Goal: Task Accomplishment & Management: Manage account settings

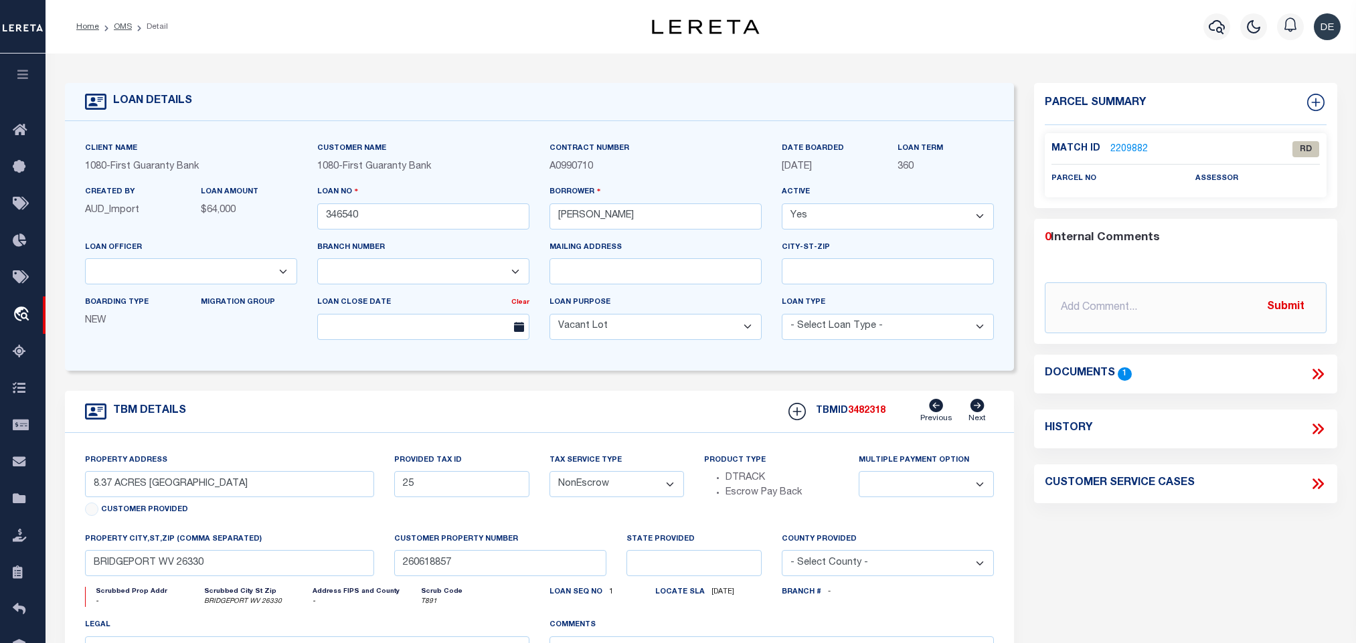
select select "3751"
select select "1570"
select select "400"
select select "NonEscrow"
click at [1139, 143] on link "2209882" at bounding box center [1128, 150] width 37 height 14
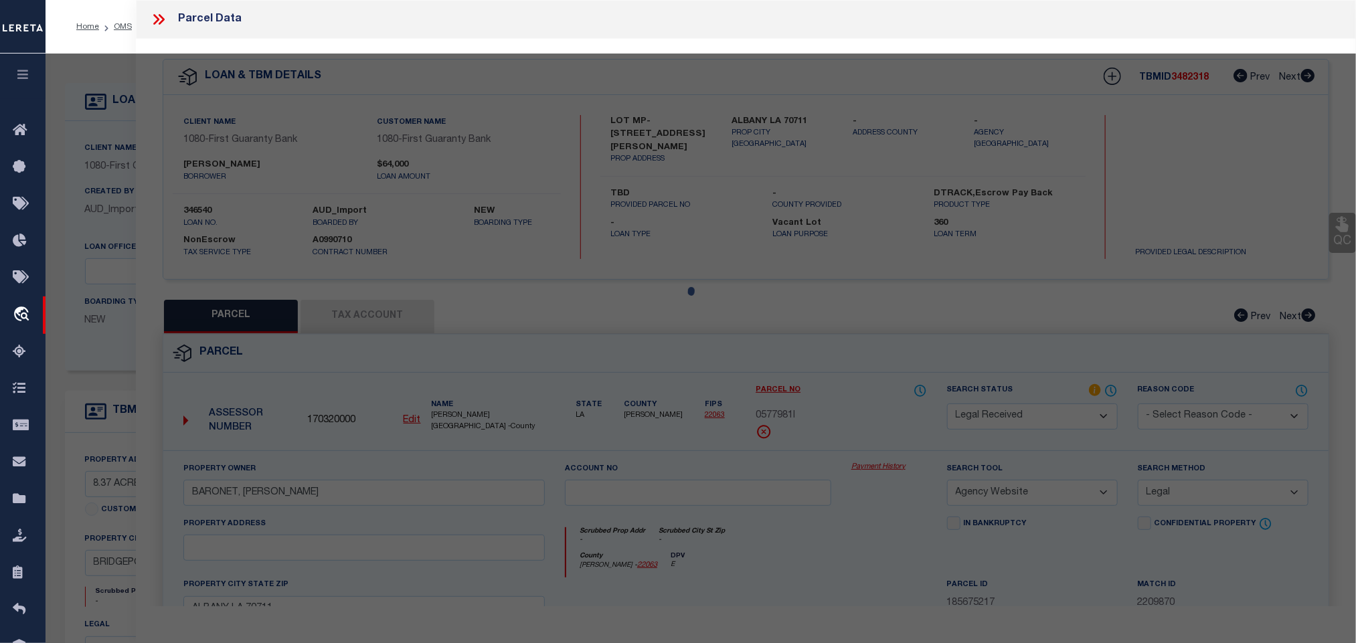
scroll to position [251, 0]
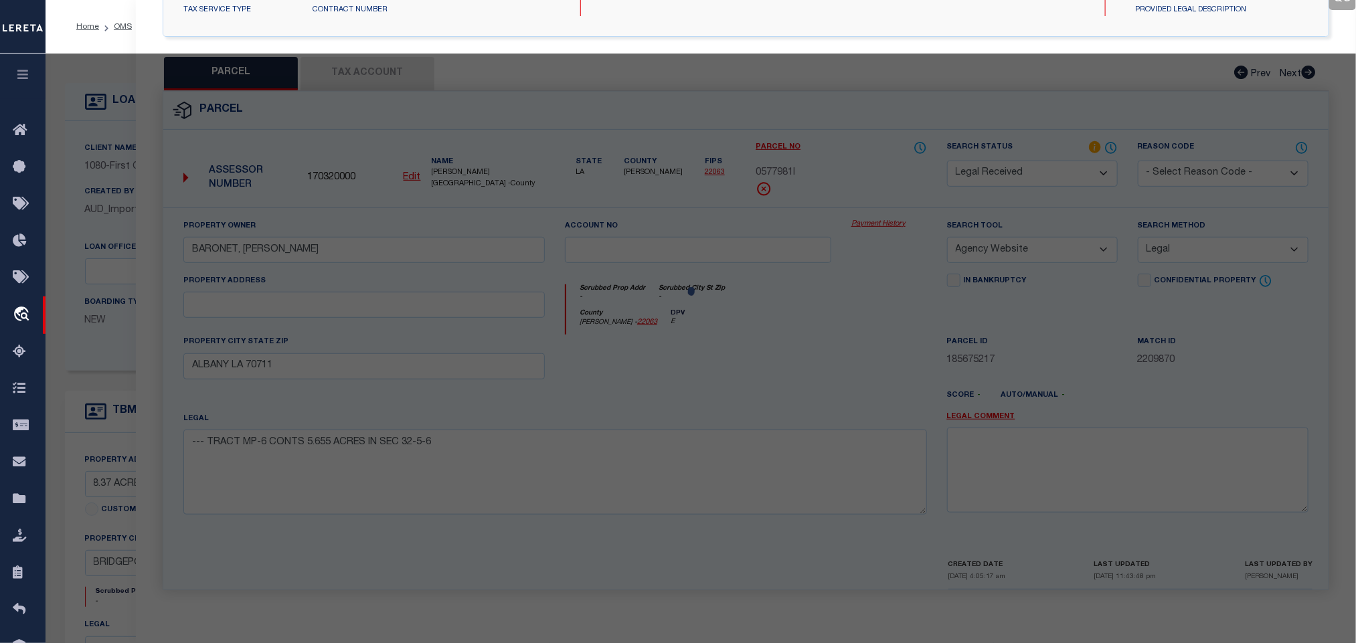
select select "AS"
select select
checkbox input "false"
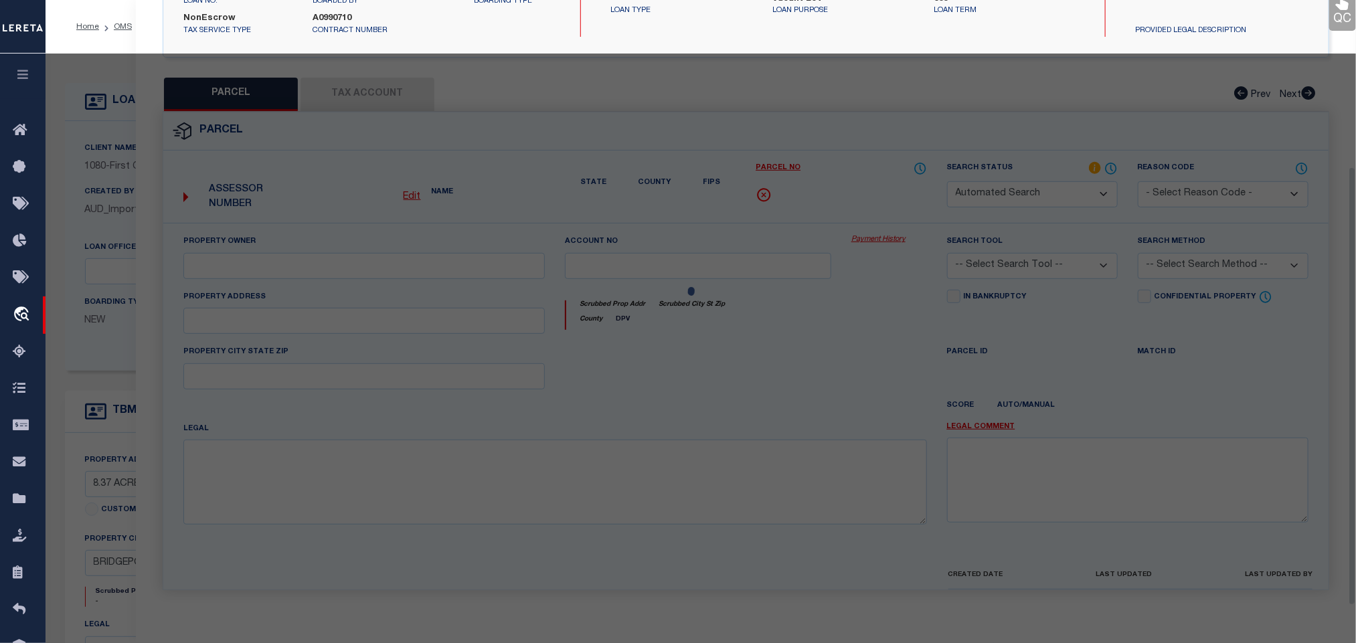
select select "RD"
checkbox input "false"
type textarea "Document uploaded that satisfies a legal requirement, changing from [GEOGRAPHIC…"
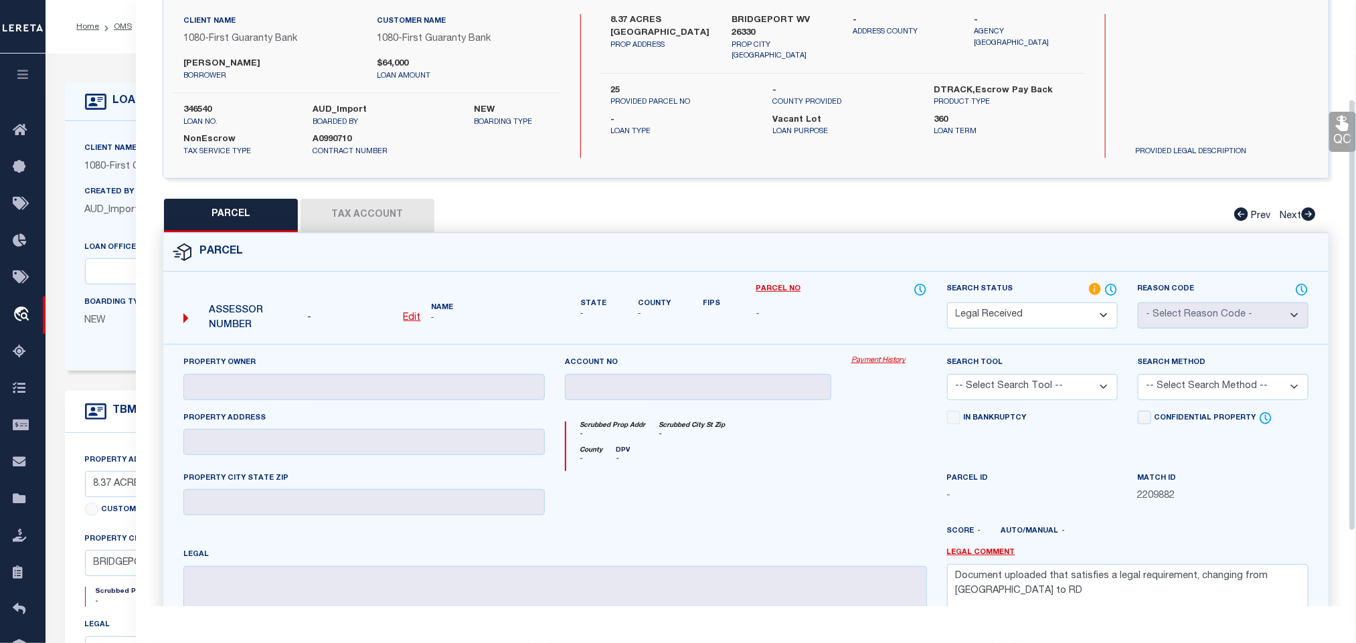
scroll to position [0, 0]
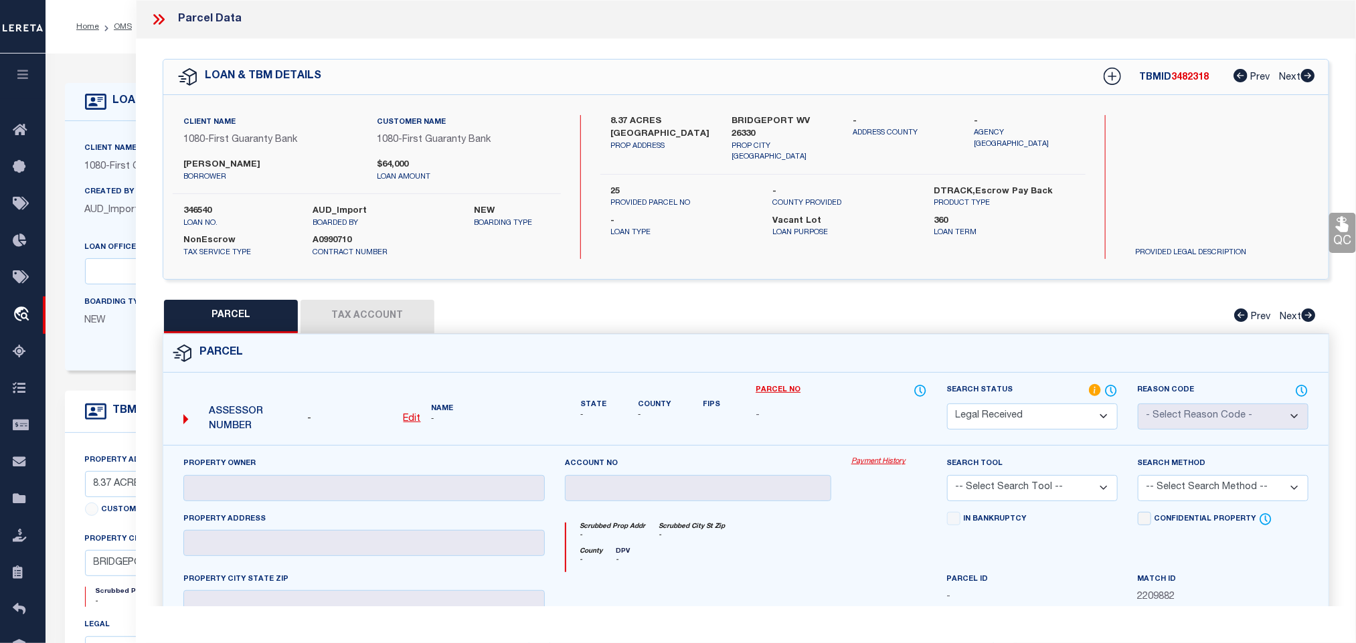
click at [412, 416] on u "Edit" at bounding box center [411, 418] width 17 height 9
select select "RD"
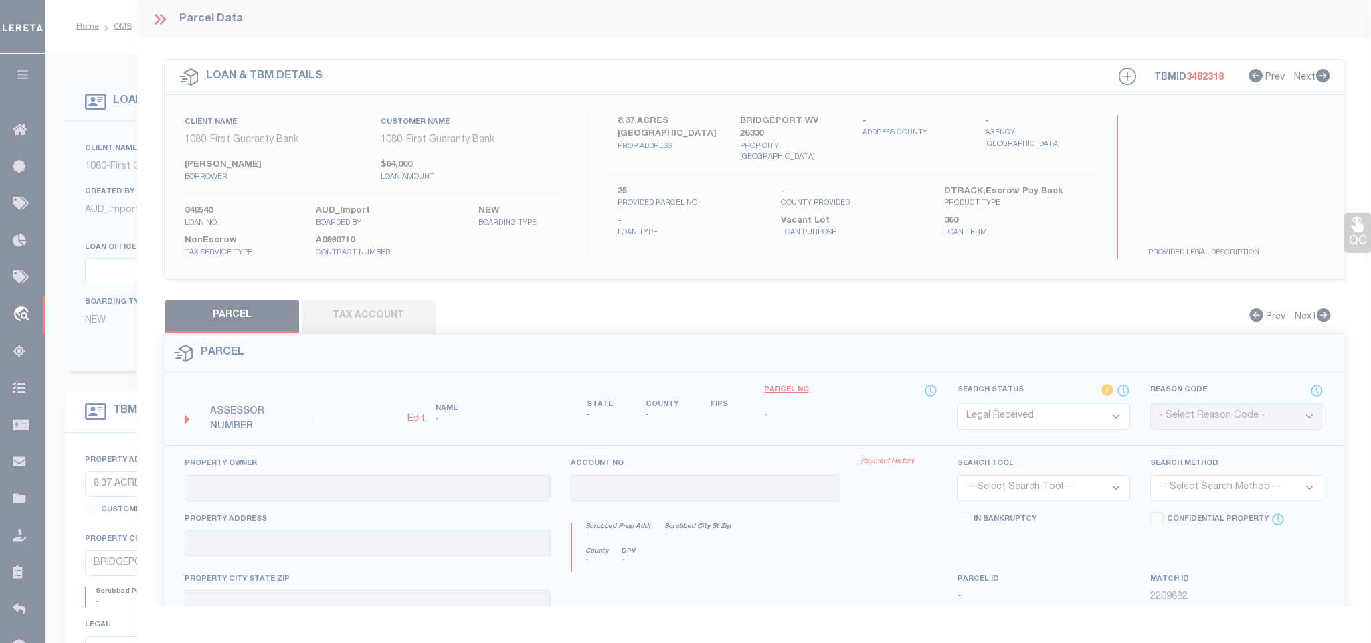
type textarea "-"
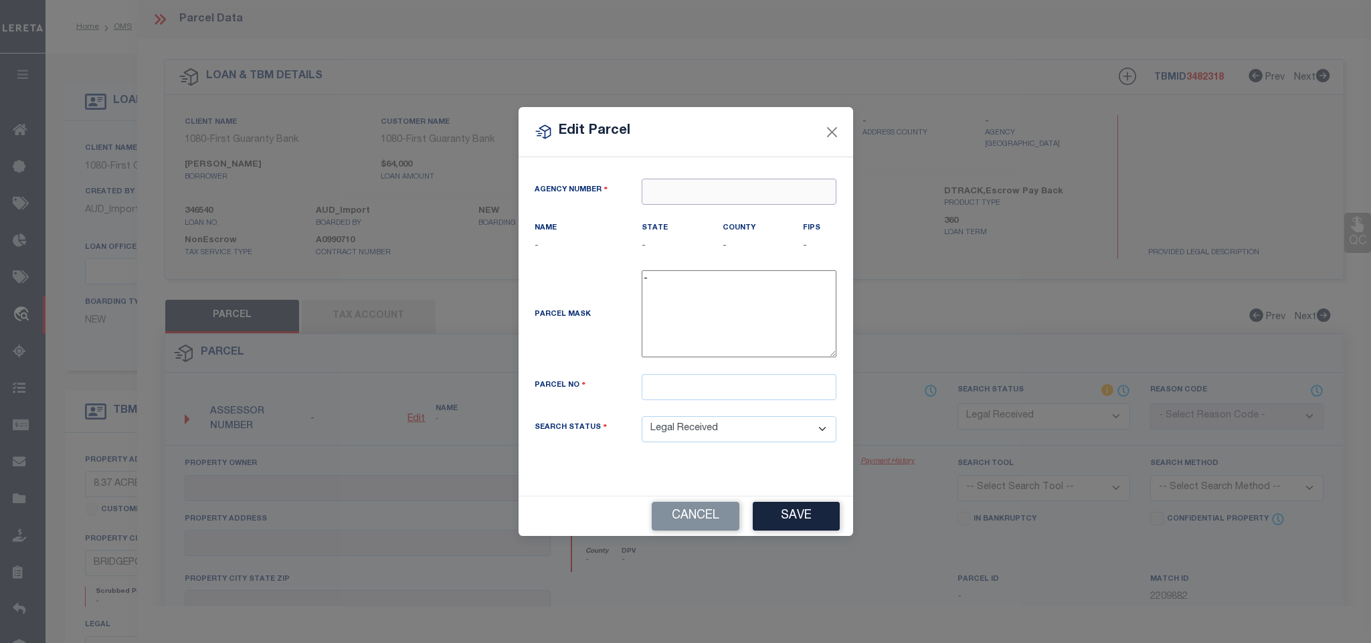
click at [693, 181] on input "text" at bounding box center [739, 192] width 195 height 26
paste input "470170000"
type input "470170000"
click at [711, 211] on div "470170000 : [GEOGRAPHIC_DATA]" at bounding box center [740, 221] width 196 height 38
type input "470170000"
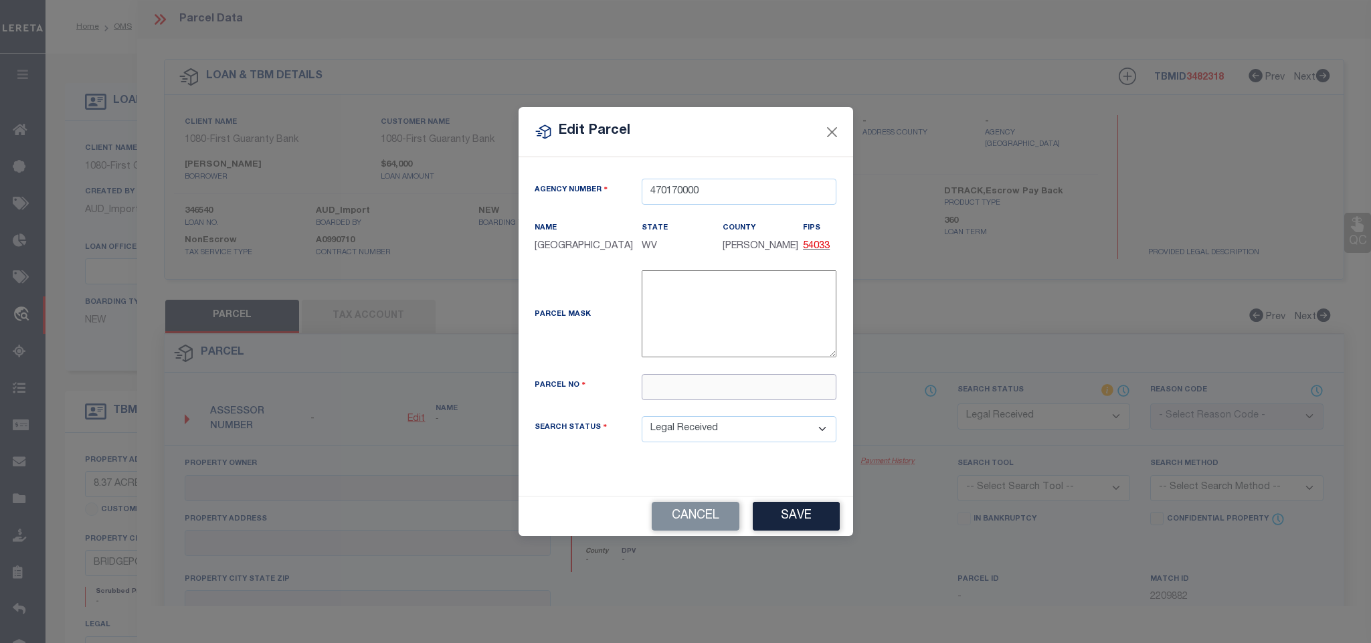
click at [709, 398] on input "text" at bounding box center [739, 387] width 195 height 26
type input "15 350002500000000"
click at [791, 521] on button "Save" at bounding box center [796, 516] width 87 height 29
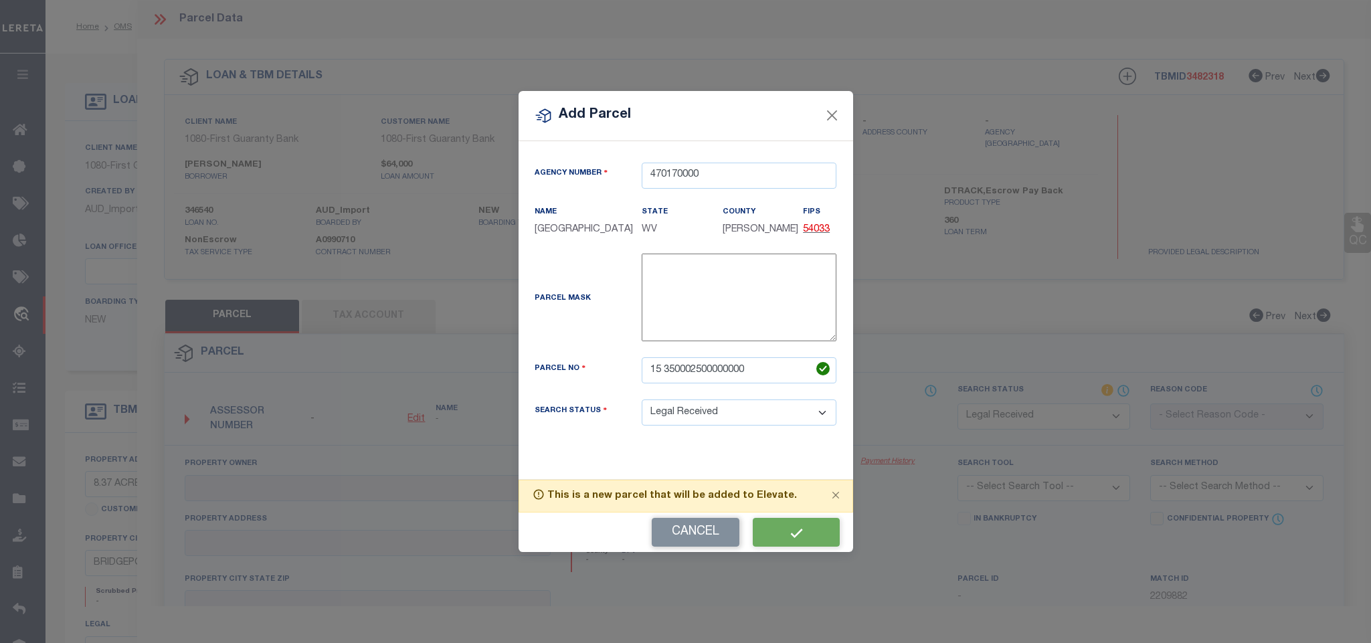
select select "RD"
checkbox input "false"
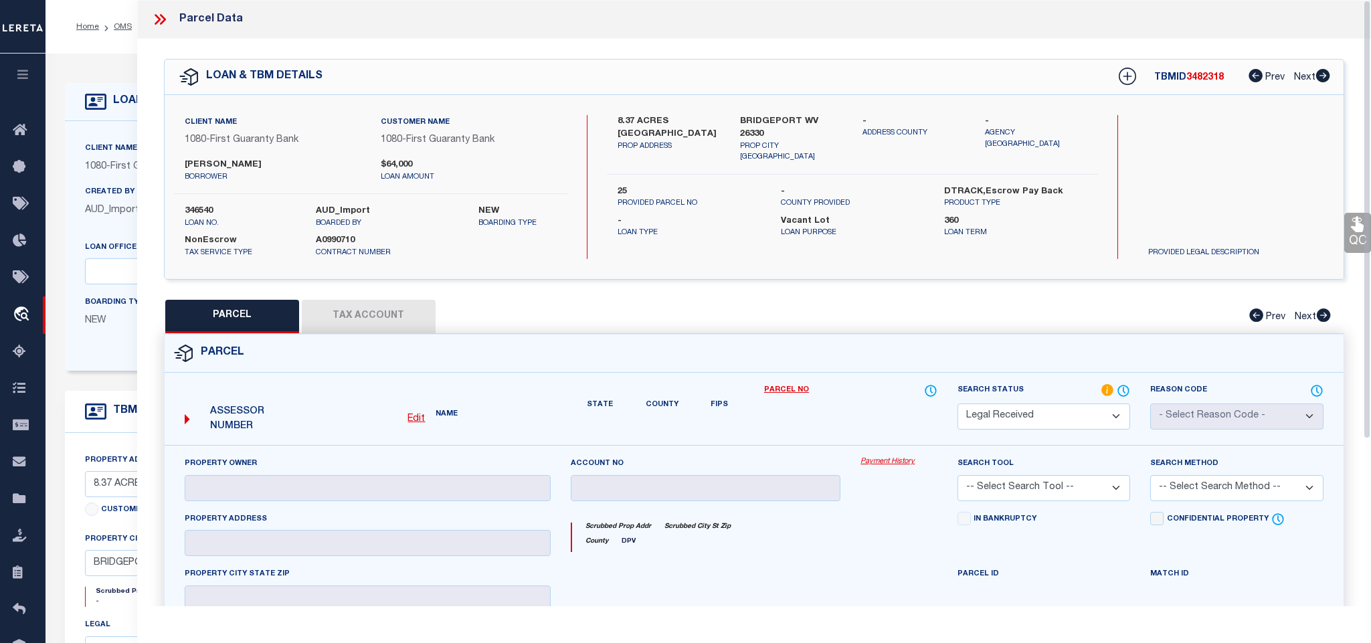
checkbox input "false"
type textarea "Document uploaded that satisfies a legal requirement, changing from [GEOGRAPHIC…"
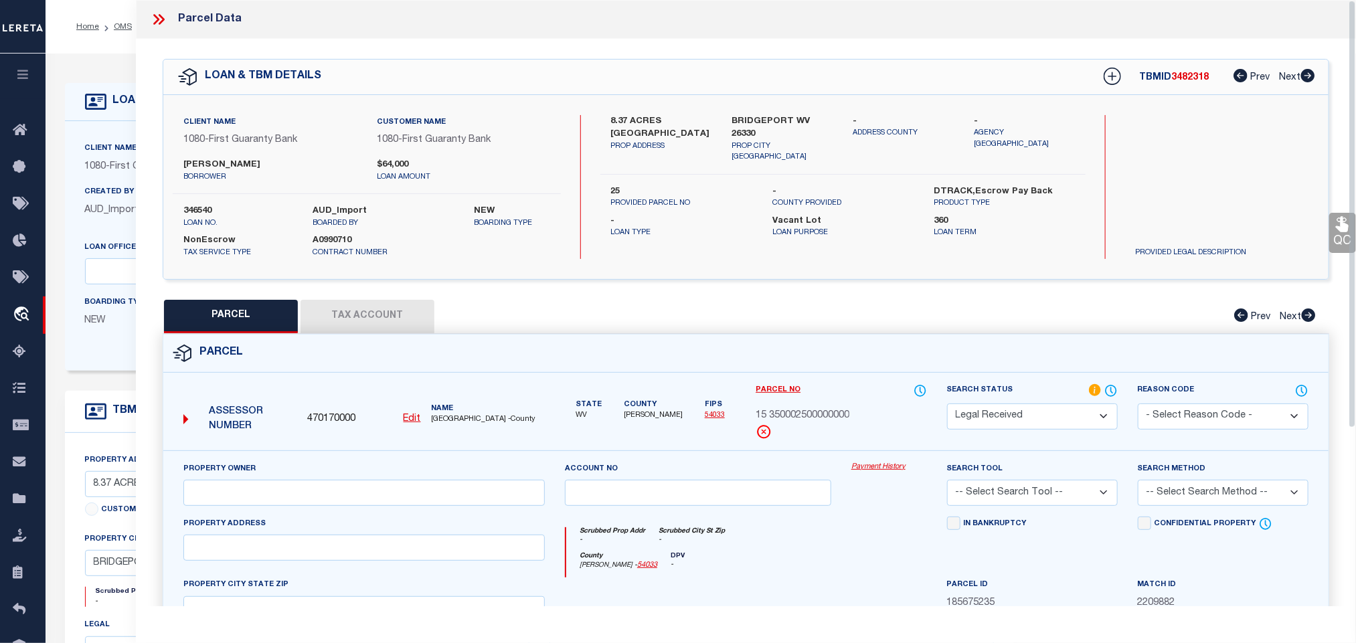
click at [755, 115] on label "BRIDGEPORT WV 26330" at bounding box center [782, 128] width 101 height 26
copy div "BRIDGEPORT WV 26330"
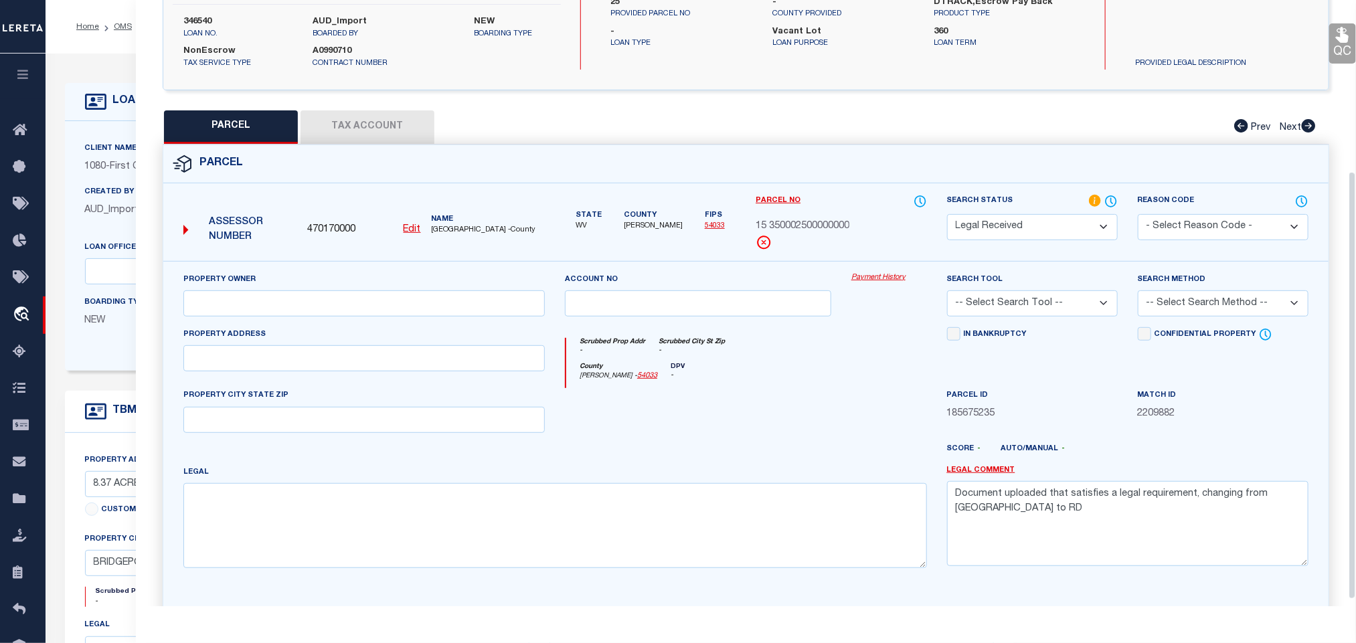
scroll to position [251, 0]
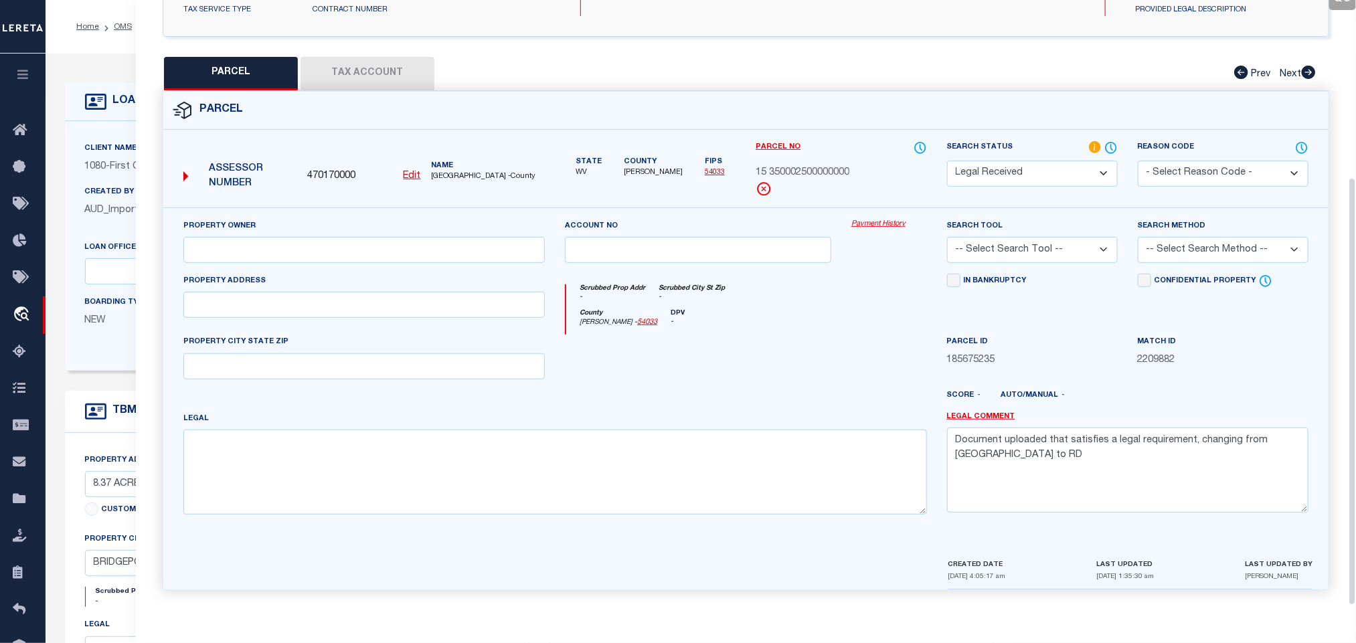
click at [391, 380] on div "Property Owner Account no Payment History Search Tool -- Select Search Tool -- …" at bounding box center [745, 372] width 1145 height 306
click at [390, 368] on input "text" at bounding box center [363, 366] width 361 height 26
paste input "BRIDGEPORT WV 26330"
type input "BRIDGEPORT WV 26330"
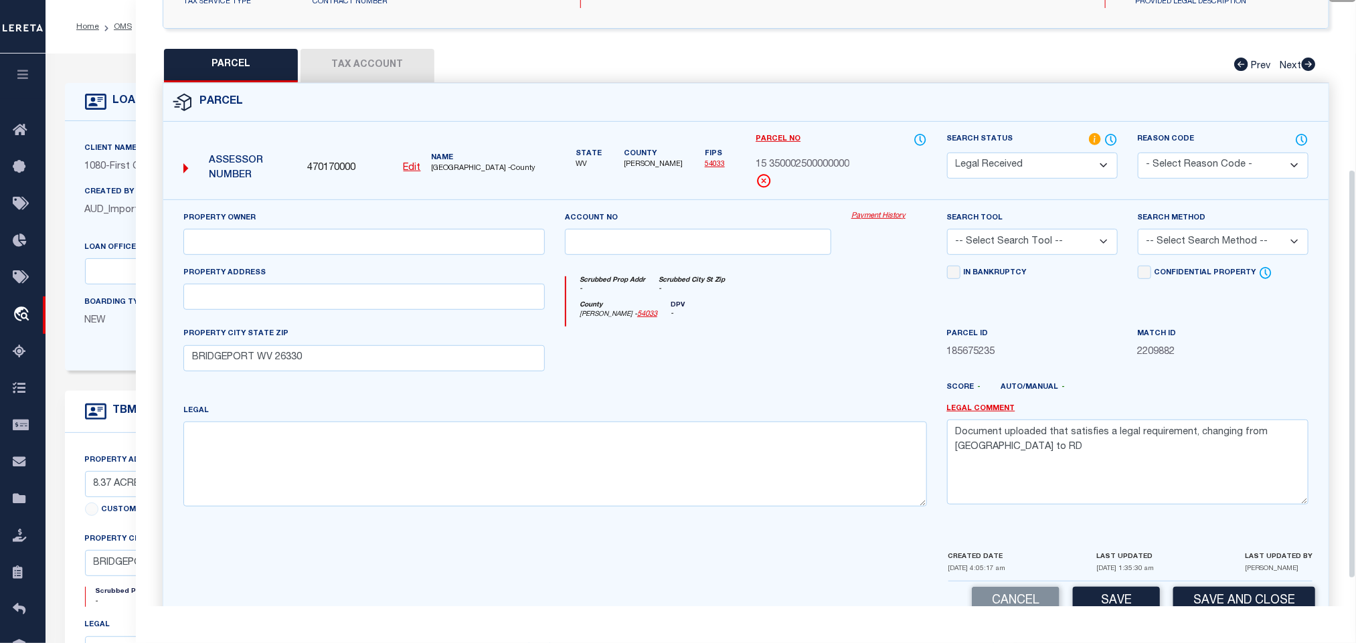
click at [803, 167] on span "15 350002500000000" at bounding box center [802, 165] width 94 height 15
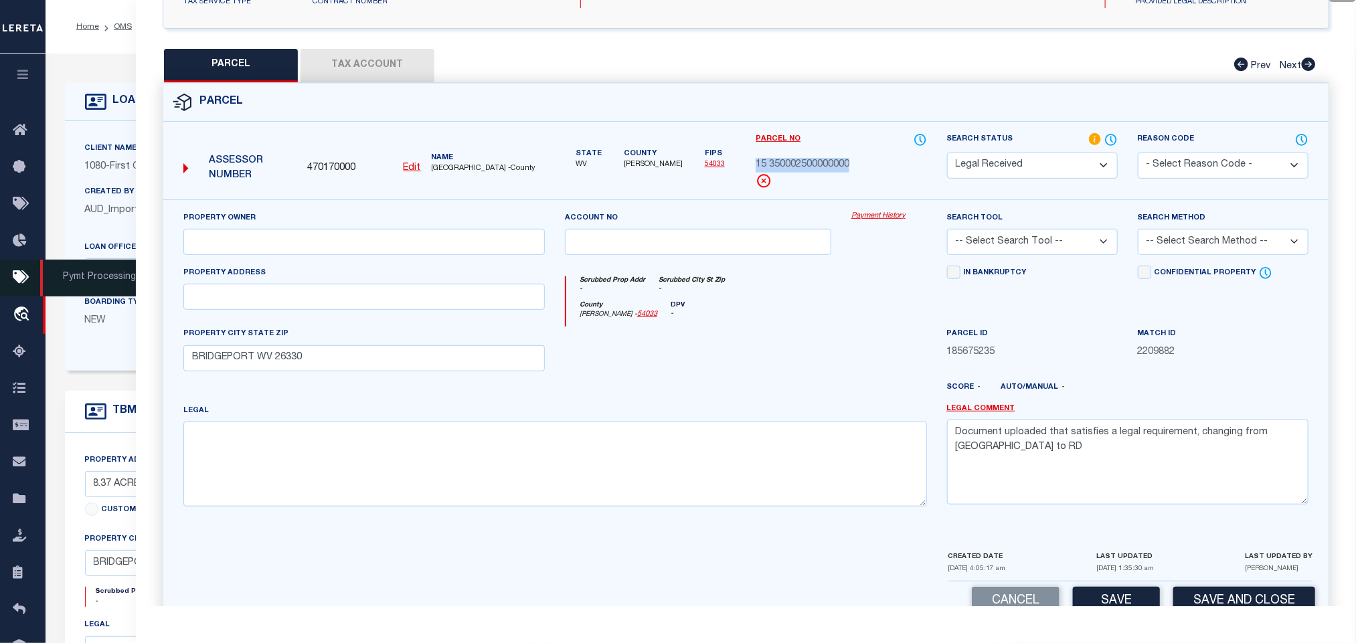
copy div "15 350002500000000"
click at [458, 292] on input "text" at bounding box center [363, 297] width 361 height 26
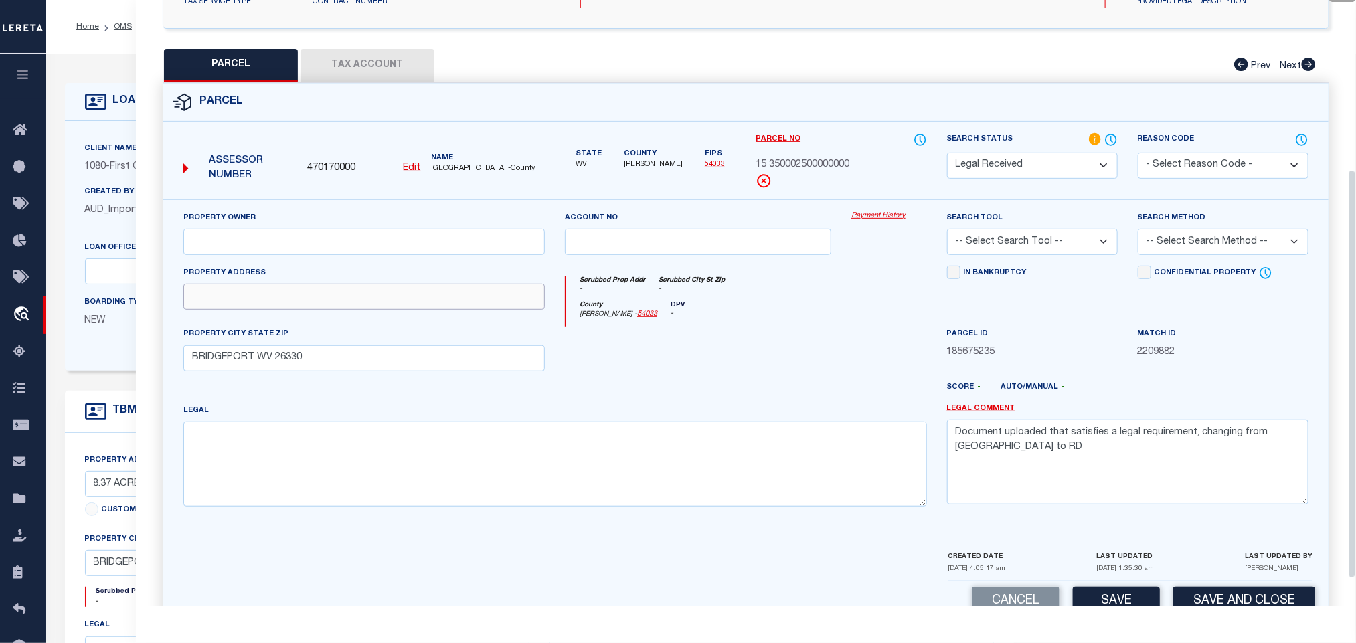
paste input "343 [PERSON_NAME] DR"
type input "343 [PERSON_NAME] DR"
click at [436, 412] on div "Legal" at bounding box center [554, 454] width 743 height 103
click at [446, 458] on textarea at bounding box center [554, 464] width 743 height 84
paste textarea "8.37 [PERSON_NAME] RUN"
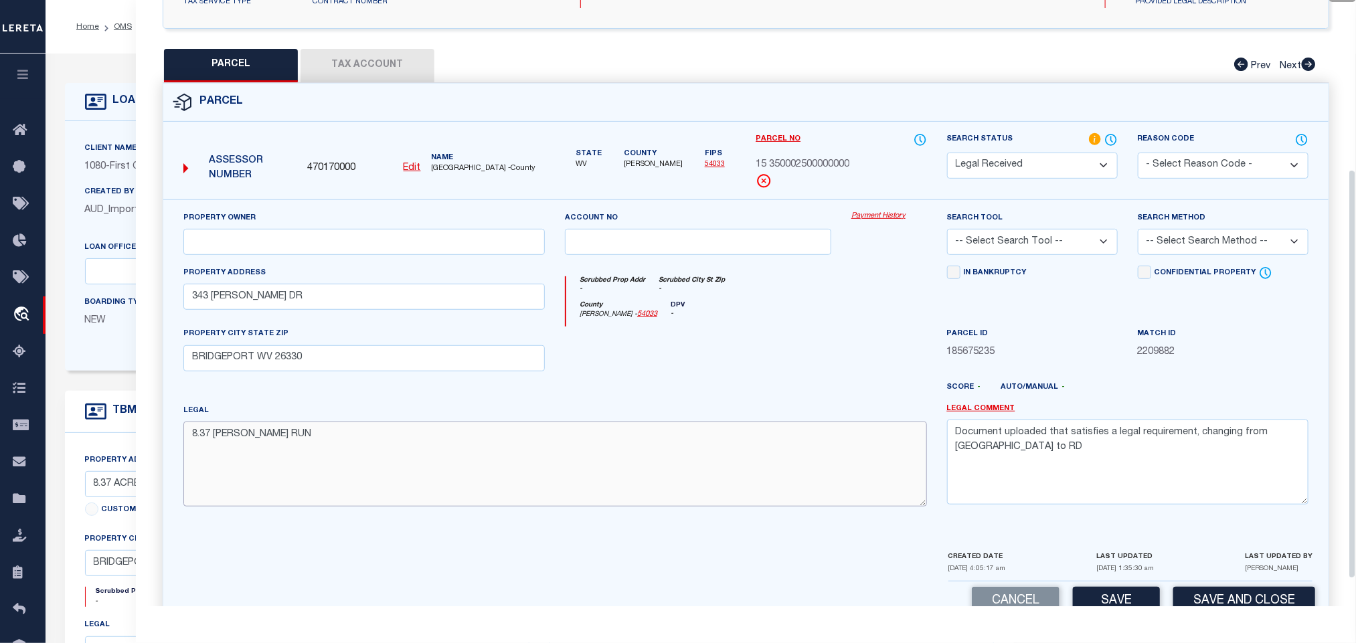
type textarea "8.37 [PERSON_NAME] RUN"
click at [1158, 440] on textarea "Document uploaded that satisfies a legal requirement, changing from [GEOGRAPHIC…" at bounding box center [1127, 462] width 361 height 84
drag, startPoint x: 468, startPoint y: 240, endPoint x: 889, endPoint y: 240, distance: 420.9
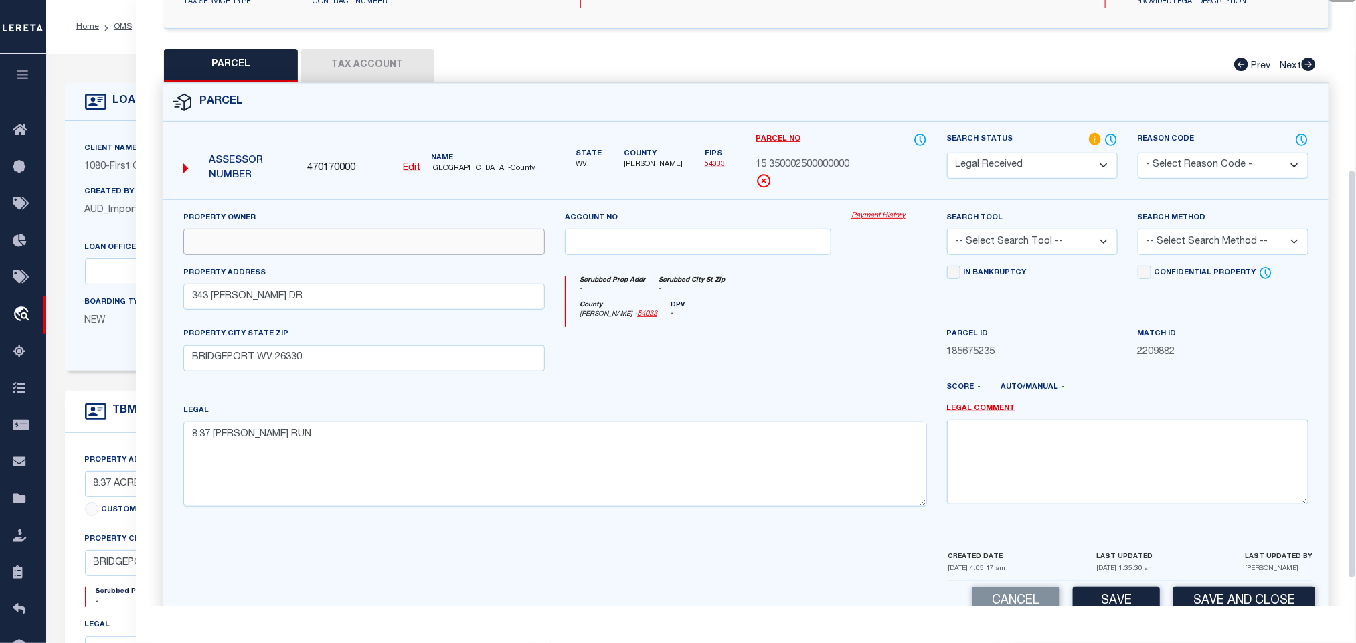
click at [468, 240] on input "text" at bounding box center [363, 242] width 361 height 26
paste input "[PERSON_NAME] & [PERSON_NAME]"
type input "[PERSON_NAME] & [PERSON_NAME]"
drag, startPoint x: 1078, startPoint y: 247, endPoint x: 1082, endPoint y: 259, distance: 12.7
click at [1081, 250] on select "-- Select Search Tool -- 3rd Party Website Agency File Agency Website ATLS CNV-…" at bounding box center [1032, 242] width 171 height 26
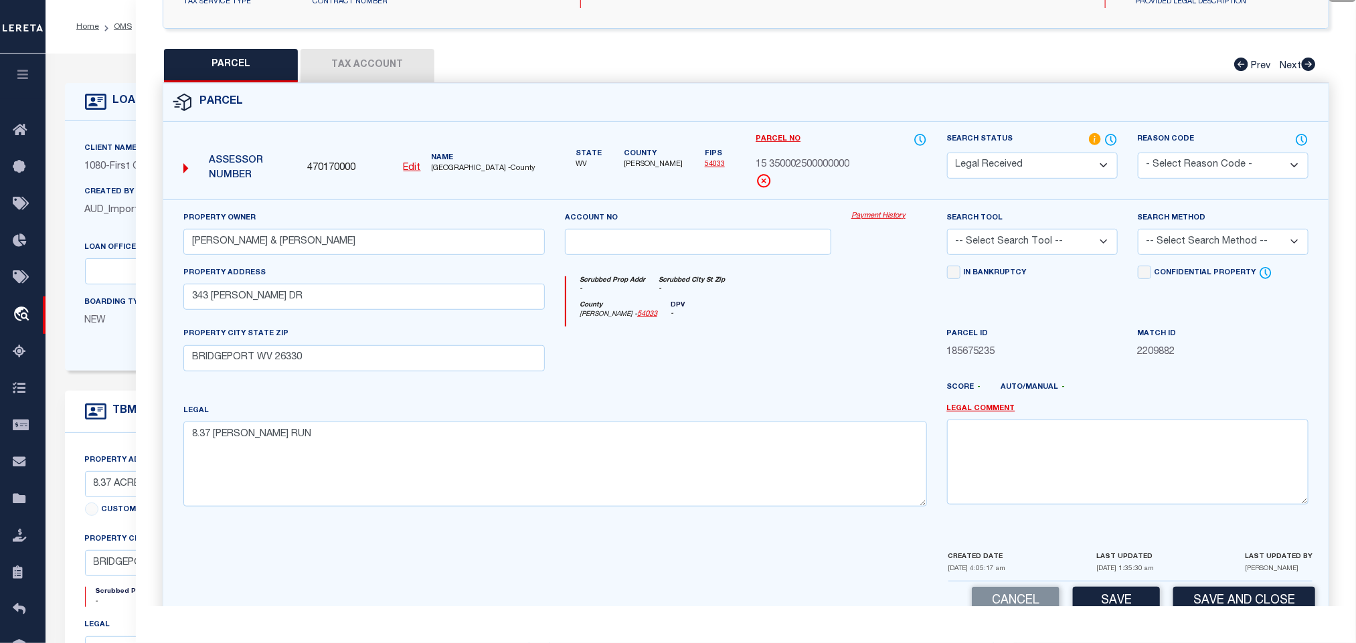
select select "AGW"
click at [947, 233] on select "-- Select Search Tool -- 3rd Party Website Agency File Agency Website ATLS CNV-…" at bounding box center [1032, 242] width 171 height 26
drag, startPoint x: 1185, startPoint y: 240, endPoint x: 1186, endPoint y: 256, distance: 16.1
click at [1185, 240] on select "-- Select Search Method -- Property Address Legal Liability Info Provided" at bounding box center [1222, 242] width 171 height 26
select select "LEG"
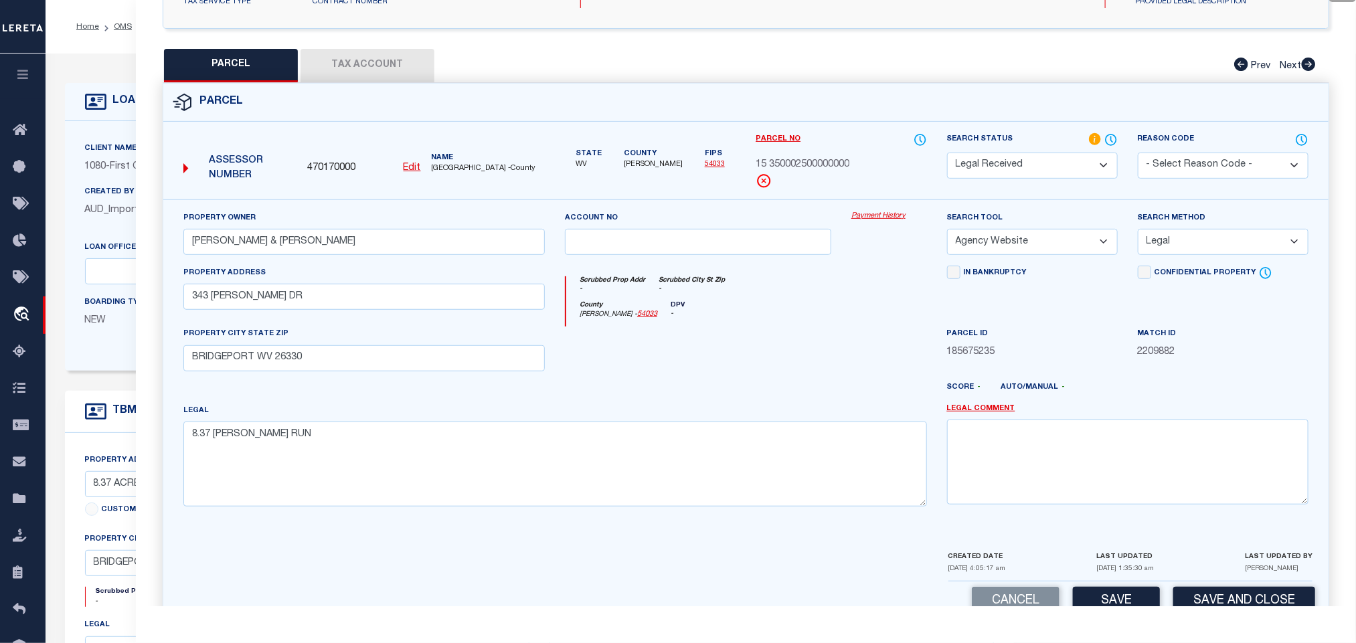
click at [1137, 233] on select "-- Select Search Method -- Property Address Legal Liability Info Provided" at bounding box center [1222, 242] width 171 height 26
click at [1133, 600] on button "Save" at bounding box center [1116, 601] width 87 height 29
click at [390, 65] on button "Tax Account" at bounding box center [367, 65] width 134 height 33
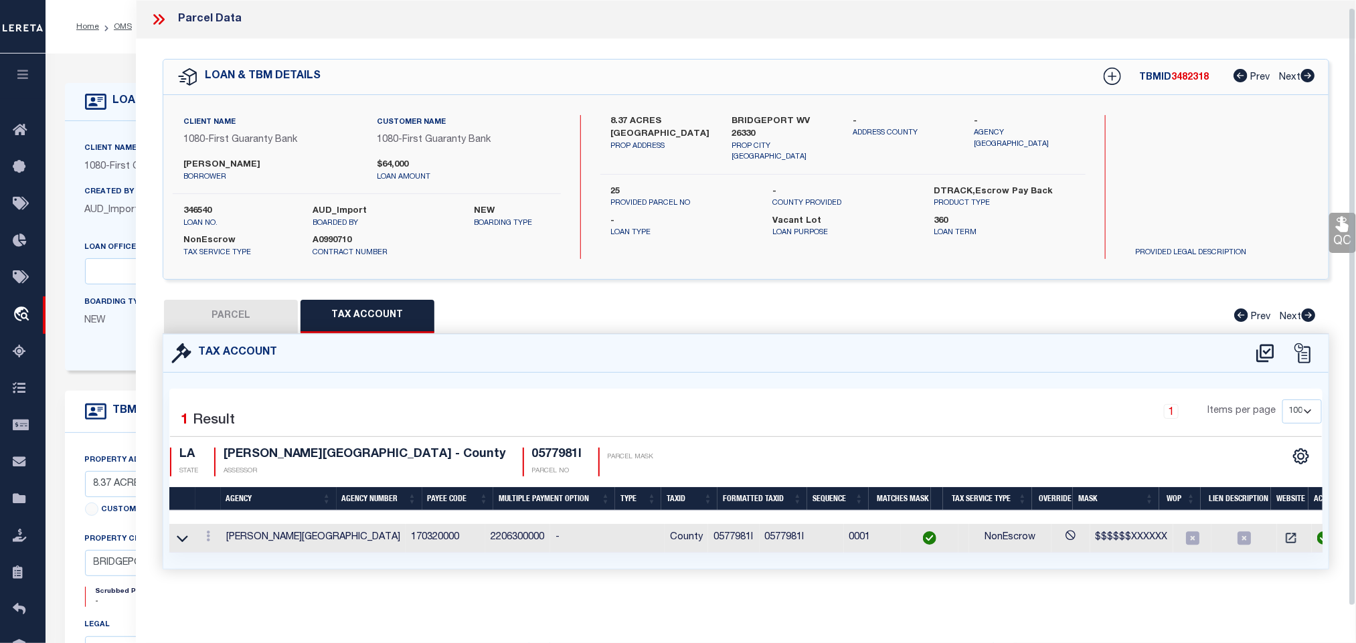
select select "100"
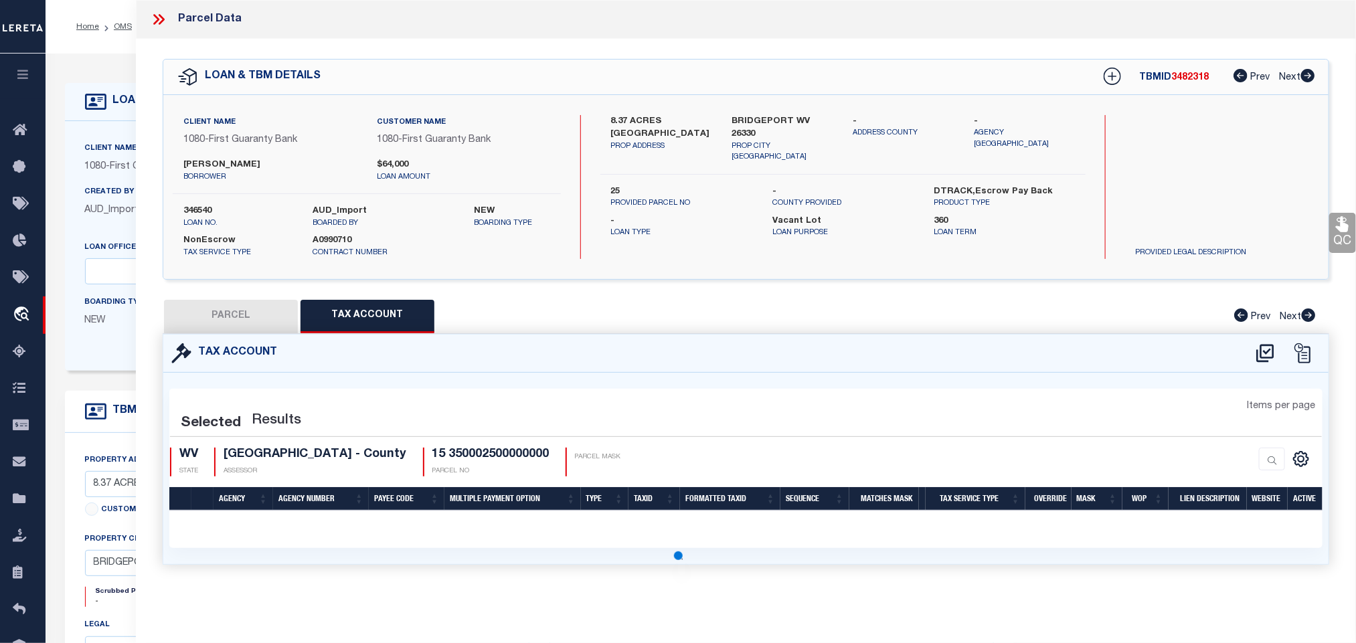
scroll to position [0, 0]
select select "100"
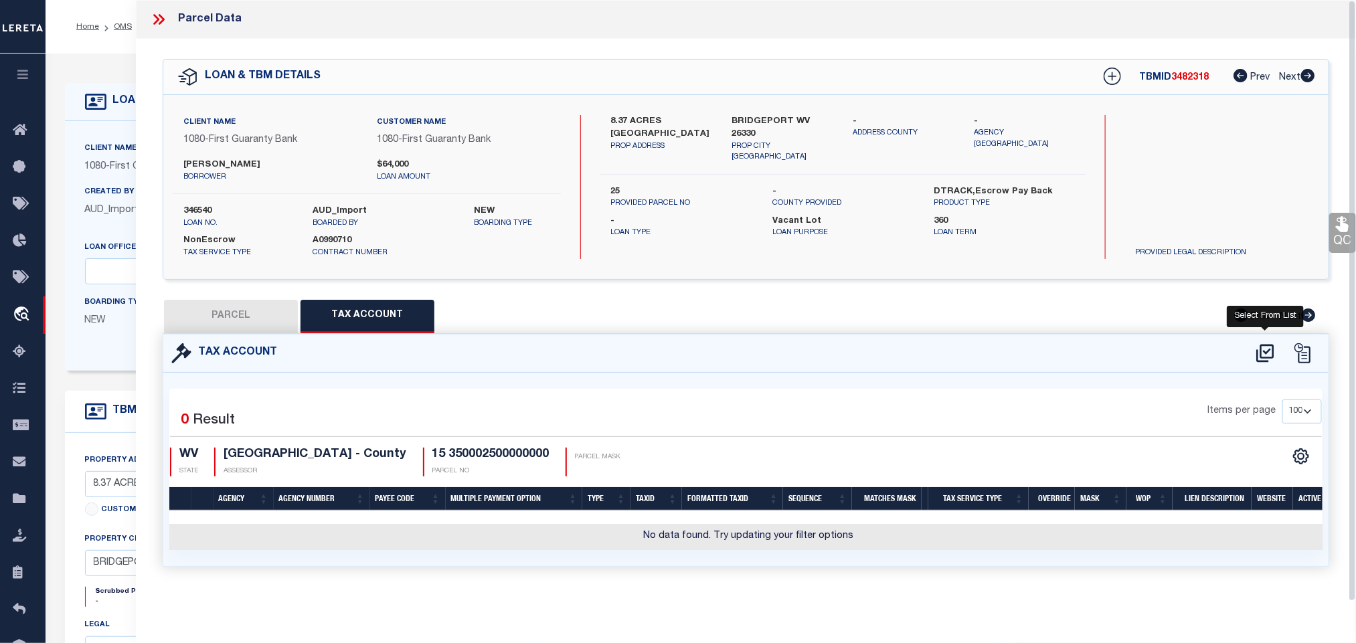
click at [1263, 353] on icon at bounding box center [1265, 353] width 22 height 21
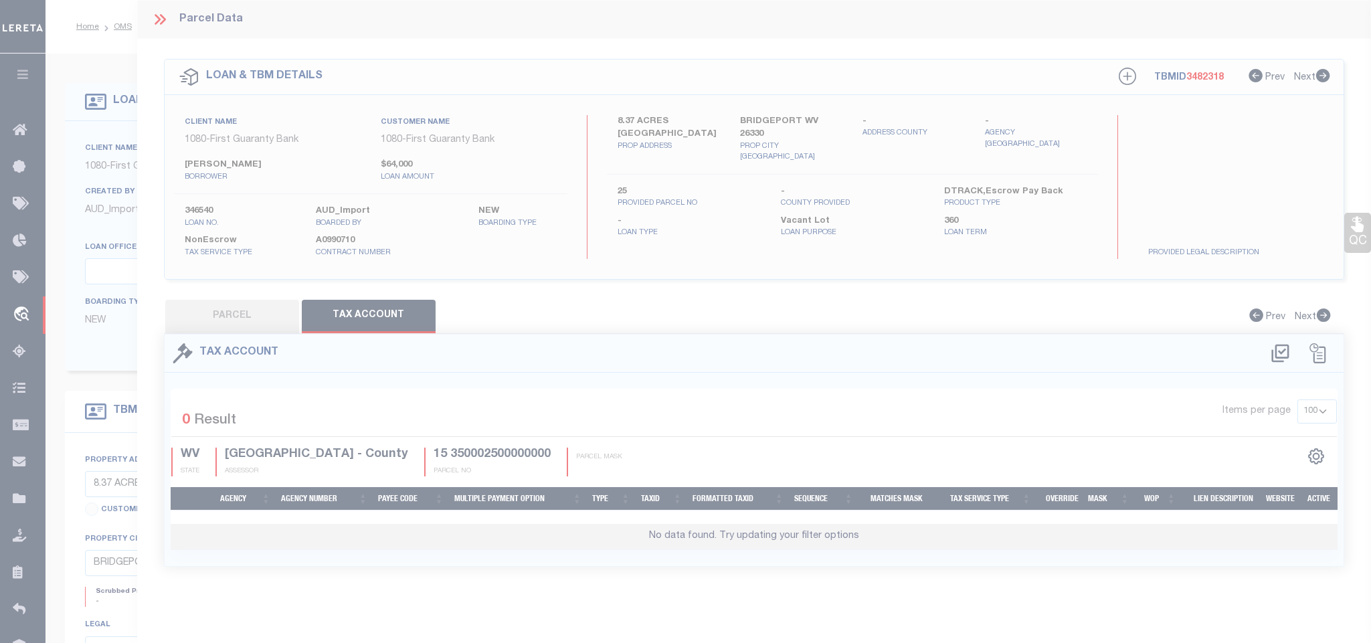
select select "100"
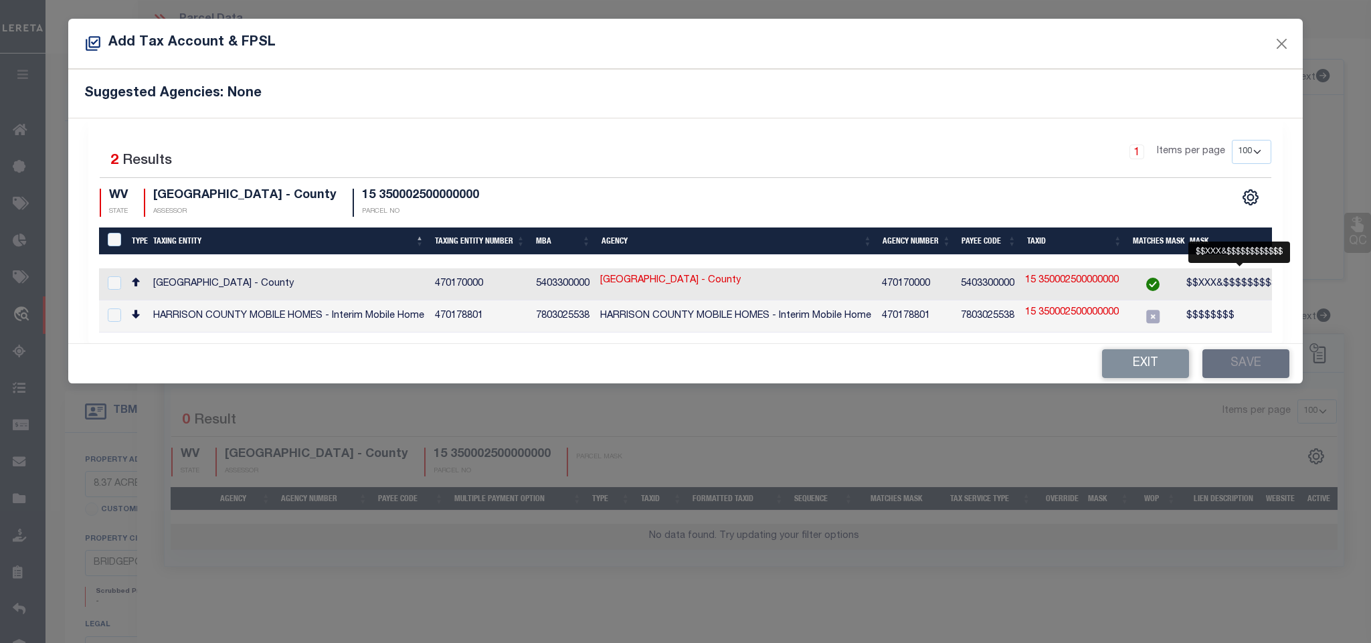
click at [1205, 287] on span "$$XXX&$$$$$$$$$$$$" at bounding box center [1240, 283] width 109 height 9
checkbox input "true"
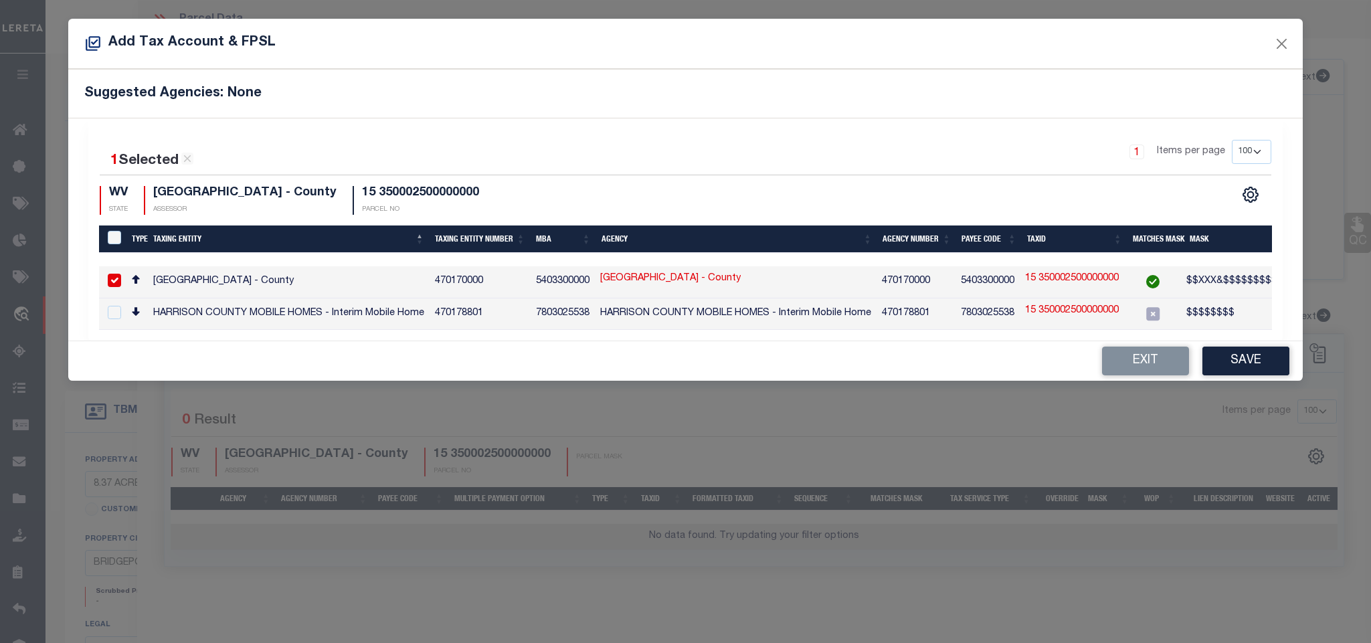
click at [1235, 351] on div "Exit Save" at bounding box center [685, 360] width 1234 height 39
click at [1235, 375] on button "Save" at bounding box center [1245, 361] width 87 height 29
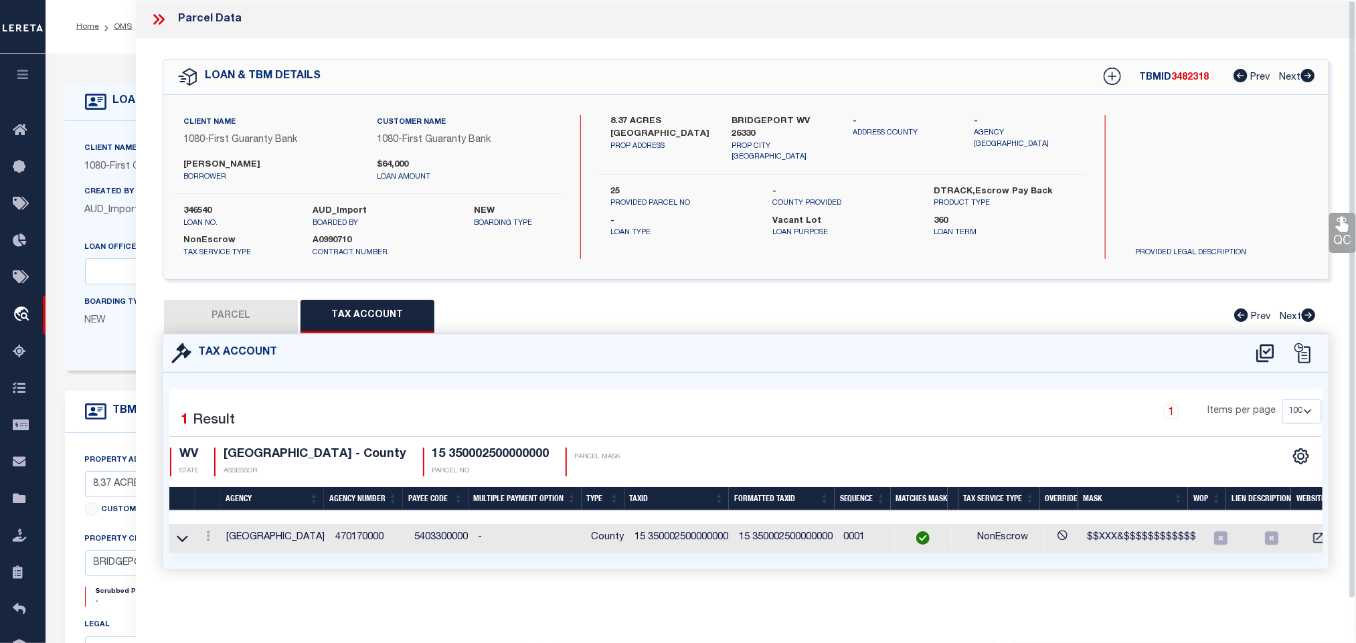
click at [272, 316] on button "PARCEL" at bounding box center [231, 316] width 134 height 33
select select "AS"
select select
checkbox input "false"
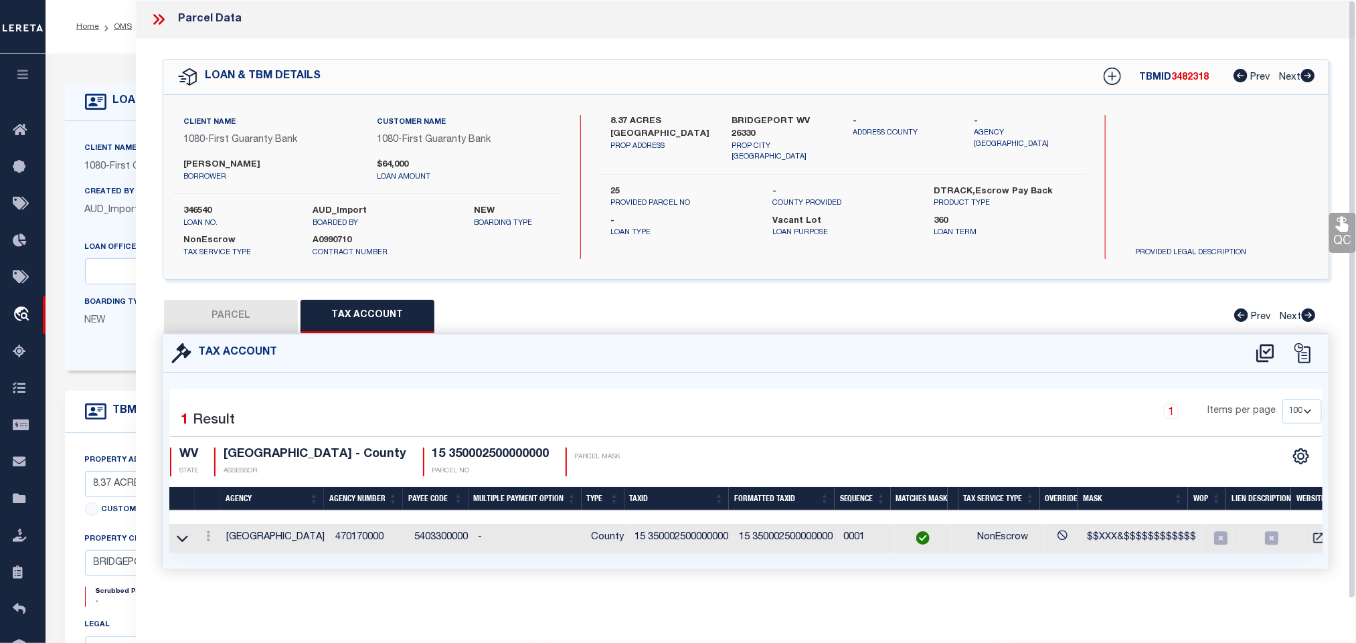
checkbox input "false"
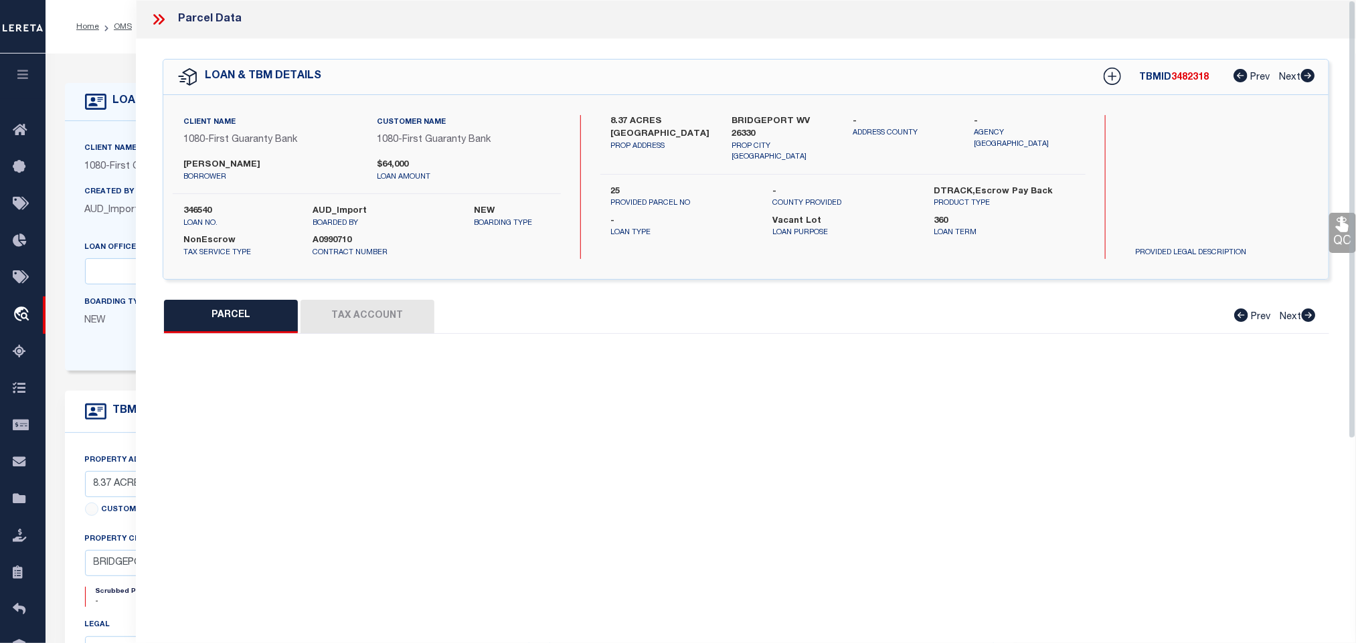
select select "RD"
type input "[PERSON_NAME] & [PERSON_NAME]"
select select "AGW"
select select "LEG"
type input "343 [PERSON_NAME] DR"
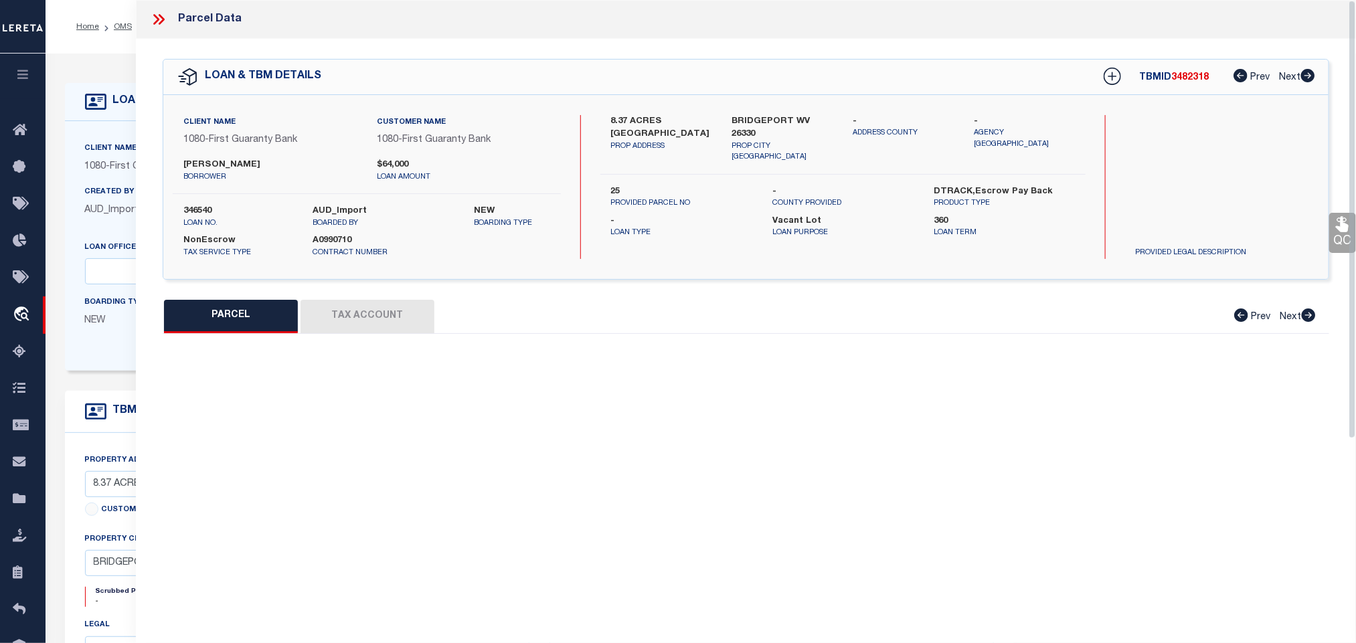
type input "BRIDGEPORT WV 26330"
type textarea "8.37 [PERSON_NAME] RUN"
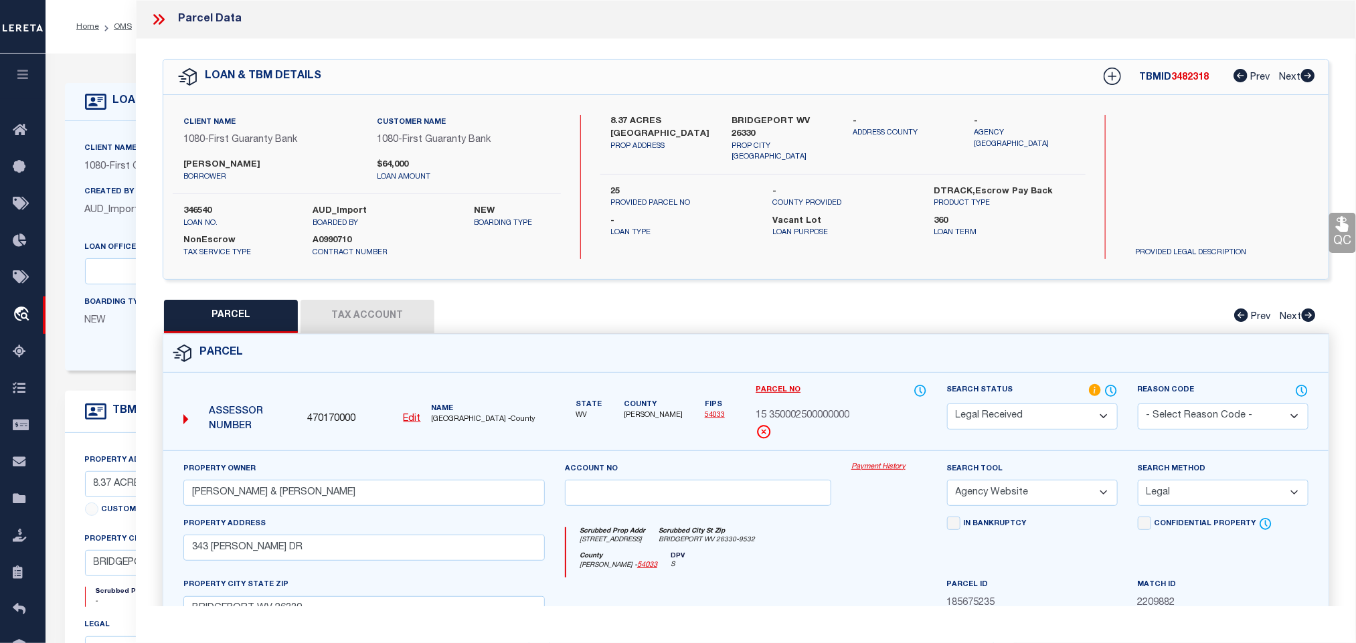
click at [990, 403] on div "Search Status Automated Search Bad Parcel Complete Duplicate Parcel High Dollar…" at bounding box center [1032, 406] width 171 height 46
click at [994, 407] on select "Automated Search Bad Parcel Complete Duplicate Parcel High Dollar Reporting In …" at bounding box center [1032, 416] width 171 height 26
select select "PC"
click at [947, 405] on select "Automated Search Bad Parcel Complete Duplicate Parcel High Dollar Reporting In …" at bounding box center [1032, 416] width 171 height 26
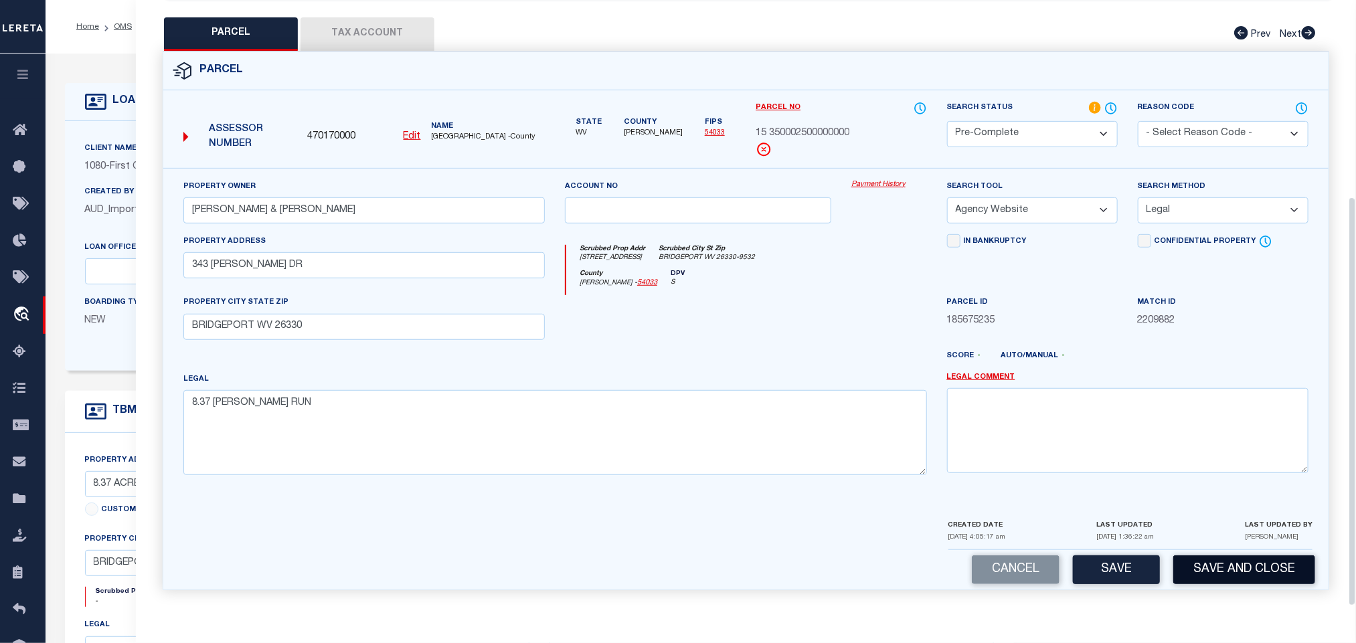
click at [1269, 579] on button "Save and Close" at bounding box center [1244, 569] width 142 height 29
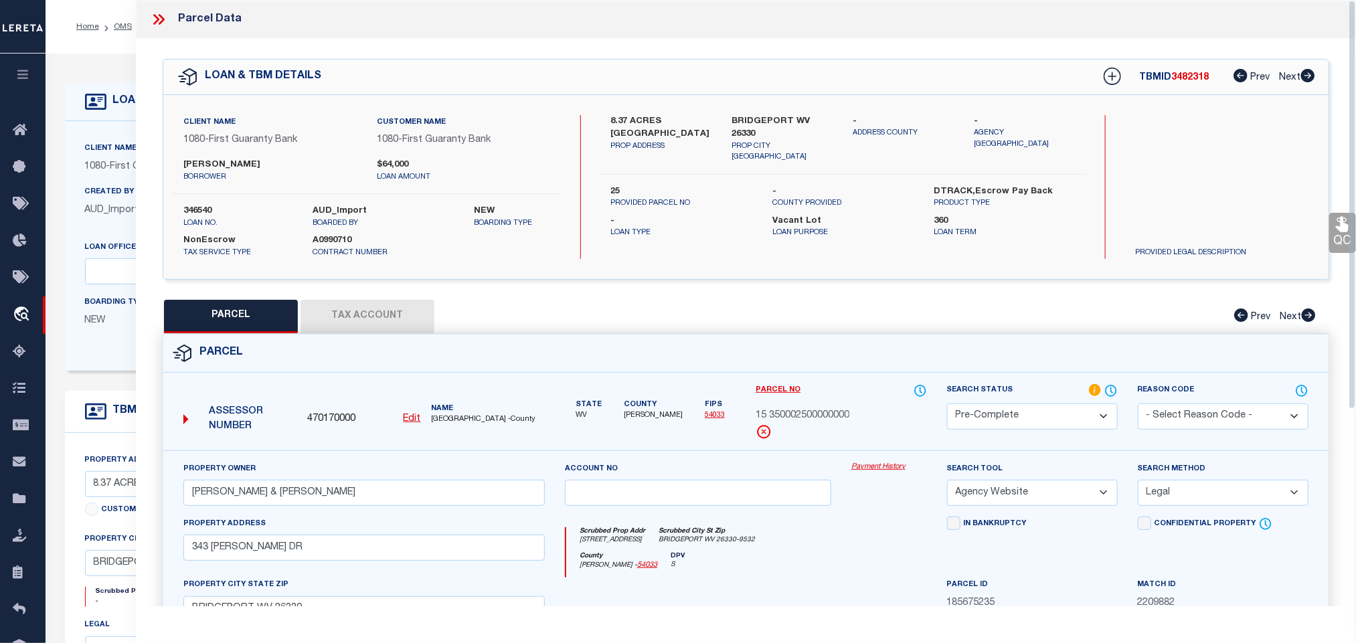
click at [201, 205] on div "Client Name 1080 - First Guaranty Bank Customer Name 1080 - First Guaranty Bank…" at bounding box center [367, 187] width 388 height 144
copy label "346540"
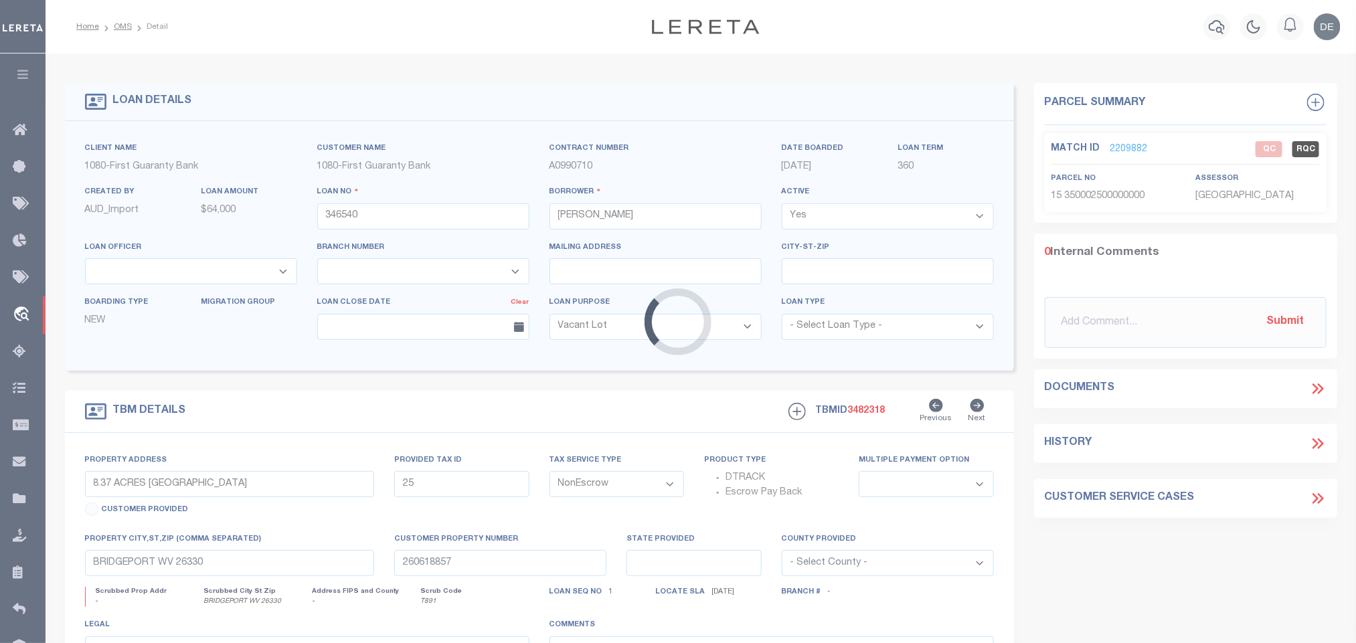
select select
select select "3751"
select select "1570"
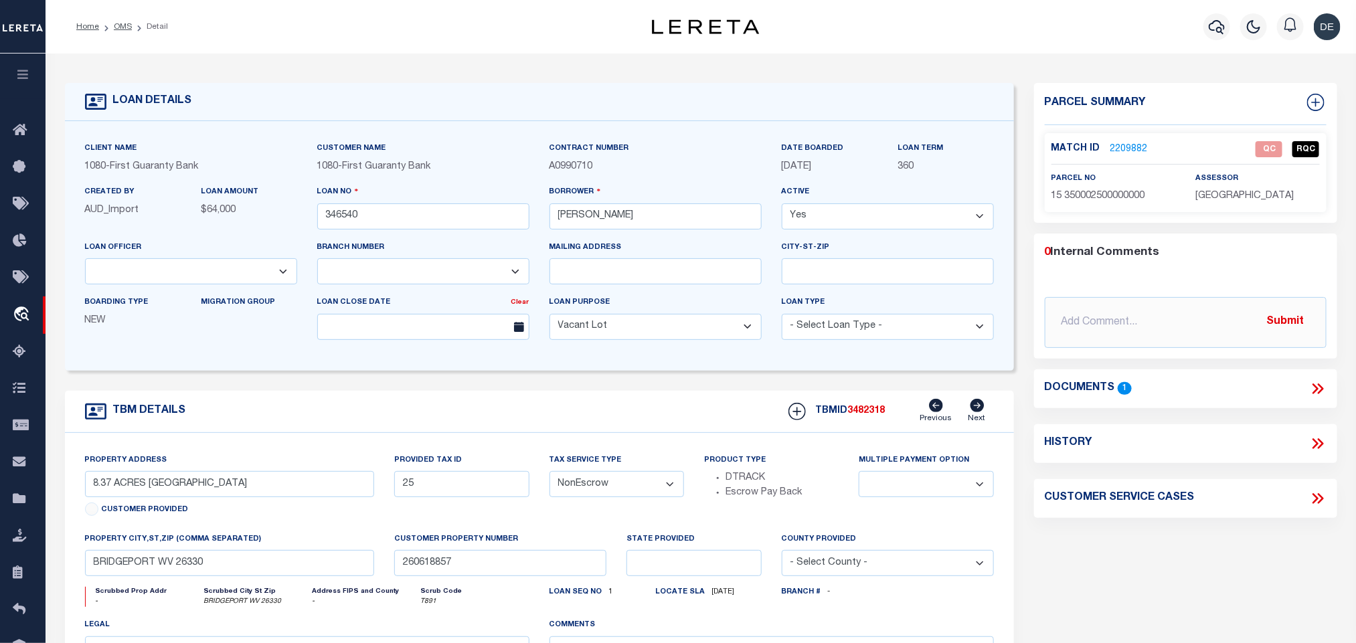
click at [873, 416] on span "3482318" at bounding box center [866, 410] width 37 height 9
copy span "3482318"
click at [1243, 193] on span "[GEOGRAPHIC_DATA]" at bounding box center [1244, 195] width 98 height 9
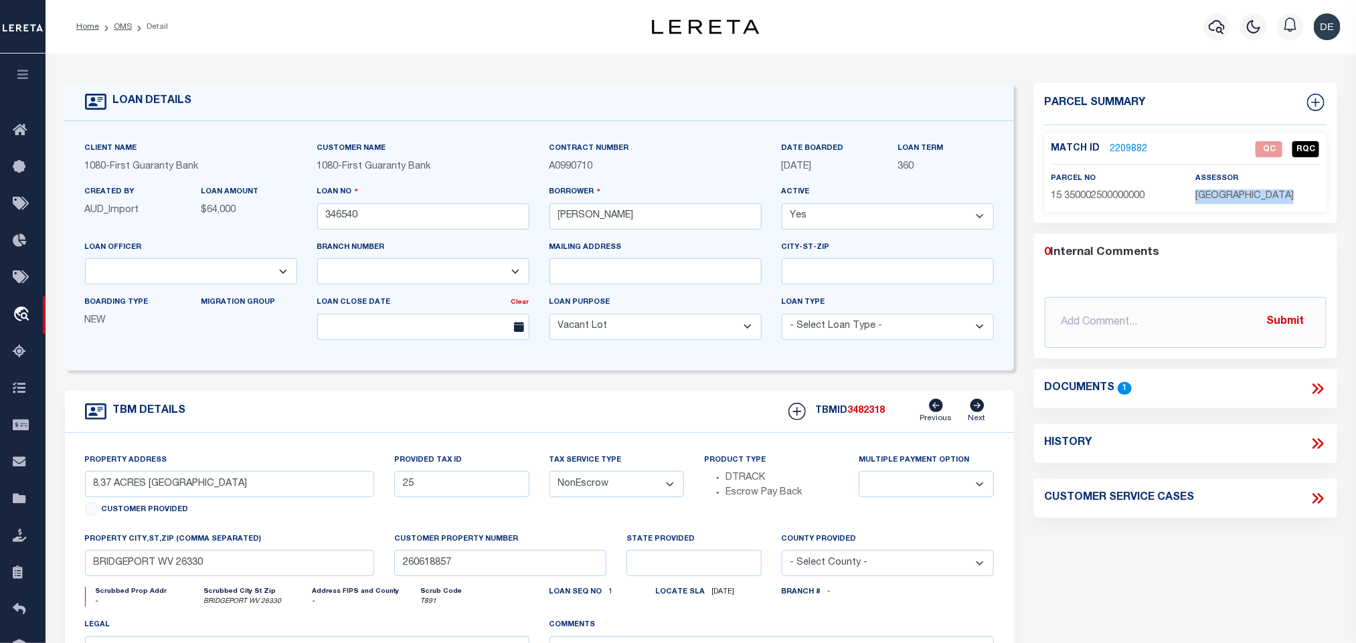
click at [1243, 193] on span "[GEOGRAPHIC_DATA]" at bounding box center [1244, 195] width 98 height 9
copy div "[GEOGRAPHIC_DATA]"
click at [1117, 191] on span "15 350002500000000" at bounding box center [1098, 195] width 94 height 9
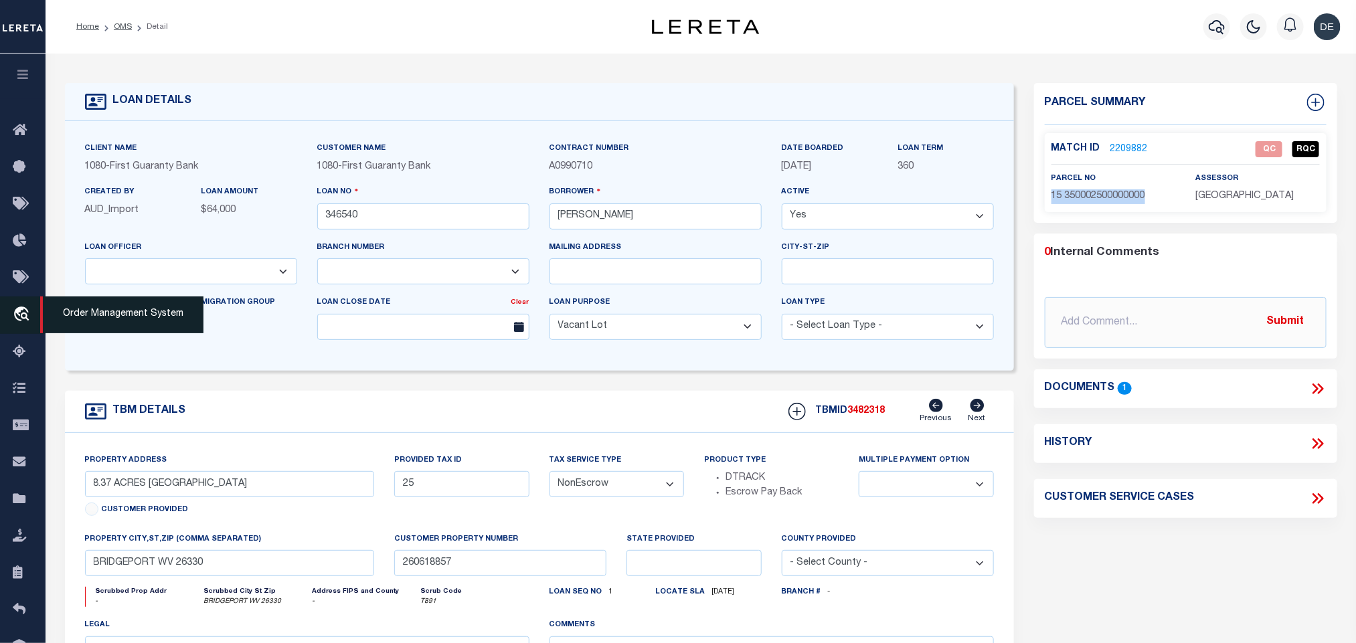
copy div "15 350002500000000"
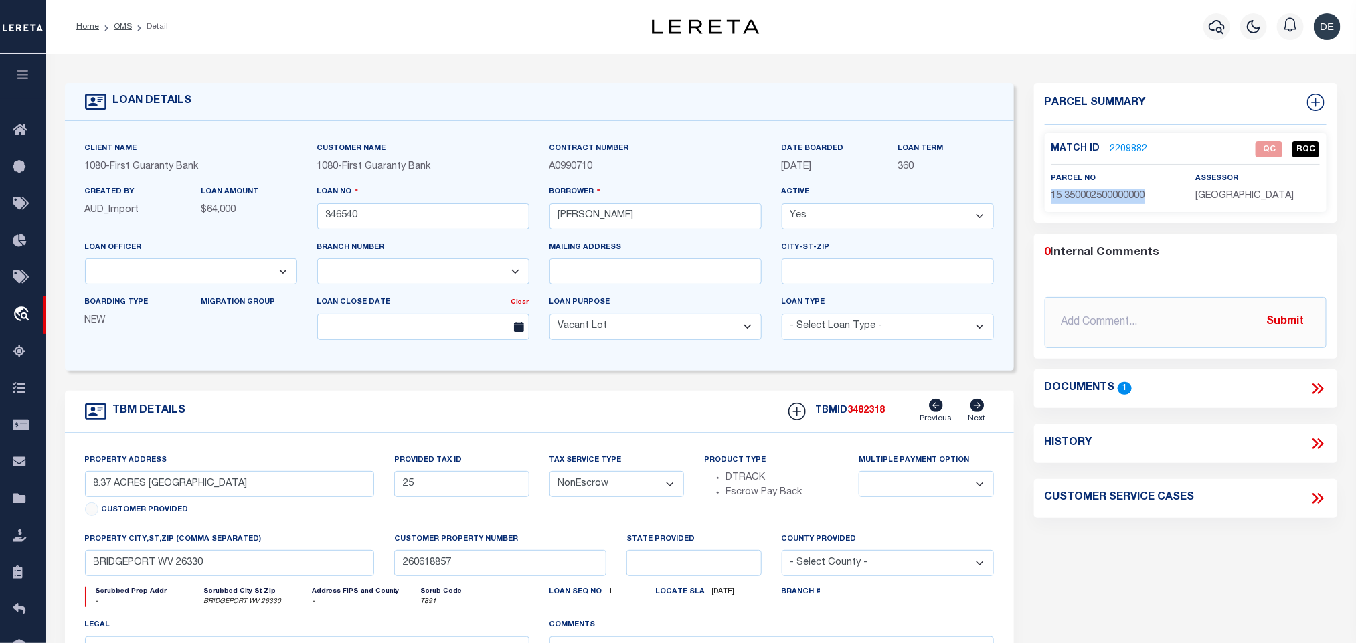
drag, startPoint x: 122, startPoint y: 27, endPoint x: 350, endPoint y: 7, distance: 228.4
click at [122, 27] on link "OMS" at bounding box center [123, 27] width 18 height 8
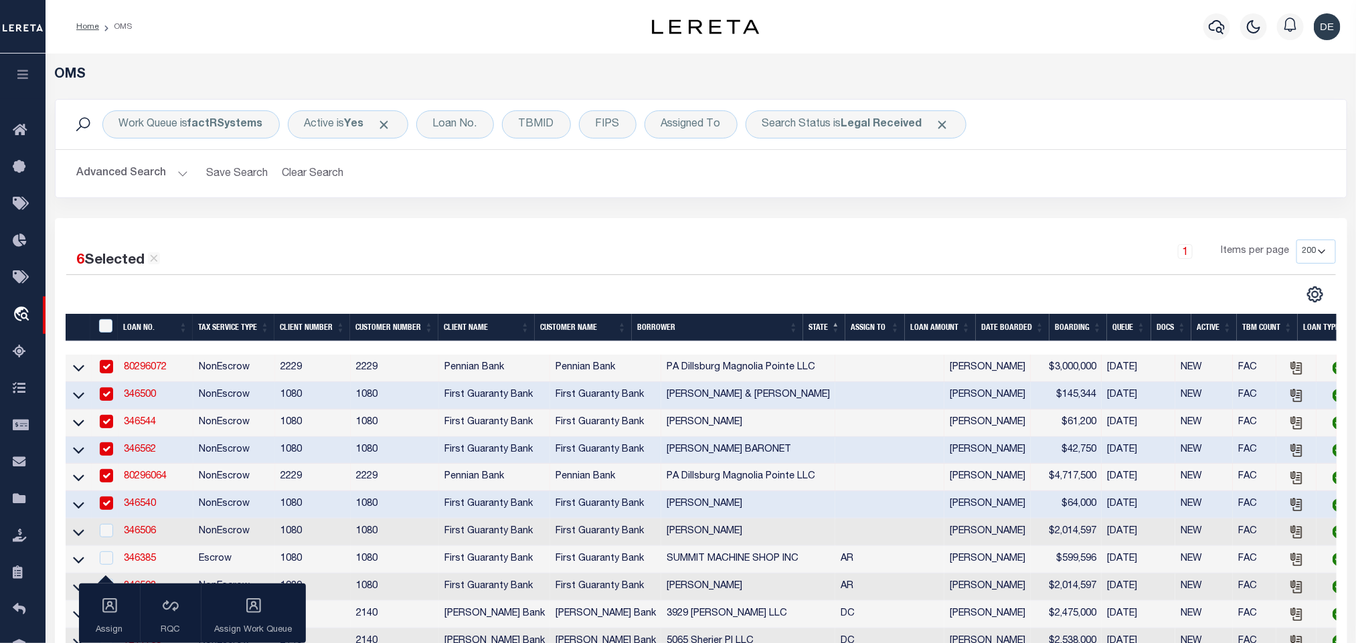
scroll to position [301, 0]
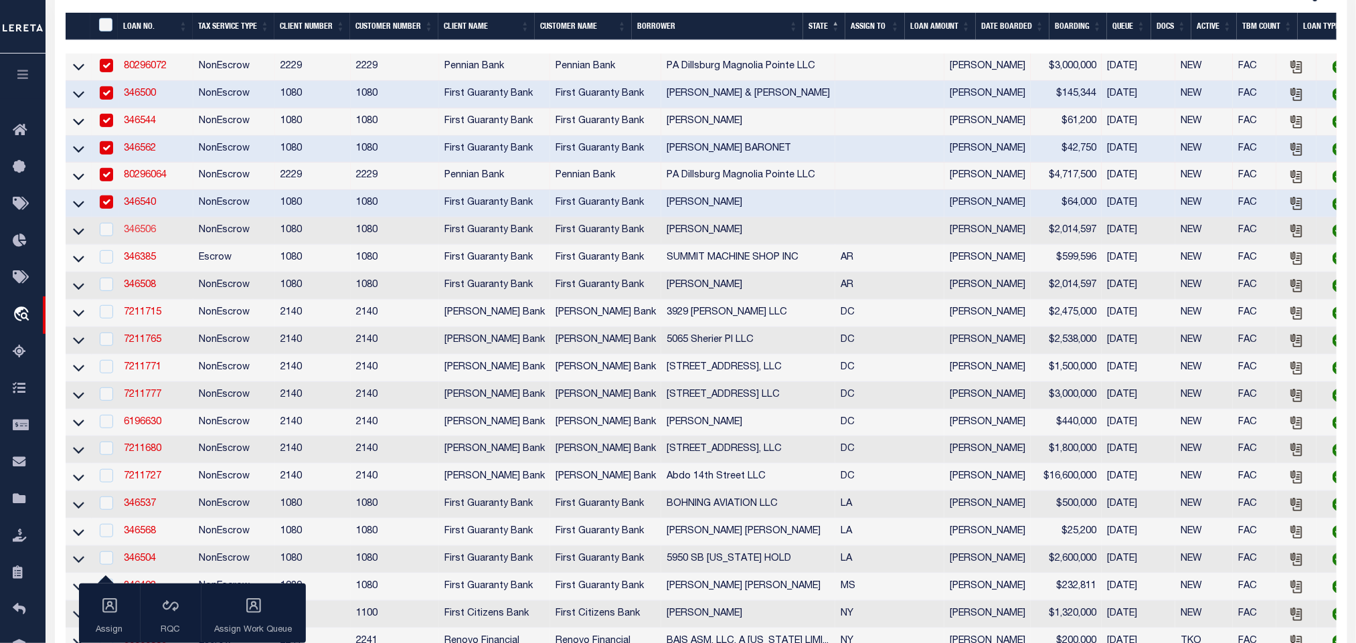
click at [136, 233] on link "346506" at bounding box center [140, 229] width 32 height 9
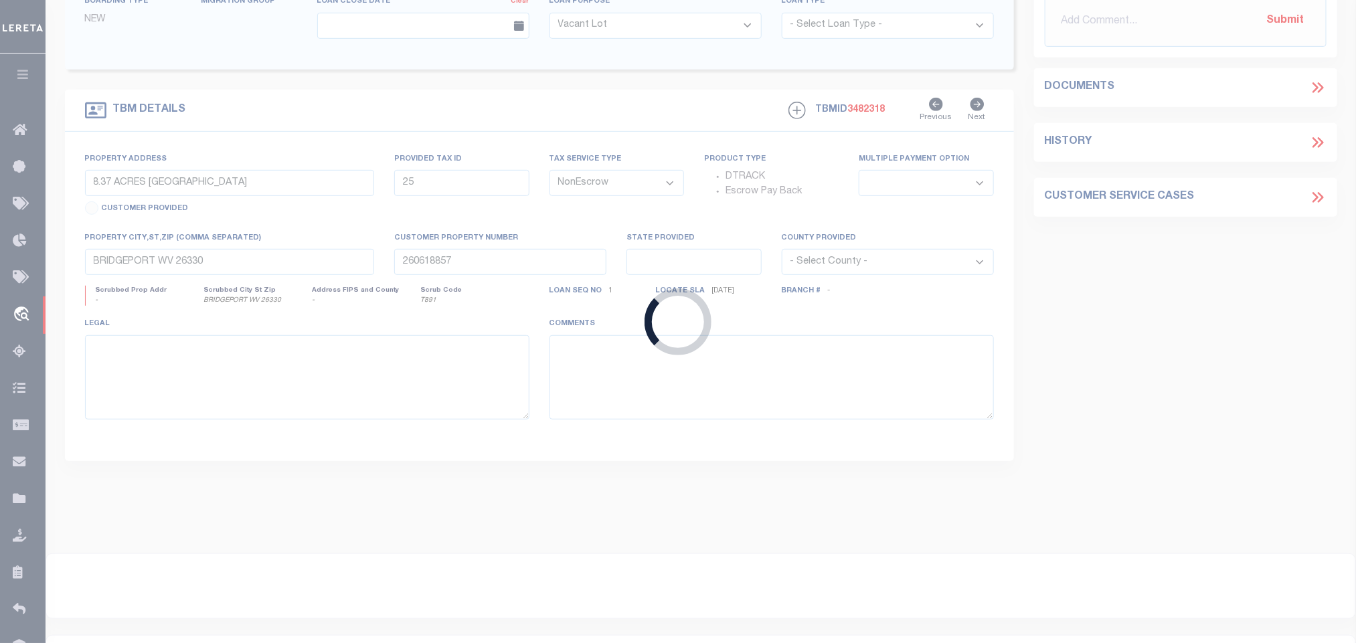
scroll to position [295, 0]
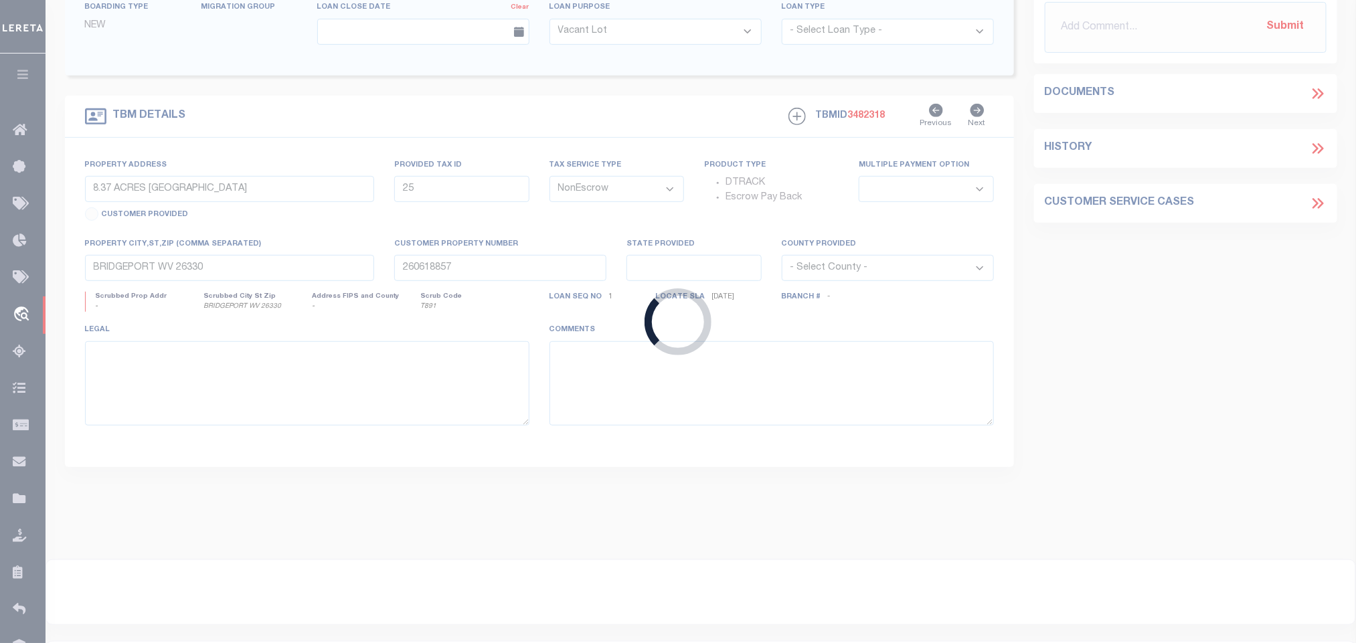
type input "346506"
type input "[PERSON_NAME]"
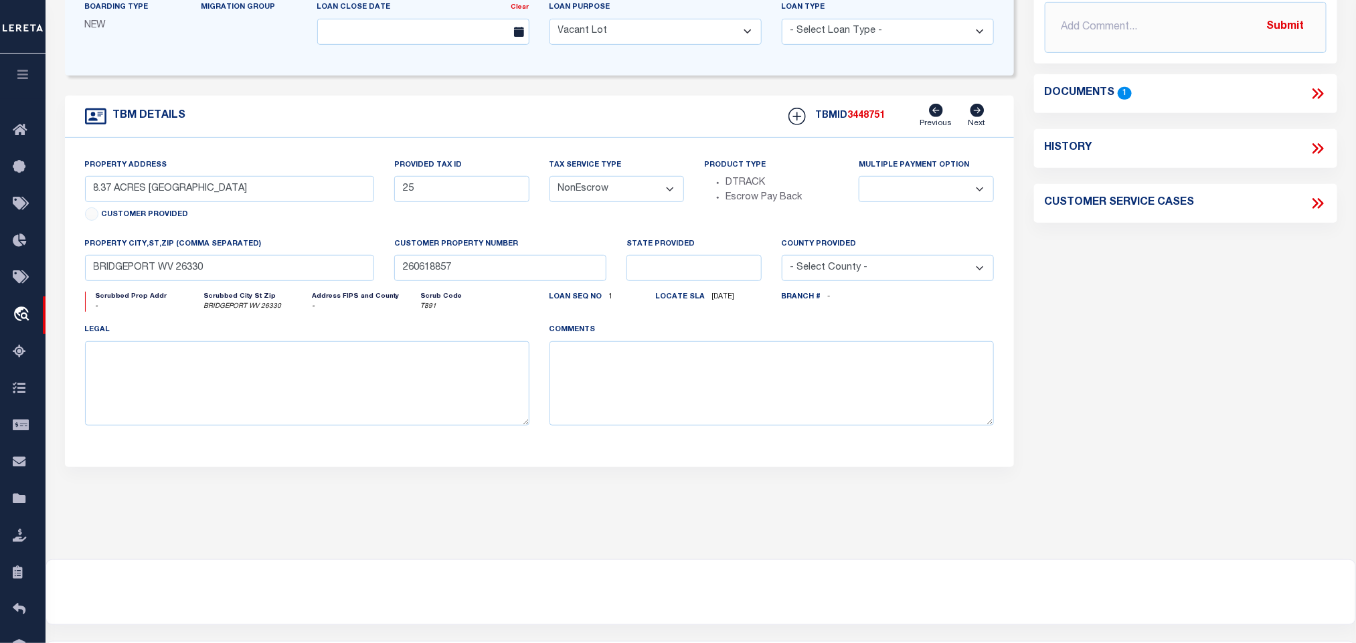
select select "3751"
select select "1570"
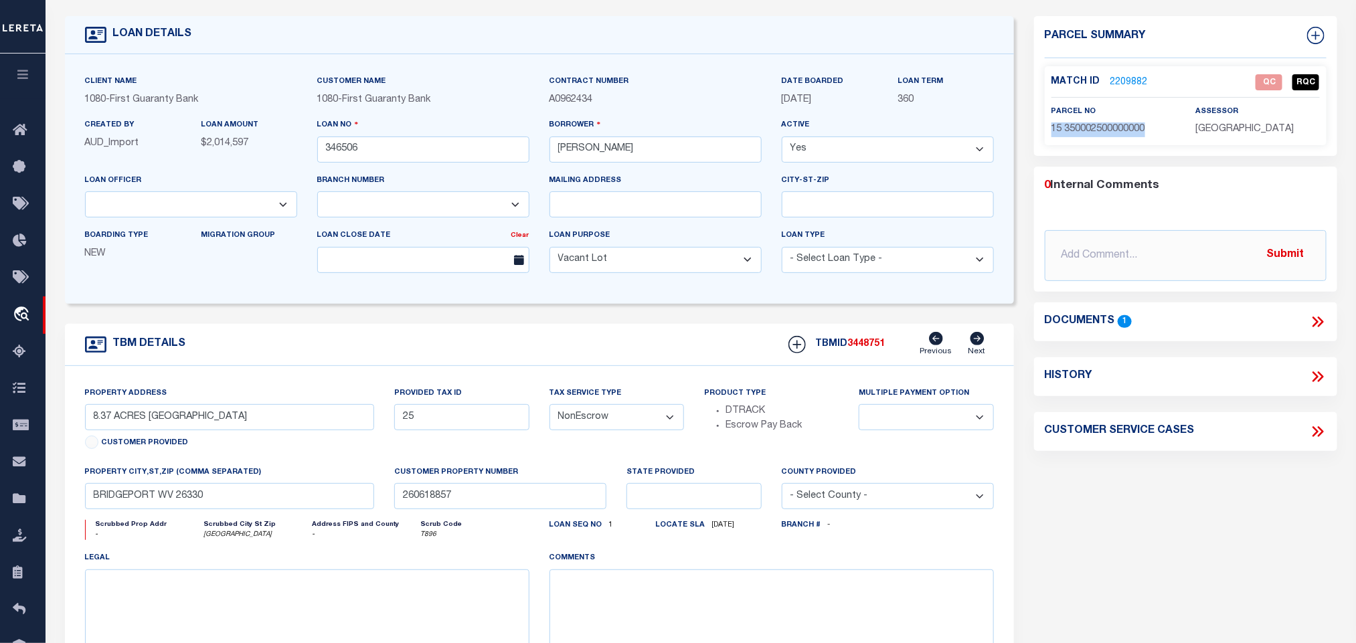
type input "278 OUACHITA 278"
type input "355-00010-000C"
select select
type input "[GEOGRAPHIC_DATA]"
type input "200004067"
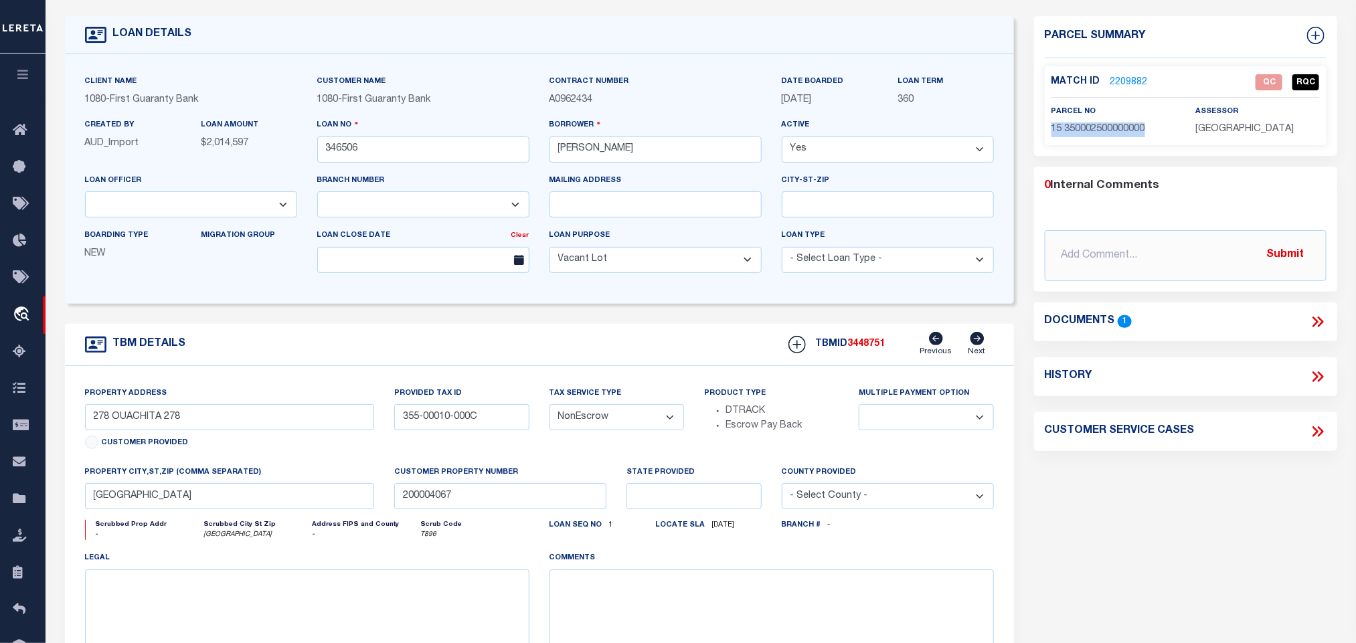
scroll to position [0, 0]
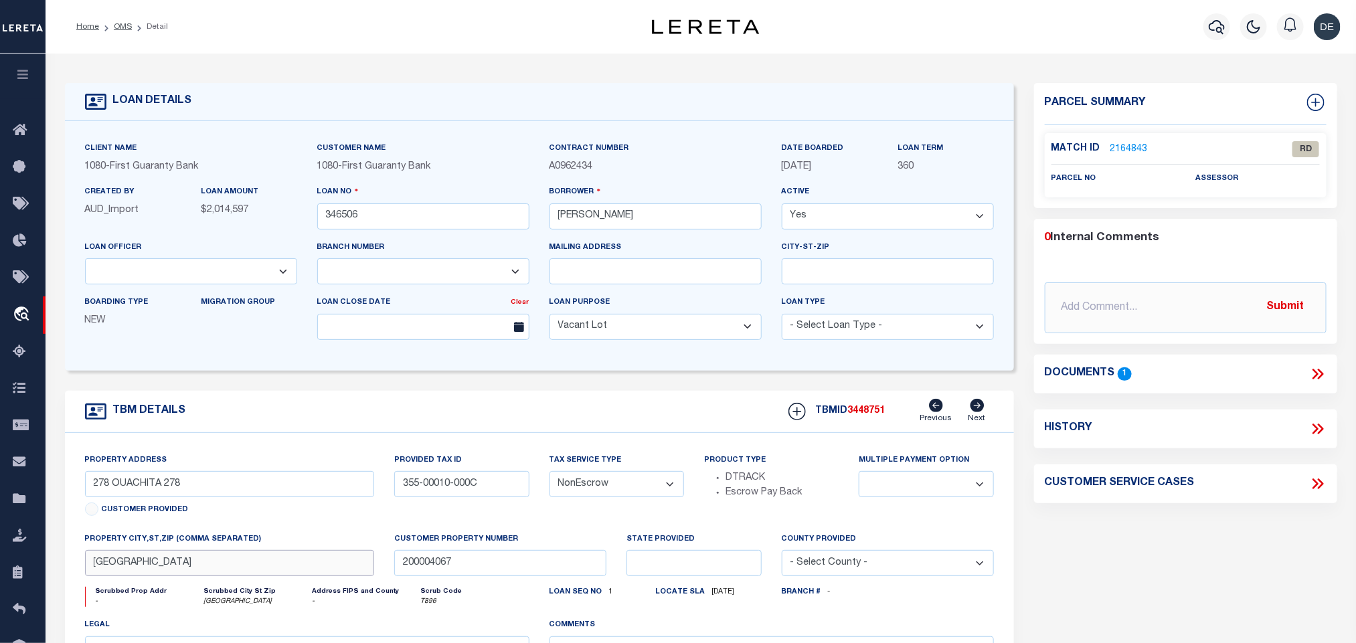
click at [300, 564] on input "[GEOGRAPHIC_DATA]" at bounding box center [230, 563] width 290 height 26
click at [1315, 374] on icon at bounding box center [1317, 373] width 17 height 17
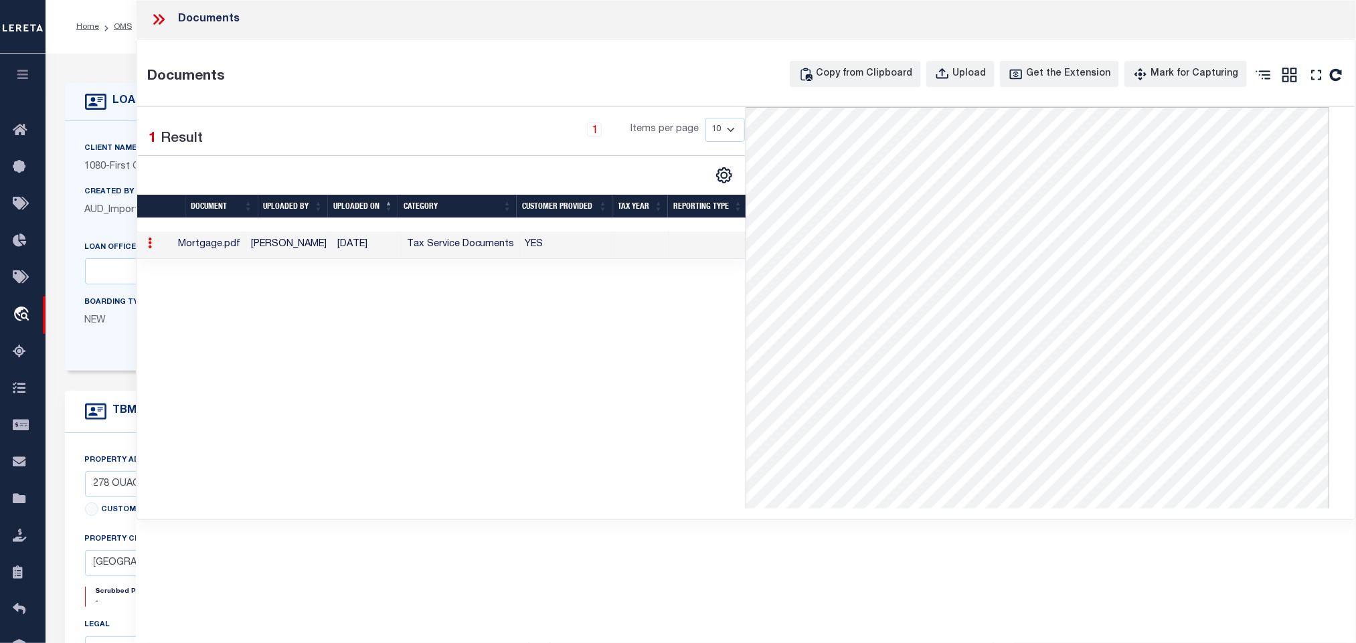
drag, startPoint x: 96, startPoint y: 167, endPoint x: 110, endPoint y: 197, distance: 33.2
click at [96, 167] on span "1080" at bounding box center [95, 166] width 21 height 9
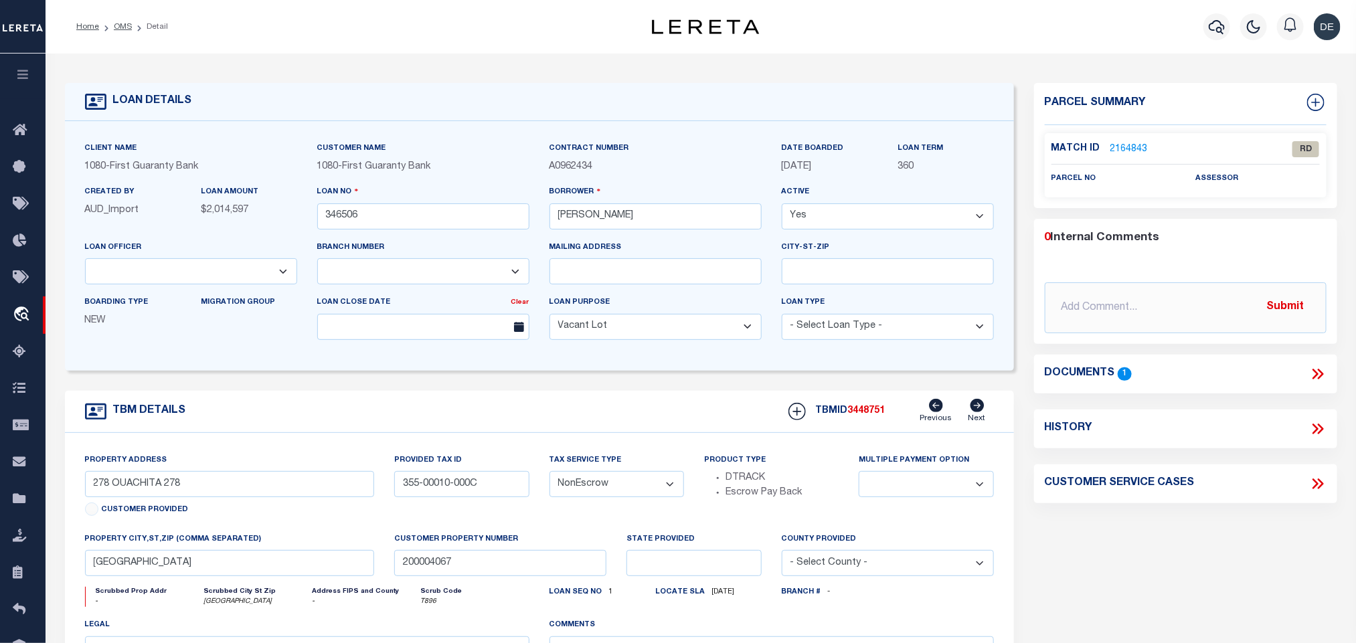
scroll to position [100, 0]
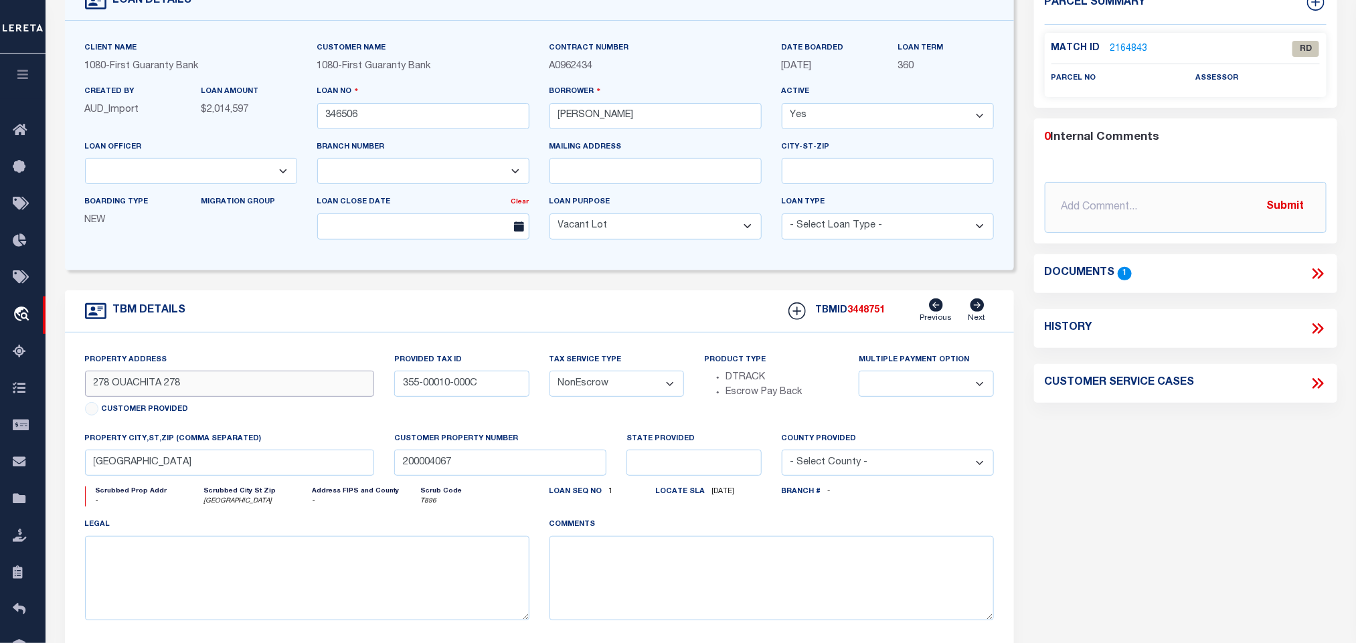
click at [139, 396] on input "278 OUACHITA 278" at bounding box center [230, 384] width 290 height 26
click at [436, 394] on input "355-00010-000C" at bounding box center [461, 384] width 134 height 26
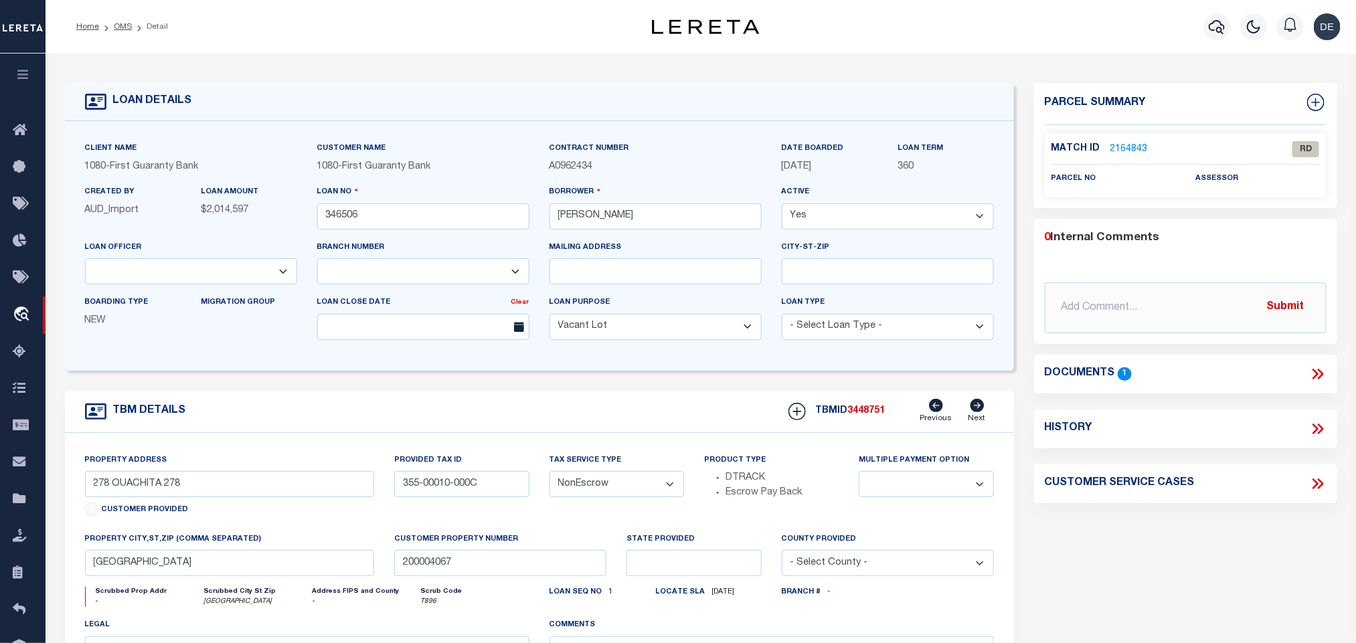
click at [1321, 372] on icon at bounding box center [1320, 374] width 6 height 11
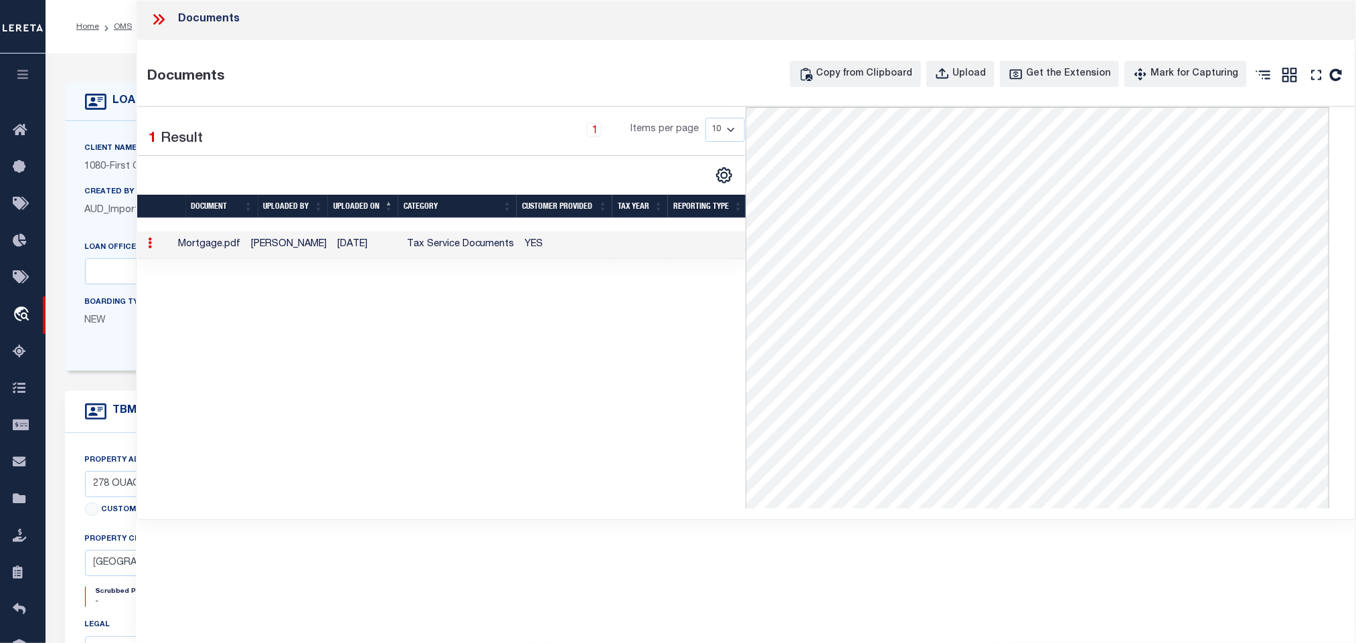
click at [167, 12] on icon at bounding box center [158, 19] width 17 height 17
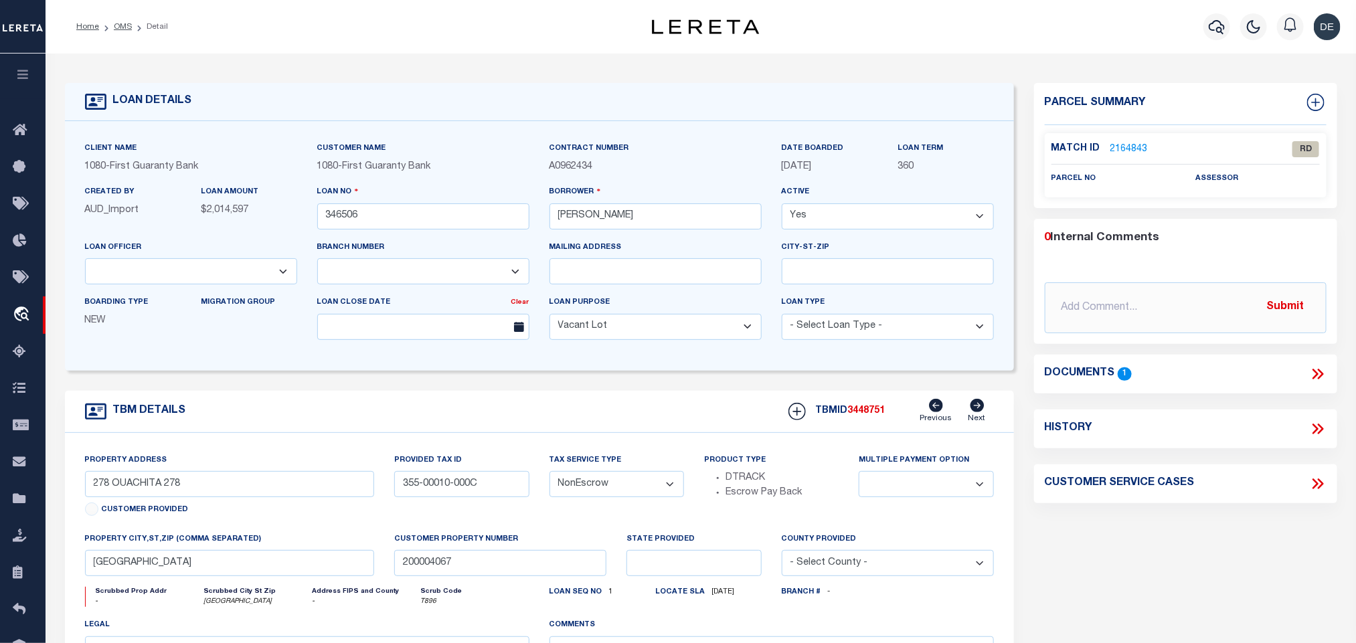
click at [1136, 143] on link "2164843" at bounding box center [1128, 150] width 37 height 14
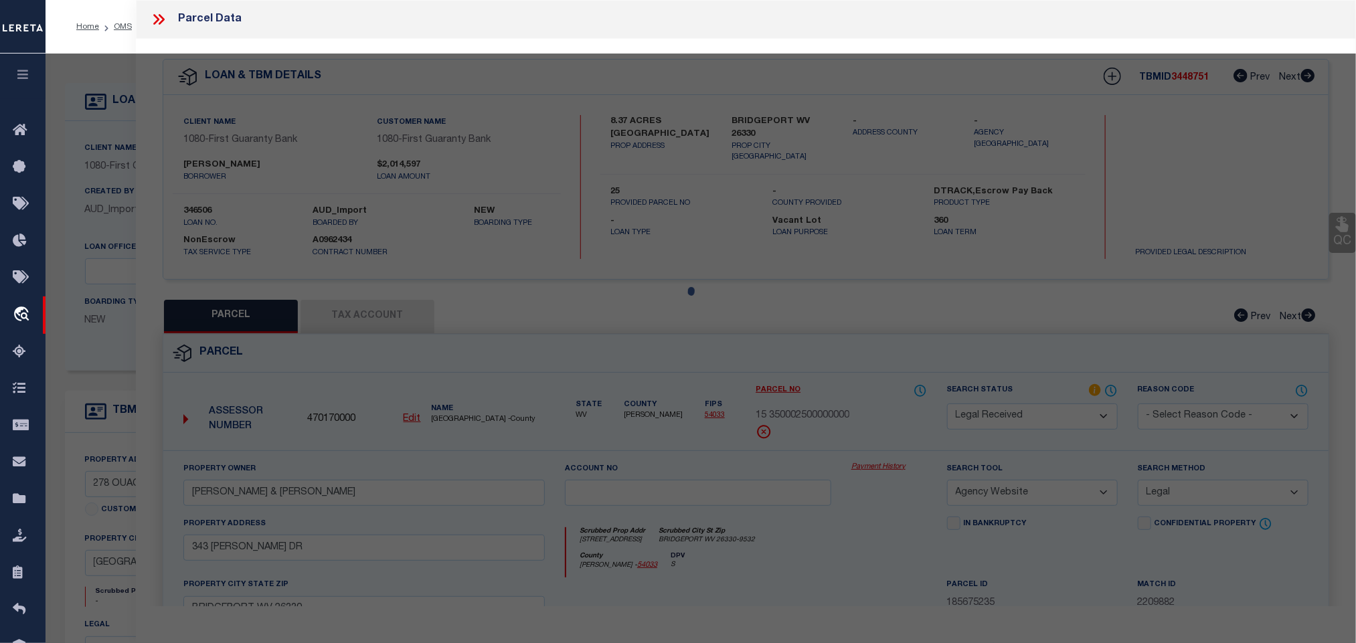
select select "AS"
select select
checkbox input "false"
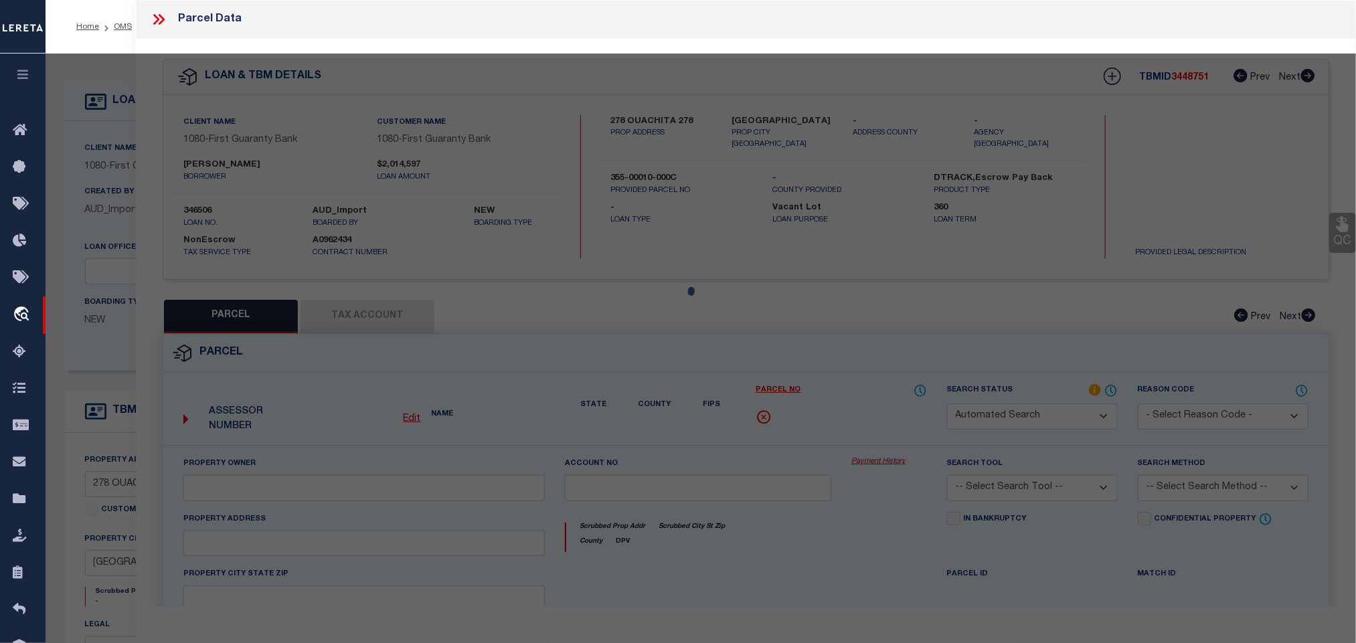
select select "RD"
checkbox input "false"
type textarea "Document uploaded that satisfies a legal requirement, changing from [GEOGRAPHIC…"
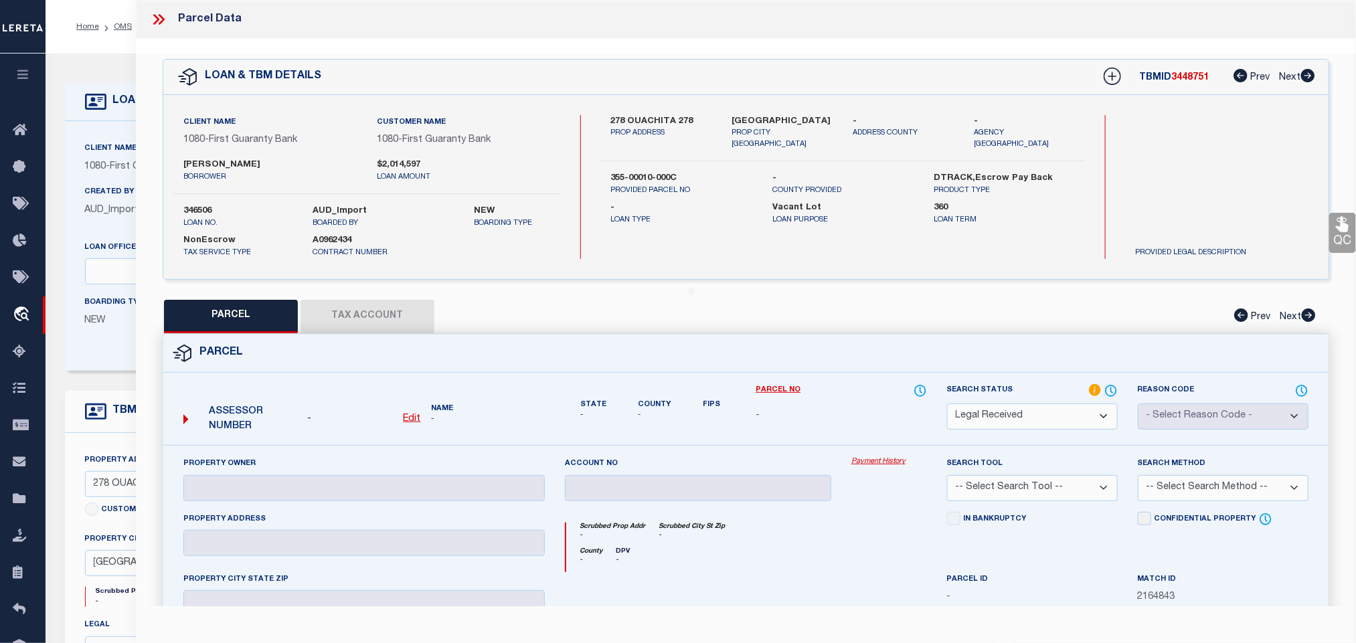
click at [410, 418] on u "Edit" at bounding box center [411, 418] width 17 height 9
select select "RD"
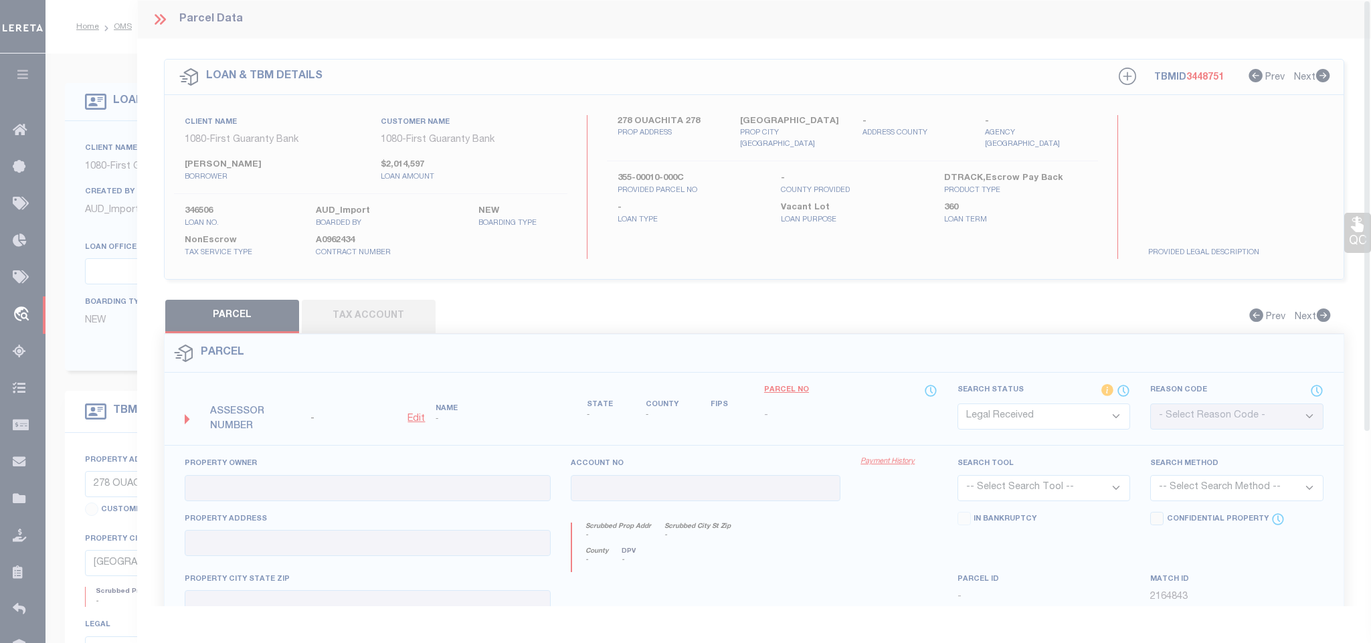
type textarea "-"
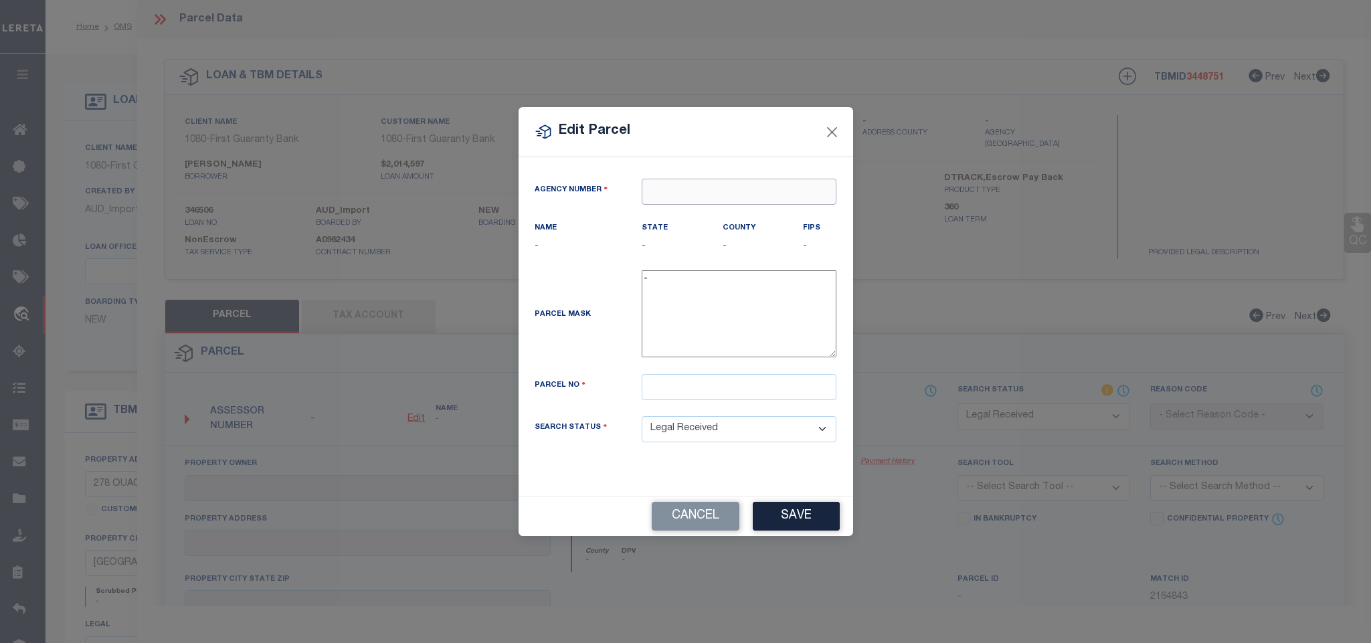
click at [767, 199] on input "text" at bounding box center [739, 192] width 195 height 26
paste input "030520000"
type input "030520000"
click at [707, 213] on div "030520000 : [GEOGRAPHIC_DATA]" at bounding box center [738, 222] width 193 height 38
type input "030520000"
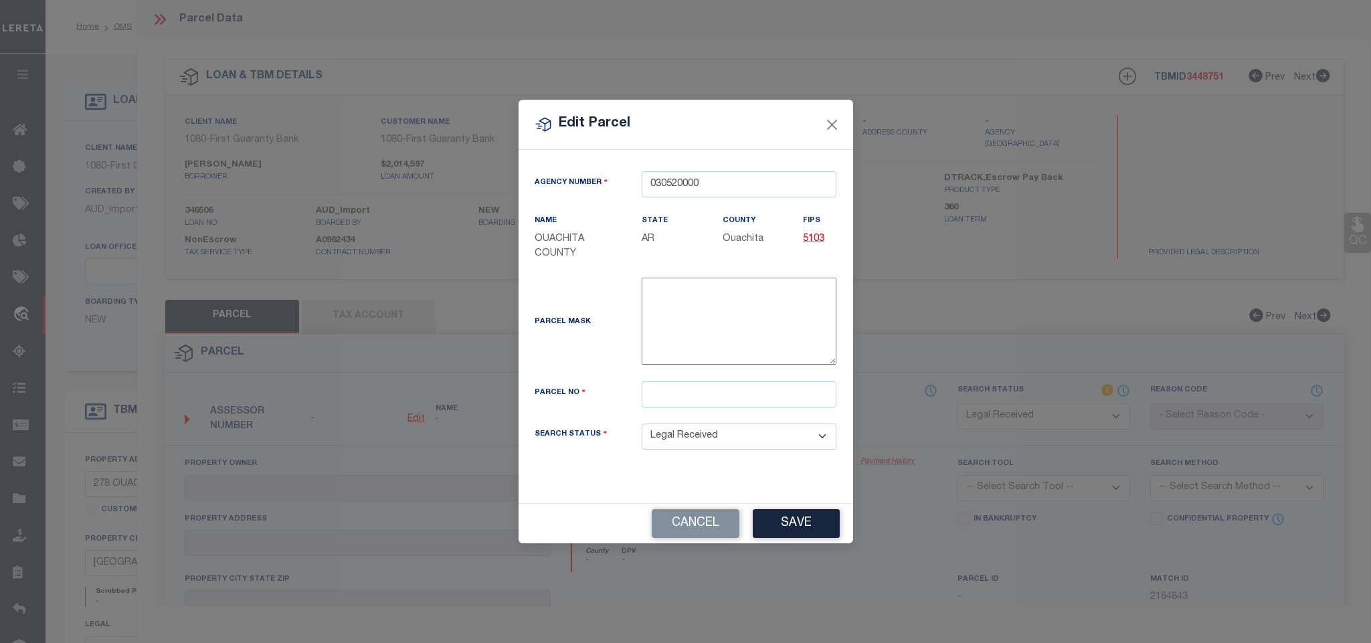
click at [781, 420] on div "Parcel No" at bounding box center [686, 402] width 323 height 42
click at [777, 396] on input "text" at bounding box center [739, 394] width 195 height 26
paste input "355-00010-000C"
type input "355-00010-000C"
click at [793, 531] on button "Save" at bounding box center [796, 523] width 87 height 29
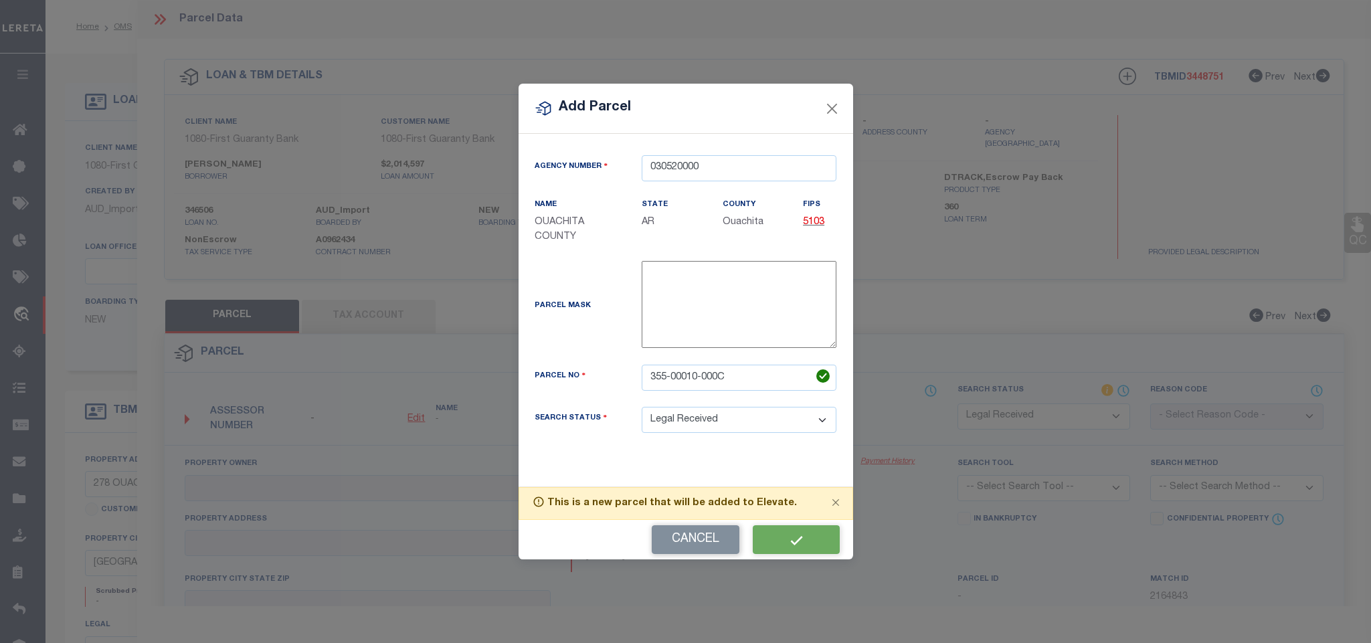
select select "RD"
checkbox input "false"
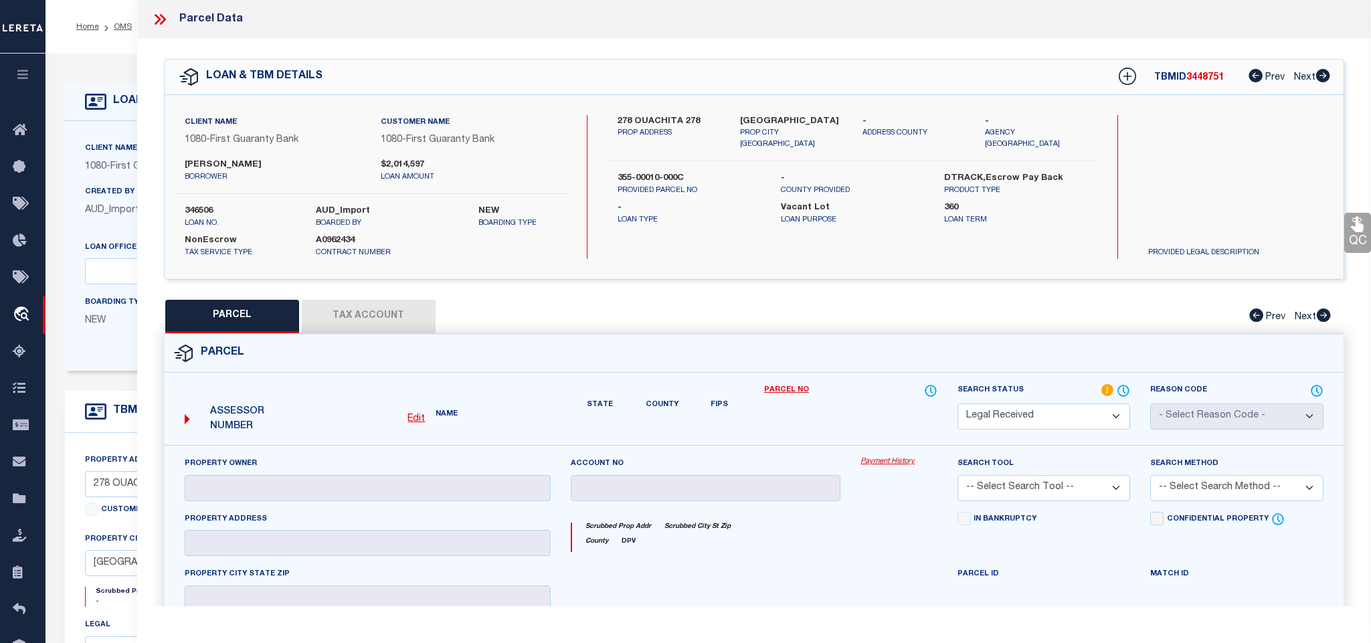
checkbox input "false"
type textarea "Document uploaded that satisfies a legal requirement, changing from [GEOGRAPHIC…"
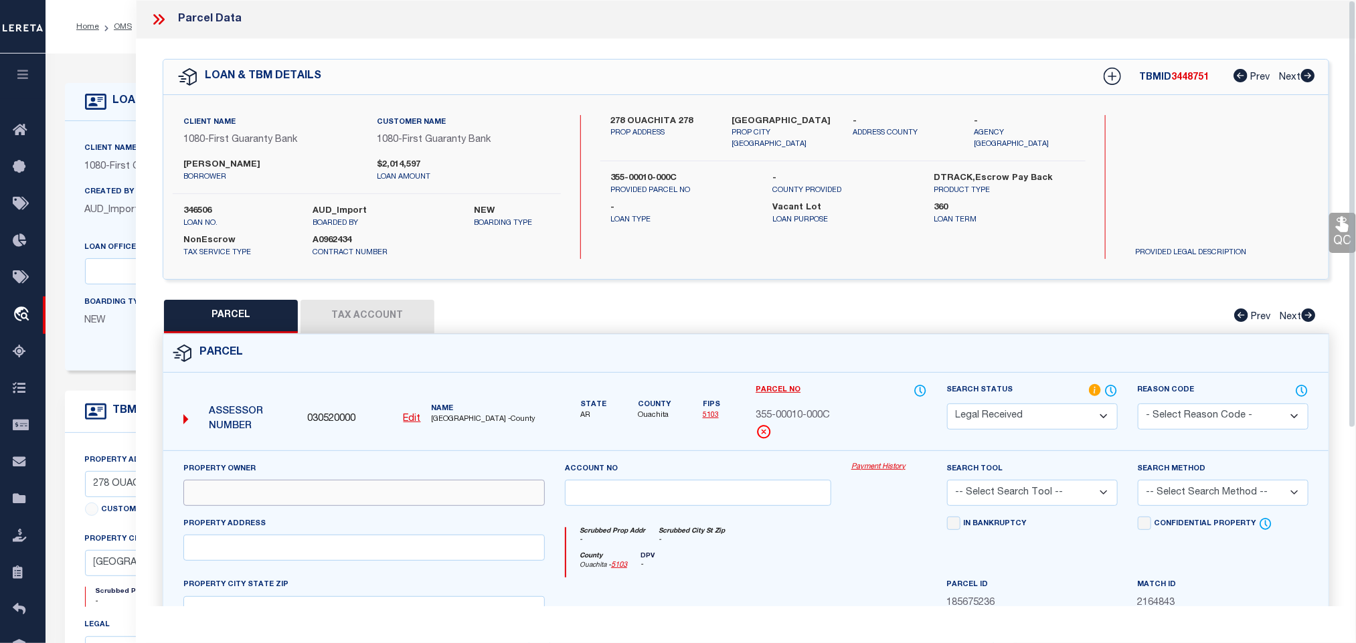
drag, startPoint x: 302, startPoint y: 492, endPoint x: 329, endPoint y: 484, distance: 28.6
click at [302, 492] on input "text" at bounding box center [363, 493] width 361 height 26
paste input "[PERSON_NAME]"
type input "[PERSON_NAME]"
click at [781, 115] on label "[GEOGRAPHIC_DATA]" at bounding box center [782, 121] width 101 height 13
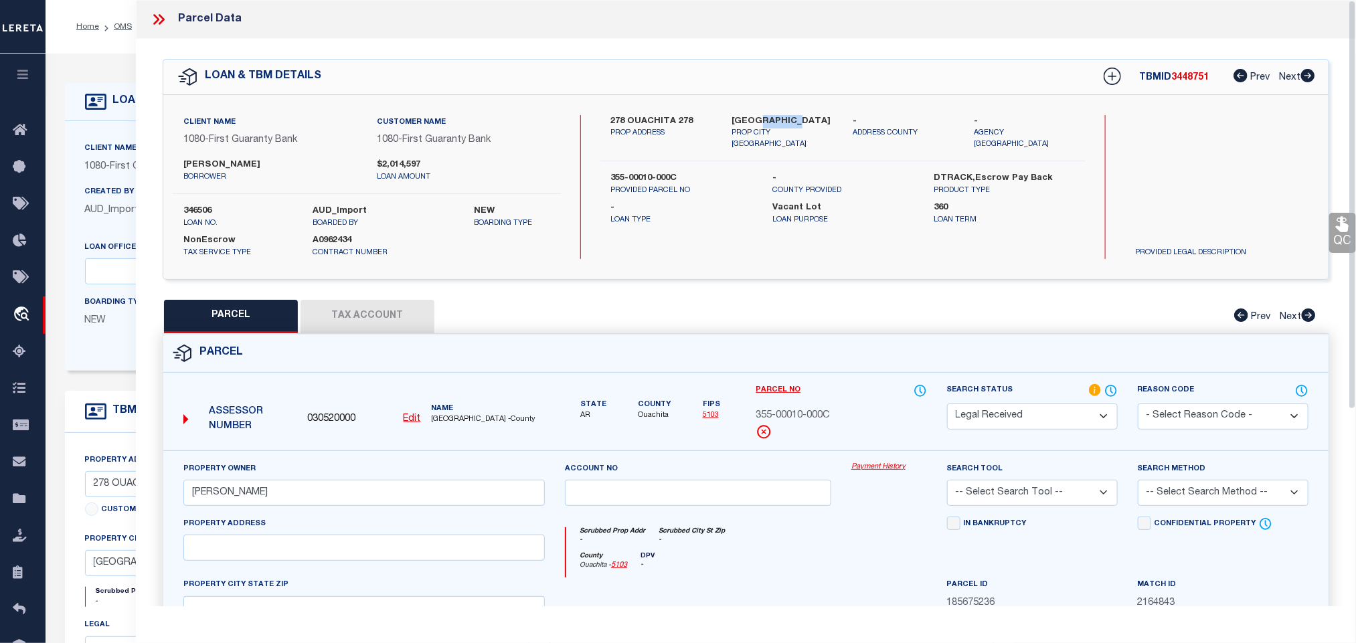
click at [781, 115] on label "[GEOGRAPHIC_DATA]" at bounding box center [782, 121] width 101 height 13
copy div "[GEOGRAPHIC_DATA]"
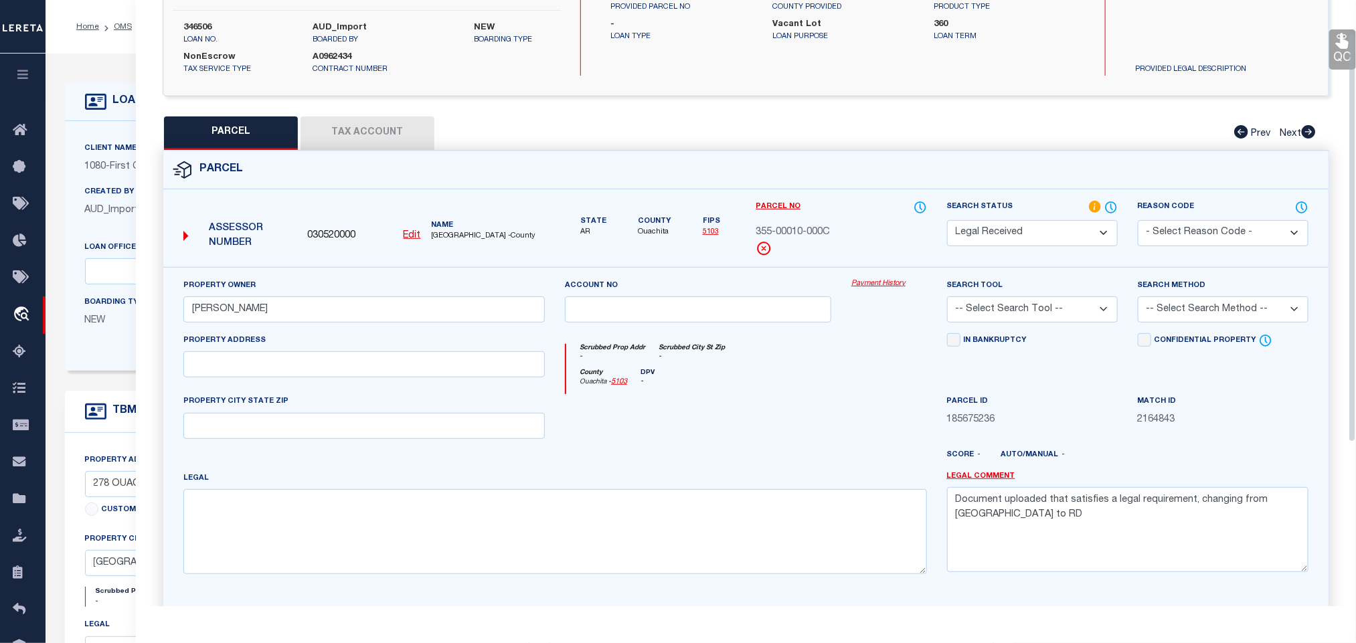
scroll to position [291, 0]
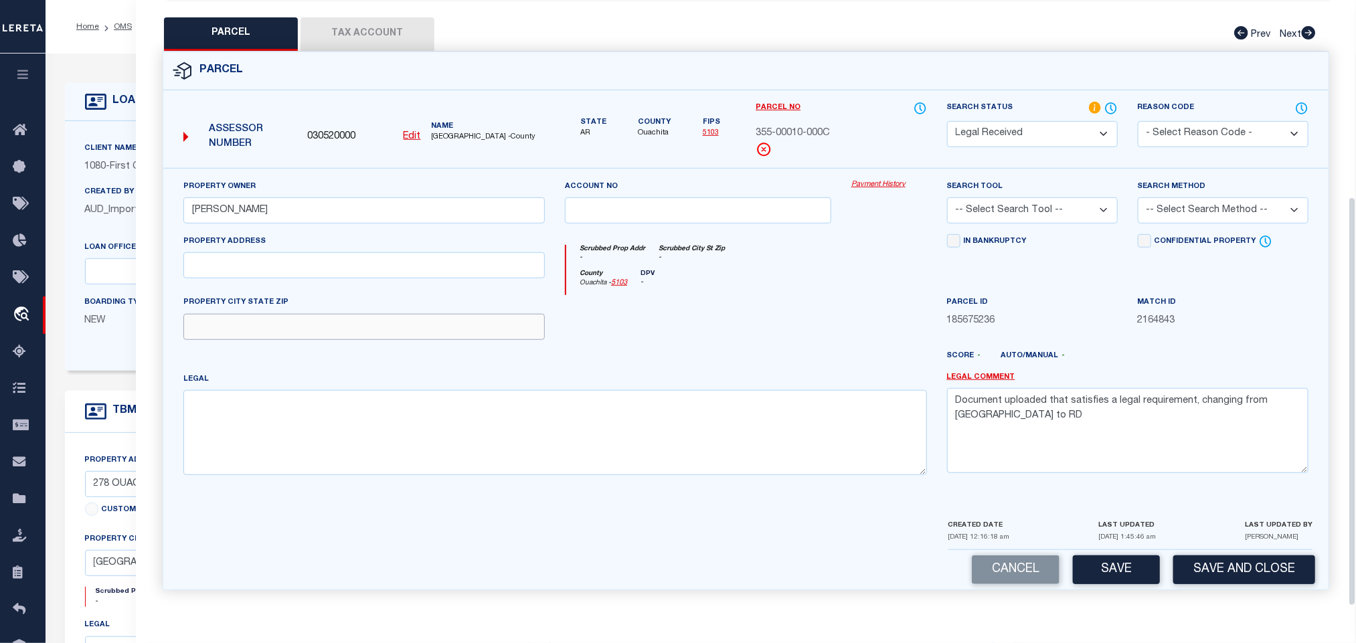
click at [424, 320] on input "text" at bounding box center [363, 327] width 361 height 26
paste input "[GEOGRAPHIC_DATA]"
type input "[GEOGRAPHIC_DATA]"
click at [274, 274] on input "text" at bounding box center [363, 265] width 361 height 26
paste input "[STREET_ADDRESS]"
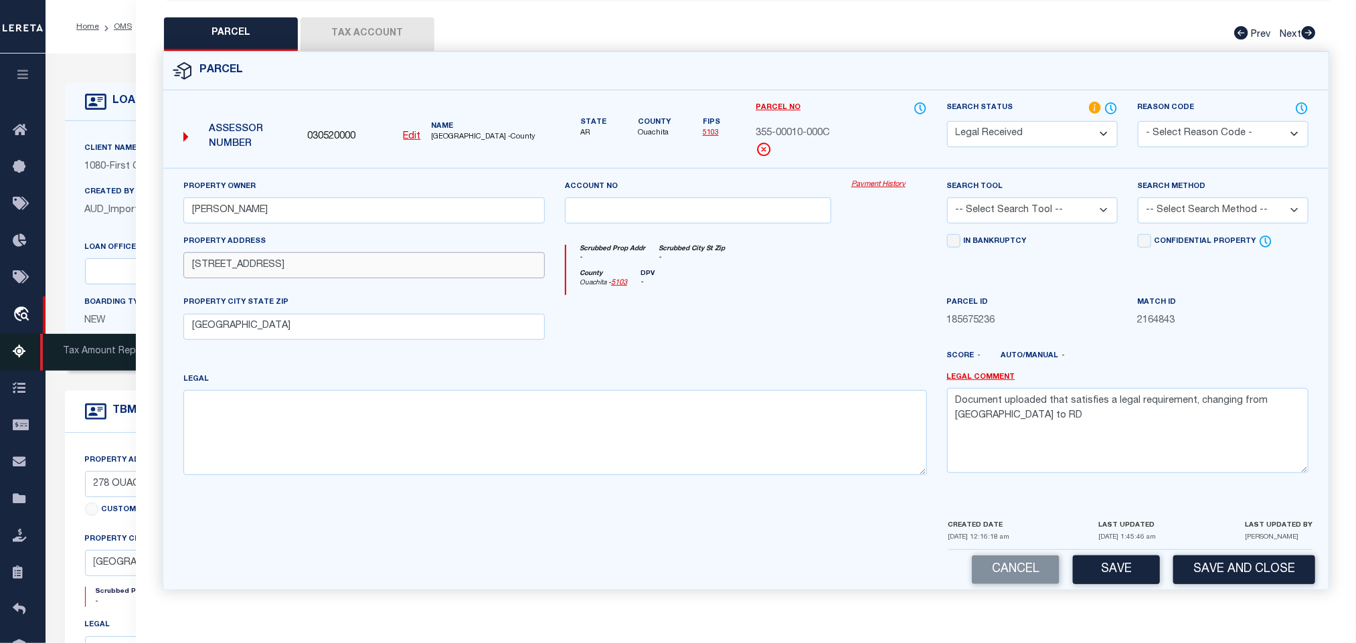
type input "[STREET_ADDRESS]"
click at [551, 428] on textarea at bounding box center [554, 432] width 743 height 84
paste textarea "PT LOT 10"
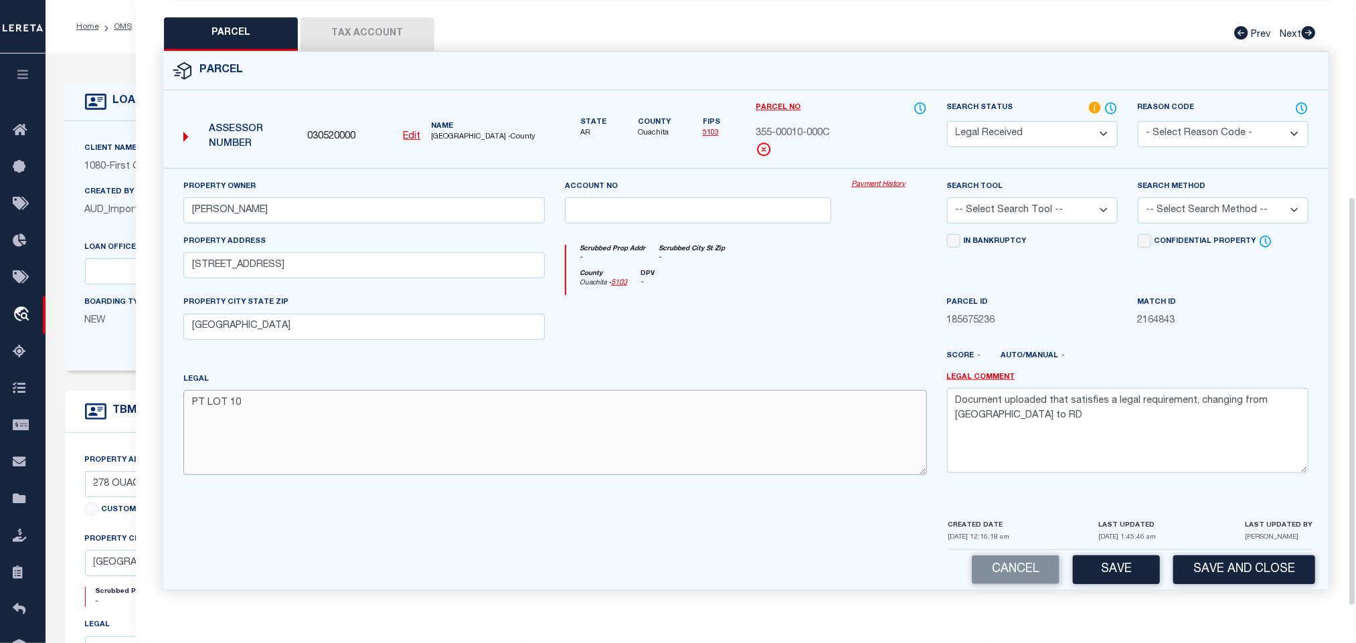
type textarea "PT LOT 10"
click at [1232, 436] on textarea "Document uploaded that satisfies a legal requirement, changing from [GEOGRAPHIC…" at bounding box center [1127, 430] width 361 height 84
drag, startPoint x: 1073, startPoint y: 203, endPoint x: 1073, endPoint y: 215, distance: 11.4
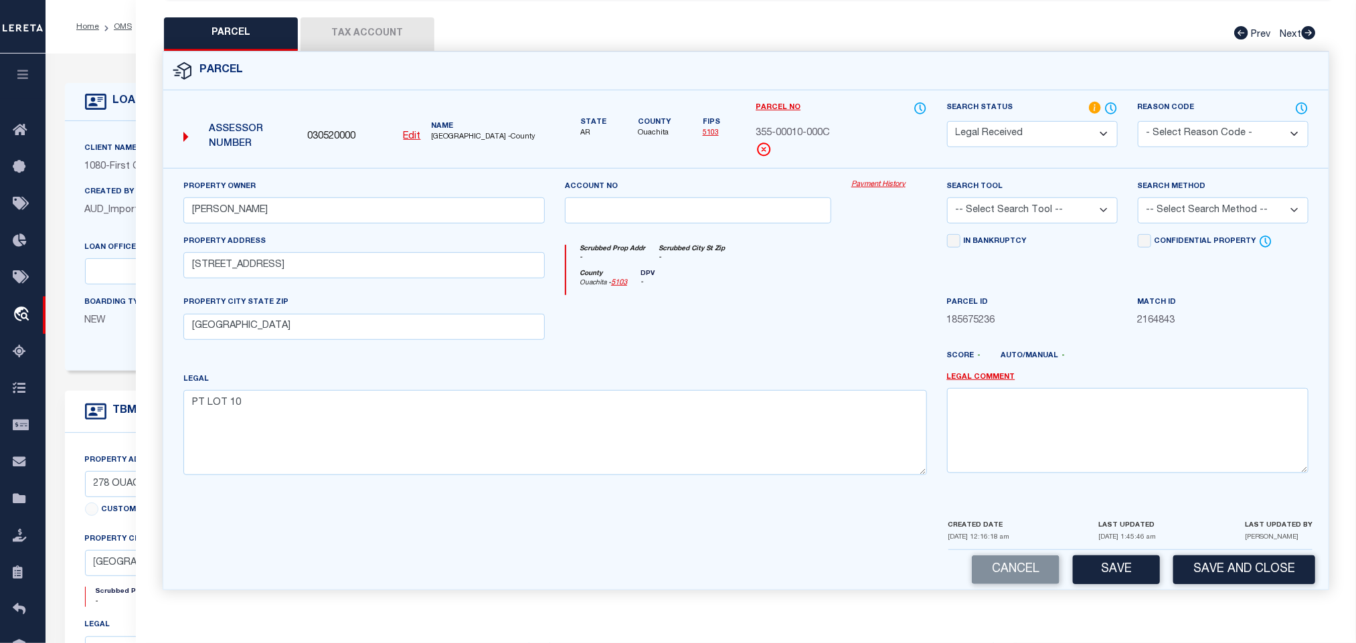
click at [1073, 203] on select "-- Select Search Tool -- 3rd Party Website Agency File Agency Website ATLS CNV-…" at bounding box center [1032, 210] width 171 height 26
click at [947, 197] on select "-- Select Search Tool -- 3rd Party Website Agency File Agency Website ATLS CNV-…" at bounding box center [1032, 210] width 171 height 26
click at [1088, 215] on select "-- Select Search Tool -- 3rd Party Website Agency File Agency Website ATLS CNV-…" at bounding box center [1032, 210] width 171 height 26
click at [947, 197] on select "-- Select Search Tool -- 3rd Party Website Agency File Agency Website ATLS CNV-…" at bounding box center [1032, 210] width 171 height 26
click at [1064, 205] on select "-- Select Search Tool -- 3rd Party Website Agency File Agency Website ATLS CNV-…" at bounding box center [1032, 210] width 171 height 26
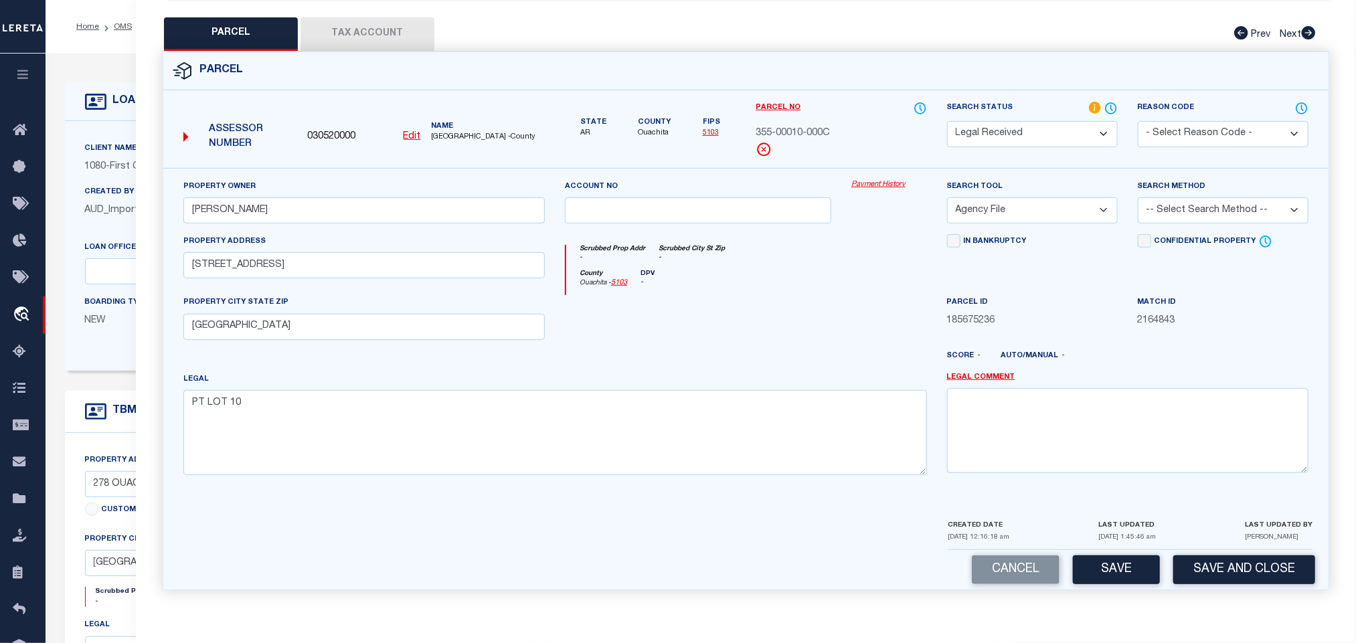
click at [947, 197] on select "-- Select Search Tool -- 3rd Party Website Agency File Agency Website ATLS CNV-…" at bounding box center [1032, 210] width 171 height 26
click at [1068, 205] on select "-- Select Search Tool -- 3rd Party Website Agency File Agency Website ATLS CNV-…" at bounding box center [1032, 210] width 171 height 26
select select "AGW"
click at [947, 197] on select "-- Select Search Tool -- 3rd Party Website Agency File Agency Website ATLS CNV-…" at bounding box center [1032, 210] width 171 height 26
drag, startPoint x: 1196, startPoint y: 199, endPoint x: 1193, endPoint y: 217, distance: 18.4
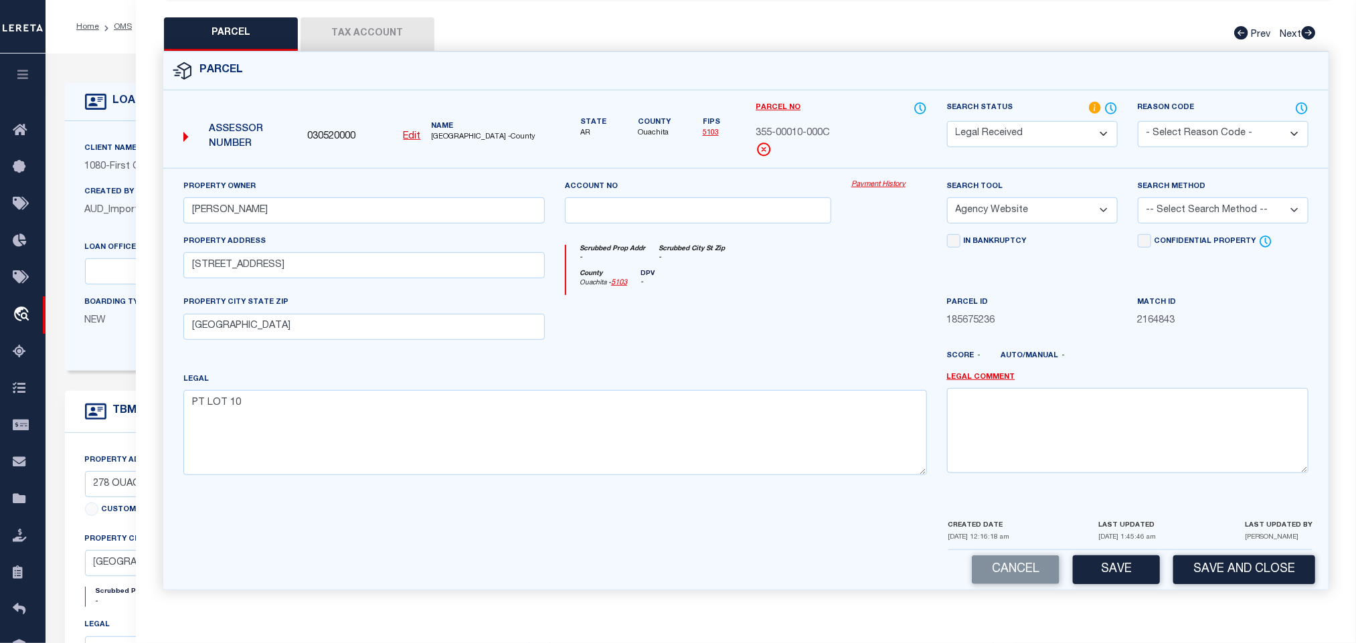
click at [1196, 199] on select "-- Select Search Method -- Property Address Legal Liability Info Provided" at bounding box center [1222, 210] width 171 height 26
select select "LEG"
click at [1137, 197] on select "-- Select Search Method -- Property Address Legal Liability Info Provided" at bounding box center [1222, 210] width 171 height 26
click at [1101, 571] on button "Save" at bounding box center [1116, 569] width 87 height 29
click at [387, 19] on button "Tax Account" at bounding box center [367, 33] width 134 height 33
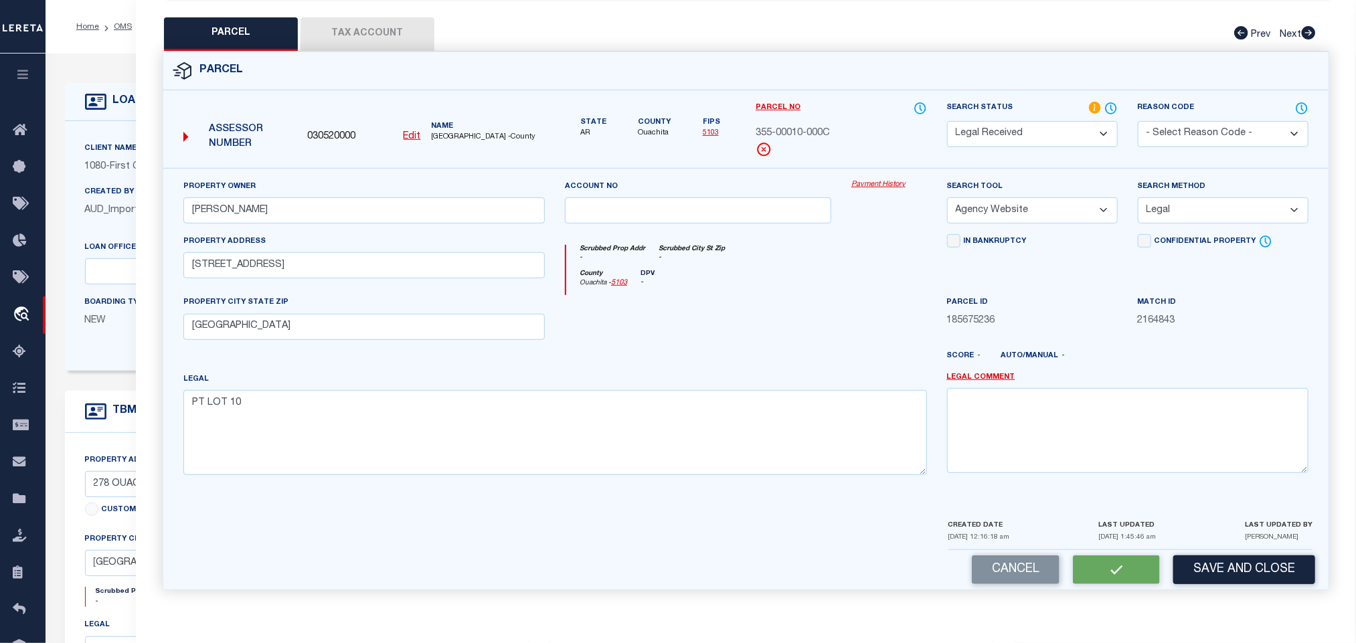
scroll to position [8, 0]
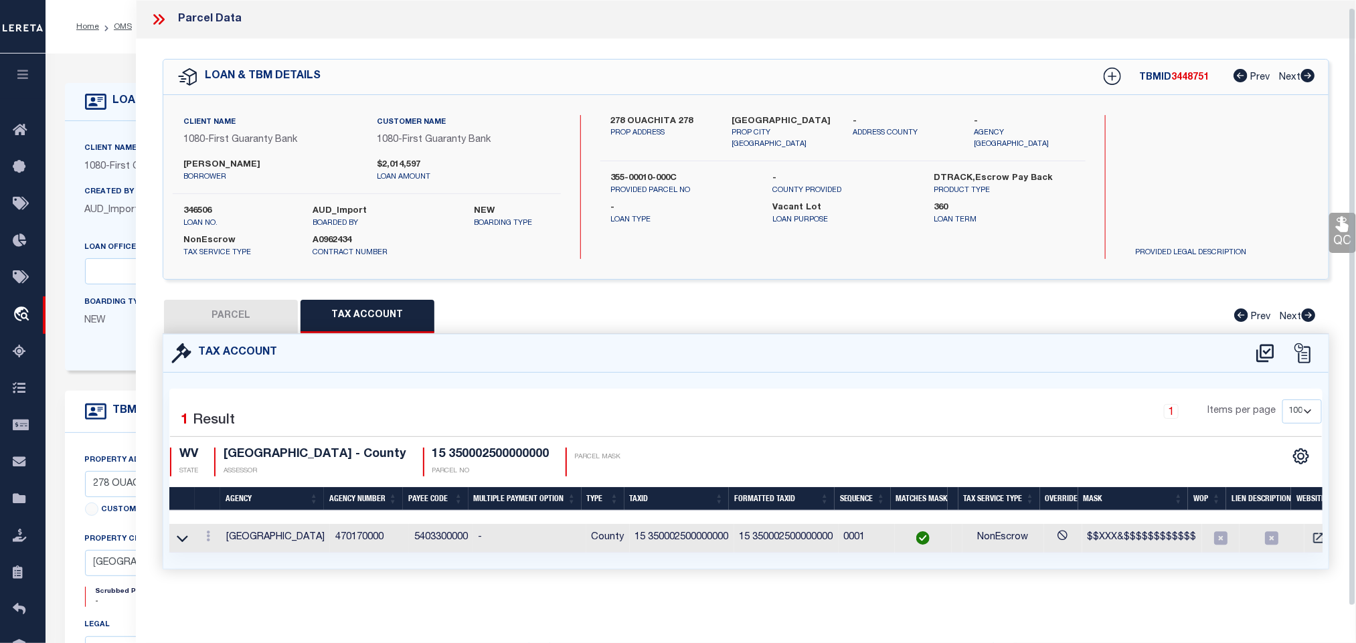
select select "100"
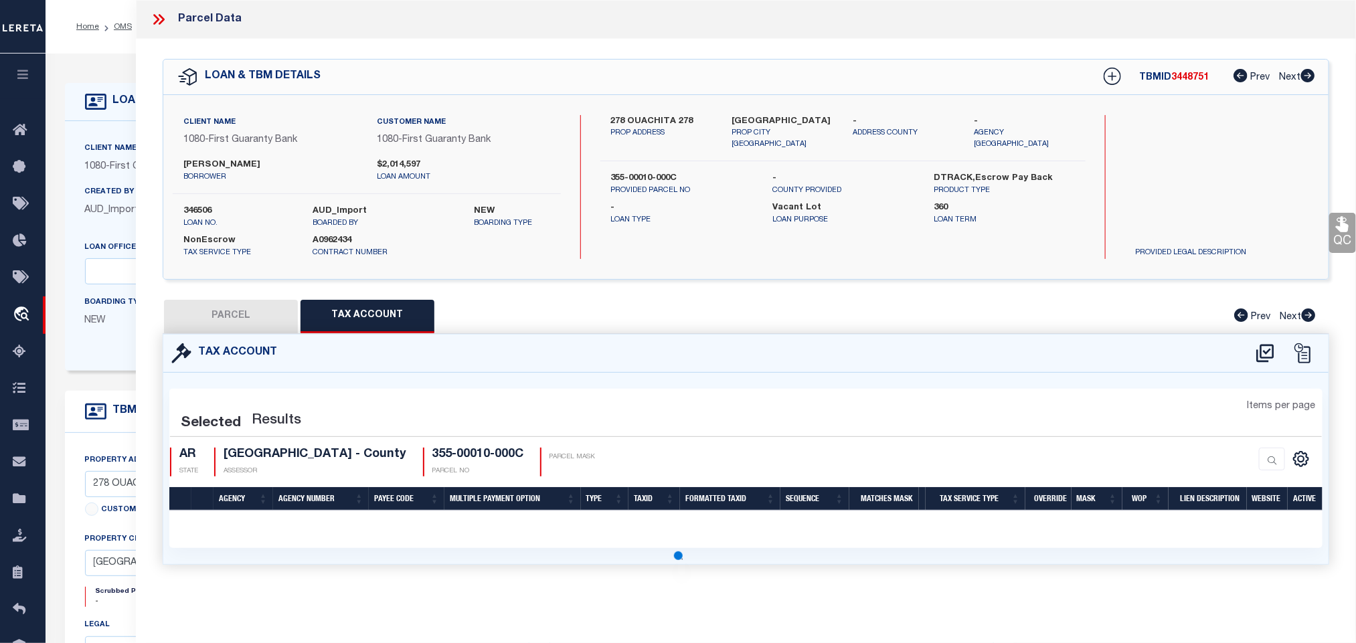
scroll to position [0, 0]
select select "100"
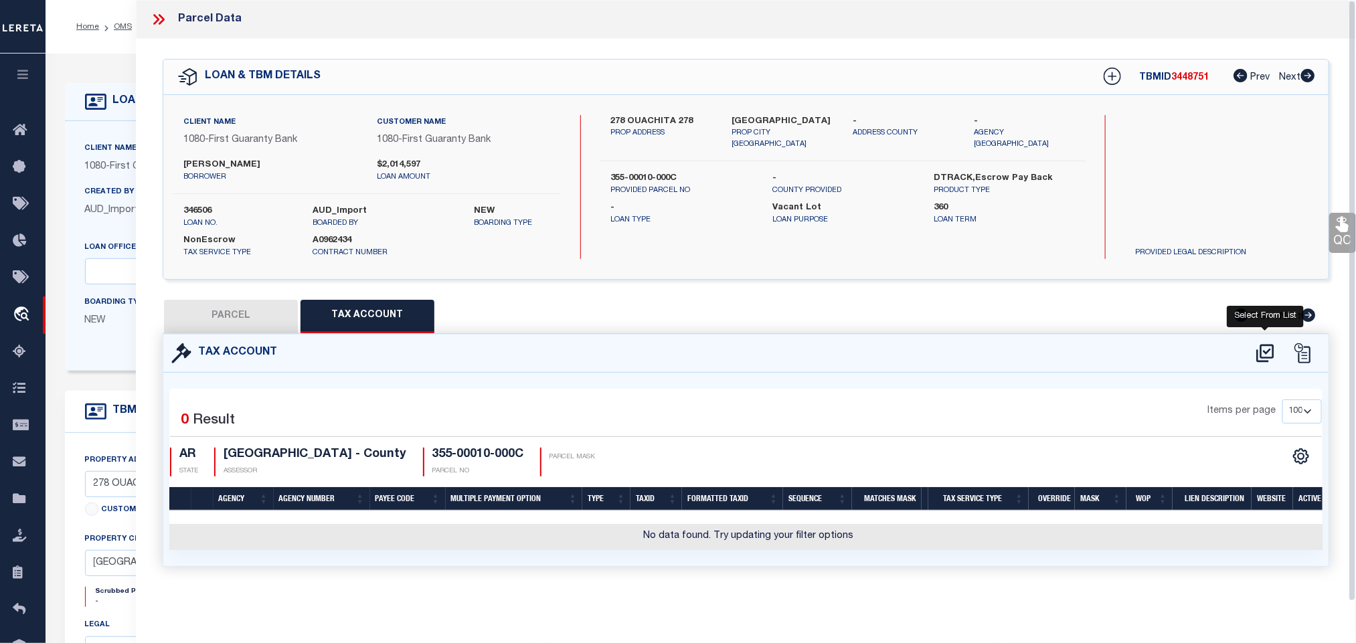
click at [1263, 355] on icon at bounding box center [1265, 353] width 22 height 21
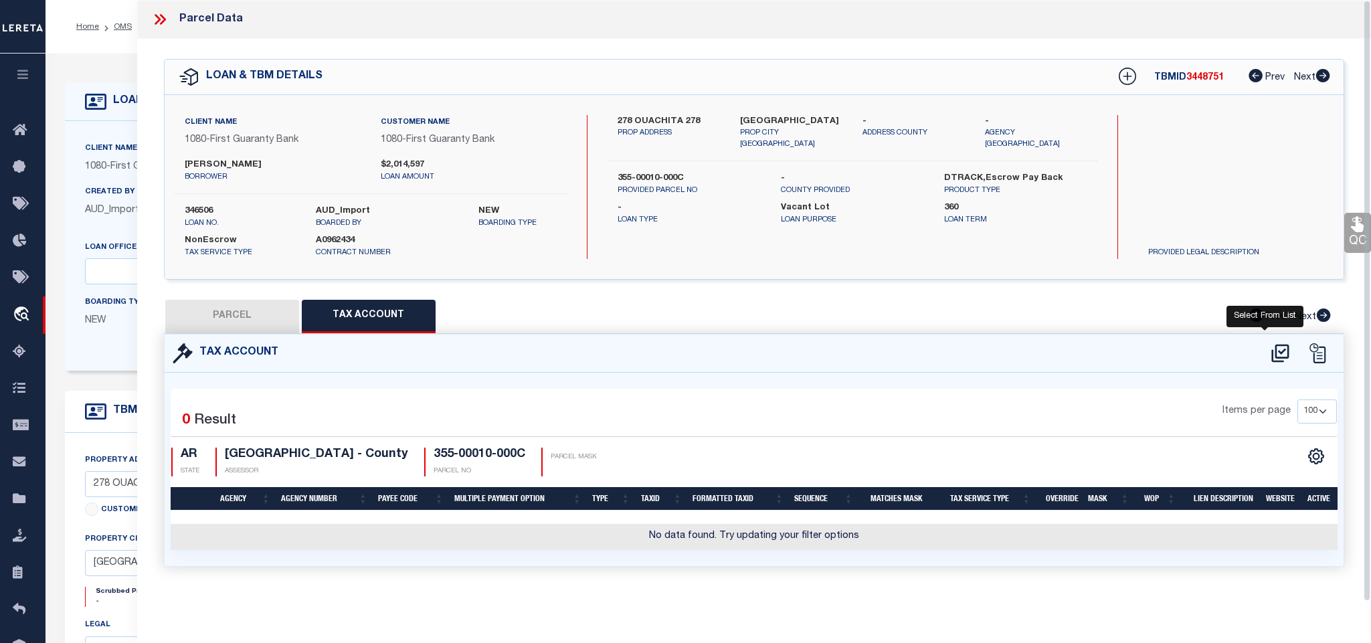
select select "100"
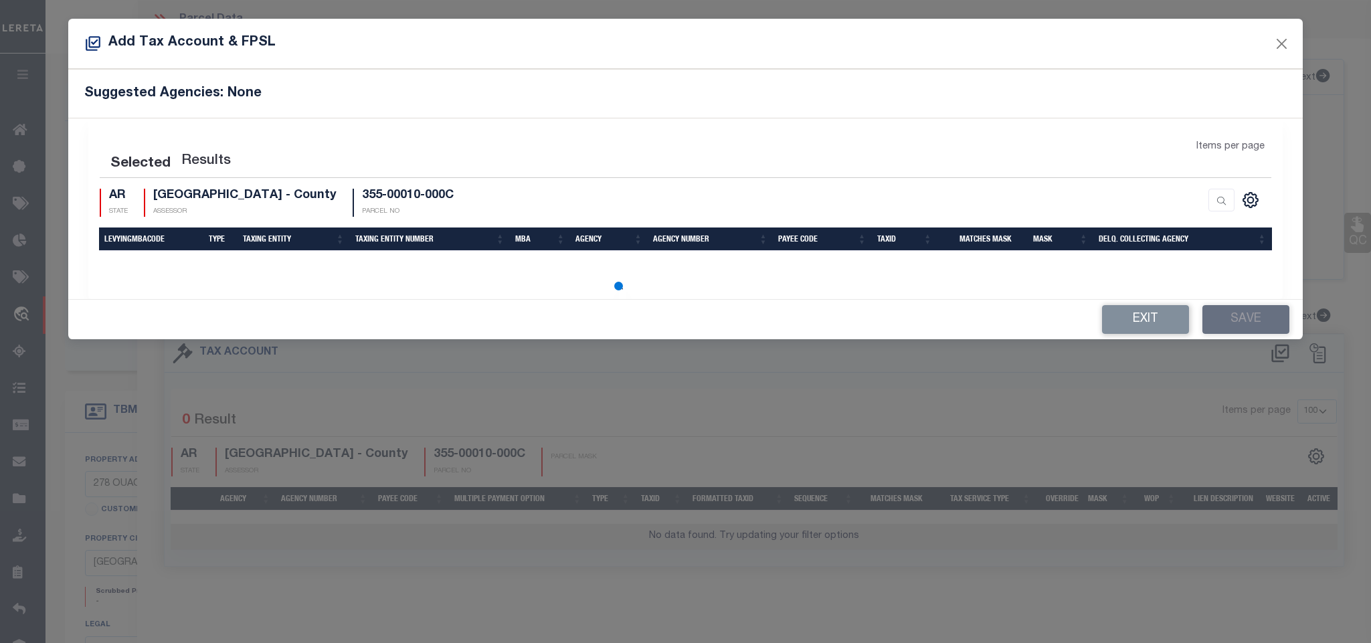
select select "100"
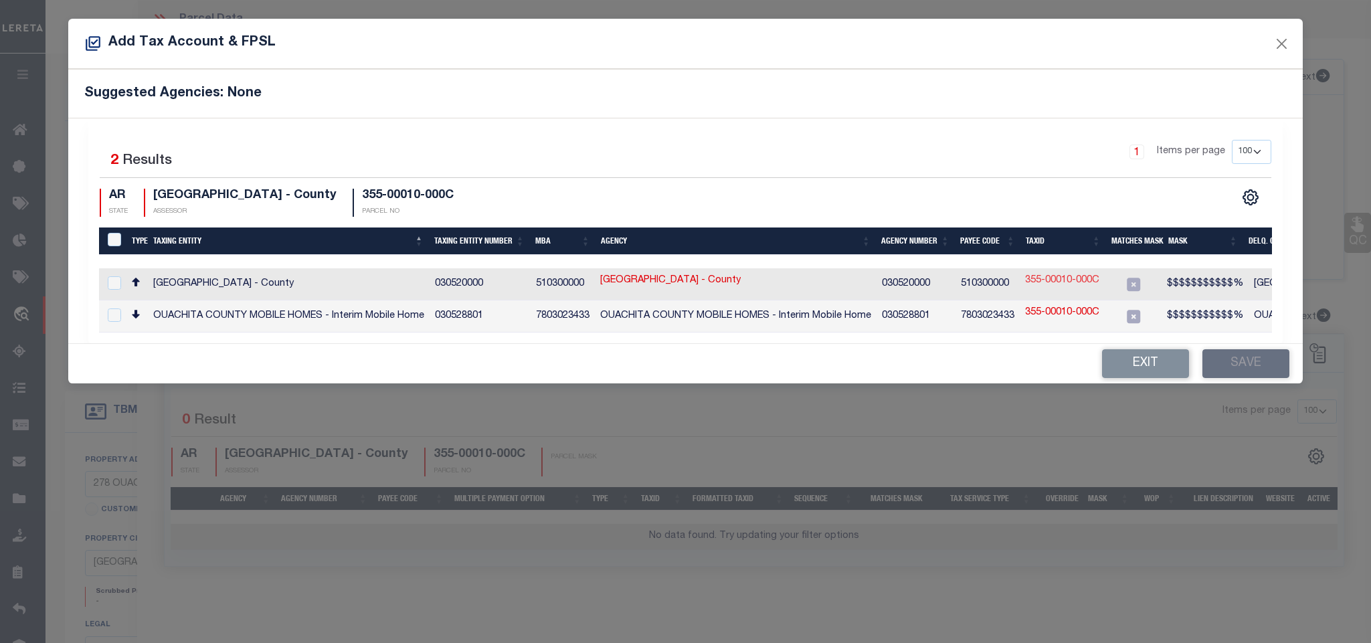
click at [1089, 284] on link "355-00010-000C" at bounding box center [1062, 281] width 74 height 15
type input "355-00010-000C"
type textarea "$$$$$$$$$$$%"
checkbox input "true"
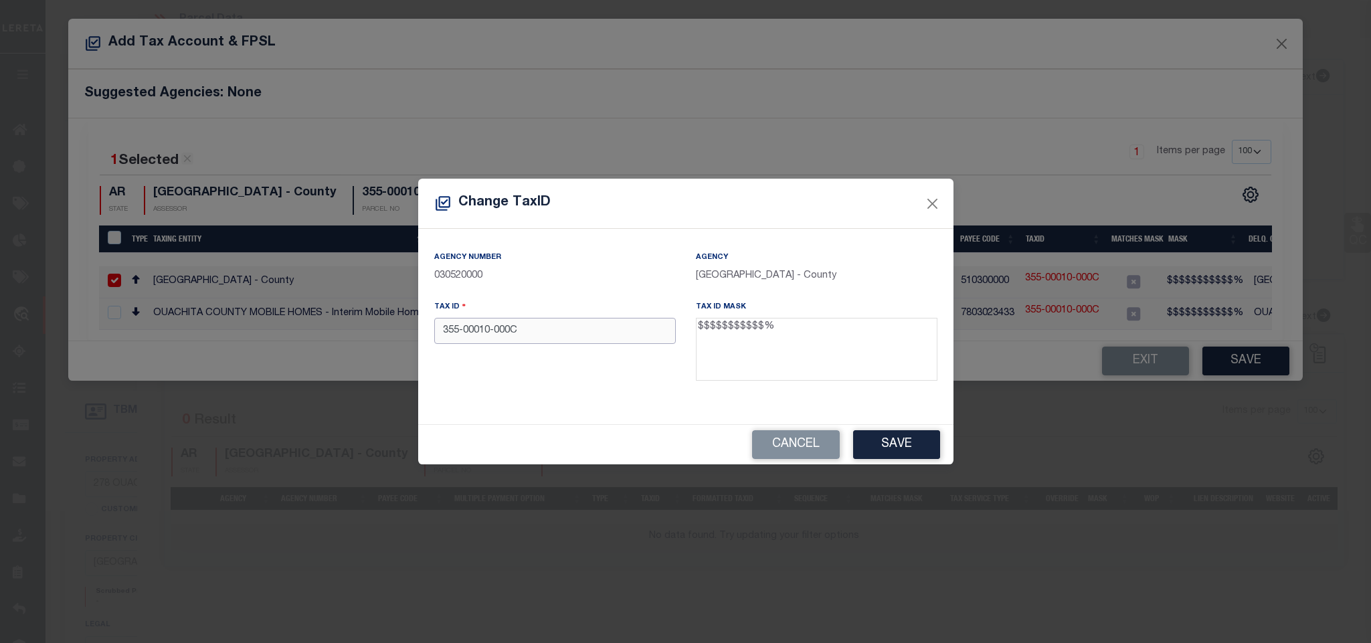
click at [636, 337] on input "355-00010-000C" at bounding box center [555, 331] width 242 height 26
type input "35500010000C"
click at [900, 462] on div "Cancel Save" at bounding box center [685, 444] width 535 height 39
click at [892, 456] on button "Save" at bounding box center [896, 444] width 87 height 29
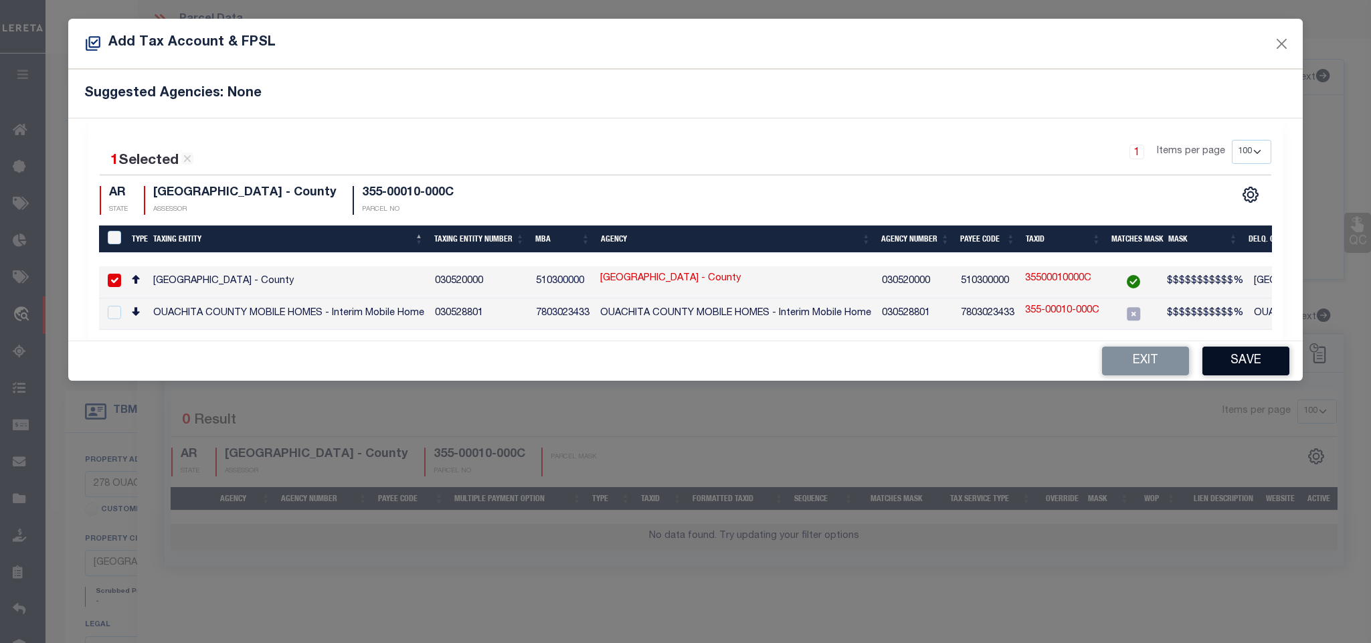
click at [1249, 373] on button "Save" at bounding box center [1245, 361] width 87 height 29
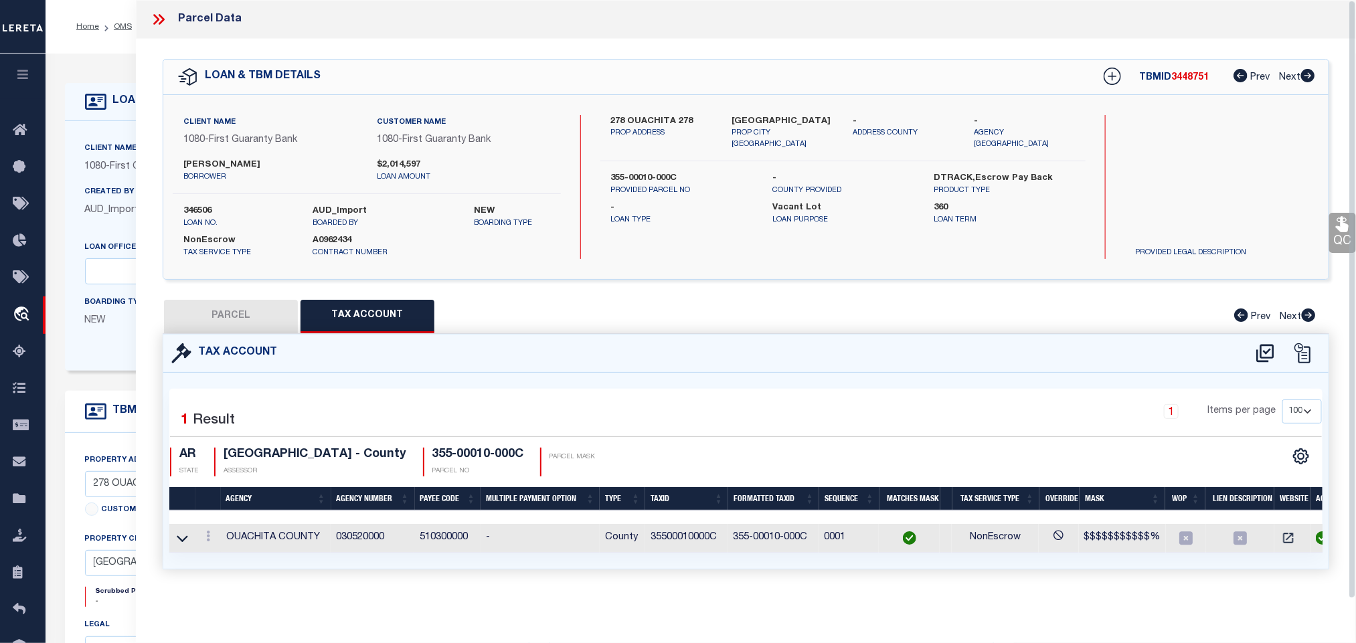
click at [245, 323] on button "PARCEL" at bounding box center [231, 316] width 134 height 33
select select "AS"
select select
checkbox input "false"
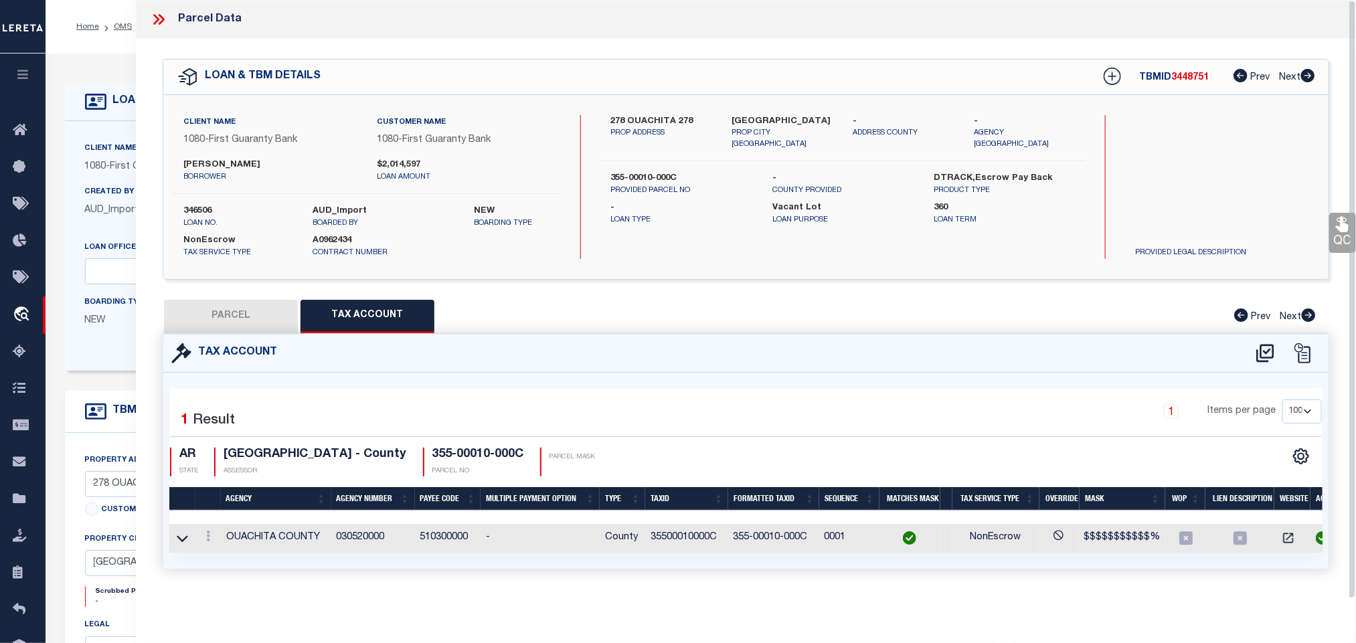
checkbox input "false"
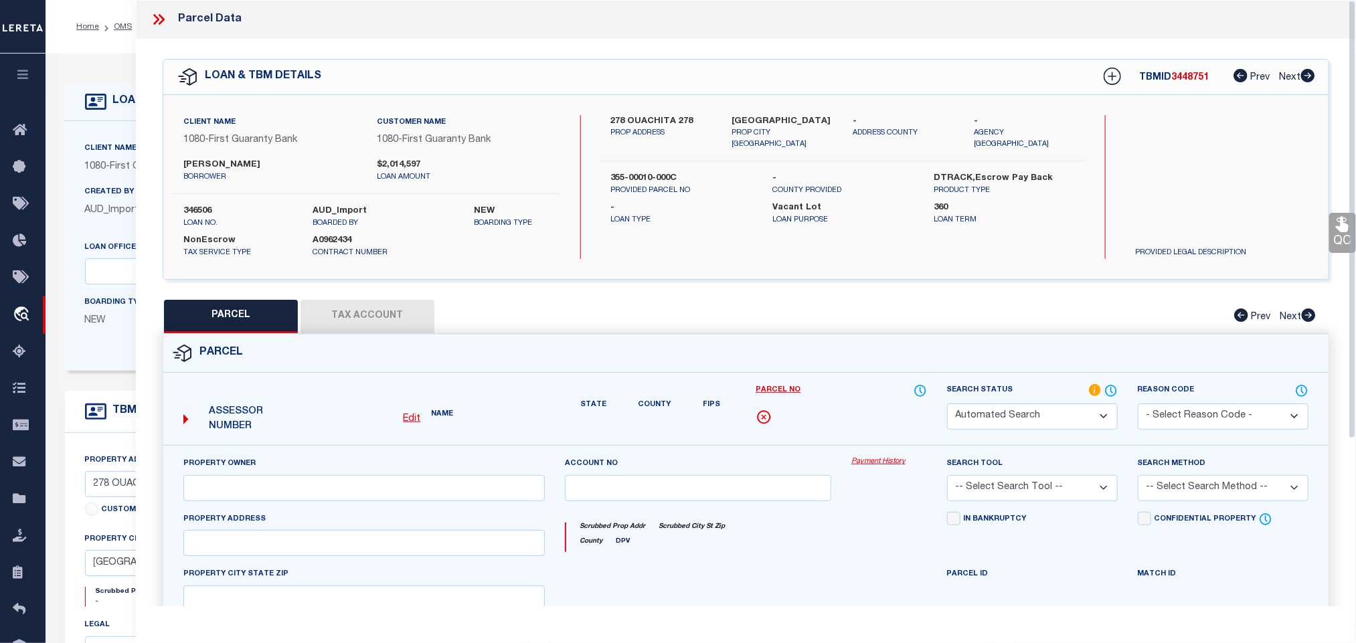
select select "RD"
type input "[PERSON_NAME]"
select select "AGW"
select select "LEG"
type input "[STREET_ADDRESS]"
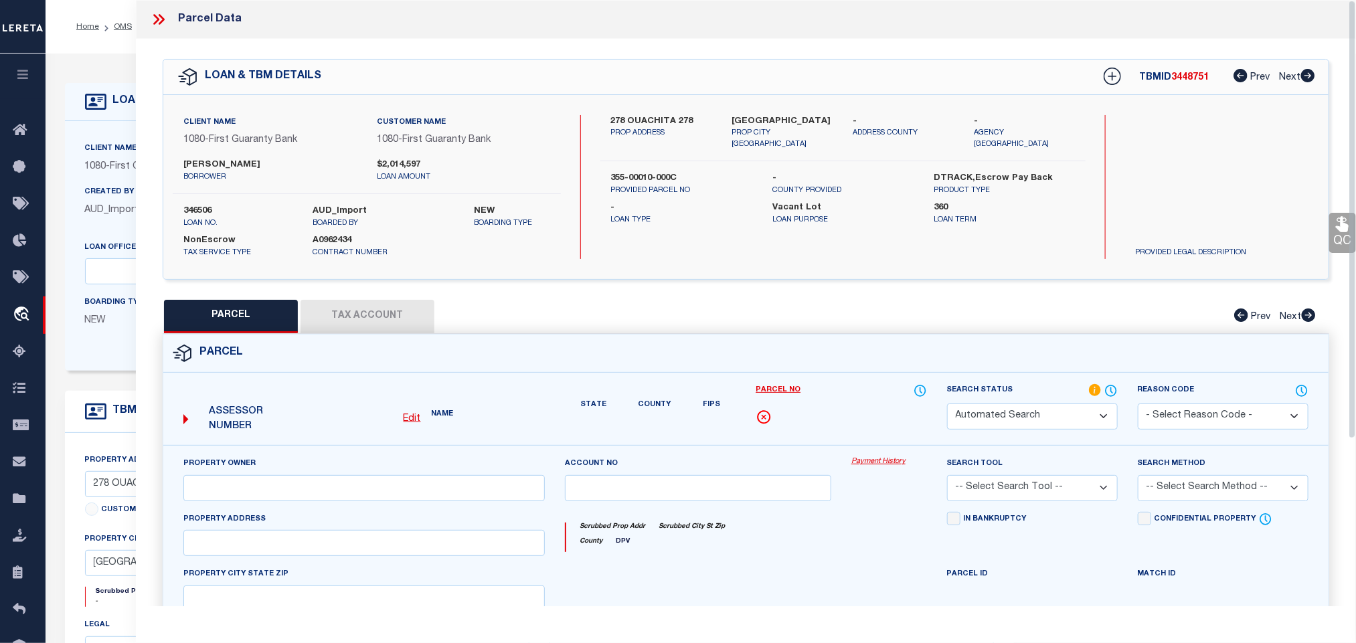
type input "[GEOGRAPHIC_DATA]"
type textarea "PT LOT 10"
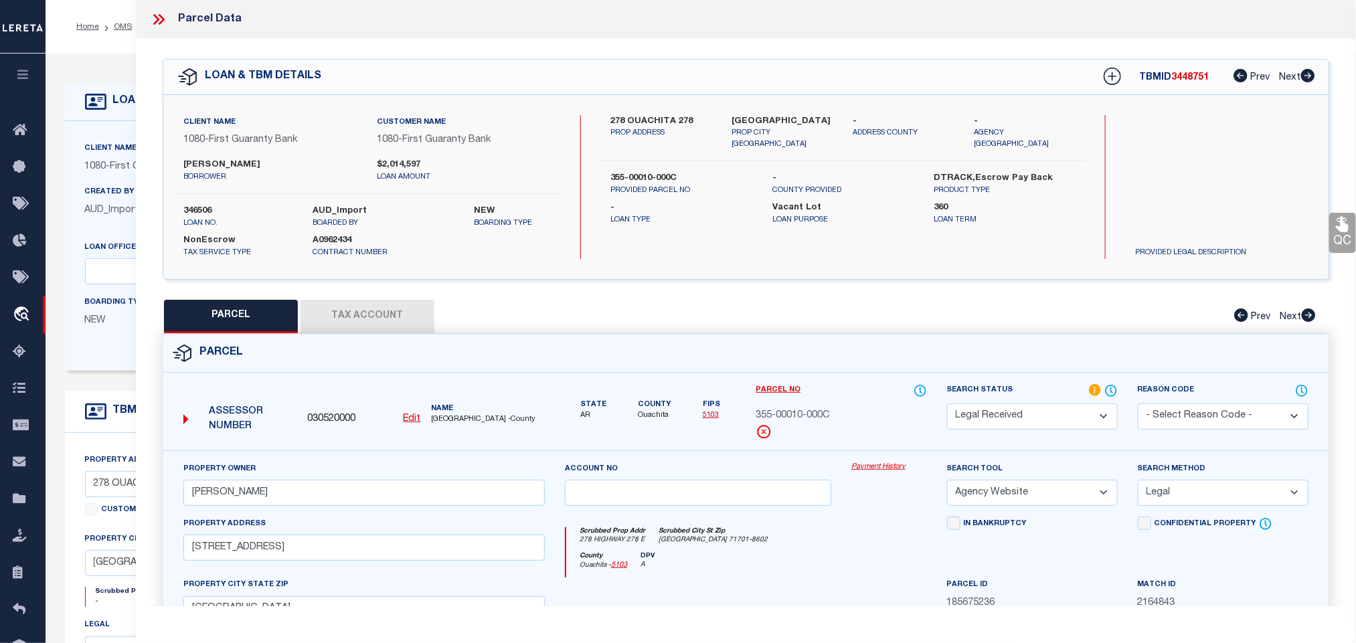
drag, startPoint x: 1063, startPoint y: 430, endPoint x: 1063, endPoint y: 410, distance: 19.4
click at [1063, 430] on select "Automated Search Bad Parcel Complete Duplicate Parcel High Dollar Reporting In …" at bounding box center [1032, 416] width 171 height 26
select select "PC"
click at [947, 405] on select "Automated Search Bad Parcel Complete Duplicate Parcel High Dollar Reporting In …" at bounding box center [1032, 416] width 171 height 26
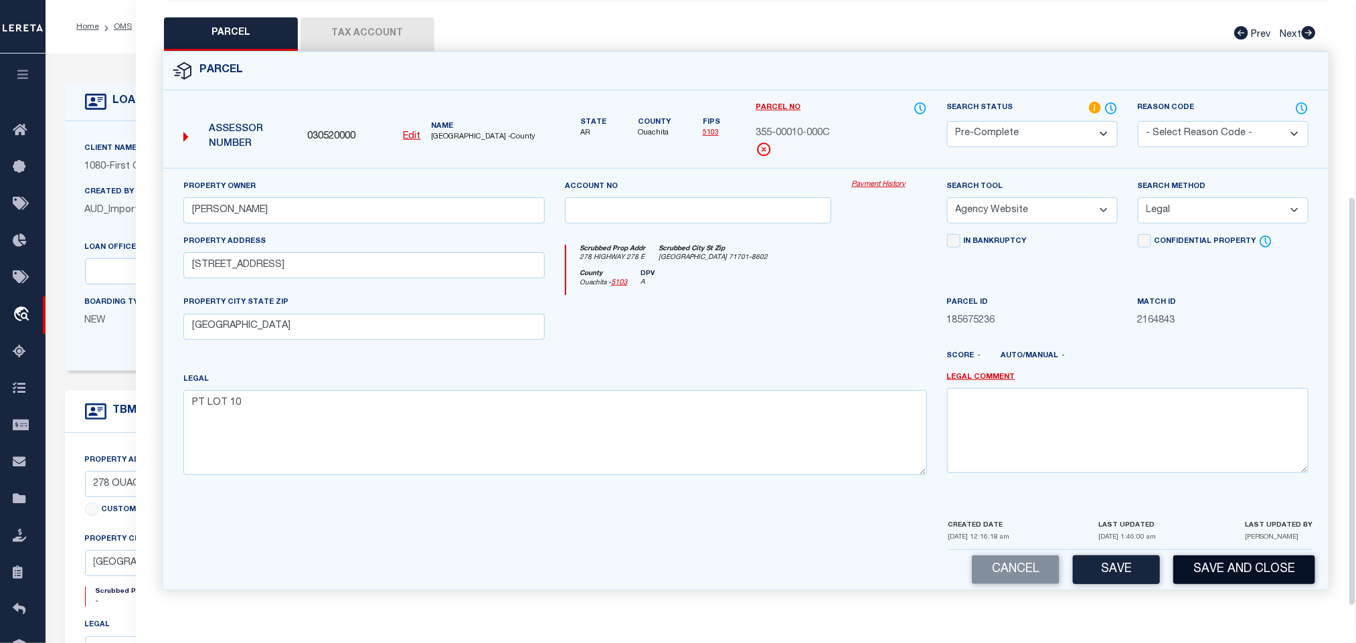
click at [1226, 556] on button "Save and Close" at bounding box center [1244, 569] width 142 height 29
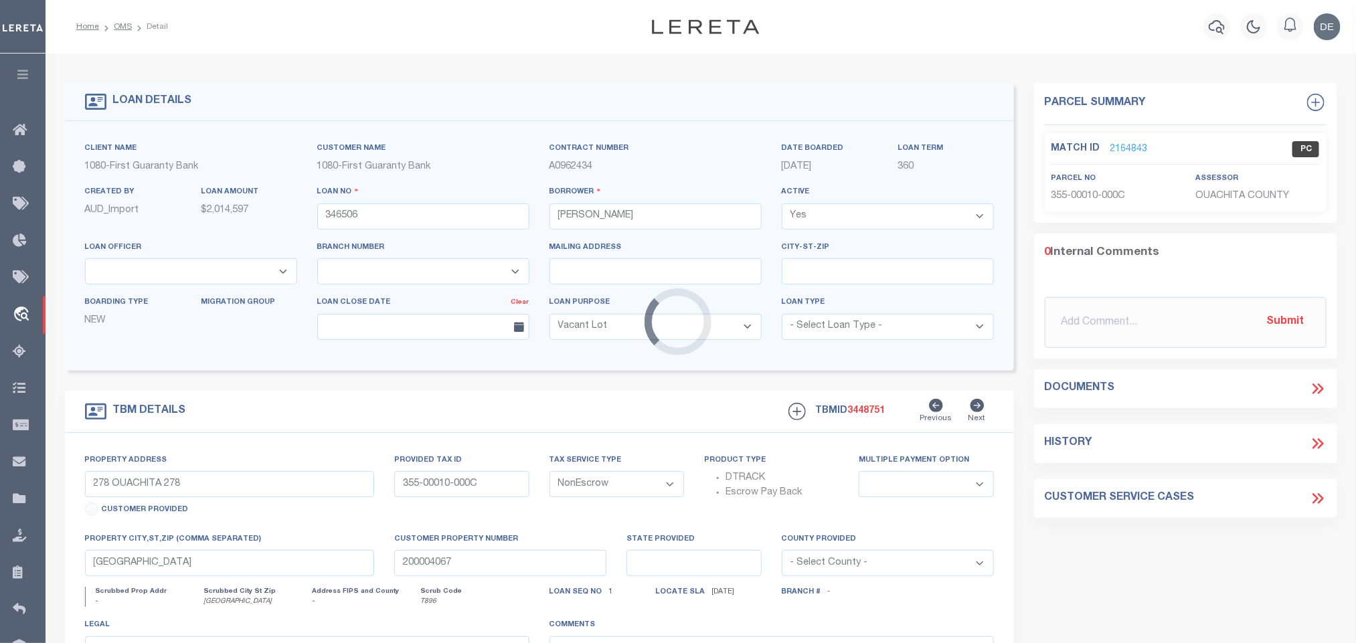
select select
select select "3751"
select select "1570"
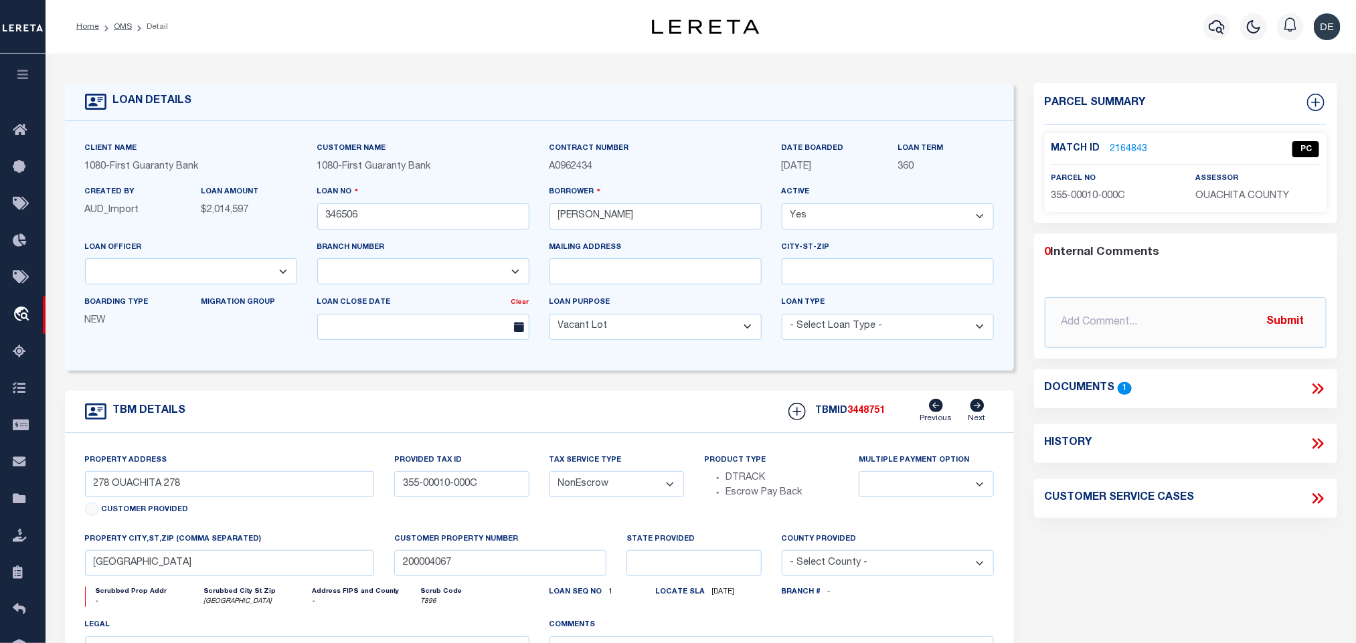
click at [1135, 147] on link "2164843" at bounding box center [1128, 150] width 37 height 14
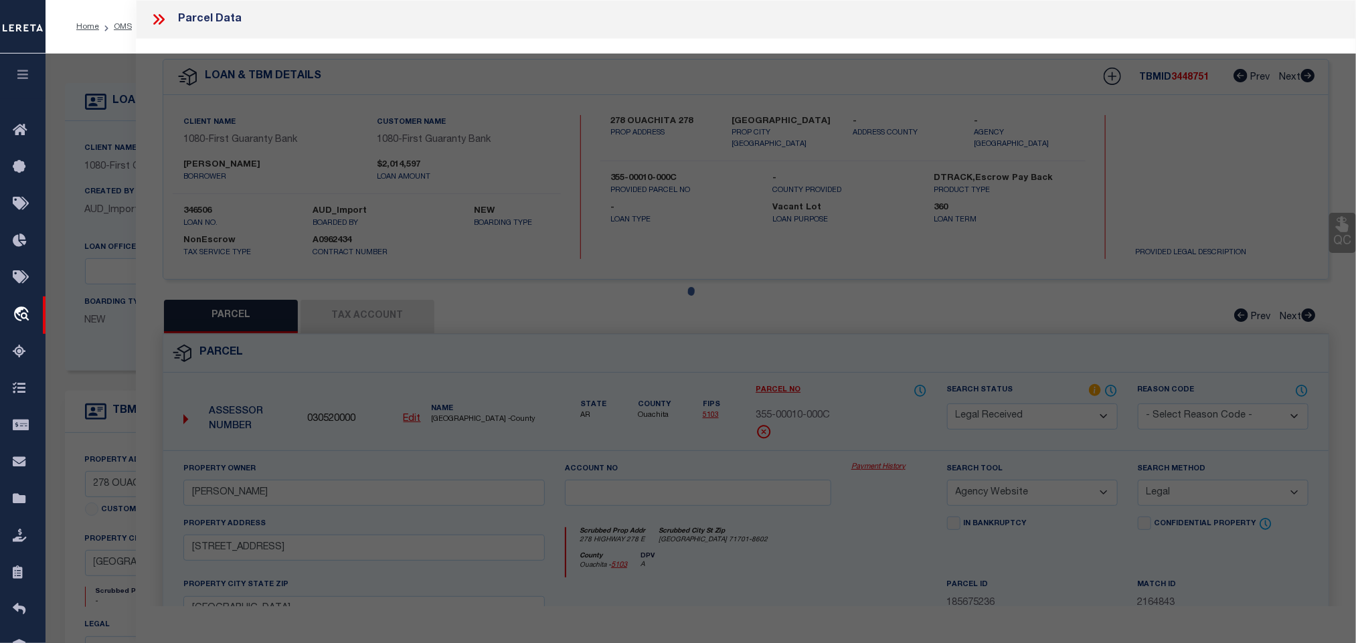
select select "AS"
select select
checkbox input "false"
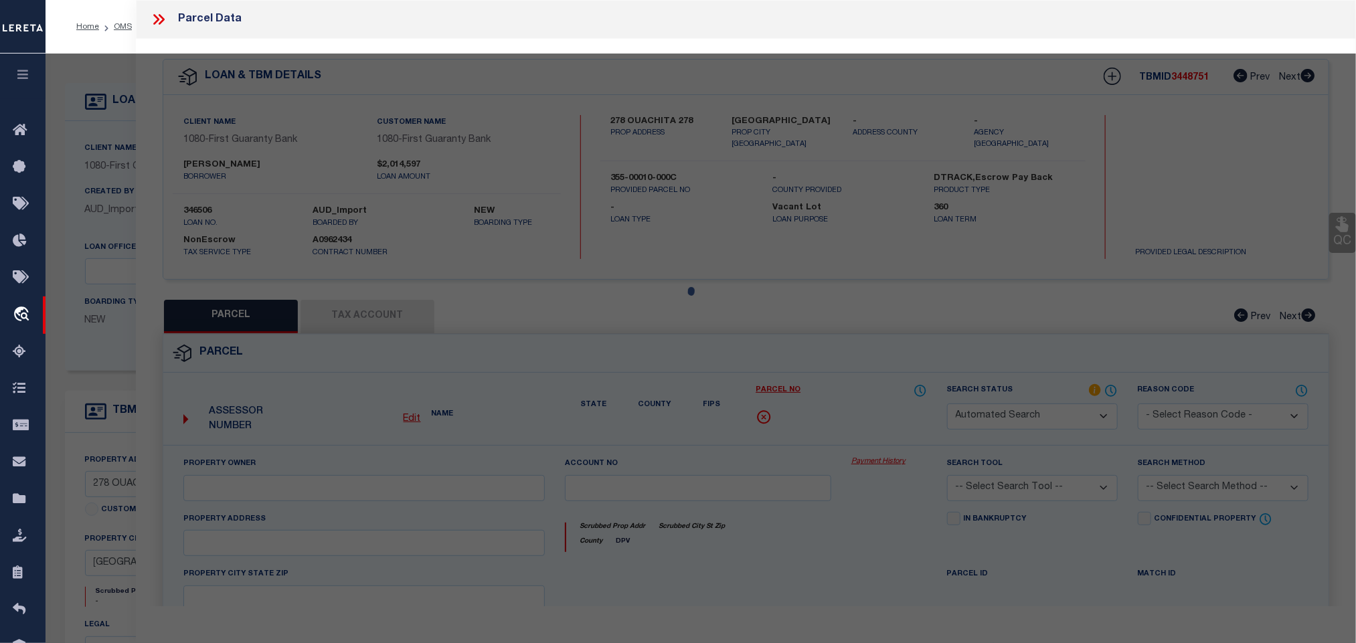
select select "PC"
type input "[PERSON_NAME]"
select select "AGW"
select select "LEG"
type input "[STREET_ADDRESS]"
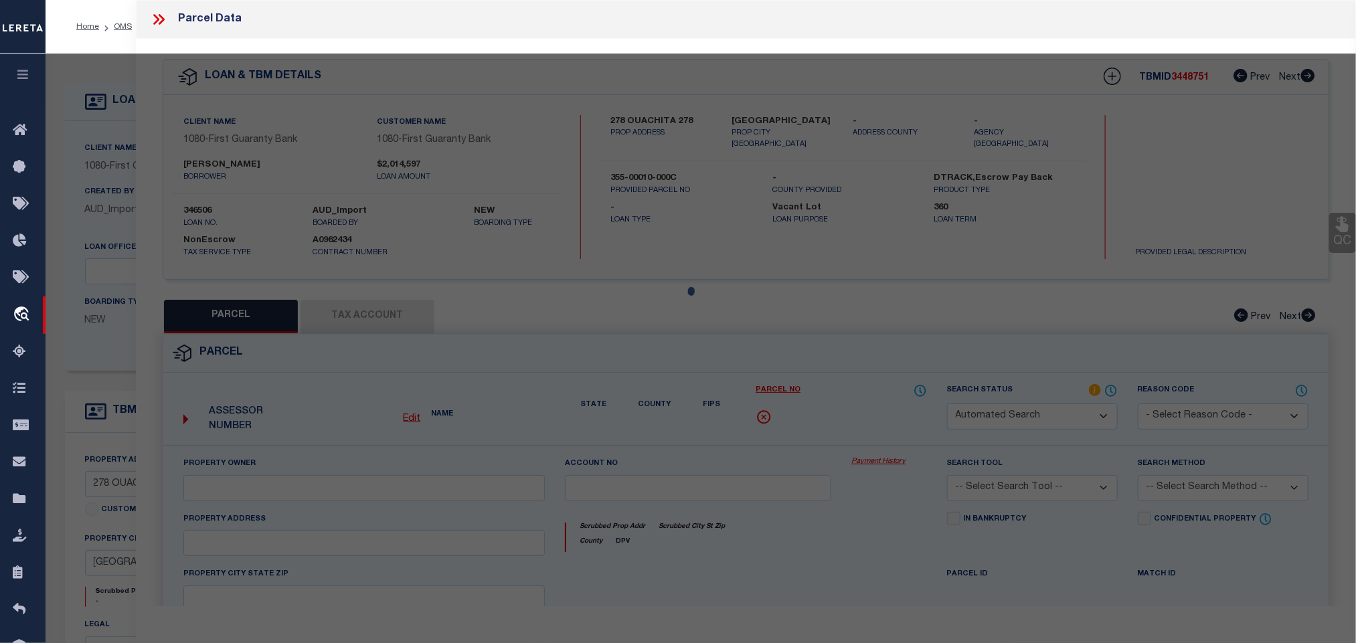
type input "[GEOGRAPHIC_DATA]"
type textarea "PT LOT 10"
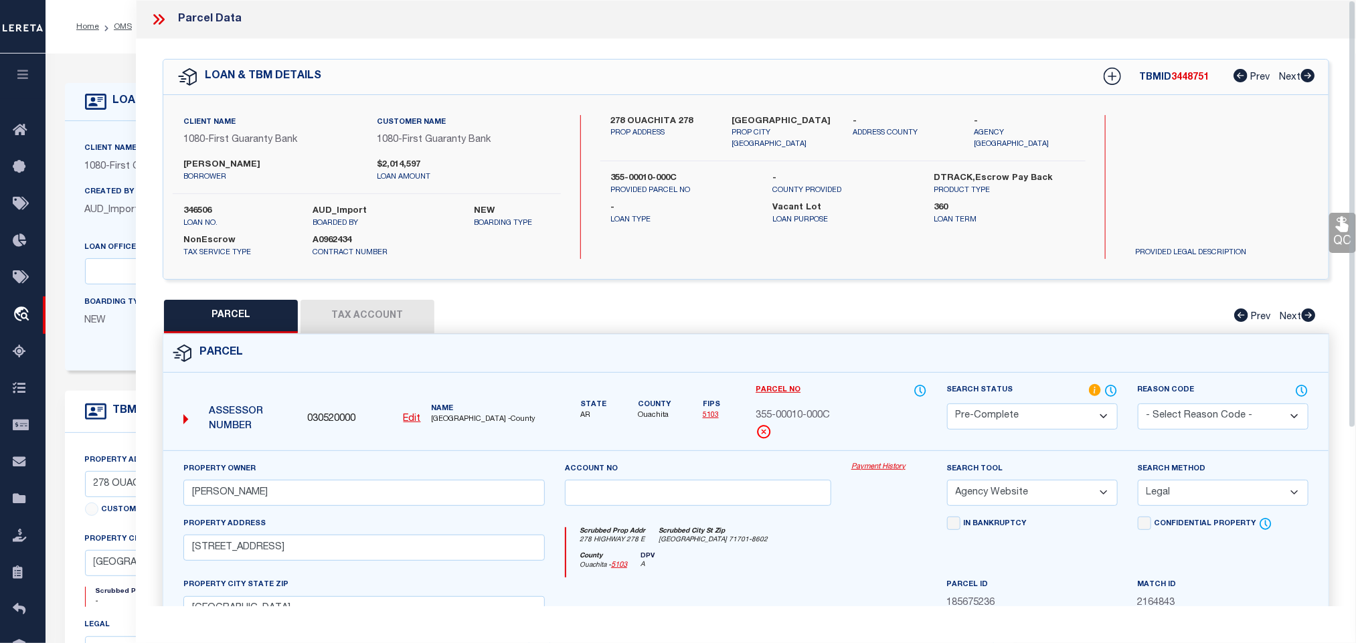
click at [320, 418] on span "030520000" at bounding box center [331, 419] width 48 height 15
click at [319, 418] on span "030520000" at bounding box center [331, 419] width 48 height 15
copy span "030520000"
click at [99, 157] on div "Client Name 1080 - First Guaranty Bank" at bounding box center [191, 157] width 212 height 33
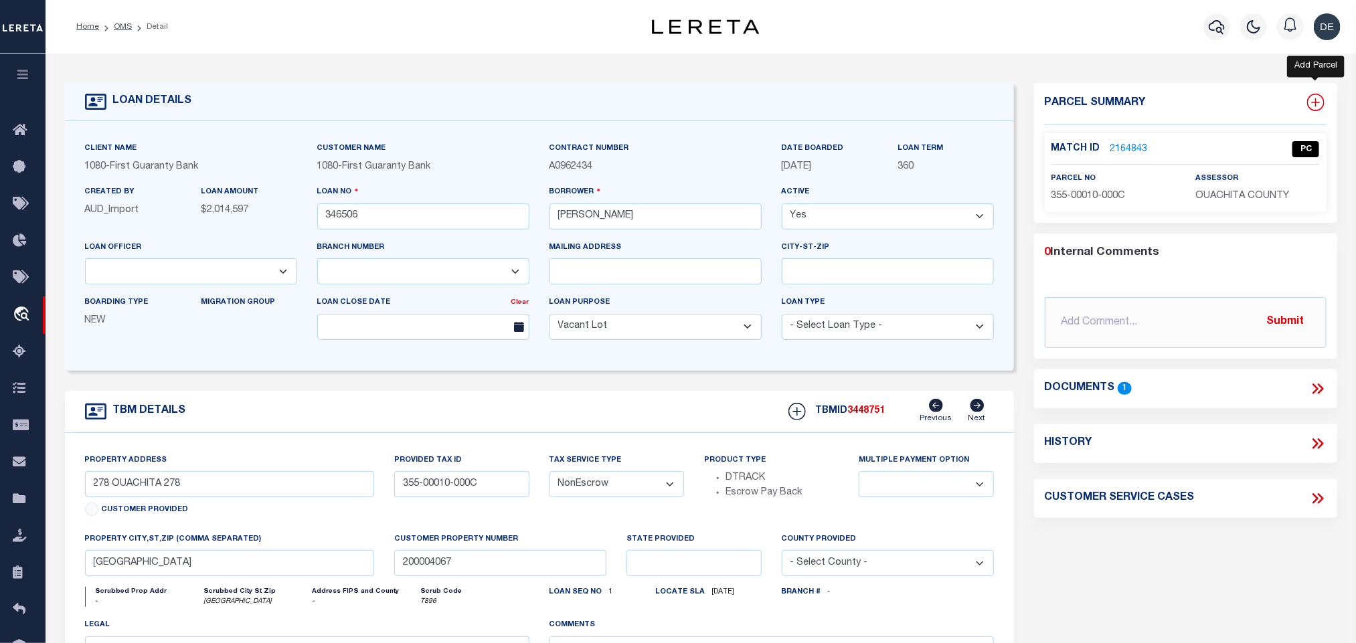
click at [1313, 106] on icon at bounding box center [1315, 102] width 17 height 17
select select "IP"
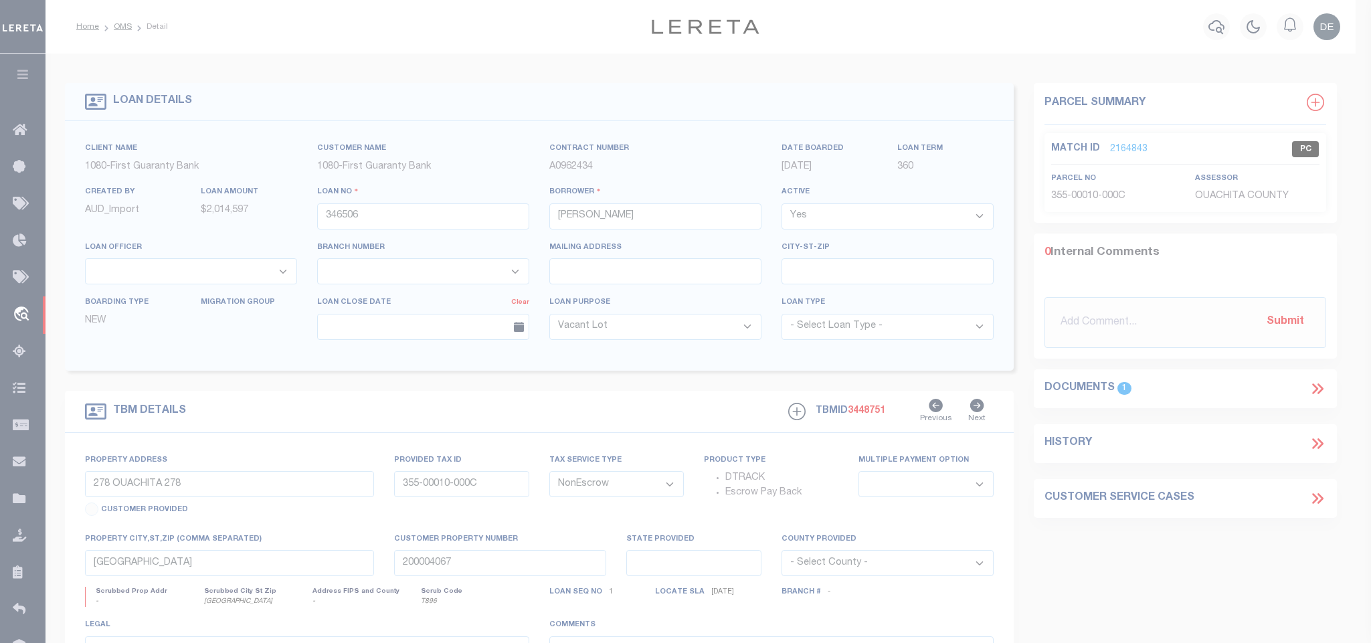
type textarea "-"
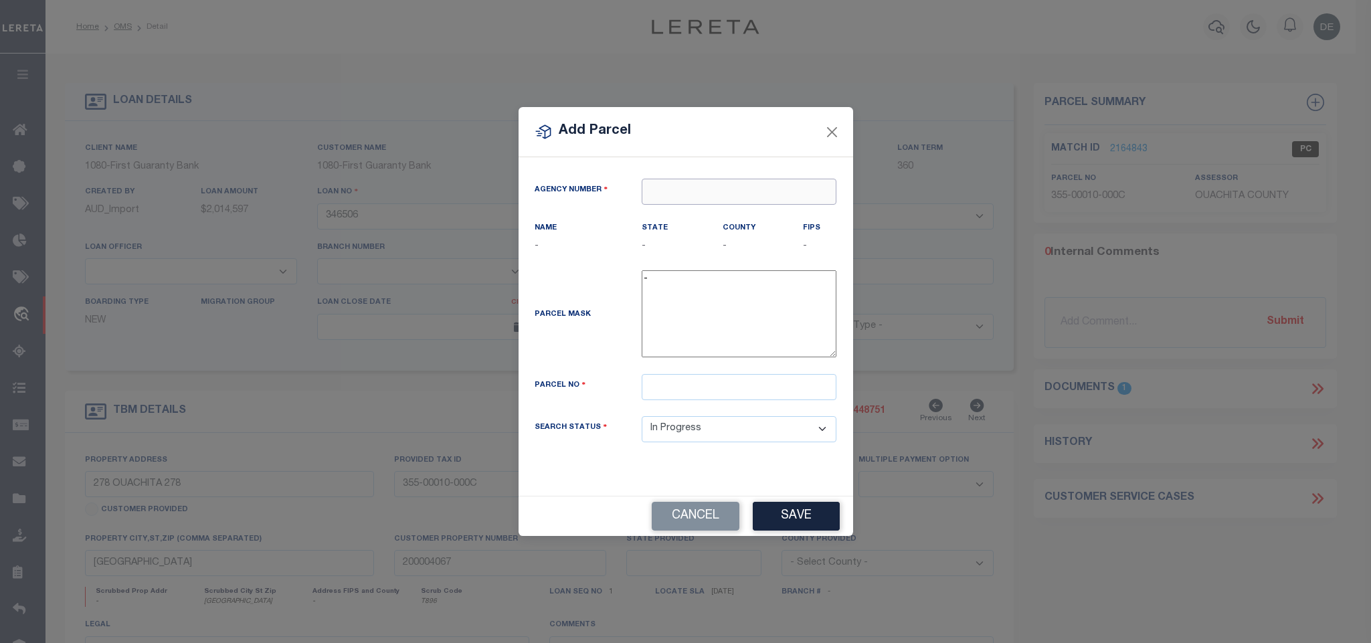
click at [796, 195] on input "text" at bounding box center [739, 192] width 195 height 26
paste input "030520000"
type input "030520000"
click at [739, 213] on div "030520000 : [GEOGRAPHIC_DATA]" at bounding box center [739, 221] width 195 height 38
type input "030520000"
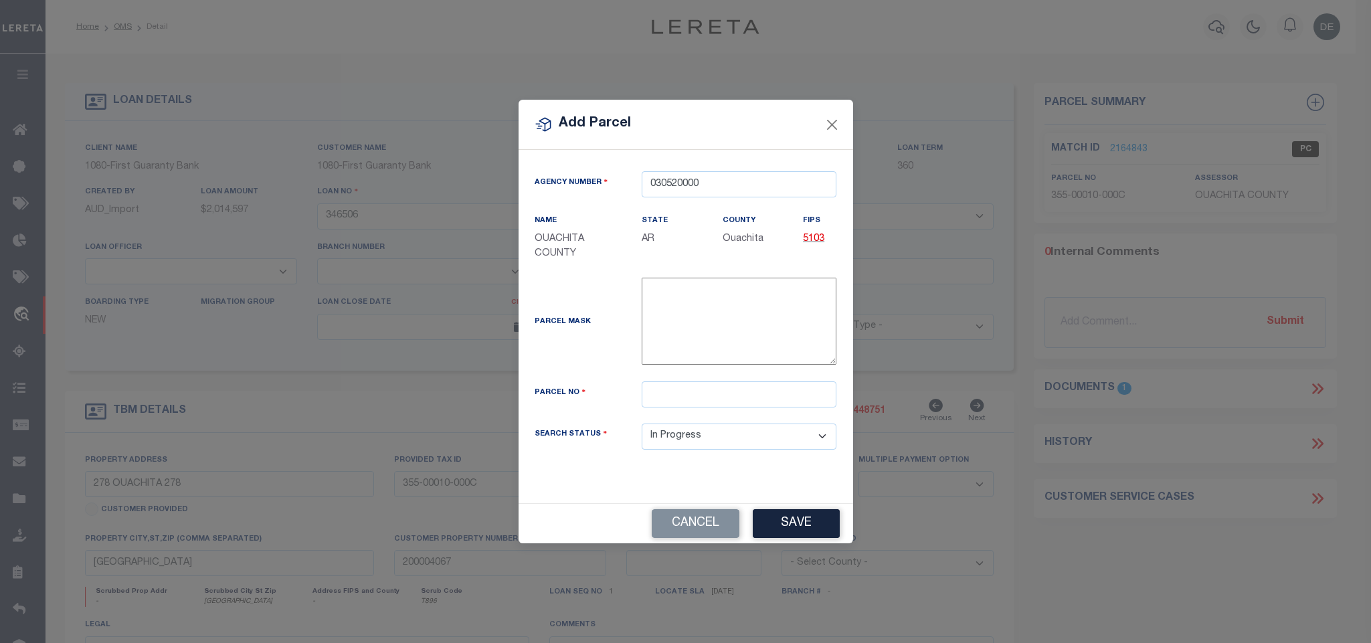
drag, startPoint x: 747, startPoint y: 382, endPoint x: 747, endPoint y: 402, distance: 20.1
click at [747, 381] on div "Parcel Mask -" at bounding box center [686, 330] width 323 height 104
paste input "[PHONE_NUMBER]"
click at [745, 397] on input "text" at bounding box center [739, 394] width 195 height 26
type input "[PHONE_NUMBER]"
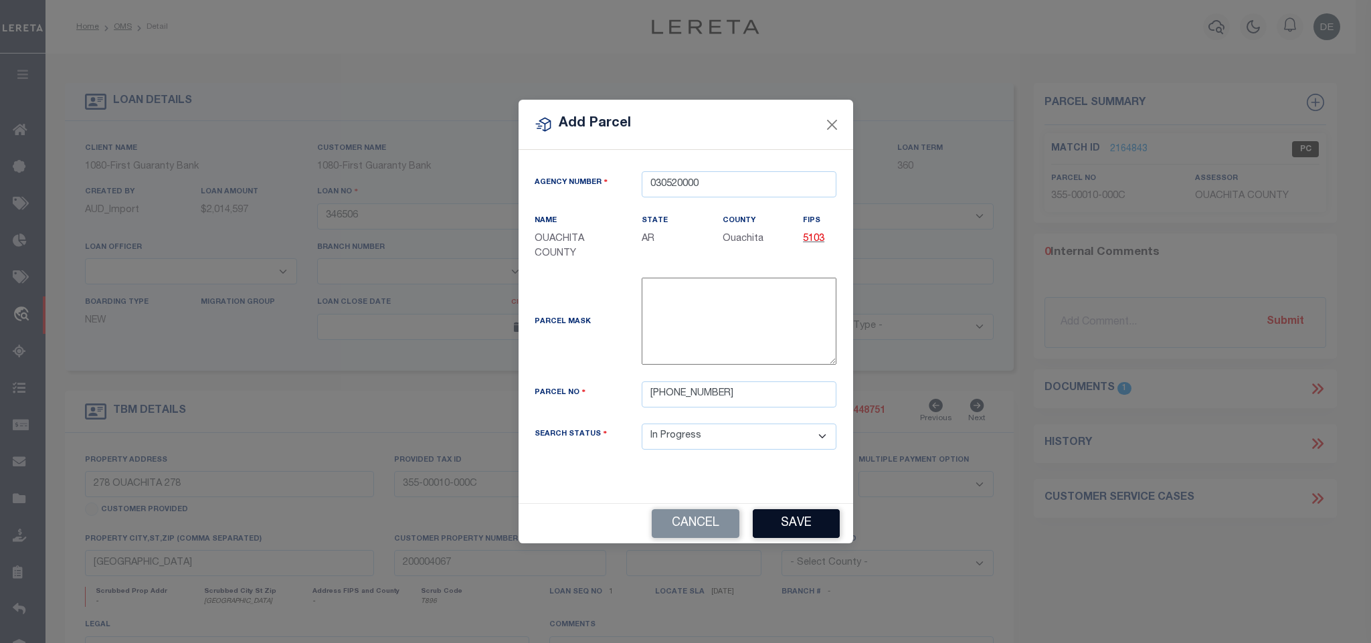
click at [800, 520] on button "Save" at bounding box center [796, 523] width 87 height 29
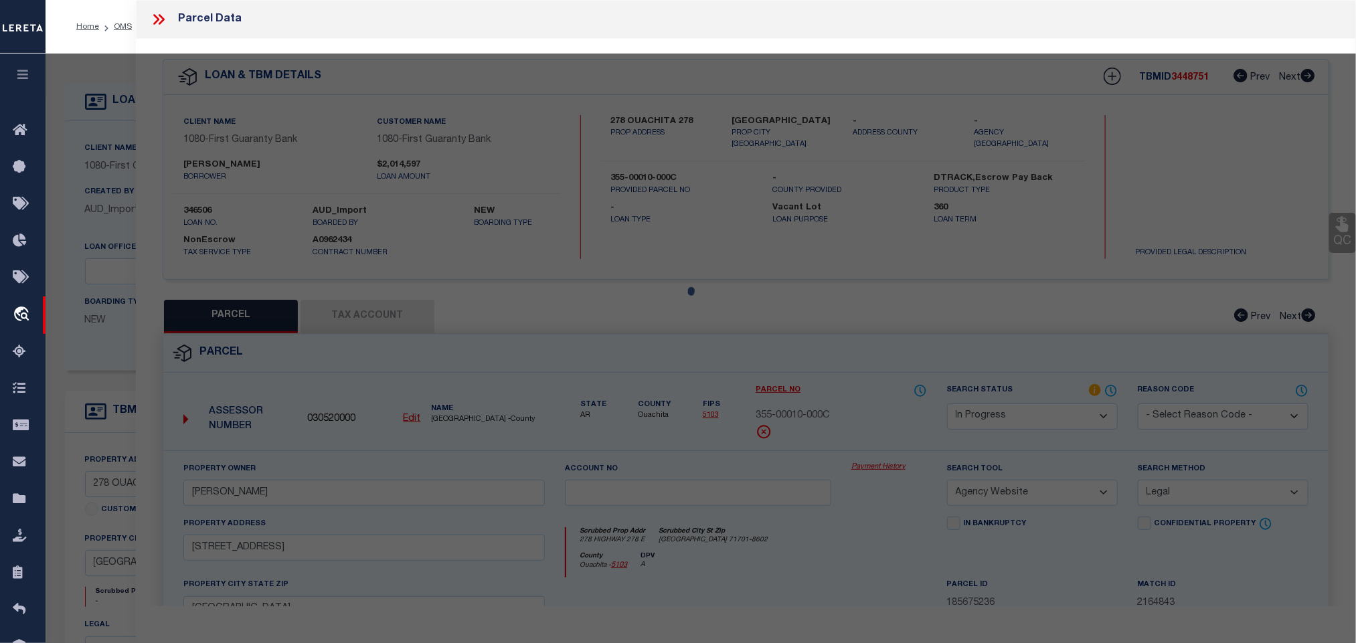
select select "AS"
select select
checkbox input "false"
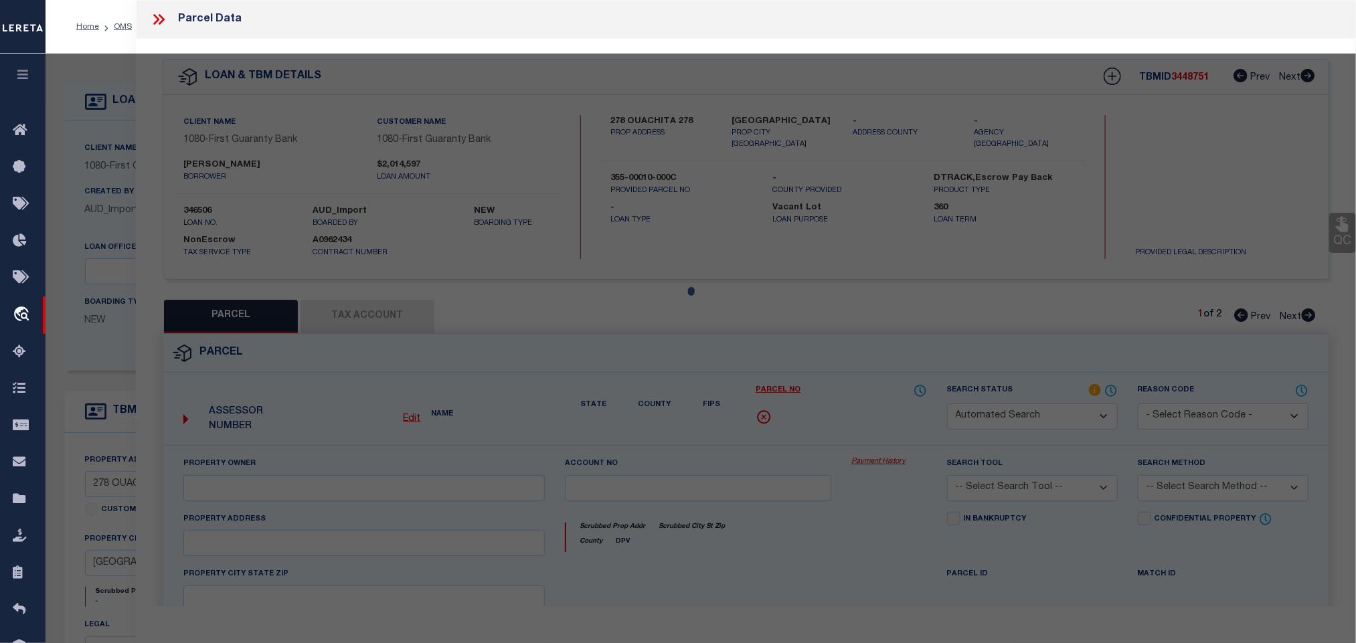
select select "IP"
checkbox input "false"
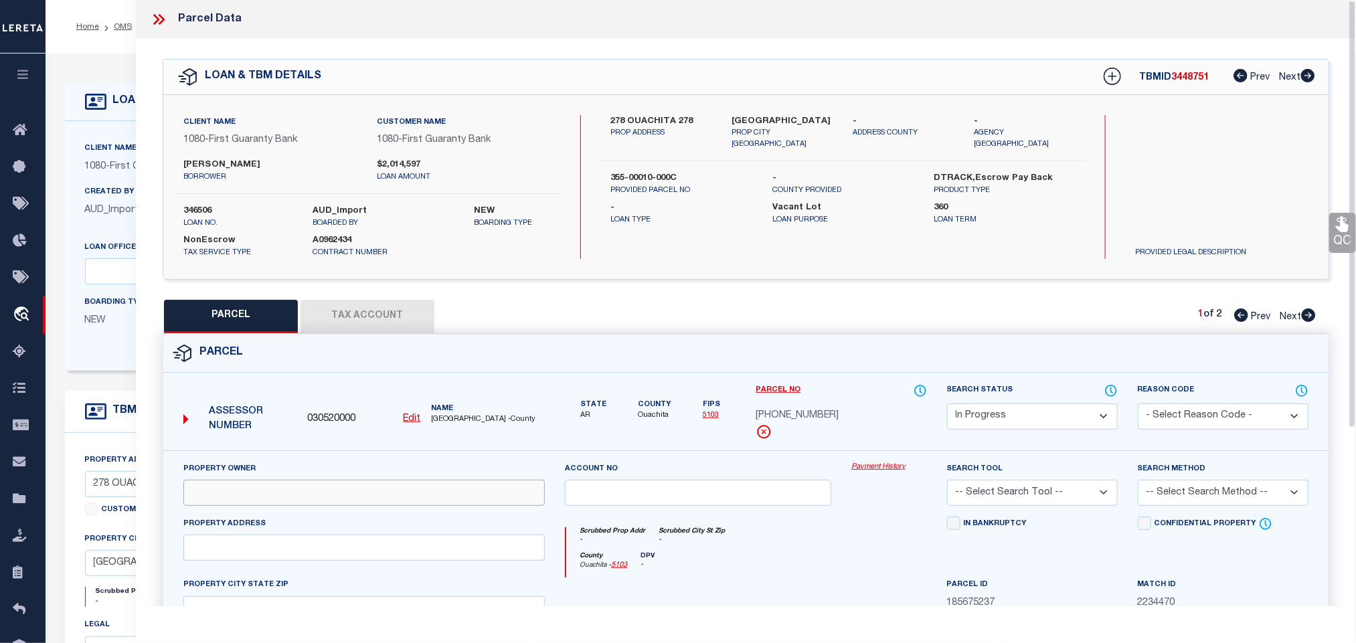
drag, startPoint x: 328, startPoint y: 492, endPoint x: 336, endPoint y: 482, distance: 12.3
click at [328, 492] on input "text" at bounding box center [363, 493] width 361 height 26
paste input "[PERSON_NAME]"
type input "[PERSON_NAME]"
click at [741, 105] on div "Client Name 1080 - First Guaranty Bank Customer Name 1080 - First Guaranty Bank…" at bounding box center [745, 187] width 1165 height 184
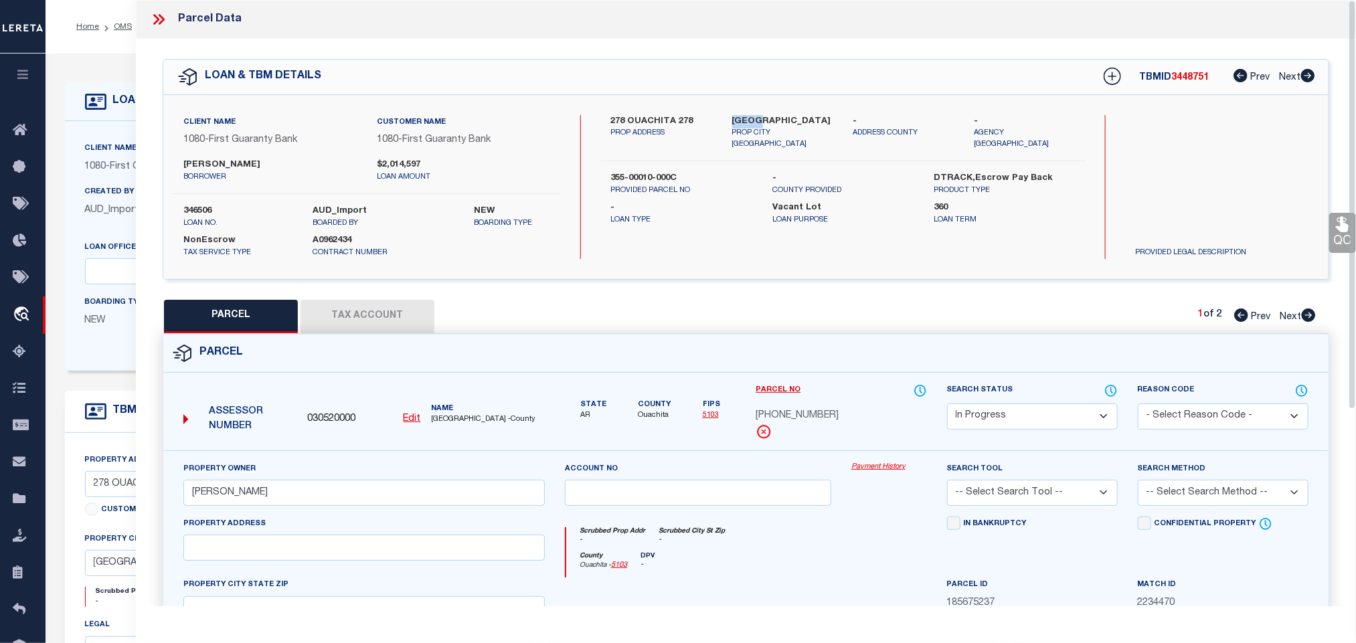
click at [741, 105] on div "Client Name 1080 - First Guaranty Bank Customer Name 1080 - First Guaranty Bank…" at bounding box center [745, 187] width 1165 height 184
copy div "[GEOGRAPHIC_DATA]"
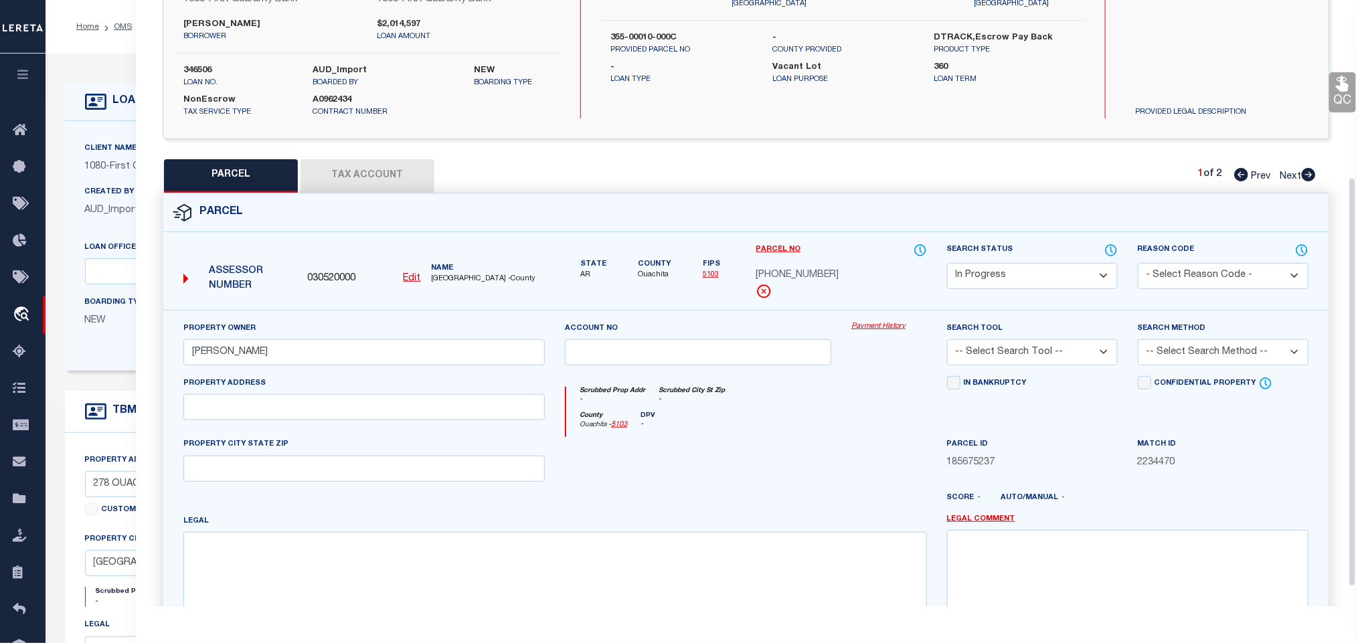
scroll to position [291, 0]
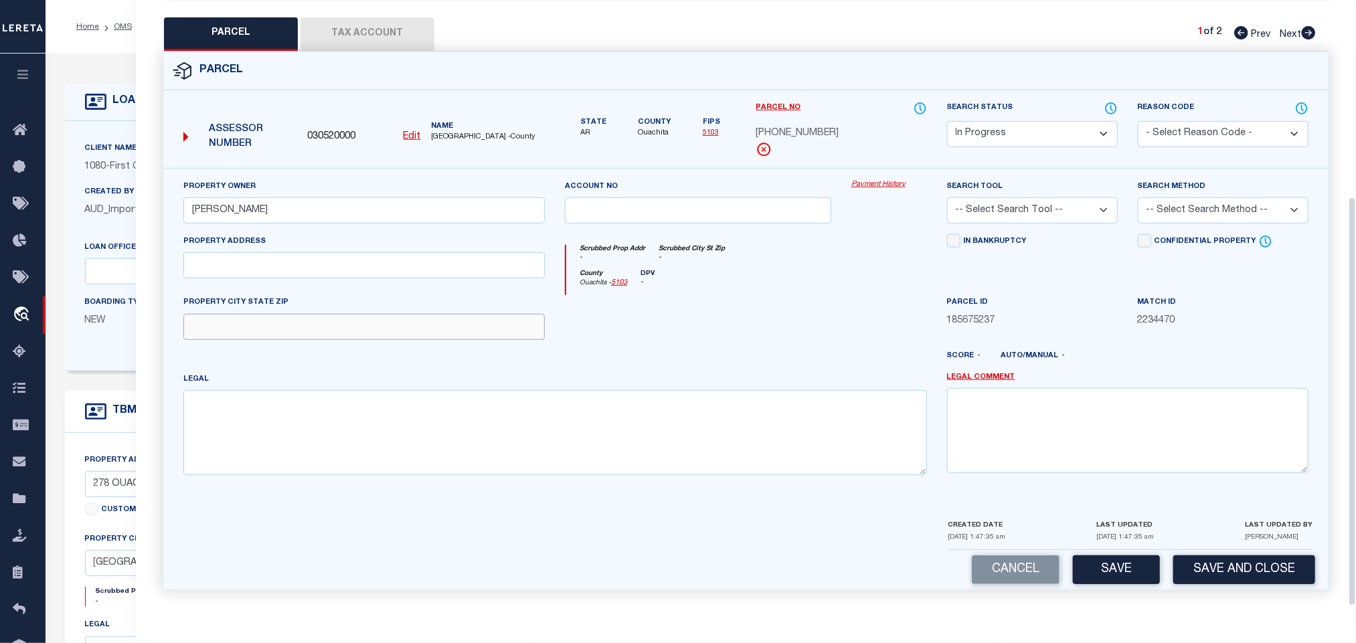
drag, startPoint x: 458, startPoint y: 310, endPoint x: 420, endPoint y: 338, distance: 46.8
click at [458, 314] on input "text" at bounding box center [363, 327] width 361 height 26
paste input "[GEOGRAPHIC_DATA]"
type input "[GEOGRAPHIC_DATA]"
drag, startPoint x: 319, startPoint y: 266, endPoint x: 327, endPoint y: 266, distance: 8.0
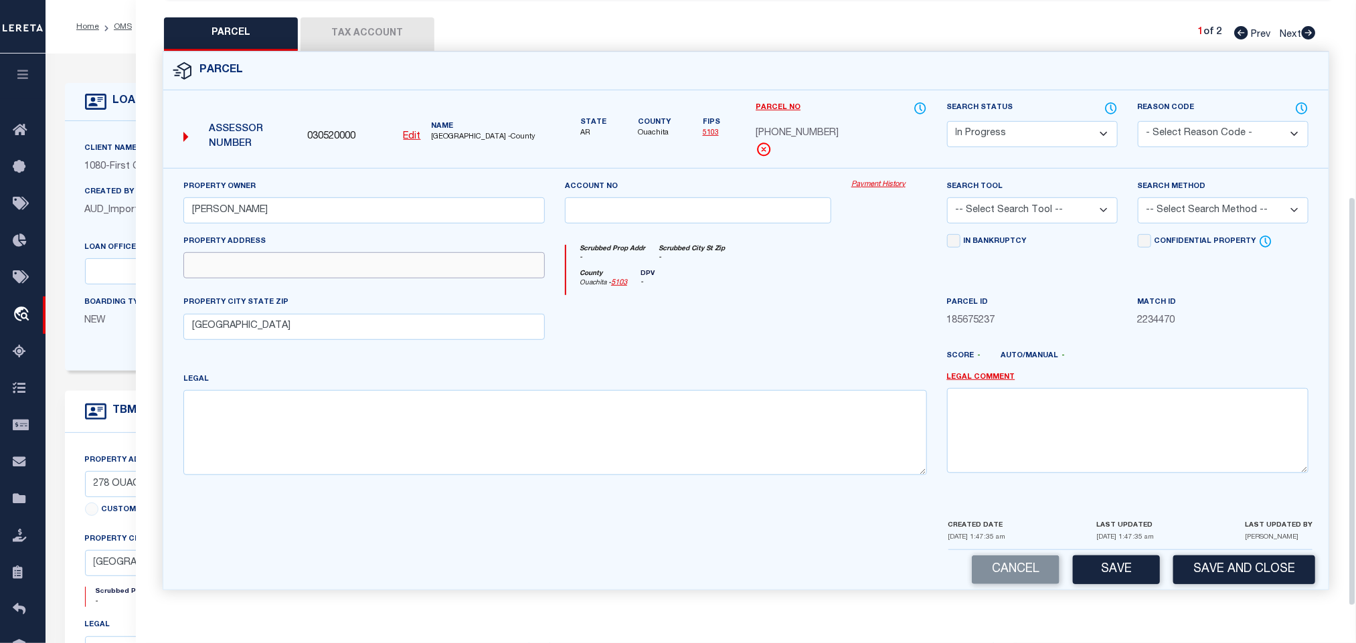
click at [319, 266] on input "text" at bounding box center [363, 265] width 361 height 26
paste input "[STREET_ADDRESS]"
click at [364, 263] on input "[STREET_ADDRESS]" at bounding box center [363, 265] width 361 height 26
type input "[STREET_ADDRESS]"
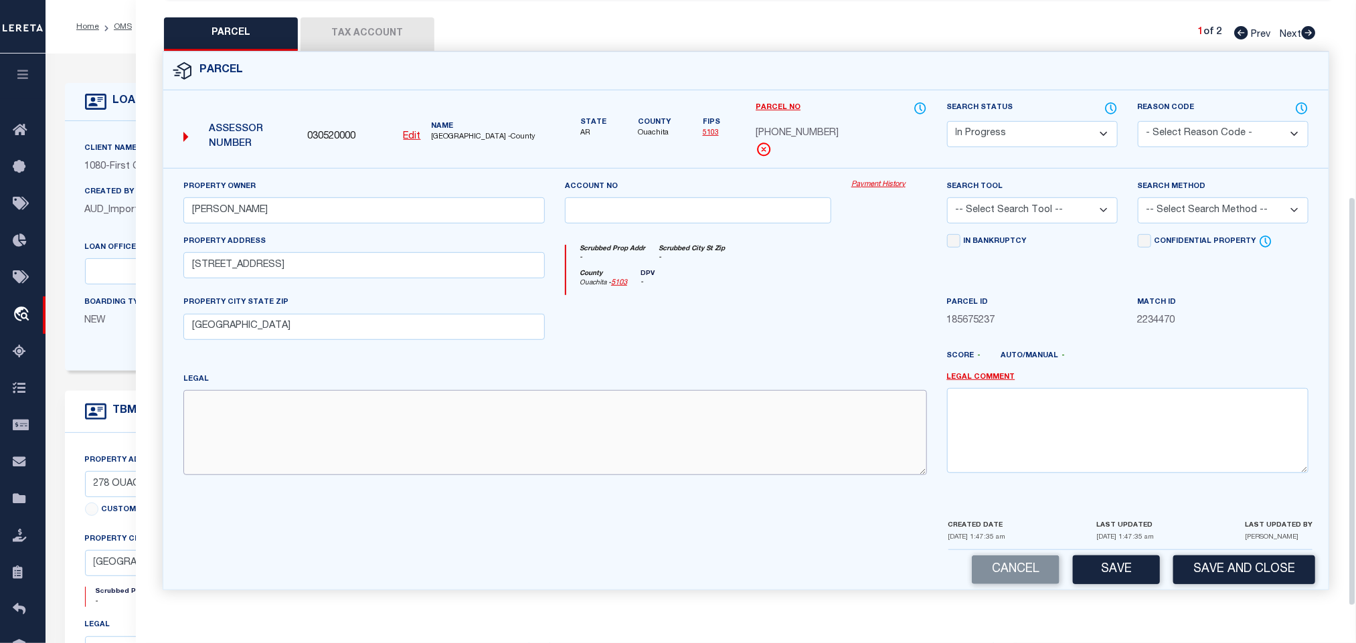
click at [363, 420] on textarea at bounding box center [554, 432] width 743 height 84
paste textarea "[PERSON_NAME] ORIGINAL SURVEY BLOCK 1 LOTS 1,2, 3 BOOK 2017 PAGES [STREET_ADDRE…"
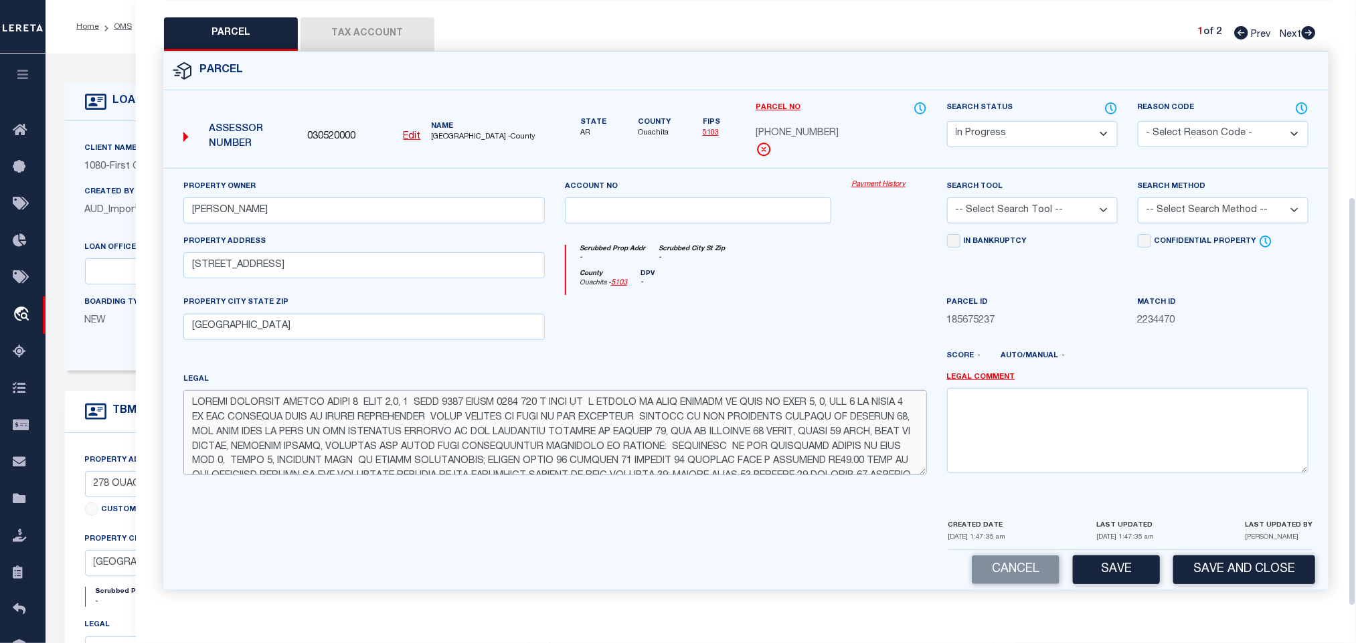
scroll to position [169, 0]
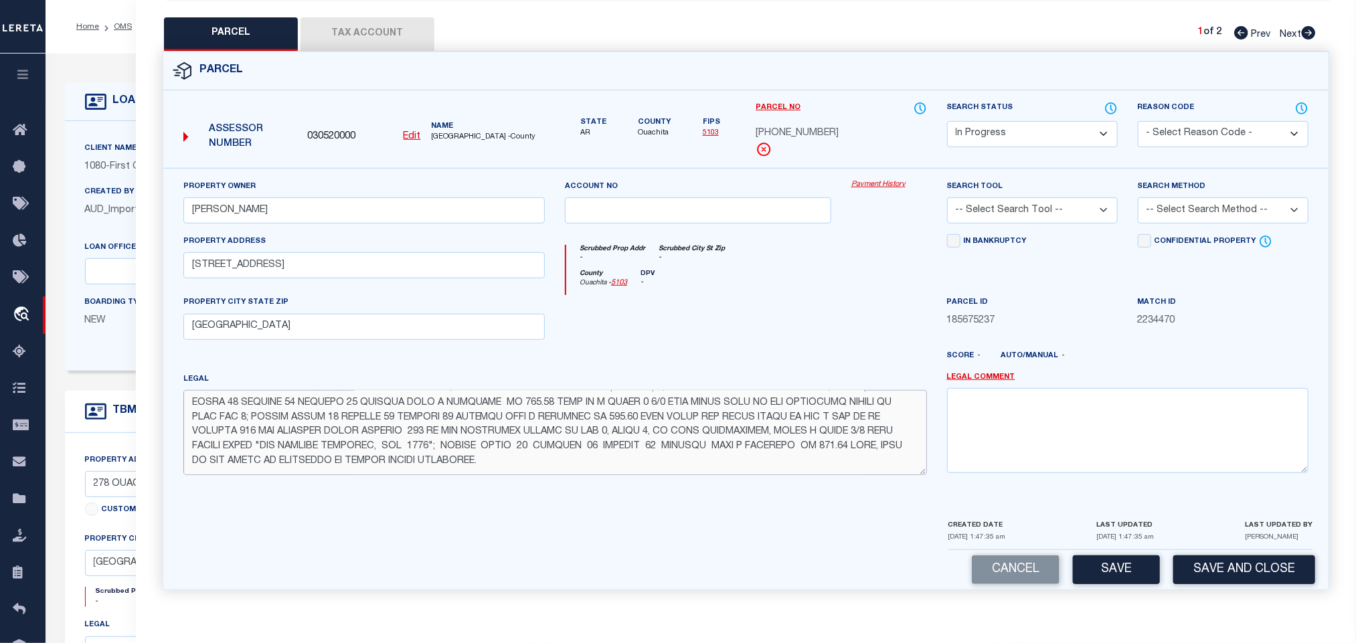
type textarea "[PERSON_NAME] ORIGINAL SURVEY BLOCK 1 LOTS 1,2, 3 BOOK 2017 PAGES [STREET_ADDRE…"
drag, startPoint x: 1072, startPoint y: 203, endPoint x: 1071, endPoint y: 213, distance: 10.1
click at [1072, 203] on select "-- Select Search Tool -- 3rd Party Website Agency File Agency Website ATLS CNV-…" at bounding box center [1032, 210] width 171 height 26
select select "AGW"
click at [947, 197] on select "-- Select Search Tool -- 3rd Party Website Agency File Agency Website ATLS CNV-…" at bounding box center [1032, 210] width 171 height 26
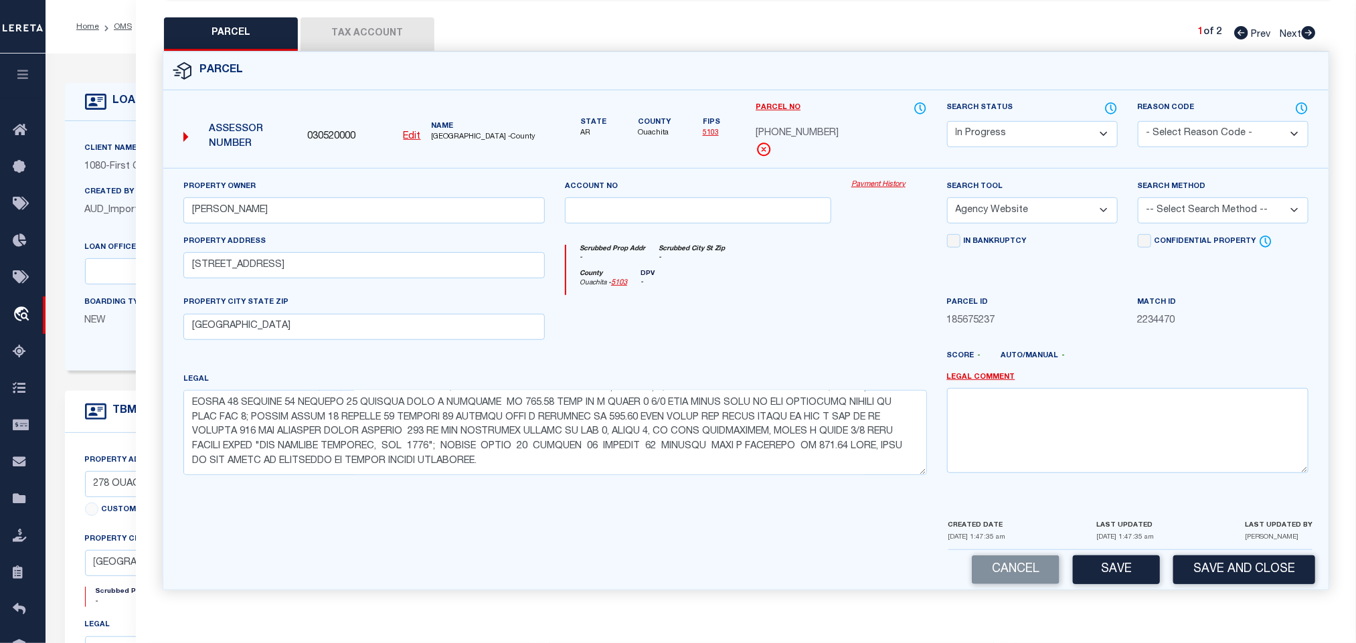
drag, startPoint x: 1176, startPoint y: 199, endPoint x: 1176, endPoint y: 209, distance: 9.4
click at [1176, 199] on select "-- Select Search Method -- Property Address Legal Liability Info Provided" at bounding box center [1222, 210] width 171 height 26
select select "LEG"
click at [1137, 197] on select "-- Select Search Method -- Property Address Legal Liability Info Provided" at bounding box center [1222, 210] width 171 height 26
click at [1096, 578] on button "Save" at bounding box center [1116, 569] width 87 height 29
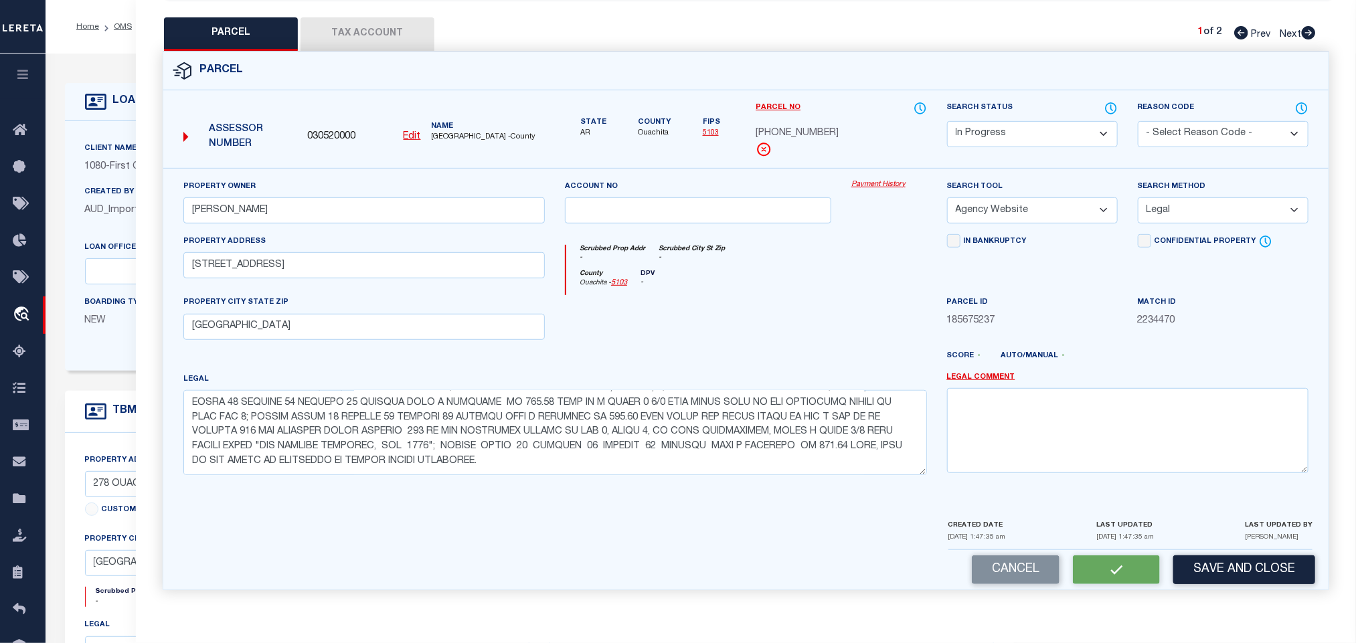
click at [385, 27] on button "Tax Account" at bounding box center [367, 33] width 134 height 33
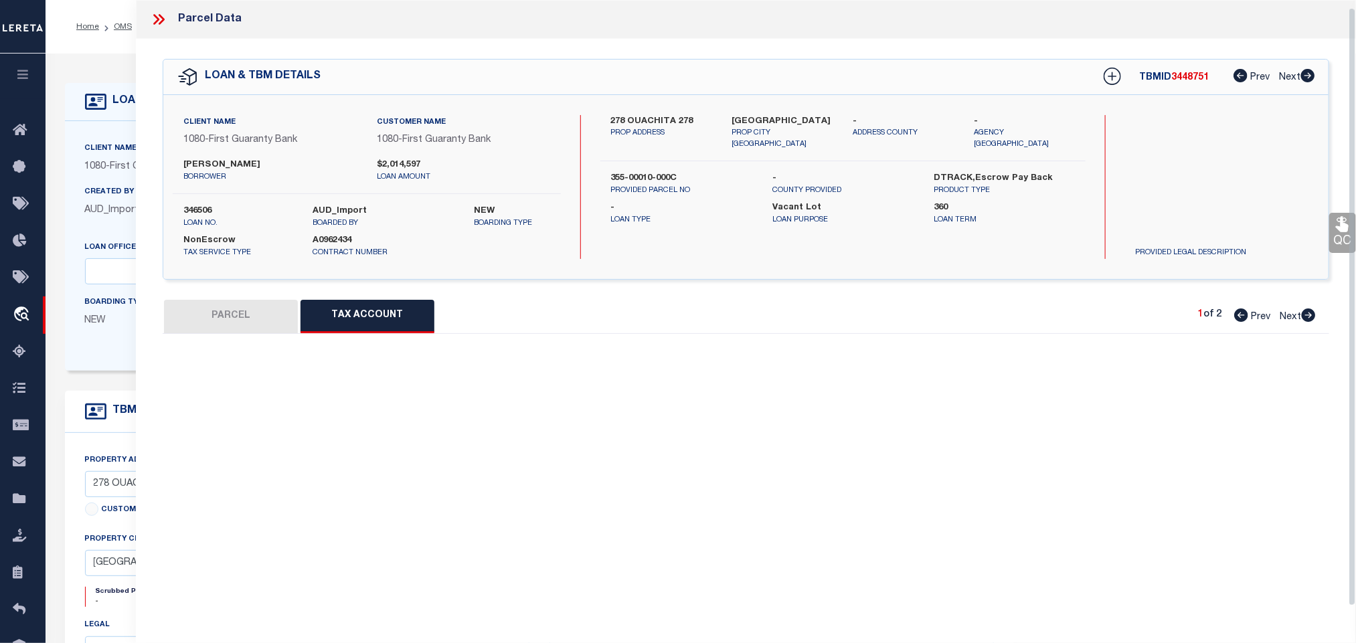
scroll to position [8, 0]
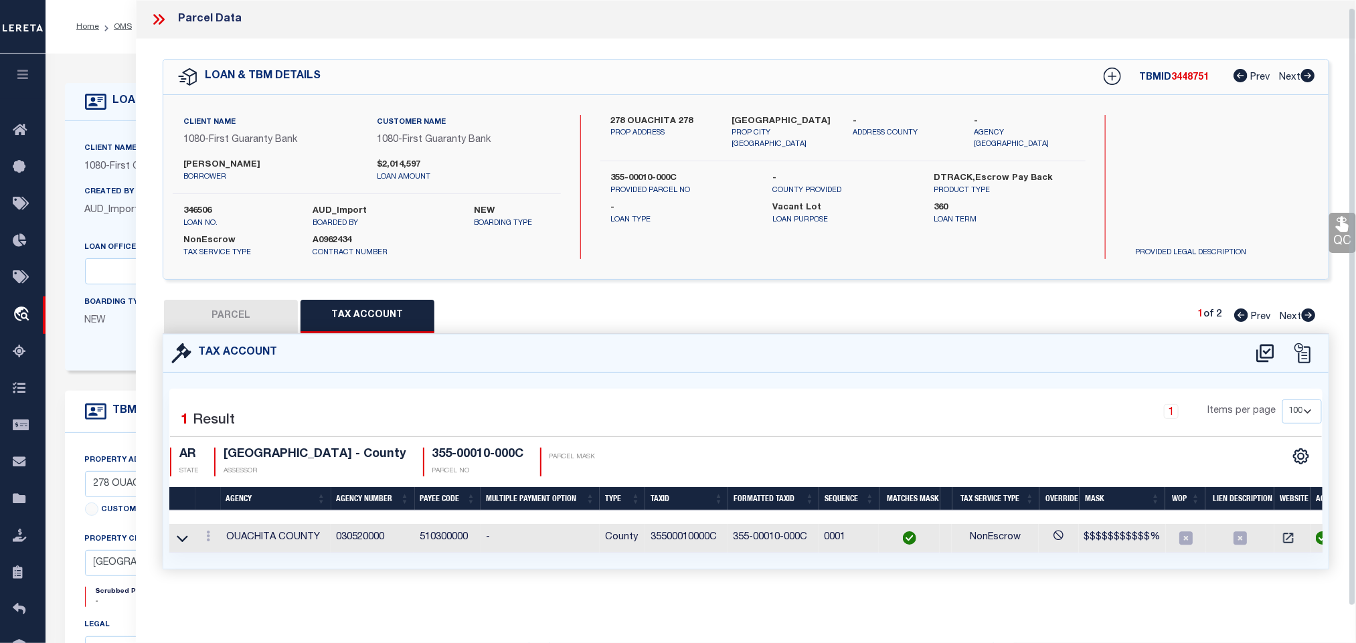
select select "100"
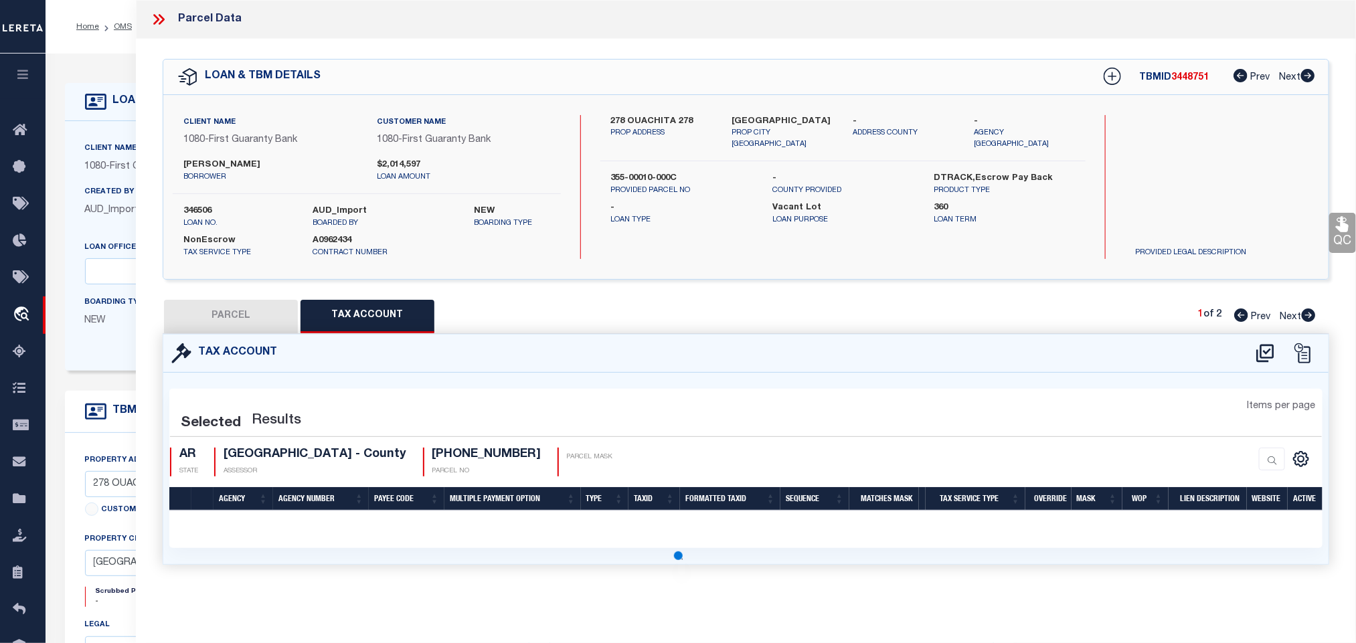
scroll to position [0, 0]
select select "100"
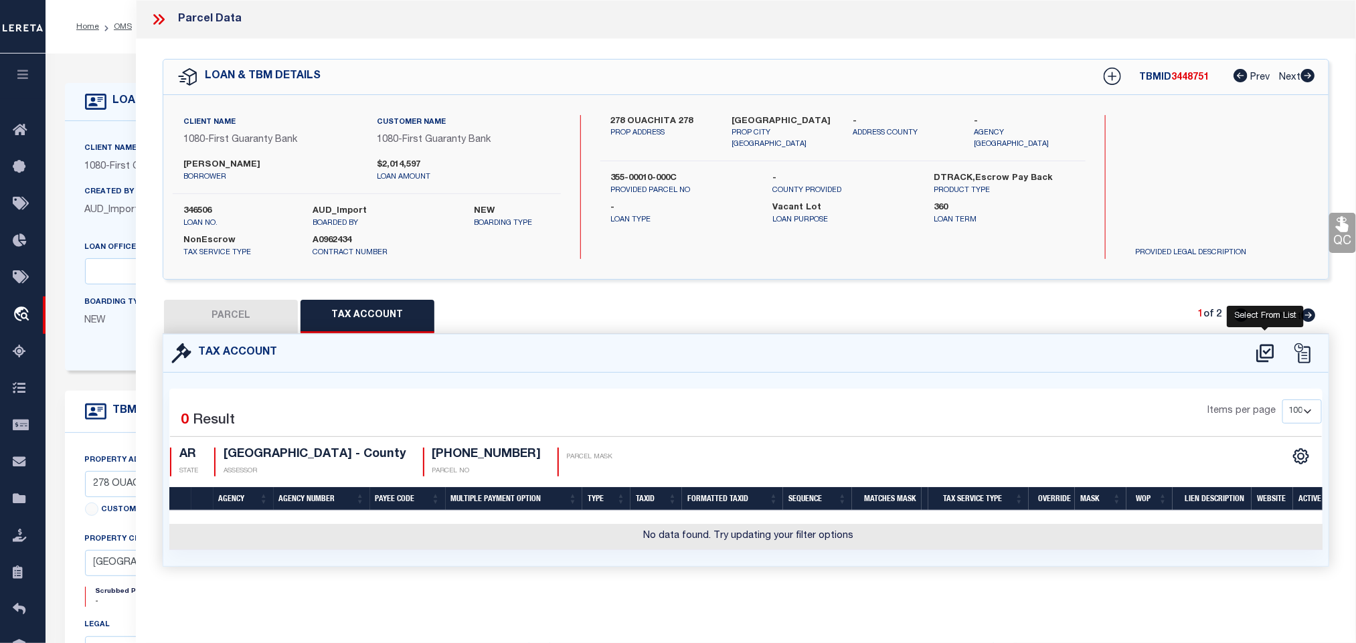
click at [1265, 349] on icon at bounding box center [1265, 353] width 22 height 21
select select "100"
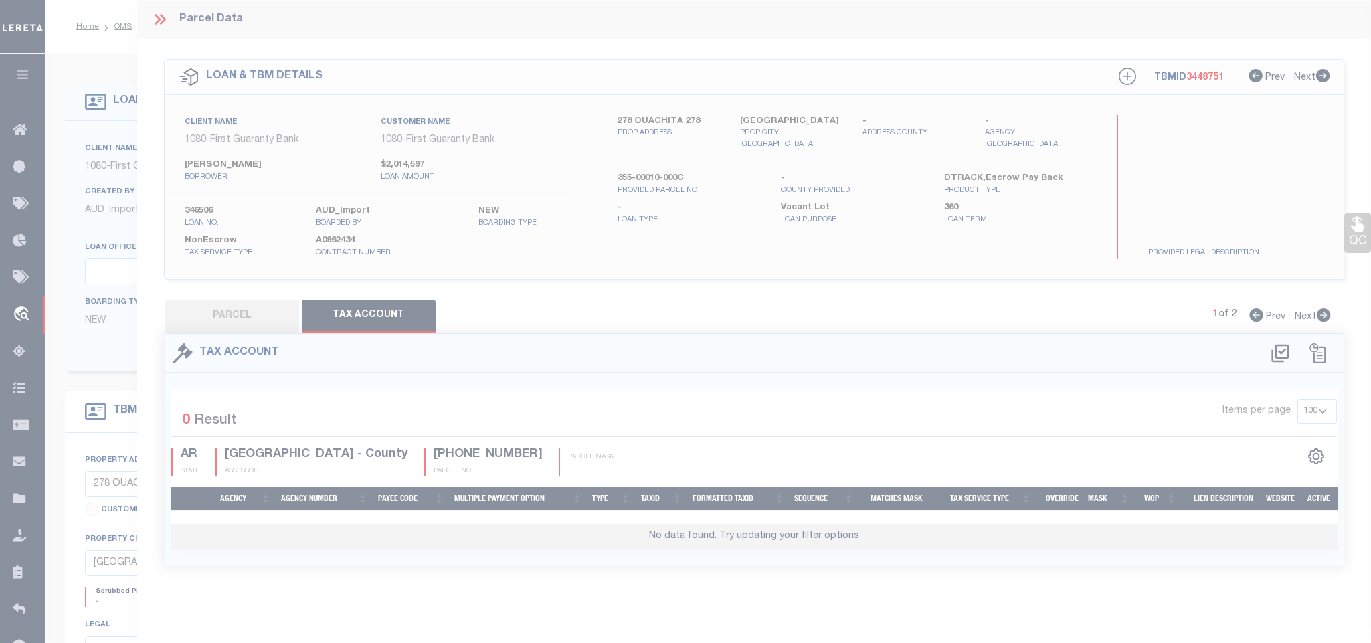
select select "100"
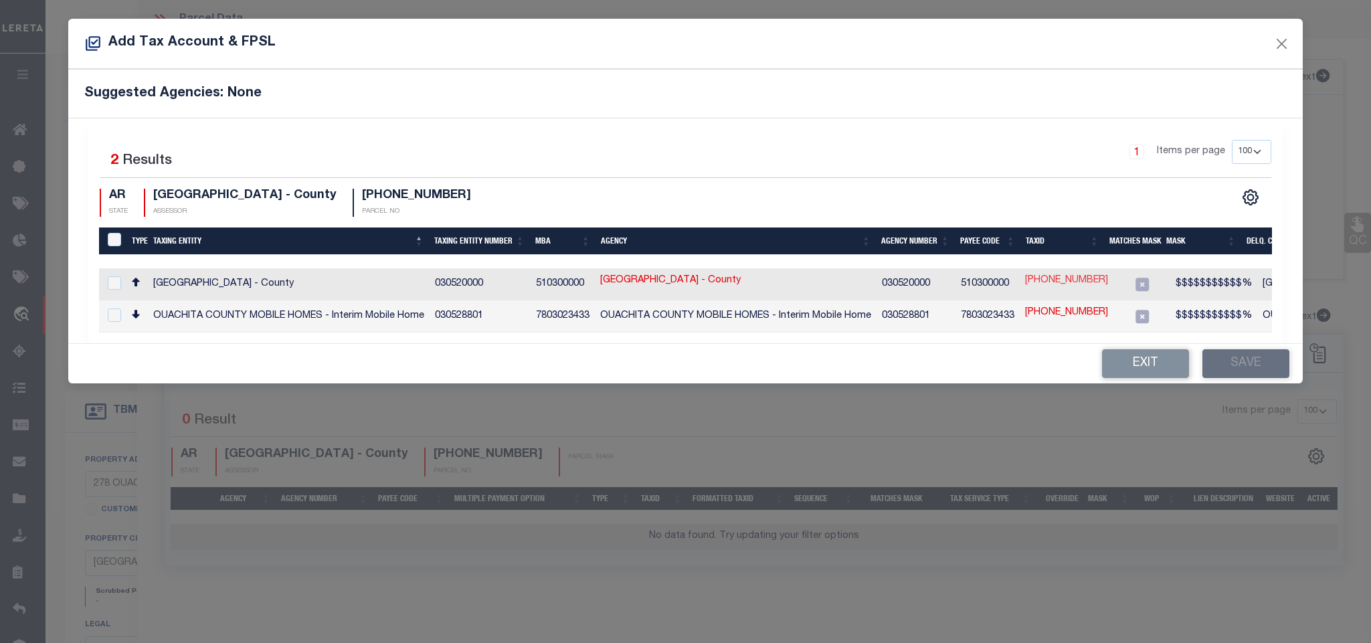
click at [1089, 284] on link "[PHONE_NUMBER]" at bounding box center [1066, 281] width 83 height 15
type input "[PHONE_NUMBER]"
checkbox input "true"
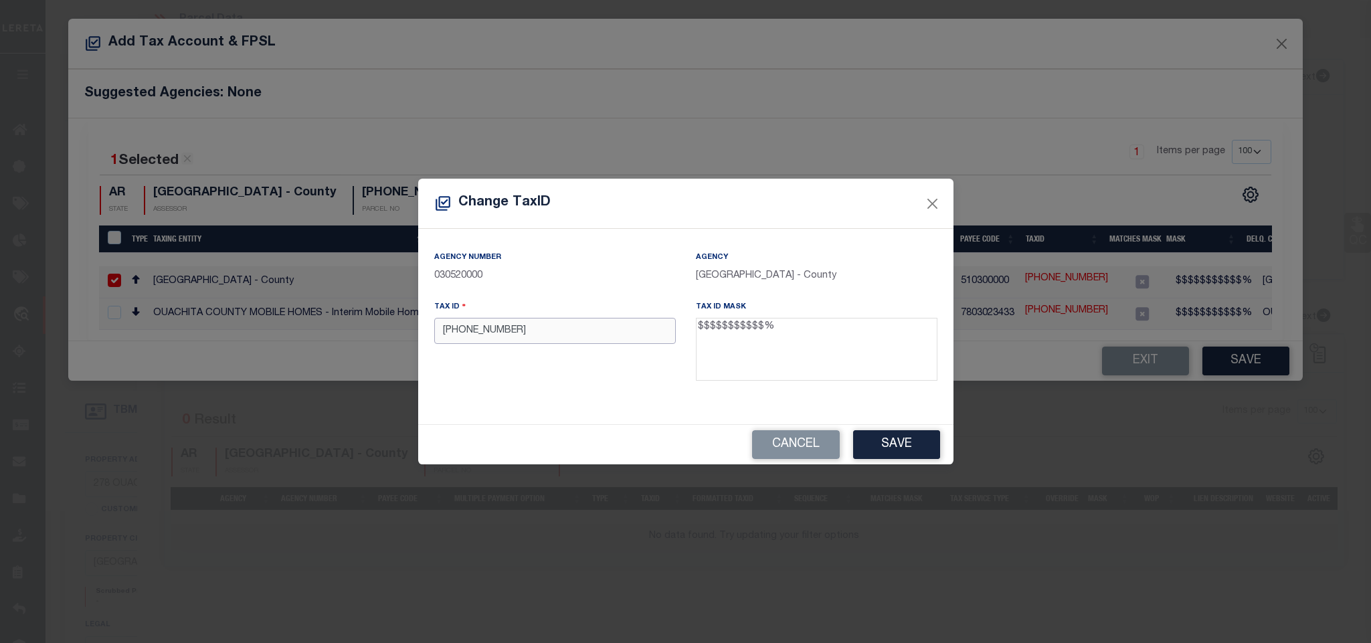
click at [646, 326] on input "[PHONE_NUMBER]" at bounding box center [555, 331] width 242 height 26
click at [913, 444] on button "Save" at bounding box center [896, 444] width 87 height 29
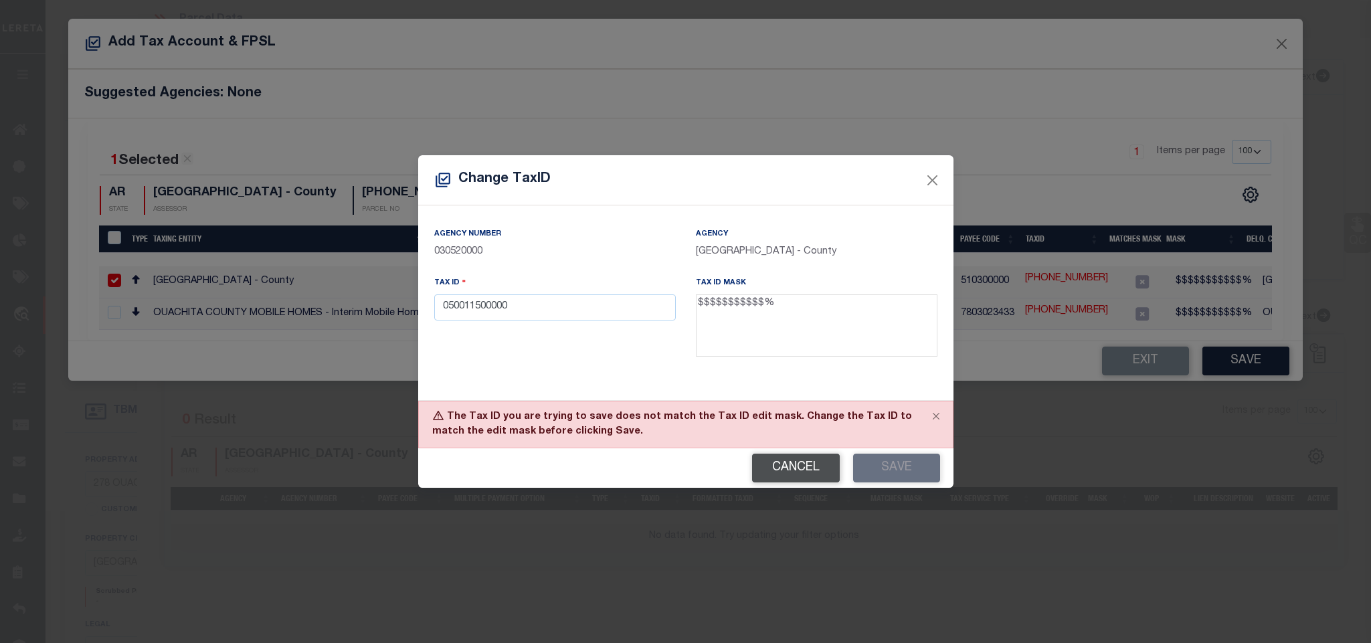
click at [781, 464] on button "Cancel" at bounding box center [796, 468] width 88 height 29
type input "[PHONE_NUMBER]"
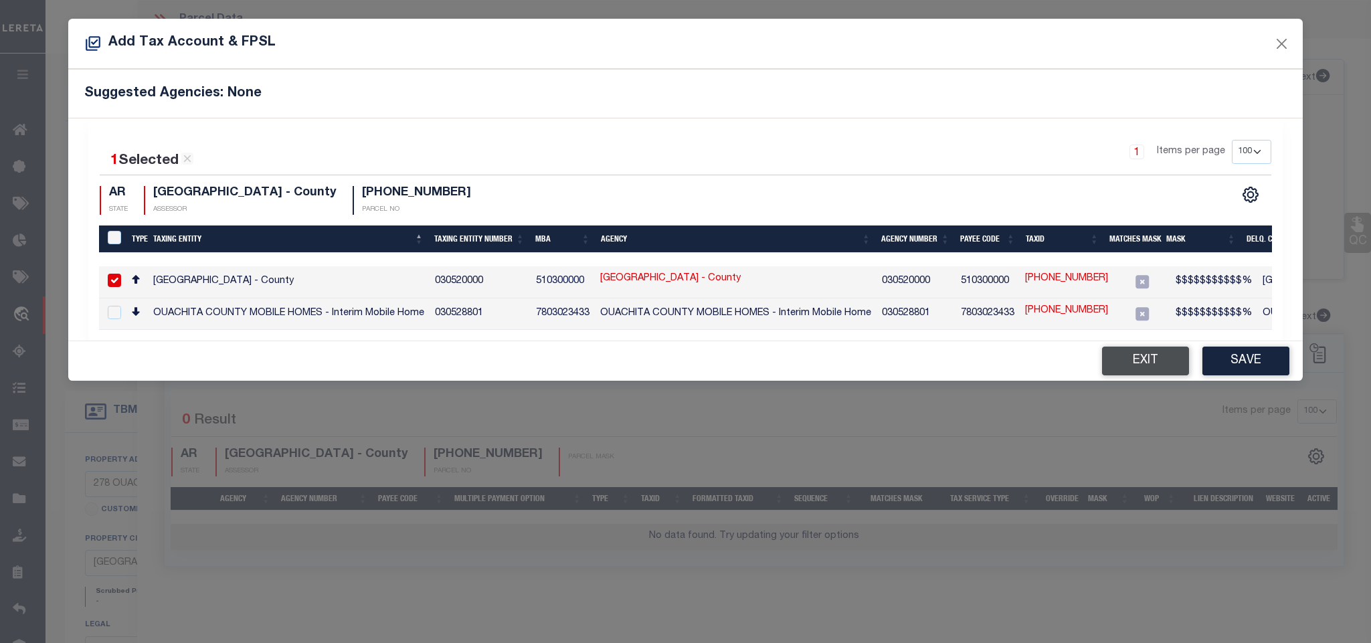
click at [1135, 369] on button "Exit" at bounding box center [1145, 361] width 87 height 29
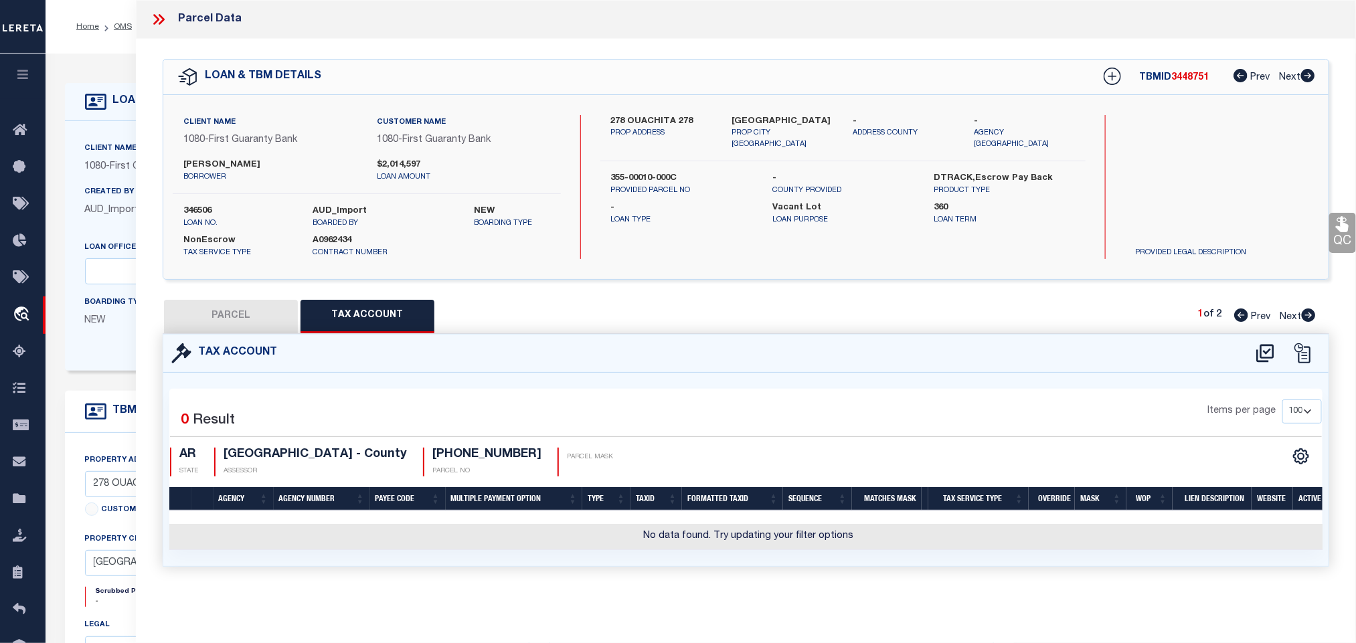
click at [229, 325] on button "PARCEL" at bounding box center [231, 316] width 134 height 33
select select "AS"
select select
checkbox input "false"
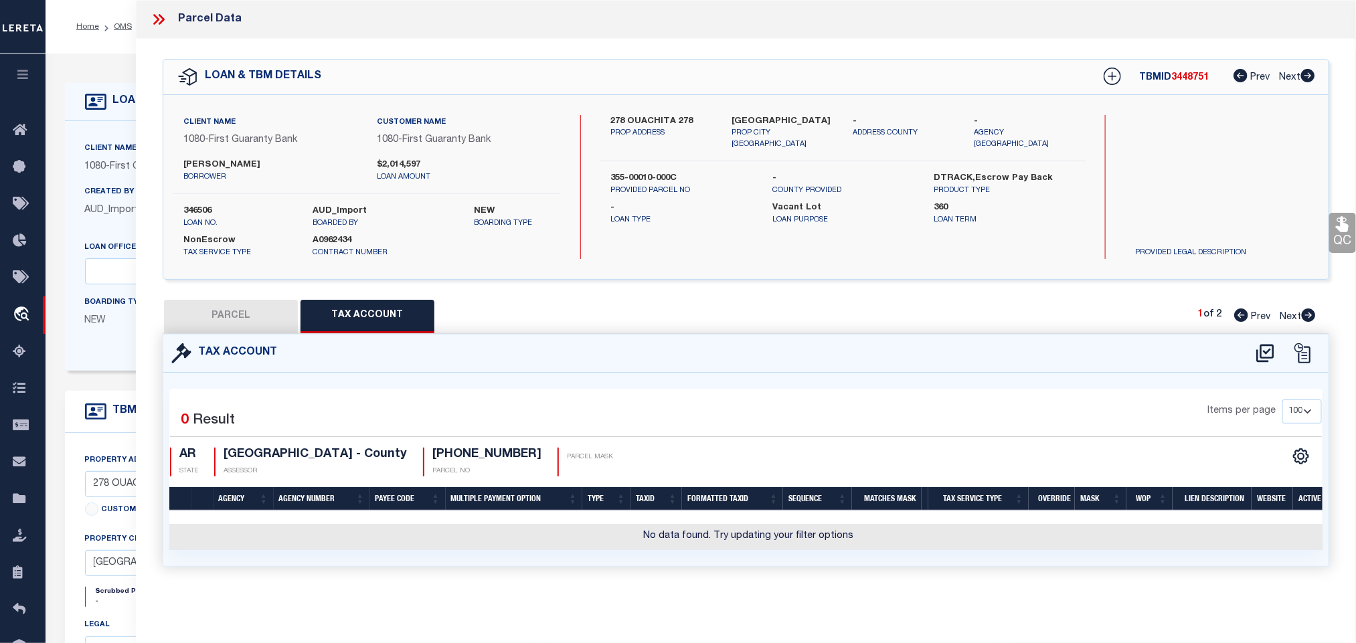
checkbox input "false"
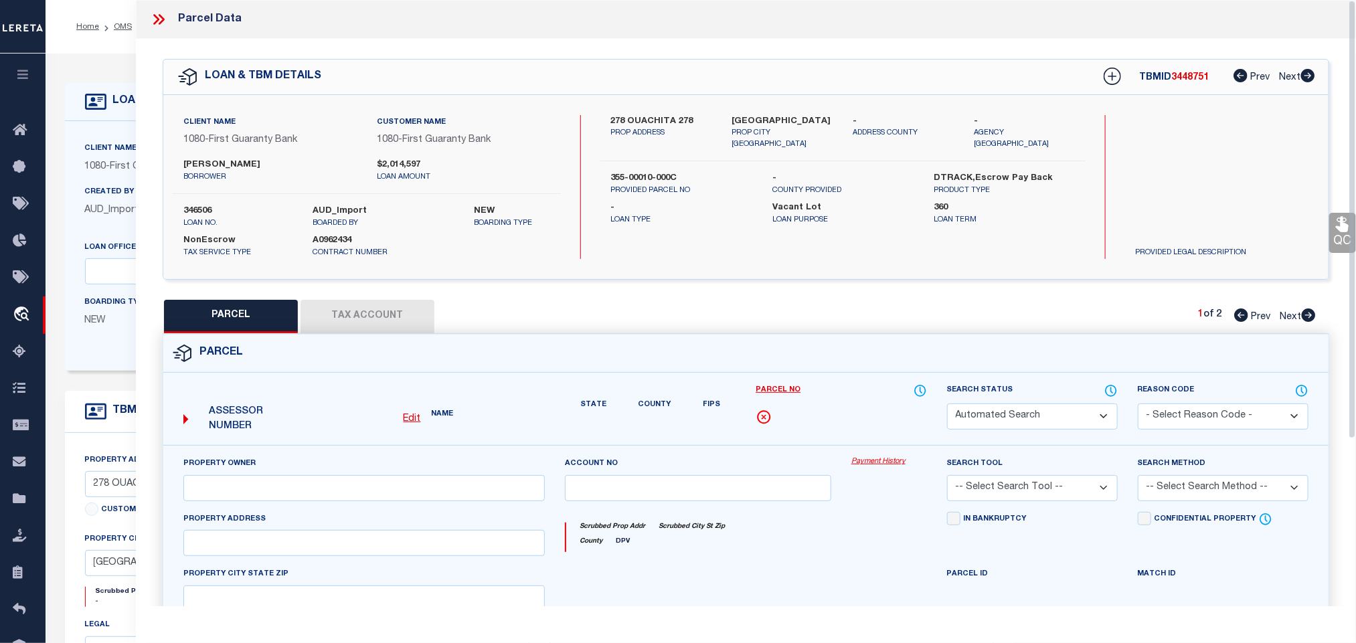
select select "IP"
type input "[PERSON_NAME]"
select select "AGW"
select select "LEG"
type input "[STREET_ADDRESS]"
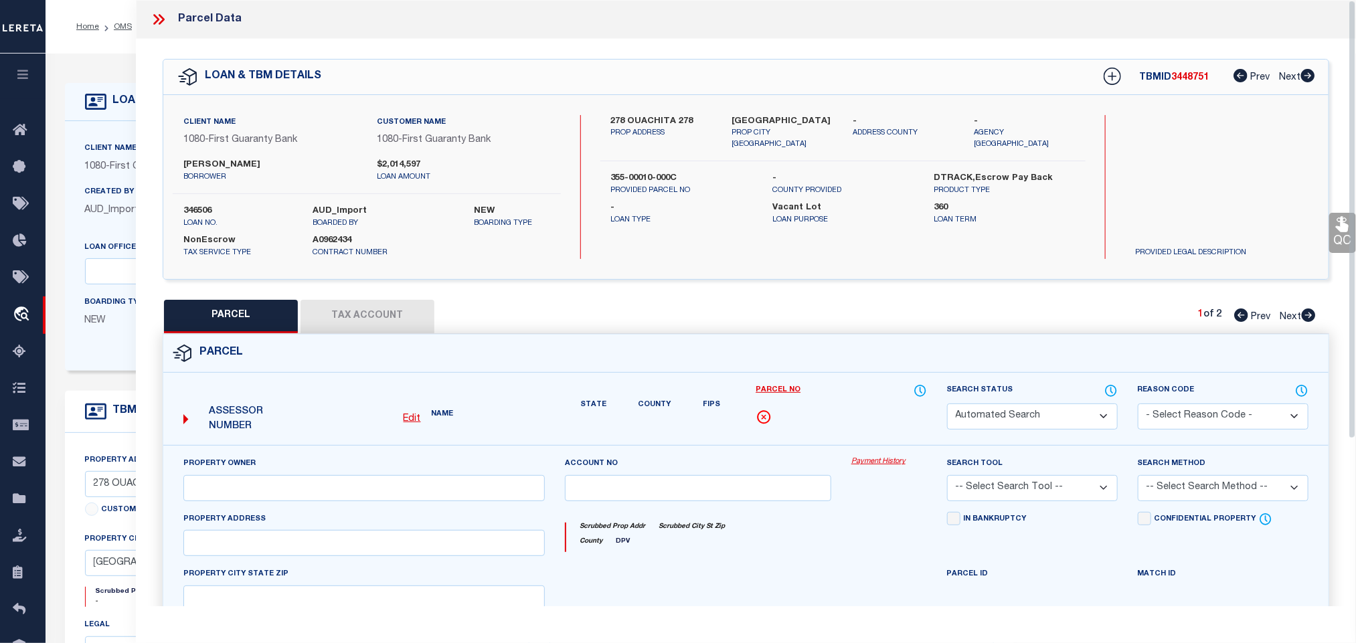
type input "[GEOGRAPHIC_DATA]"
type textarea "[PERSON_NAME] ORIGINAL SURVEY BLOCK 1 LOTS 1,2, 3 BOOK 2017 PAGES [STREET_ADDRE…"
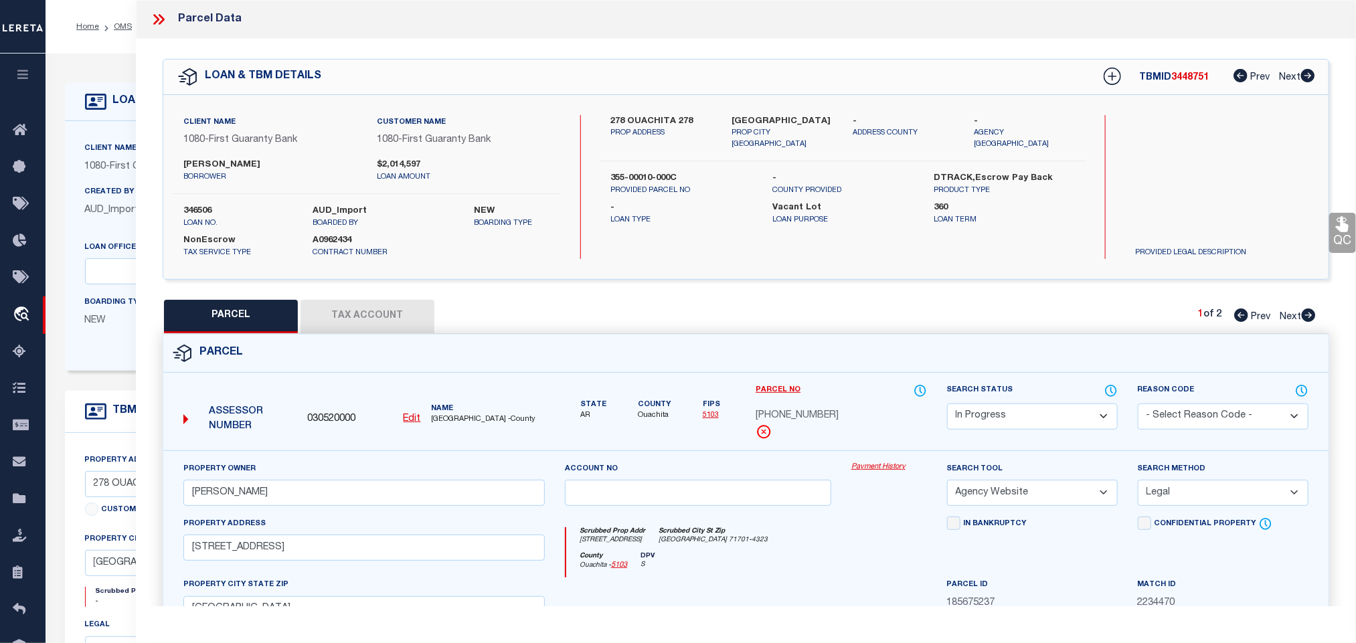
click at [408, 422] on u "Edit" at bounding box center [411, 418] width 17 height 9
select select "IP"
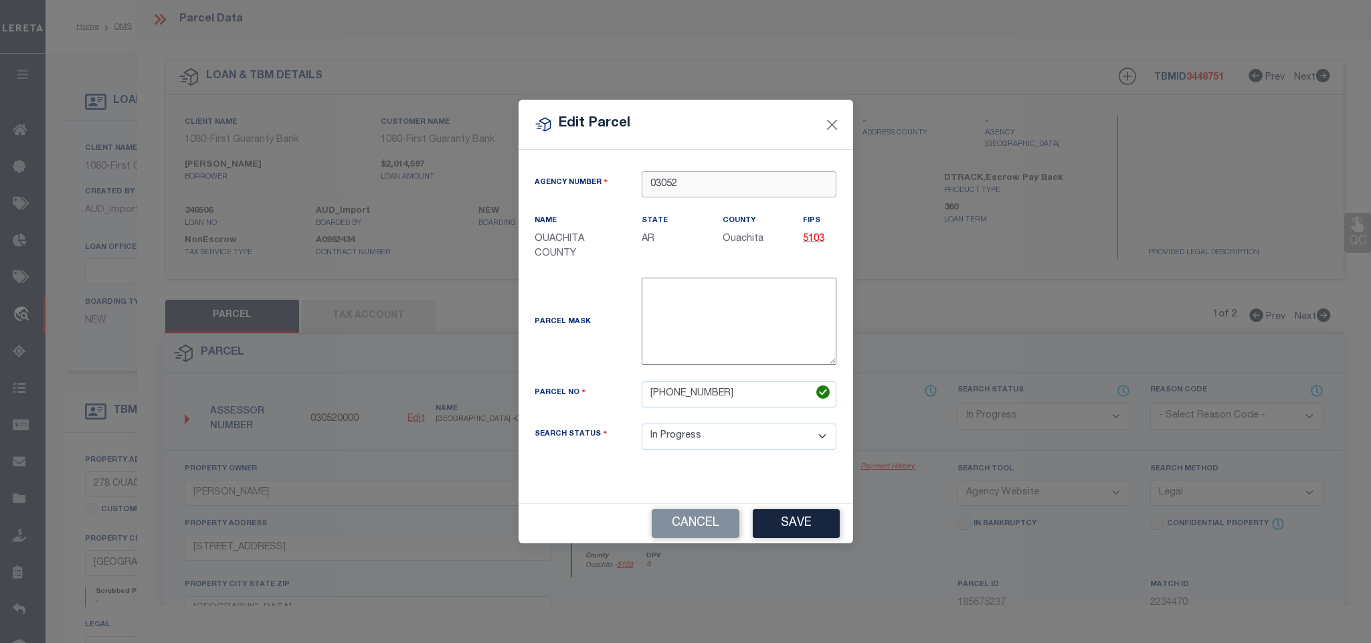
drag, startPoint x: 679, startPoint y: 191, endPoint x: 721, endPoint y: 193, distance: 41.6
click at [721, 193] on input "03052" at bounding box center [739, 184] width 195 height 26
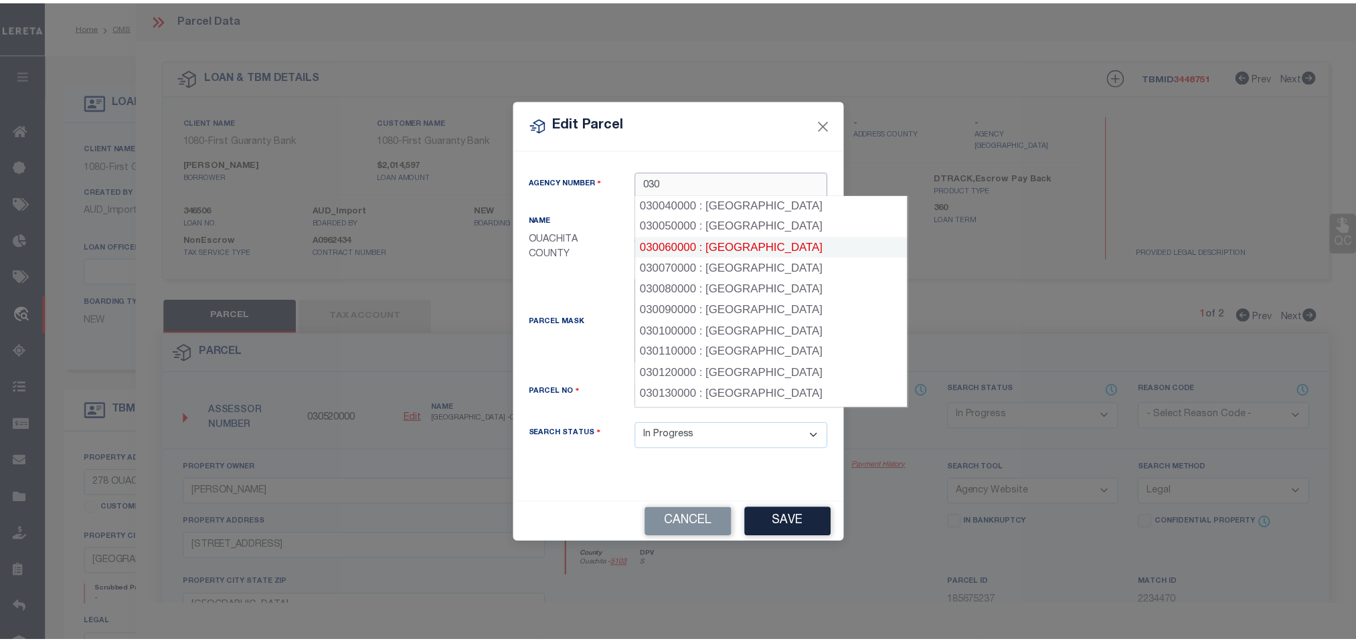
scroll to position [100, 0]
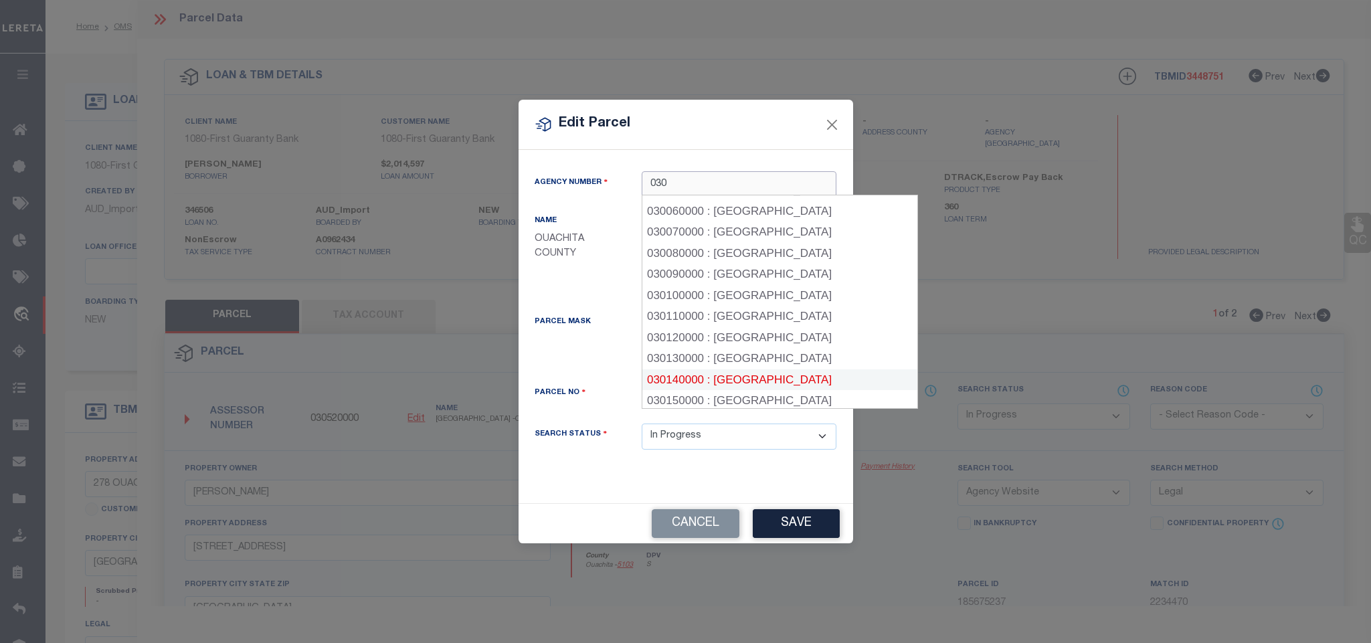
click at [788, 370] on div "030140000 : [GEOGRAPHIC_DATA]" at bounding box center [779, 379] width 275 height 21
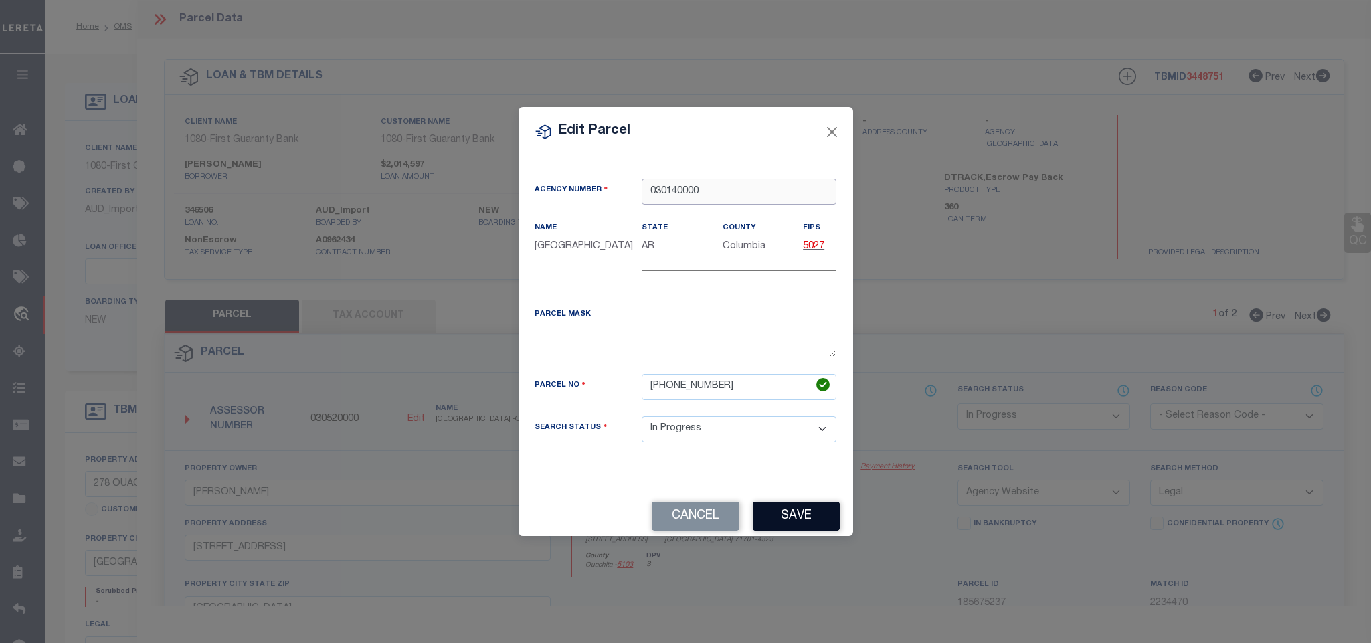
type input "030140000"
click at [801, 531] on button "Save" at bounding box center [796, 516] width 87 height 29
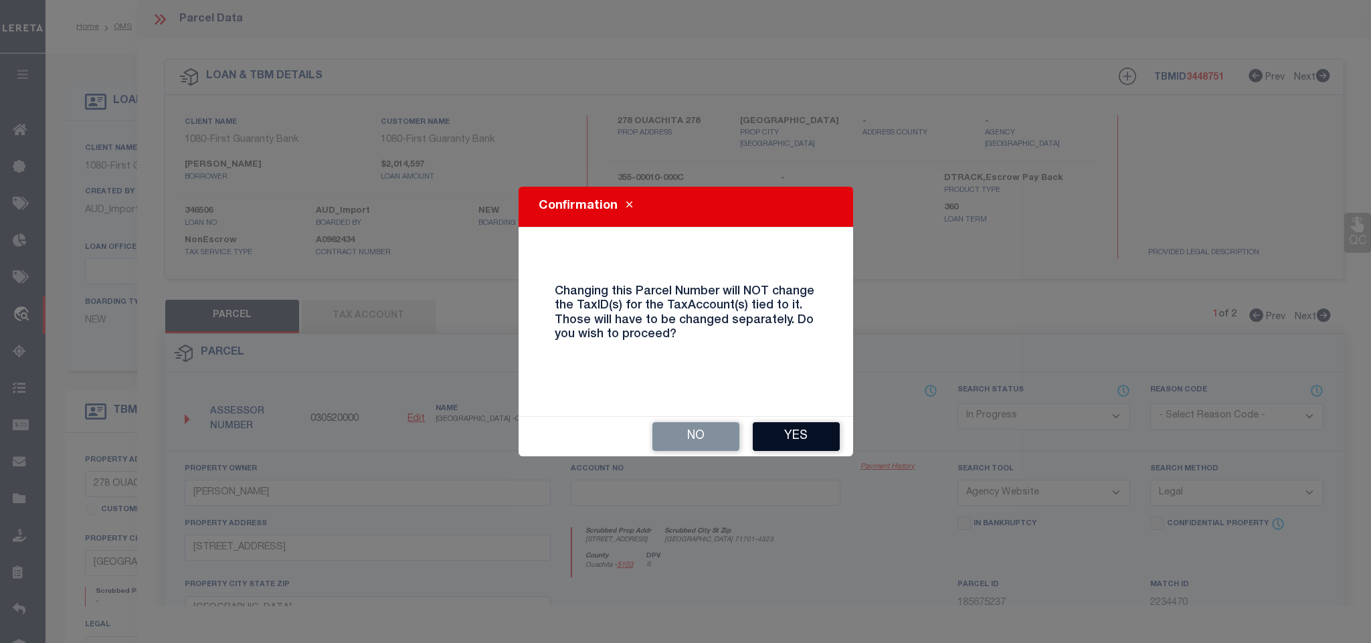
click at [777, 430] on button "Yes" at bounding box center [796, 436] width 87 height 29
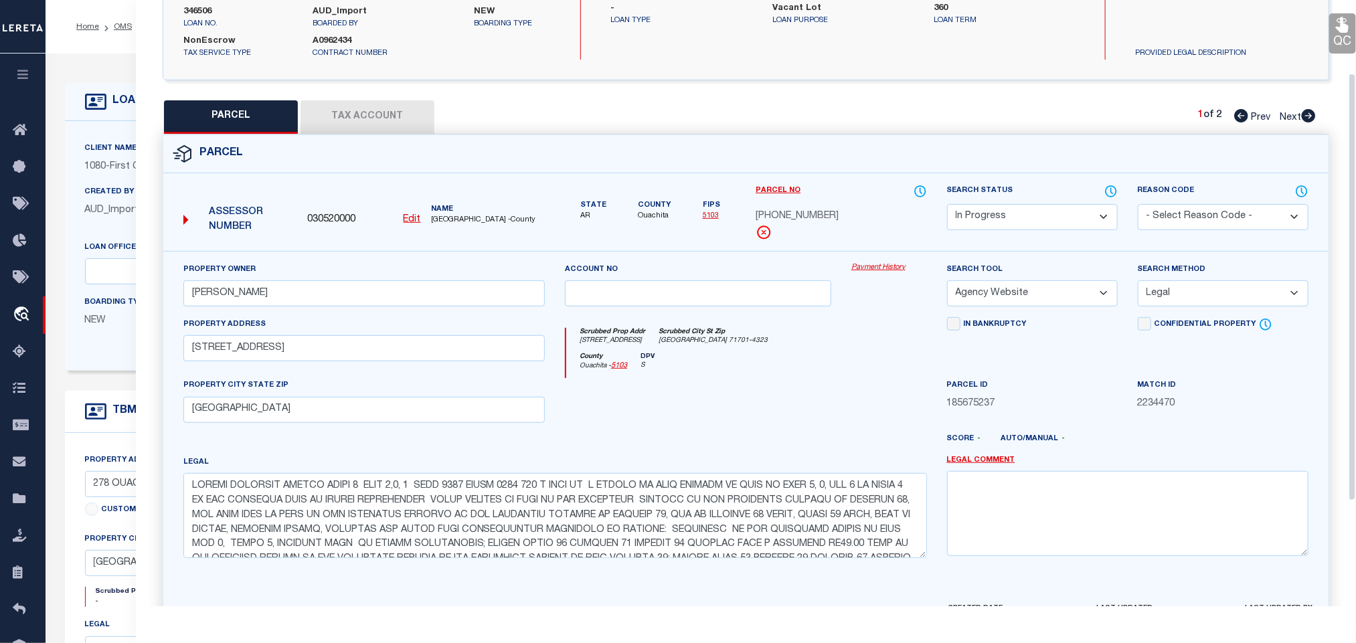
scroll to position [201, 0]
select select "IP"
select select
click at [409, 113] on button "Tax Account" at bounding box center [367, 115] width 134 height 33
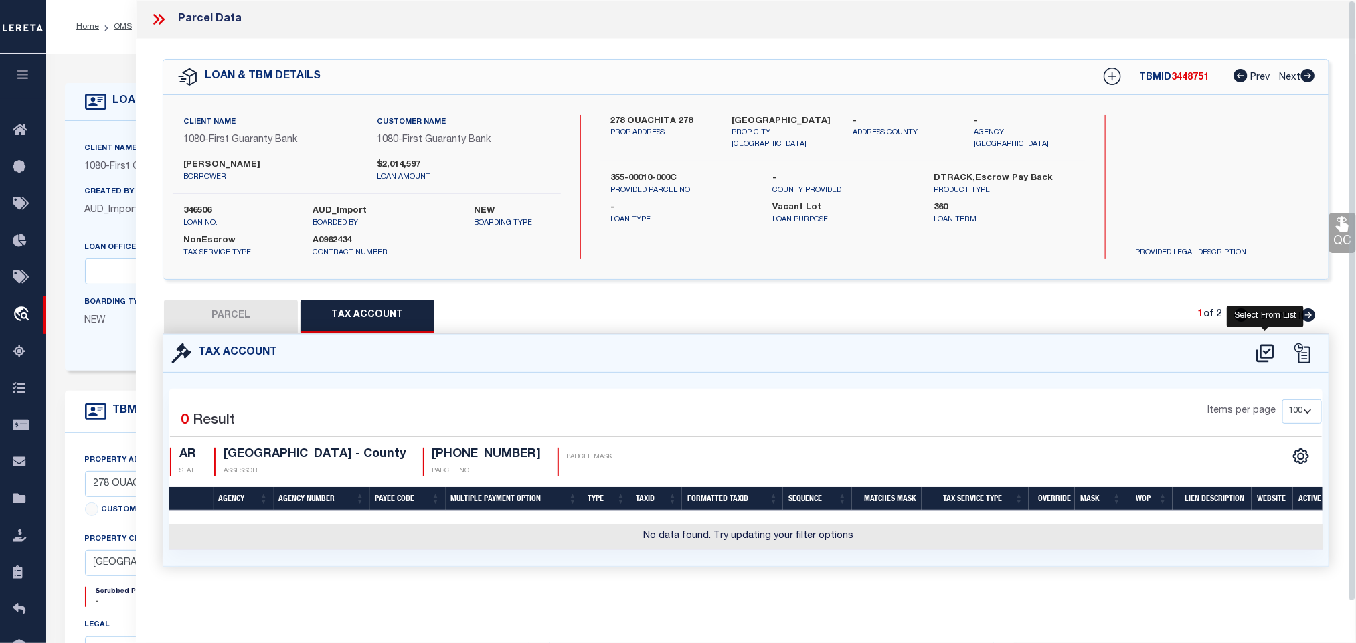
scroll to position [0, 0]
click at [1263, 352] on icon at bounding box center [1264, 353] width 17 height 18
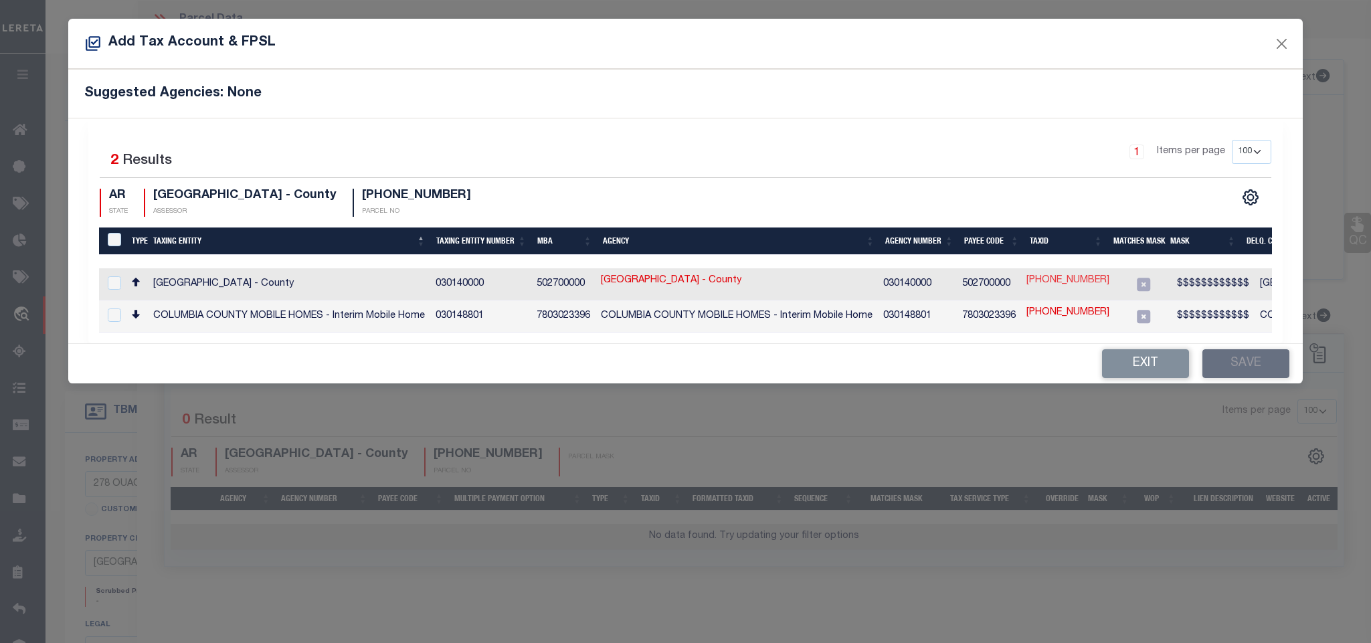
click at [1077, 283] on link "[PHONE_NUMBER]" at bounding box center [1067, 281] width 83 height 15
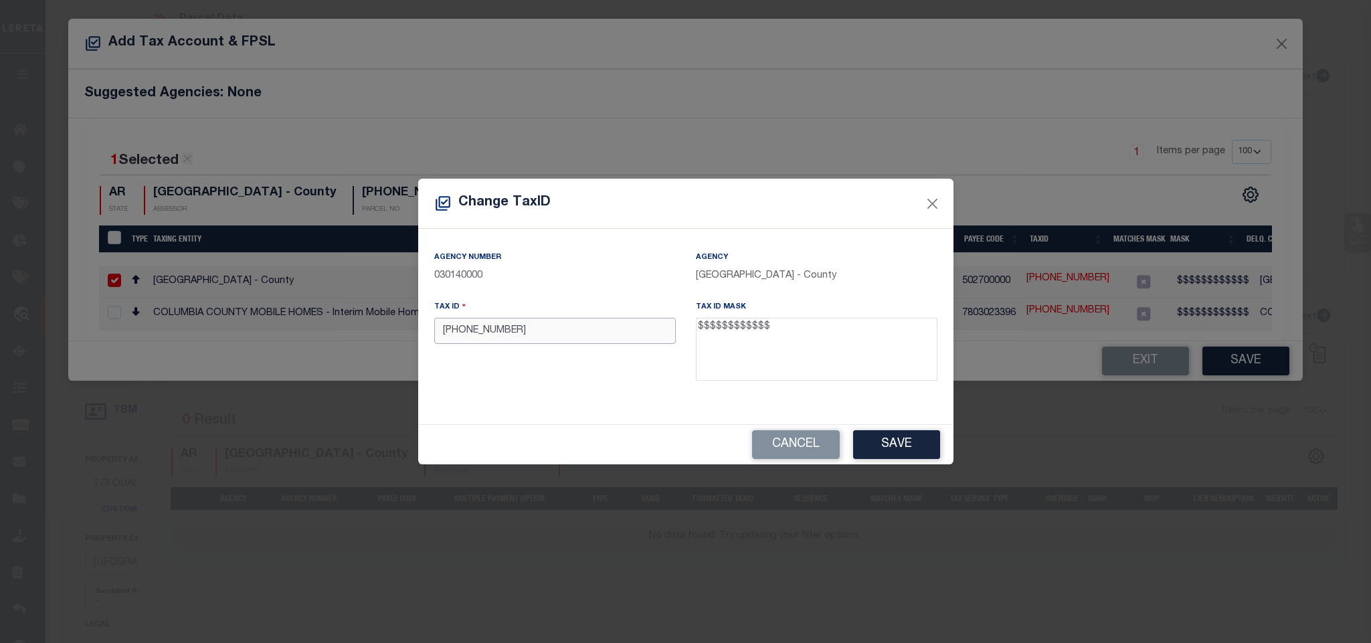
click at [650, 338] on input "[PHONE_NUMBER]" at bounding box center [555, 331] width 242 height 26
click at [910, 450] on button "Save" at bounding box center [896, 444] width 87 height 29
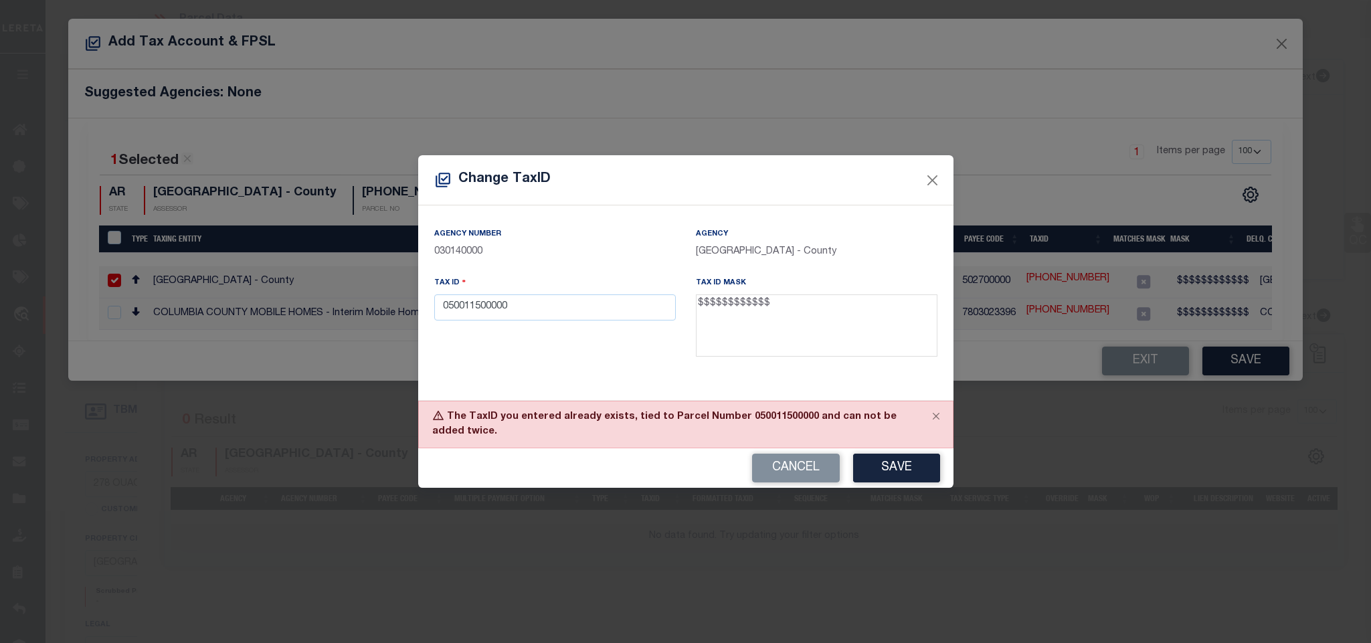
click at [773, 418] on div "The TaxID you entered already exists, tied to Parcel Number 050011500000 and ca…" at bounding box center [685, 425] width 535 height 48
copy div "050011500000"
click at [788, 470] on button "Cancel" at bounding box center [796, 468] width 88 height 29
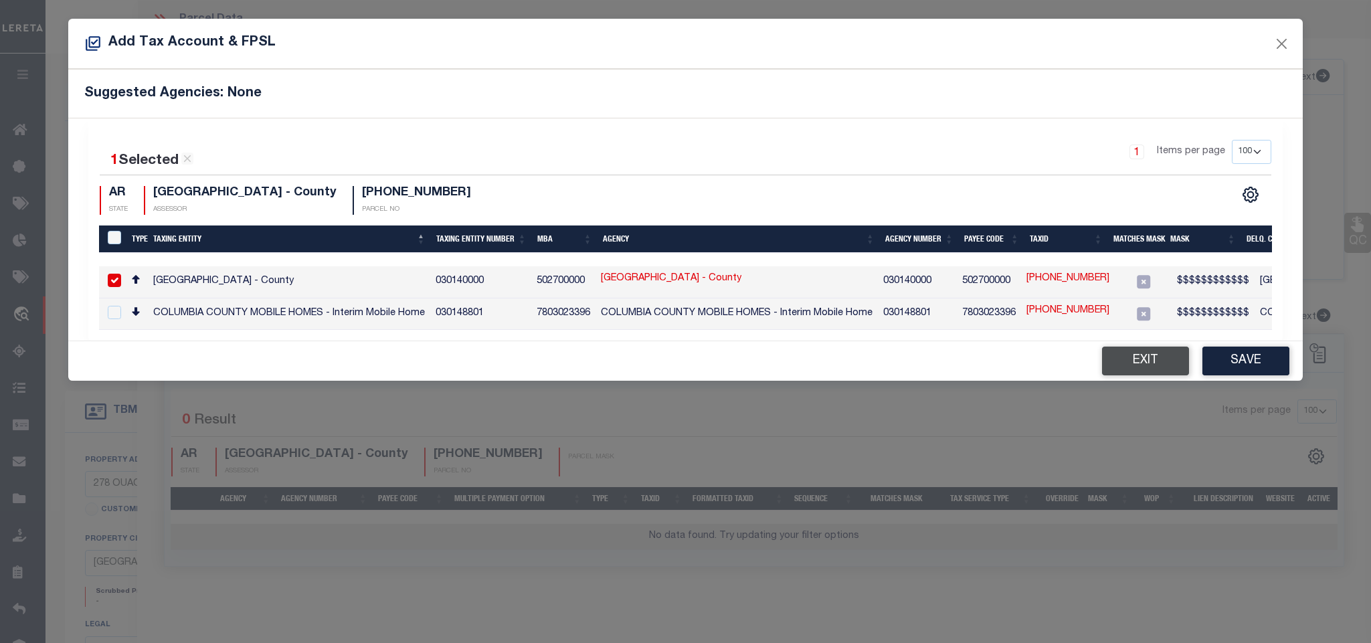
click at [1110, 364] on button "Exit" at bounding box center [1145, 361] width 87 height 29
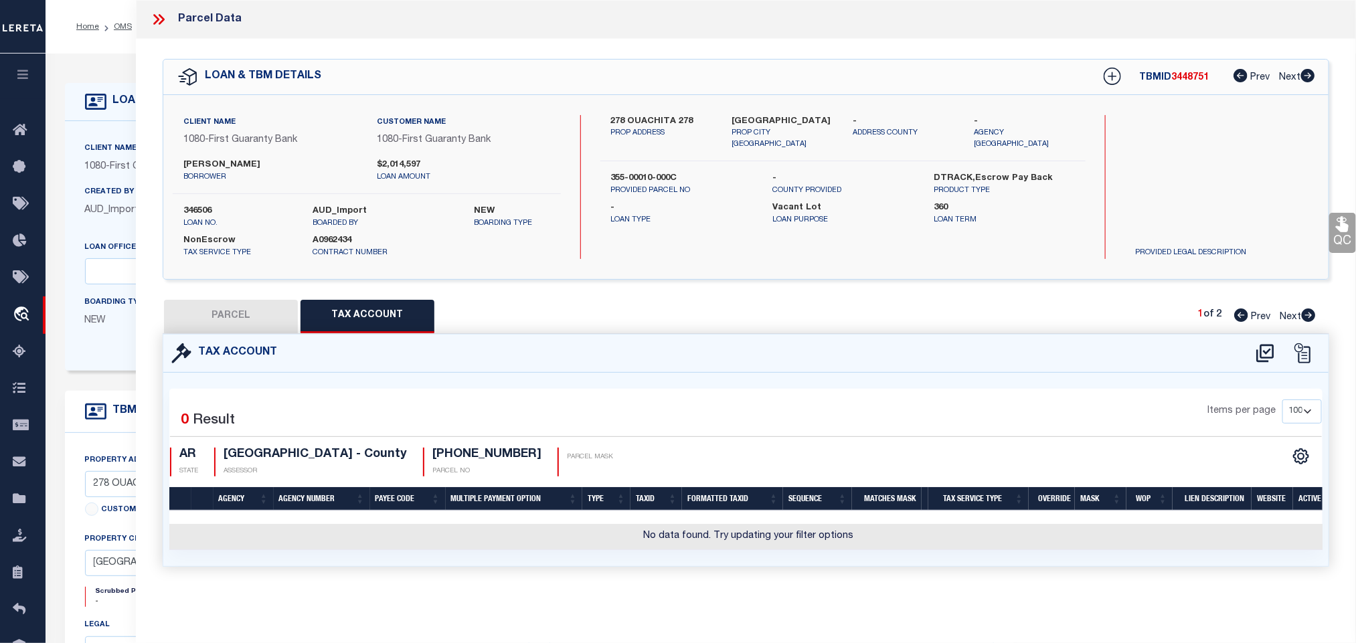
click at [283, 319] on button "PARCEL" at bounding box center [231, 316] width 134 height 33
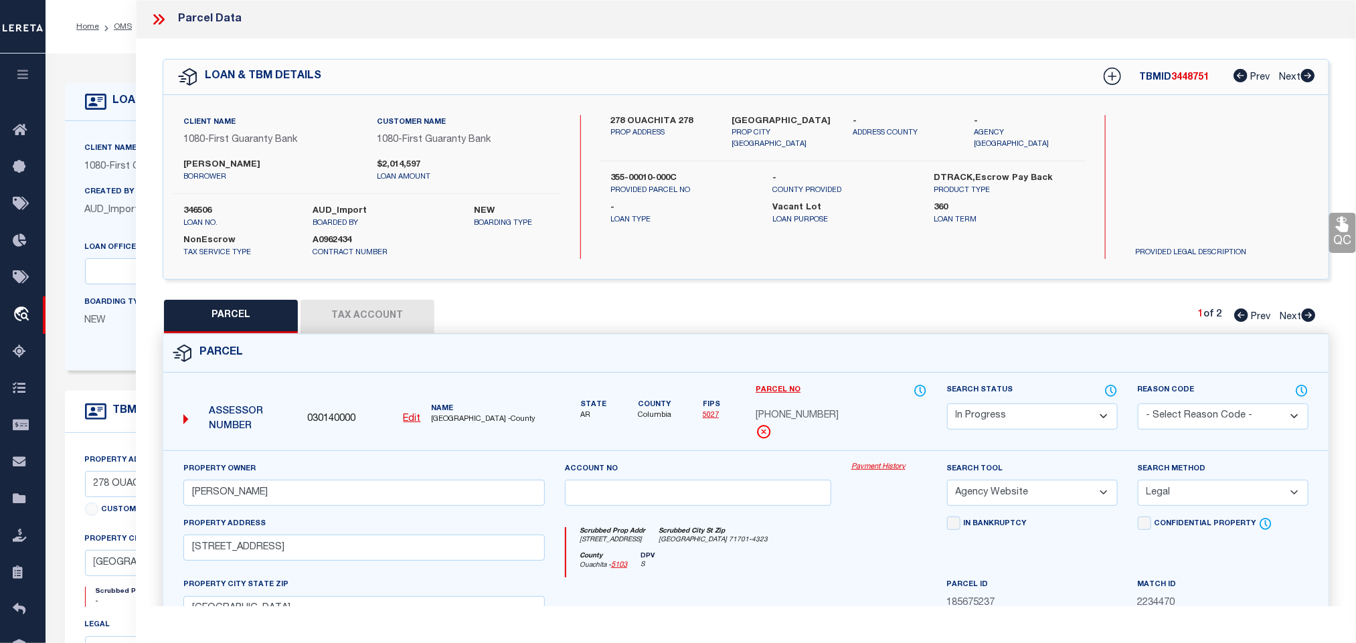
click at [422, 422] on div "030140000 Edit" at bounding box center [364, 419] width 124 height 15
click at [410, 422] on u "Edit" at bounding box center [411, 418] width 17 height 9
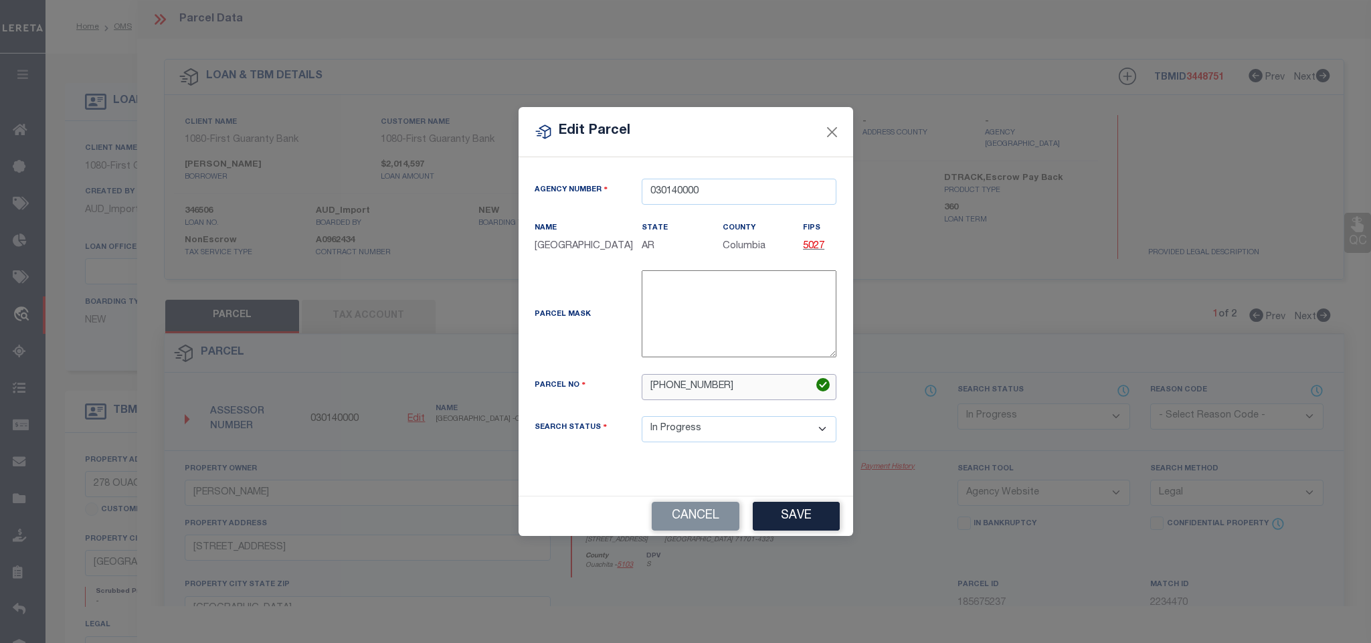
click at [757, 396] on input "[PHONE_NUMBER]" at bounding box center [739, 387] width 195 height 26
paste input "0011500000"
click at [794, 531] on button "Save" at bounding box center [796, 516] width 87 height 29
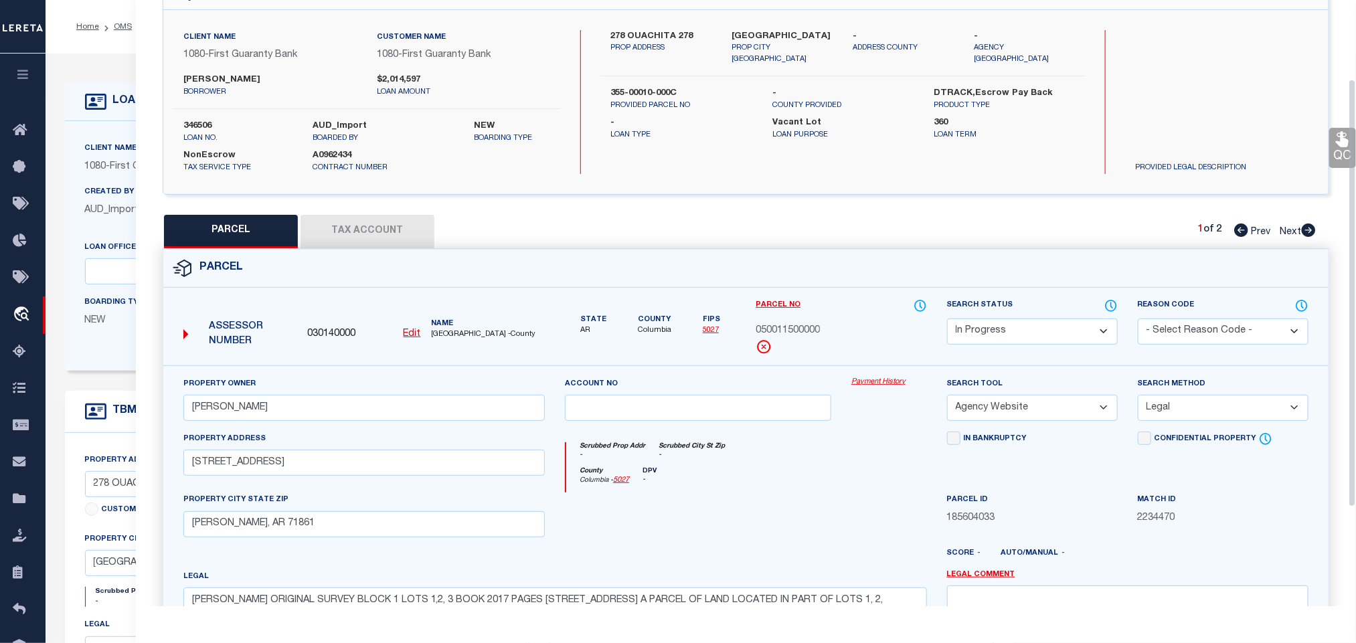
scroll to position [201, 0]
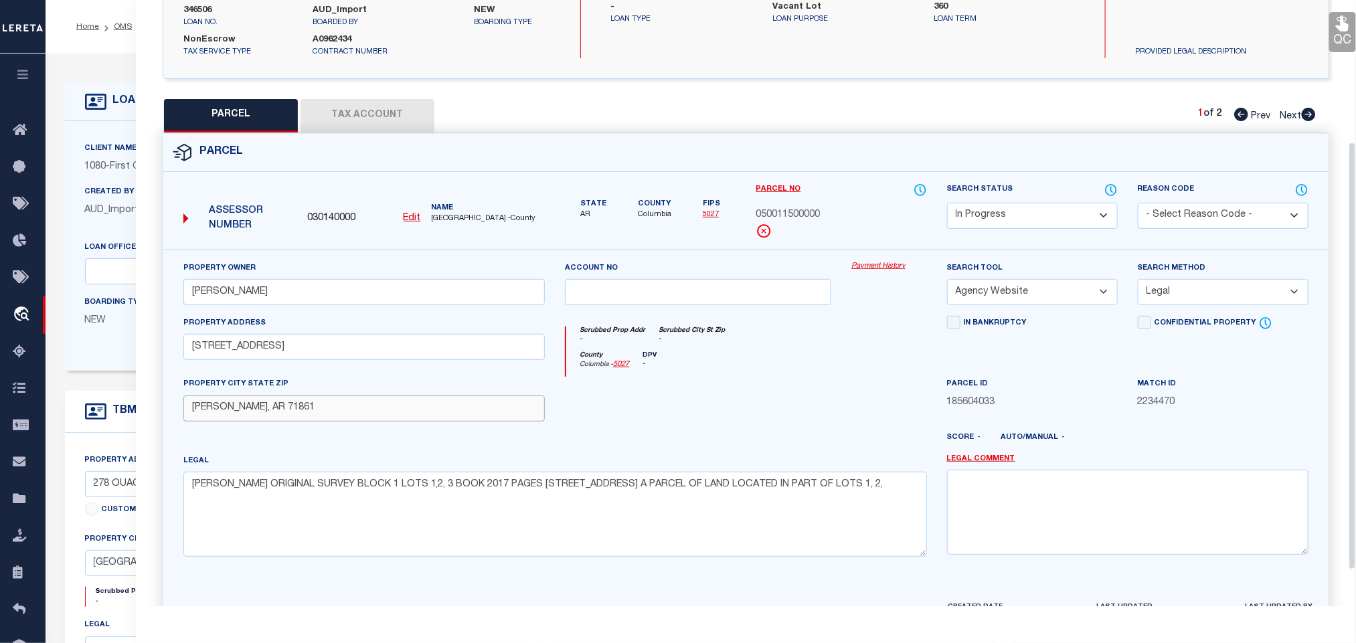
drag, startPoint x: 430, startPoint y: 426, endPoint x: 432, endPoint y: 444, distance: 18.2
click at [430, 422] on input "[PERSON_NAME], AR 71861" at bounding box center [363, 408] width 361 height 26
click at [434, 484] on textarea "[PERSON_NAME] ORIGINAL SURVEY BLOCK 1 LOTS 1,2, 3 BOOK 2017 PAGES [STREET_ADDRE…" at bounding box center [554, 514] width 743 height 84
paste textarea "LOTS 1,2, 3 BOOK 2017 PAGES 2826 [STREET_ADDRESS] A PARCEL OF LAND LOCATED IN P…"
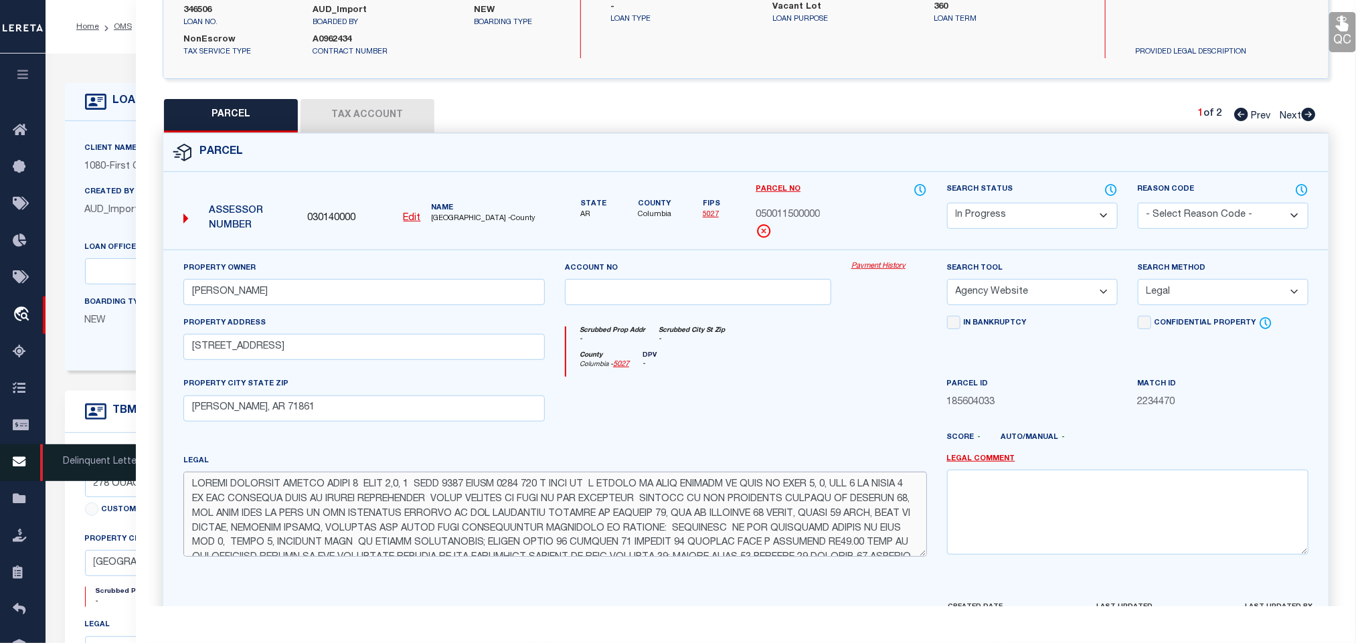
scroll to position [169, 0]
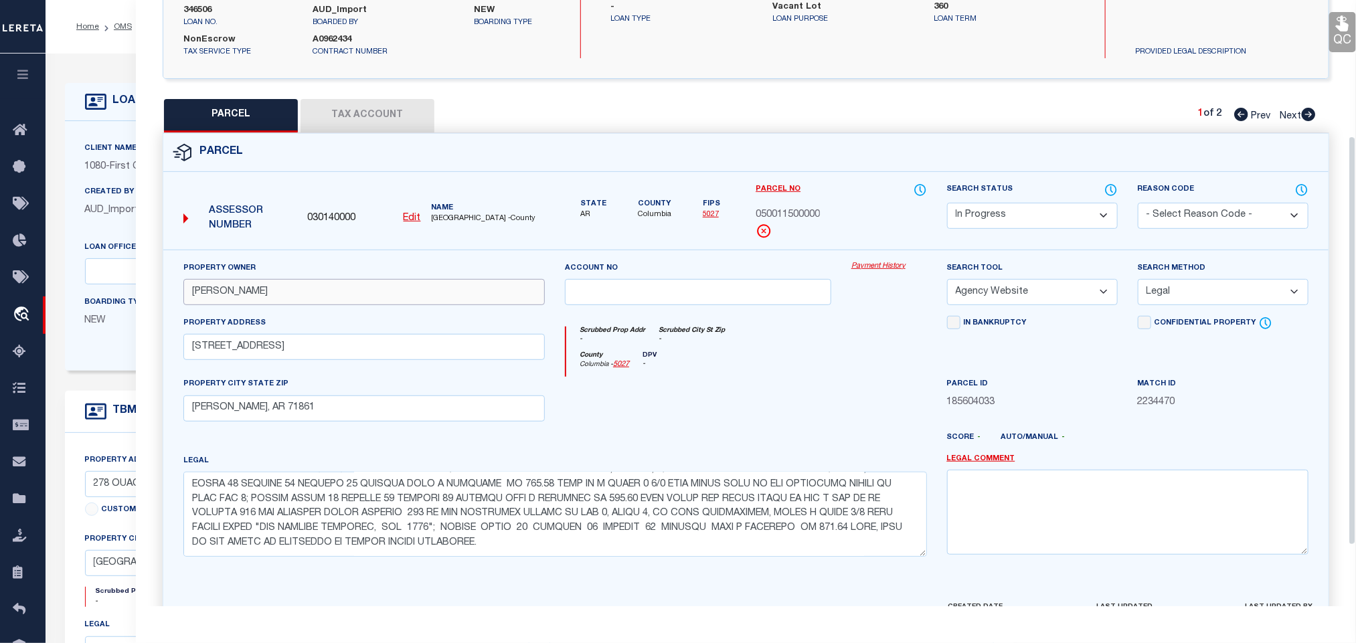
drag, startPoint x: 343, startPoint y: 301, endPoint x: 452, endPoint y: 317, distance: 109.6
click at [343, 301] on input "[PERSON_NAME]" at bounding box center [363, 292] width 361 height 26
paste input "text"
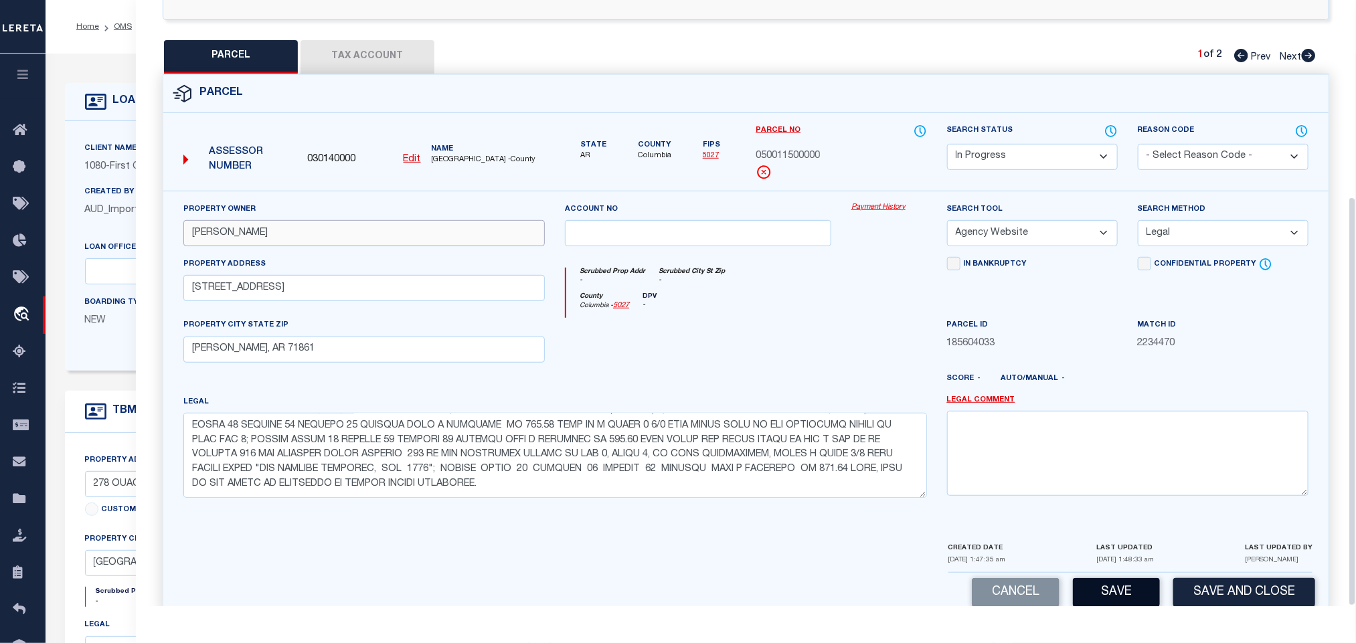
scroll to position [291, 0]
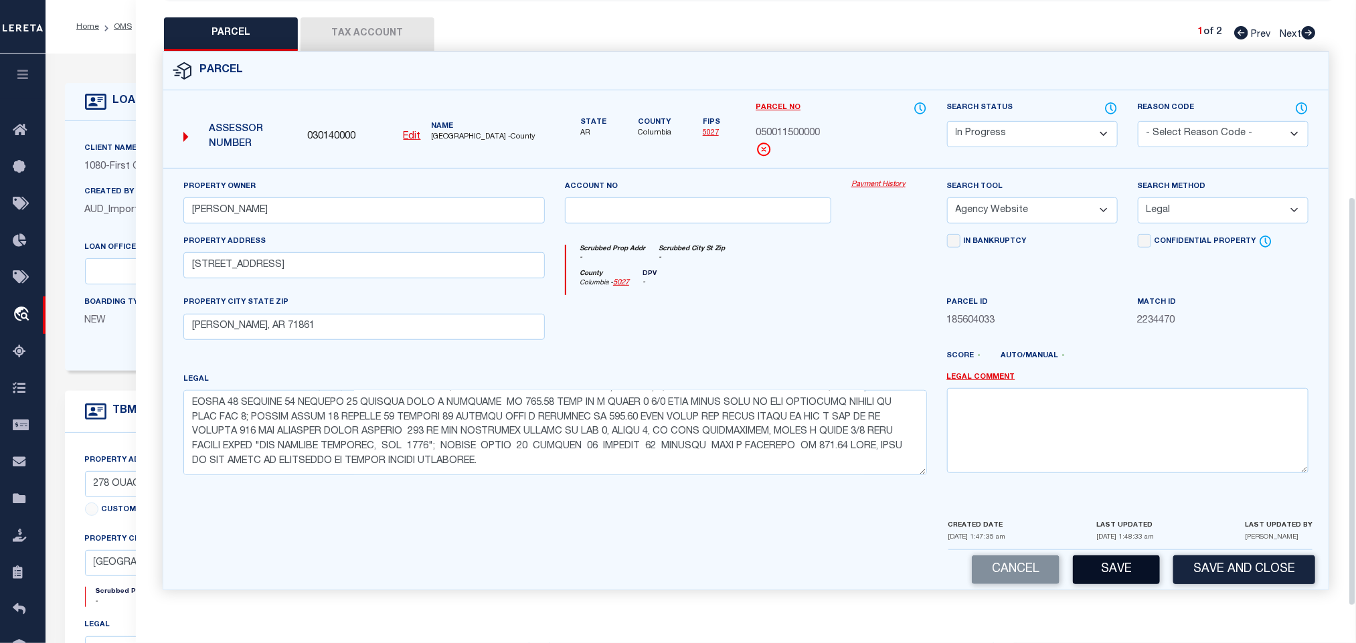
click at [1110, 577] on button "Save" at bounding box center [1116, 569] width 87 height 29
click at [377, 26] on button "Tax Account" at bounding box center [367, 33] width 134 height 33
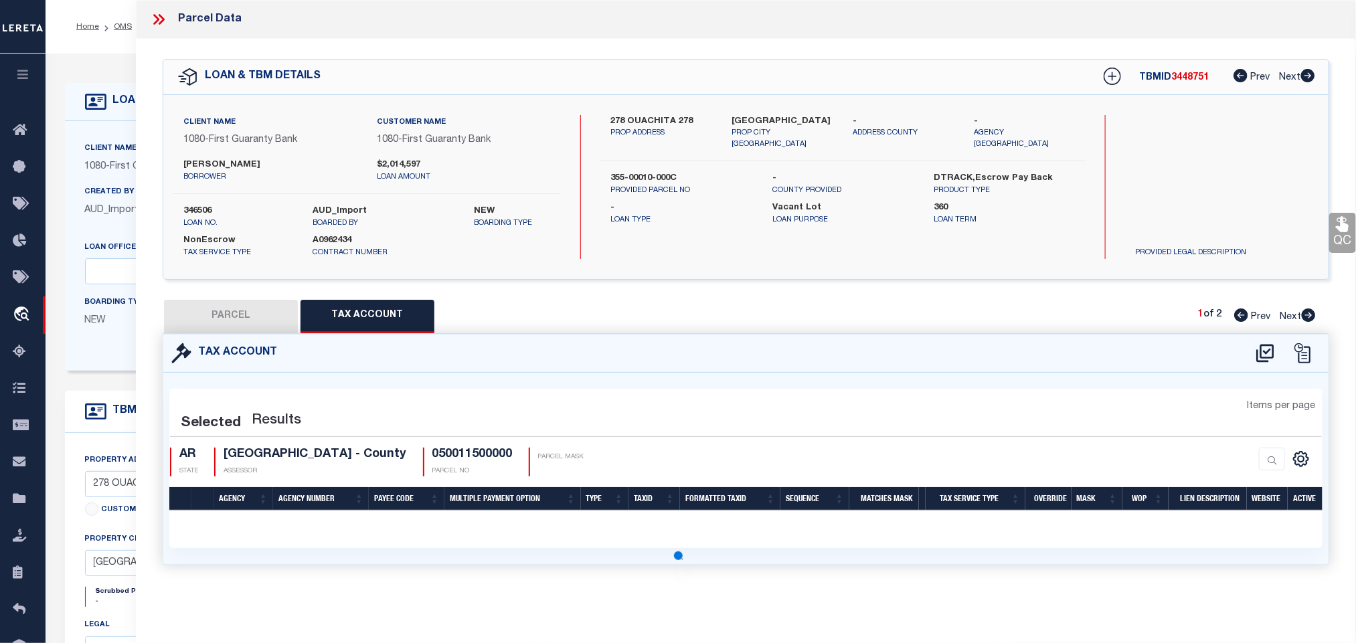
scroll to position [0, 0]
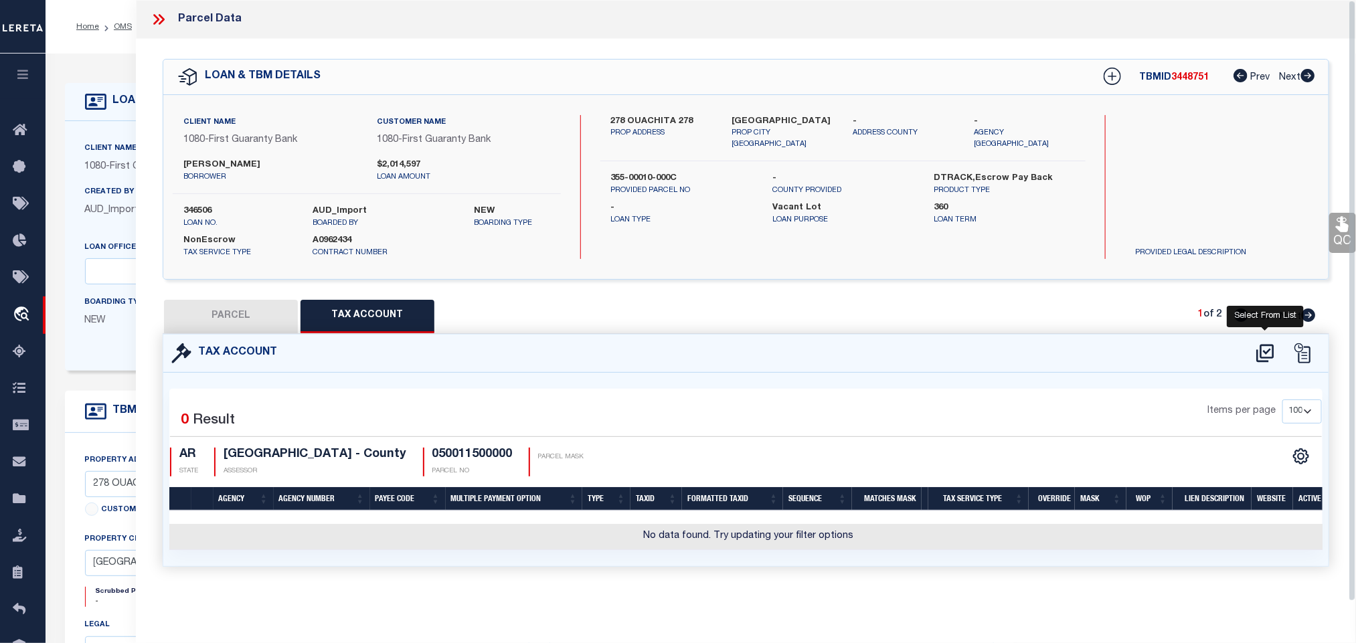
click at [1263, 356] on icon at bounding box center [1265, 353] width 22 height 21
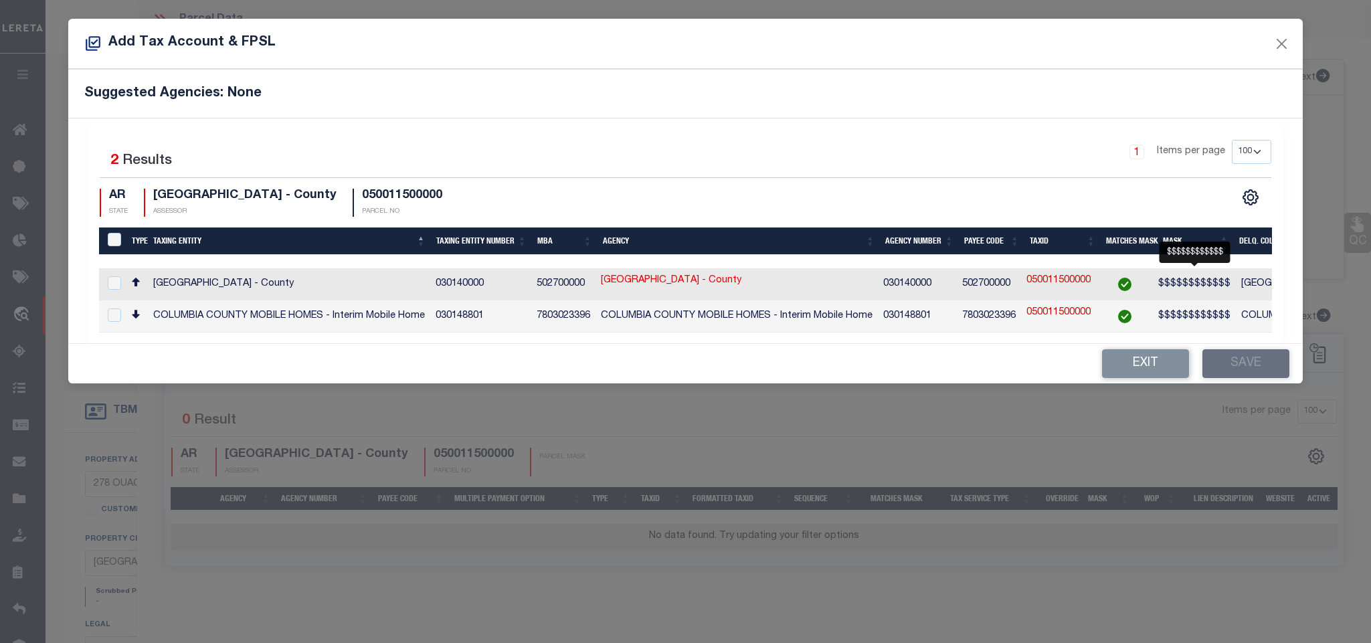
click at [1203, 284] on span "$$$$$$$$$$$$" at bounding box center [1194, 283] width 72 height 9
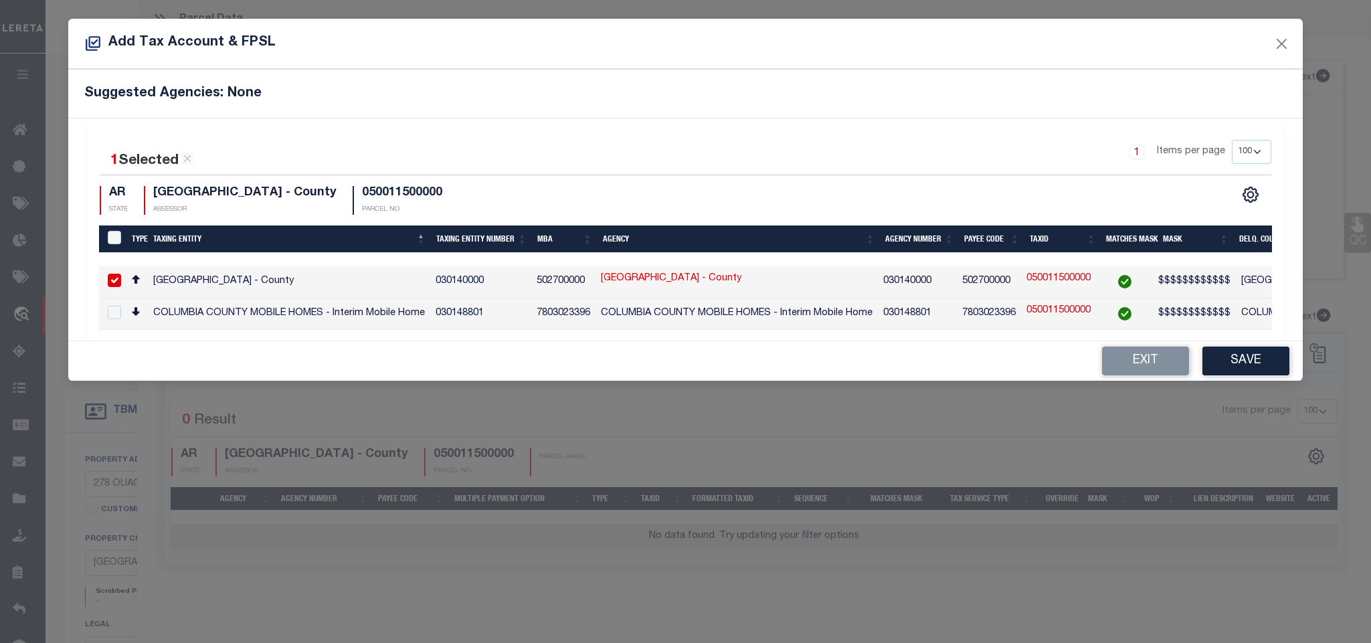
click at [1267, 341] on div "1 Selected 2 Results 1 Items per page 10 25 50 100 200 AR STATE" at bounding box center [685, 229] width 1194 height 222
click at [1265, 363] on button "Save" at bounding box center [1245, 361] width 87 height 29
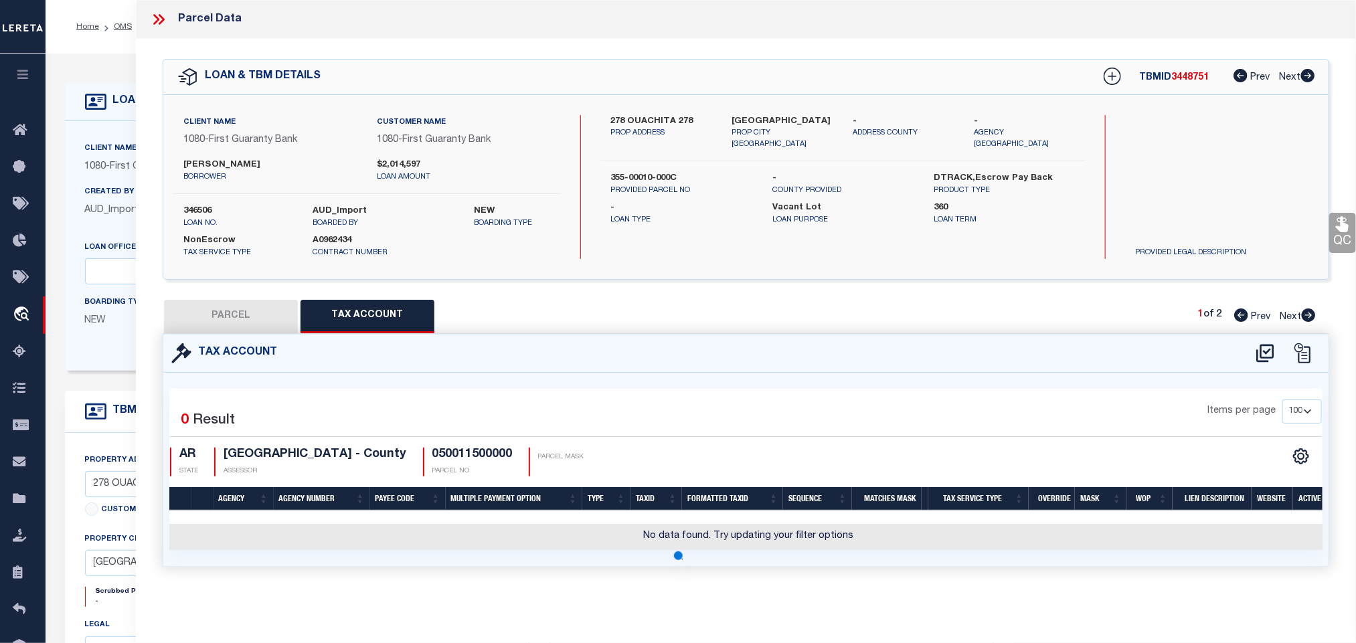
click at [231, 322] on button "PARCEL" at bounding box center [231, 316] width 134 height 33
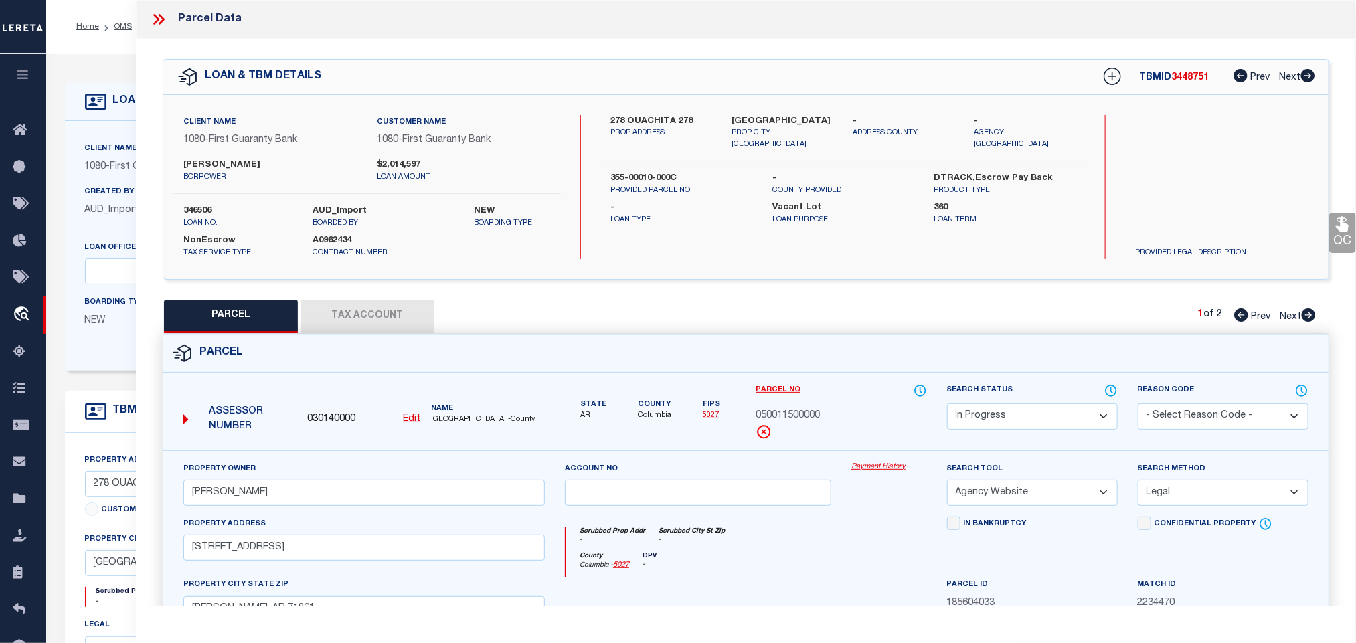
drag, startPoint x: 1014, startPoint y: 420, endPoint x: 1014, endPoint y: 409, distance: 10.7
click at [1014, 420] on select "Automated Search Bad Parcel Complete Duplicate Parcel High Dollar Reporting In …" at bounding box center [1032, 416] width 171 height 26
click at [947, 405] on select "Automated Search Bad Parcel Complete Duplicate Parcel High Dollar Reporting In …" at bounding box center [1032, 416] width 171 height 26
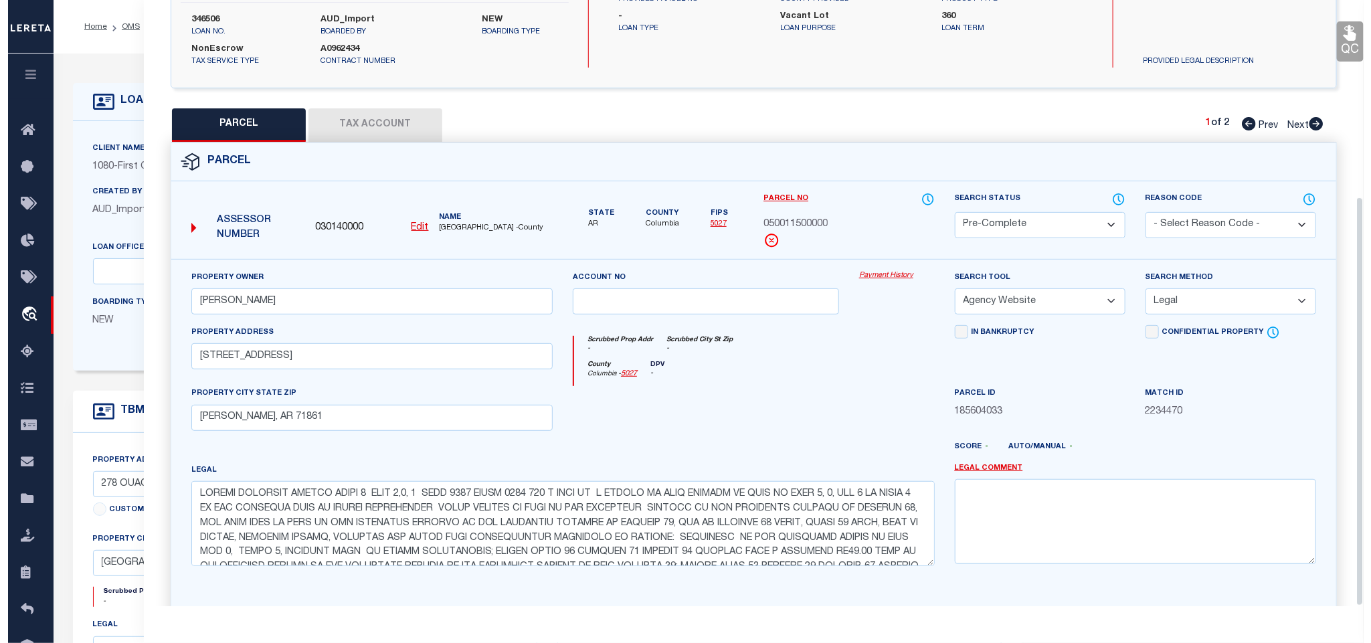
scroll to position [291, 0]
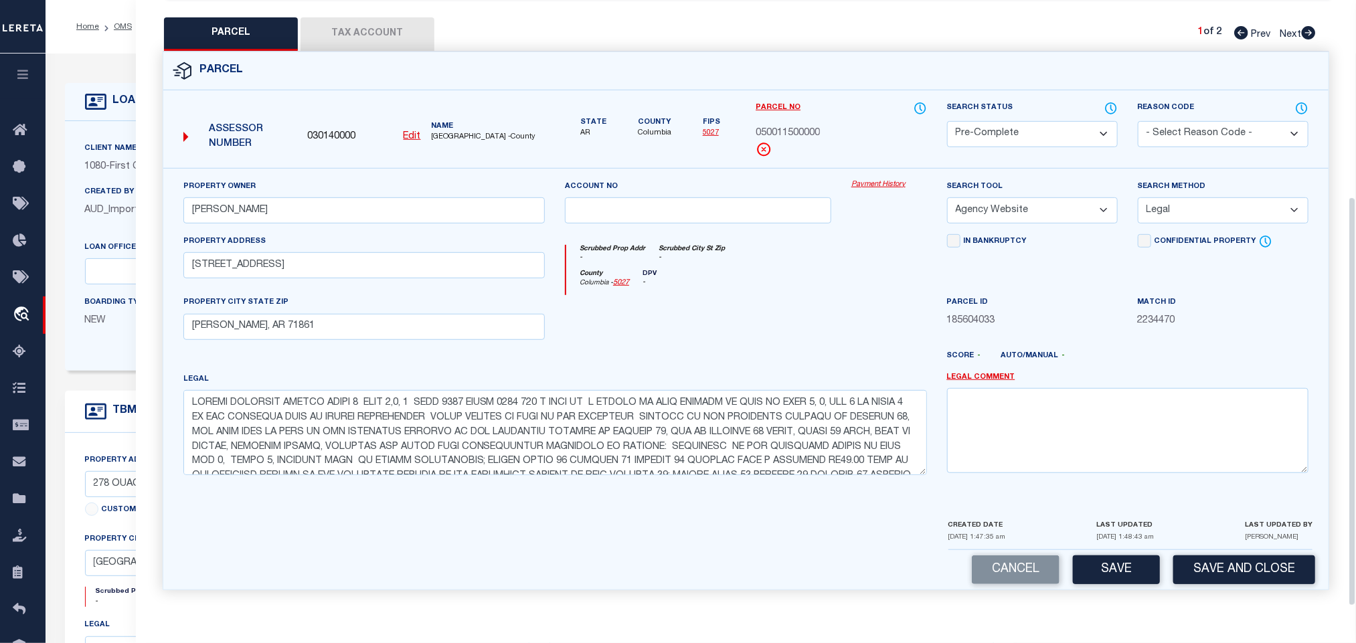
click at [1215, 552] on div "Cancel Save Save and Close" at bounding box center [745, 569] width 1165 height 39
click at [1217, 572] on button "Save and Close" at bounding box center [1244, 569] width 142 height 29
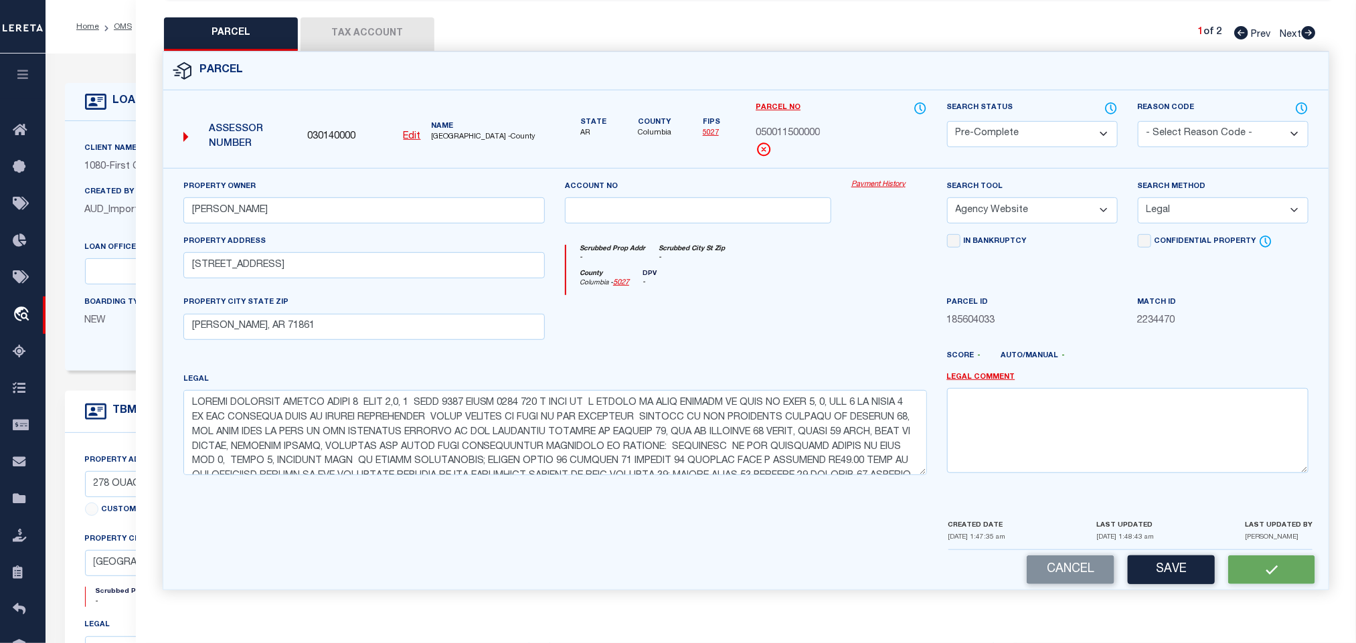
click at [331, 130] on span "030140000" at bounding box center [331, 137] width 48 height 15
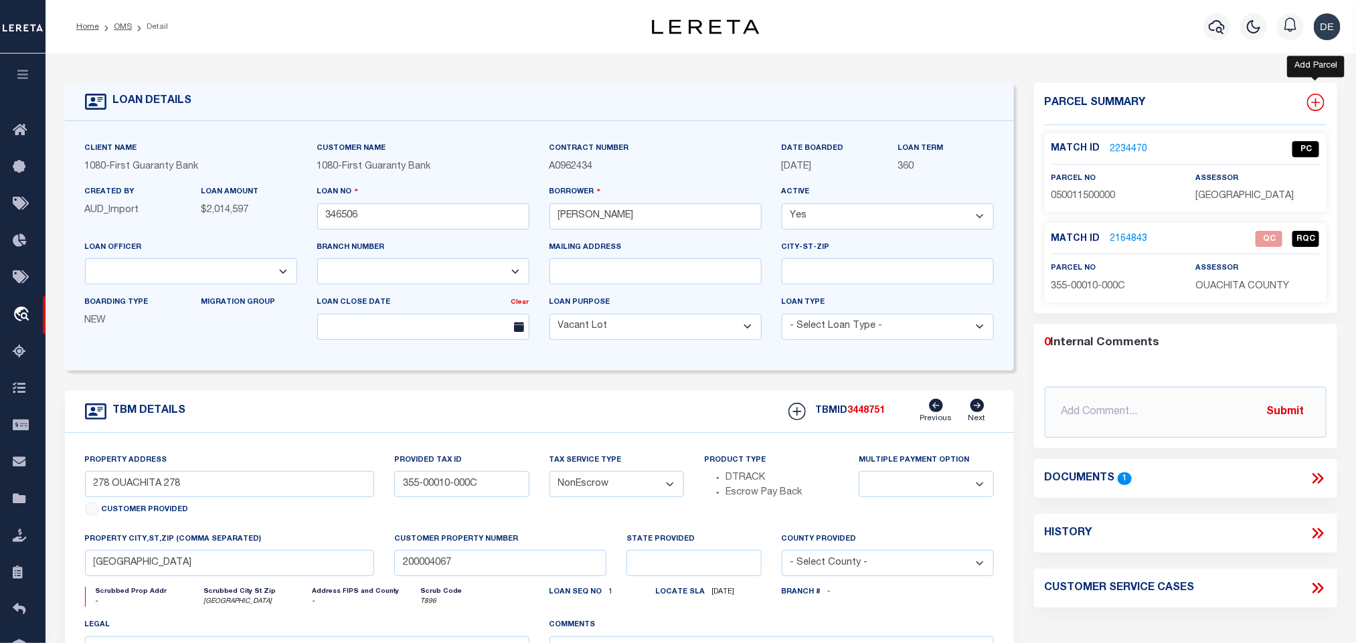
click at [1319, 101] on icon at bounding box center [1315, 102] width 17 height 17
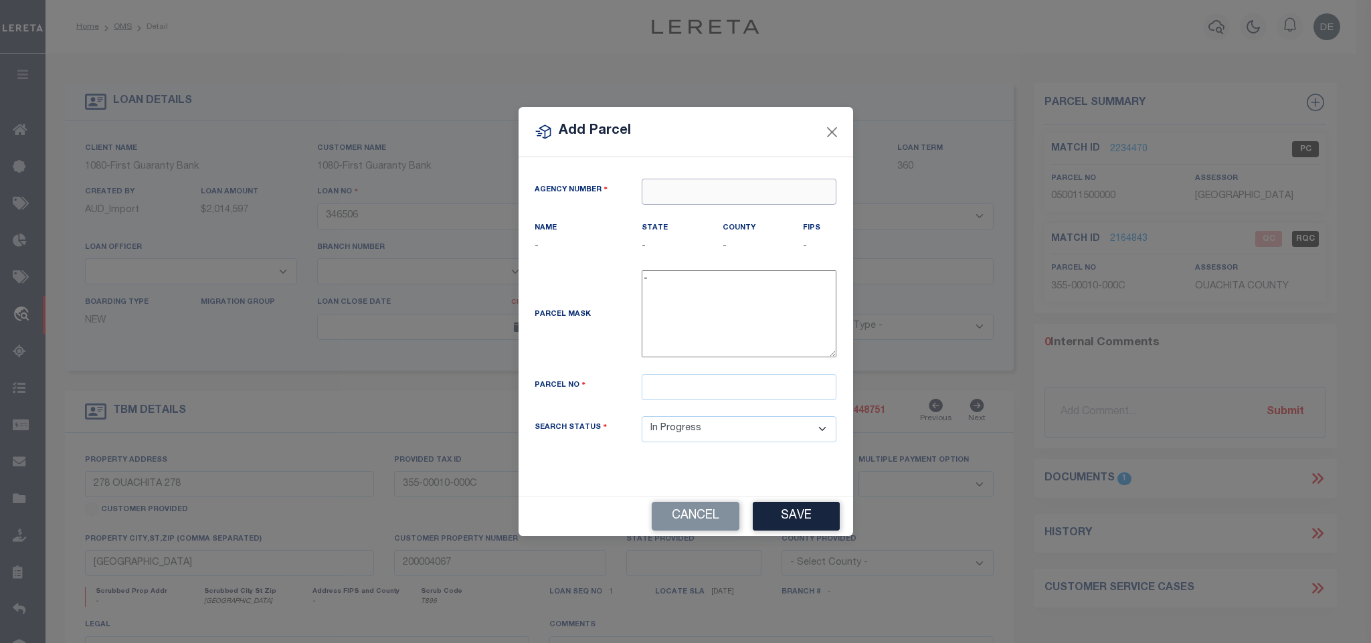
click at [789, 187] on input "text" at bounding box center [739, 192] width 195 height 26
paste input "030140000"
click at [753, 209] on div "030140000 : [GEOGRAPHIC_DATA]" at bounding box center [738, 222] width 193 height 38
drag, startPoint x: 667, startPoint y: 185, endPoint x: 741, endPoint y: 187, distance: 73.6
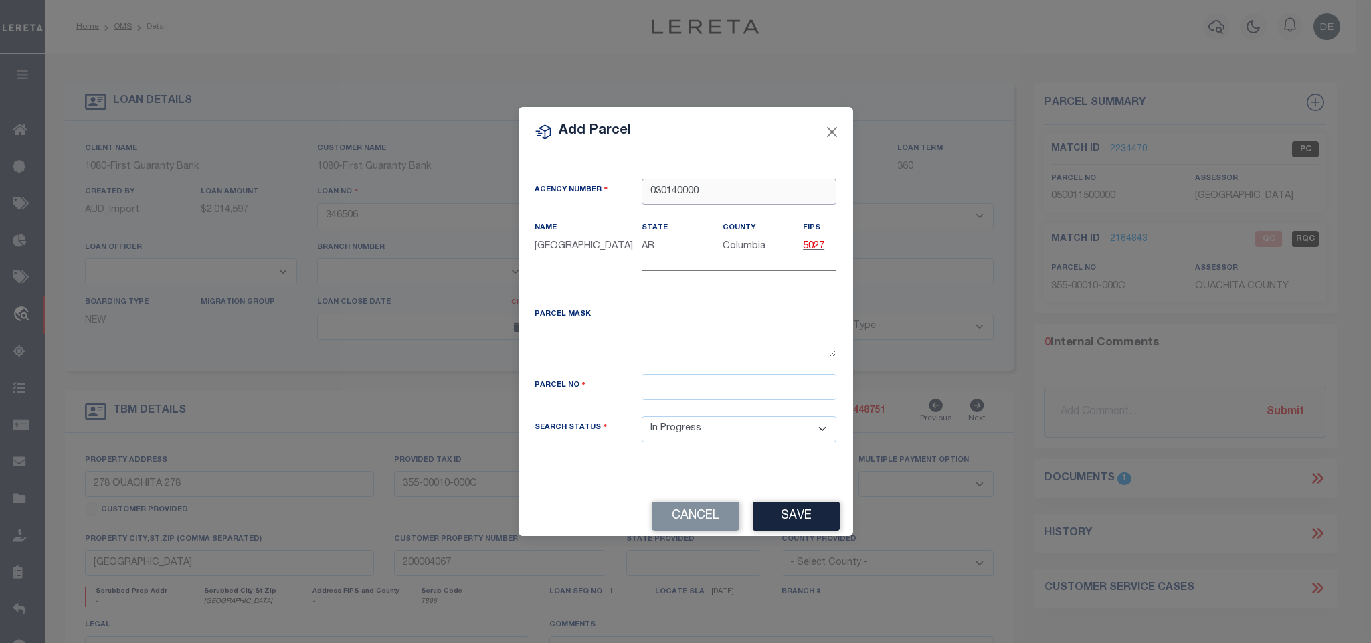
click at [741, 187] on input "030140000" at bounding box center [739, 192] width 195 height 26
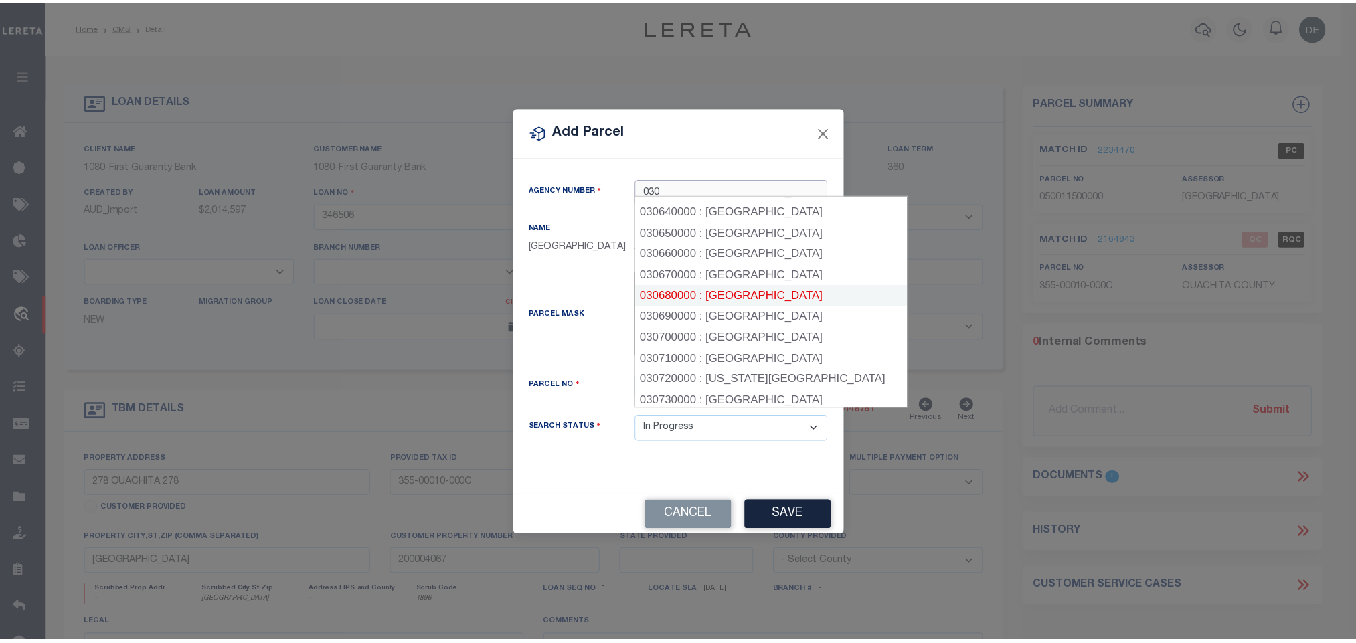
scroll to position [1368, 0]
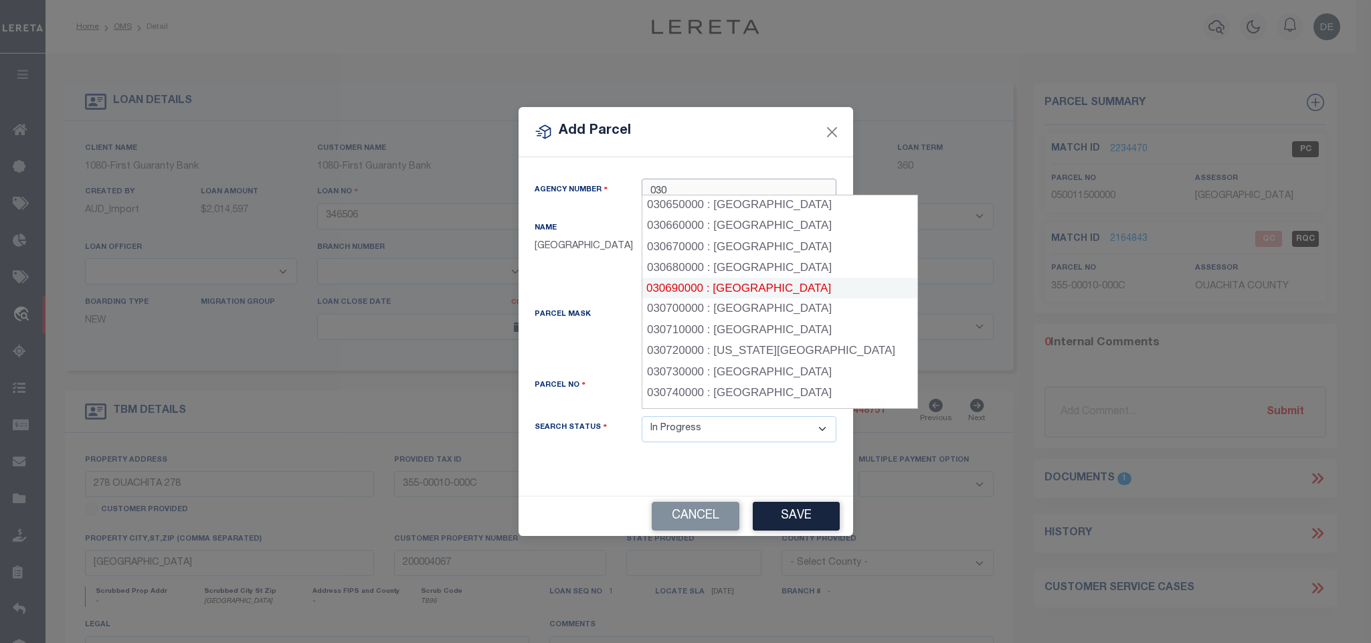
click at [795, 298] on div "030700000 : [GEOGRAPHIC_DATA]" at bounding box center [779, 308] width 275 height 21
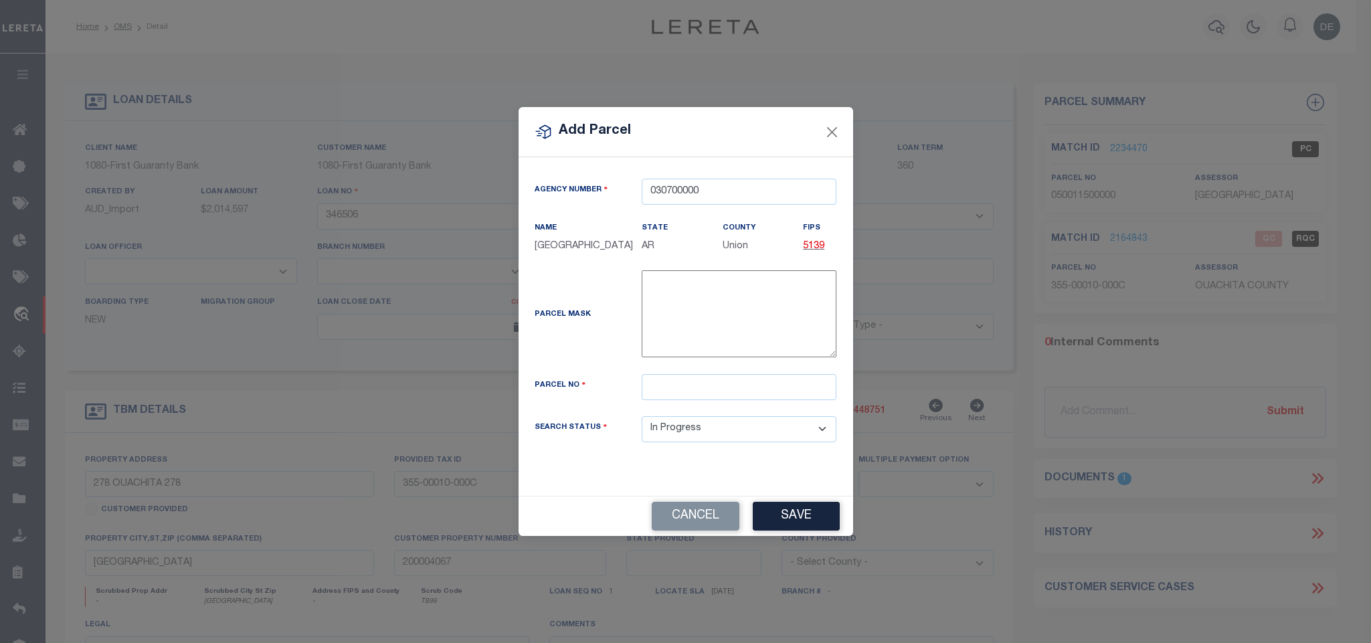
click at [777, 408] on div "Parcel No" at bounding box center [686, 395] width 323 height 42
click at [773, 399] on input "text" at bounding box center [739, 387] width 195 height 26
paste input "03300-00055-0000"
click at [803, 522] on button "Save" at bounding box center [796, 516] width 87 height 29
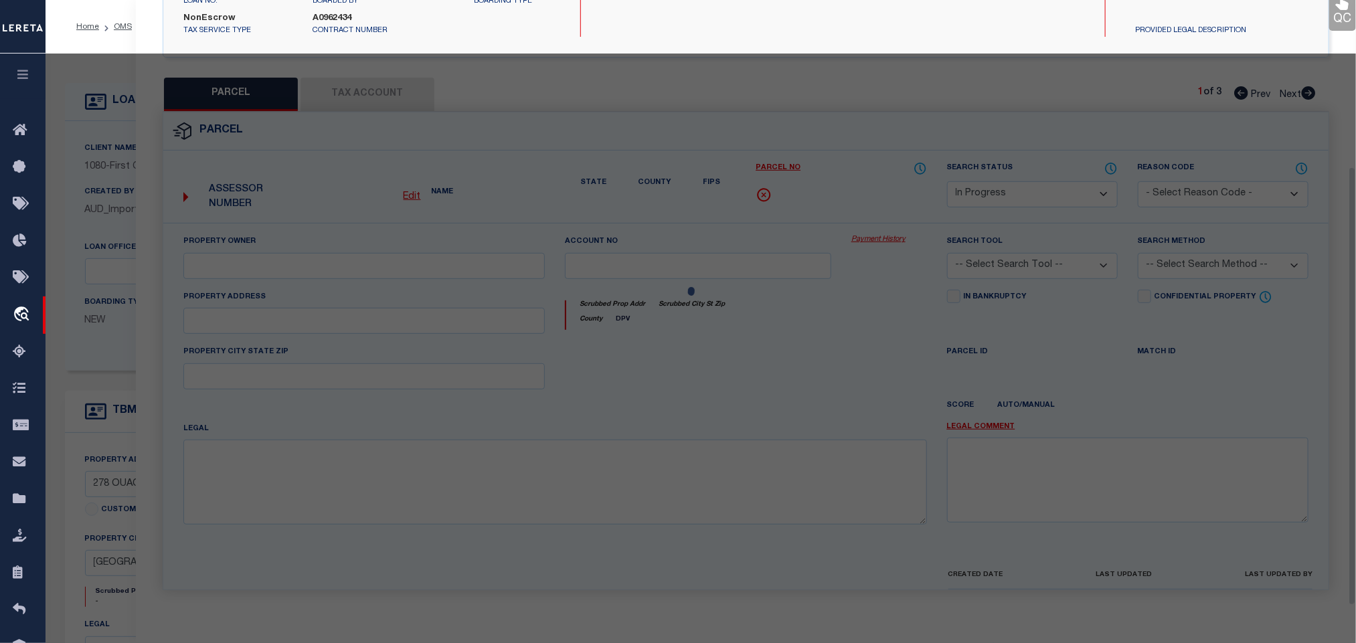
scroll to position [251, 0]
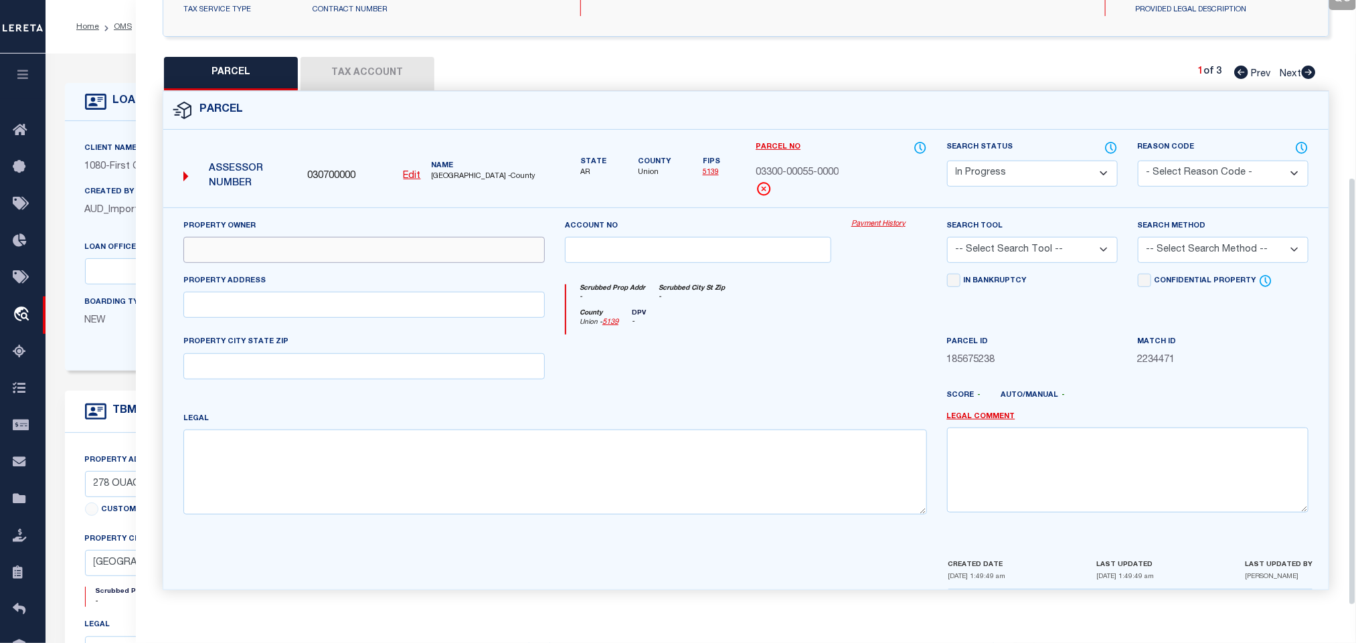
drag, startPoint x: 358, startPoint y: 239, endPoint x: 341, endPoint y: 248, distance: 18.9
click at [358, 239] on input "text" at bounding box center [363, 250] width 361 height 26
paste input "[PERSON_NAME]"
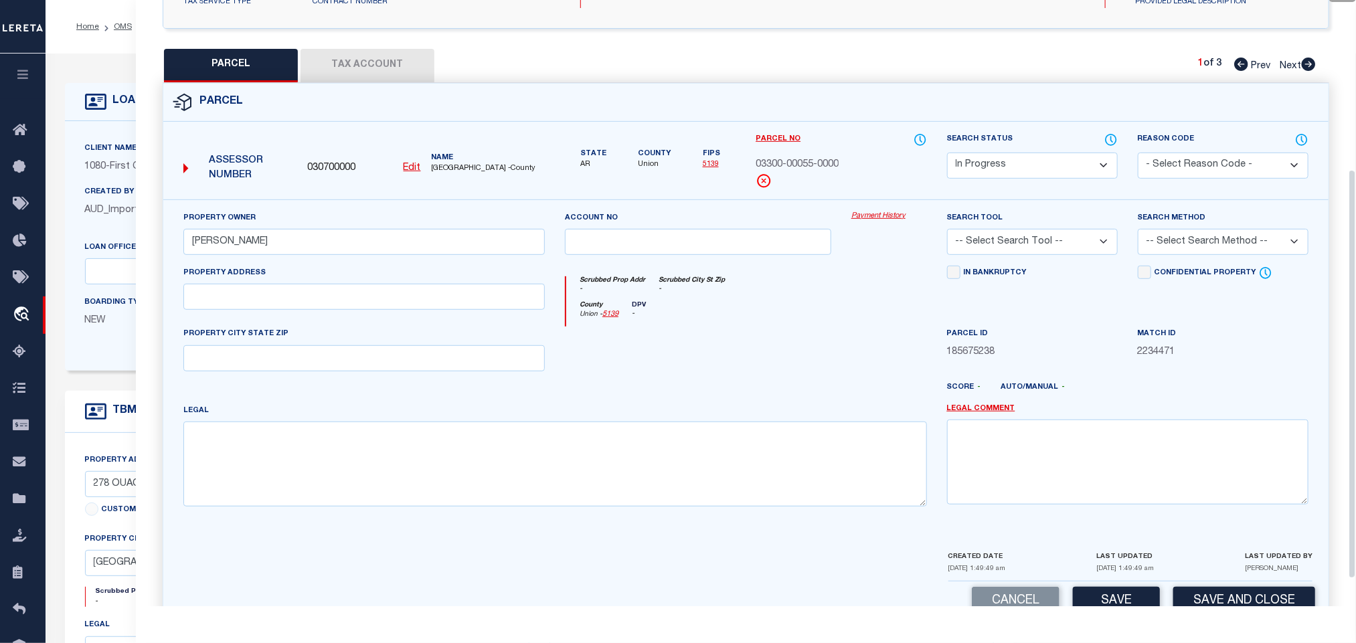
click at [227, 287] on div "Property Address" at bounding box center [363, 288] width 361 height 44
click at [229, 296] on input "text" at bounding box center [363, 297] width 361 height 26
paste input "[STREET_ADDRESS][PERSON_NAME]"
click at [227, 364] on input "text" at bounding box center [363, 358] width 361 height 26
click at [391, 530] on div "Property Owner [PERSON_NAME] Account no Payment History Search Tool -- Select S…" at bounding box center [745, 374] width 1165 height 350
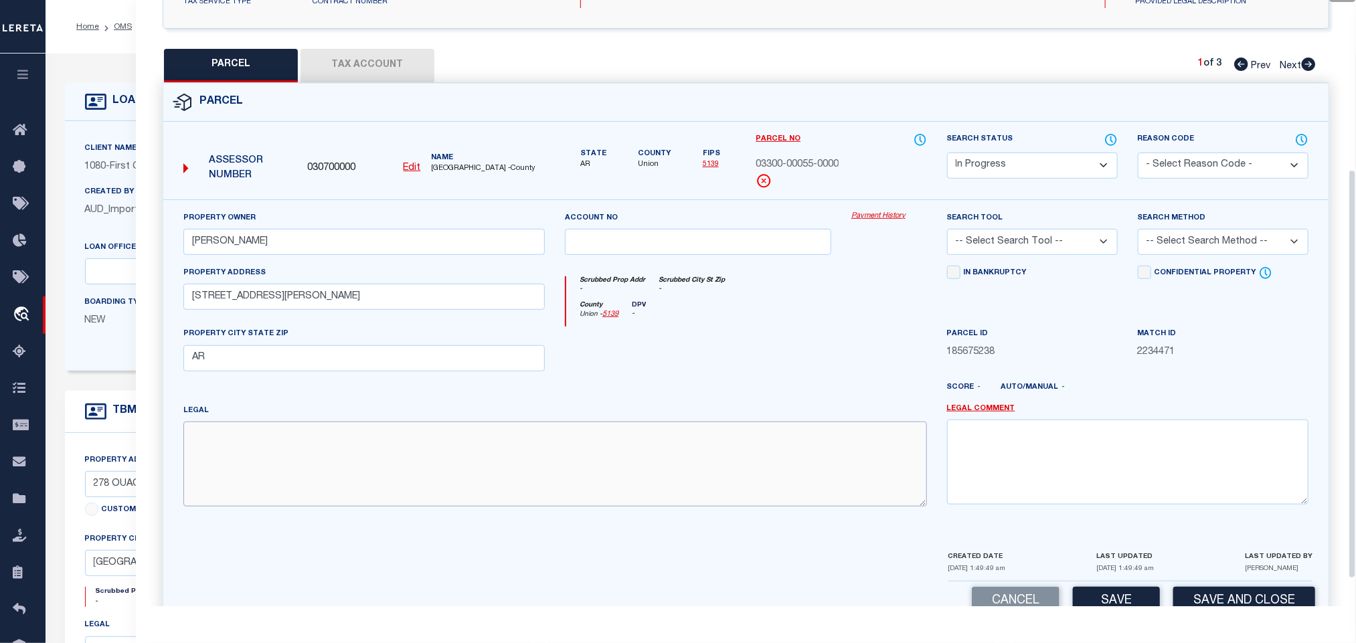
click at [416, 494] on textarea at bounding box center [554, 464] width 743 height 84
paste textarea "PARKERS CHAPEL S-D E-225' #11R001817 #16R003176 #17R005424 54"
drag, startPoint x: 1028, startPoint y: 242, endPoint x: 1028, endPoint y: 250, distance: 8.0
click at [1028, 242] on select "-- Select Search Tool -- 3rd Party Website Agency File Agency Website ATLS CNV-…" at bounding box center [1032, 242] width 171 height 26
click at [947, 233] on select "-- Select Search Tool -- 3rd Party Website Agency File Agency Website ATLS CNV-…" at bounding box center [1032, 242] width 171 height 26
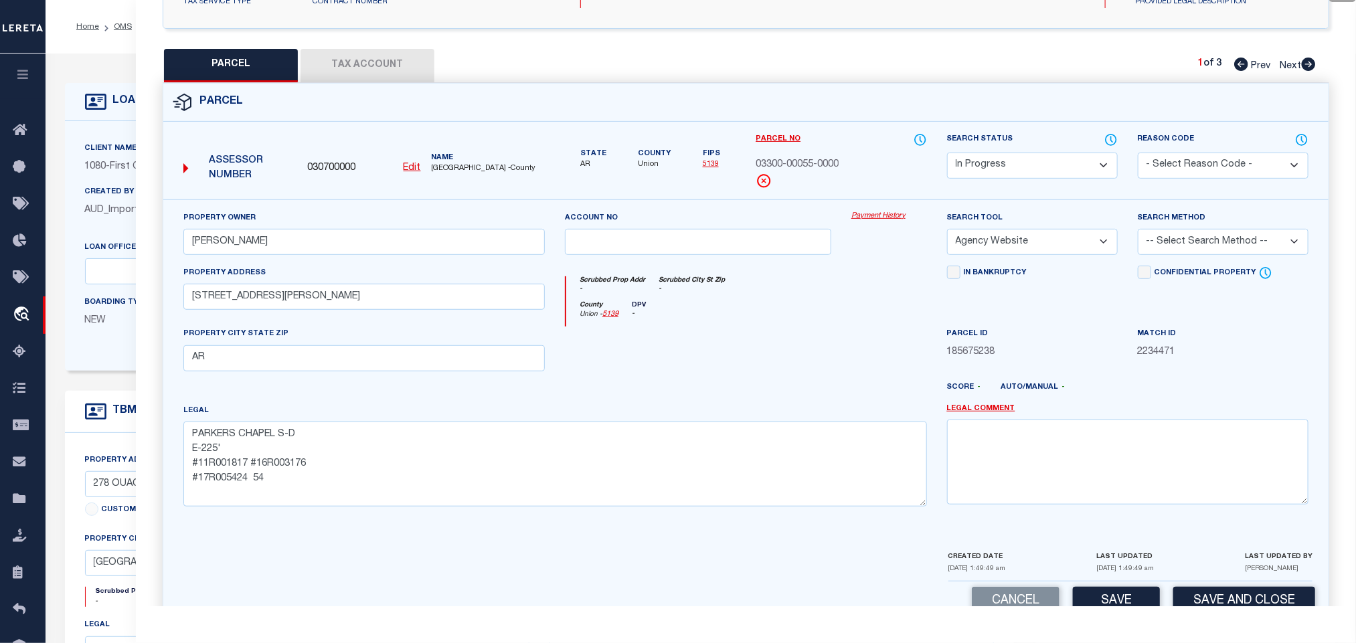
click at [1228, 245] on select "-- Select Search Method -- Property Address Legal Liability Info Provided" at bounding box center [1222, 242] width 171 height 26
click at [1137, 233] on select "-- Select Search Method -- Property Address Legal Liability Info Provided" at bounding box center [1222, 242] width 171 height 26
click at [1121, 596] on button "Save" at bounding box center [1116, 601] width 87 height 29
click at [387, 57] on button "Tax Account" at bounding box center [367, 65] width 134 height 33
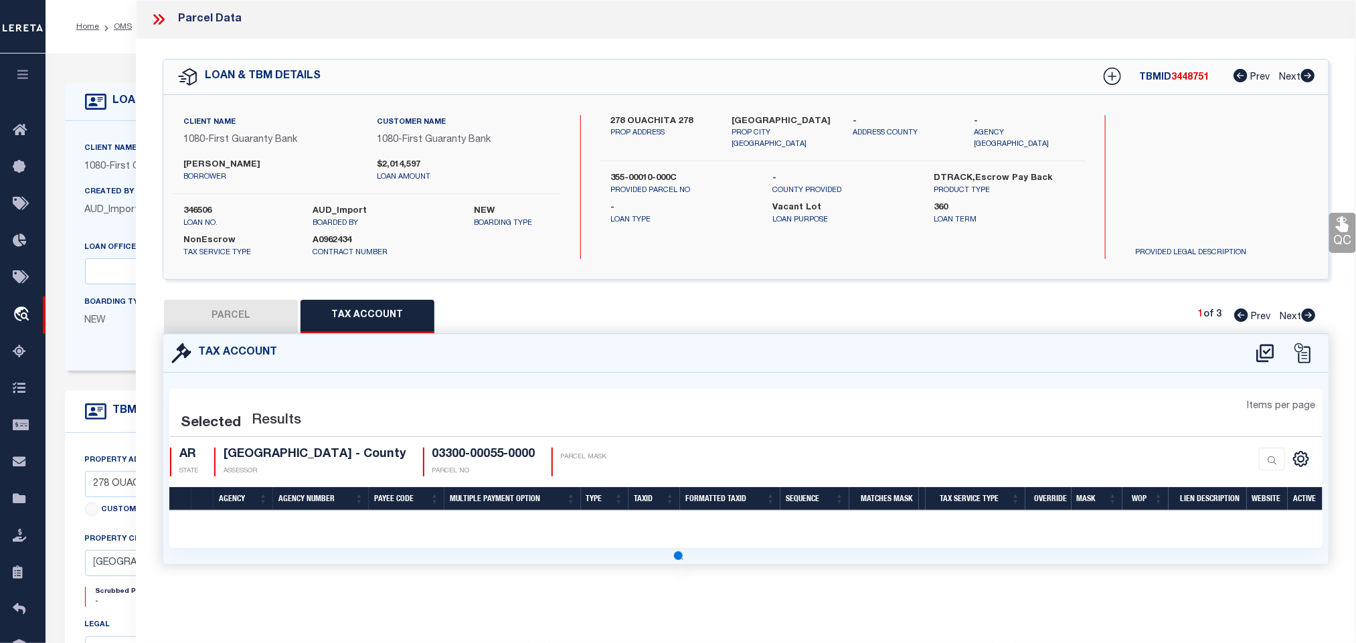
scroll to position [0, 0]
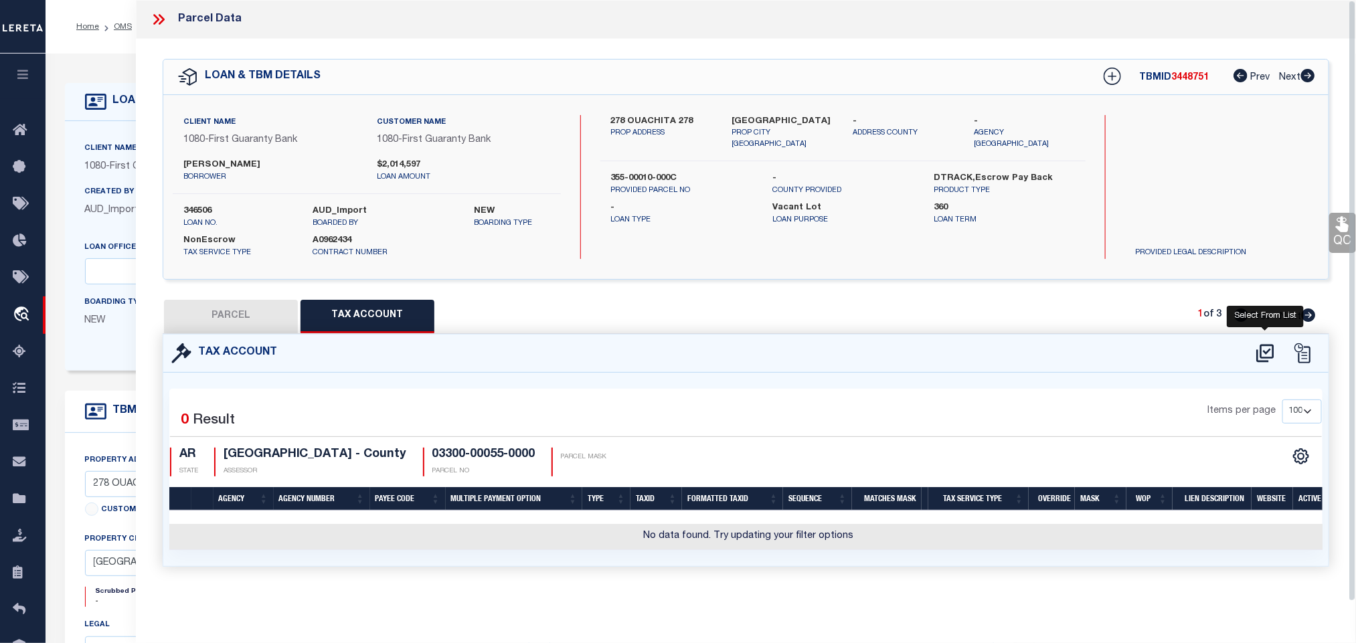
click at [1269, 351] on icon at bounding box center [1264, 353] width 17 height 18
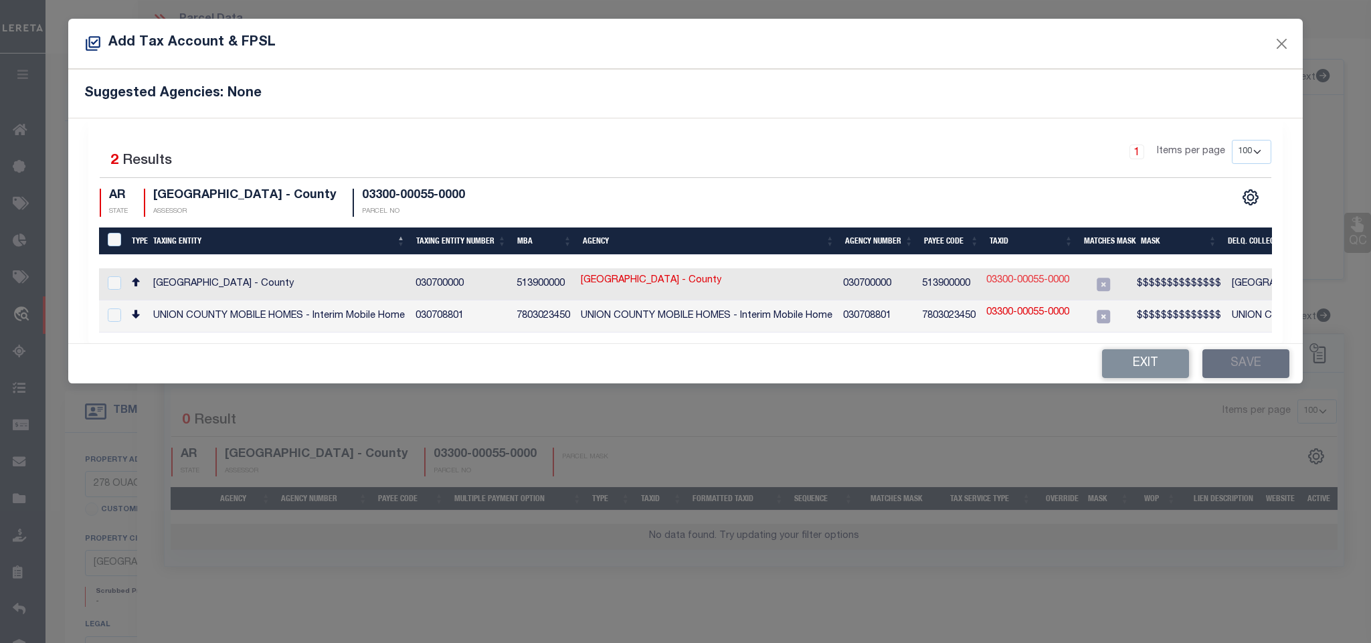
click at [1046, 280] on link "03300-00055-0000" at bounding box center [1027, 281] width 83 height 15
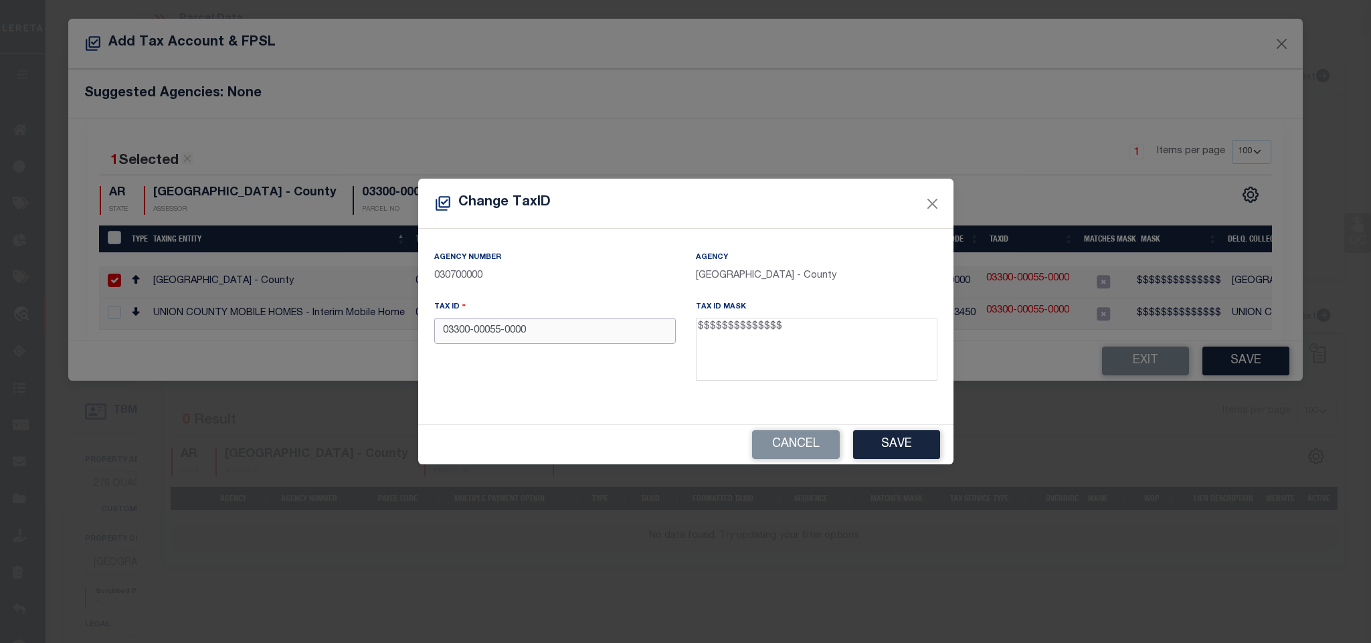
click at [652, 334] on input "03300-00055-0000" at bounding box center [555, 331] width 242 height 26
click at [884, 448] on button "Save" at bounding box center [896, 444] width 87 height 29
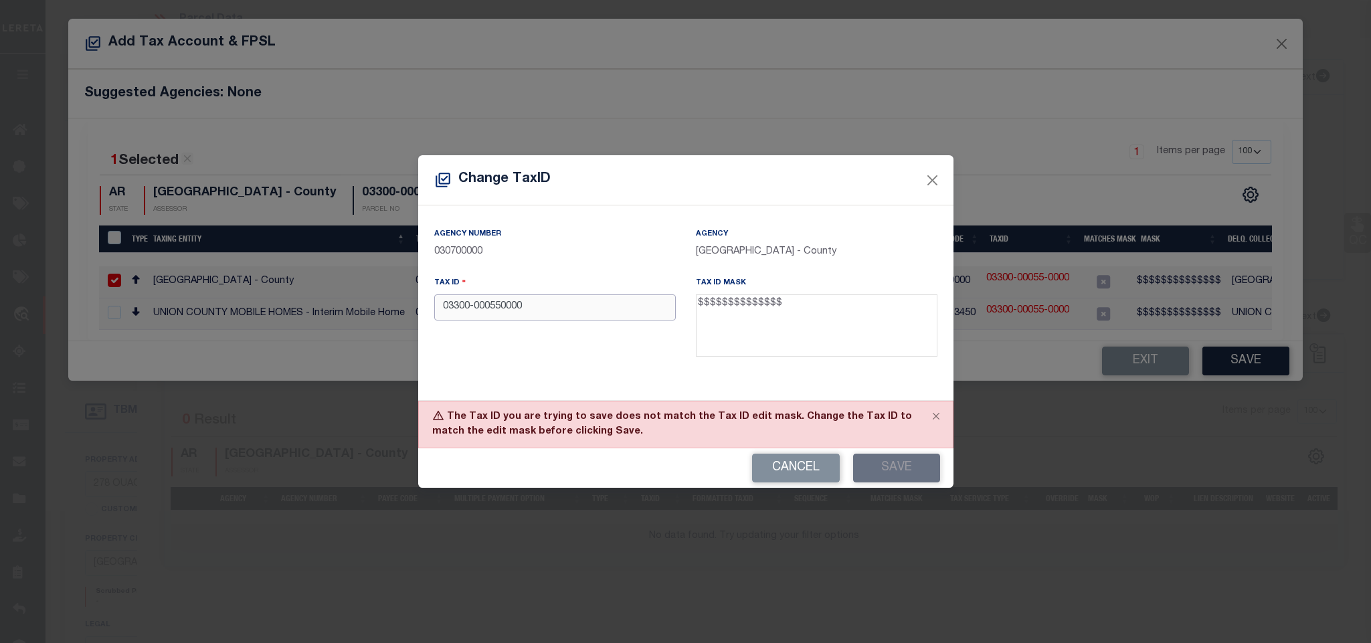
click at [556, 314] on input "03300-000550000" at bounding box center [555, 307] width 242 height 26
click at [895, 470] on button "Save" at bounding box center [896, 468] width 87 height 29
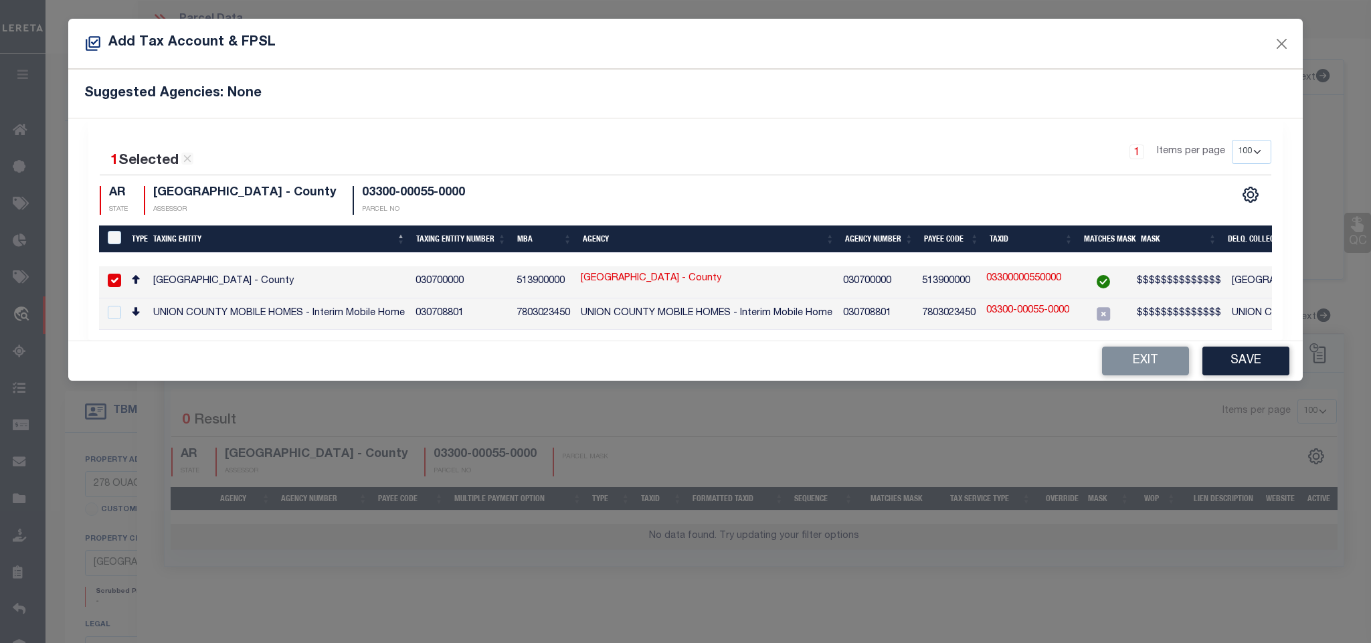
click at [1237, 363] on button "Save" at bounding box center [1245, 361] width 87 height 29
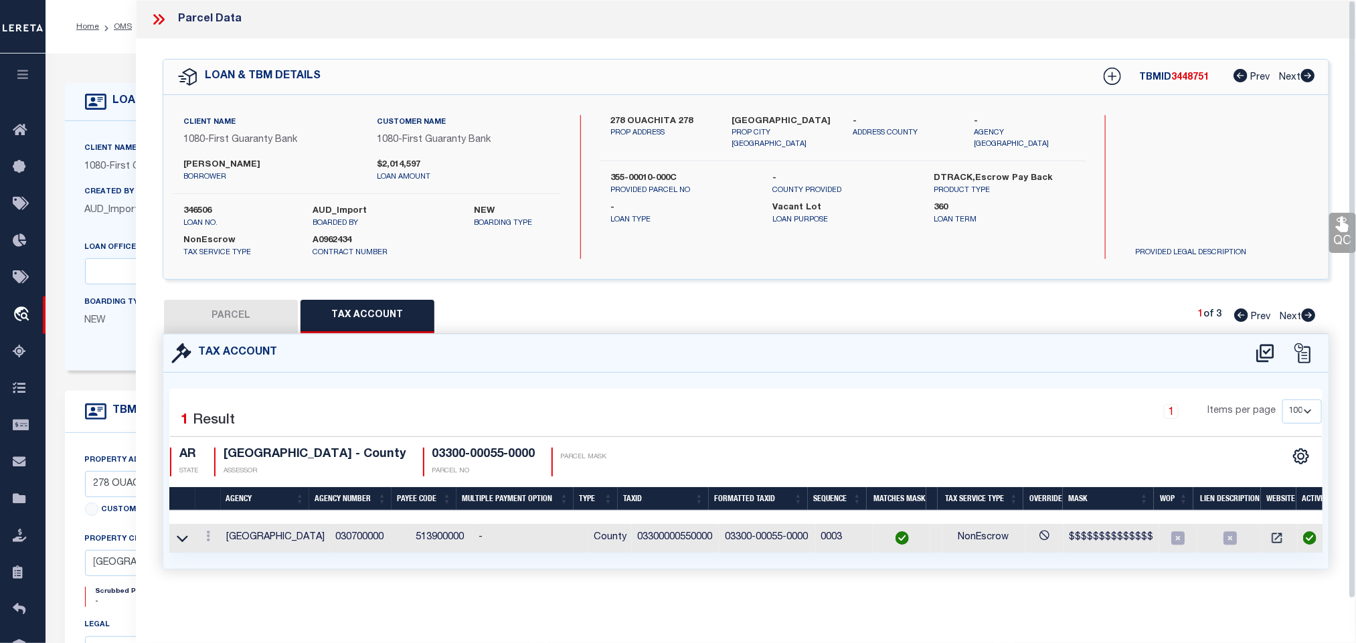
click at [243, 314] on button "PARCEL" at bounding box center [231, 316] width 134 height 33
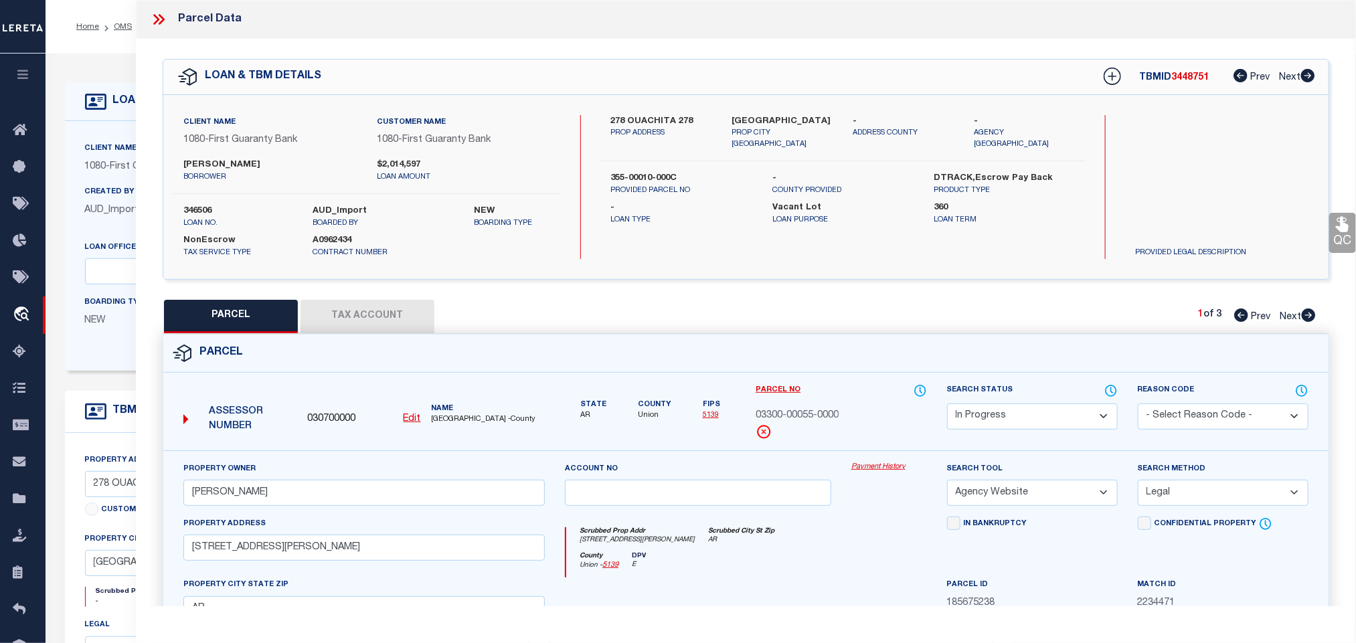
click at [1020, 406] on select "Automated Search Bad Parcel Complete Duplicate Parcel High Dollar Reporting In …" at bounding box center [1032, 416] width 171 height 26
click at [947, 405] on select "Automated Search Bad Parcel Complete Duplicate Parcel High Dollar Reporting In …" at bounding box center [1032, 416] width 171 height 26
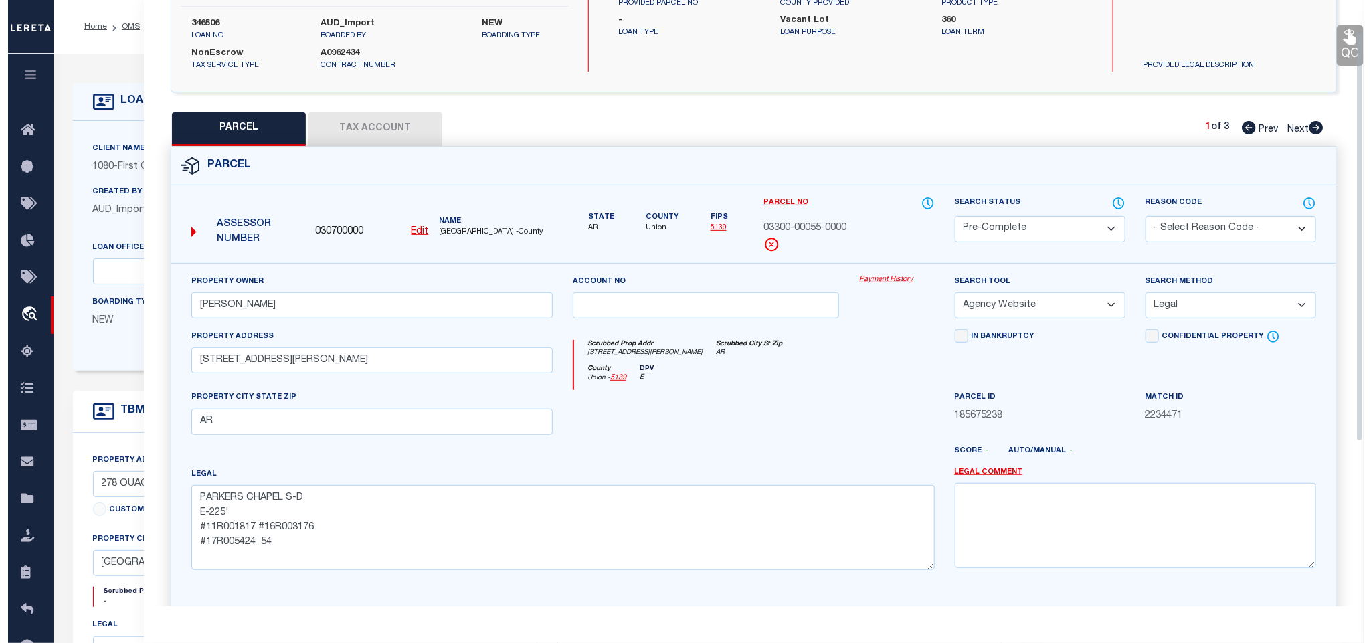
scroll to position [291, 0]
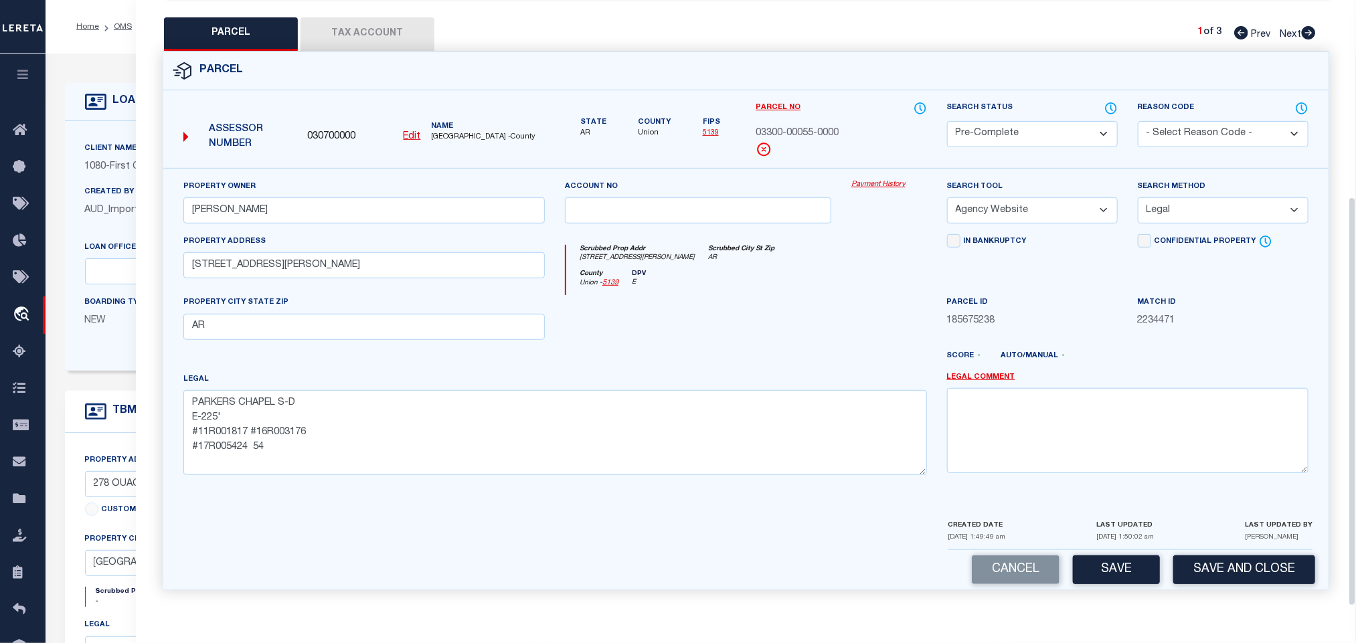
click at [1185, 553] on div "Cancel Save Save and Close" at bounding box center [745, 569] width 1165 height 39
click at [1192, 557] on button "Save and Close" at bounding box center [1244, 569] width 142 height 29
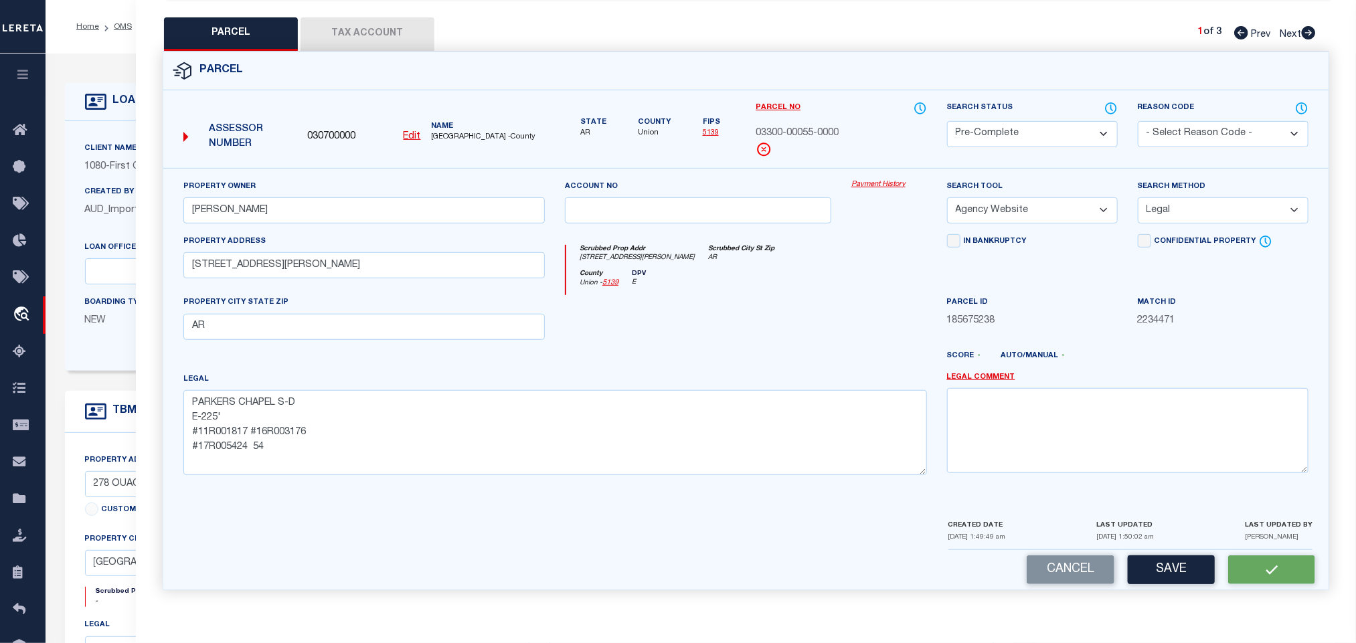
click at [330, 137] on span "030700000" at bounding box center [331, 137] width 48 height 15
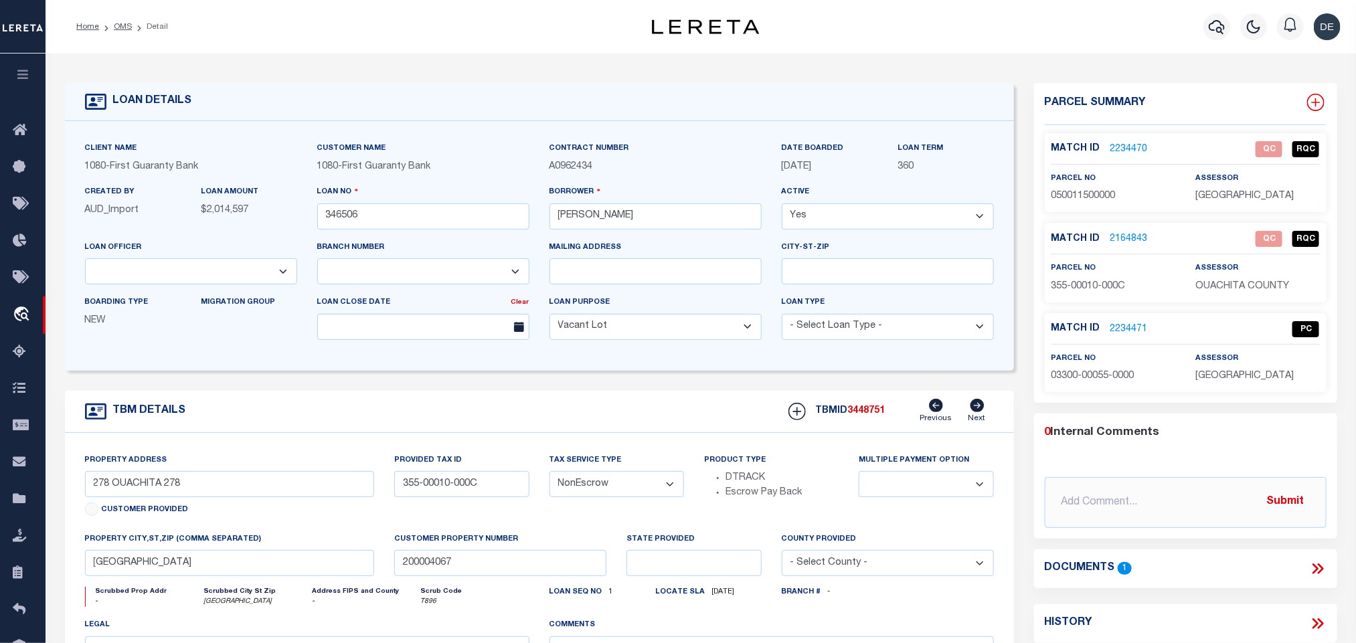
click at [1323, 103] on icon at bounding box center [1315, 102] width 17 height 17
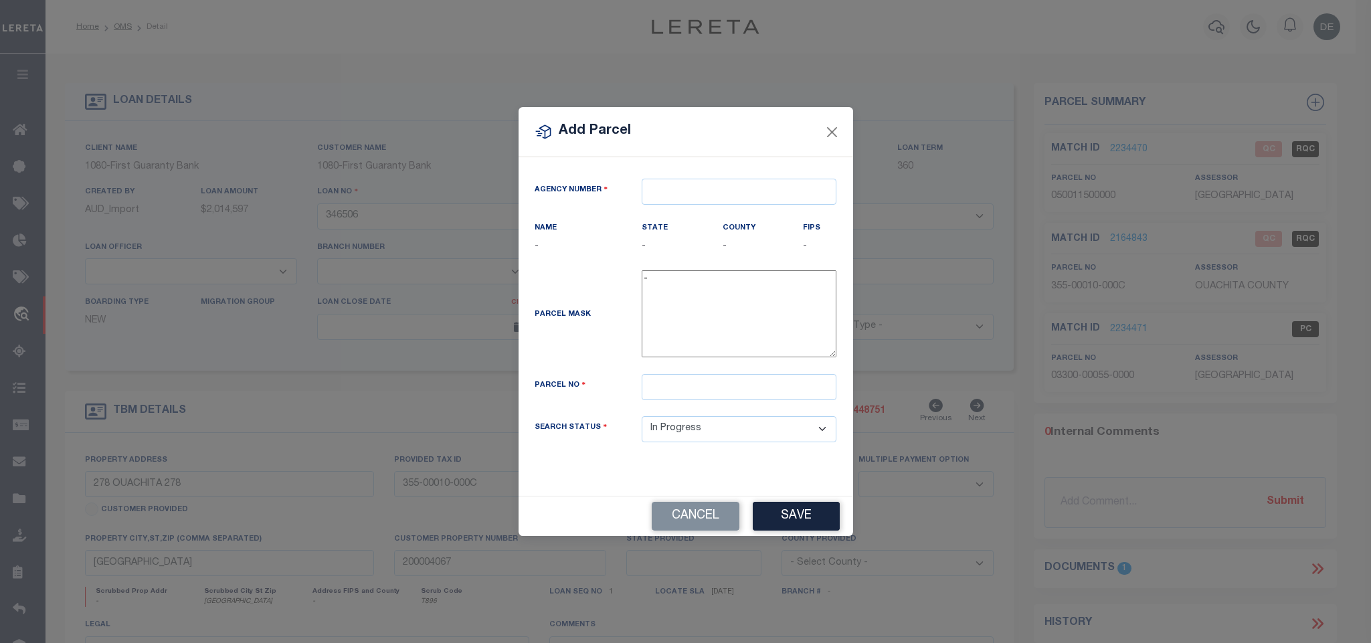
click at [798, 171] on div "Agency Number Name - State -" at bounding box center [686, 326] width 335 height 339
paste input "030700000"
click at [793, 187] on input "text" at bounding box center [739, 192] width 195 height 26
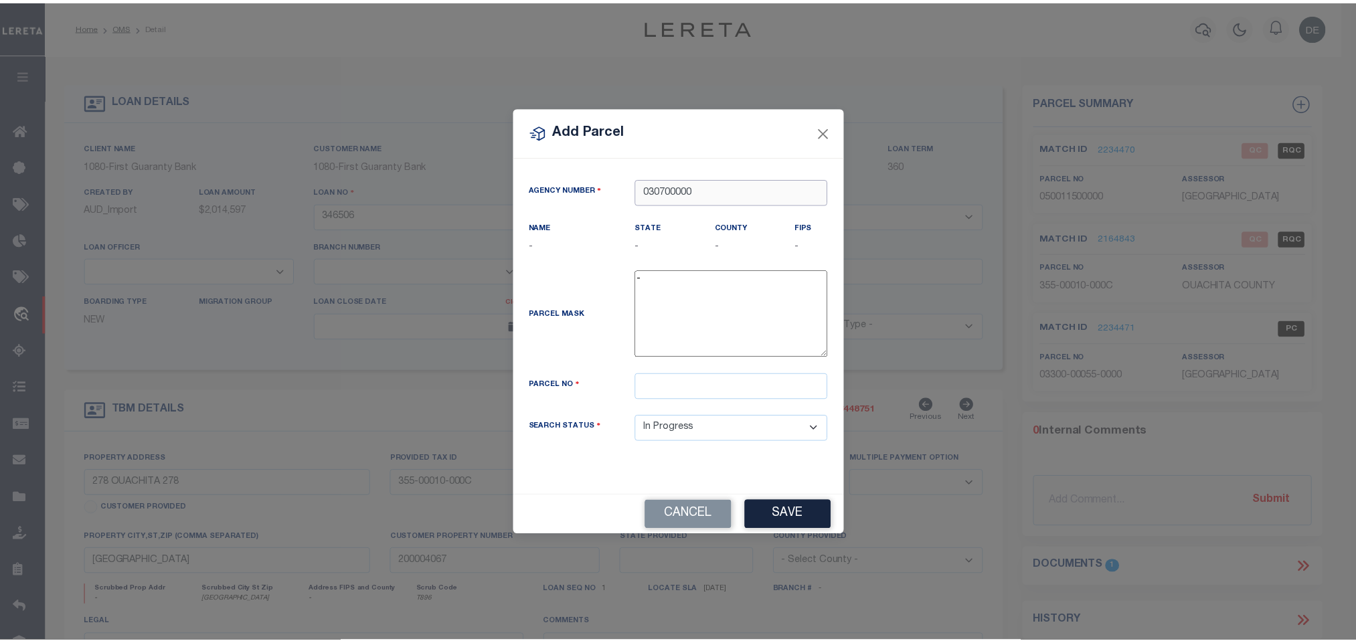
scroll to position [0, 0]
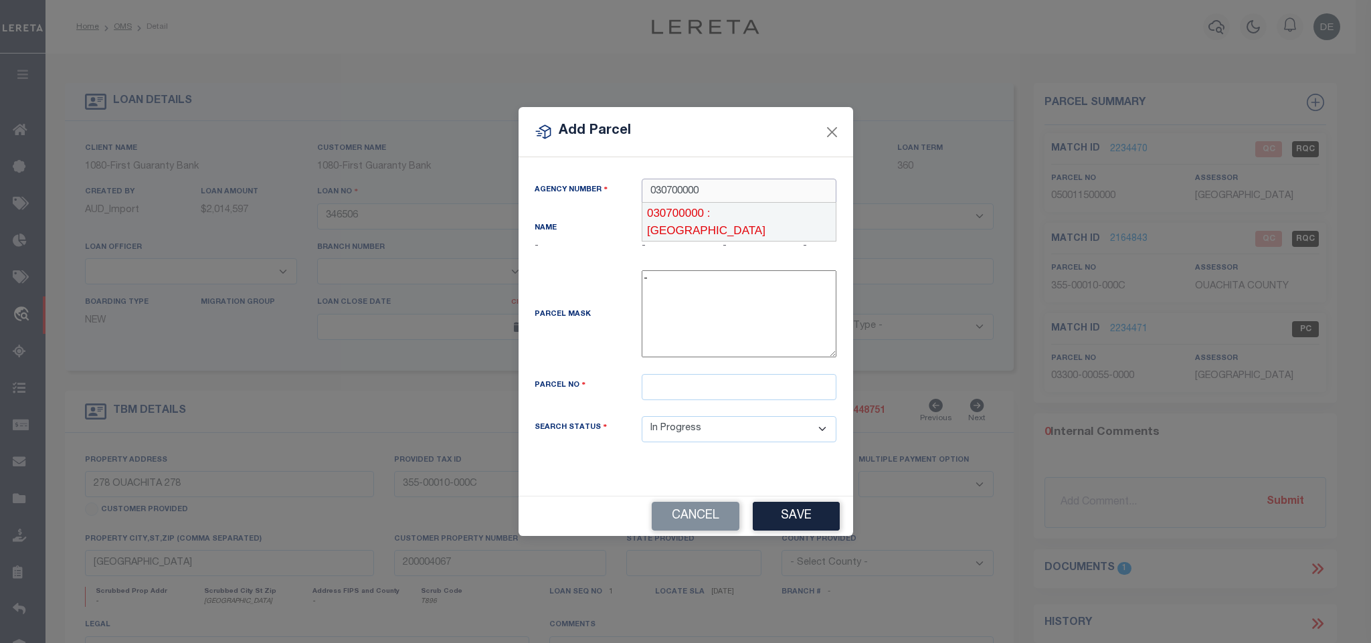
click at [775, 209] on div "030700000 : [GEOGRAPHIC_DATA]" at bounding box center [738, 222] width 193 height 38
click at [767, 393] on input "text" at bounding box center [739, 387] width 195 height 26
paste input "03300-00057-0000"
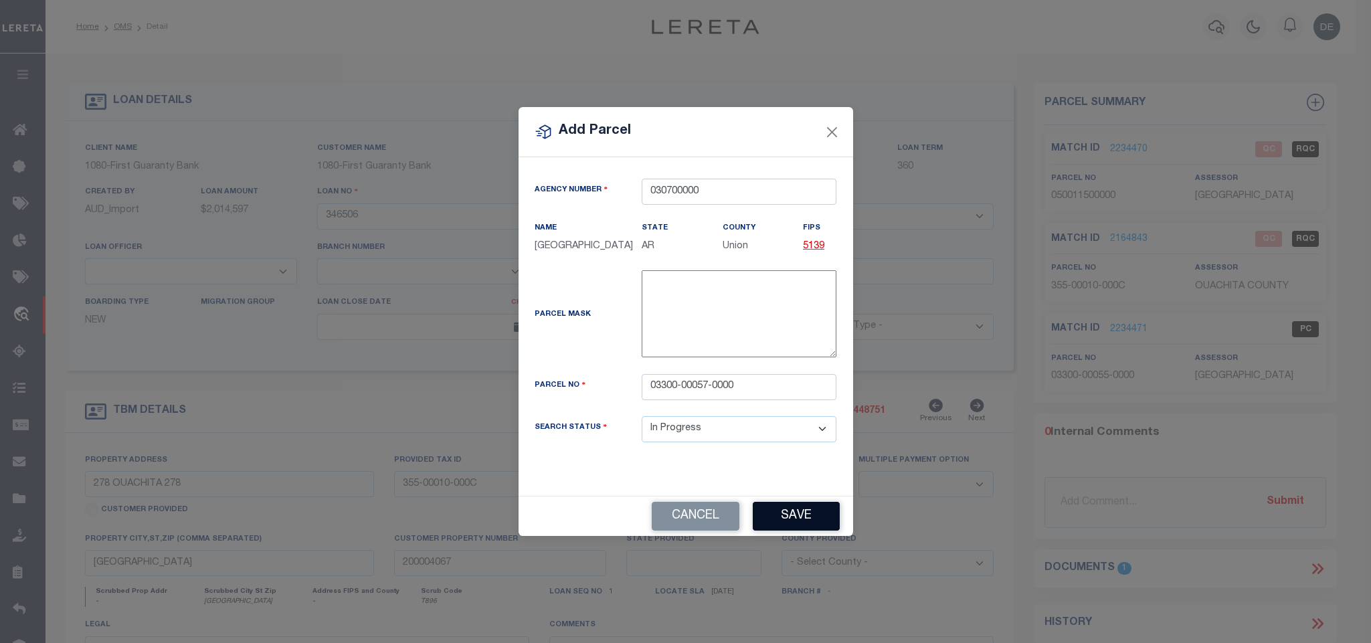
click at [792, 522] on button "Save" at bounding box center [796, 516] width 87 height 29
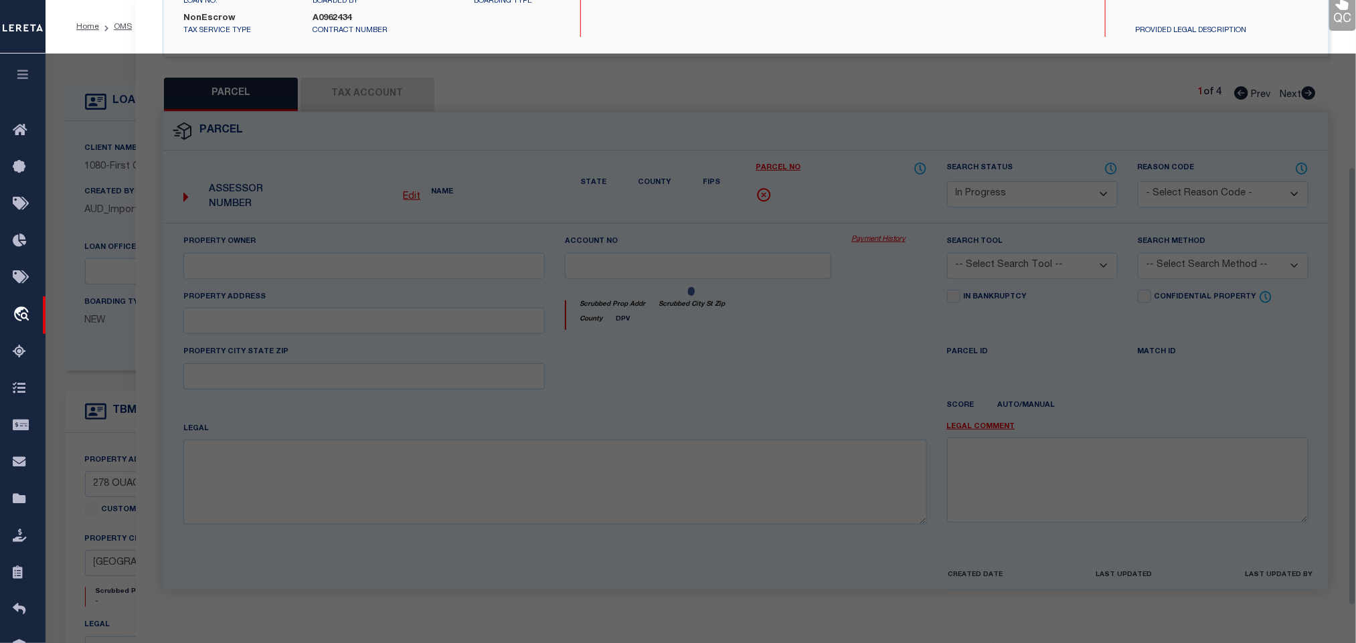
scroll to position [251, 0]
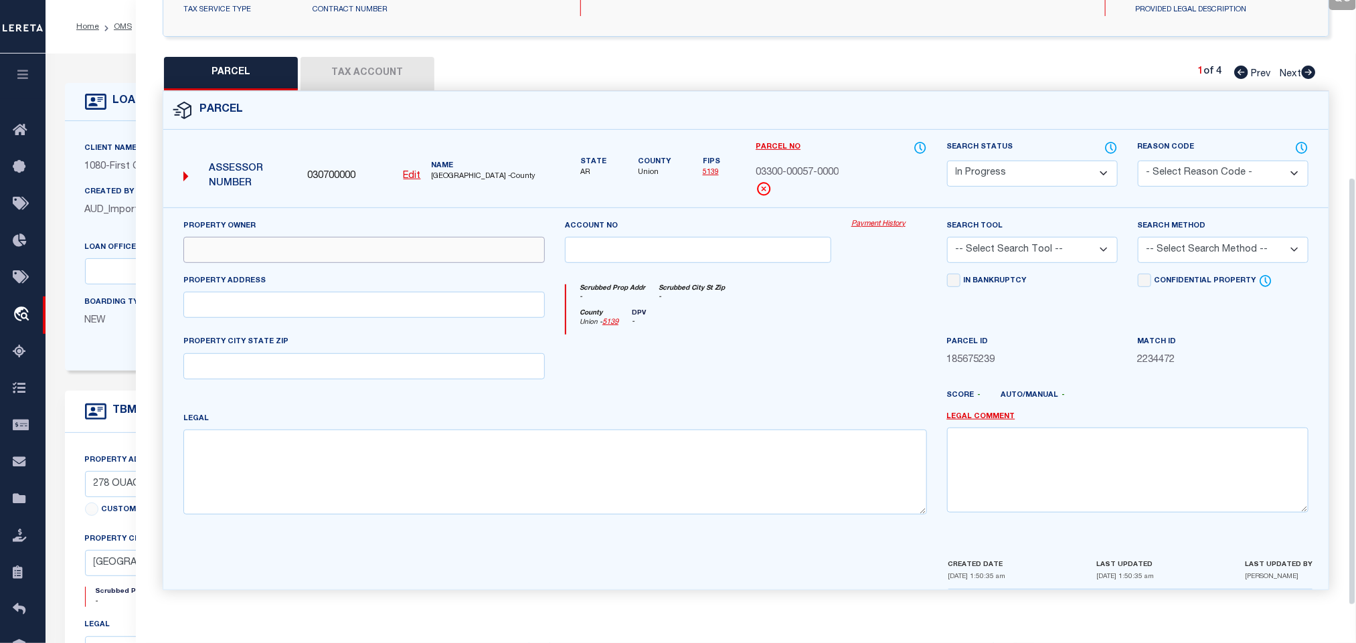
click at [331, 247] on input "text" at bounding box center [363, 250] width 361 height 26
paste input "[PERSON_NAME]"
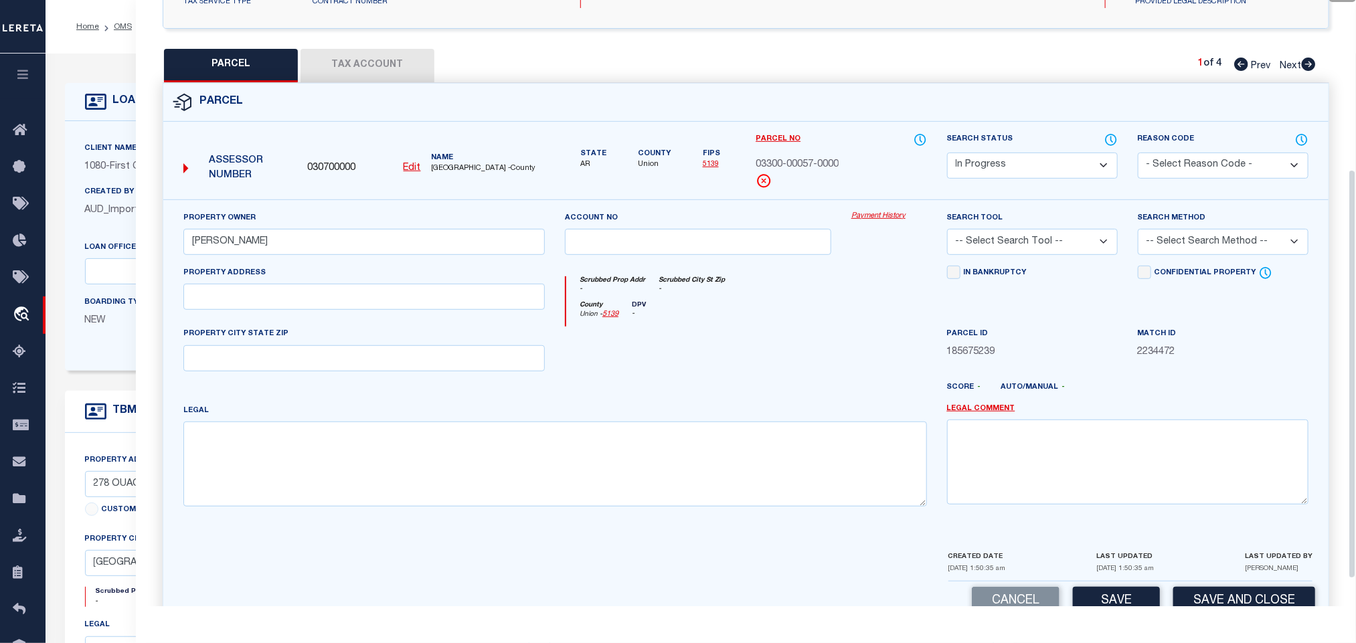
click at [548, 384] on div "Property Owner [PERSON_NAME] Account no Payment History Search Tool -- Select S…" at bounding box center [745, 364] width 1145 height 306
click at [544, 446] on textarea at bounding box center [554, 464] width 743 height 84
paste textarea "PARKERS CHAPEL S-D E-225' #11R001817 #16R003176 #17R005424 55"
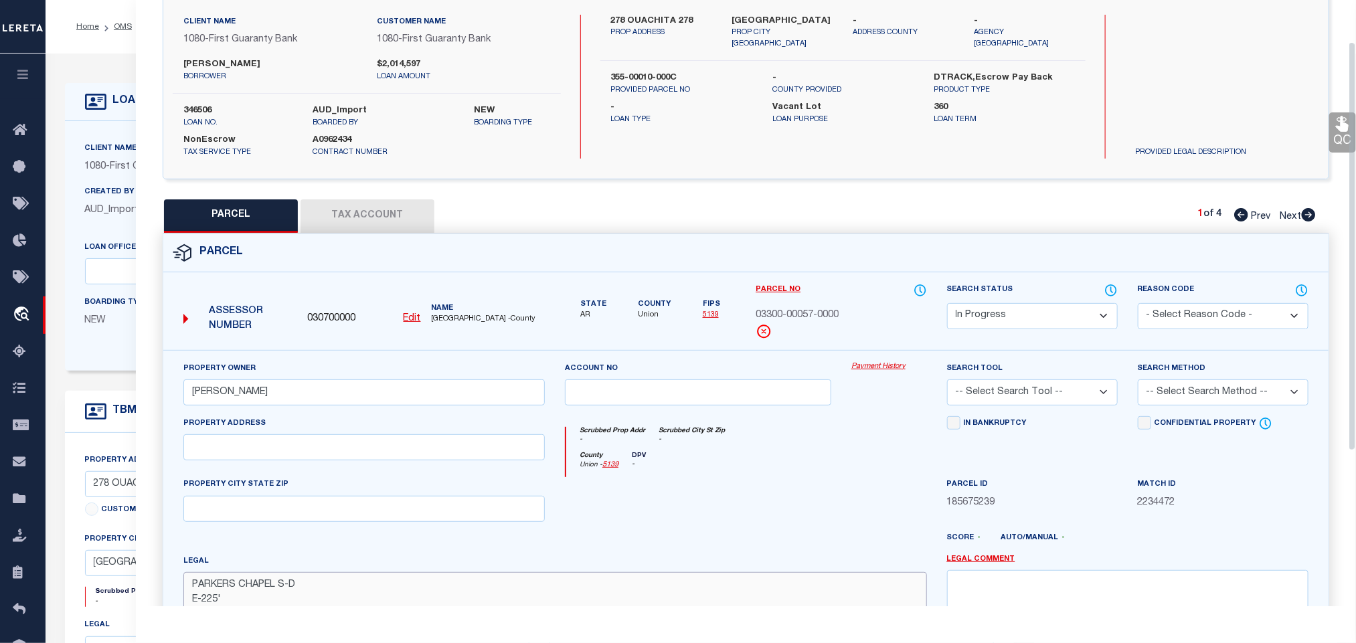
scroll to position [0, 0]
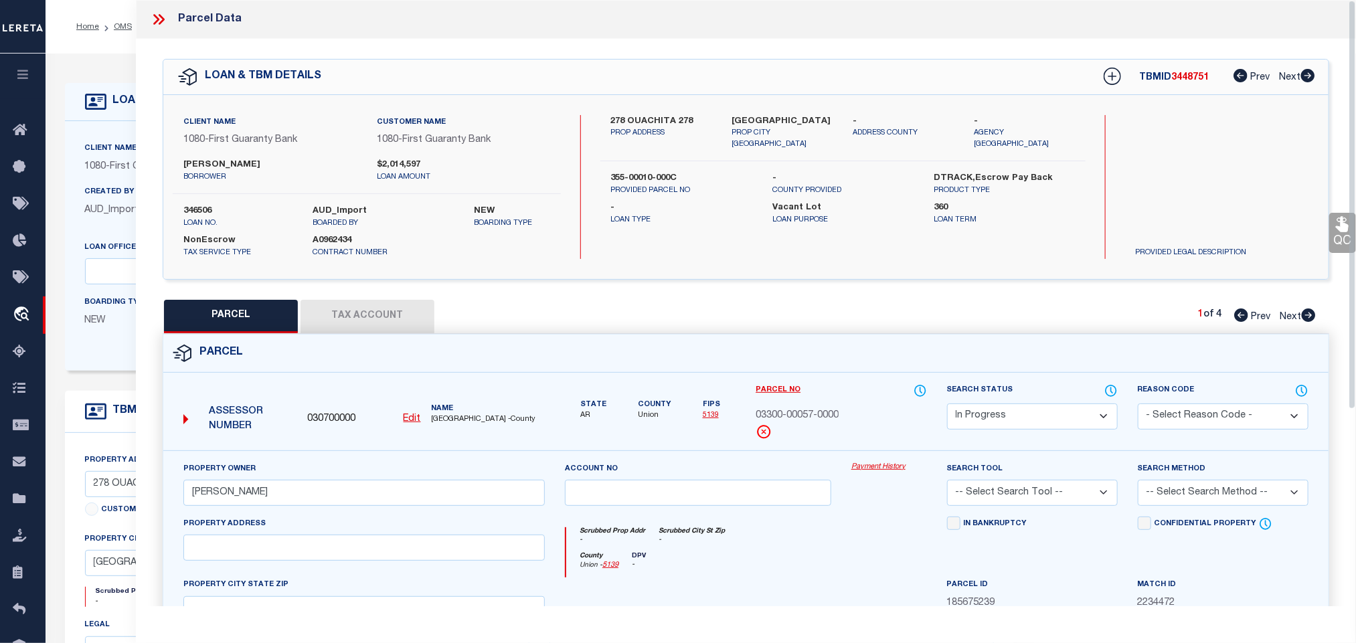
click at [741, 108] on div "Client Name 1080 - First Guaranty Bank Customer Name 1080 - First Guaranty Bank…" at bounding box center [745, 187] width 1165 height 184
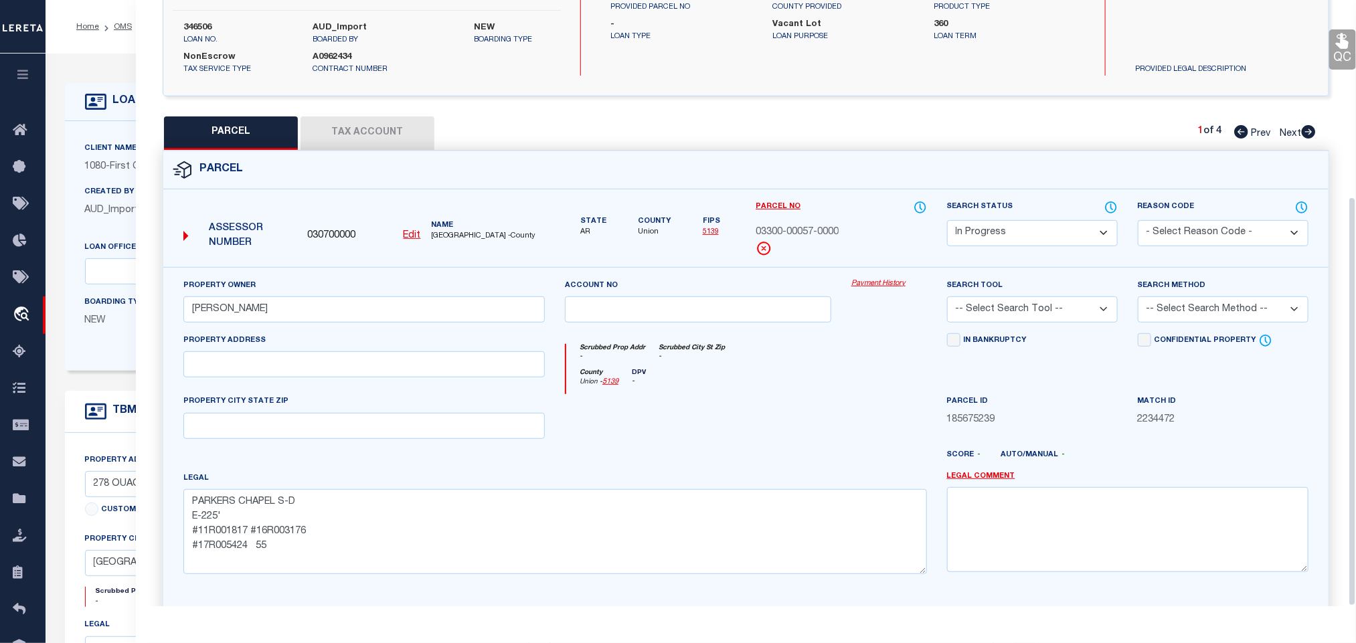
scroll to position [291, 0]
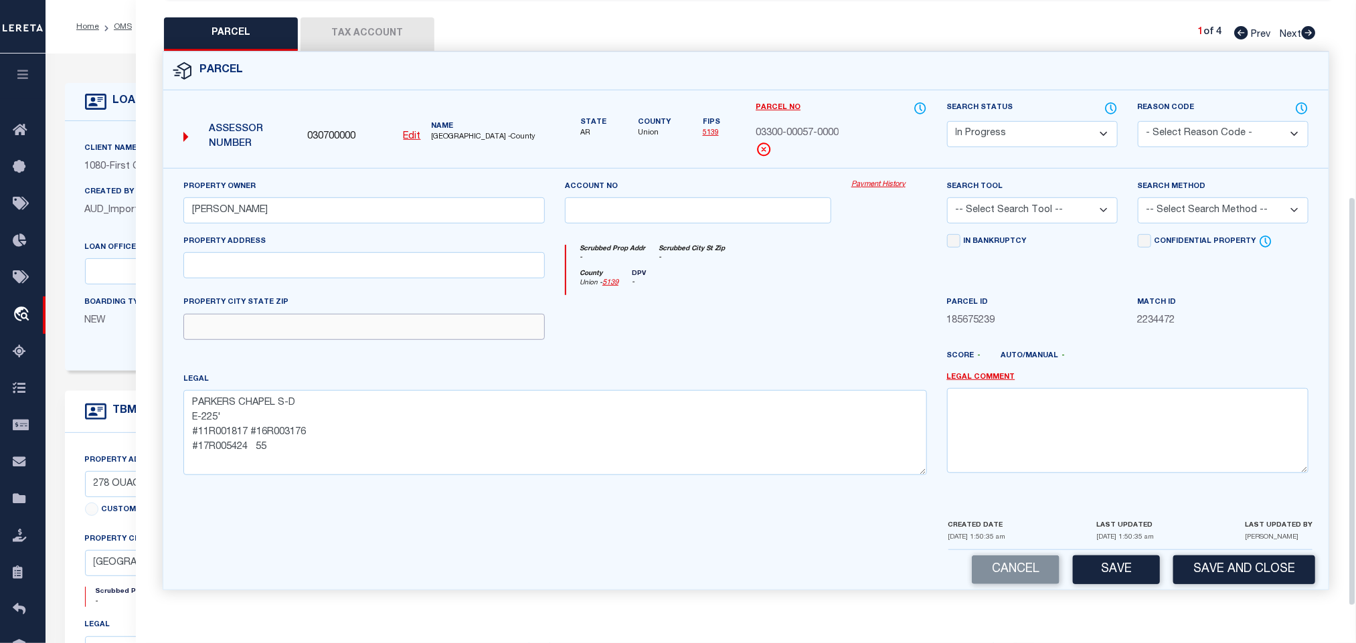
click at [401, 332] on input "text" at bounding box center [363, 327] width 361 height 26
paste input "[GEOGRAPHIC_DATA]"
click at [1036, 205] on select "-- Select Search Tool -- 3rd Party Website Agency File Agency Website ATLS CNV-…" at bounding box center [1032, 210] width 171 height 26
click at [947, 197] on select "-- Select Search Tool -- 3rd Party Website Agency File Agency Website ATLS CNV-…" at bounding box center [1032, 210] width 171 height 26
drag, startPoint x: 1218, startPoint y: 207, endPoint x: 1218, endPoint y: 219, distance: 12.0
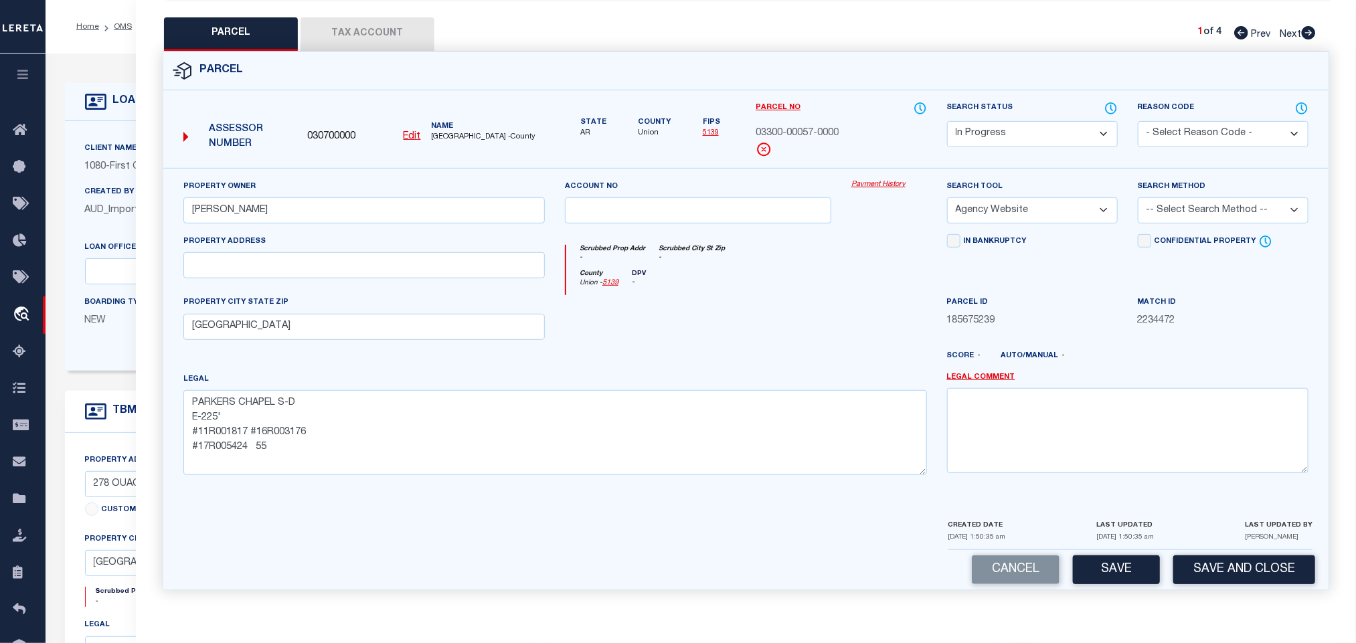
click at [1218, 207] on select "-- Select Search Method -- Property Address Legal Liability Info Provided" at bounding box center [1222, 210] width 171 height 26
click at [1137, 197] on select "-- Select Search Method -- Property Address Legal Liability Info Provided" at bounding box center [1222, 210] width 171 height 26
click at [1121, 564] on button "Save" at bounding box center [1116, 569] width 87 height 29
click at [364, 20] on button "Tax Account" at bounding box center [367, 33] width 134 height 33
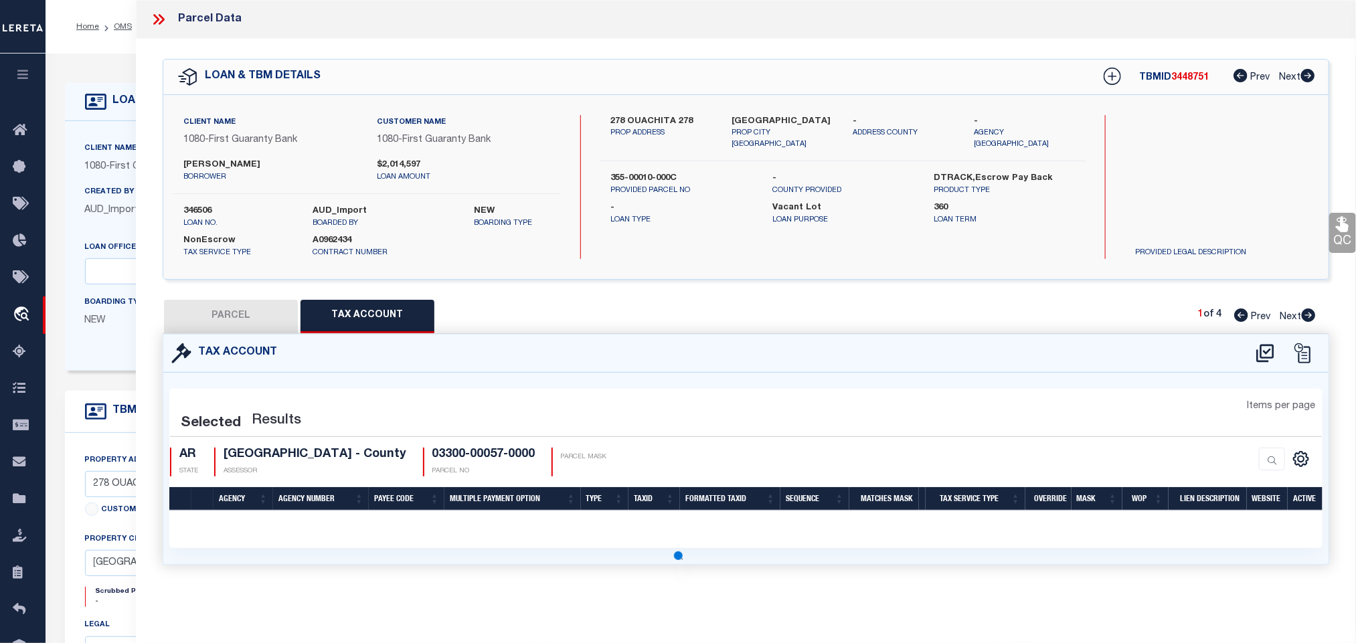
scroll to position [0, 0]
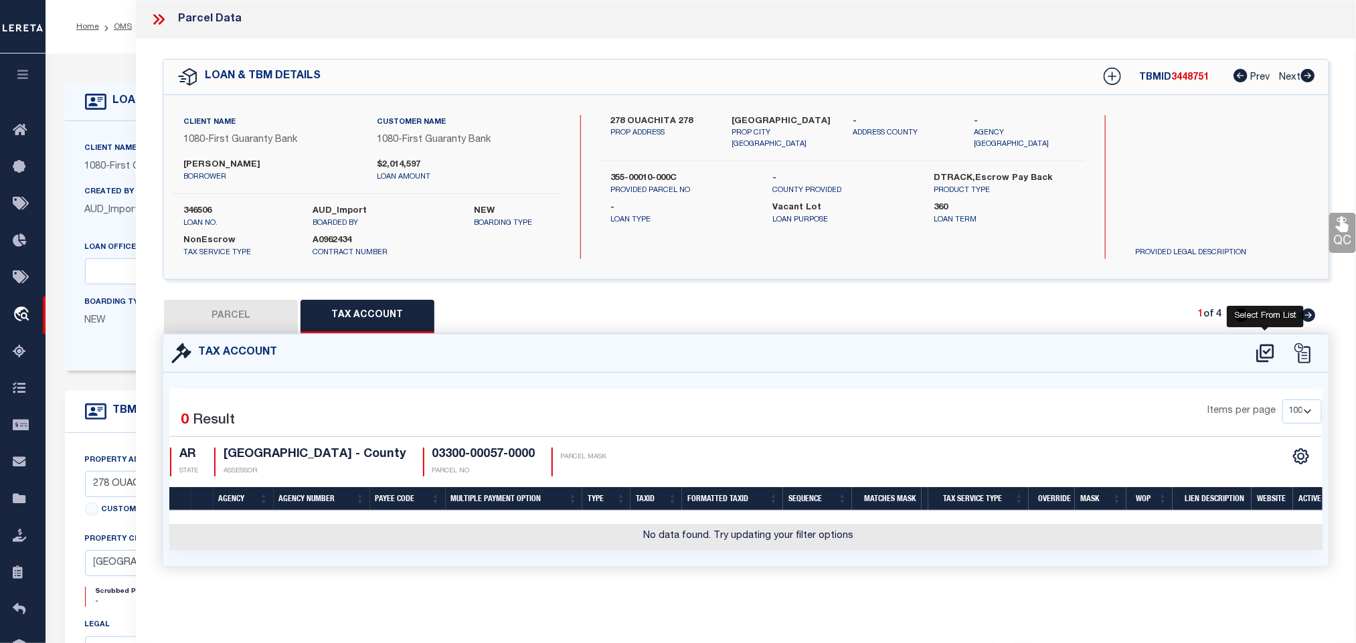
click at [1265, 360] on icon at bounding box center [1265, 353] width 22 height 21
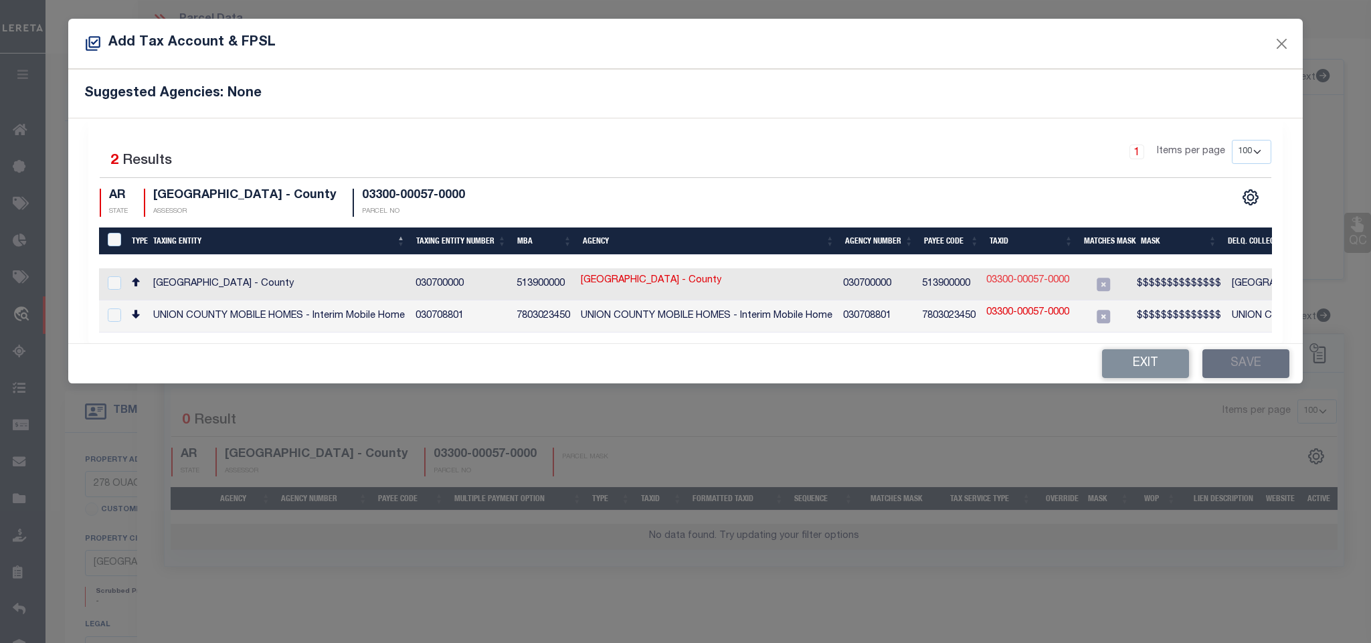
click at [1040, 282] on link "03300-00057-0000" at bounding box center [1027, 281] width 83 height 15
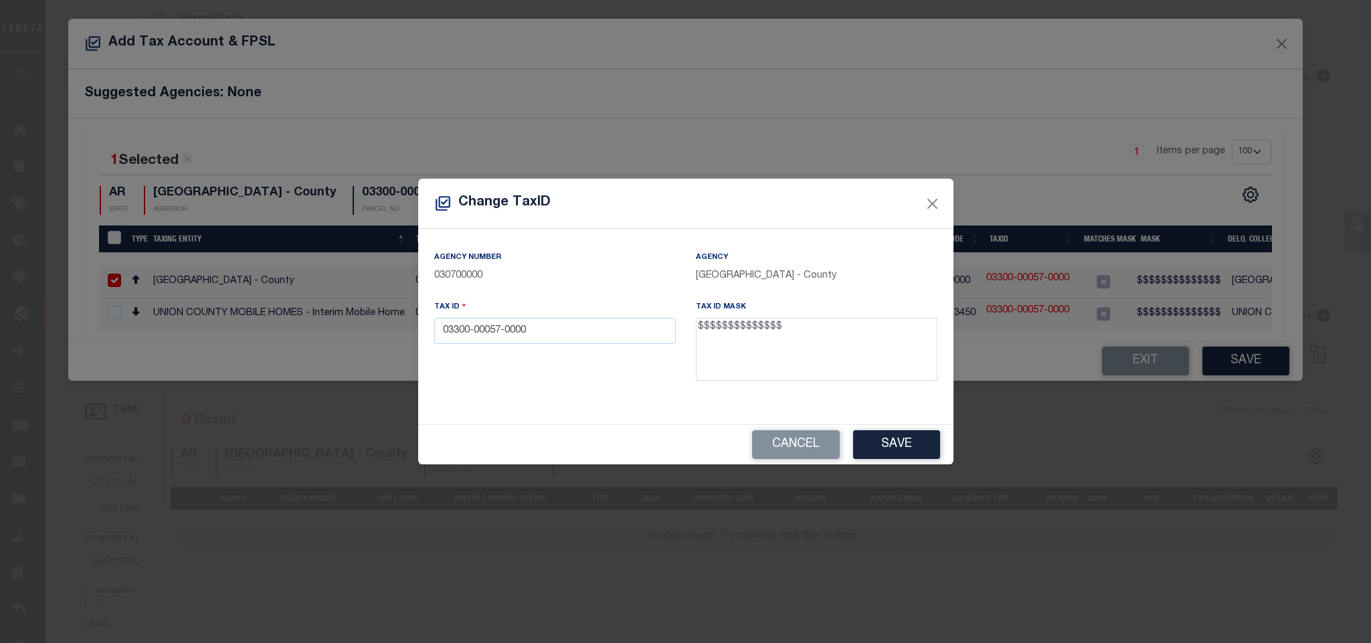
click at [607, 310] on div "Tax ID 03300-00057-0000" at bounding box center [555, 322] width 242 height 44
click at [620, 335] on input "03300-00057-0000" at bounding box center [555, 331] width 242 height 26
click at [877, 440] on button "Save" at bounding box center [896, 444] width 87 height 29
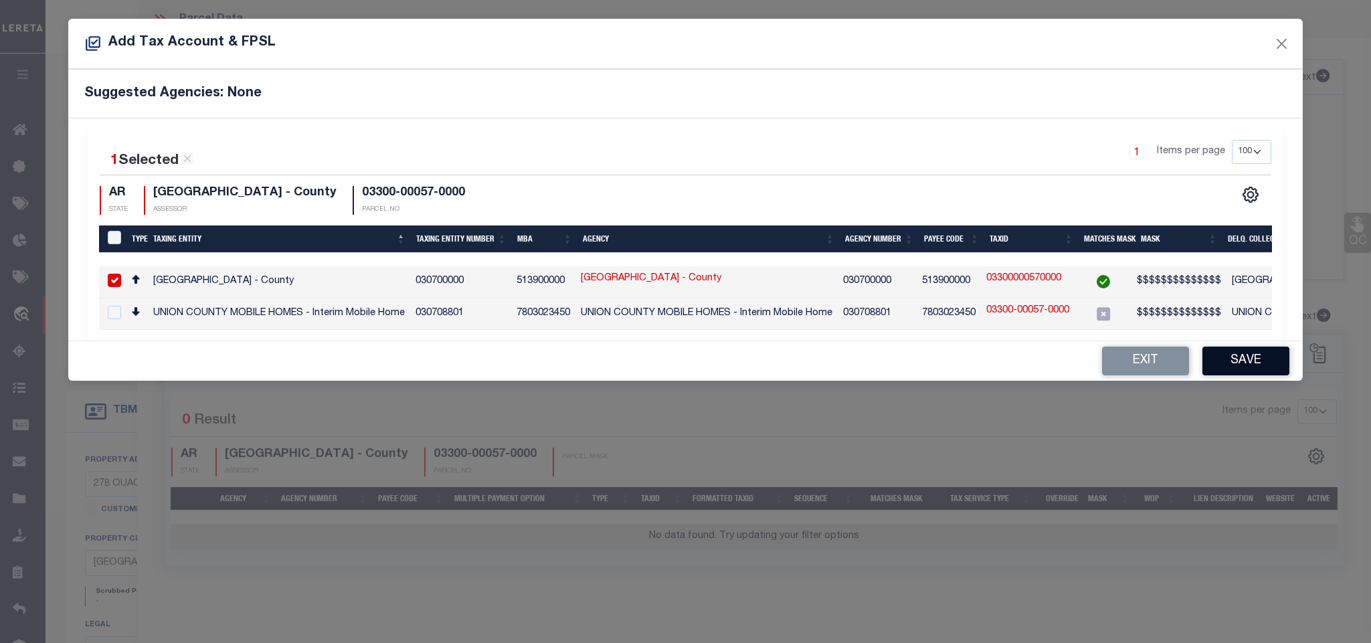
click at [1243, 357] on button "Save" at bounding box center [1245, 361] width 87 height 29
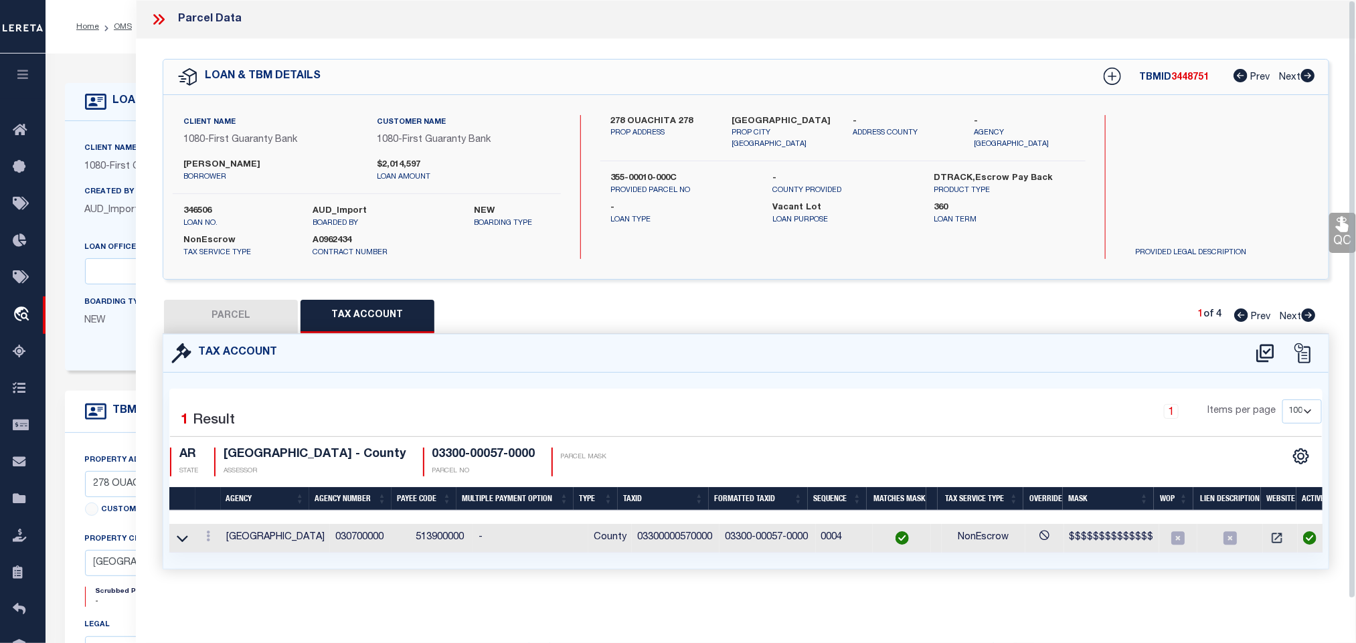
click at [269, 314] on button "PARCEL" at bounding box center [231, 316] width 134 height 33
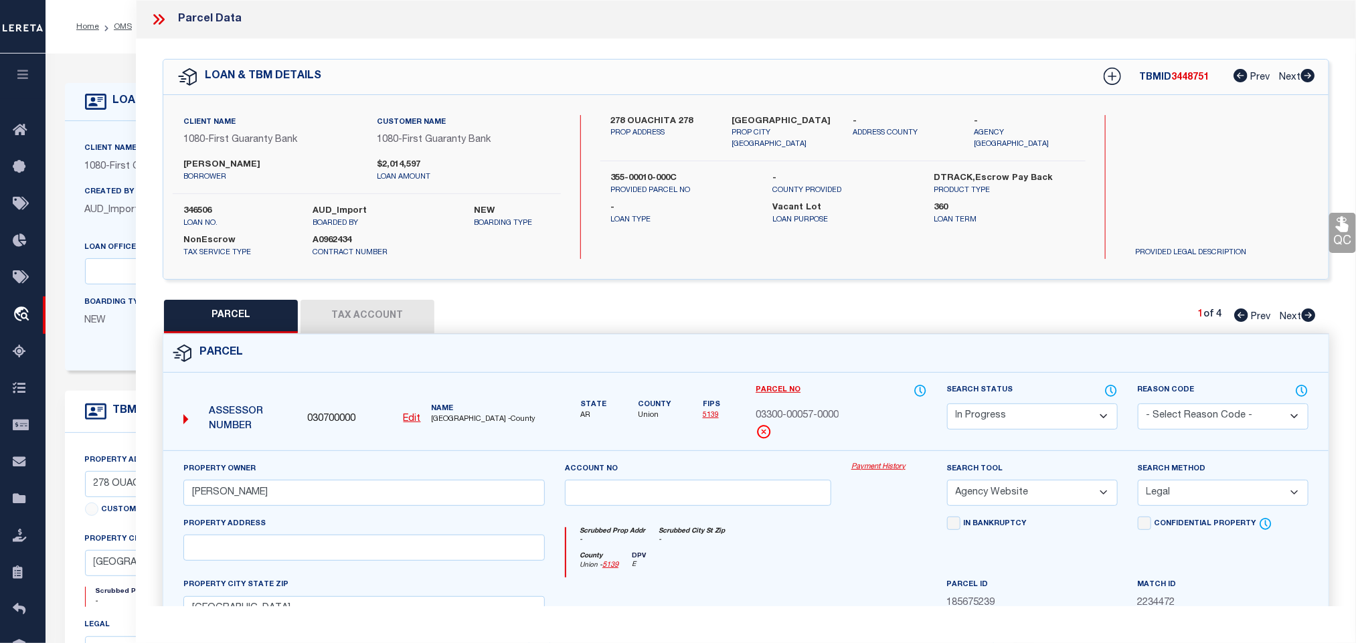
click at [1030, 416] on select "Automated Search Bad Parcel Complete Duplicate Parcel High Dollar Reporting In …" at bounding box center [1032, 416] width 171 height 26
click at [947, 405] on select "Automated Search Bad Parcel Complete Duplicate Parcel High Dollar Reporting In …" at bounding box center [1032, 416] width 171 height 26
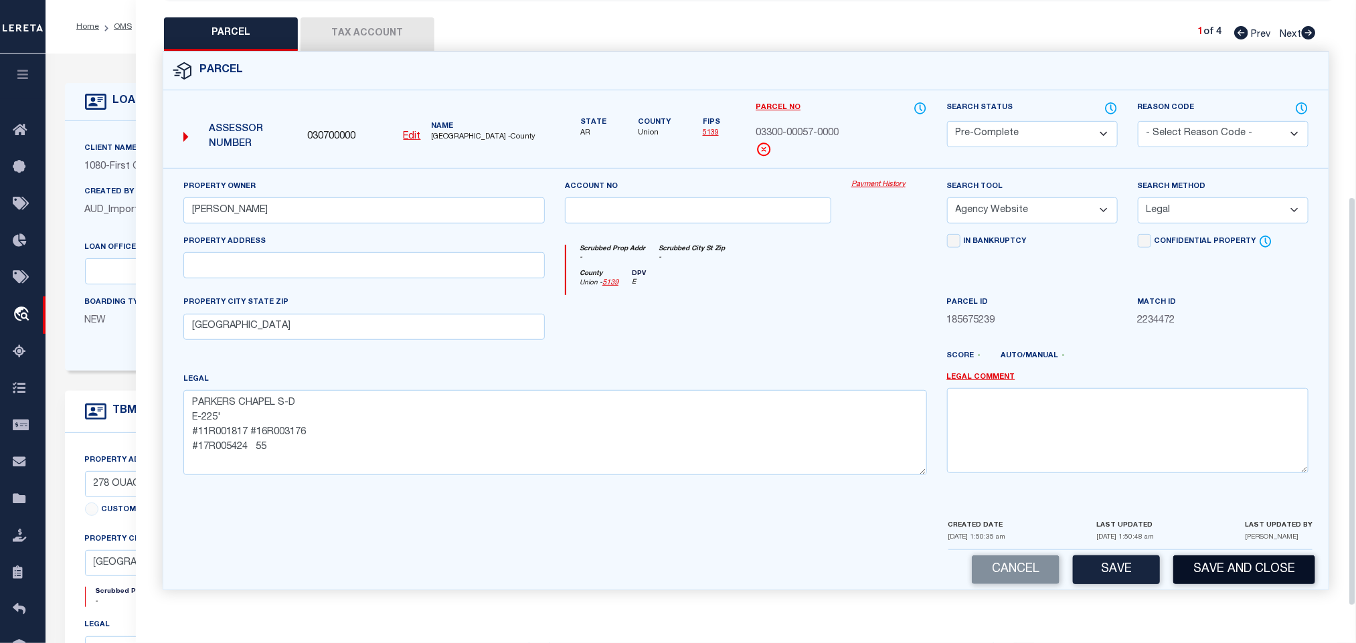
click at [1184, 563] on button "Save and Close" at bounding box center [1244, 569] width 142 height 29
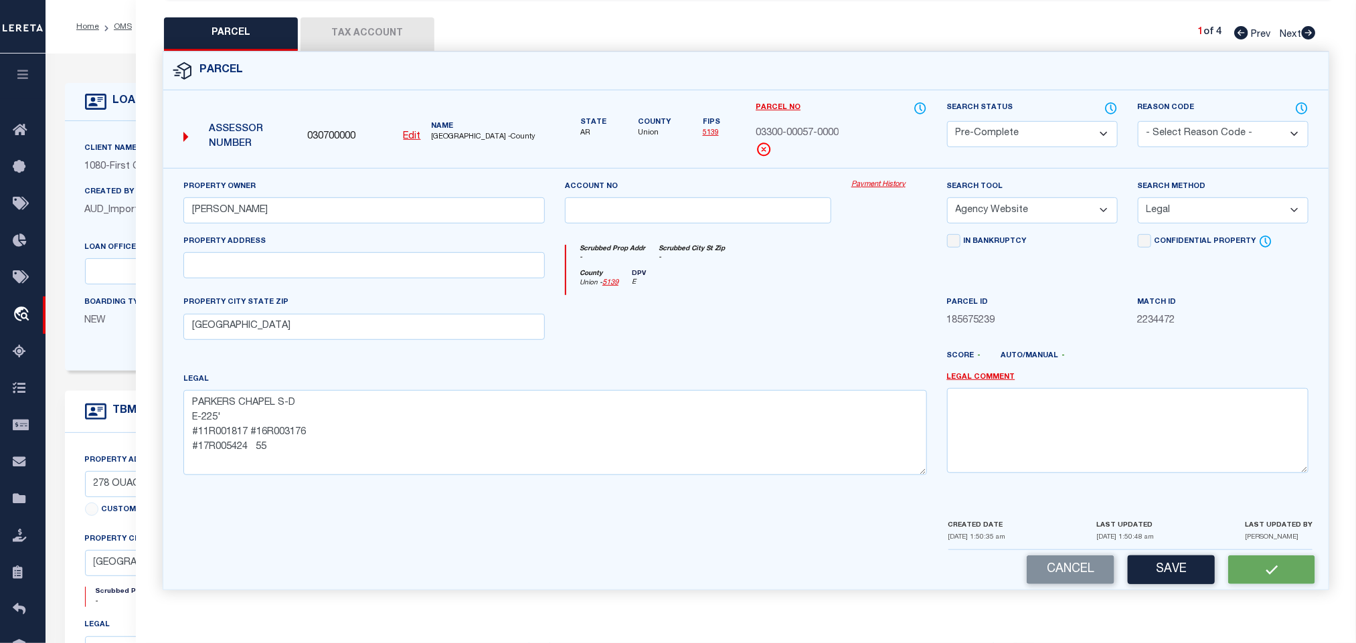
click at [321, 120] on div "Assessor Number 030700000 Edit Name [GEOGRAPHIC_DATA] -County" at bounding box center [364, 132] width 372 height 52
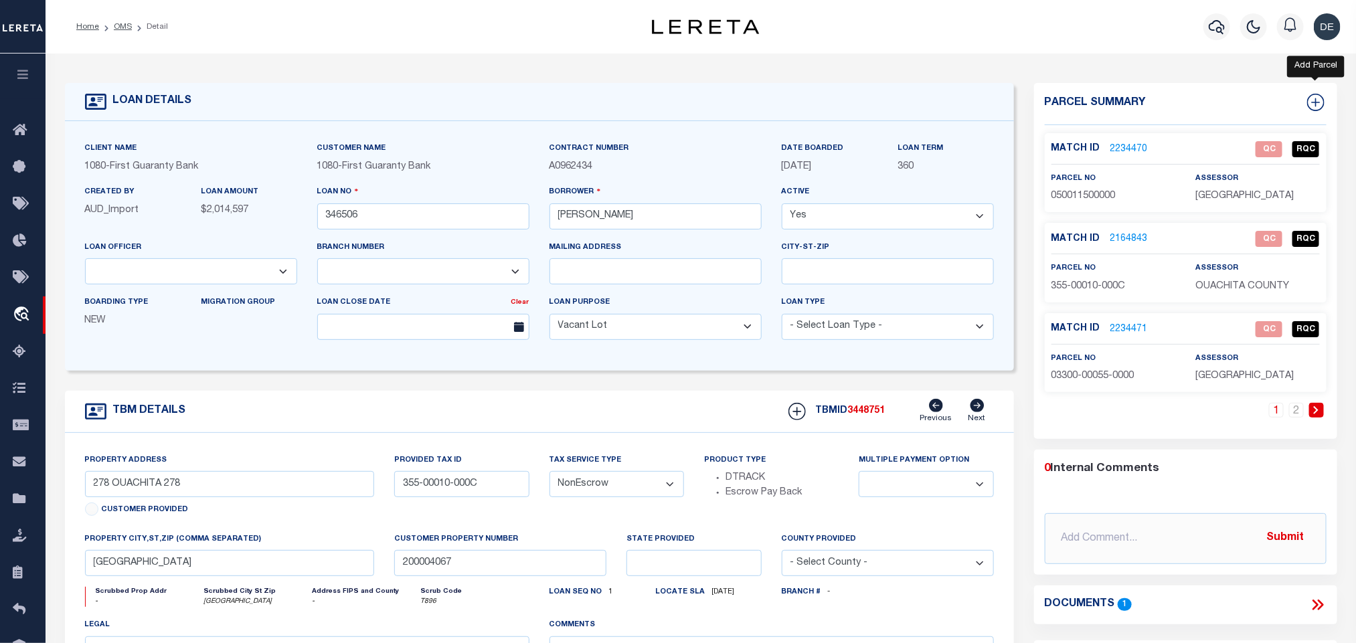
click at [1305, 97] on link at bounding box center [1315, 104] width 21 height 20
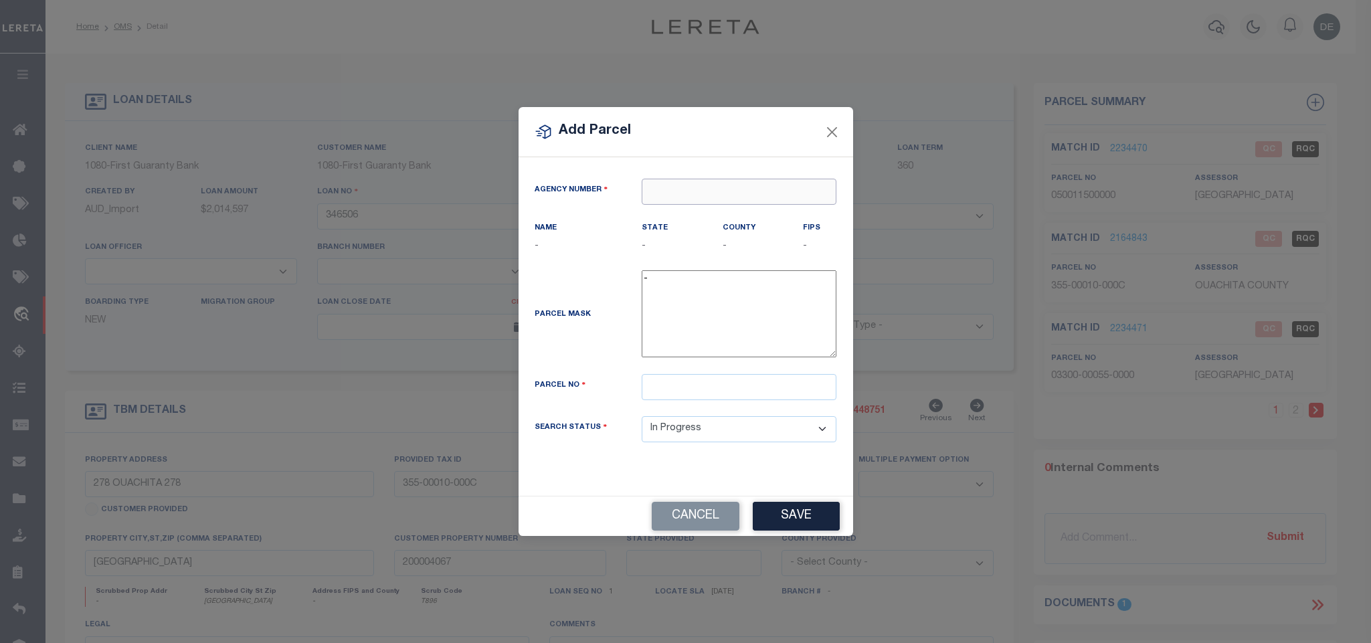
click at [777, 187] on input "text" at bounding box center [739, 192] width 195 height 26
paste input "030700000"
click at [759, 209] on div "030700000 : [GEOGRAPHIC_DATA]" at bounding box center [738, 222] width 193 height 38
click at [802, 387] on input "text" at bounding box center [739, 387] width 195 height 26
paste input "[PHONE_NUMBER]"
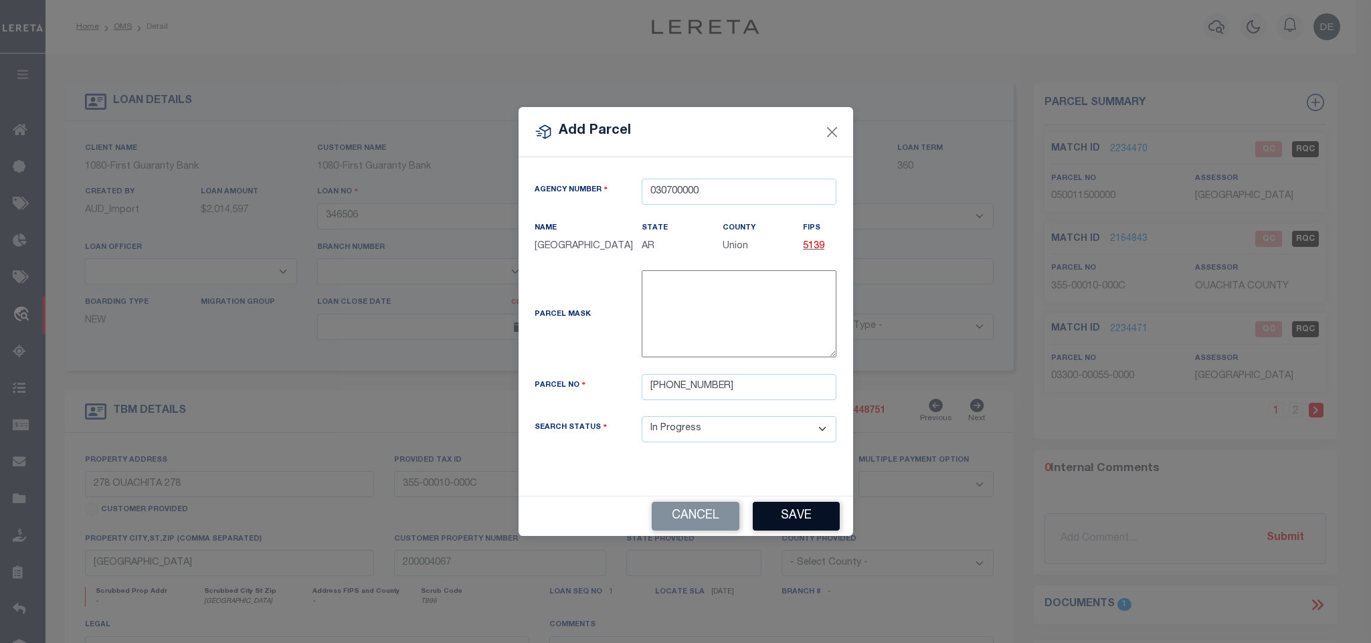
click at [797, 515] on button "Save" at bounding box center [796, 516] width 87 height 29
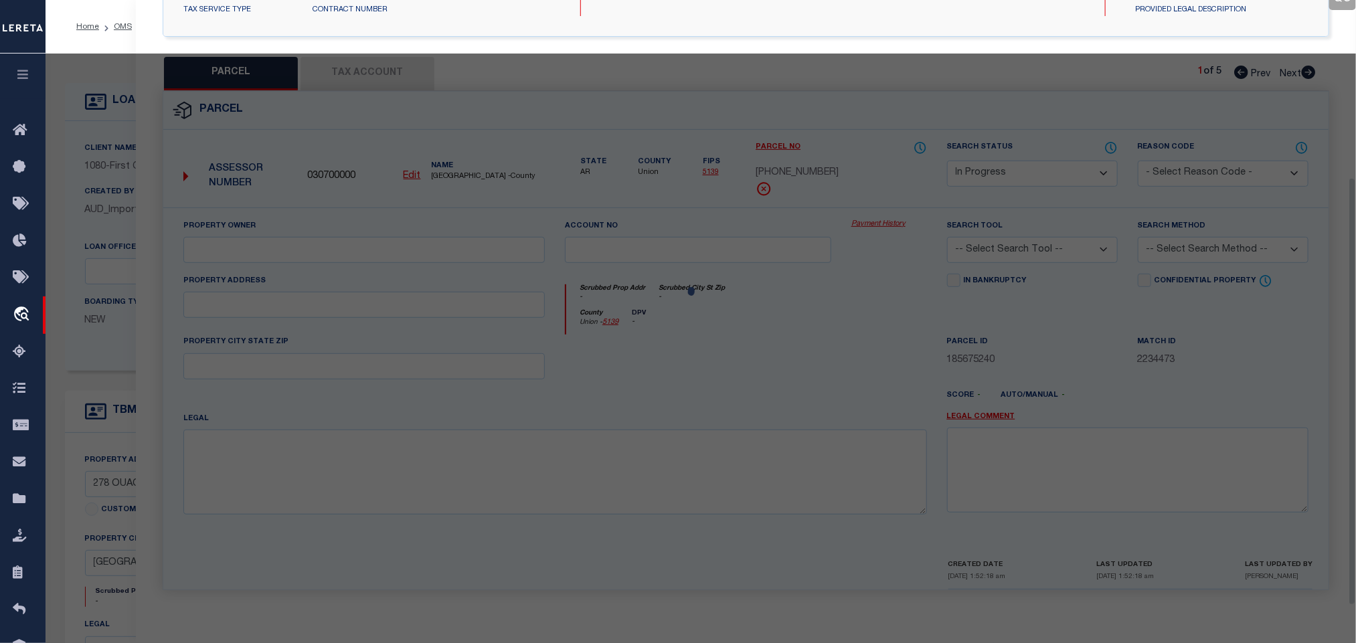
scroll to position [251, 0]
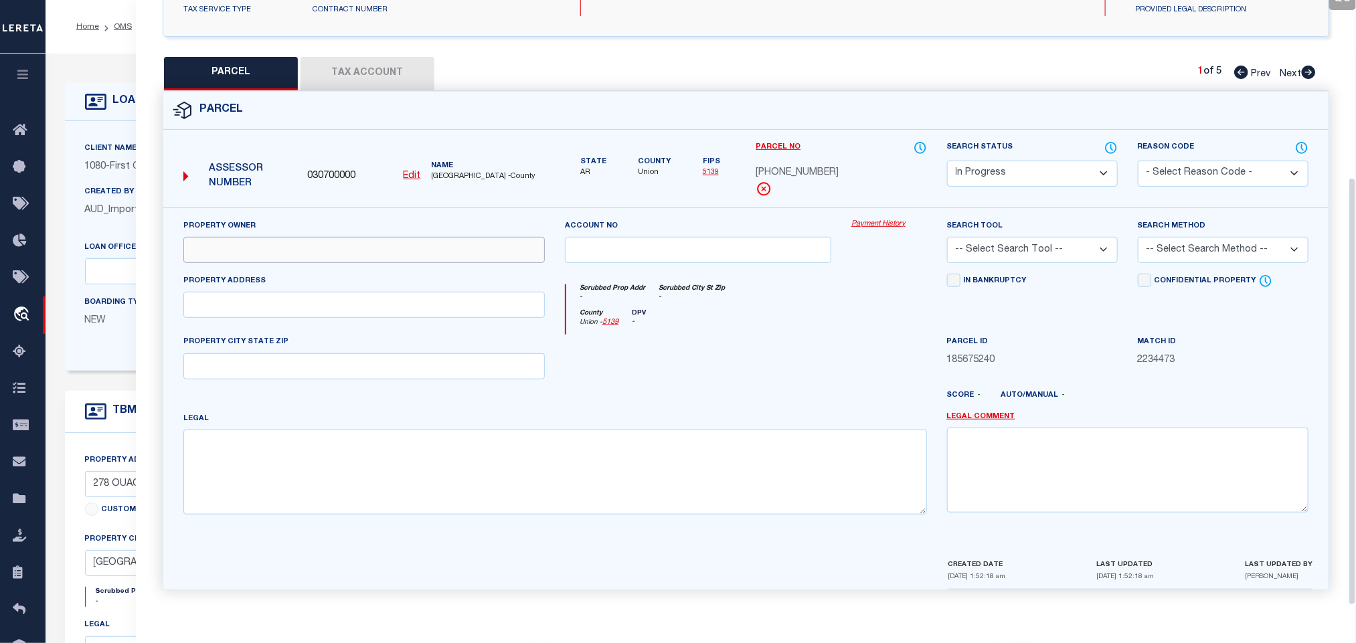
click at [360, 243] on input "text" at bounding box center [363, 250] width 361 height 26
paste input "[PERSON_NAME]"
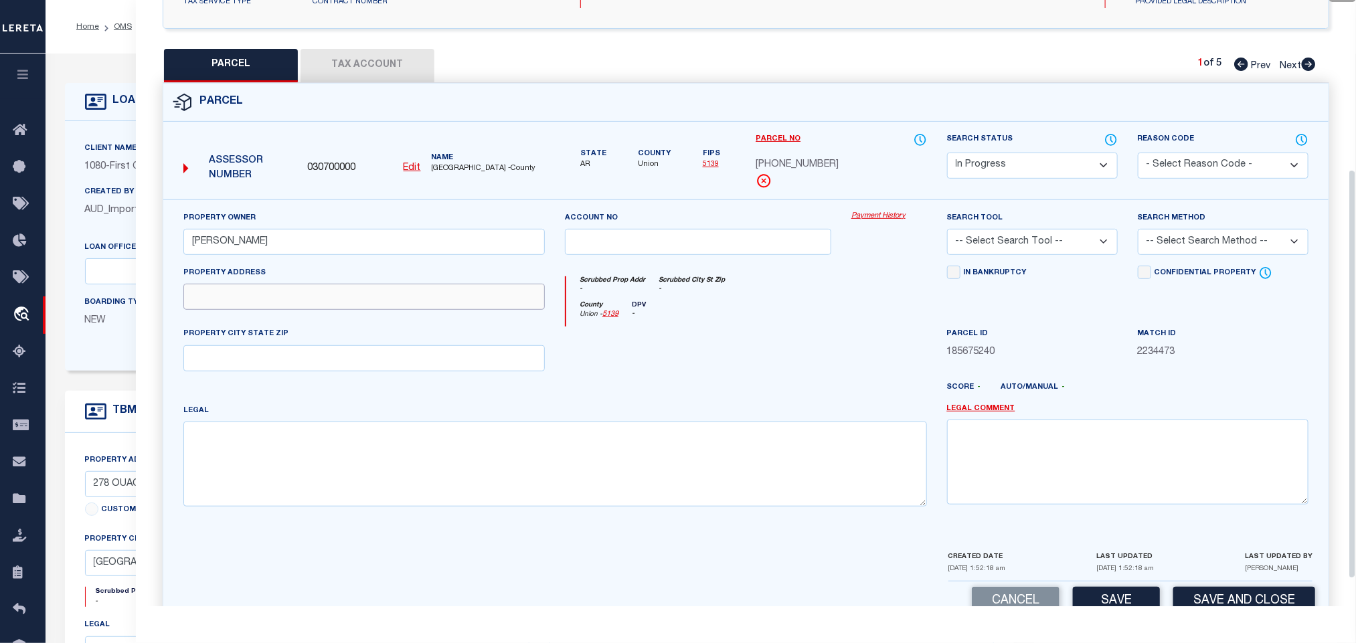
click at [337, 309] on input "text" at bounding box center [363, 297] width 361 height 26
paste input "[STREET_ADDRESS][PERSON_NAME]"
click at [304, 363] on input "text" at bounding box center [363, 358] width 361 height 26
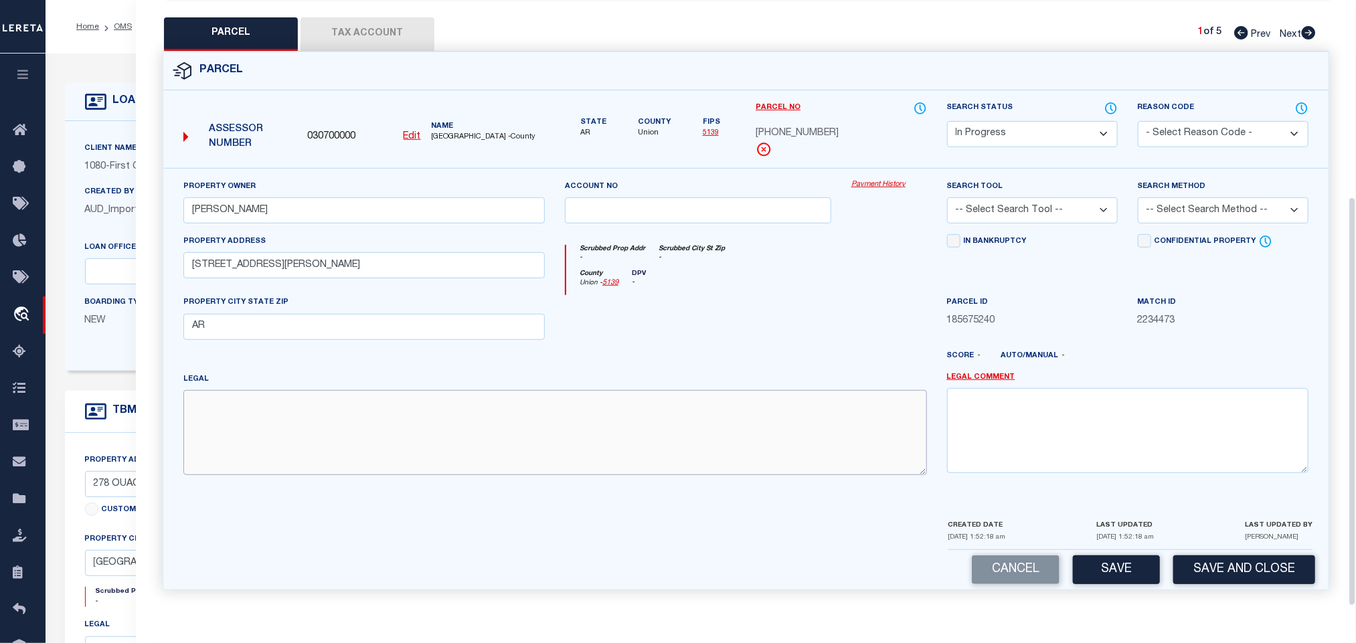
click at [446, 418] on textarea at bounding box center [554, 432] width 743 height 84
paste textarea "L.I DOLORSIT, AME 8, CONSE A ELITSE DO EIUS 6, 0, 80 TEM 91 IN UTLAB 80 ETD MAG…"
click at [695, 420] on textarea at bounding box center [554, 432] width 743 height 84
paste textarea "LOREMI DO SITA 0, 0, 78 CON 78 AD ELITS 24 DOE TEM 1 INC UTLA ET DOL 4 MA ALIQU…"
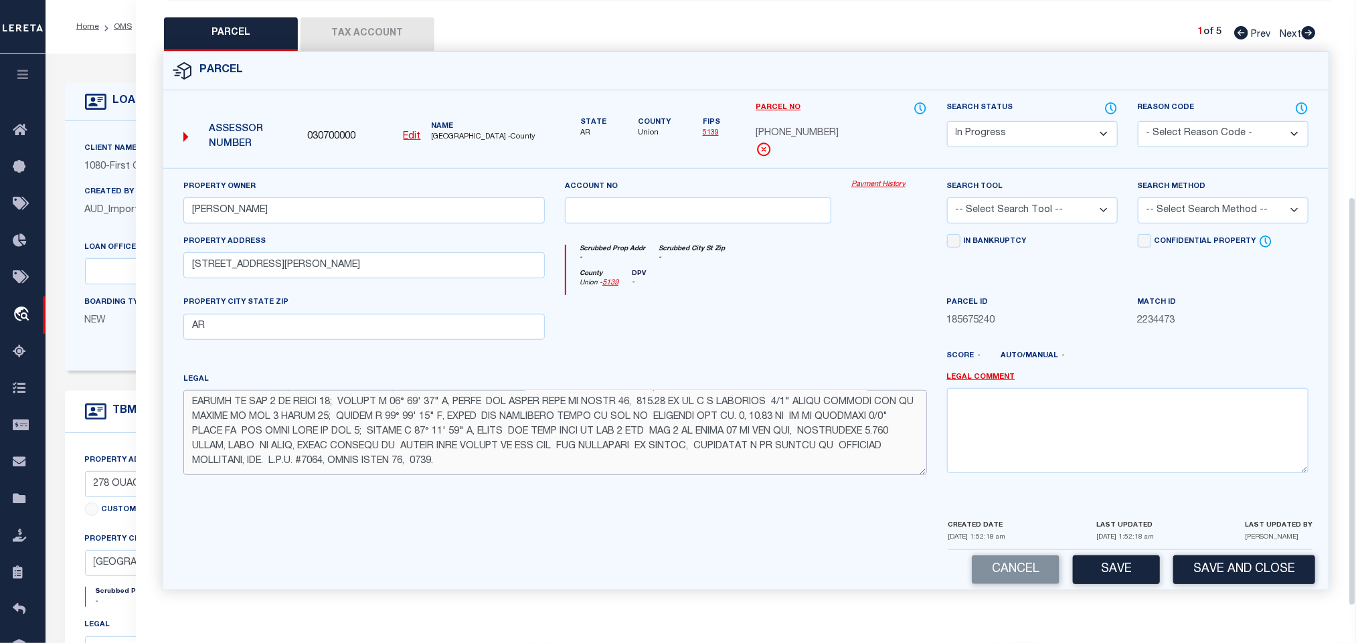
scroll to position [66, 0]
drag, startPoint x: 1056, startPoint y: 203, endPoint x: 1056, endPoint y: 211, distance: 8.1
click at [1056, 203] on select "-- Select Search Tool -- 3rd Party Website Agency File Agency Website ATLS CNV-…" at bounding box center [1032, 210] width 171 height 26
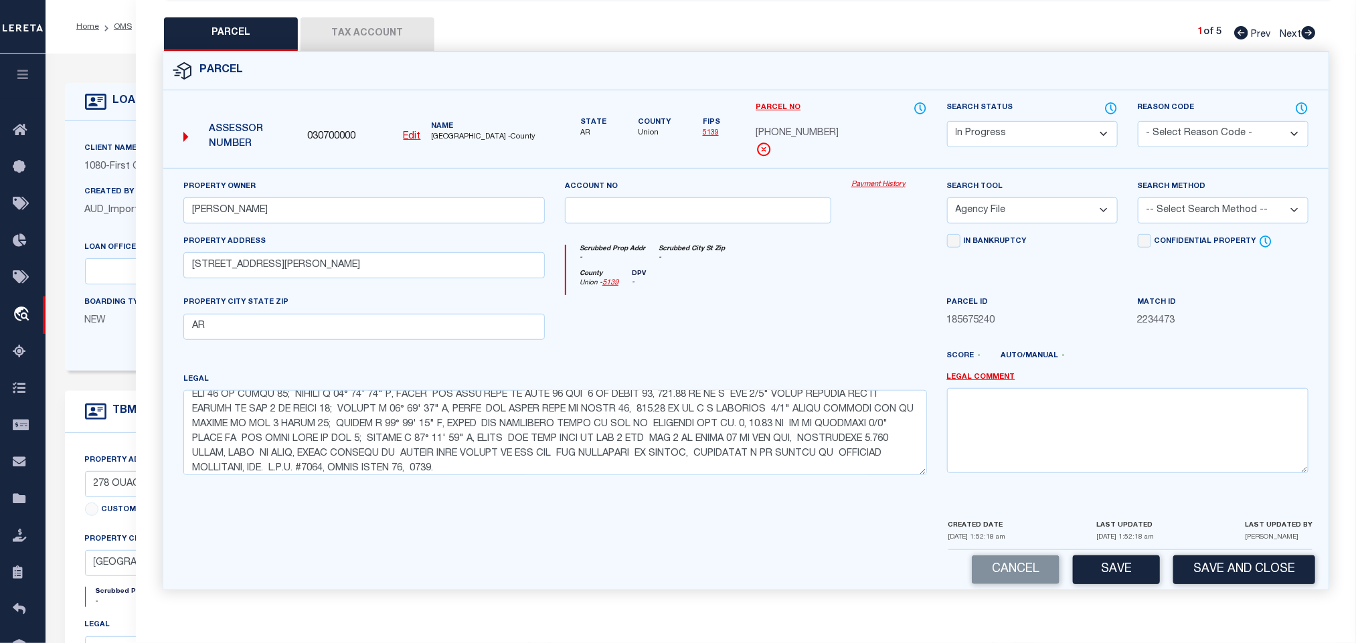
click at [947, 197] on select "-- Select Search Tool -- 3rd Party Website Agency File Agency Website ATLS CNV-…" at bounding box center [1032, 210] width 171 height 26
click at [1042, 225] on div "Search Tool -- Select Search Tool -- 3rd Party Website Agency File Agency Websi…" at bounding box center [1032, 206] width 191 height 55
drag, startPoint x: 1038, startPoint y: 207, endPoint x: 1038, endPoint y: 217, distance: 10.0
click at [1038, 207] on select "-- Select Search Tool -- 3rd Party Website Agency File Agency Website ATLS CNV-…" at bounding box center [1032, 210] width 171 height 26
click at [947, 197] on select "-- Select Search Tool -- 3rd Party Website Agency File Agency Website ATLS CNV-…" at bounding box center [1032, 210] width 171 height 26
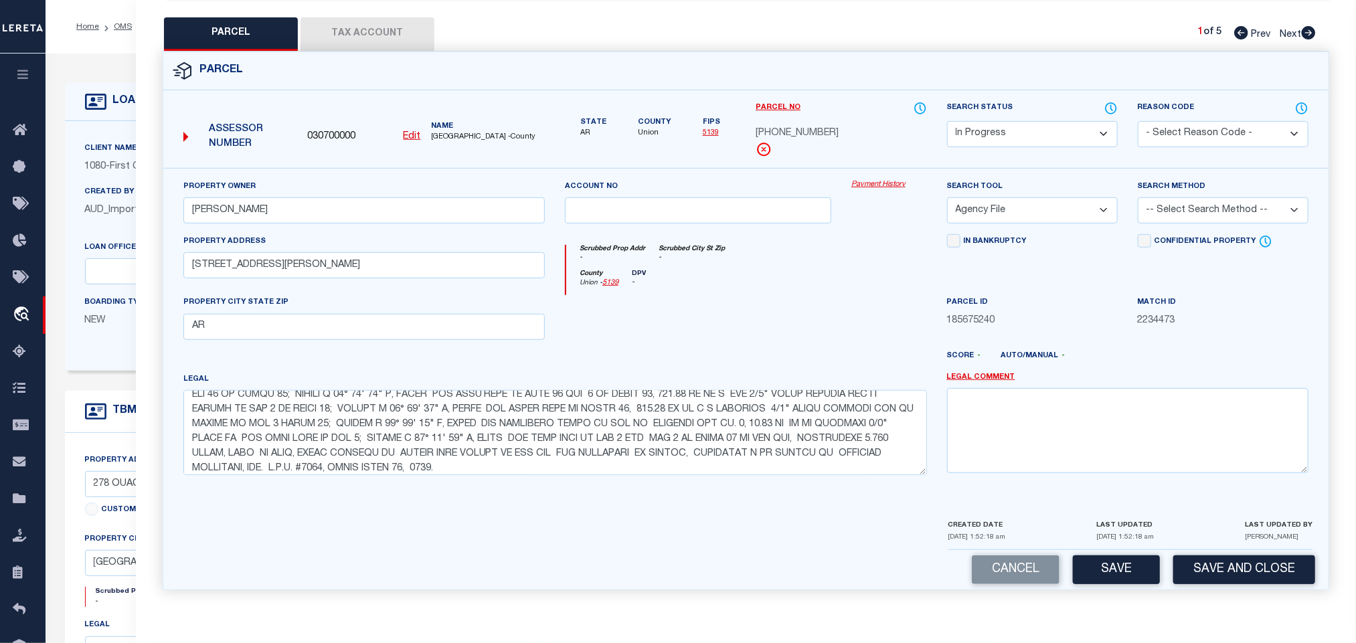
click at [1061, 209] on select "-- Select Search Tool -- 3rd Party Website Agency File Agency Website ATLS CNV-…" at bounding box center [1032, 210] width 171 height 26
click at [947, 197] on select "-- Select Search Tool -- 3rd Party Website Agency File Agency Website ATLS CNV-…" at bounding box center [1032, 210] width 171 height 26
drag, startPoint x: 1200, startPoint y: 195, endPoint x: 1192, endPoint y: 215, distance: 22.2
click at [1200, 197] on select "-- Select Search Method -- Property Address Legal Liability Info Provided" at bounding box center [1222, 210] width 171 height 26
click at [1137, 197] on select "-- Select Search Method -- Property Address Legal Liability Info Provided" at bounding box center [1222, 210] width 171 height 26
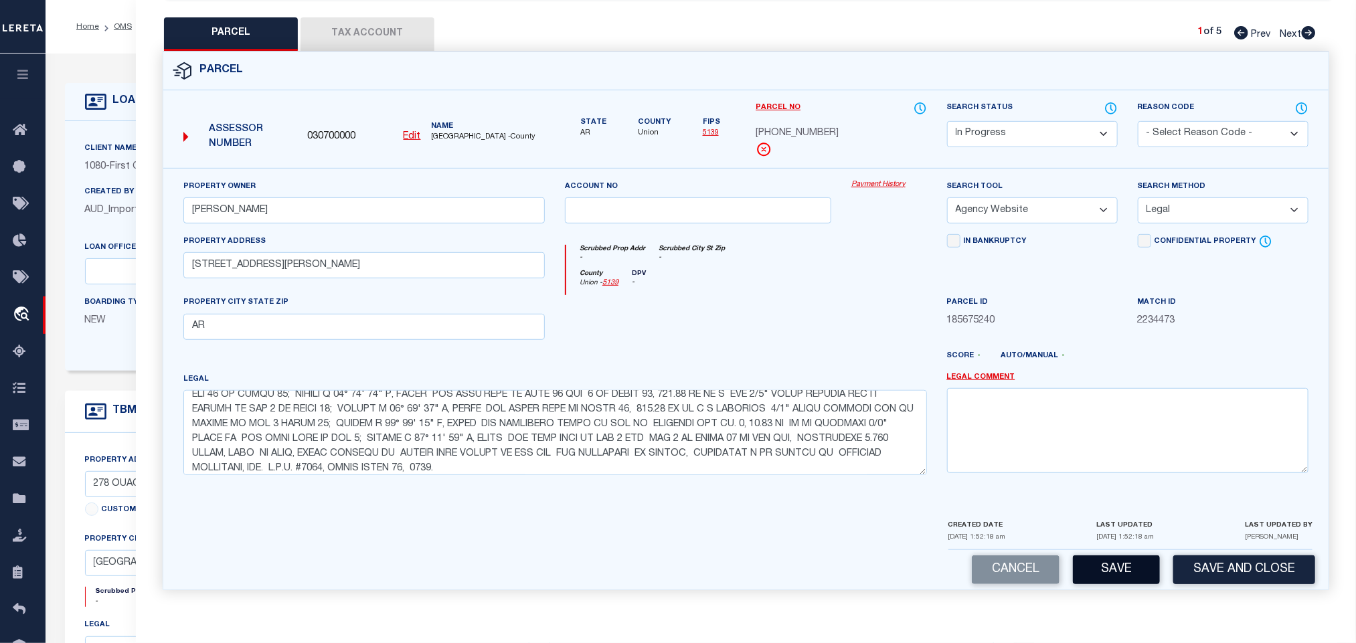
click at [1111, 567] on button "Save" at bounding box center [1116, 569] width 87 height 29
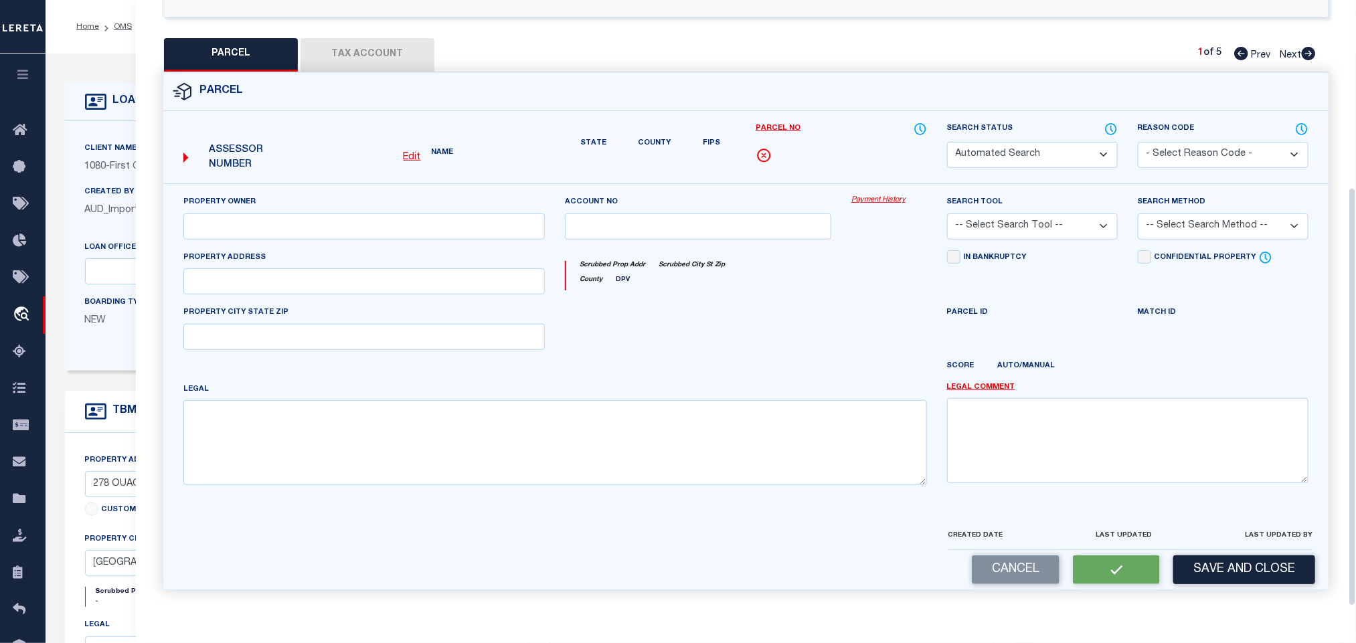
scroll to position [0, 0]
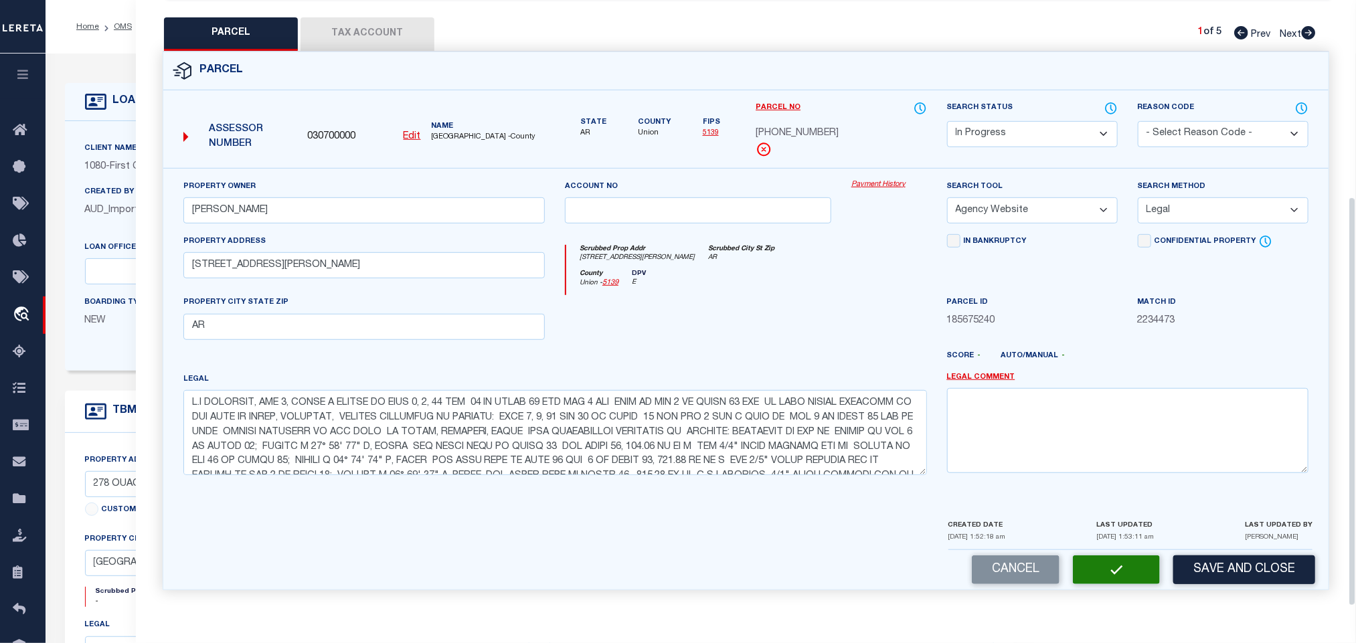
click at [382, 27] on button "Tax Account" at bounding box center [367, 33] width 134 height 33
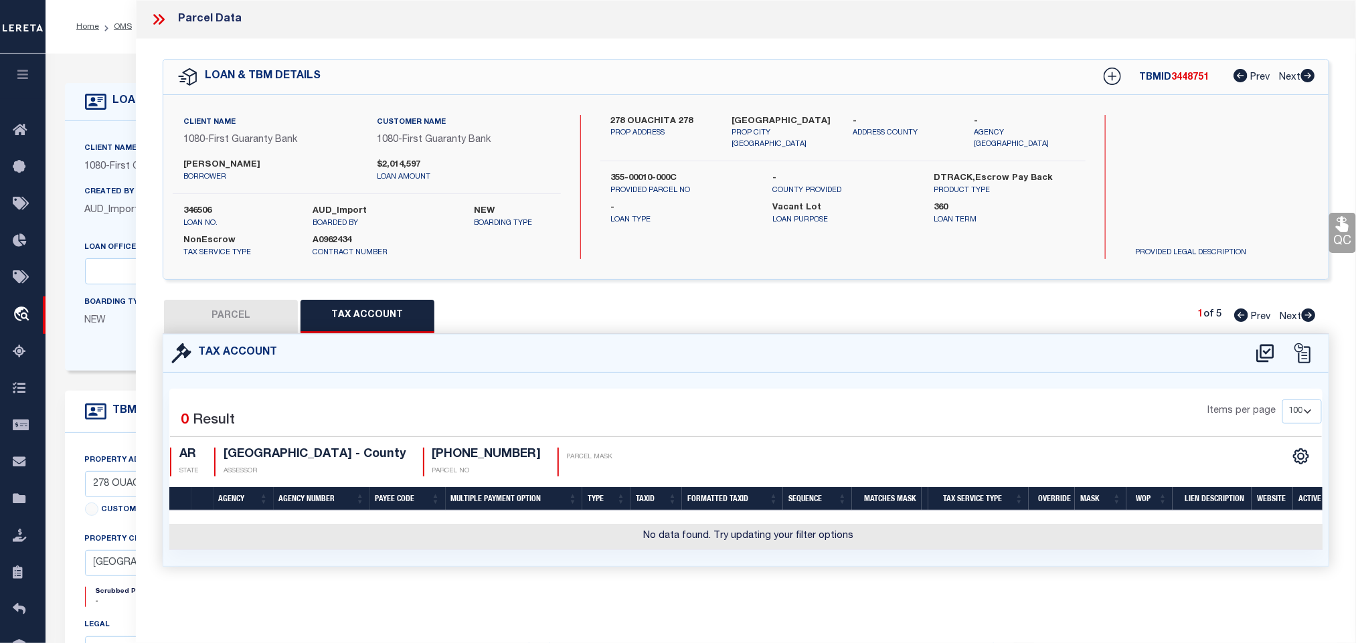
click at [1267, 357] on icon at bounding box center [1265, 353] width 22 height 21
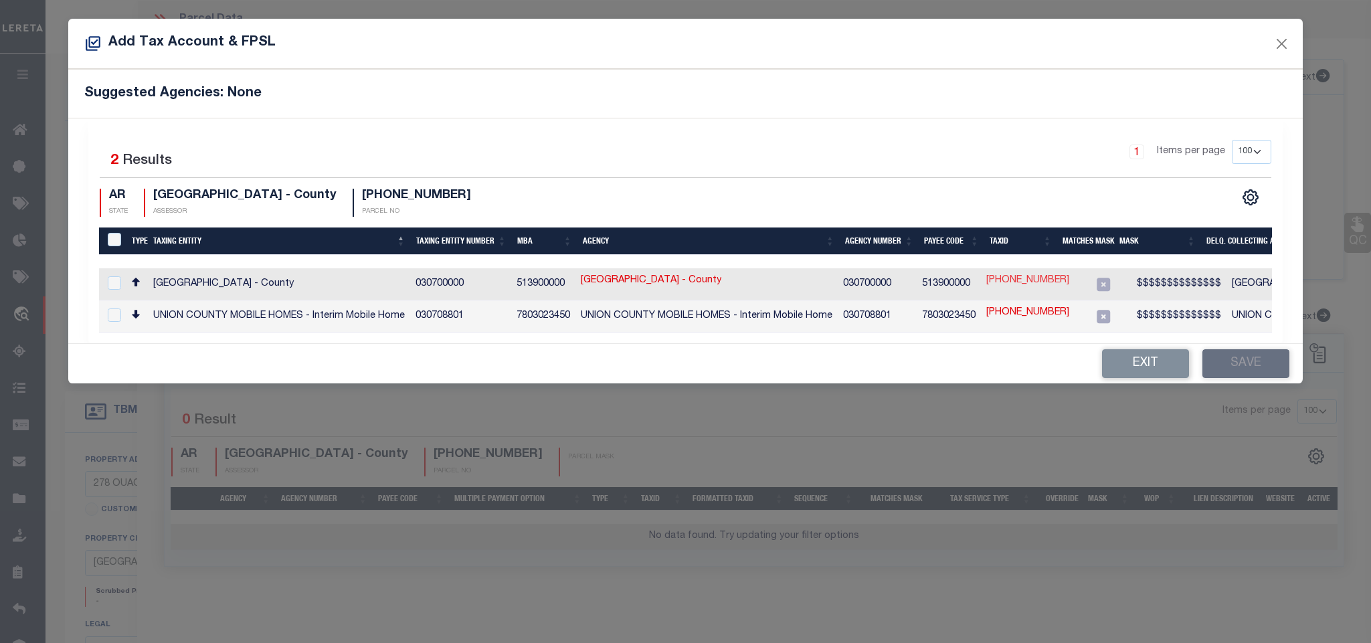
click at [1030, 279] on link "[PHONE_NUMBER]" at bounding box center [1027, 281] width 83 height 15
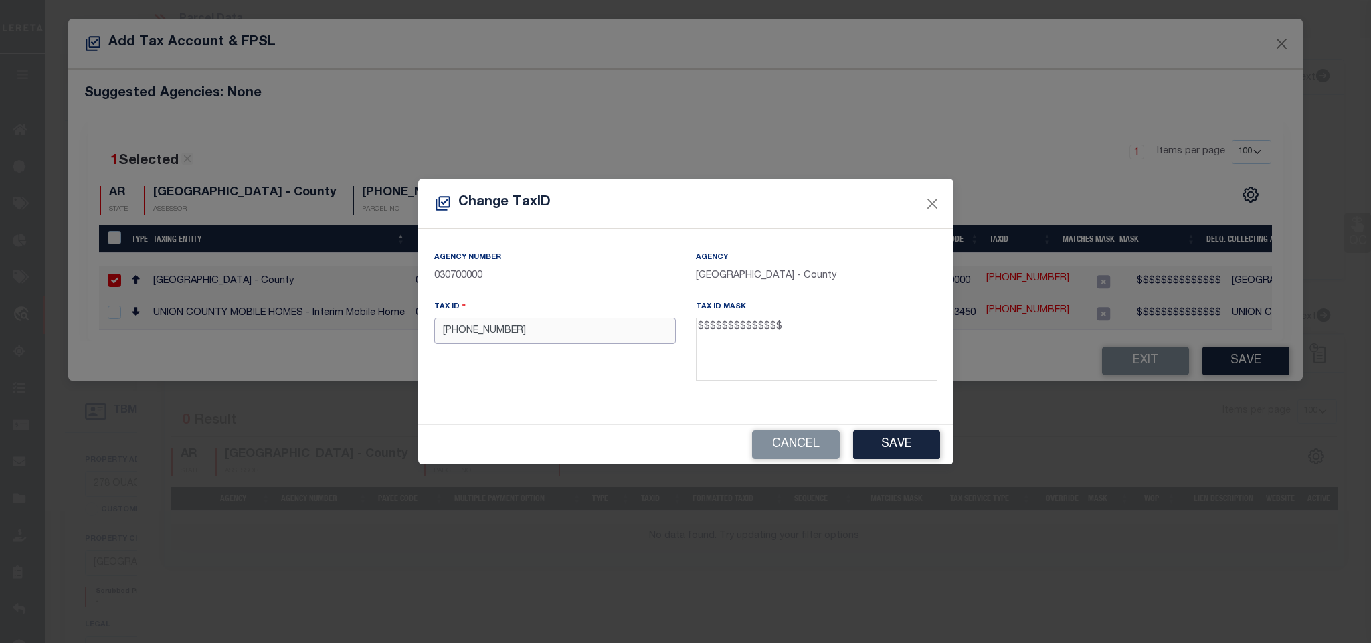
click at [615, 339] on input "[PHONE_NUMBER]" at bounding box center [555, 331] width 242 height 26
click at [881, 446] on button "Save" at bounding box center [896, 444] width 87 height 29
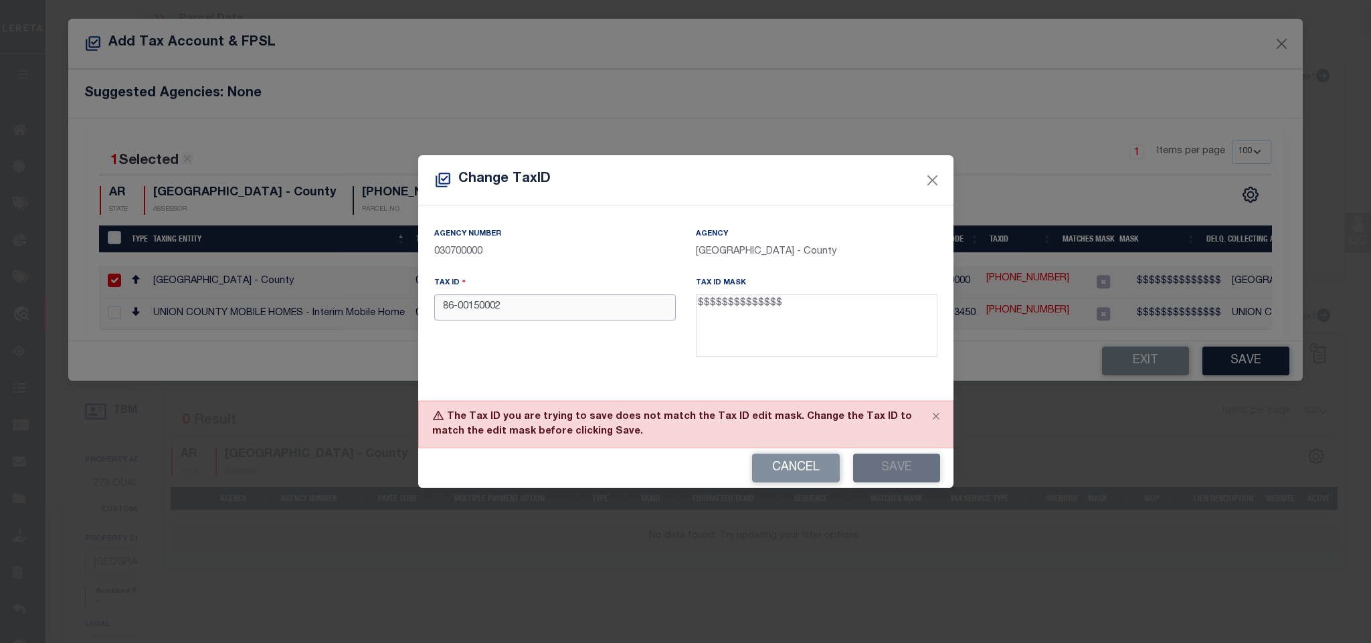
click at [555, 302] on input "86-00150002" at bounding box center [555, 307] width 242 height 26
click at [896, 466] on div "Cancel Save" at bounding box center [685, 467] width 535 height 39
click at [912, 470] on button "Save" at bounding box center [896, 468] width 87 height 29
click at [791, 472] on button "Cancel" at bounding box center [796, 468] width 88 height 29
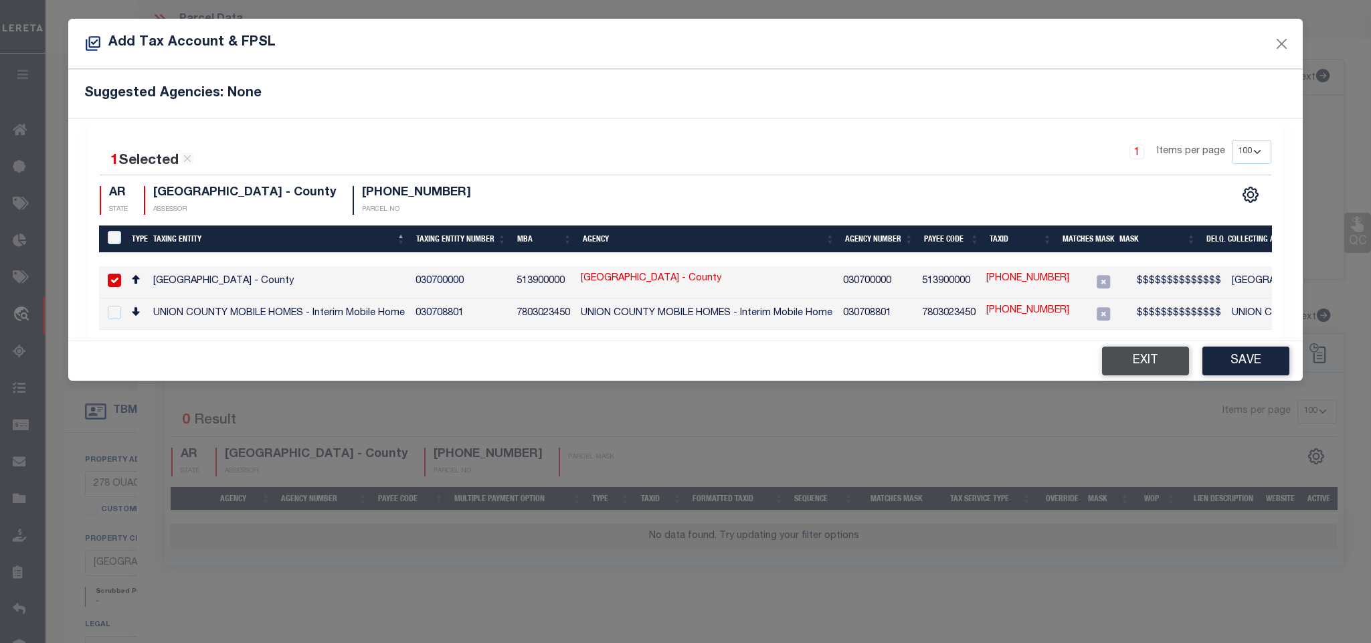
click at [1131, 355] on button "Exit" at bounding box center [1145, 361] width 87 height 29
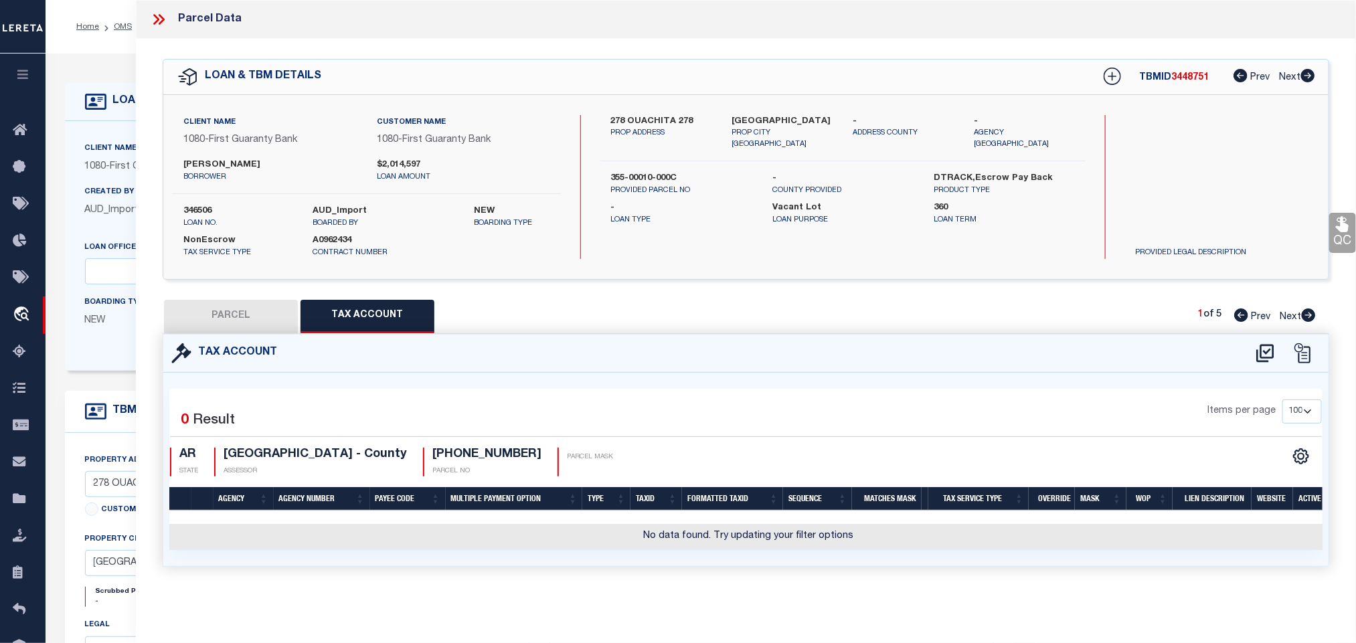
click at [258, 319] on button "PARCEL" at bounding box center [231, 316] width 134 height 33
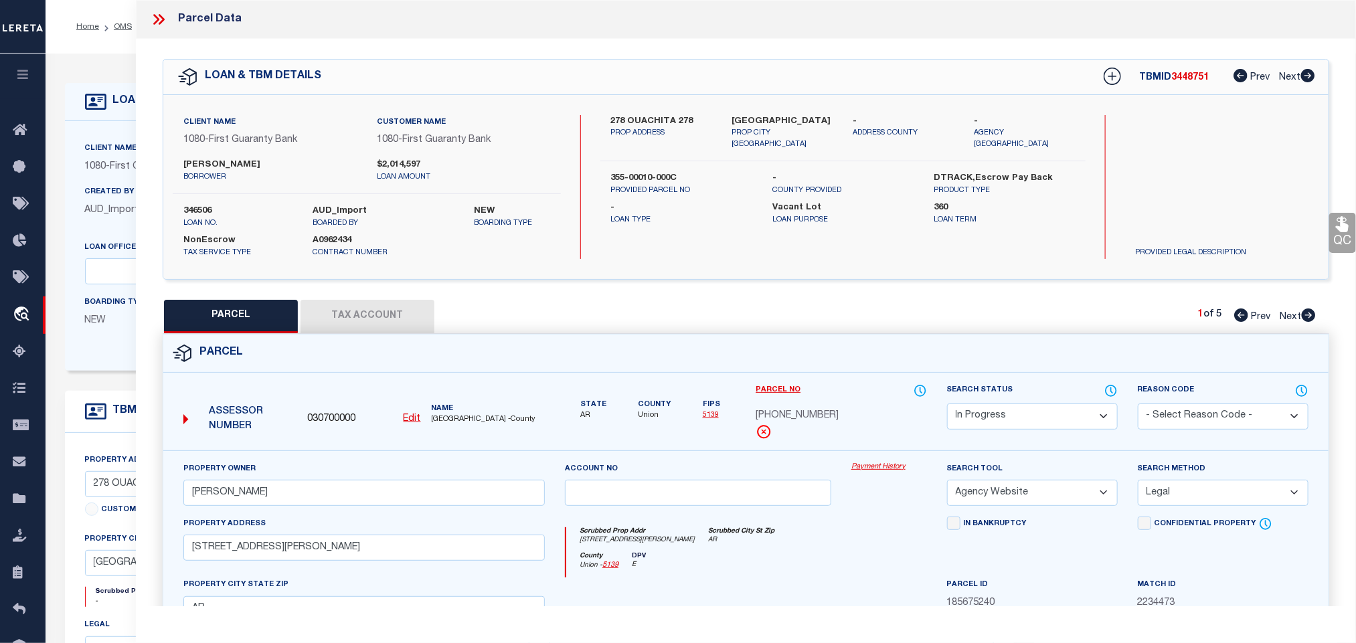
click at [406, 422] on u "Edit" at bounding box center [411, 418] width 17 height 9
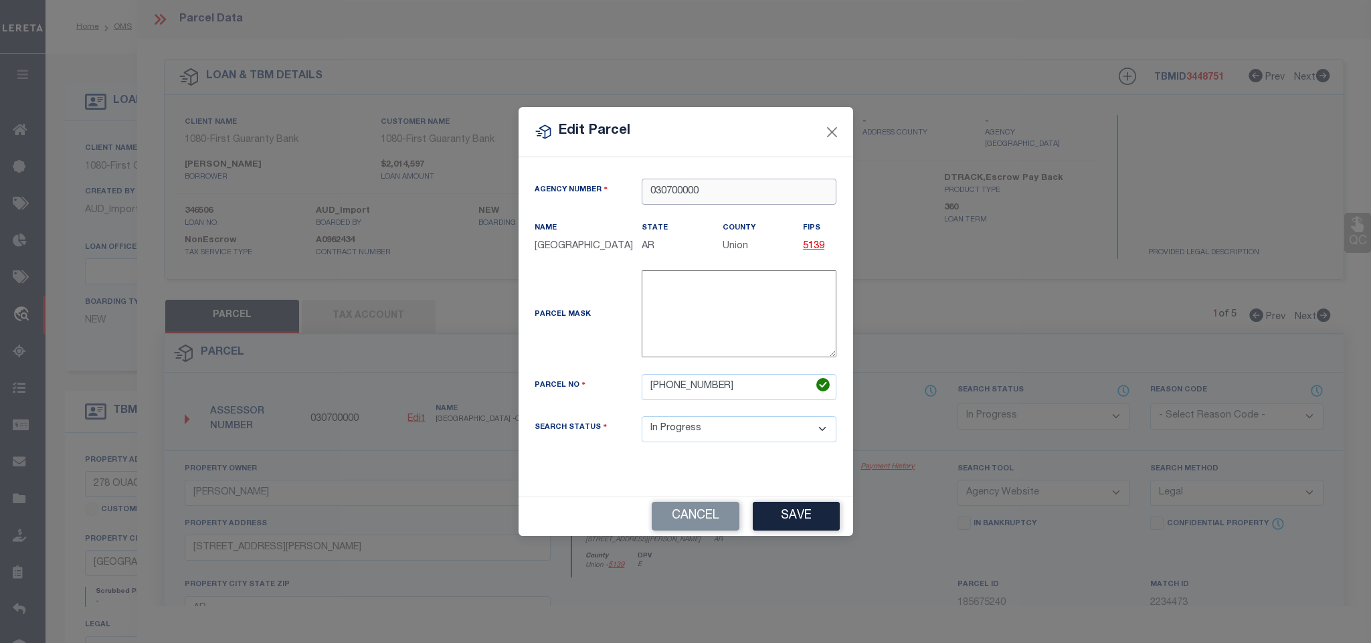
drag, startPoint x: 792, startPoint y: 201, endPoint x: 821, endPoint y: 203, distance: 29.5
click at [821, 203] on div "Agency Number 030700000" at bounding box center [686, 200] width 323 height 42
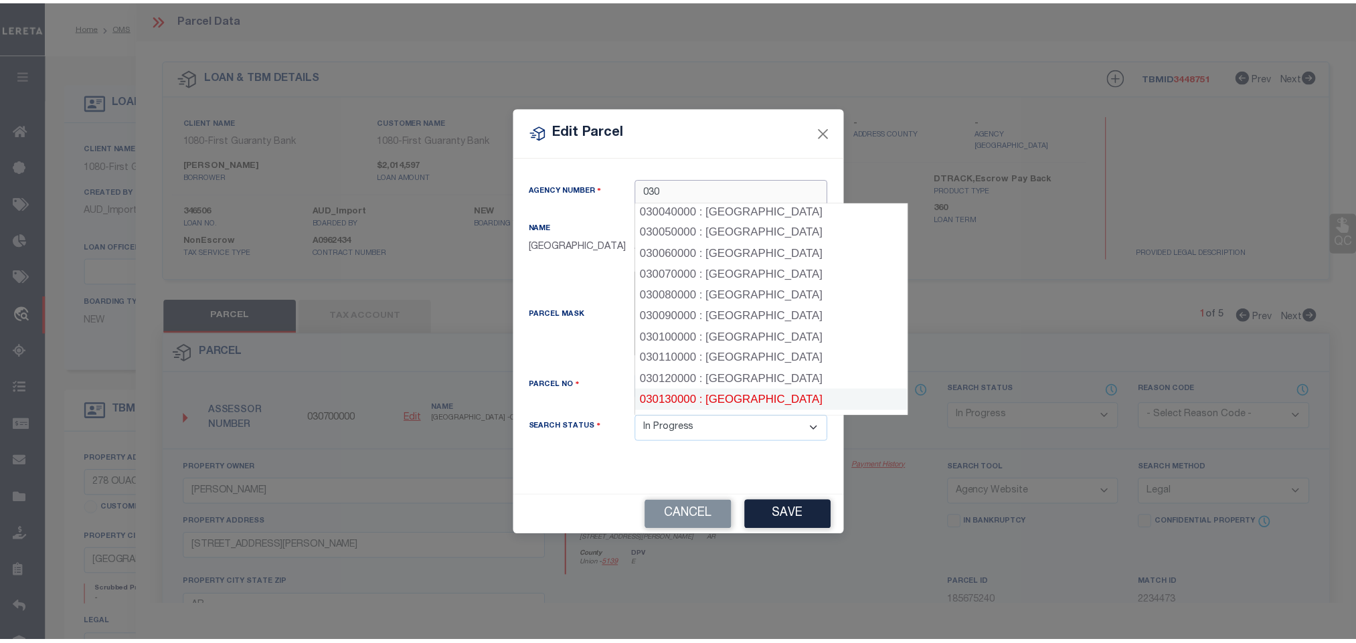
scroll to position [100, 0]
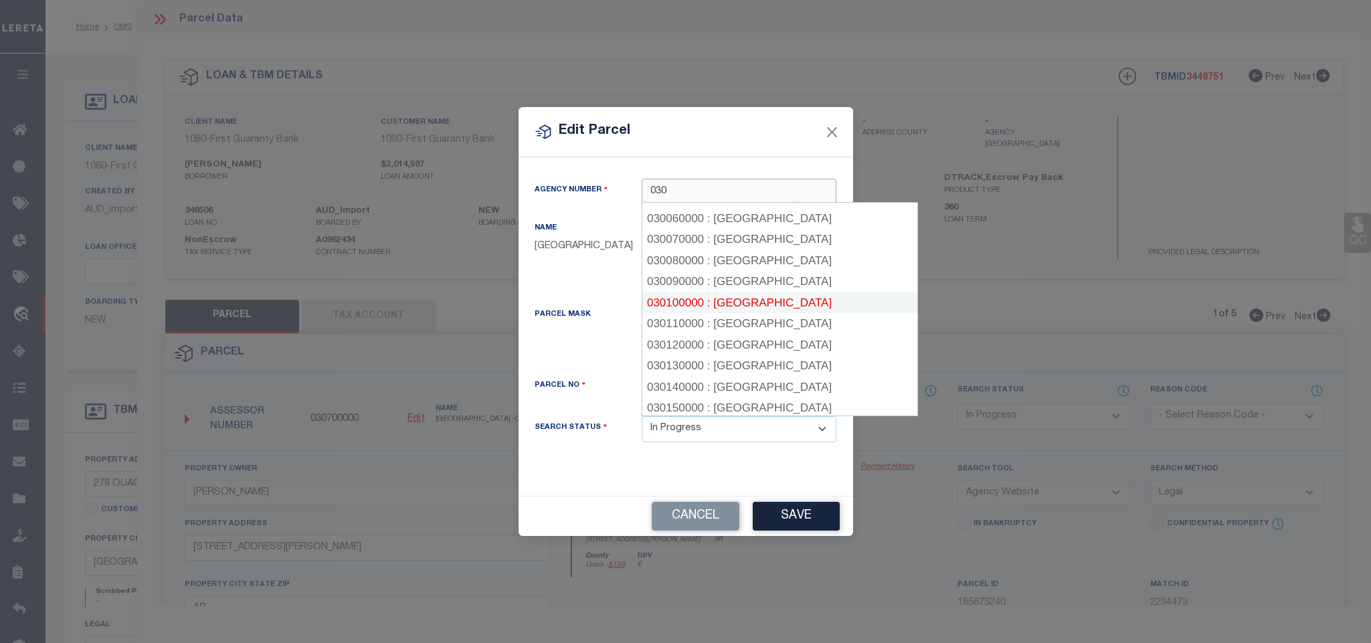
click at [773, 301] on div "030100000 : [GEOGRAPHIC_DATA]" at bounding box center [779, 302] width 275 height 21
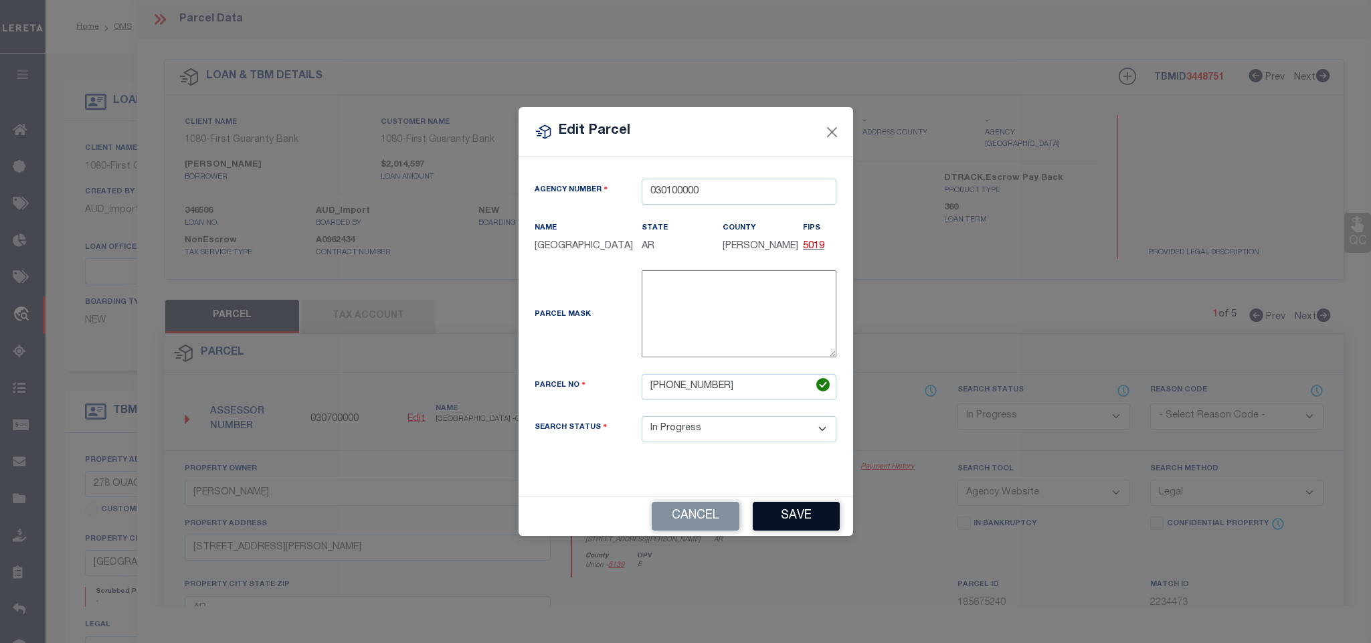
click at [793, 518] on button "Save" at bounding box center [796, 516] width 87 height 29
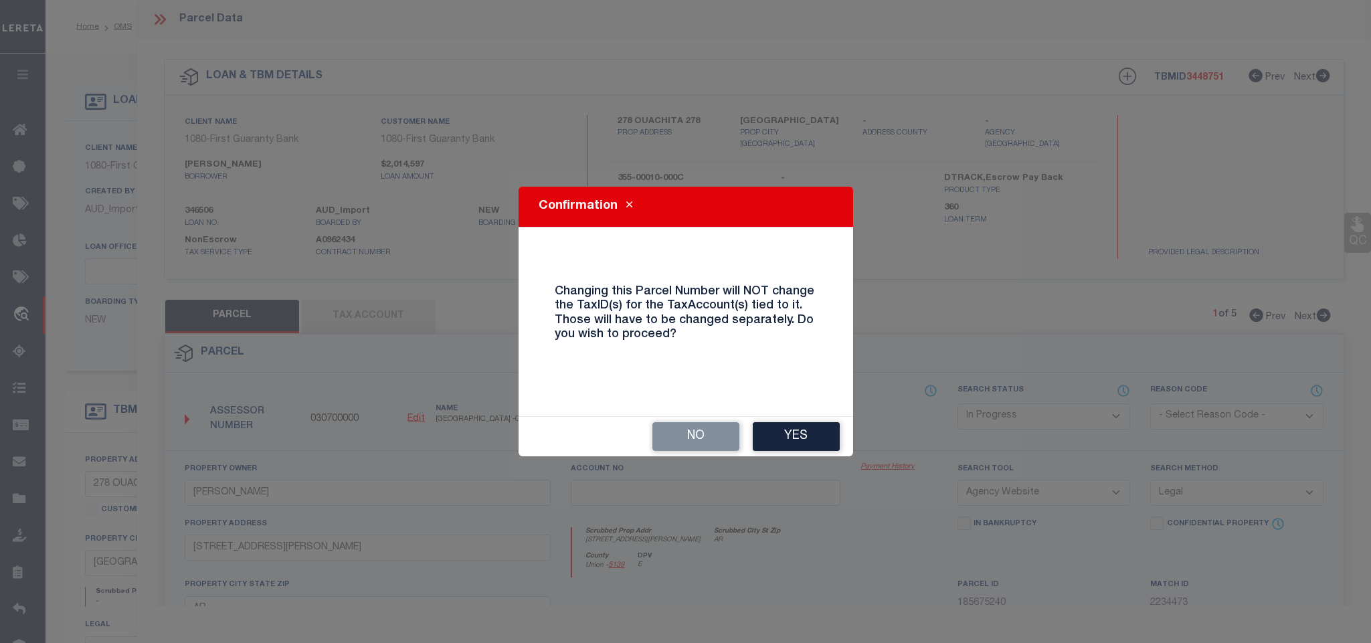
click at [797, 442] on button "Yes" at bounding box center [796, 436] width 87 height 29
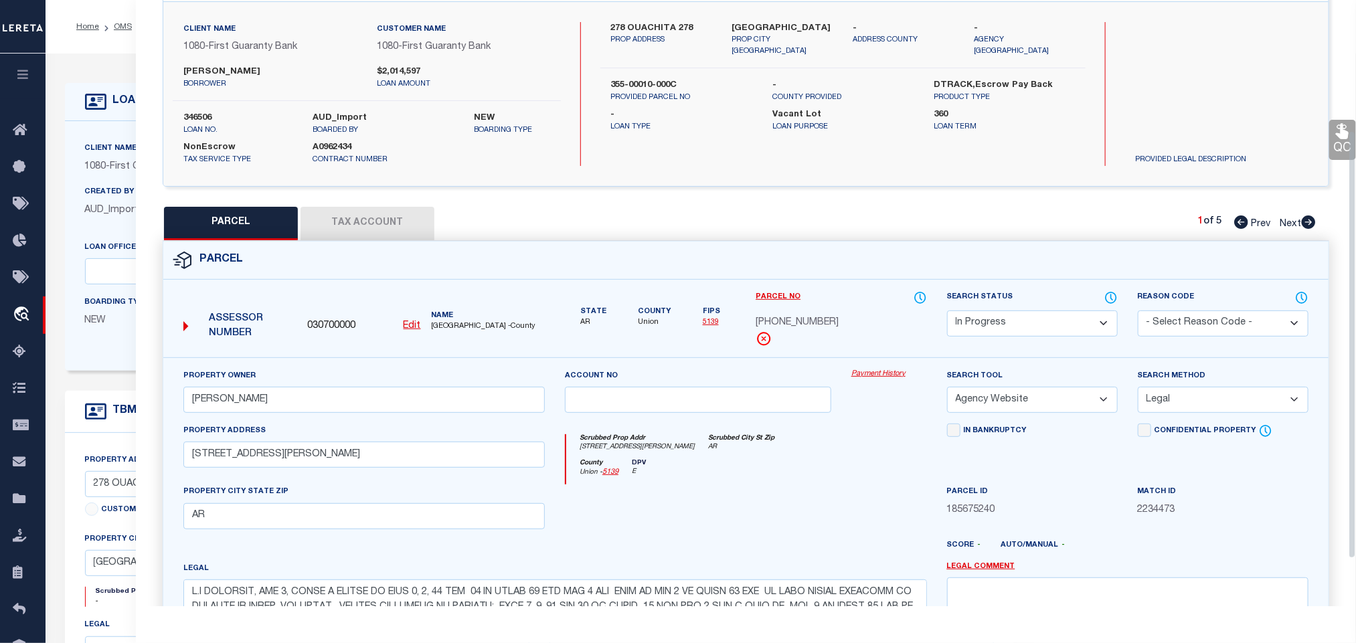
scroll to position [201, 0]
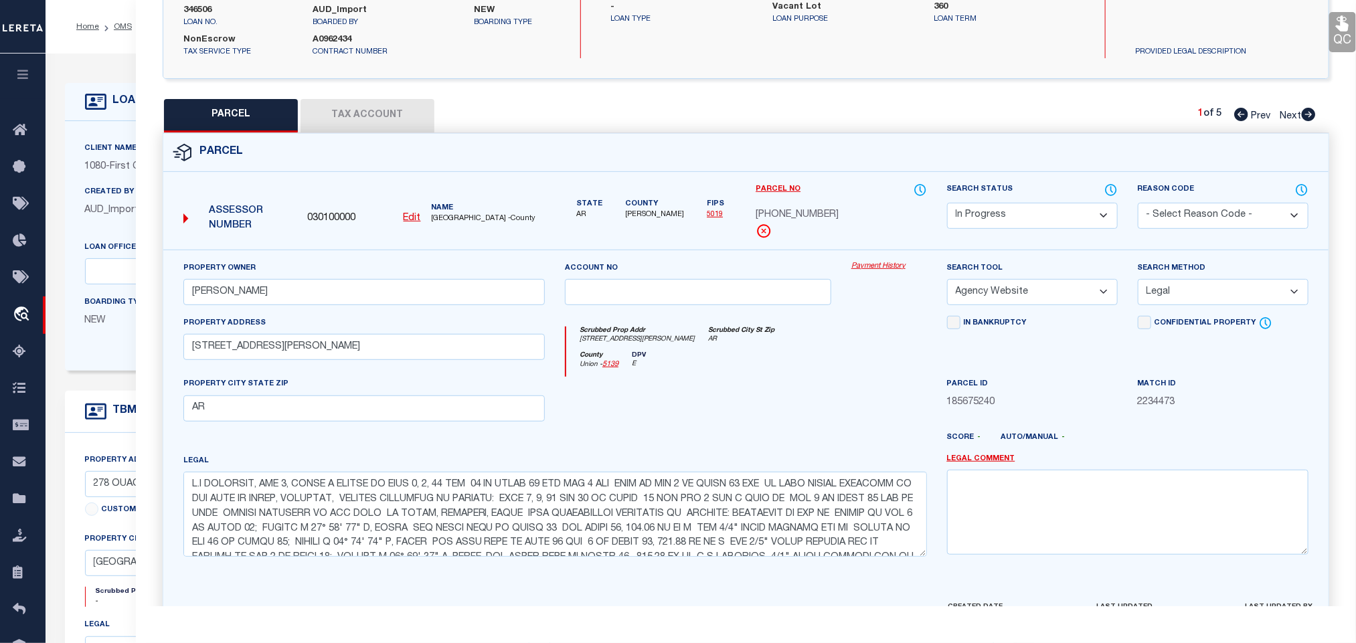
click at [375, 116] on button "Tax Account" at bounding box center [367, 115] width 134 height 33
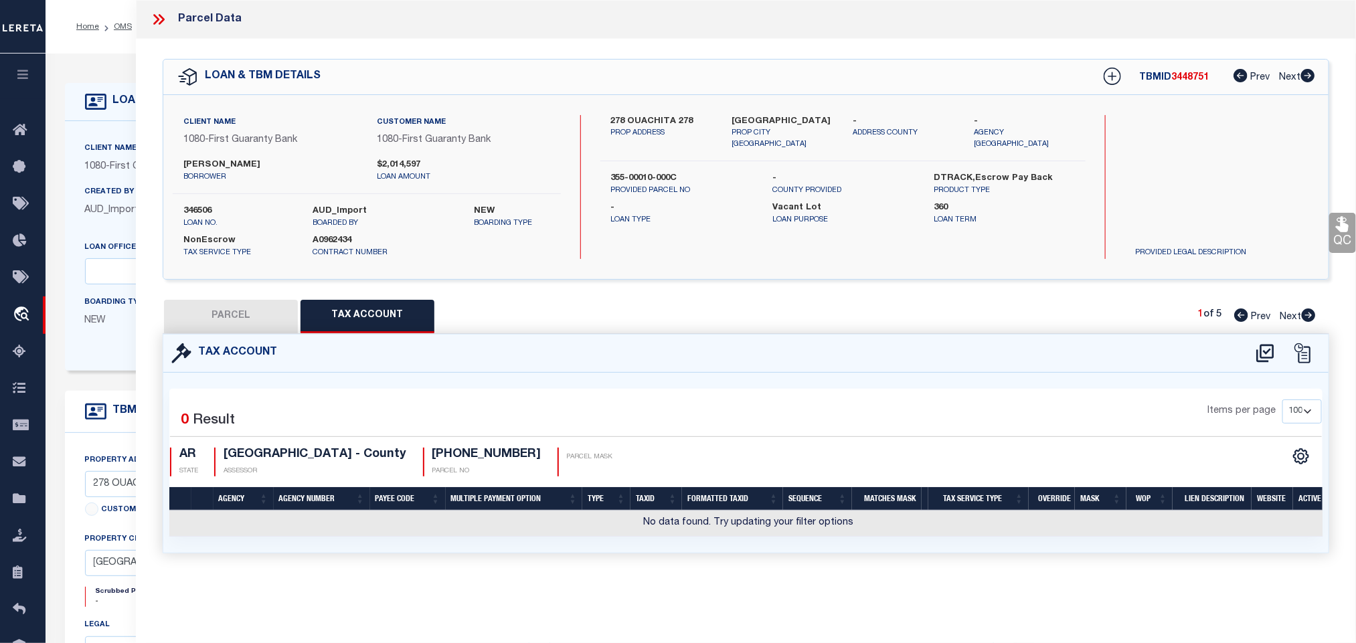
scroll to position [0, 0]
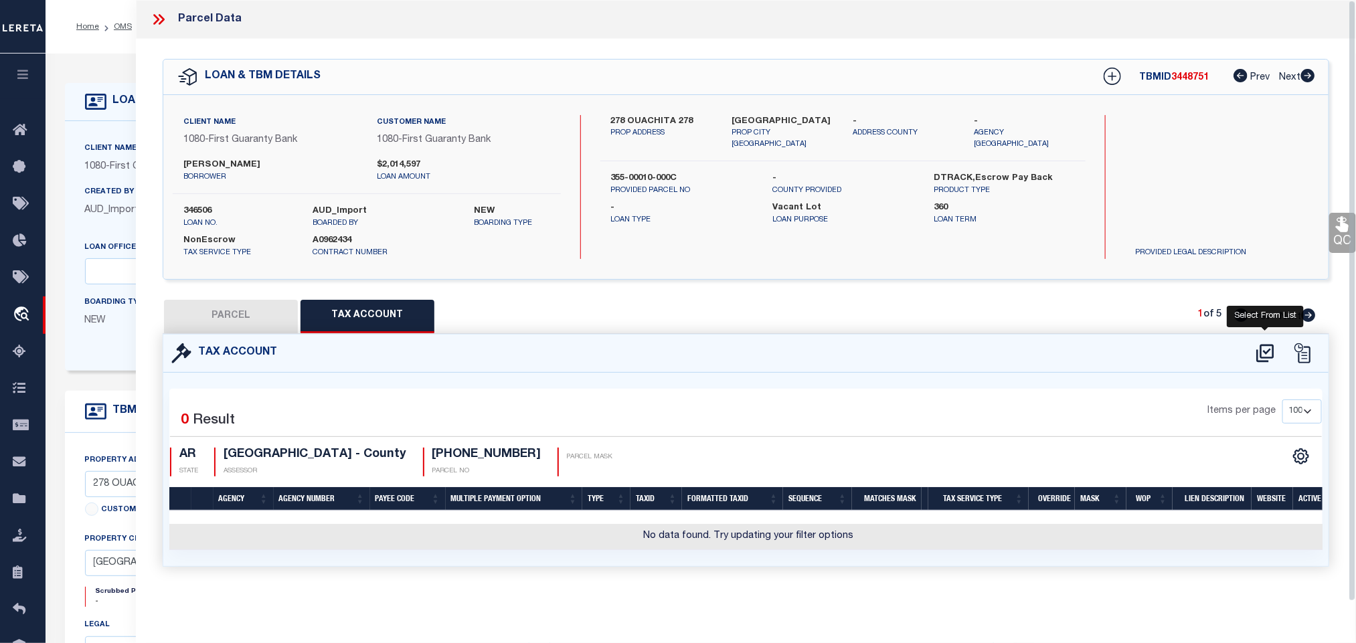
click at [1269, 354] on icon at bounding box center [1265, 353] width 22 height 21
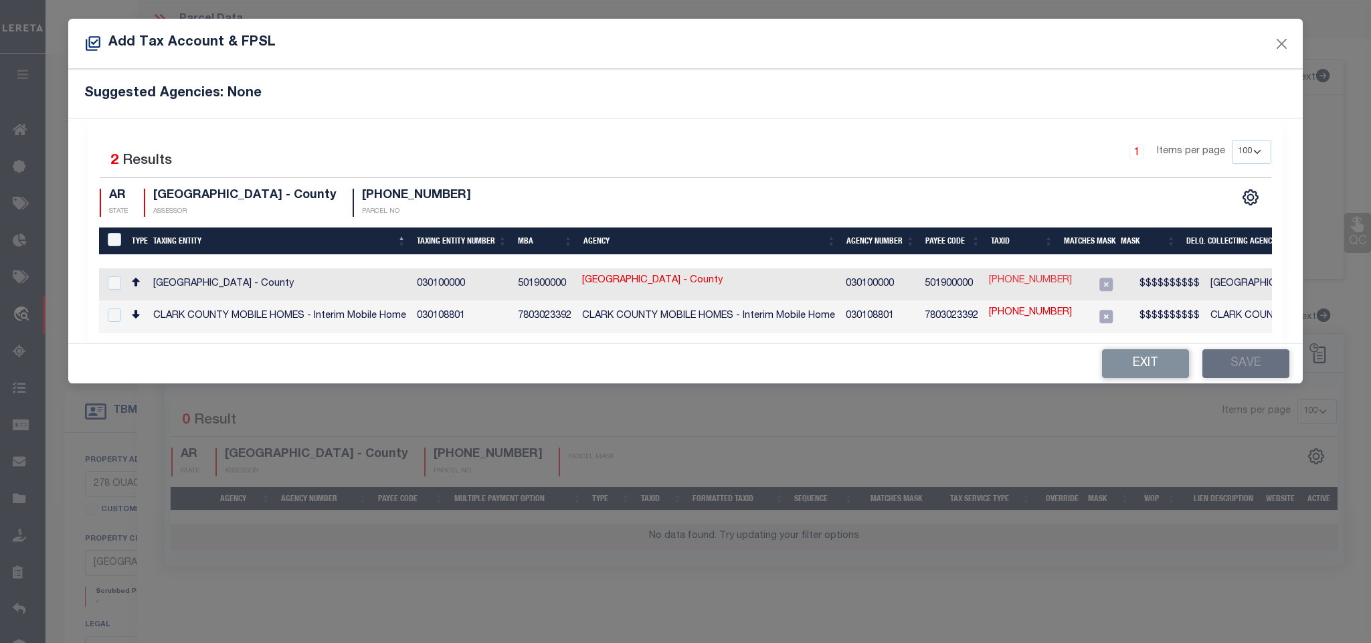
click at [1022, 288] on link "[PHONE_NUMBER]" at bounding box center [1030, 281] width 83 height 15
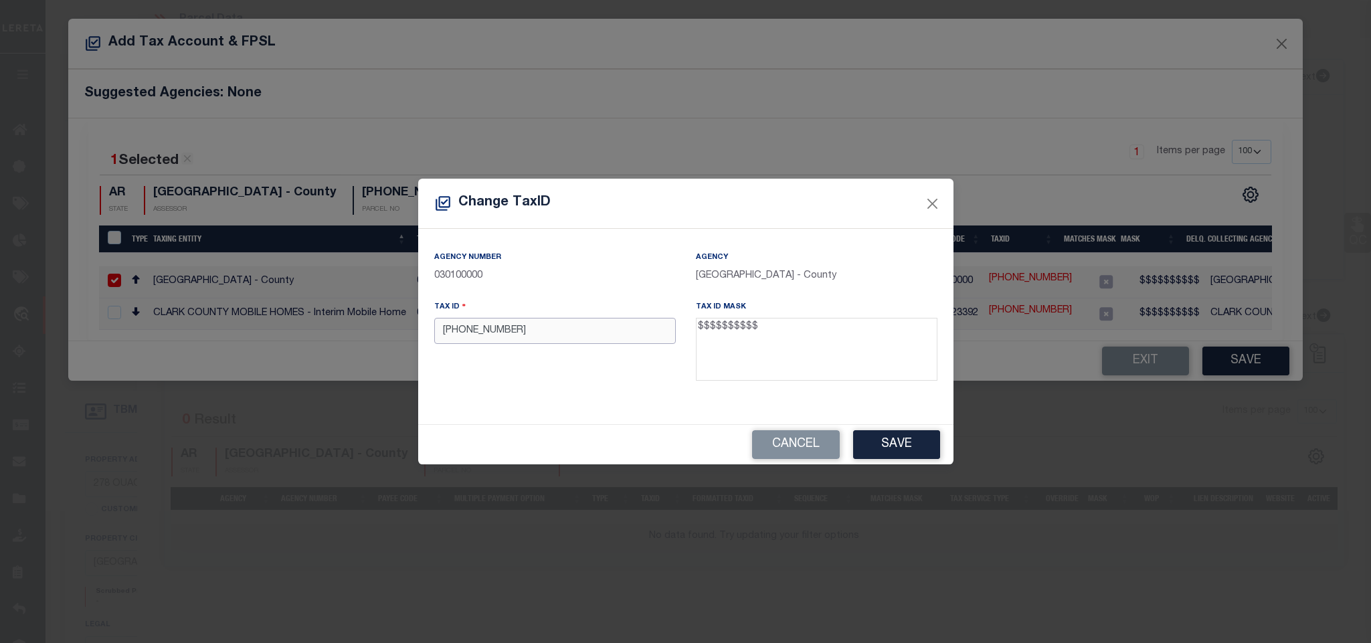
click at [554, 329] on input "[PHONE_NUMBER]" at bounding box center [555, 331] width 242 height 26
click at [905, 450] on button "Save" at bounding box center [896, 444] width 87 height 29
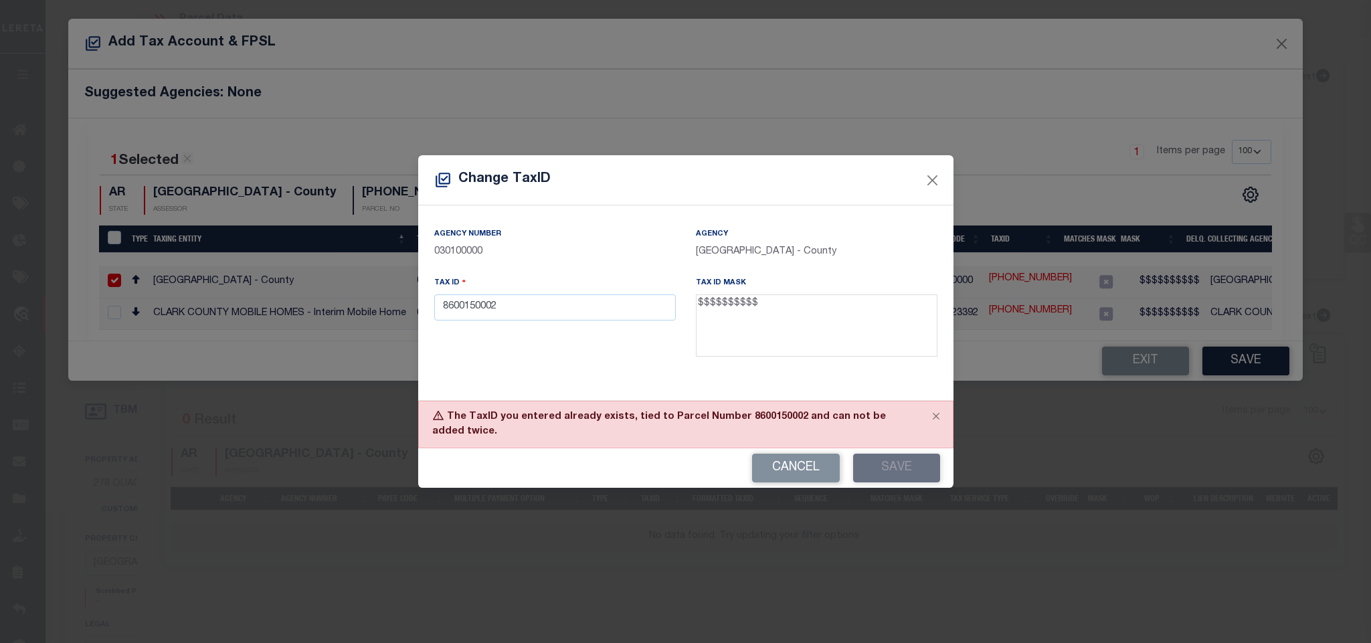
click at [747, 416] on div "The TaxID you entered already exists, tied to Parcel Number 8600150002 and can …" at bounding box center [685, 425] width 535 height 48
click at [771, 460] on button "Cancel" at bounding box center [796, 468] width 88 height 29
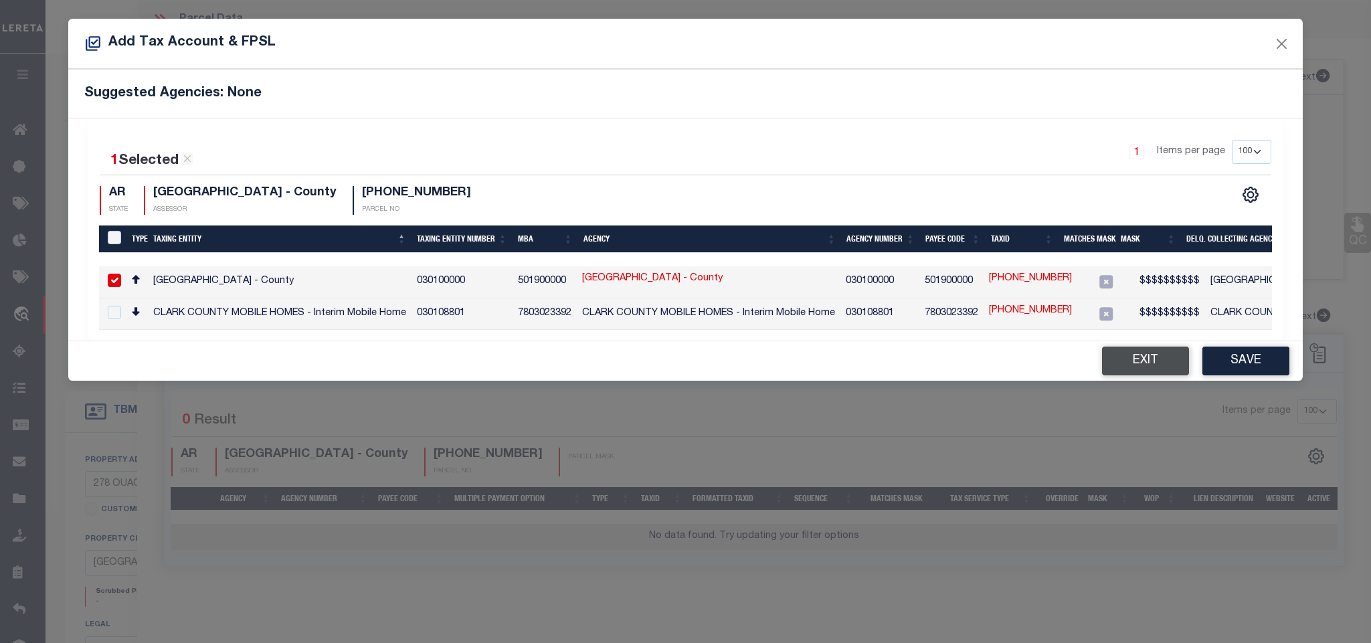
click at [1142, 361] on button "Exit" at bounding box center [1145, 361] width 87 height 29
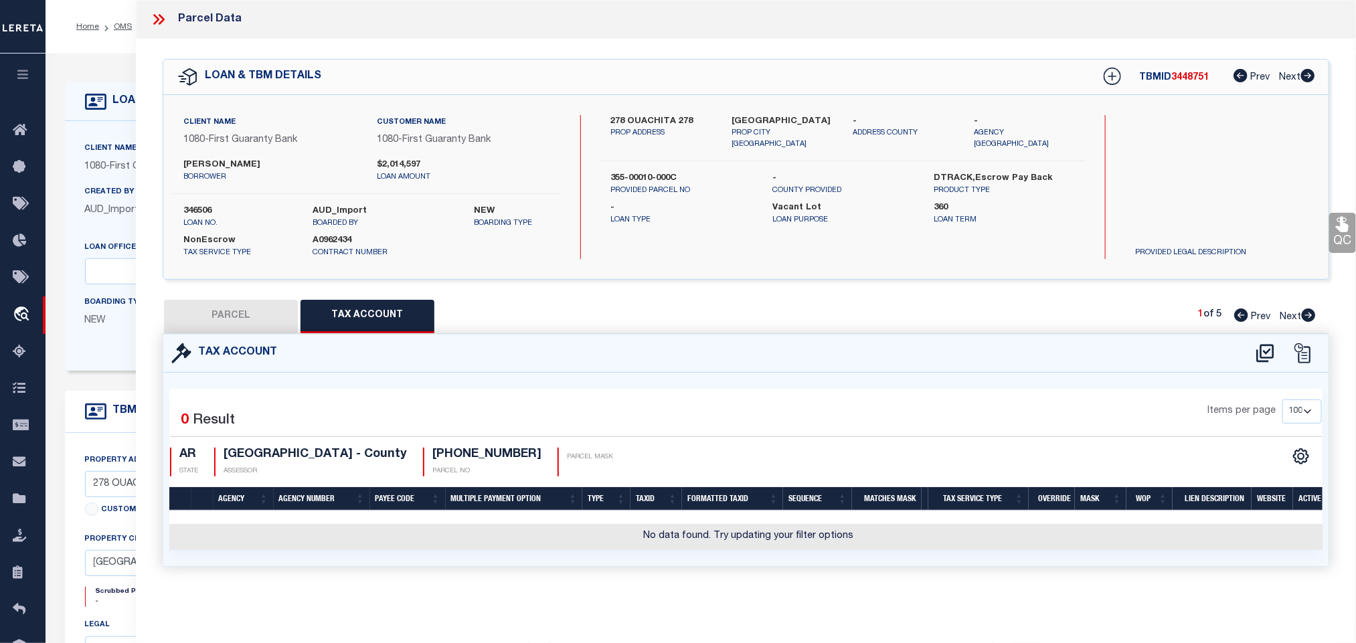
click at [251, 317] on button "PARCEL" at bounding box center [231, 316] width 134 height 33
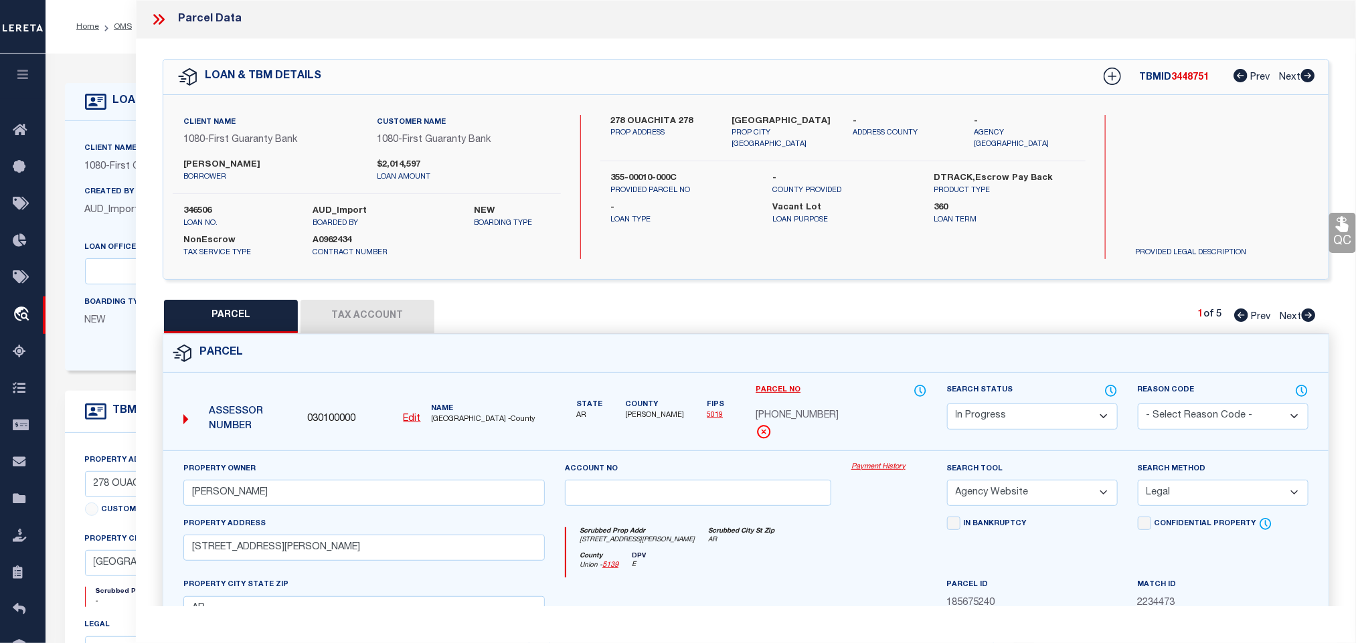
click at [412, 416] on u "Edit" at bounding box center [411, 418] width 17 height 9
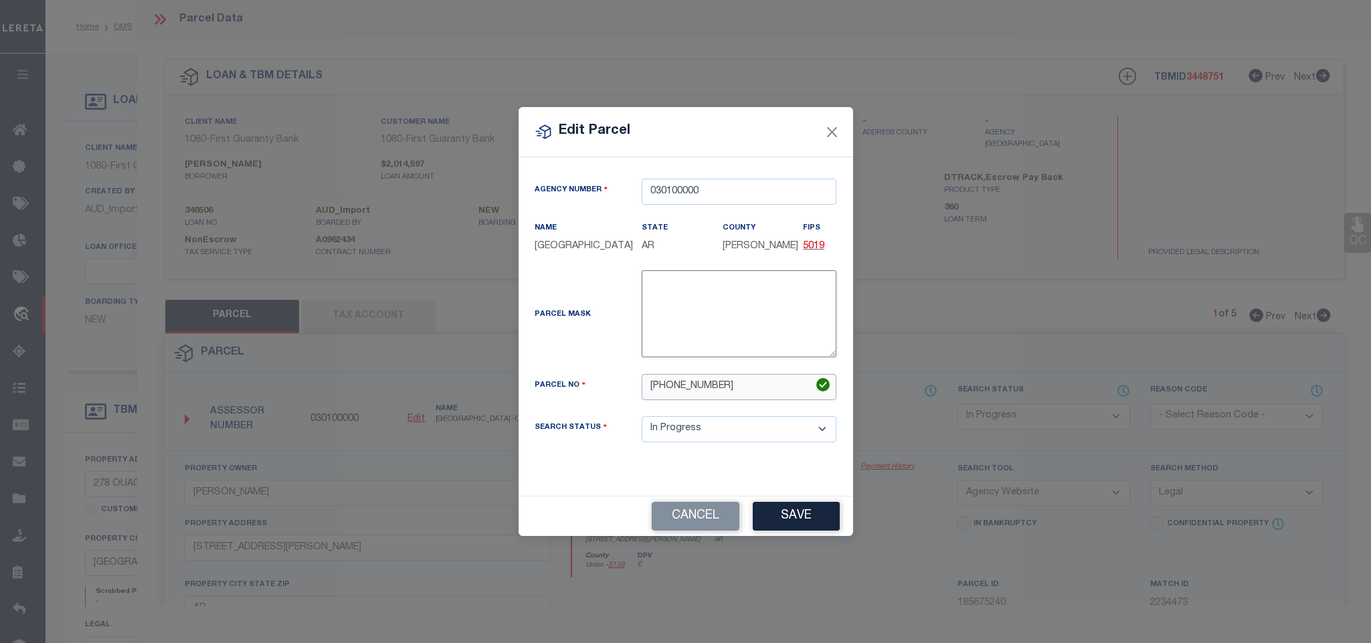
click at [721, 384] on input "[PHONE_NUMBER]" at bounding box center [739, 387] width 195 height 26
paste input "00150002"
click at [795, 509] on button "Save" at bounding box center [796, 516] width 87 height 29
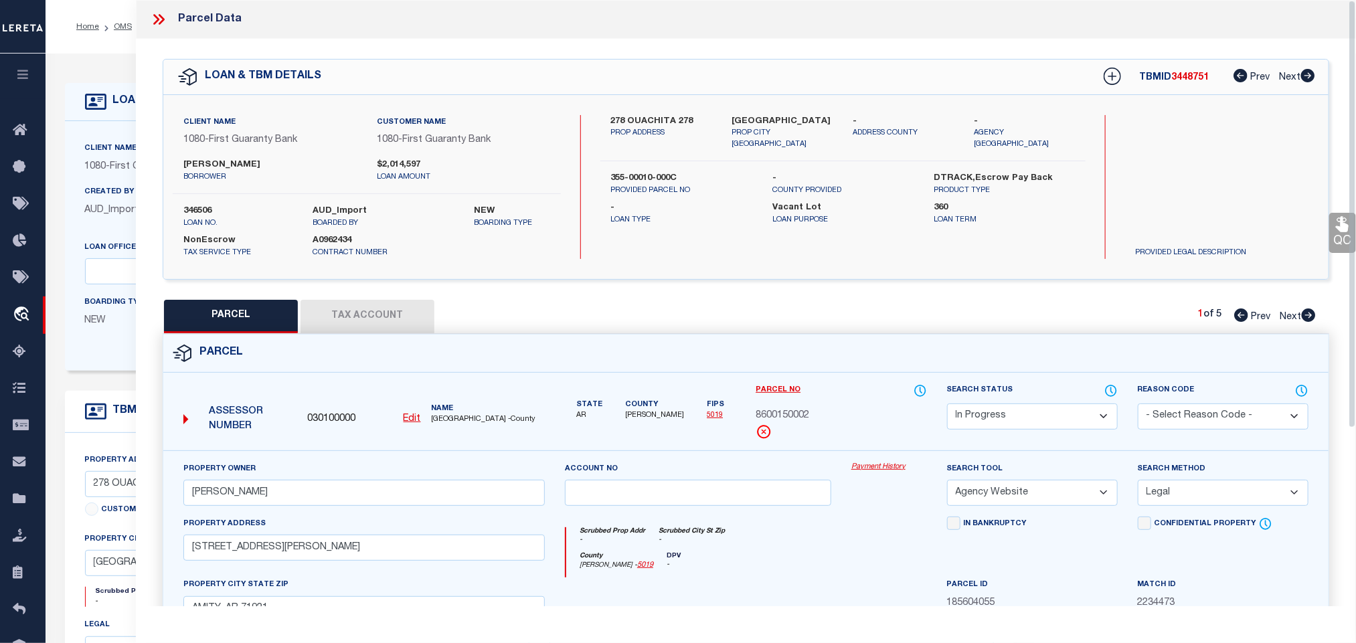
click at [416, 317] on button "Tax Account" at bounding box center [367, 316] width 134 height 33
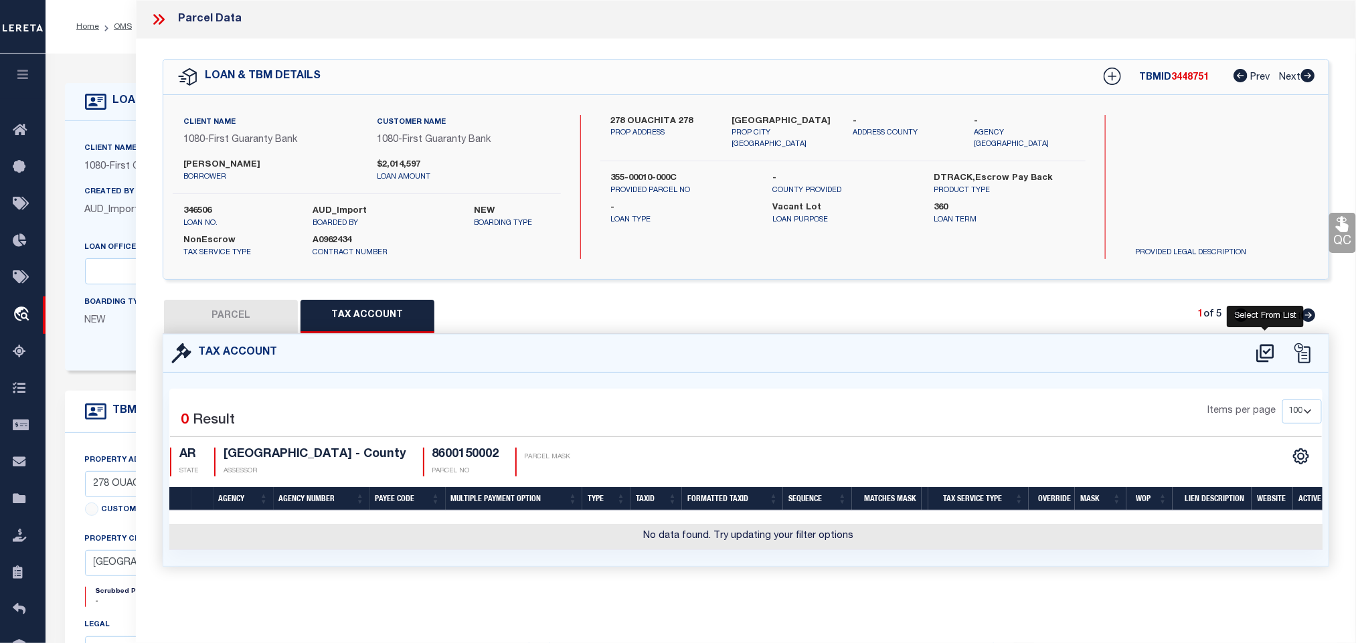
click at [1269, 353] on icon at bounding box center [1264, 353] width 17 height 18
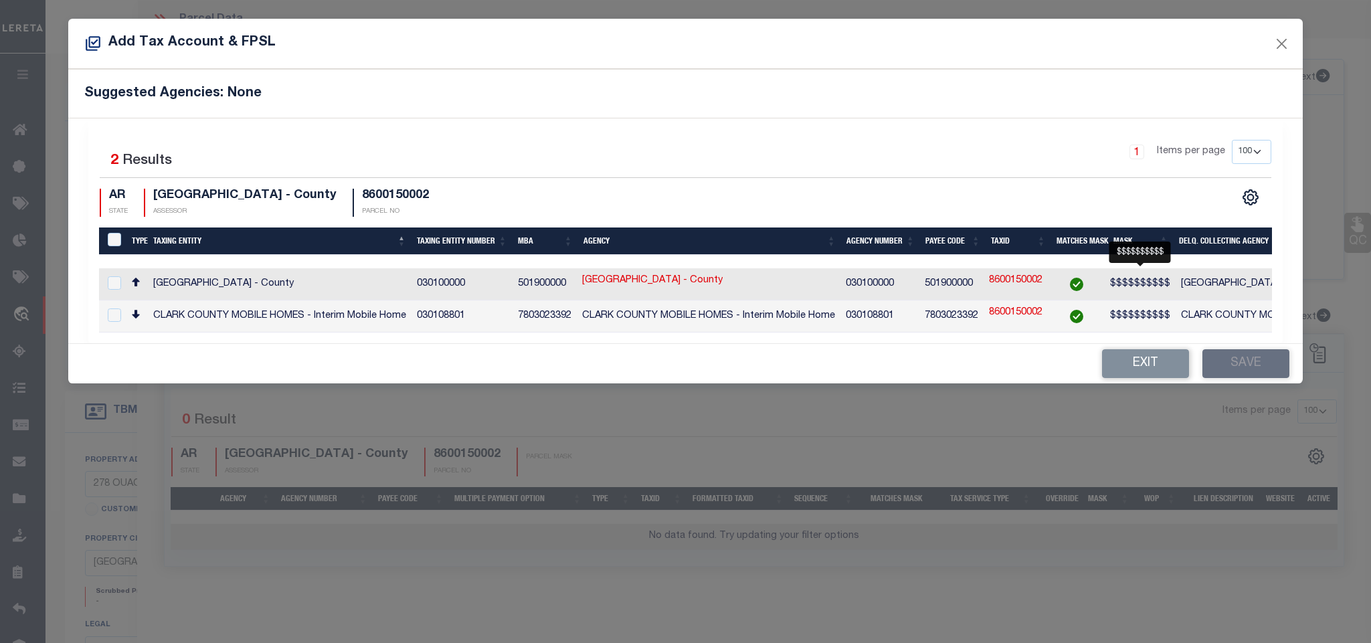
click at [1159, 288] on span "$$$$$$$$$$" at bounding box center [1140, 283] width 60 height 9
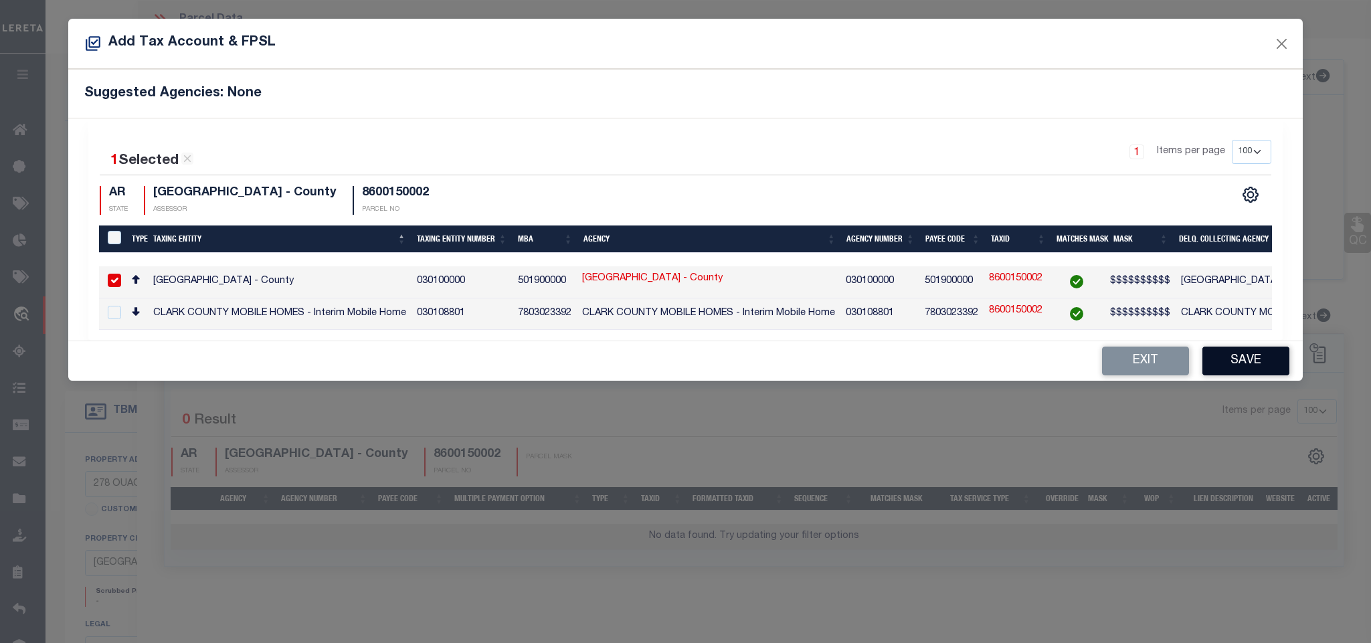
click at [1273, 367] on button "Save" at bounding box center [1245, 361] width 87 height 29
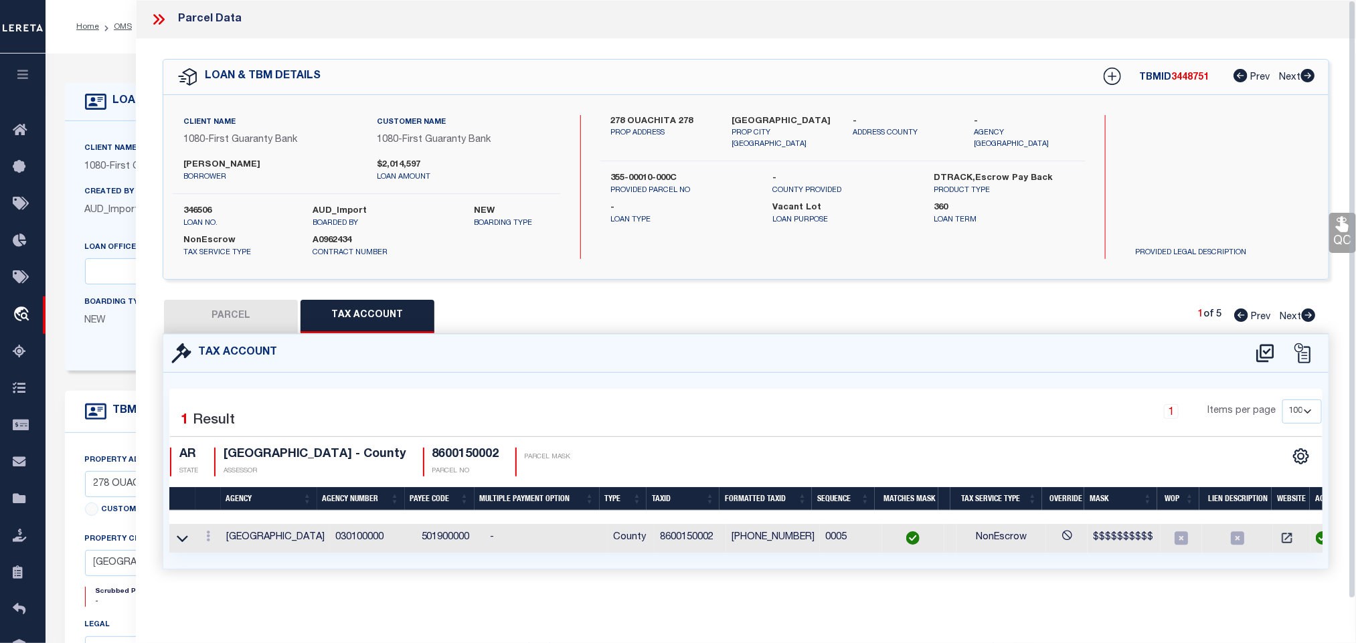
drag, startPoint x: 243, startPoint y: 319, endPoint x: 749, endPoint y: 392, distance: 511.1
click at [243, 319] on button "PARCEL" at bounding box center [231, 316] width 134 height 33
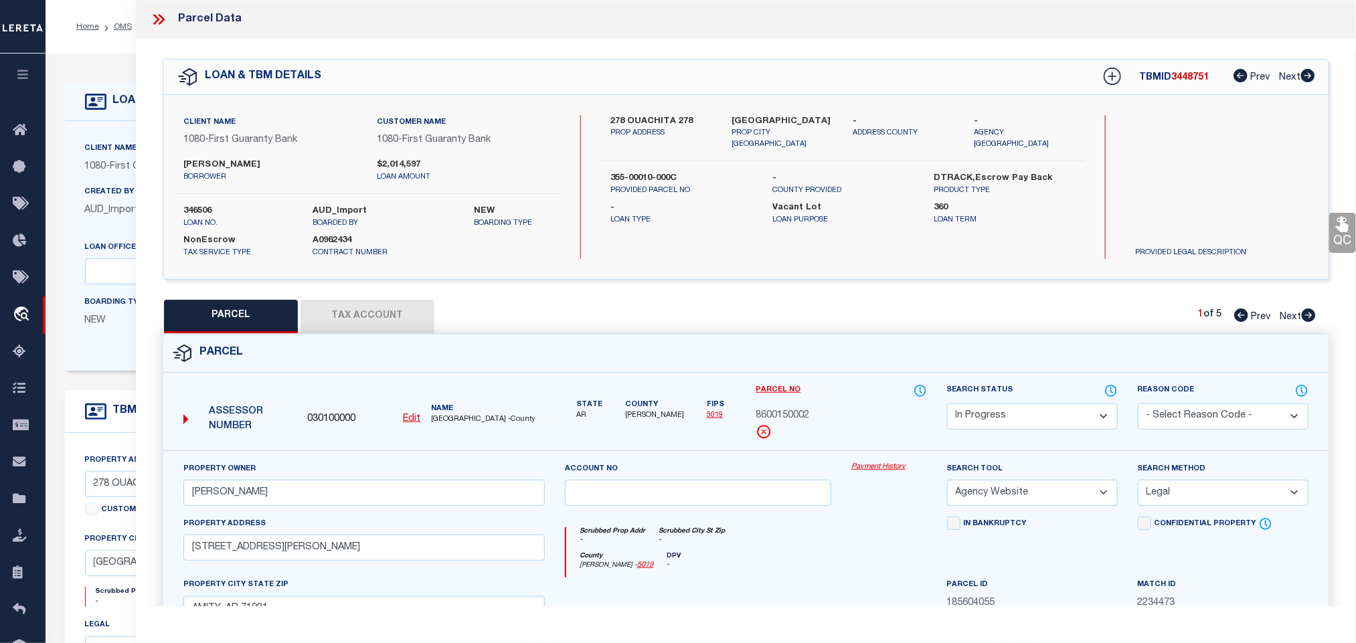
click at [1036, 414] on select "Automated Search Bad Parcel Complete Duplicate Parcel High Dollar Reporting In …" at bounding box center [1032, 416] width 171 height 26
click at [947, 405] on select "Automated Search Bad Parcel Complete Duplicate Parcel High Dollar Reporting In …" at bounding box center [1032, 416] width 171 height 26
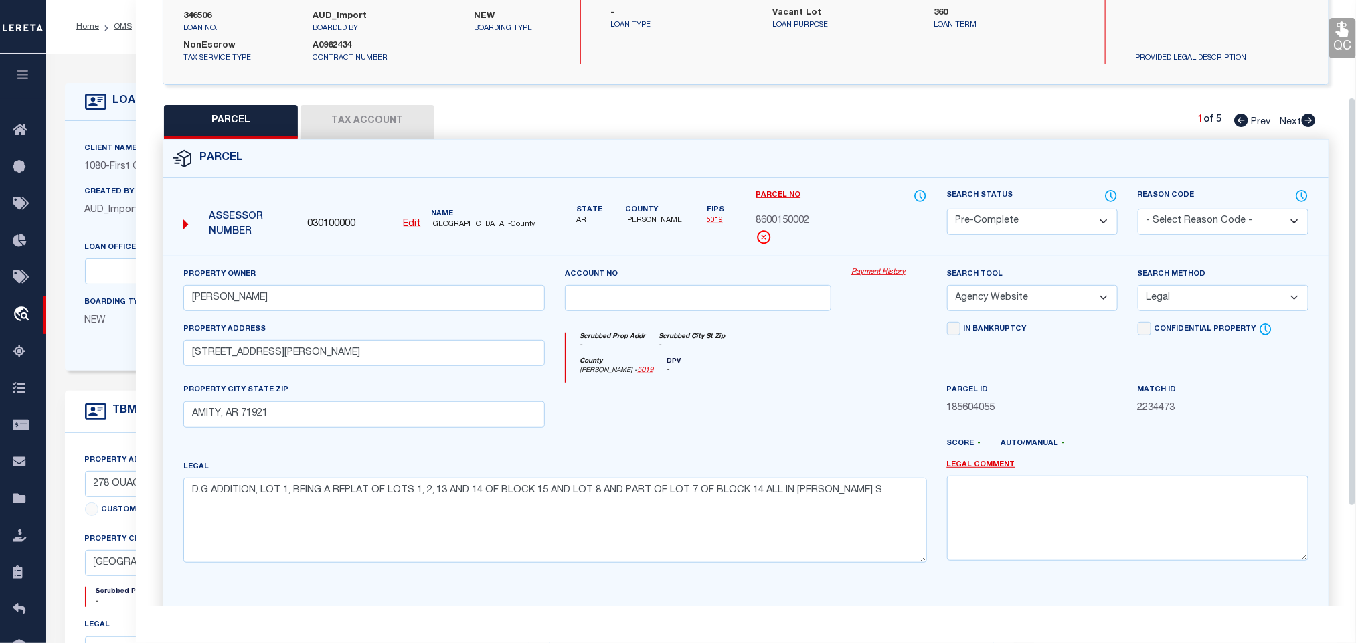
scroll to position [291, 0]
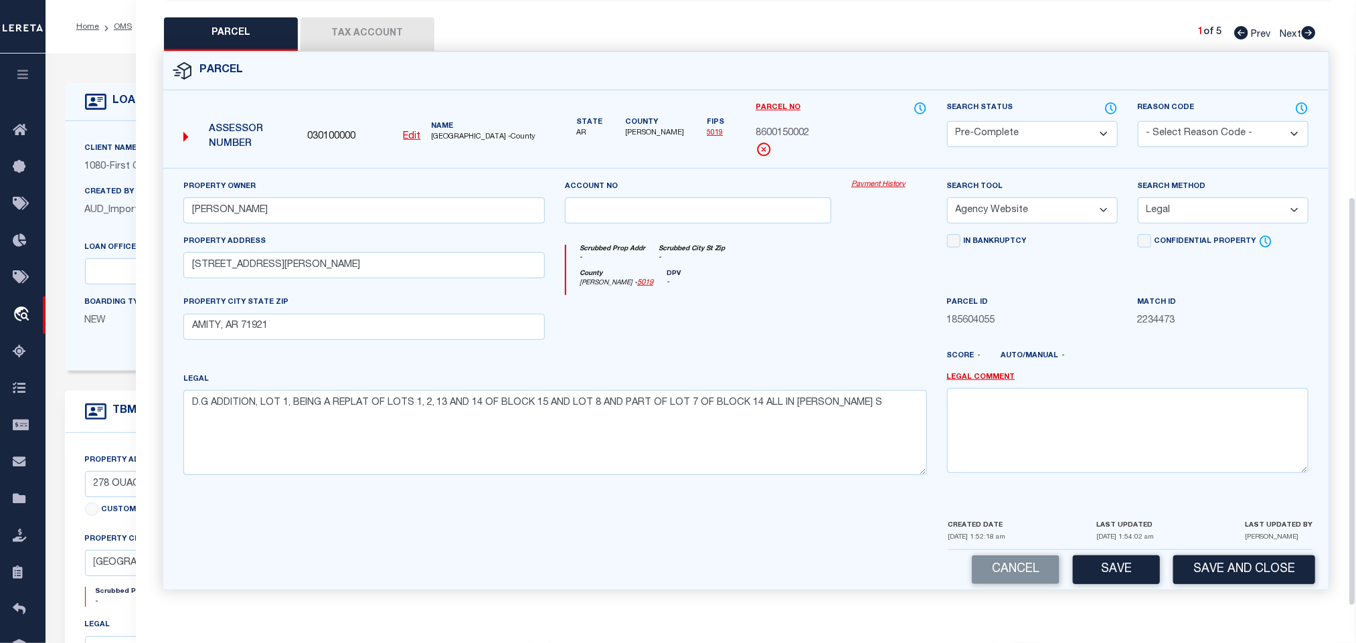
click at [1217, 602] on div "Parcel 030100000 Edit" at bounding box center [746, 329] width 1186 height 555
click at [1222, 567] on button "Save and Close" at bounding box center [1244, 569] width 142 height 29
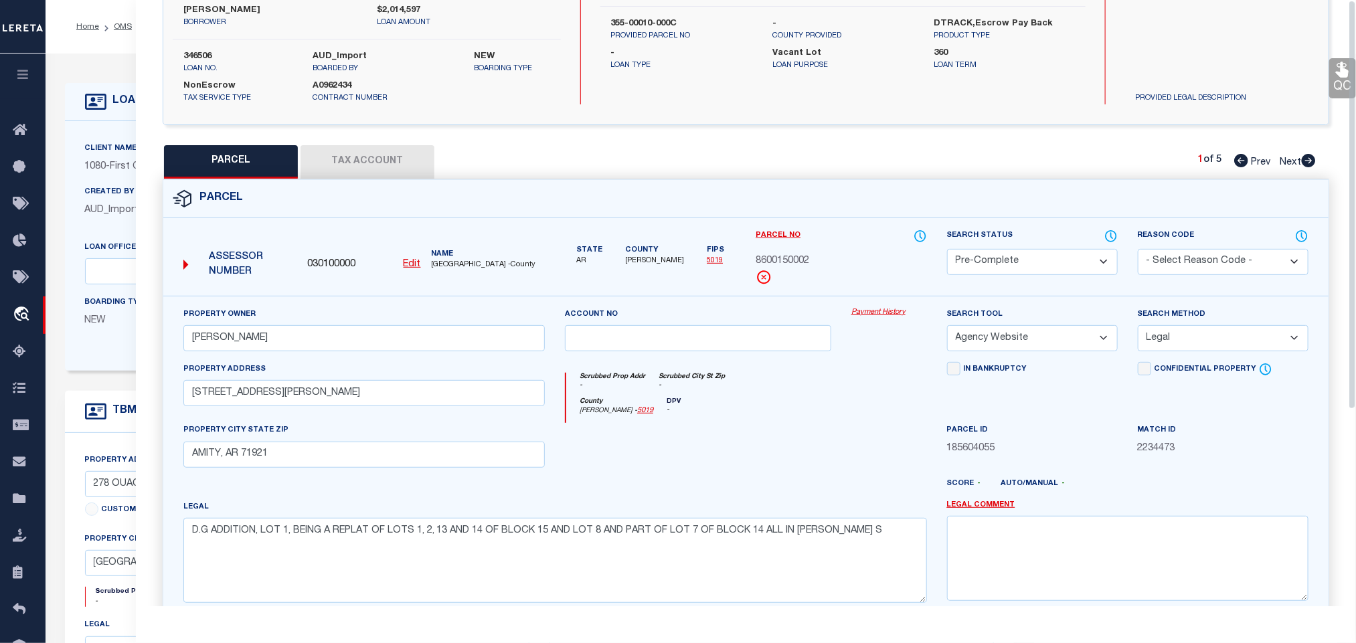
scroll to position [0, 0]
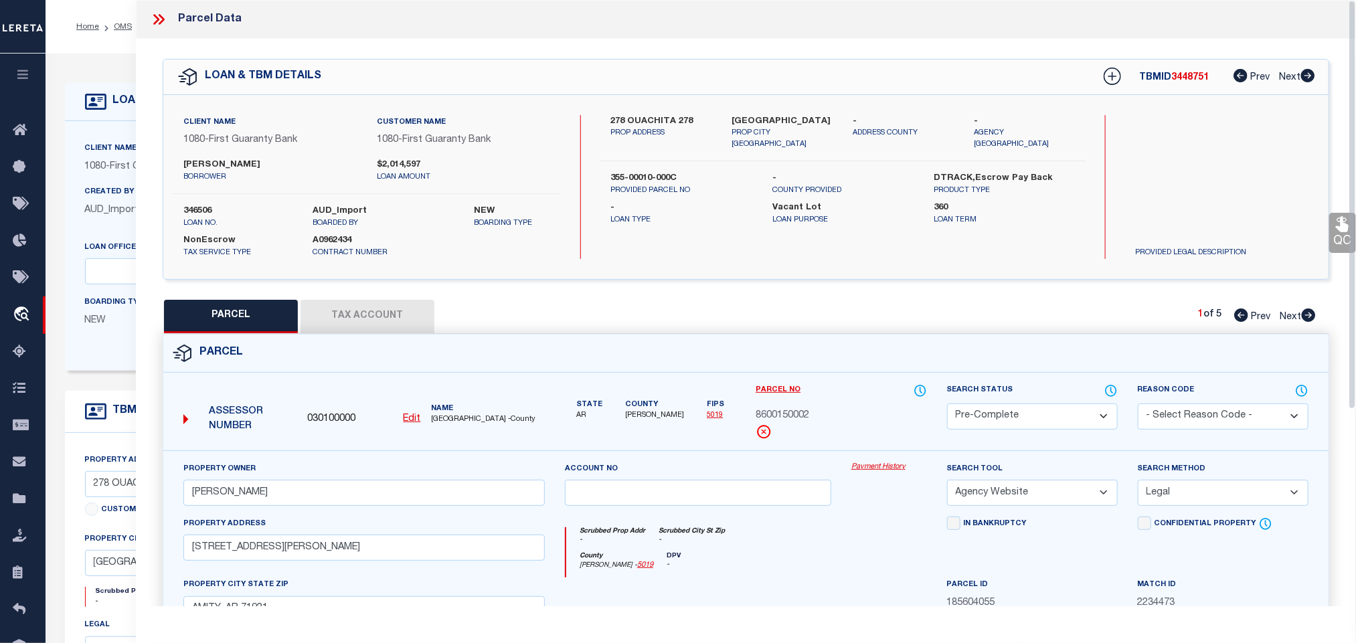
click at [193, 209] on label "346506" at bounding box center [237, 211] width 109 height 13
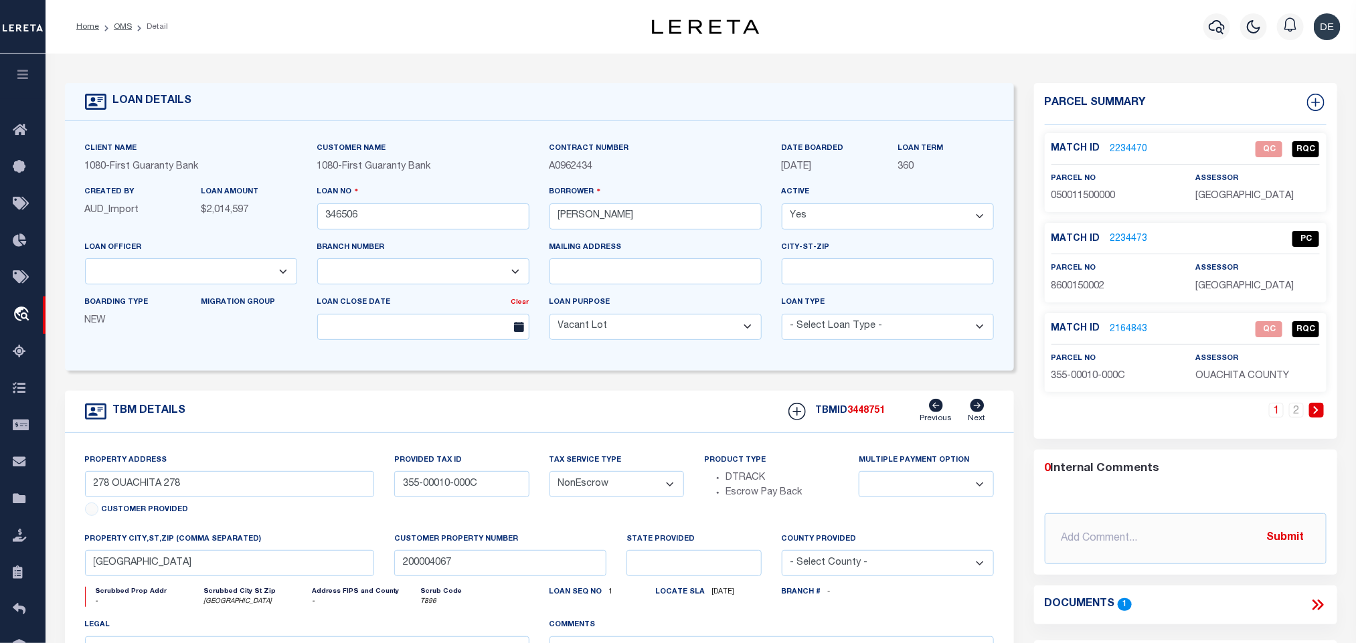
click at [871, 411] on span "3448751" at bounding box center [866, 410] width 37 height 9
click at [1255, 187] on div "assessor [GEOGRAPHIC_DATA]" at bounding box center [1257, 187] width 124 height 33
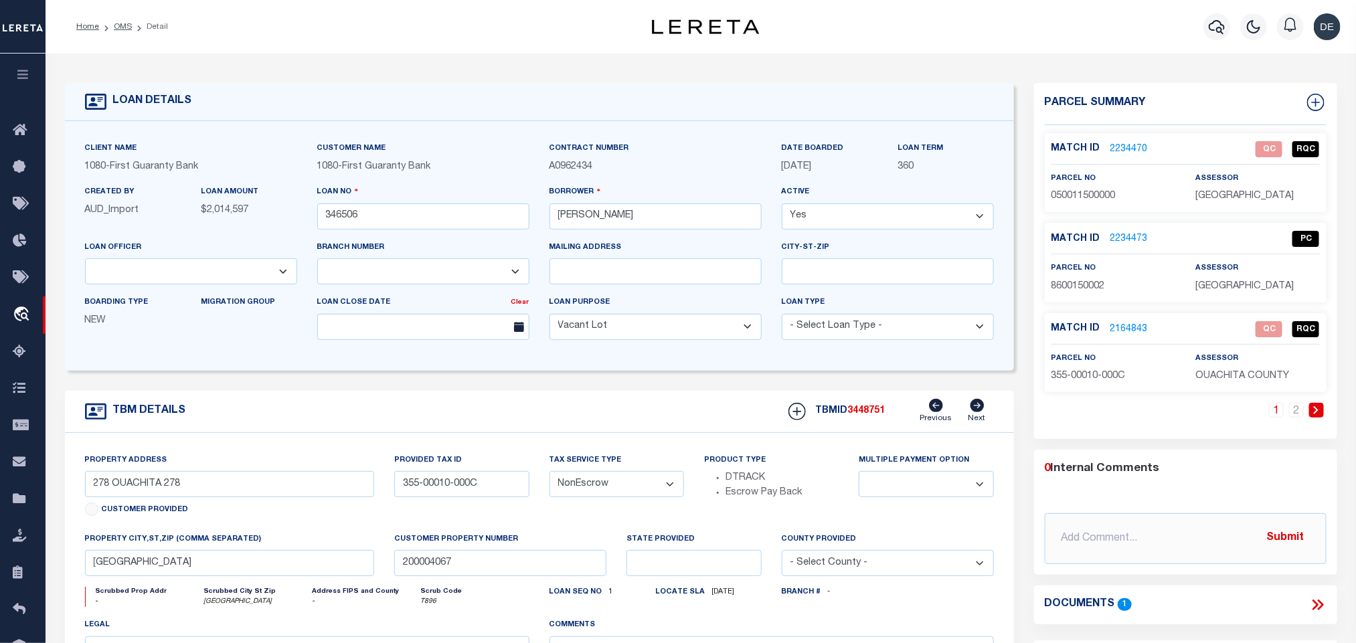
click at [1249, 191] on span "[GEOGRAPHIC_DATA]" at bounding box center [1244, 195] width 98 height 9
click at [1081, 199] on span "050011500000" at bounding box center [1083, 195] width 64 height 9
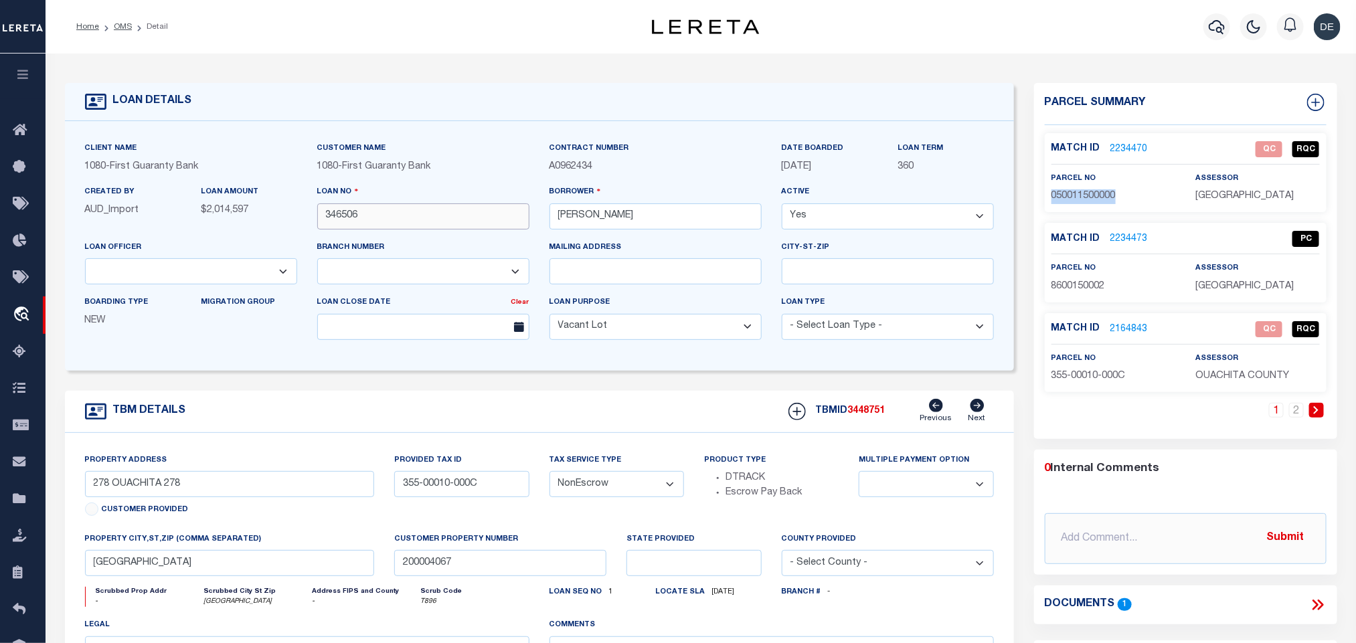
click at [343, 221] on input "346506" at bounding box center [423, 216] width 212 height 26
click at [870, 416] on span "3448751" at bounding box center [866, 410] width 37 height 9
click at [1235, 282] on span "[GEOGRAPHIC_DATA]" at bounding box center [1244, 286] width 98 height 9
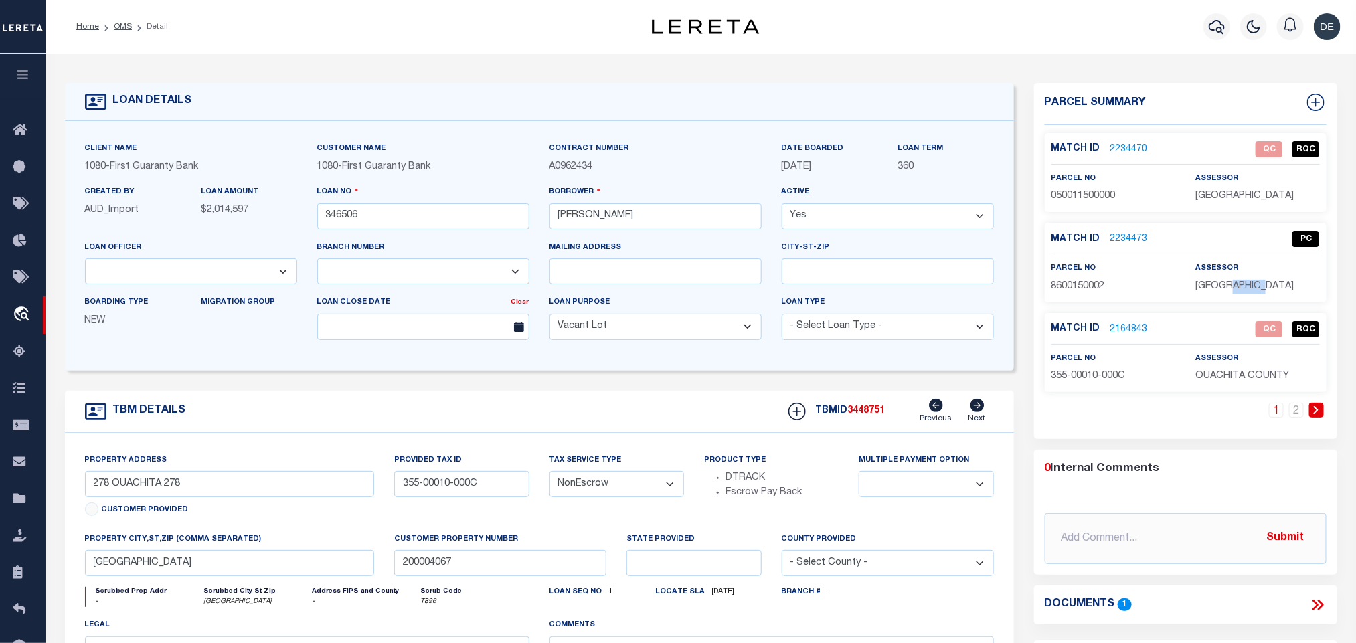
click at [1235, 282] on span "[GEOGRAPHIC_DATA]" at bounding box center [1244, 286] width 98 height 9
click at [1082, 283] on span "8600150002" at bounding box center [1078, 286] width 54 height 9
click at [330, 211] on input "346506" at bounding box center [423, 216] width 212 height 26
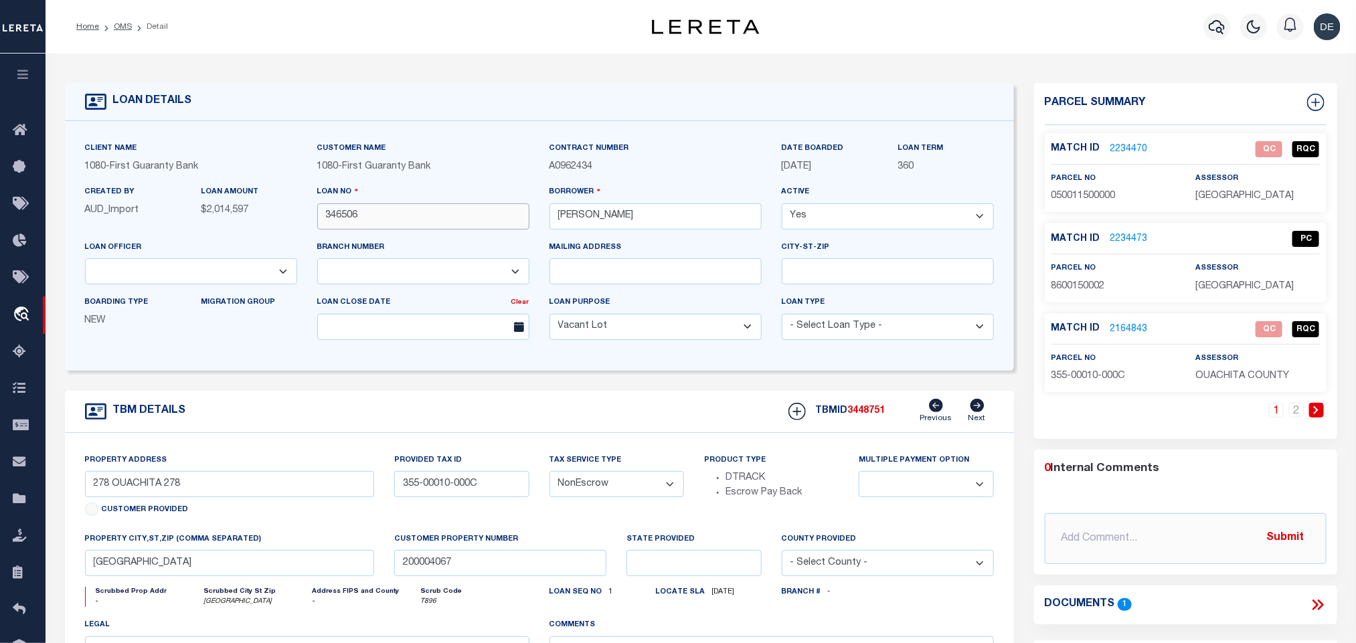
click at [330, 211] on input "346506" at bounding box center [423, 216] width 212 height 26
click at [877, 413] on span "3448751" at bounding box center [866, 410] width 37 height 9
click at [1249, 381] on span "OUACHITA COUNTY" at bounding box center [1242, 375] width 94 height 9
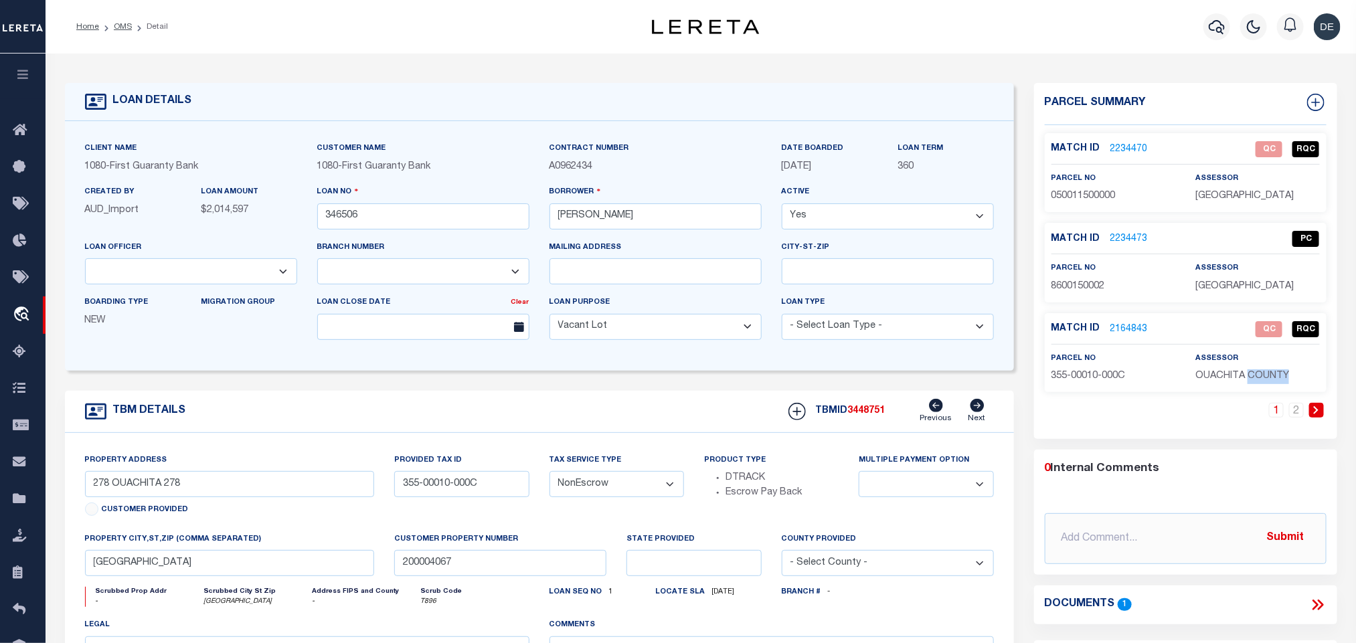
click at [1273, 376] on span "OUACHITA COUNTY" at bounding box center [1242, 375] width 94 height 9
click at [1099, 381] on span "355-00010-000C" at bounding box center [1088, 375] width 74 height 9
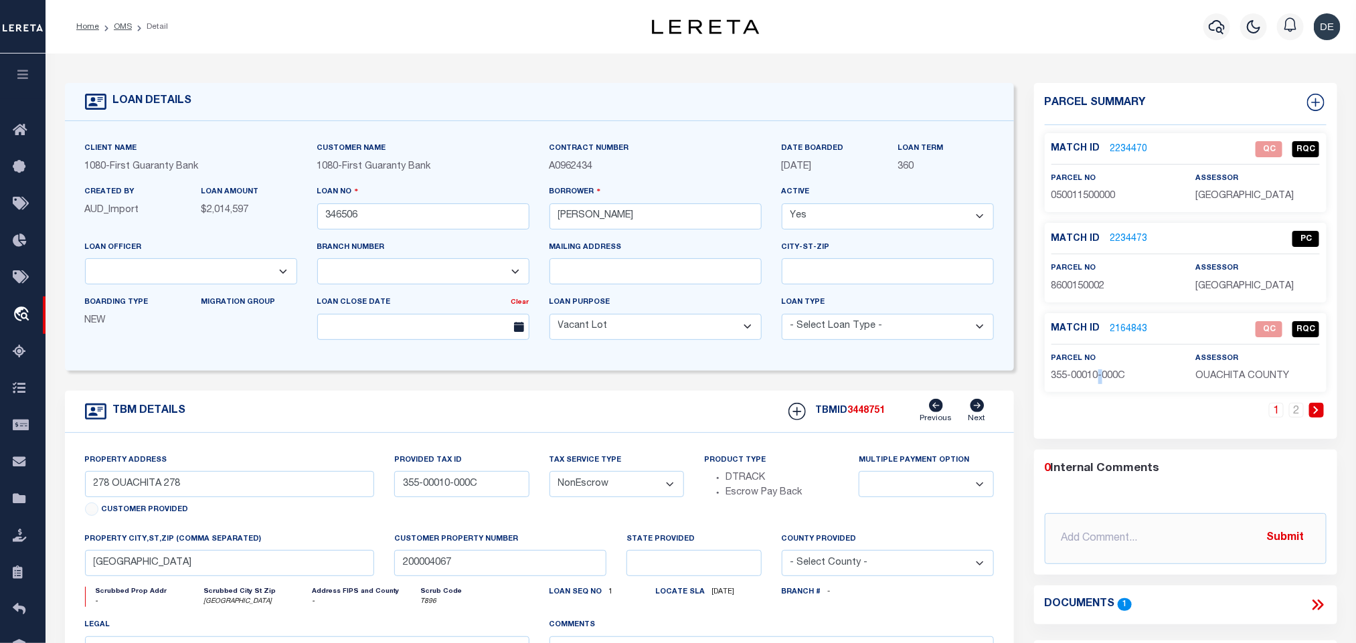
click at [1099, 381] on span "355-00010-000C" at bounding box center [1088, 375] width 74 height 9
click at [472, 215] on input "346506" at bounding box center [423, 216] width 212 height 26
click at [1299, 412] on link "2" at bounding box center [1296, 410] width 15 height 15
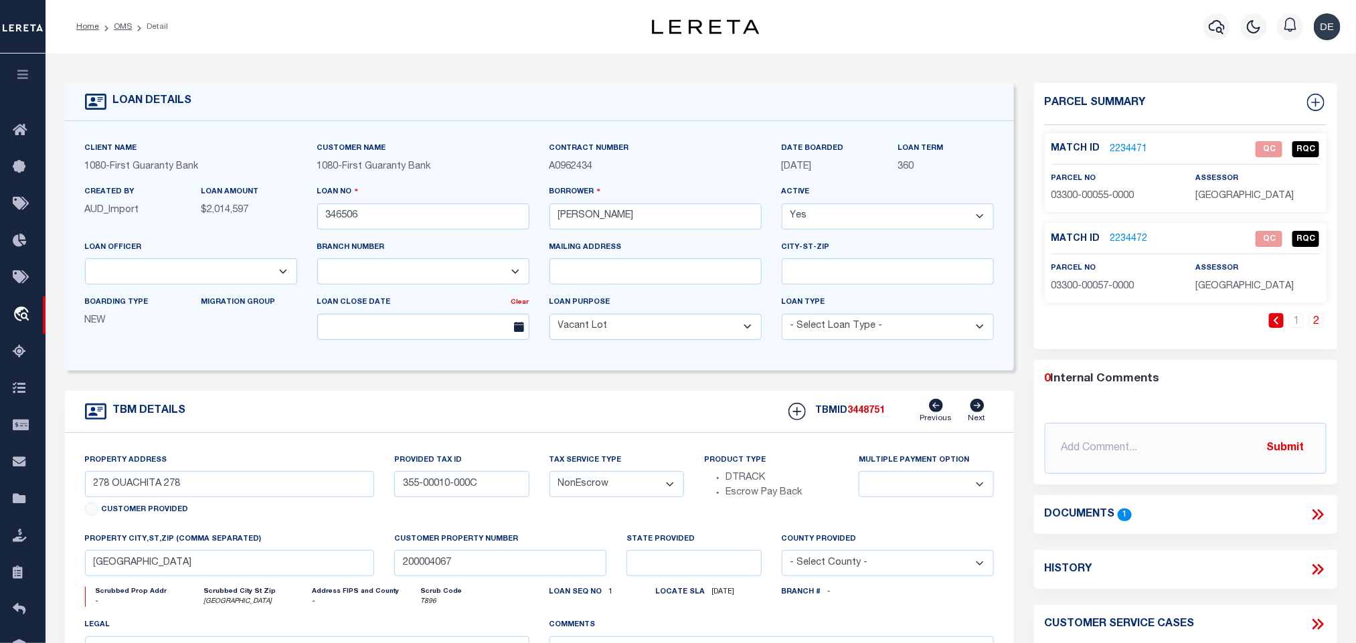
click at [876, 416] on span "3448751" at bounding box center [866, 410] width 37 height 9
click at [1261, 197] on span "[GEOGRAPHIC_DATA]" at bounding box center [1244, 195] width 98 height 9
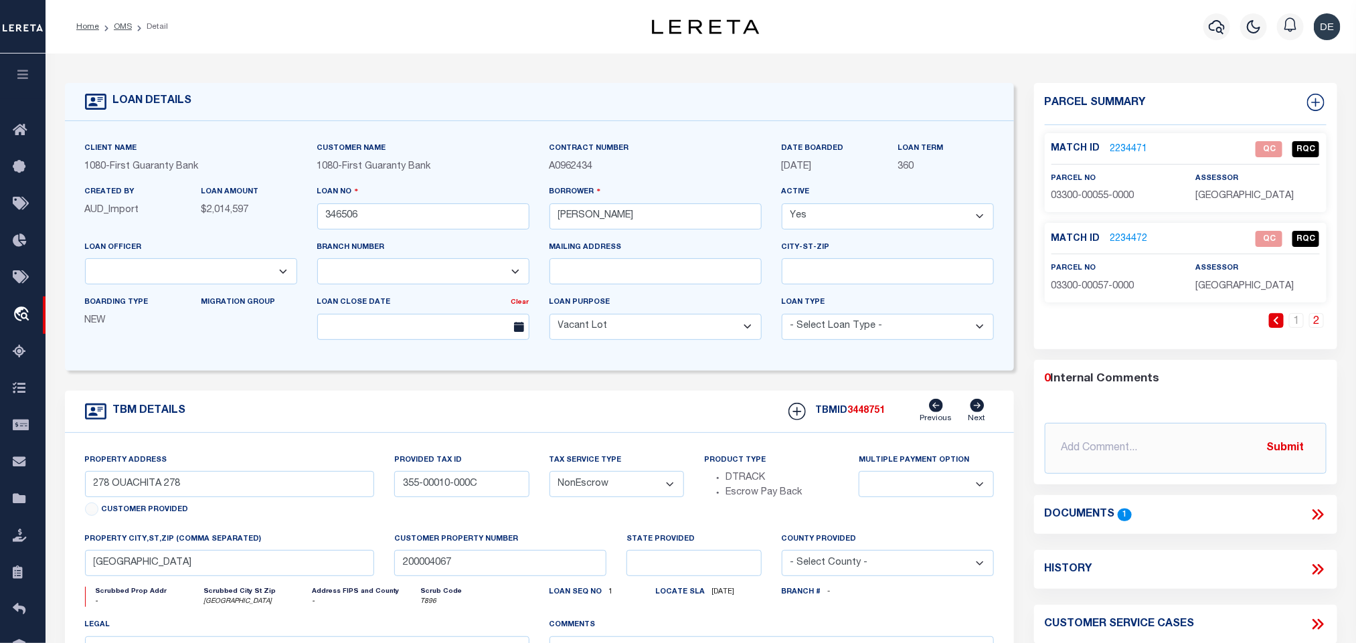
click at [1093, 193] on span "03300-00055-0000" at bounding box center [1092, 195] width 83 height 9
click at [346, 217] on input "346506" at bounding box center [423, 216] width 212 height 26
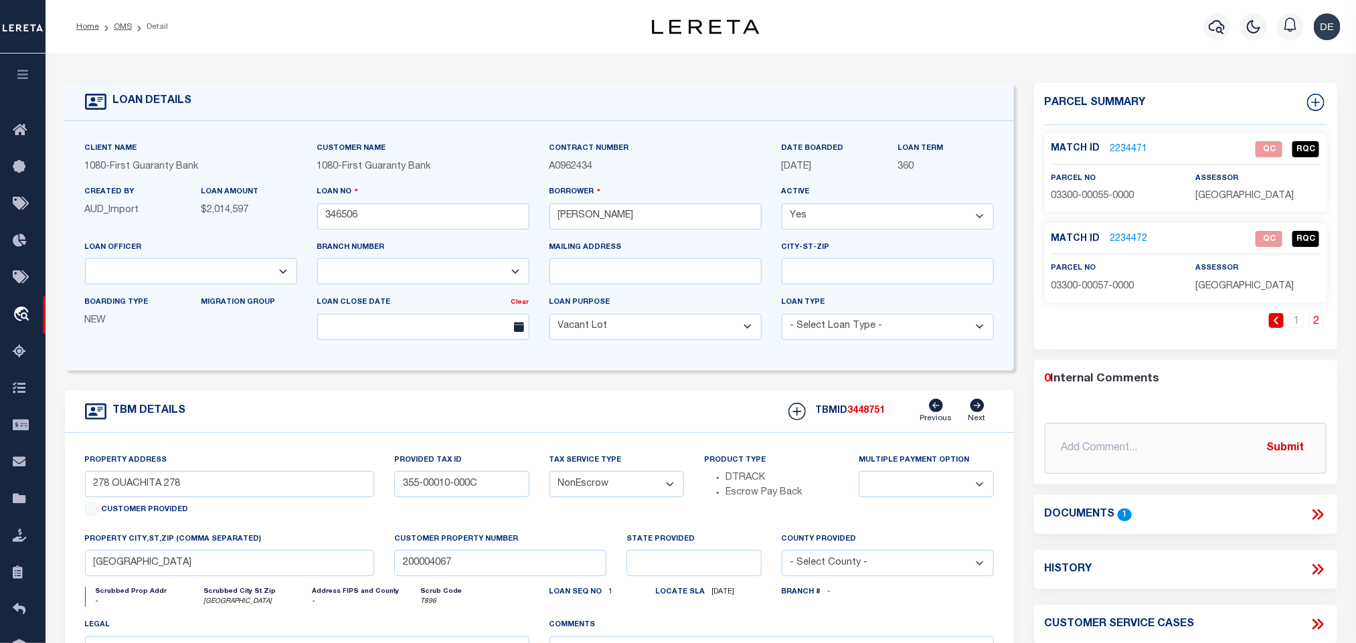
click at [869, 416] on span "3448751" at bounding box center [866, 410] width 37 height 9
click at [862, 407] on div "TBMID 3448751 Previous Next" at bounding box center [885, 411] width 215 height 25
click at [1210, 291] on span "[GEOGRAPHIC_DATA]" at bounding box center [1244, 286] width 98 height 9
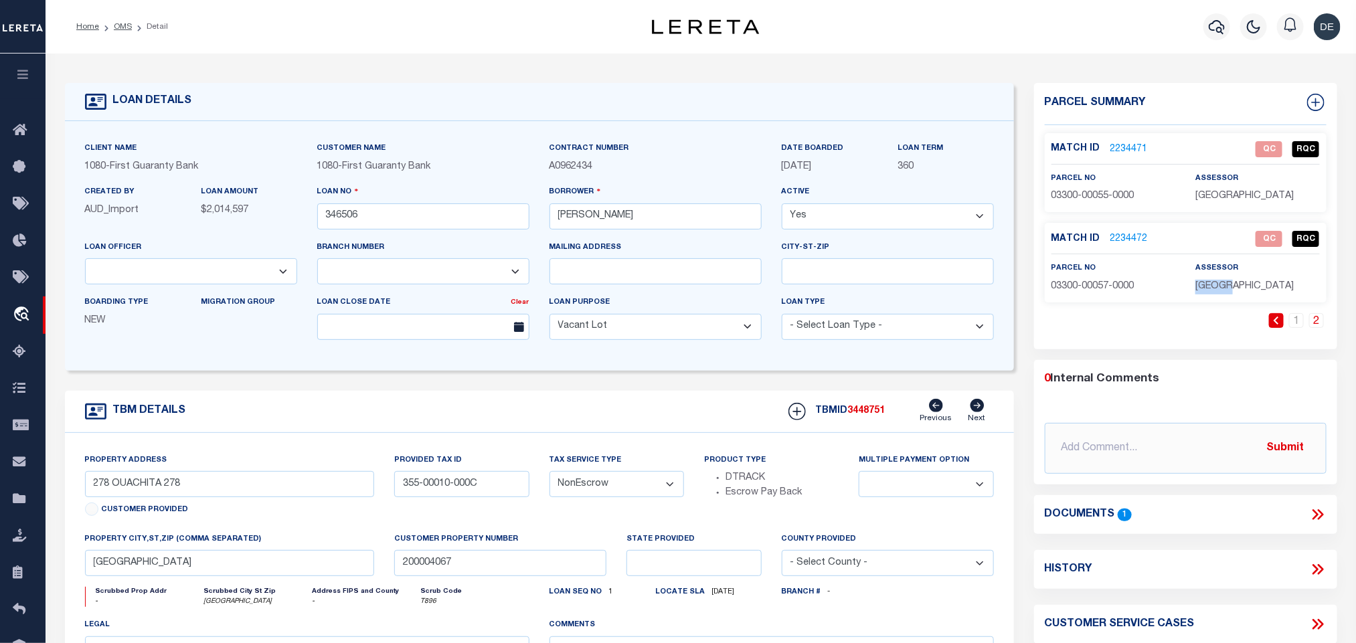
click at [1210, 291] on span "[GEOGRAPHIC_DATA]" at bounding box center [1244, 286] width 98 height 9
click at [1104, 285] on span "03300-00057-0000" at bounding box center [1092, 286] width 83 height 9
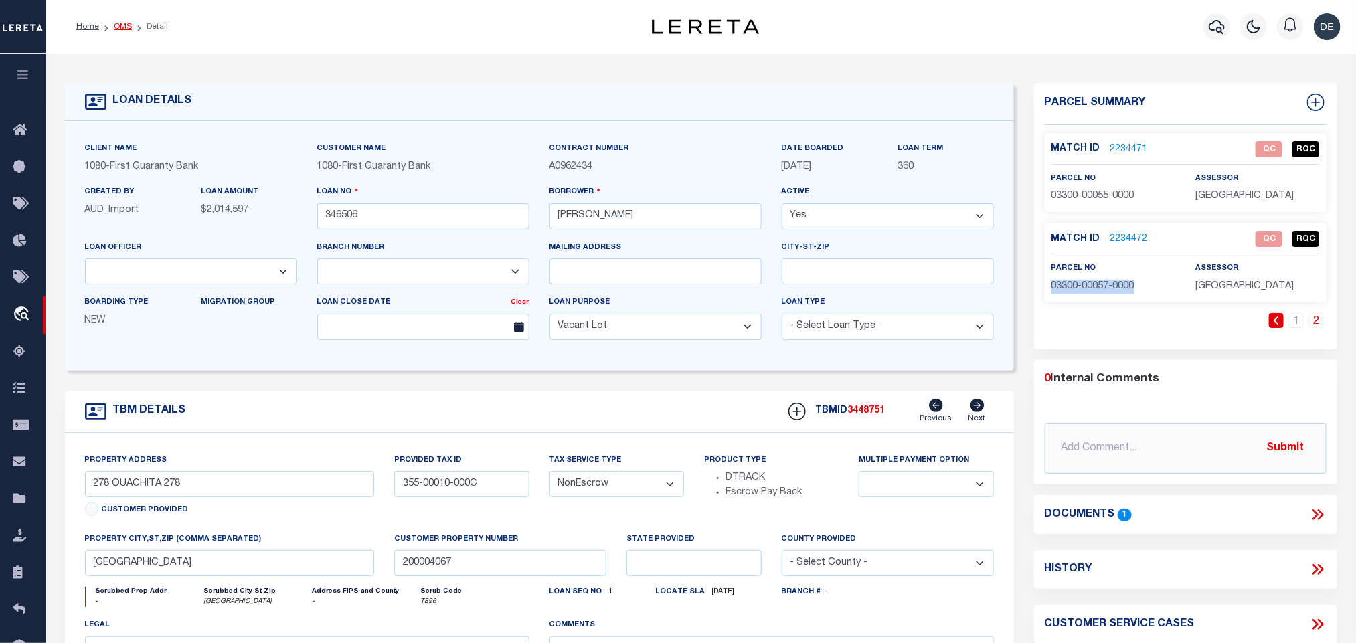
click at [126, 23] on link "OMS" at bounding box center [123, 27] width 18 height 8
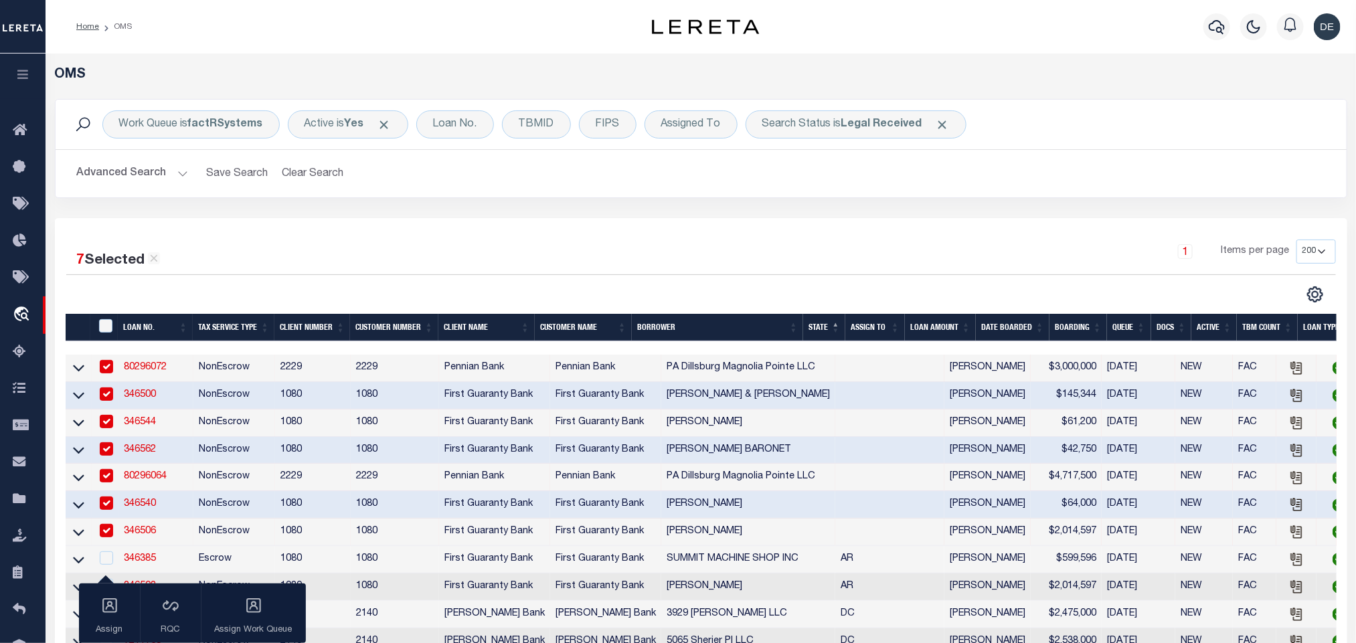
scroll to position [201, 0]
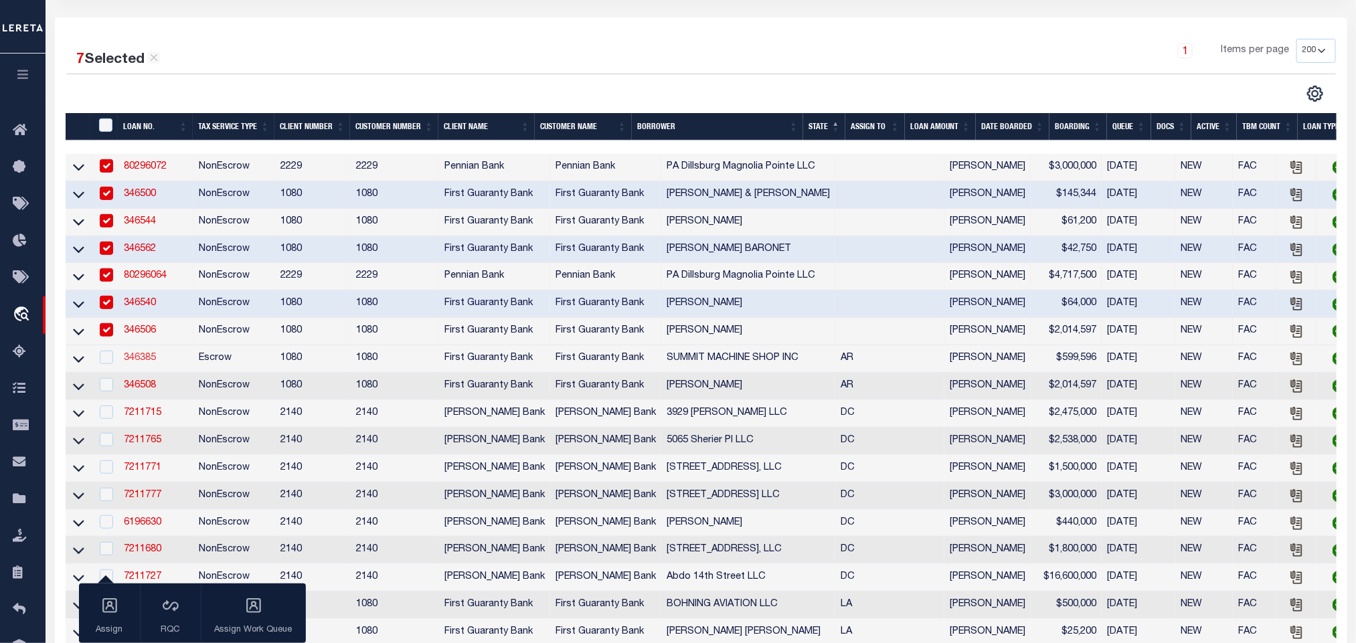
click at [147, 362] on link "346385" at bounding box center [140, 357] width 32 height 9
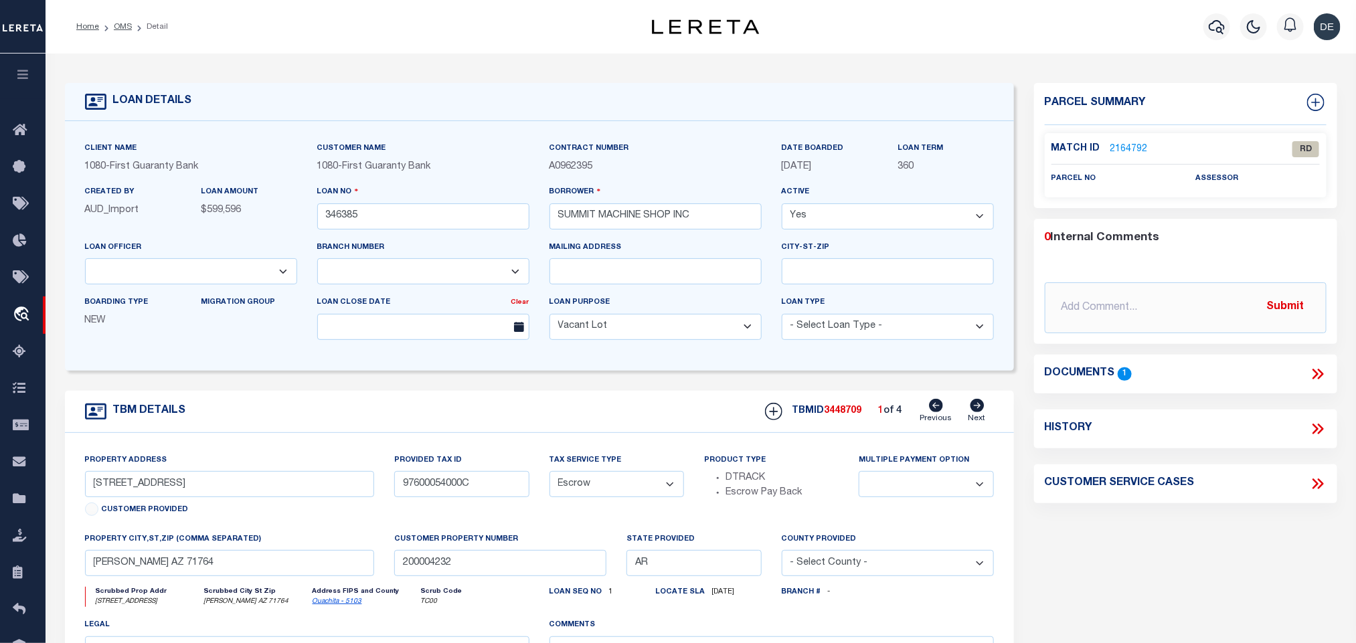
click at [974, 412] on icon at bounding box center [977, 405] width 14 height 13
click at [940, 410] on icon at bounding box center [936, 405] width 14 height 13
click at [1317, 371] on icon at bounding box center [1317, 373] width 17 height 17
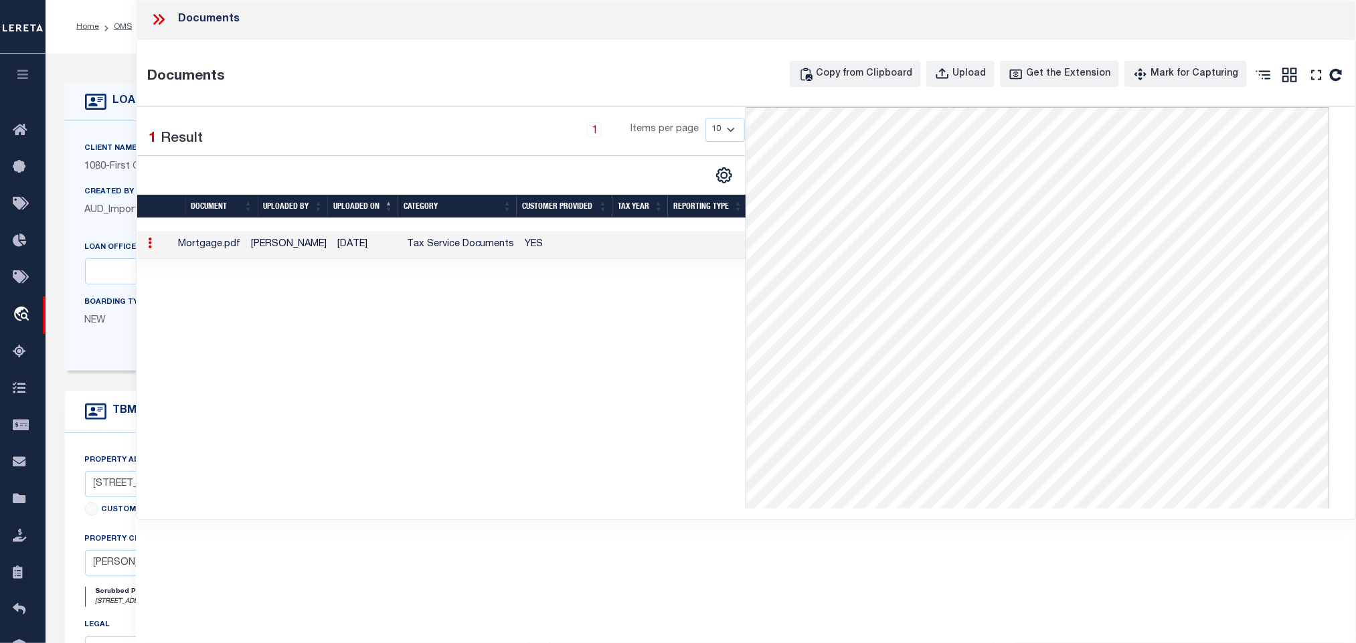
click at [153, 23] on icon at bounding box center [158, 19] width 17 height 17
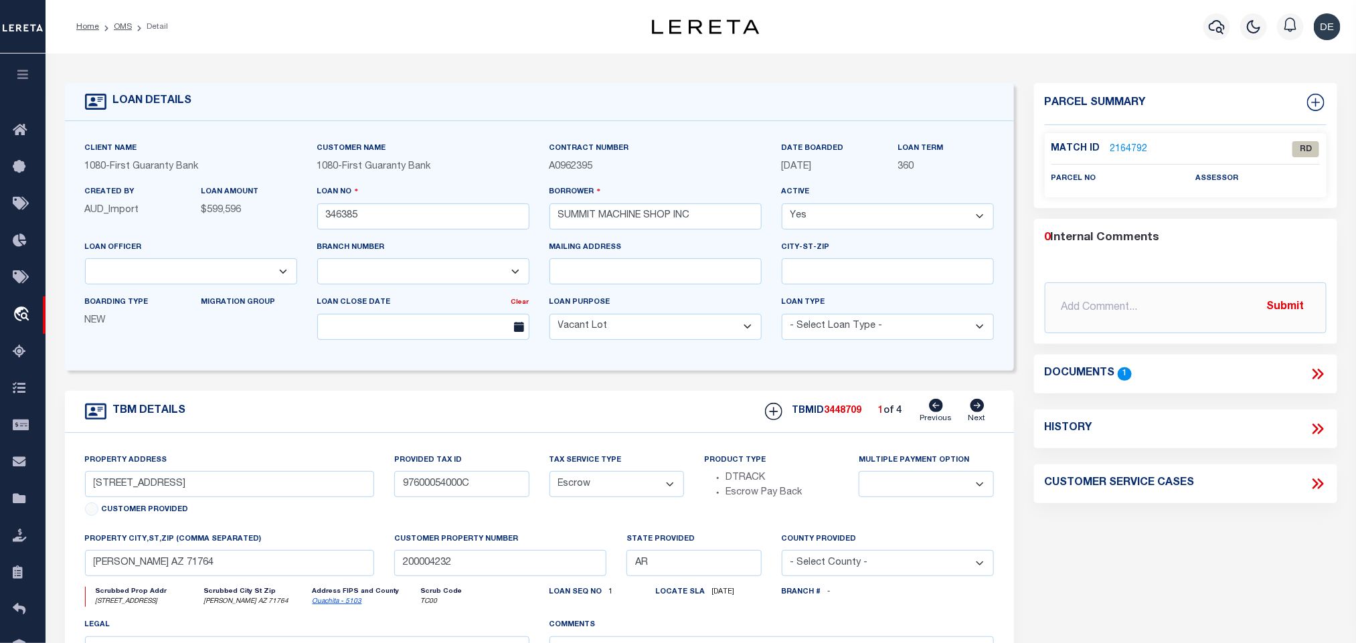
click at [333, 605] on link "Ouachita - 5103" at bounding box center [337, 601] width 50 height 7
click at [418, 492] on input "97600054000C" at bounding box center [461, 484] width 134 height 26
click at [1131, 147] on link "2164792" at bounding box center [1128, 150] width 37 height 14
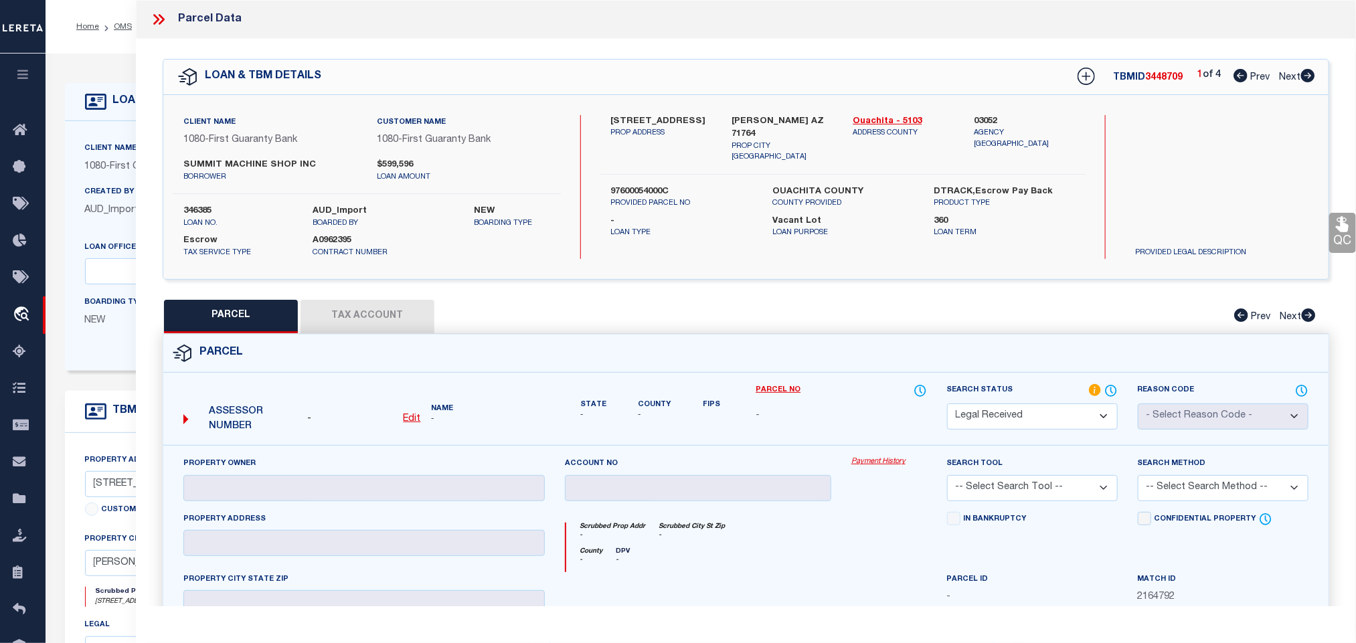
click at [408, 424] on u "Edit" at bounding box center [411, 418] width 17 height 9
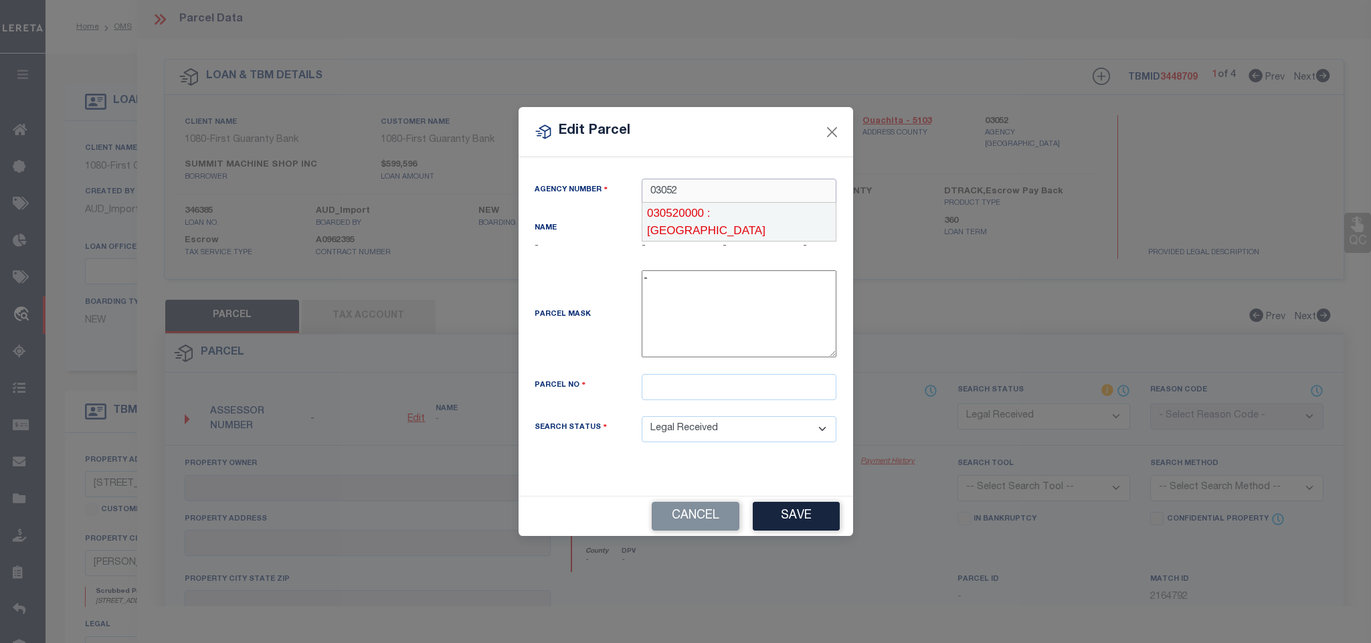
click at [757, 211] on div "030520000 : [GEOGRAPHIC_DATA]" at bounding box center [738, 222] width 193 height 38
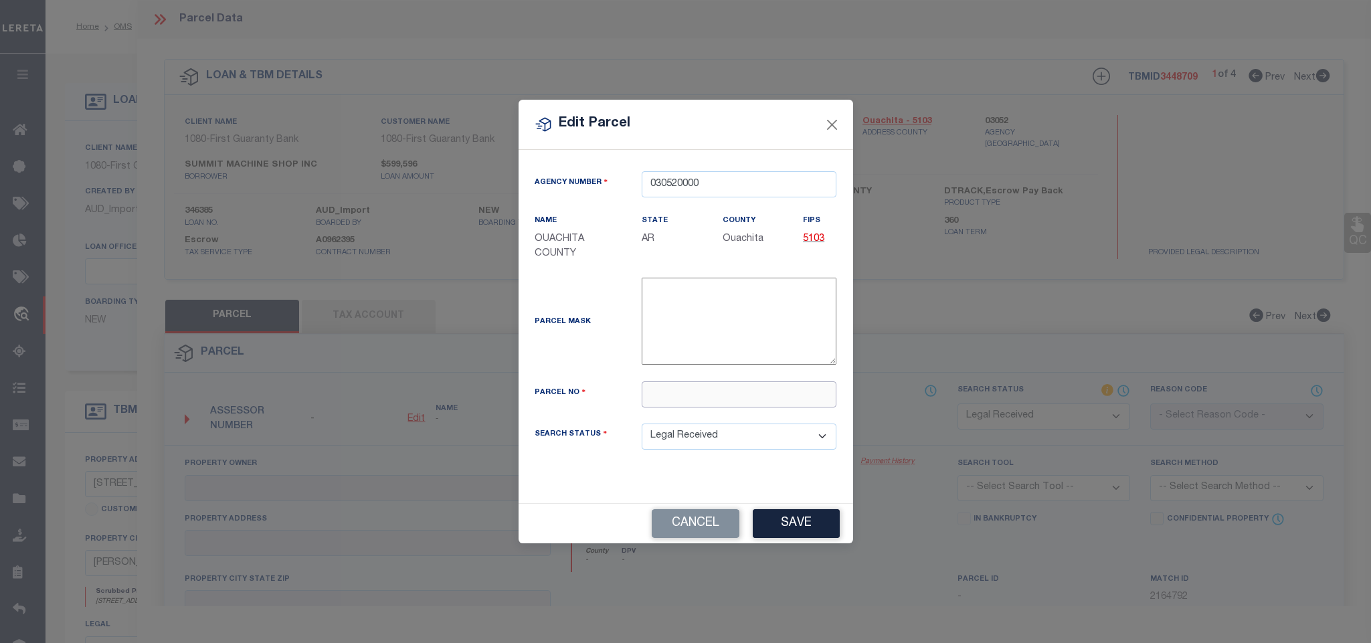
click at [796, 401] on input "text" at bounding box center [739, 394] width 195 height 26
paste input "976-00054-000C"
click at [816, 522] on button "Save" at bounding box center [796, 523] width 87 height 29
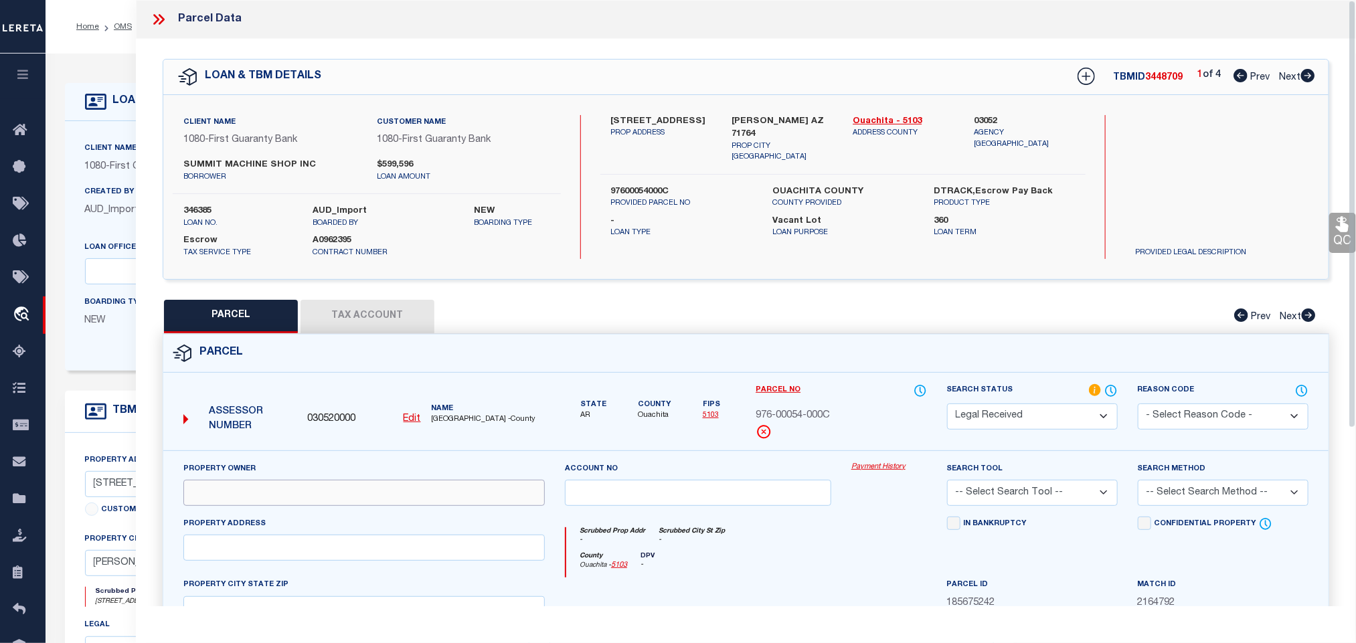
click at [464, 492] on input "text" at bounding box center [363, 493] width 361 height 26
paste input "SUMMIT MACHINE SHOP INC [US_STATE] COPORATION"
click at [797, 110] on div "Client Name 1080 - First Guaranty Bank Customer Name 1080 - First Guaranty Bank…" at bounding box center [745, 187] width 1165 height 184
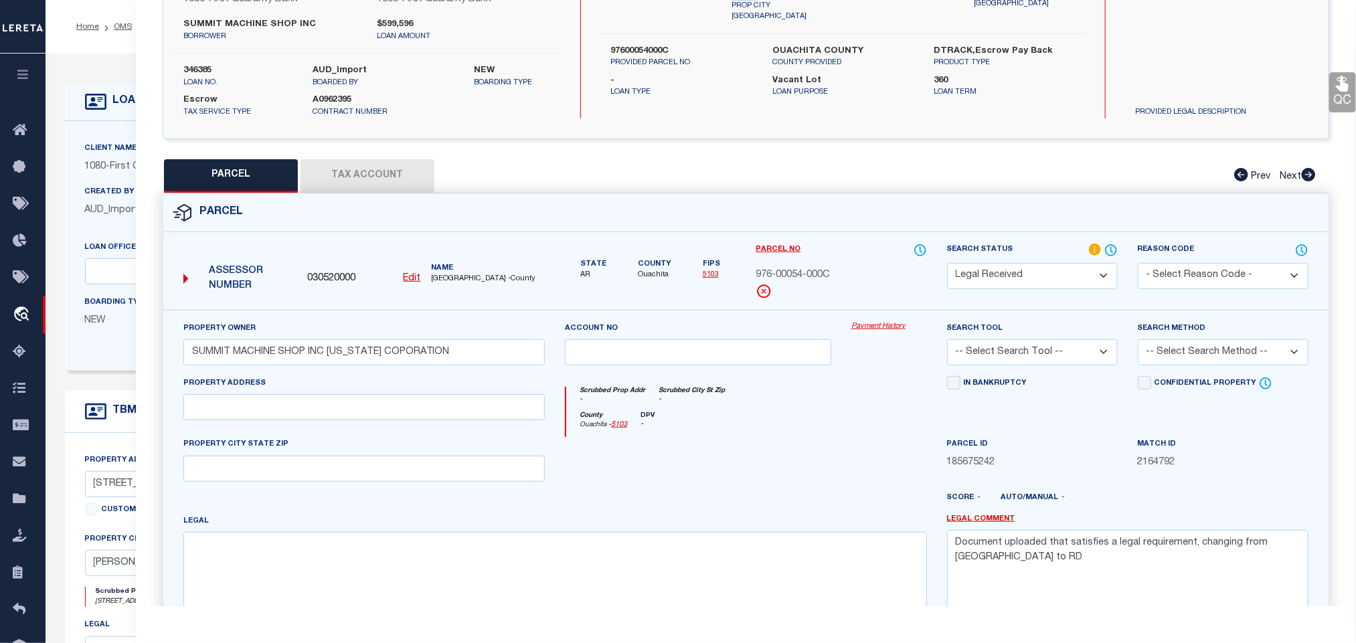
scroll to position [291, 0]
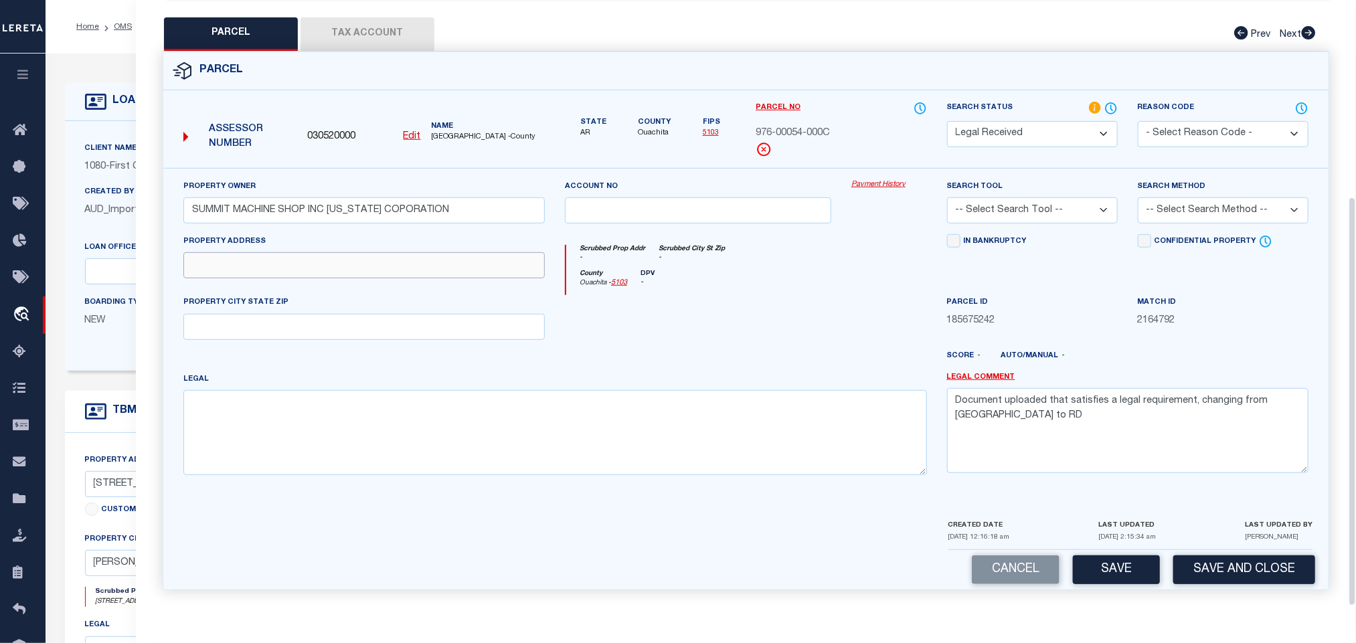
click at [460, 267] on input "text" at bounding box center [363, 265] width 361 height 26
paste input "102 [PERSON_NAME]"
click at [241, 320] on input "text" at bounding box center [363, 327] width 361 height 26
click at [530, 468] on textarea at bounding box center [554, 432] width 743 height 84
paste textarea "102 [PERSON_NAME]"
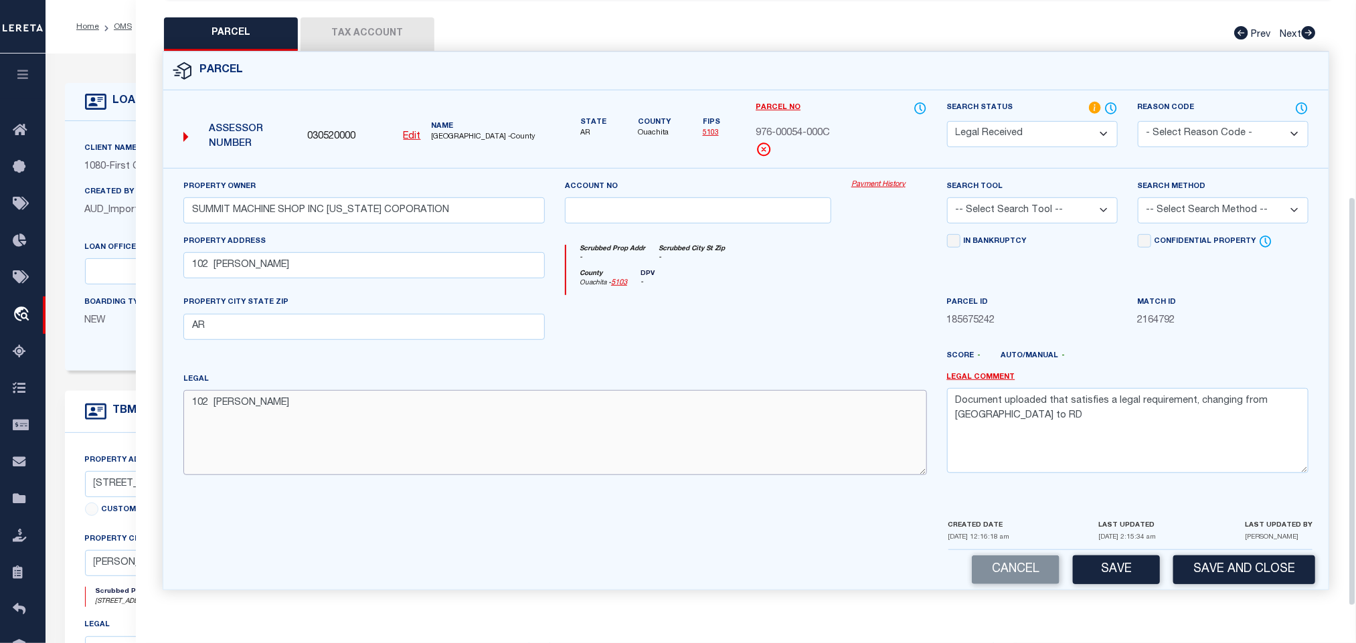
drag, startPoint x: 464, startPoint y: 414, endPoint x: 662, endPoint y: 413, distance: 198.7
click at [464, 414] on textarea "102 [PERSON_NAME]" at bounding box center [554, 432] width 743 height 84
paste textarea "LOTS 8,9,10,11 & 12 BLK 5"
click at [988, 412] on textarea "Document uploaded that satisfies a legal requirement, changing from [GEOGRAPHIC…" at bounding box center [1127, 430] width 361 height 84
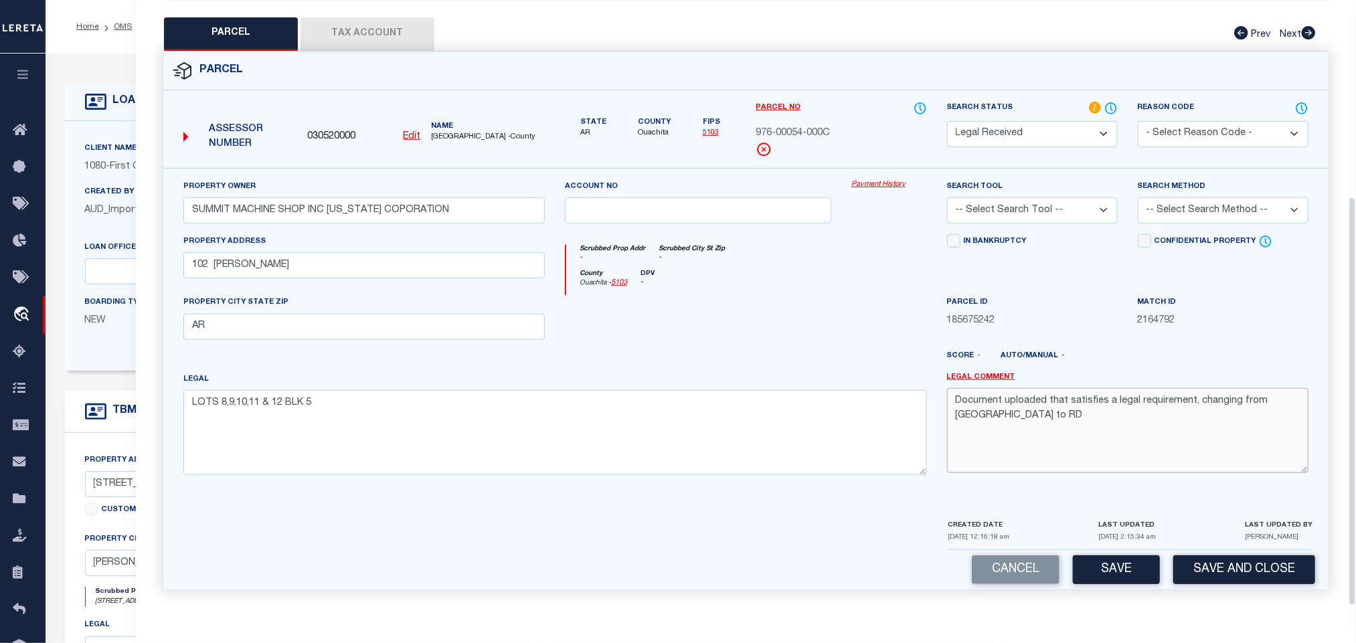
click at [988, 412] on textarea "Document uploaded that satisfies a legal requirement, changing from [GEOGRAPHIC…" at bounding box center [1127, 430] width 361 height 84
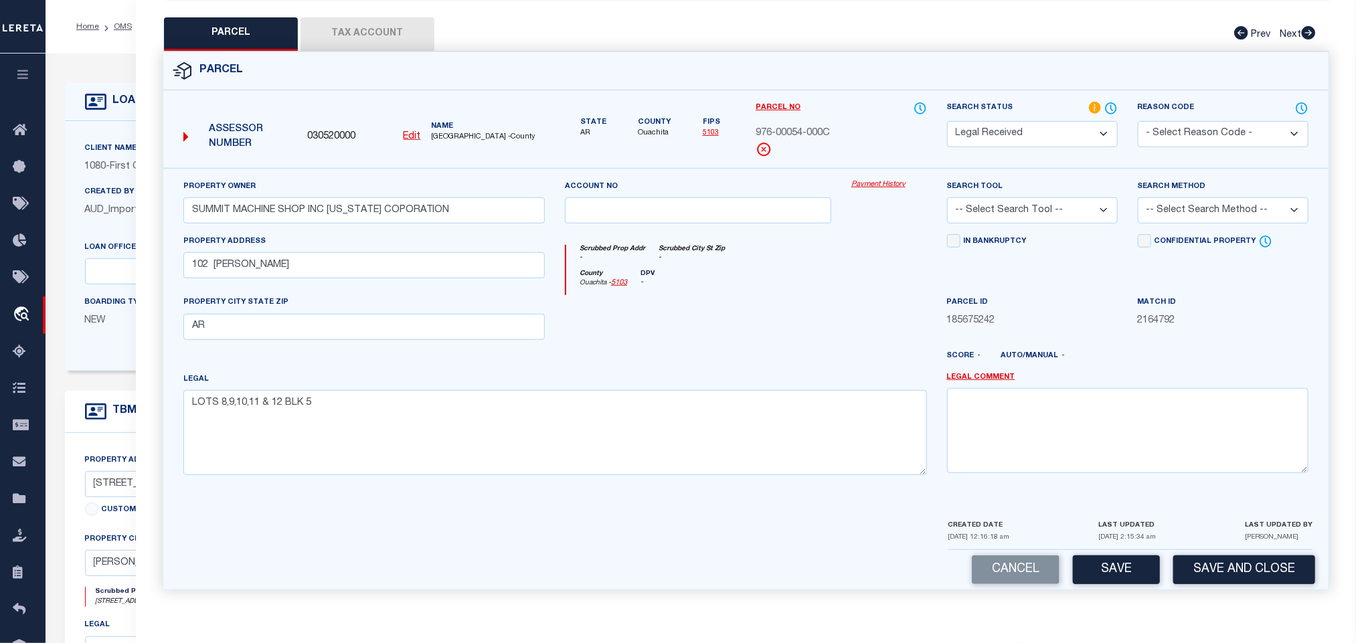
drag, startPoint x: 1064, startPoint y: 193, endPoint x: 1064, endPoint y: 219, distance: 26.1
click at [1064, 197] on select "-- Select Search Tool -- 3rd Party Website Agency File Agency Website ATLS CNV-…" at bounding box center [1032, 210] width 171 height 26
click at [947, 197] on select "-- Select Search Tool -- 3rd Party Website Agency File Agency Website ATLS CNV-…" at bounding box center [1032, 210] width 171 height 26
drag, startPoint x: 1238, startPoint y: 199, endPoint x: 1235, endPoint y: 217, distance: 17.7
click at [1238, 205] on select "-- Select Search Method -- Property Address Legal Liability Info Provided" at bounding box center [1222, 210] width 171 height 26
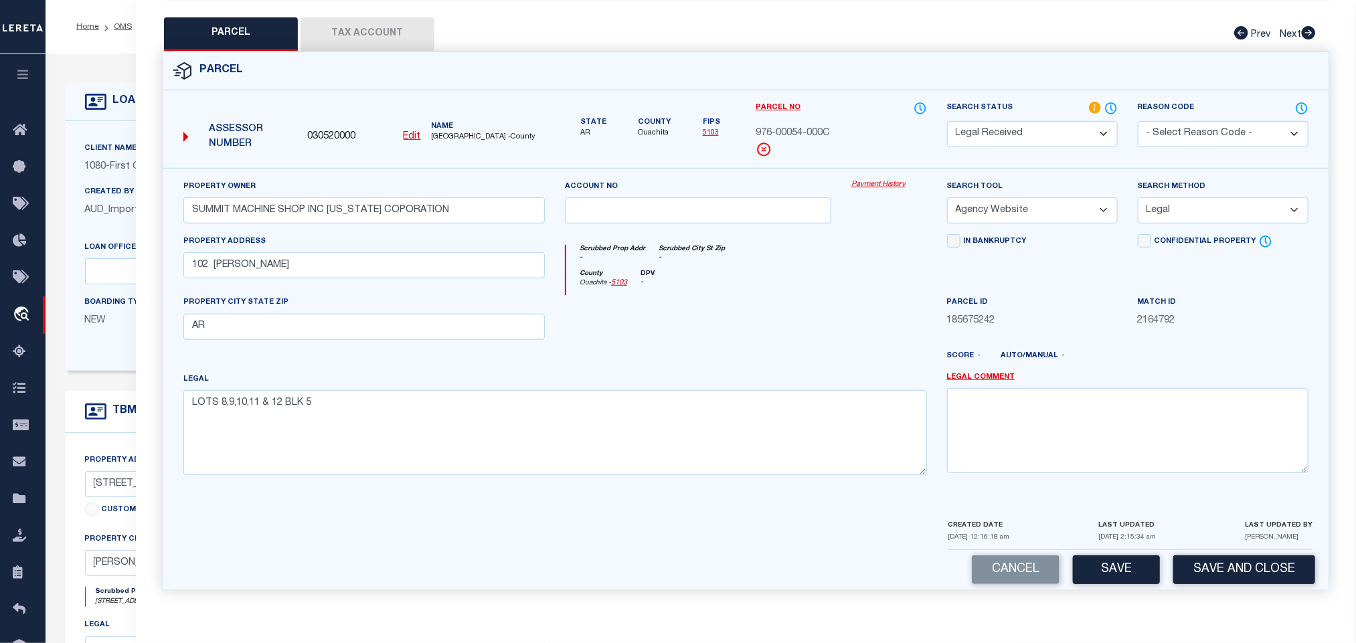
click at [1137, 197] on select "-- Select Search Method -- Property Address Legal Liability Info Provided" at bounding box center [1222, 210] width 171 height 26
click at [1095, 574] on button "Save" at bounding box center [1116, 569] width 87 height 29
click at [384, 23] on button "Tax Account" at bounding box center [367, 33] width 134 height 33
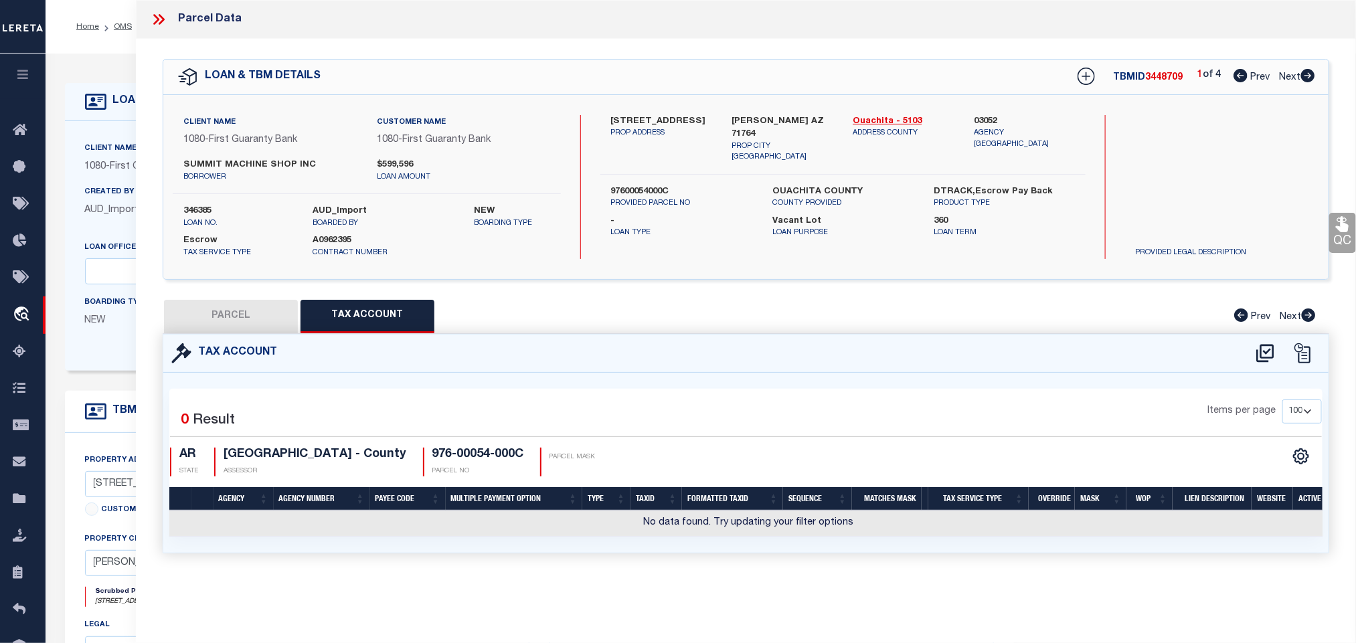
scroll to position [0, 0]
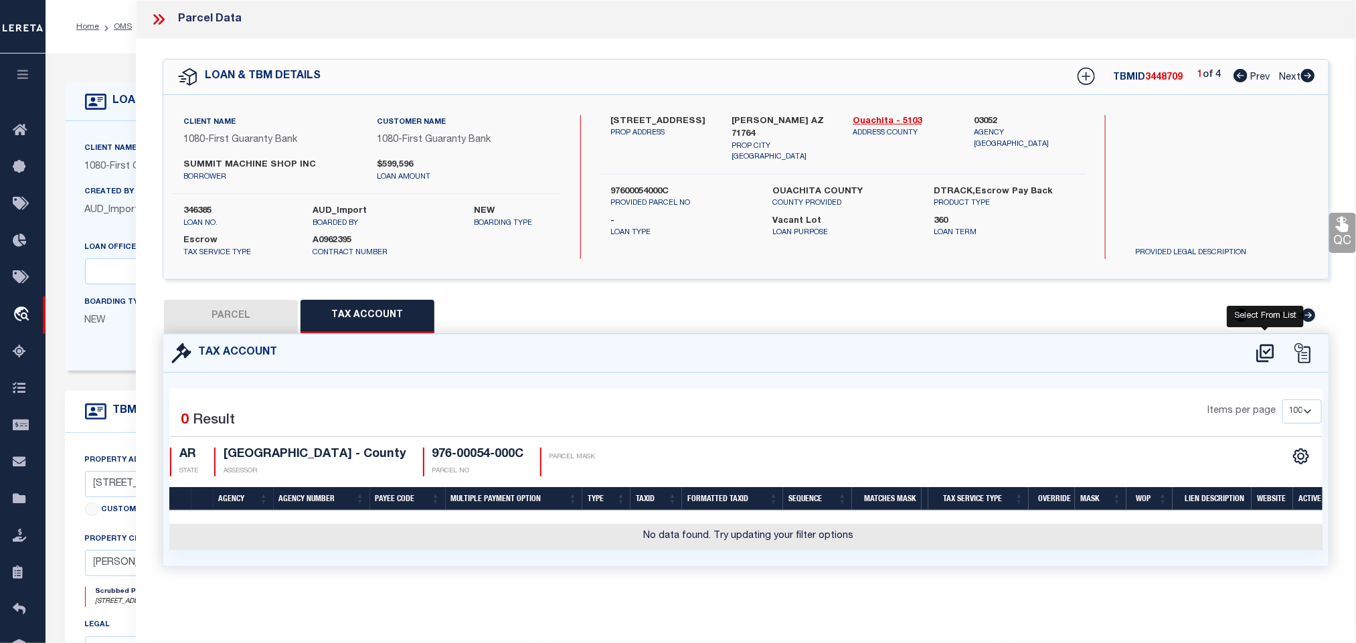
click at [1265, 348] on icon at bounding box center [1265, 353] width 22 height 21
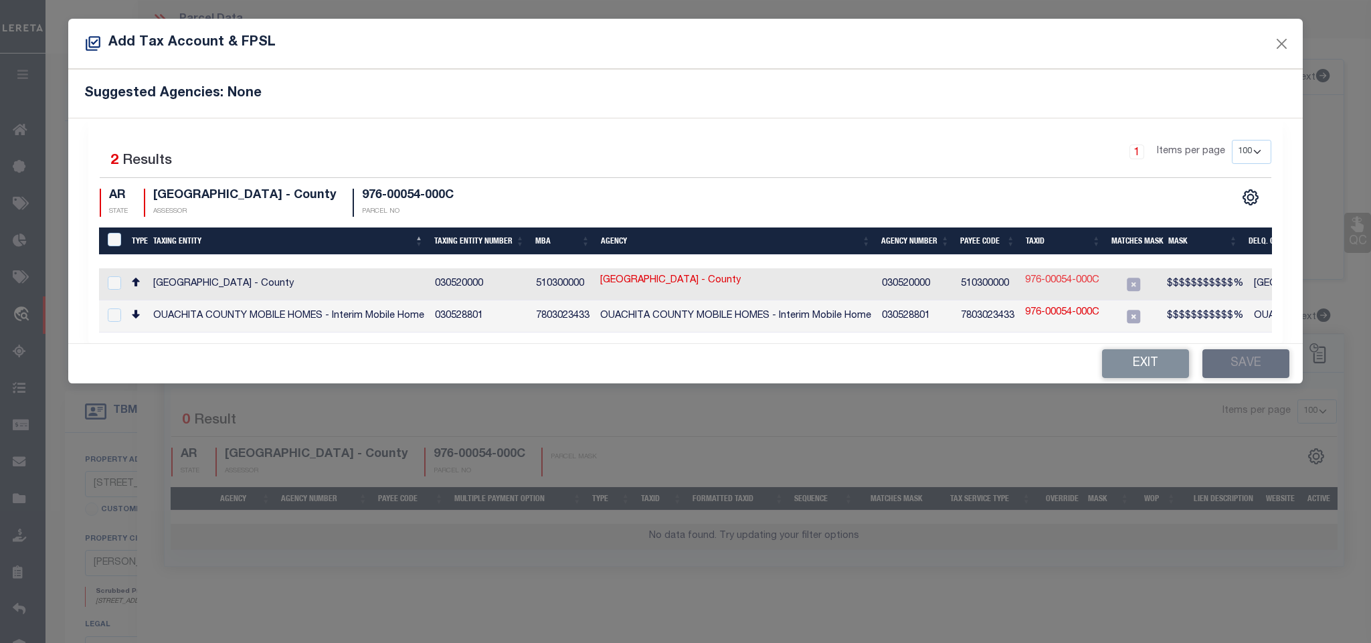
click at [1038, 281] on link "976-00054-000C" at bounding box center [1062, 281] width 74 height 15
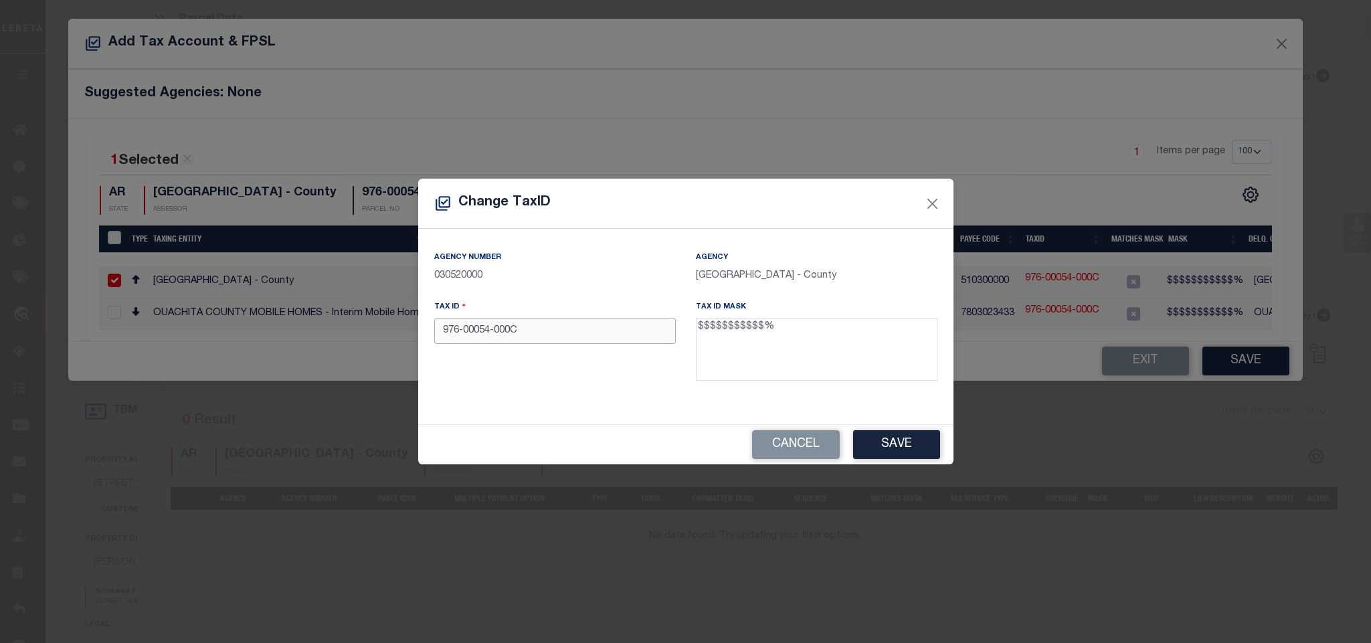
click at [605, 336] on input "976-00054-000C" at bounding box center [555, 331] width 242 height 26
click at [890, 430] on div "Cancel Save" at bounding box center [685, 444] width 535 height 39
click at [895, 452] on button "Save" at bounding box center [896, 444] width 87 height 29
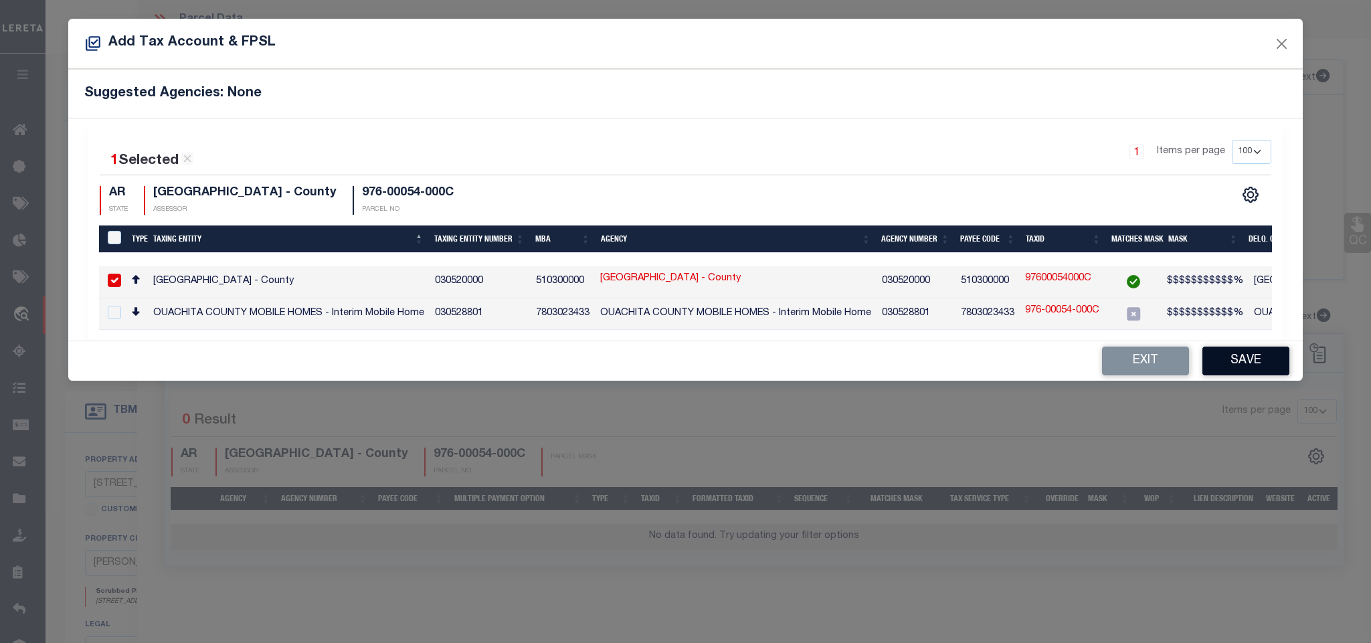
click at [1240, 367] on button "Save" at bounding box center [1245, 361] width 87 height 29
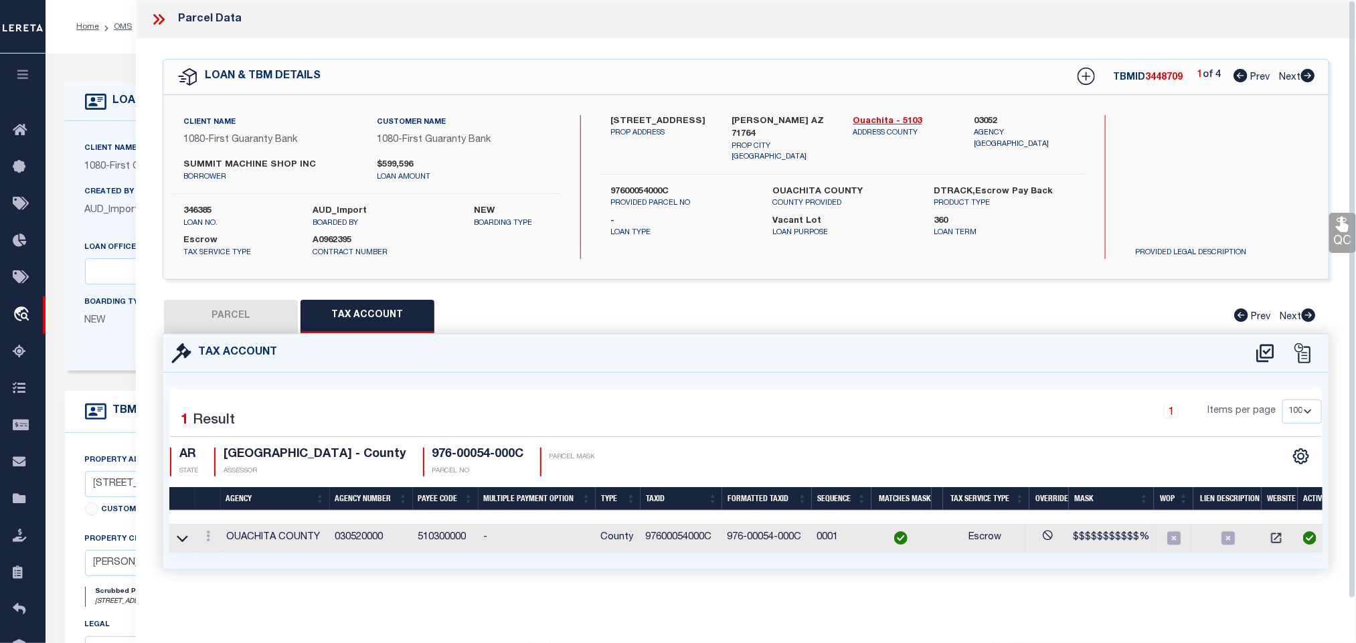
click at [244, 317] on button "PARCEL" at bounding box center [231, 316] width 134 height 33
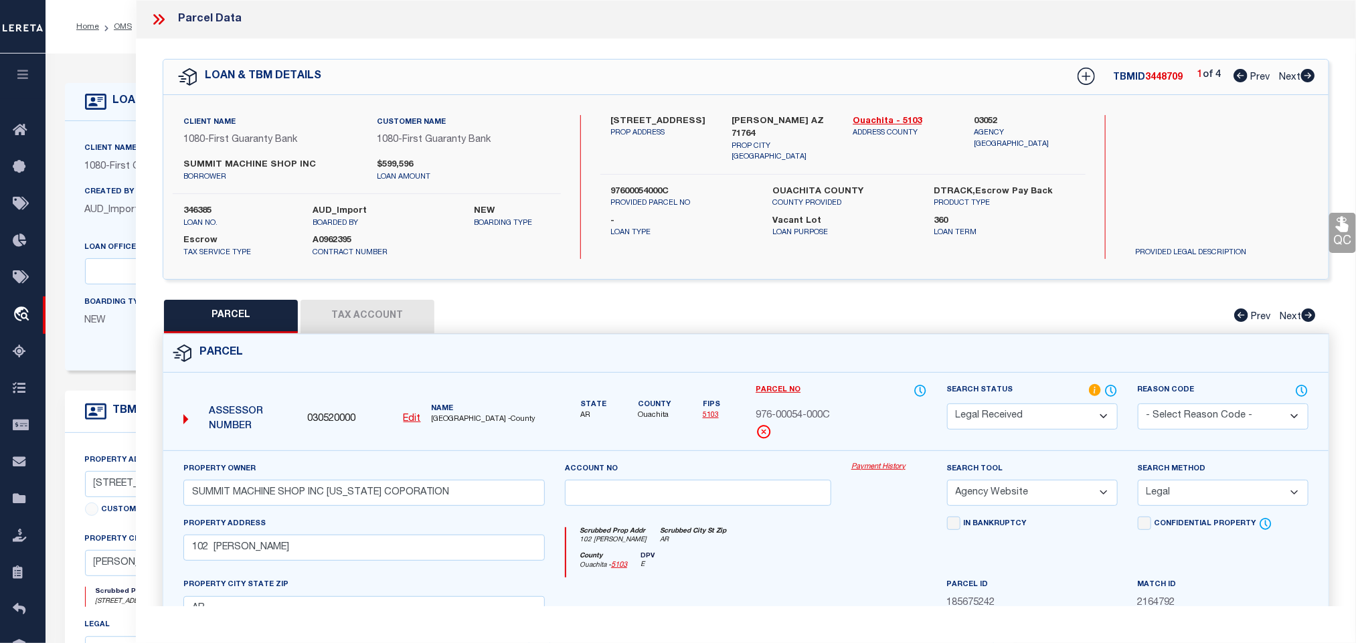
click at [1076, 424] on select "Automated Search Bad Parcel Complete Duplicate Parcel High Dollar Reporting In …" at bounding box center [1032, 416] width 171 height 26
click at [947, 405] on select "Automated Search Bad Parcel Complete Duplicate Parcel High Dollar Reporting In …" at bounding box center [1032, 416] width 171 height 26
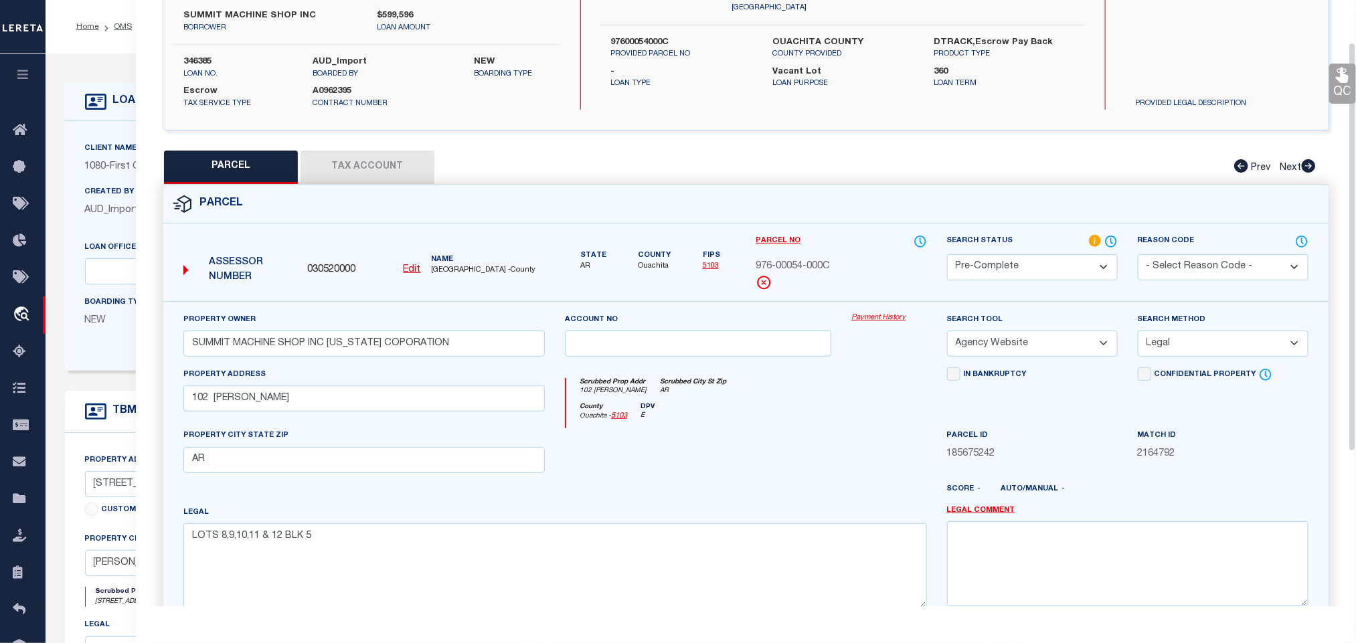
scroll to position [291, 0]
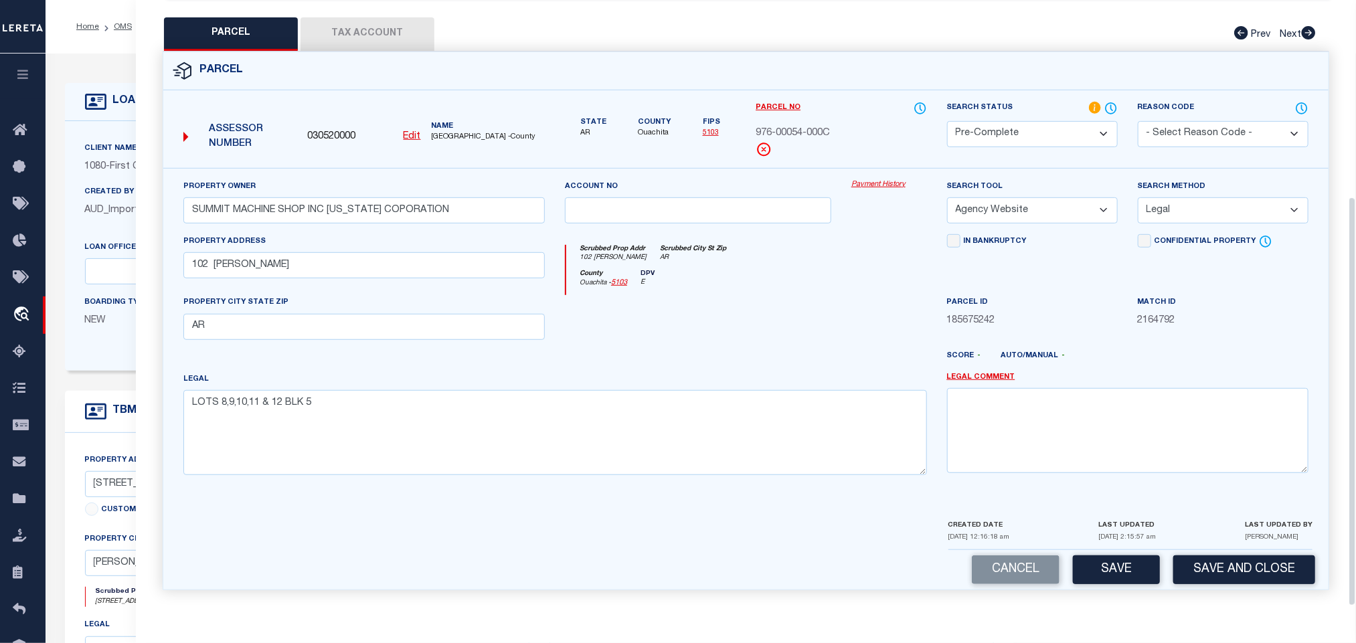
click at [1222, 597] on div "Parcel 030520000 Edit" at bounding box center [746, 329] width 1186 height 555
click at [1226, 569] on button "Save and Close" at bounding box center [1244, 569] width 142 height 29
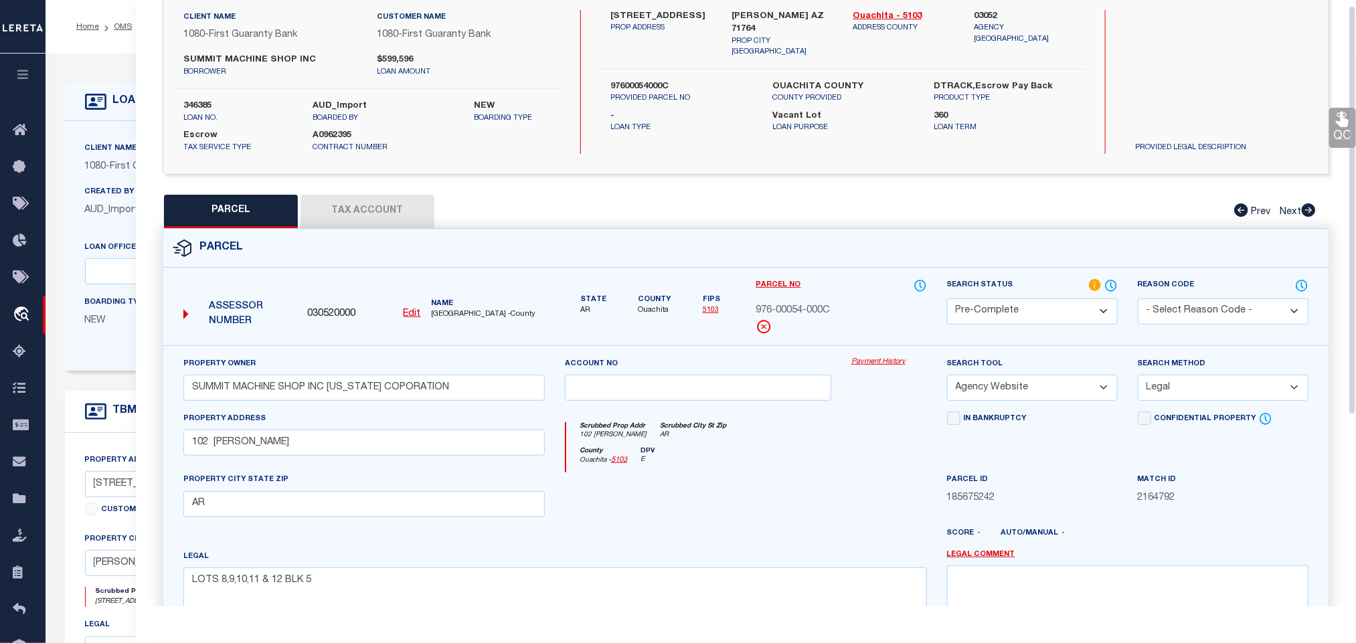
scroll to position [0, 0]
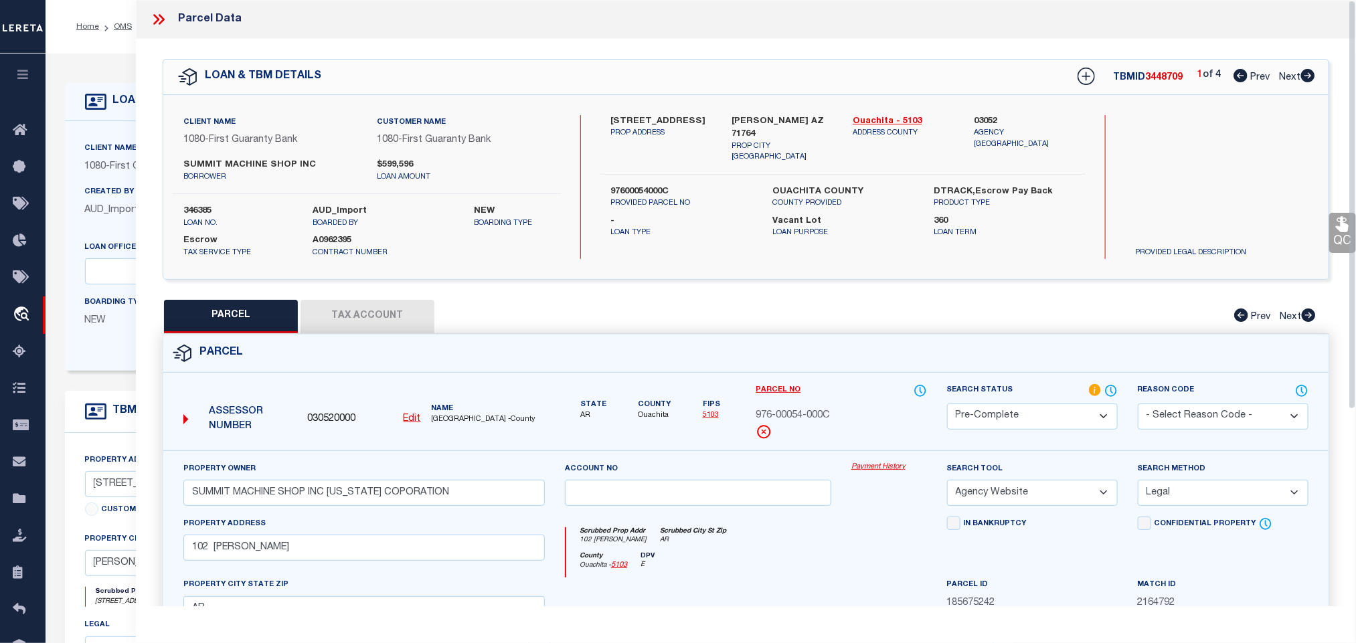
click at [191, 217] on label "346385" at bounding box center [237, 211] width 109 height 13
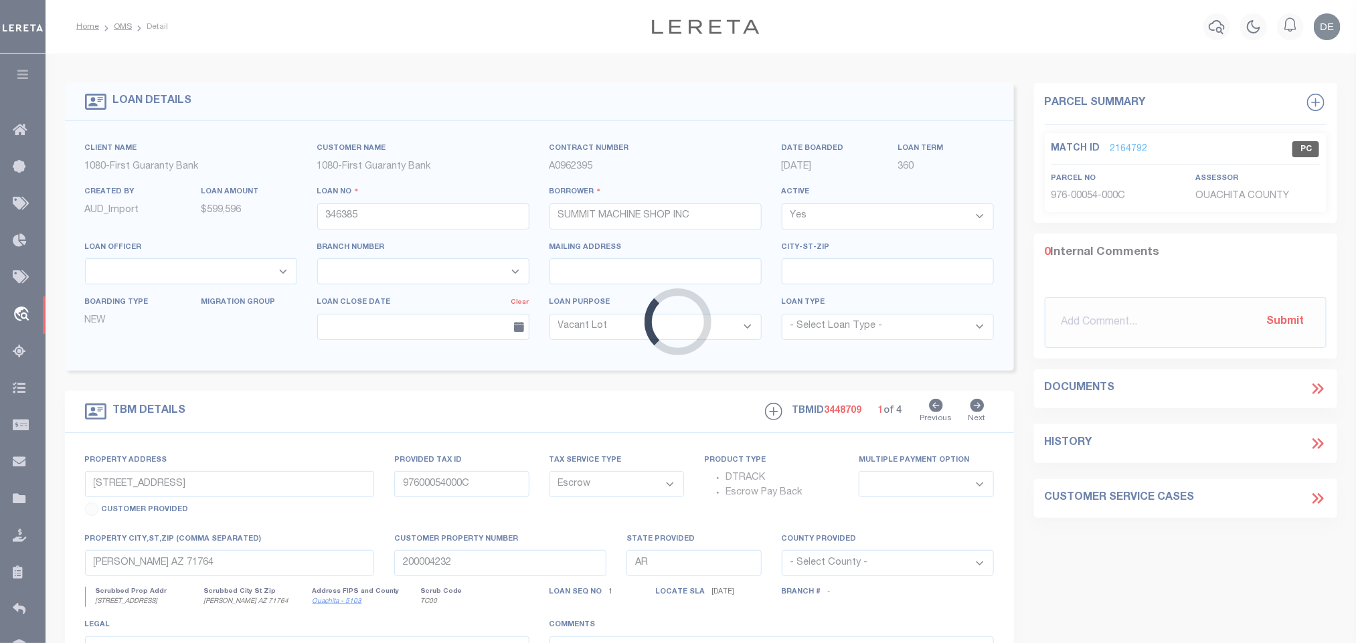
click at [848, 418] on div "Loading..." at bounding box center [678, 321] width 1356 height 643
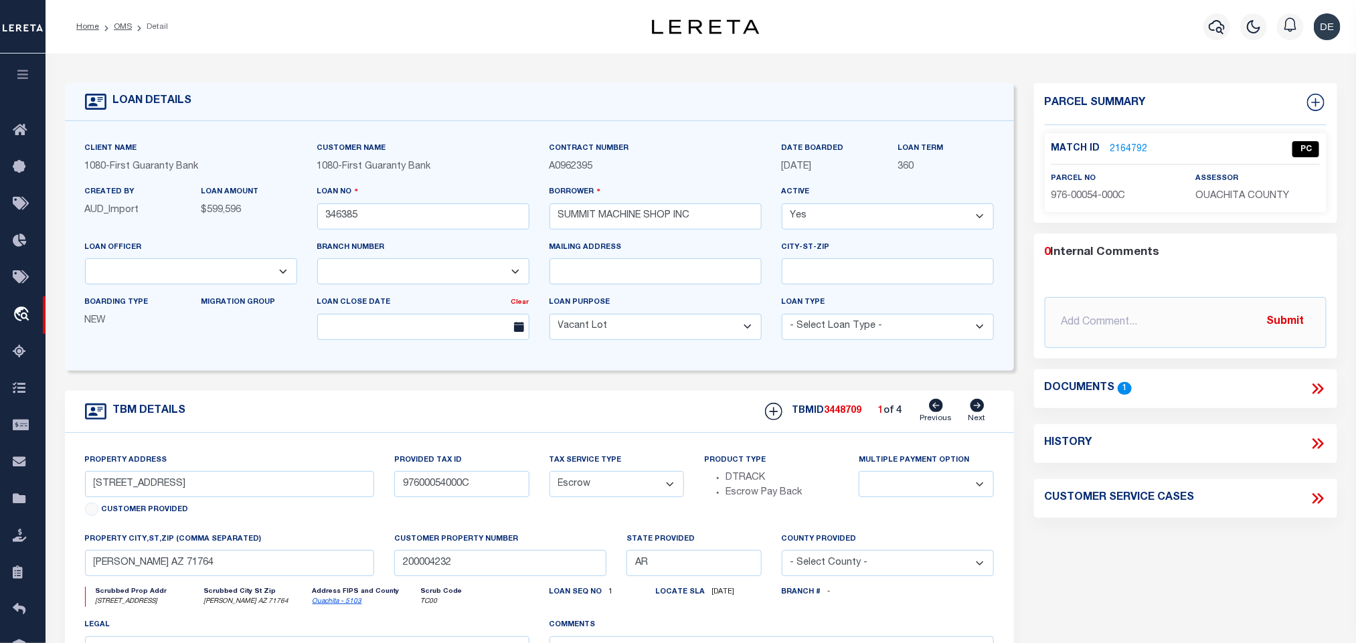
click at [843, 407] on div "TBMID 3448709 1 of 4 Previous Next" at bounding box center [874, 411] width 239 height 25
click at [1263, 199] on span "OUACHITA COUNTY" at bounding box center [1242, 195] width 94 height 9
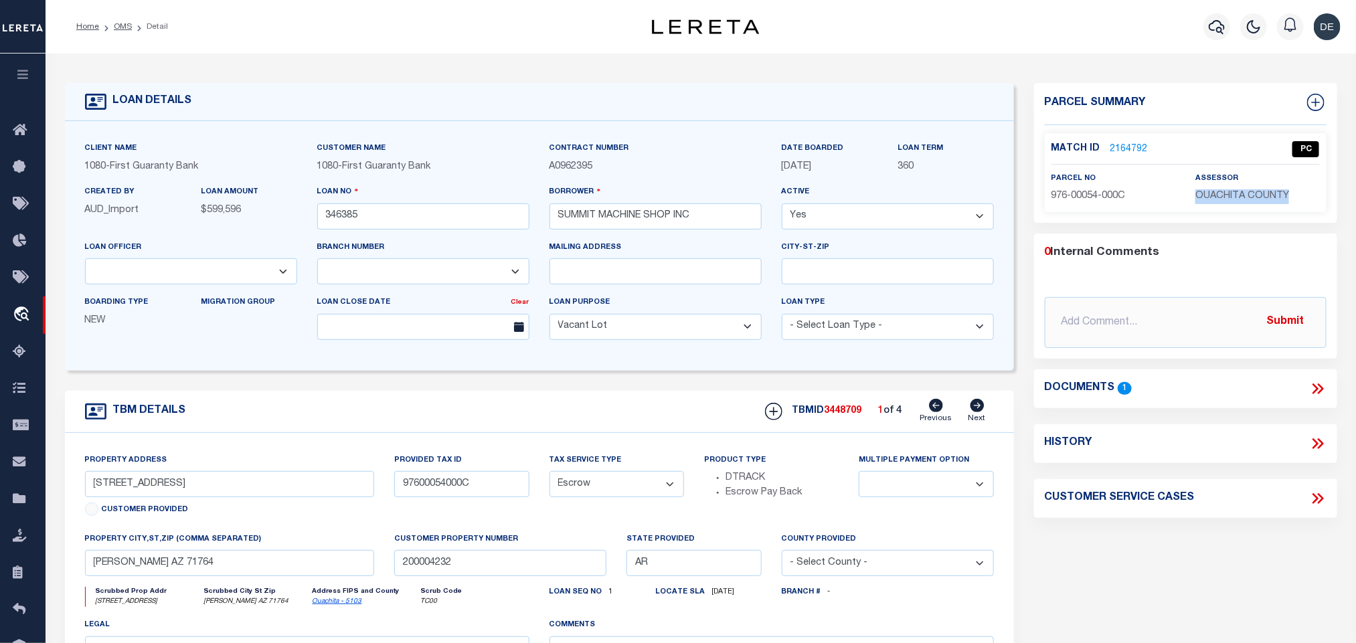
drag, startPoint x: 1109, startPoint y: 177, endPoint x: 1108, endPoint y: 189, distance: 12.1
click at [1109, 177] on div "parcel no 976-00054-000C" at bounding box center [1113, 187] width 124 height 33
click at [1106, 195] on span "976-00054-000C" at bounding box center [1088, 195] width 74 height 9
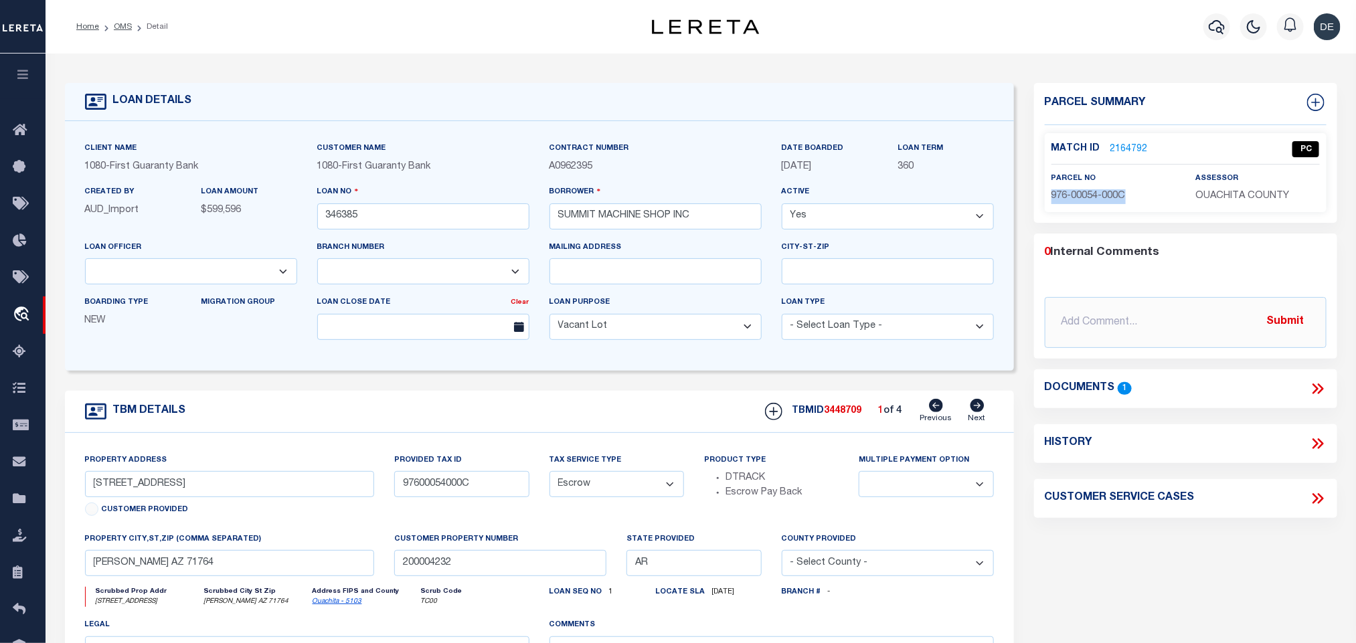
click at [1125, 147] on link "2164792" at bounding box center [1128, 150] width 37 height 14
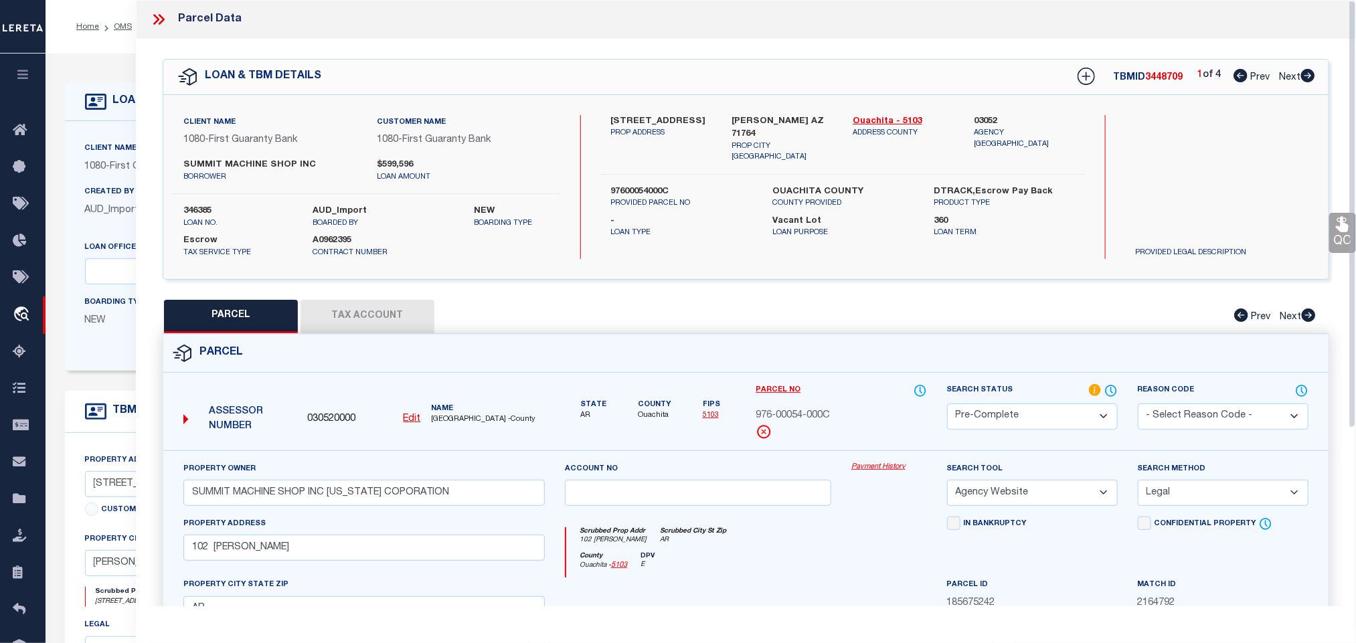
click at [333, 418] on span "030520000" at bounding box center [331, 419] width 48 height 15
click at [129, 157] on div "Client Name 1080 - First Guaranty Bank" at bounding box center [191, 157] width 212 height 33
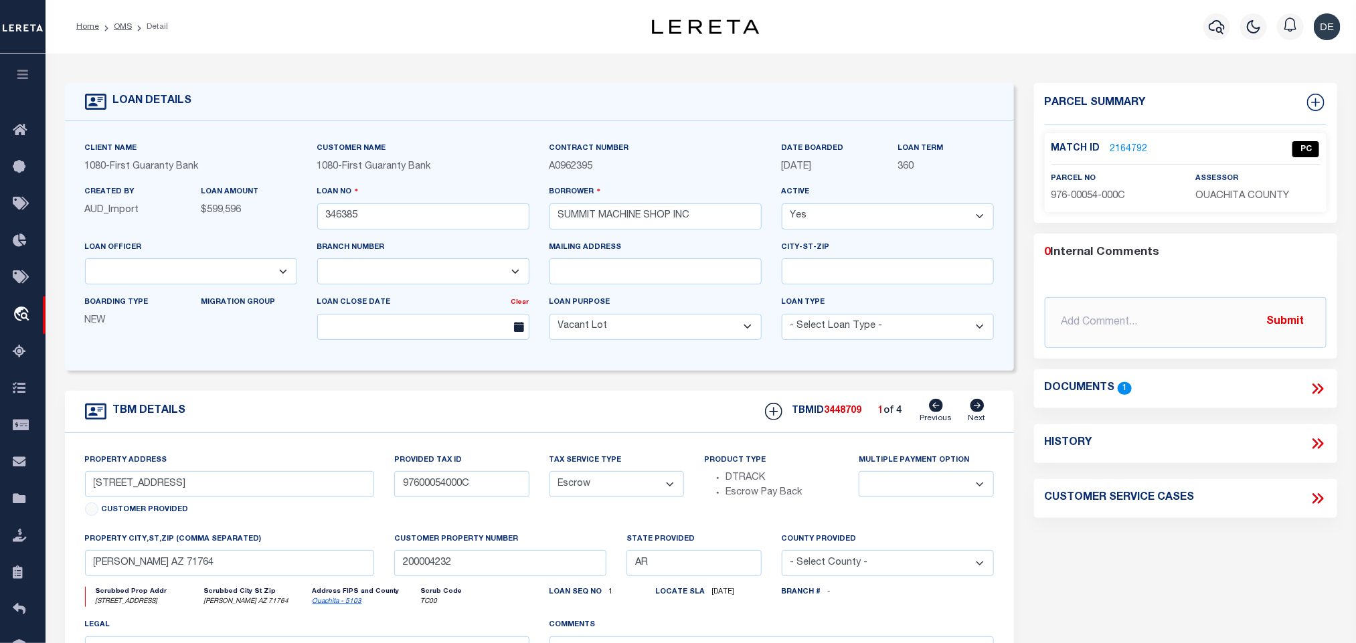
click at [976, 412] on icon at bounding box center [977, 405] width 14 height 13
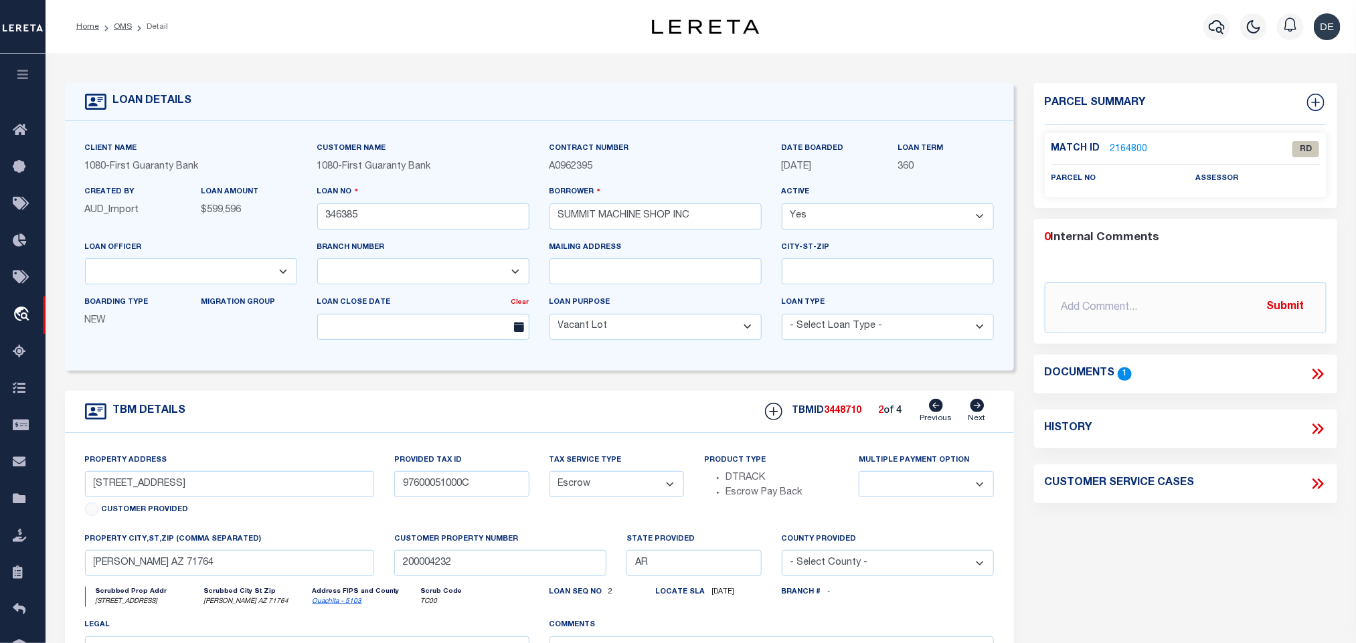
click at [1126, 145] on link "2164800" at bounding box center [1128, 150] width 37 height 14
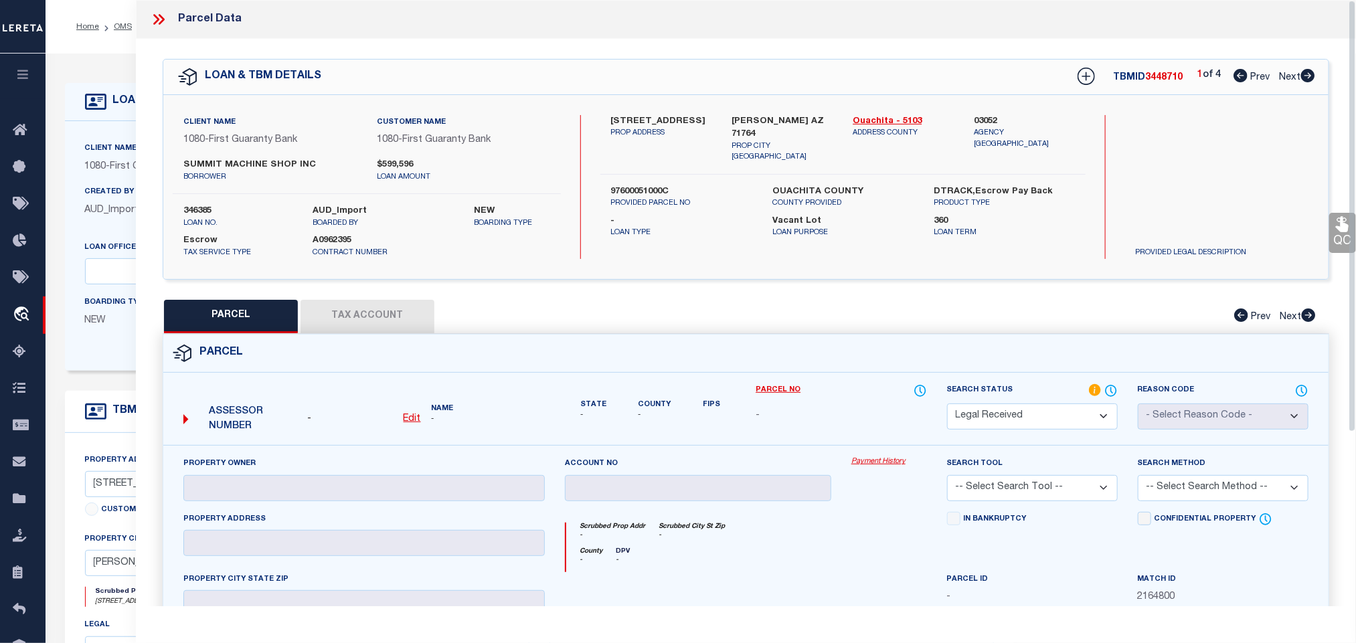
click at [406, 418] on u "Edit" at bounding box center [411, 418] width 17 height 9
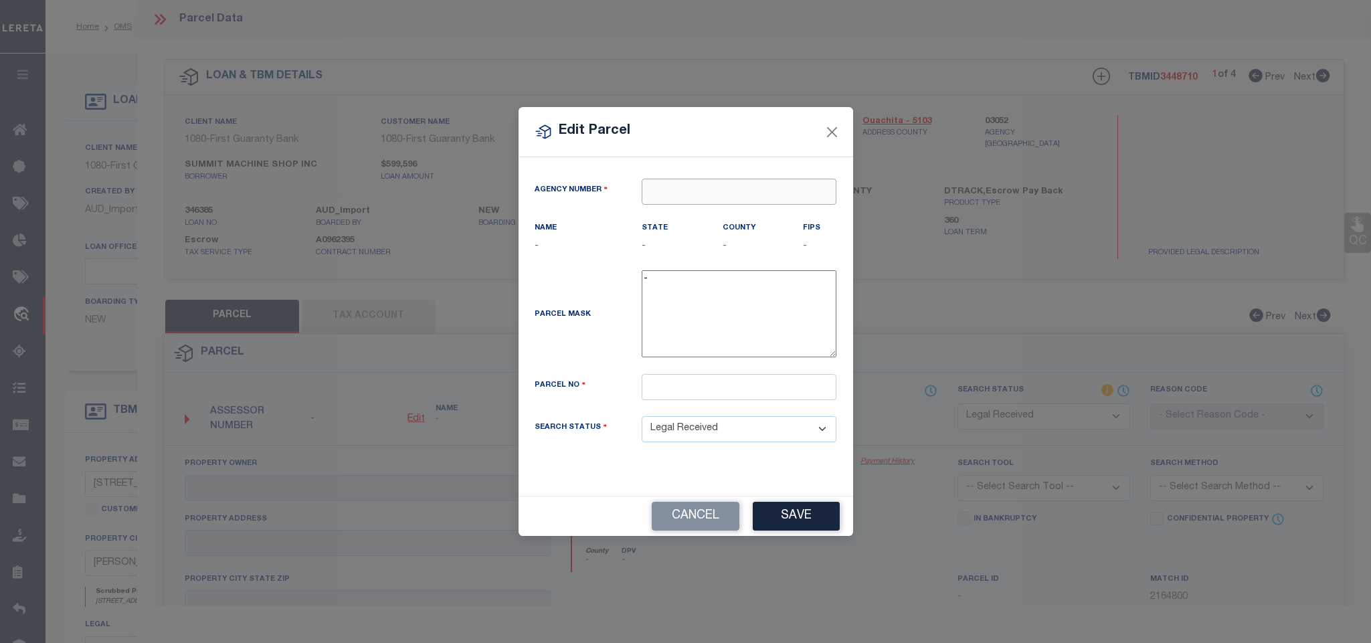
click at [711, 189] on input "text" at bounding box center [739, 192] width 195 height 26
paste input "030520000"
click at [729, 211] on div "030520000 : [GEOGRAPHIC_DATA]" at bounding box center [738, 222] width 193 height 38
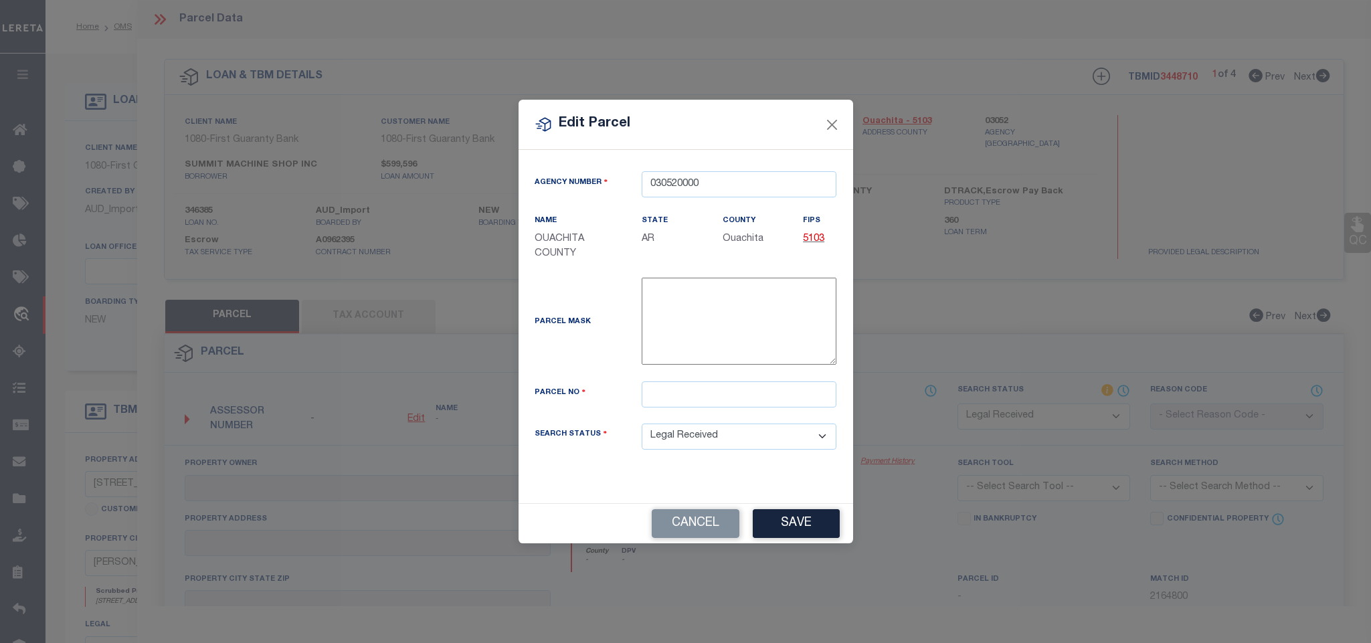
click at [707, 379] on div "Parcel Mask -" at bounding box center [686, 330] width 323 height 104
click at [719, 394] on input "text" at bounding box center [739, 394] width 195 height 26
paste input "976-00051-000C"
click at [799, 528] on button "Save" at bounding box center [796, 523] width 87 height 29
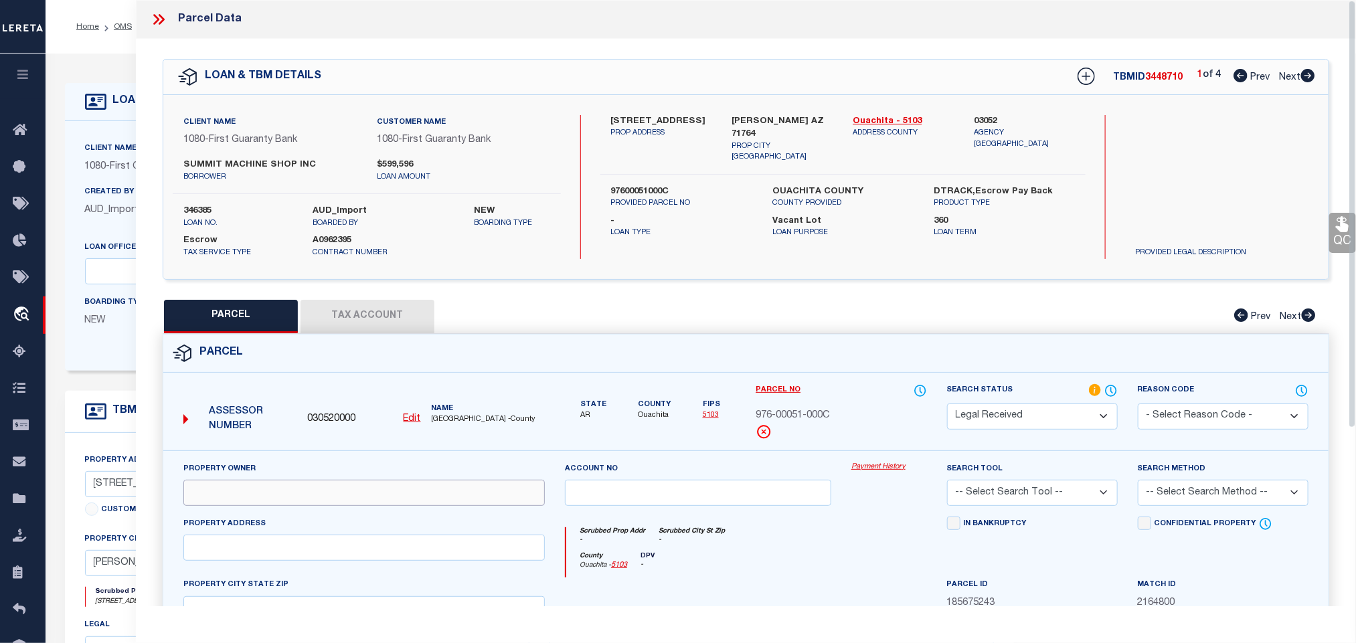
drag, startPoint x: 278, startPoint y: 492, endPoint x: 287, endPoint y: 484, distance: 12.3
click at [278, 492] on input "text" at bounding box center [363, 493] width 361 height 26
paste input "SUMMIT MACHINE SHOP INC [US_STATE] COPORATION"
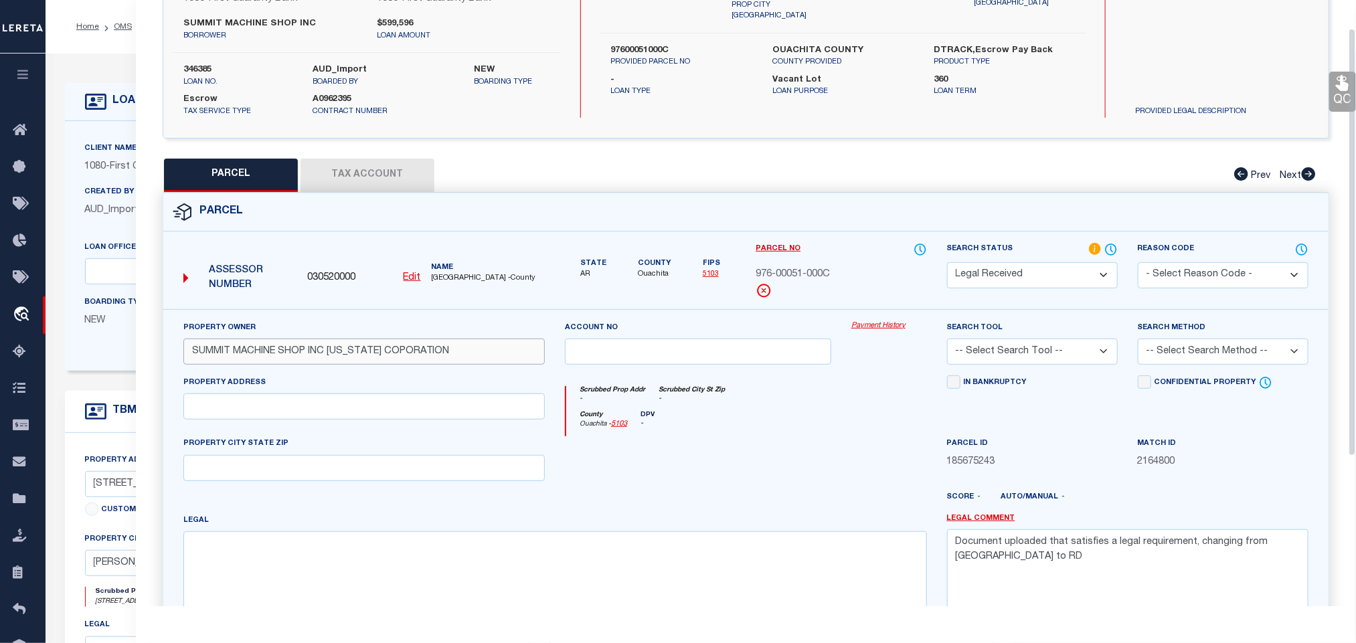
scroll to position [251, 0]
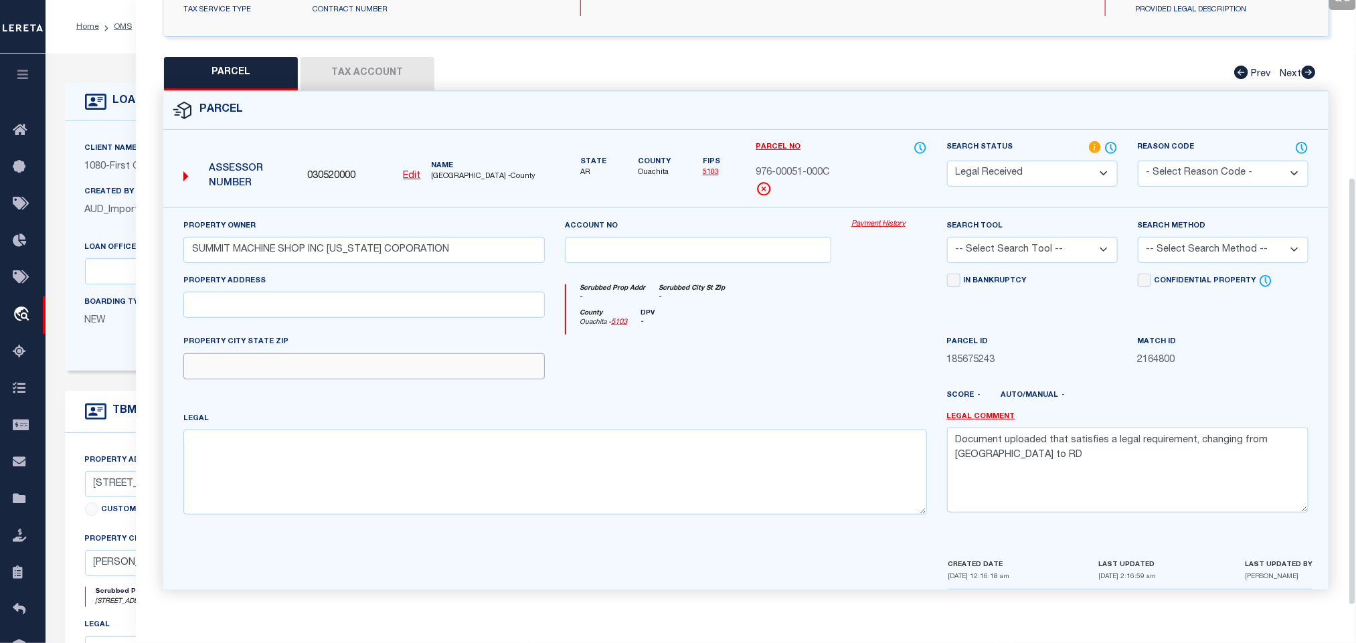
click at [424, 362] on input "text" at bounding box center [363, 366] width 361 height 26
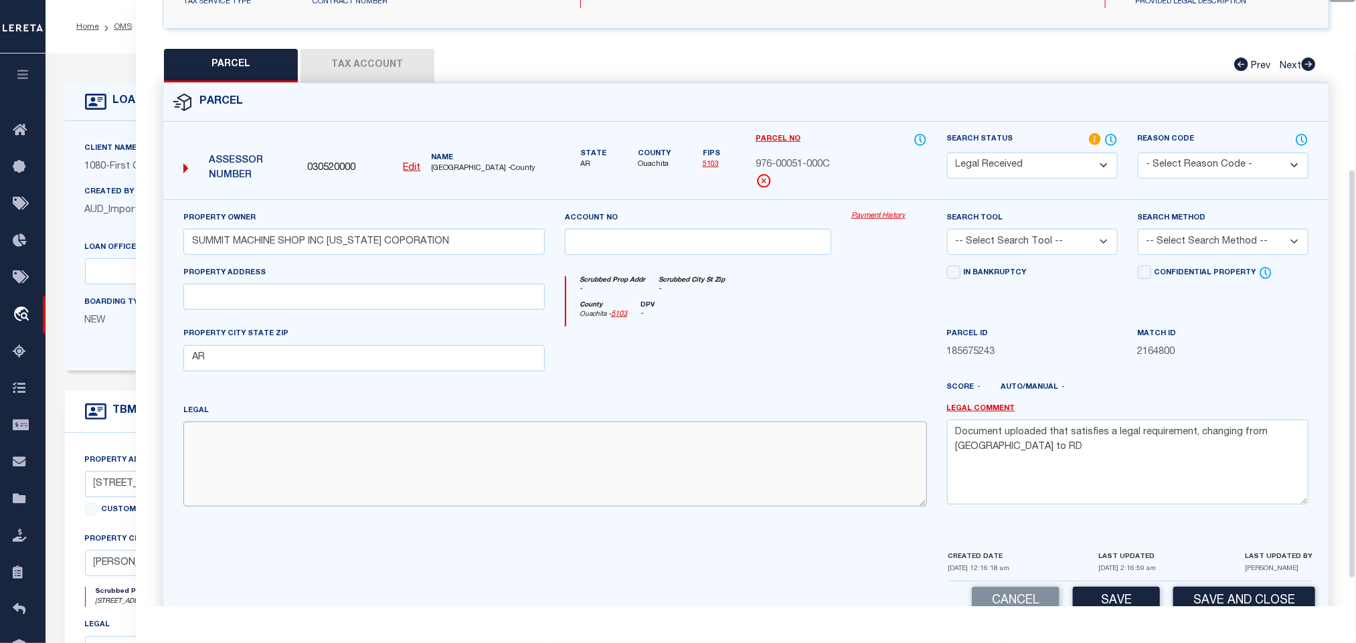
click at [418, 506] on textarea at bounding box center [554, 464] width 743 height 84
paste textarea "W 40 FT EACH LOTS 1,2,3,4,5,6 & 7 BLK 5"
click at [383, 301] on input "text" at bounding box center [363, 297] width 361 height 26
paste input "113 ELM"
click at [990, 440] on textarea "Document uploaded that satisfies a legal requirement, changing from [GEOGRAPHIC…" at bounding box center [1127, 462] width 361 height 84
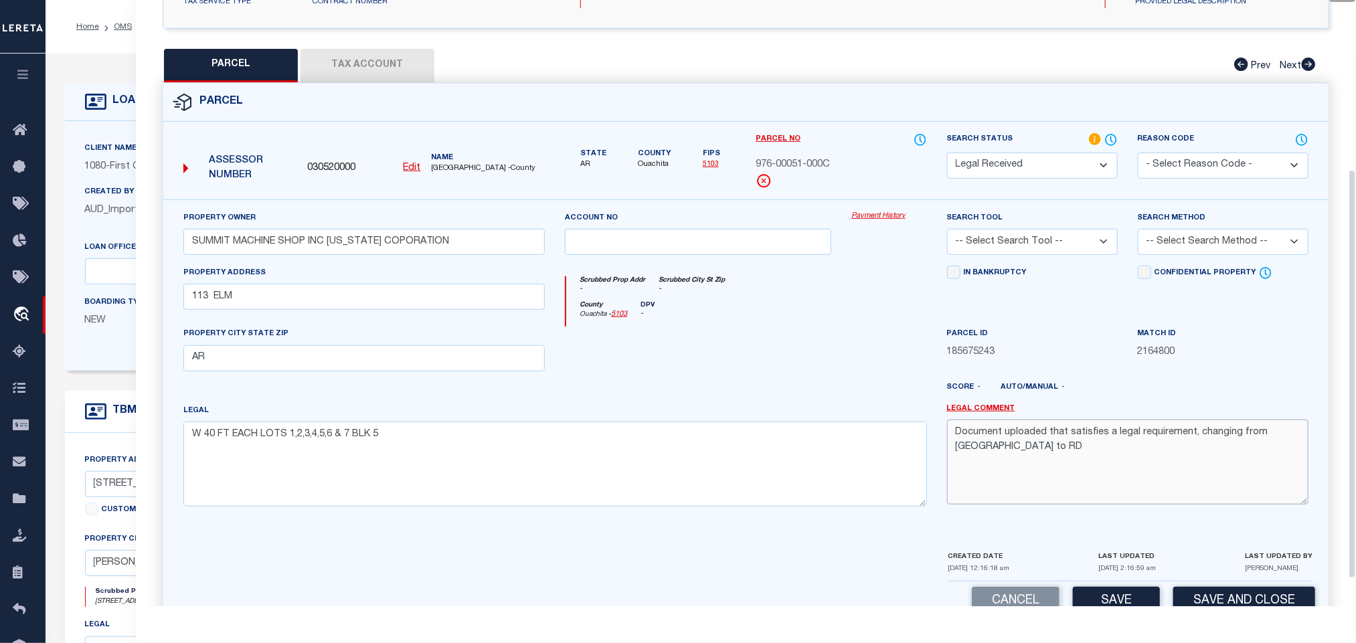
click at [990, 440] on textarea "Document uploaded that satisfies a legal requirement, changing from [GEOGRAPHIC…" at bounding box center [1127, 462] width 361 height 84
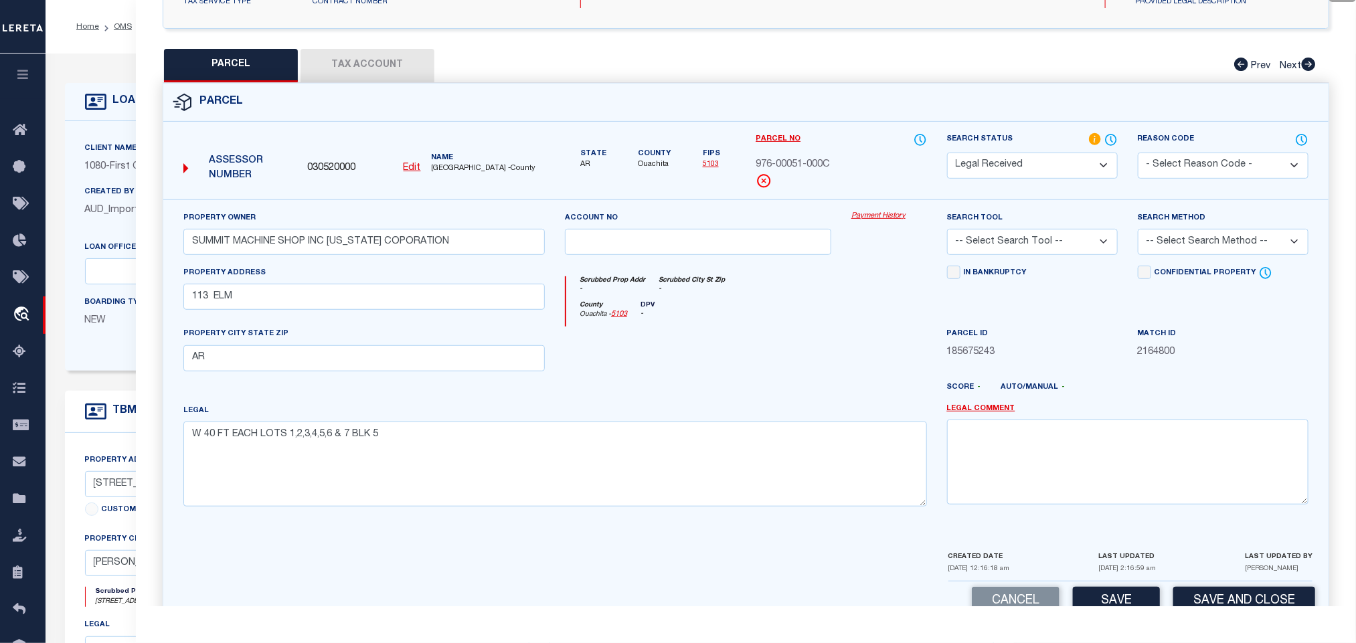
click at [1067, 246] on select "-- Select Search Tool -- 3rd Party Website Agency File Agency Website ATLS CNV-…" at bounding box center [1032, 242] width 171 height 26
click at [947, 233] on select "-- Select Search Tool -- 3rd Party Website Agency File Agency Website ATLS CNV-…" at bounding box center [1032, 242] width 171 height 26
drag, startPoint x: 1198, startPoint y: 246, endPoint x: 1196, endPoint y: 258, distance: 12.2
click at [1198, 246] on select "-- Select Search Method -- Property Address Legal Liability Info Provided" at bounding box center [1222, 242] width 171 height 26
click at [1137, 233] on select "-- Select Search Method -- Property Address Legal Liability Info Provided" at bounding box center [1222, 242] width 171 height 26
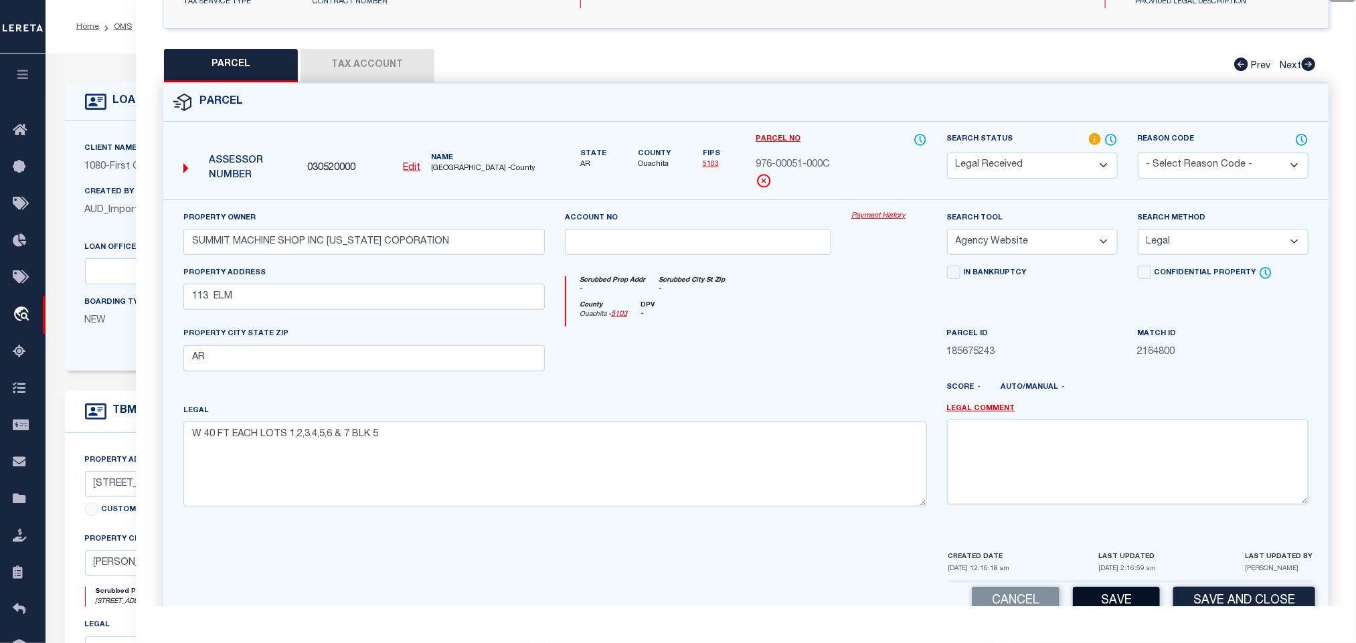
click at [1122, 600] on button "Save" at bounding box center [1116, 601] width 87 height 29
click at [388, 58] on button "Tax Account" at bounding box center [367, 65] width 134 height 33
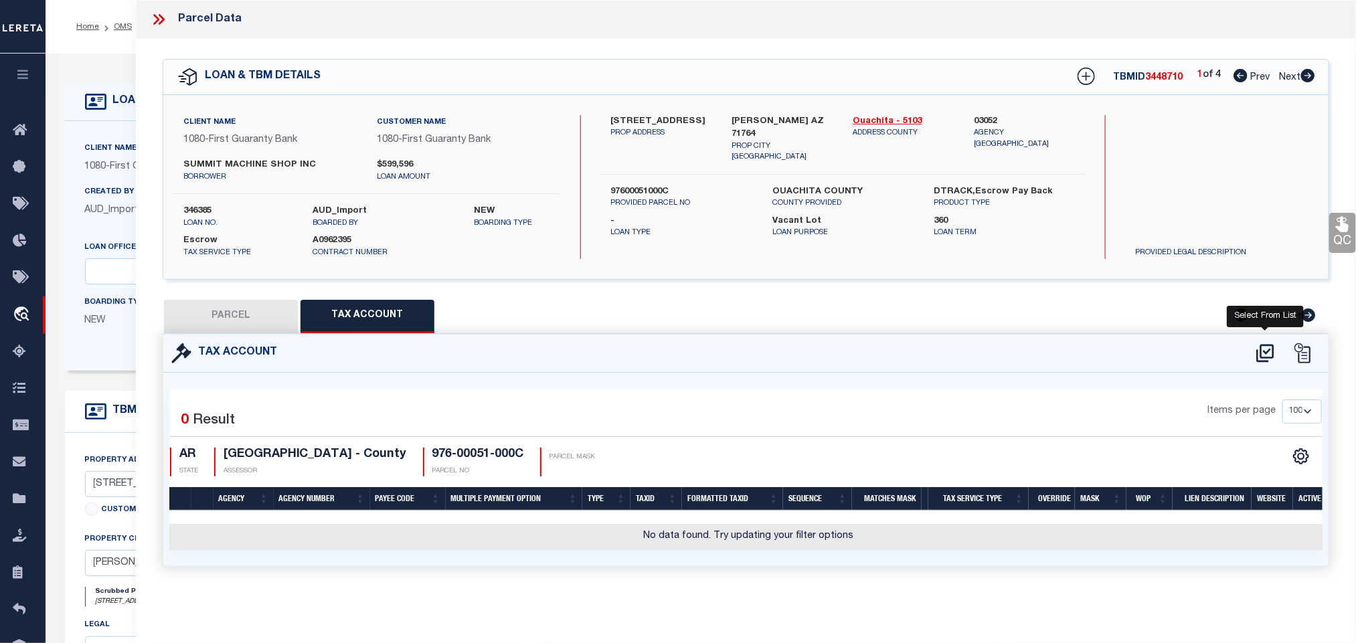
scroll to position [0, 0]
click at [1263, 353] on icon at bounding box center [1265, 353] width 22 height 21
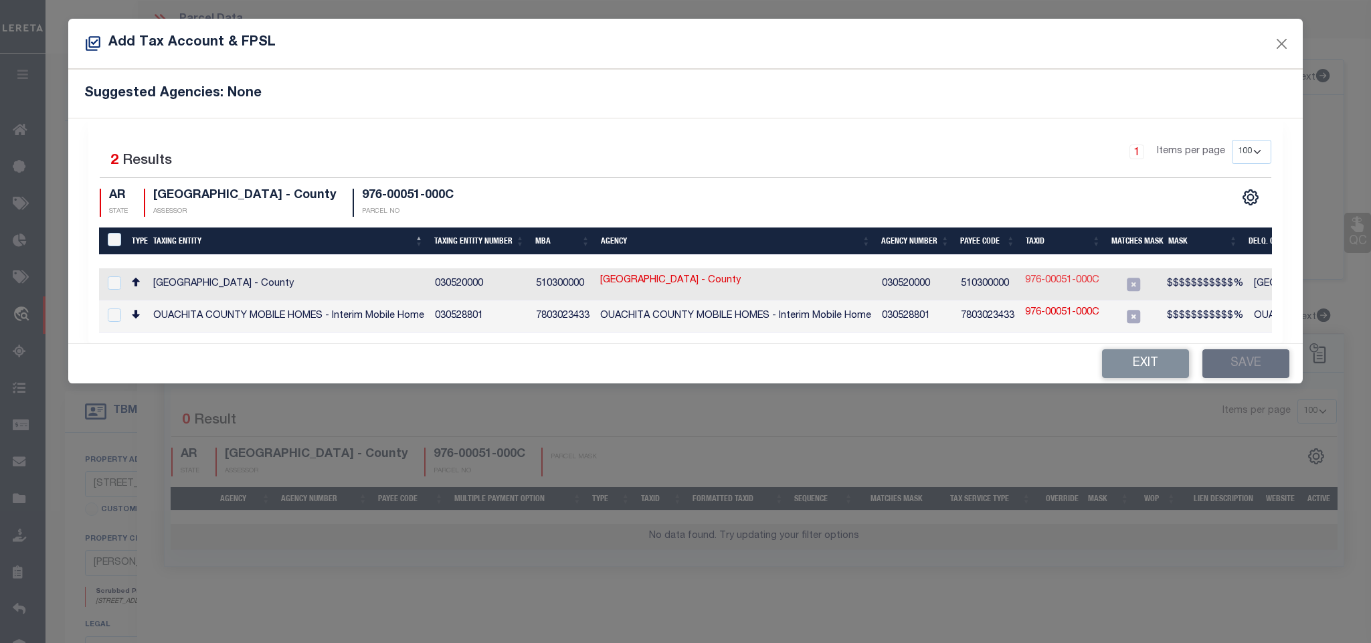
click at [1038, 280] on link "976-00051-000C" at bounding box center [1062, 281] width 74 height 15
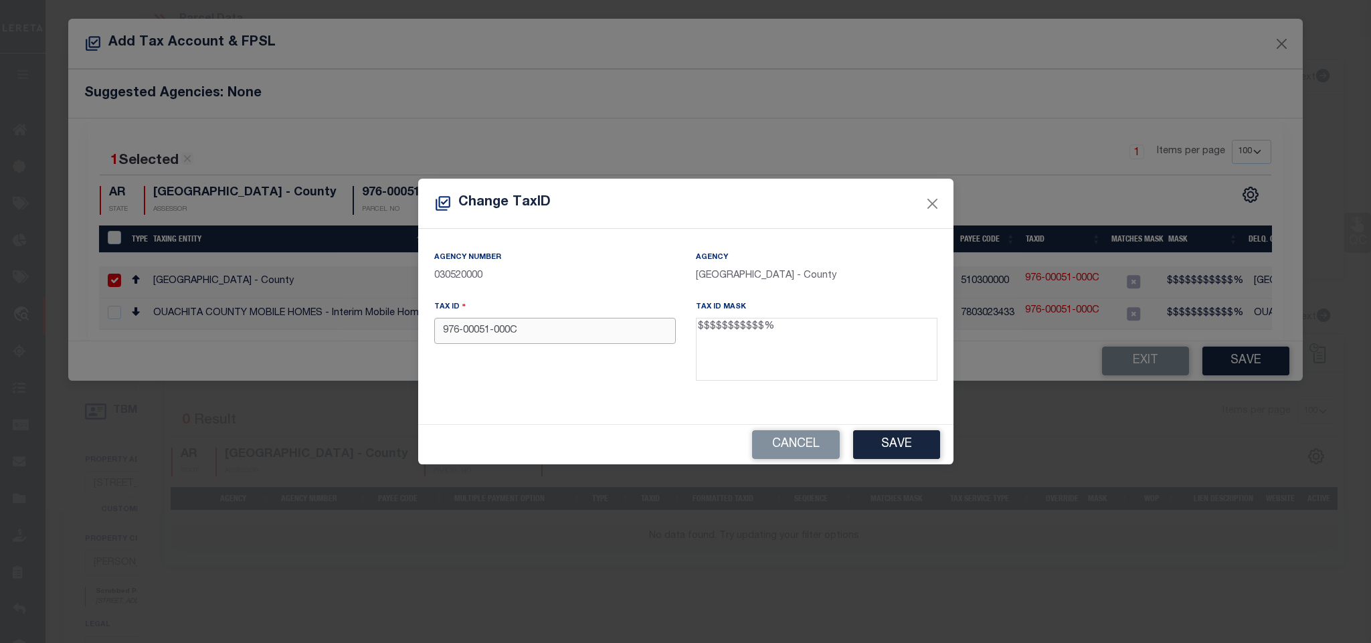
click at [584, 331] on input "976-00051-000C" at bounding box center [555, 331] width 242 height 26
click at [900, 442] on button "Save" at bounding box center [896, 444] width 87 height 29
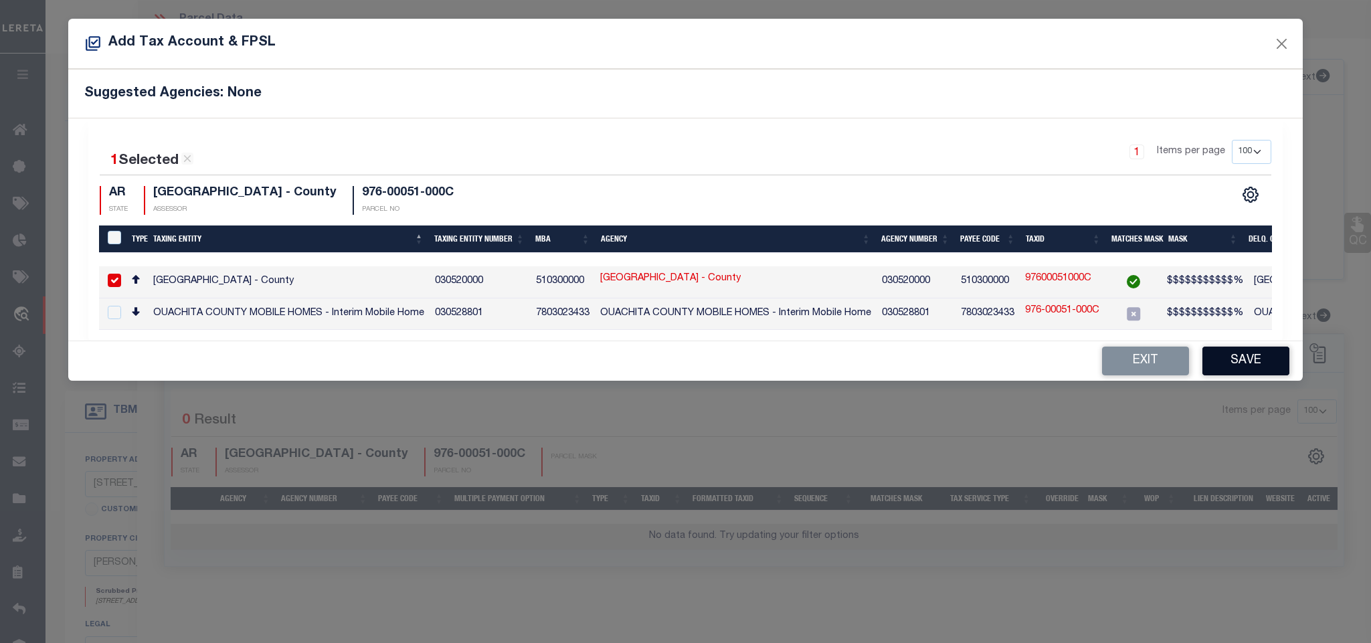
click at [1243, 367] on button "Save" at bounding box center [1245, 361] width 87 height 29
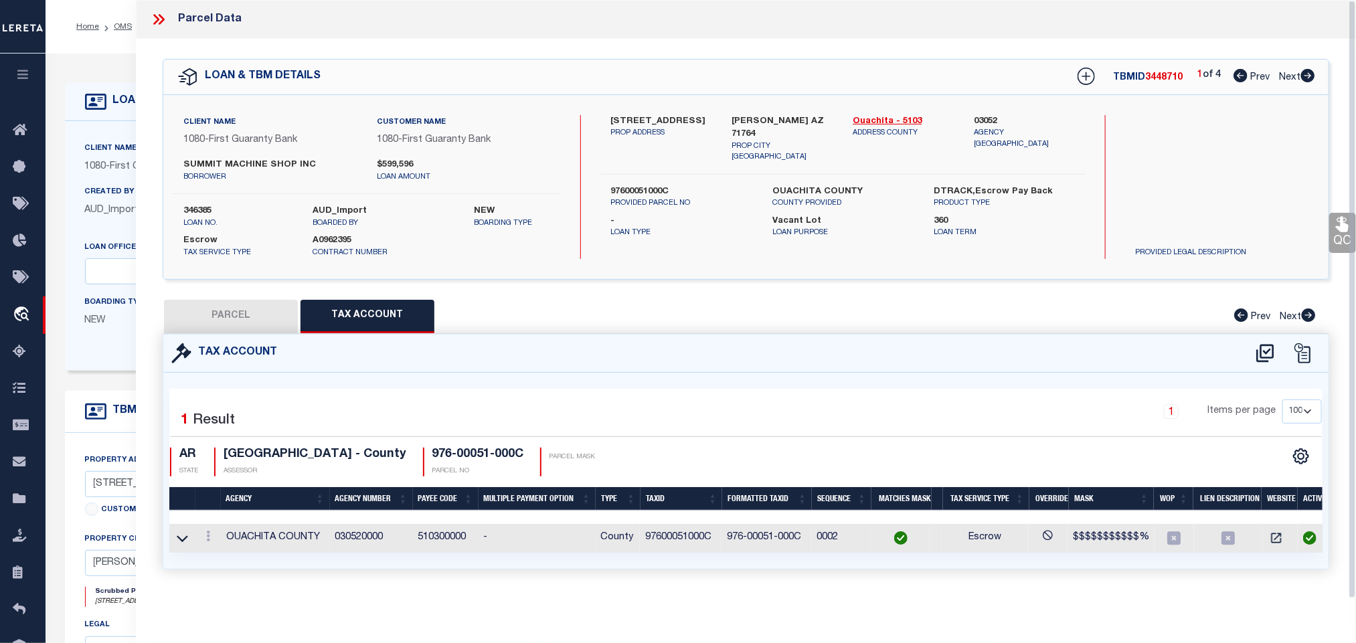
click at [263, 319] on button "PARCEL" at bounding box center [231, 316] width 134 height 33
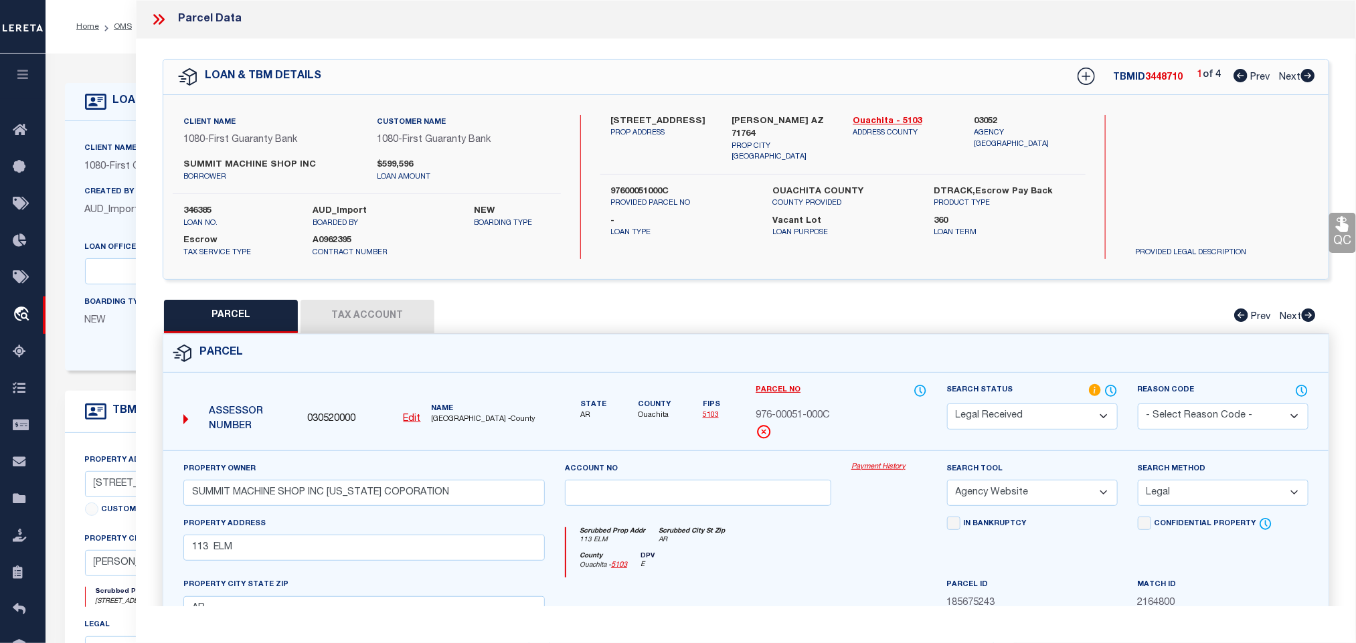
drag, startPoint x: 1022, startPoint y: 416, endPoint x: 1016, endPoint y: 405, distance: 11.7
click at [1022, 416] on select "Automated Search Bad Parcel Complete Duplicate Parcel High Dollar Reporting In …" at bounding box center [1032, 416] width 171 height 26
click at [947, 405] on select "Automated Search Bad Parcel Complete Duplicate Parcel High Dollar Reporting In …" at bounding box center [1032, 416] width 171 height 26
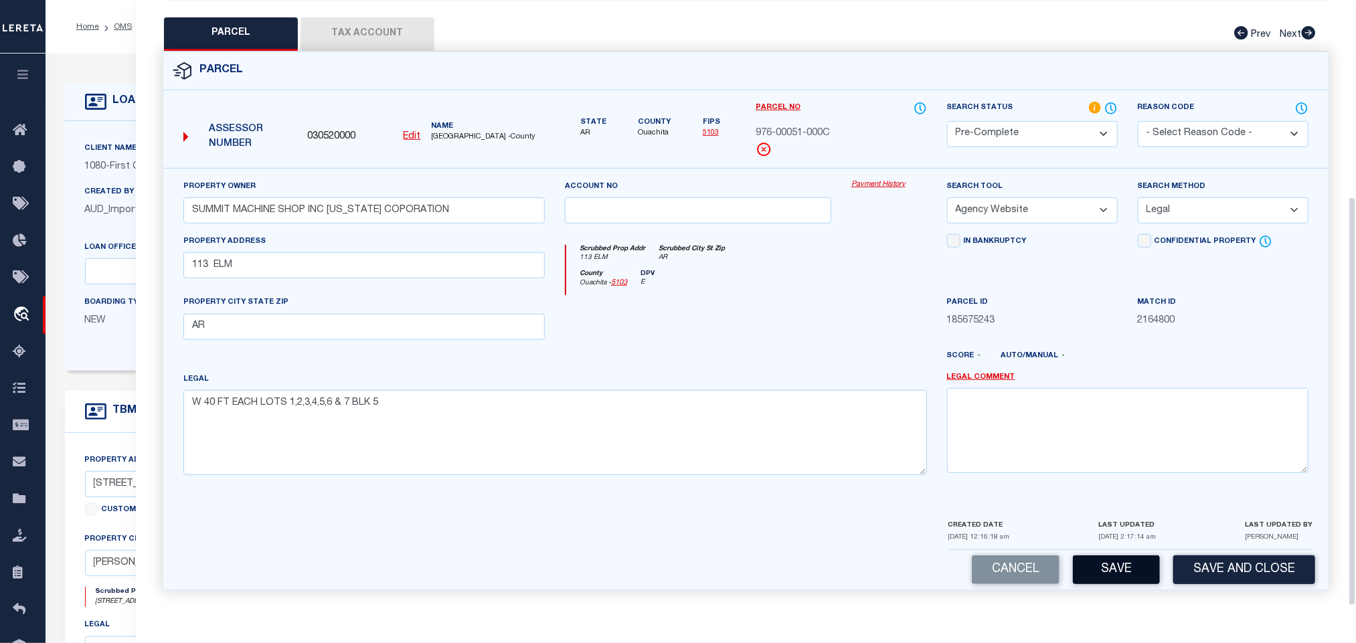
click at [1094, 566] on button "Save" at bounding box center [1116, 569] width 87 height 29
drag, startPoint x: 101, startPoint y: 151, endPoint x: 260, endPoint y: 205, distance: 167.8
click at [101, 151] on label "Client Name" at bounding box center [111, 148] width 52 height 11
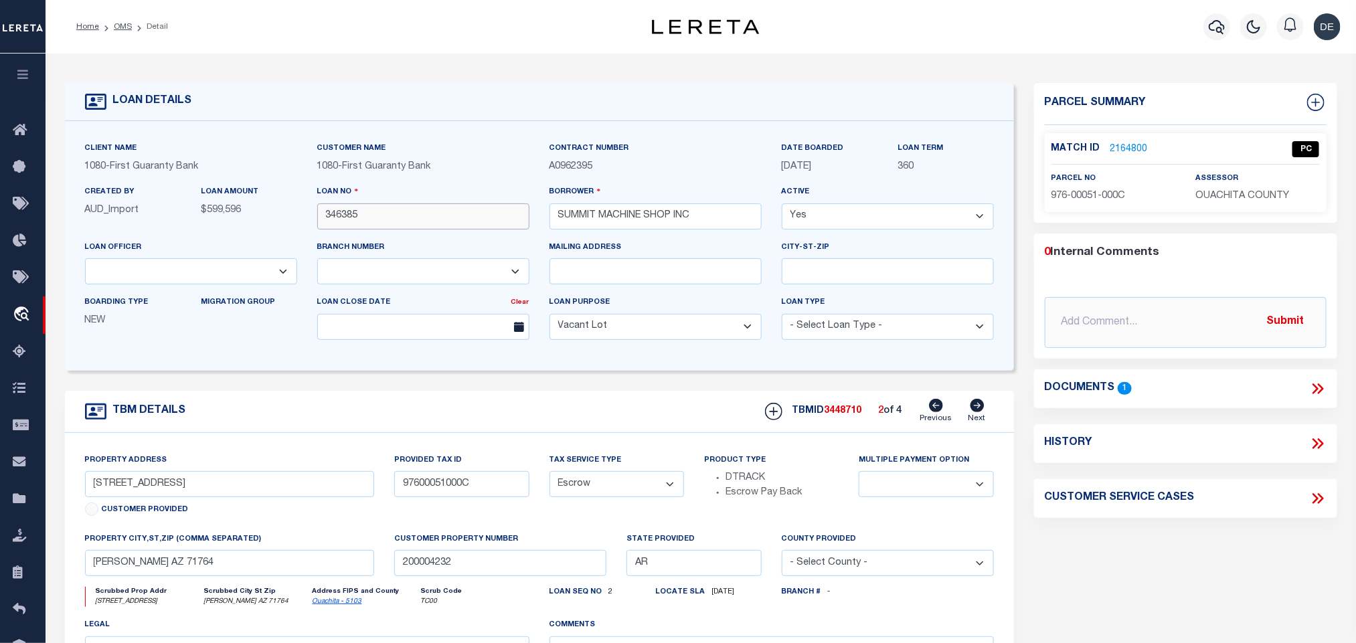
click at [395, 213] on input "346385" at bounding box center [423, 216] width 212 height 26
click at [847, 409] on div "TBMID 3448710 2 of 4 Previous Next" at bounding box center [874, 411] width 239 height 25
click at [1273, 199] on span "OUACHITA COUNTY" at bounding box center [1242, 195] width 94 height 9
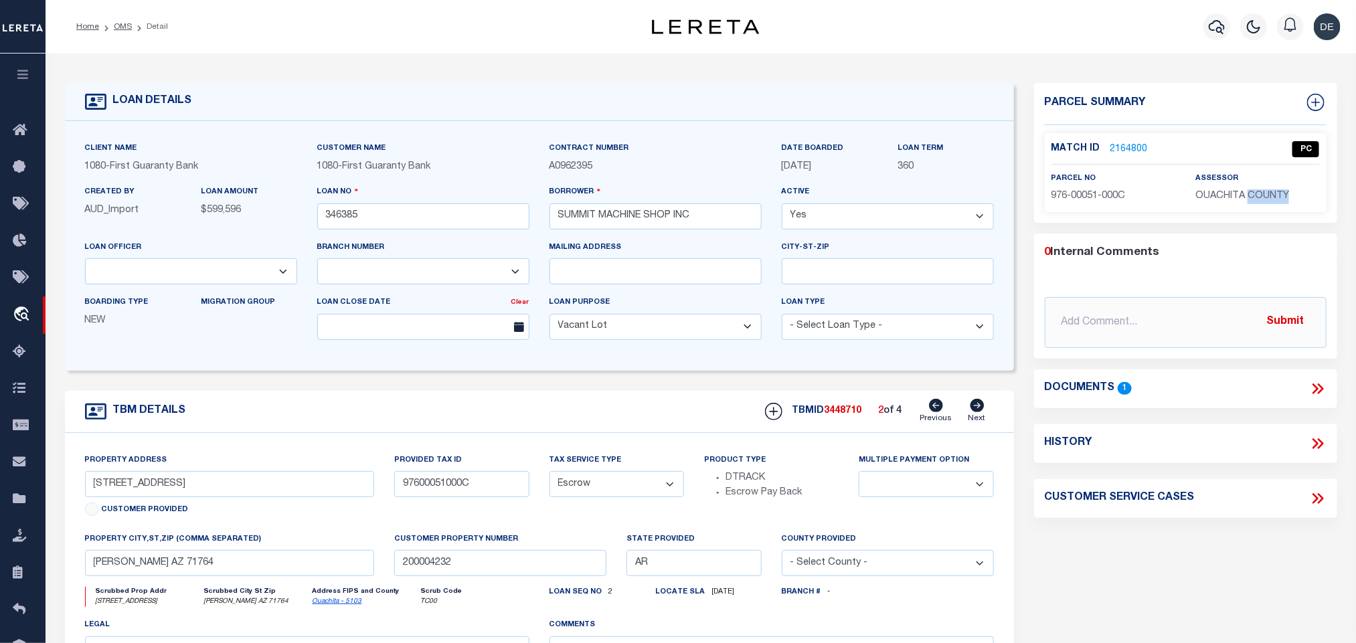
click at [1273, 199] on span "OUACHITA COUNTY" at bounding box center [1242, 195] width 94 height 9
click at [1093, 195] on span "976-00051-000C" at bounding box center [1088, 195] width 74 height 9
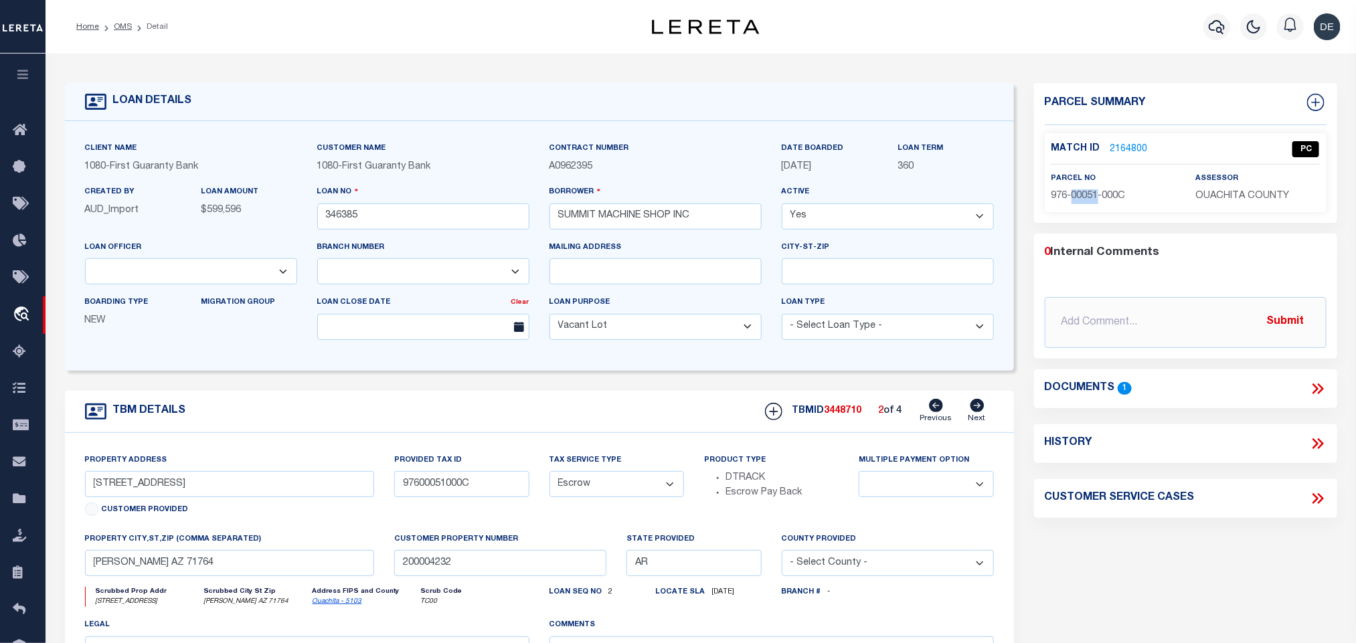
click at [1093, 195] on span "976-00051-000C" at bounding box center [1088, 195] width 74 height 9
click at [1136, 149] on link "2164800" at bounding box center [1128, 150] width 37 height 14
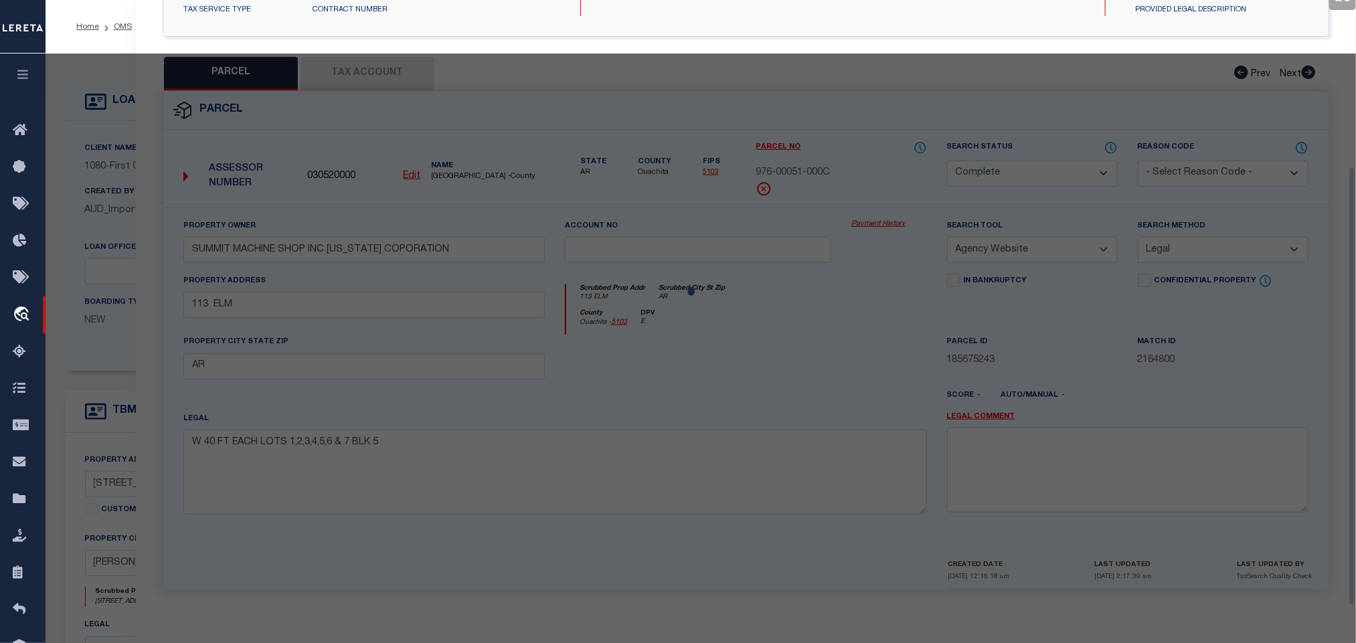
scroll to position [251, 0]
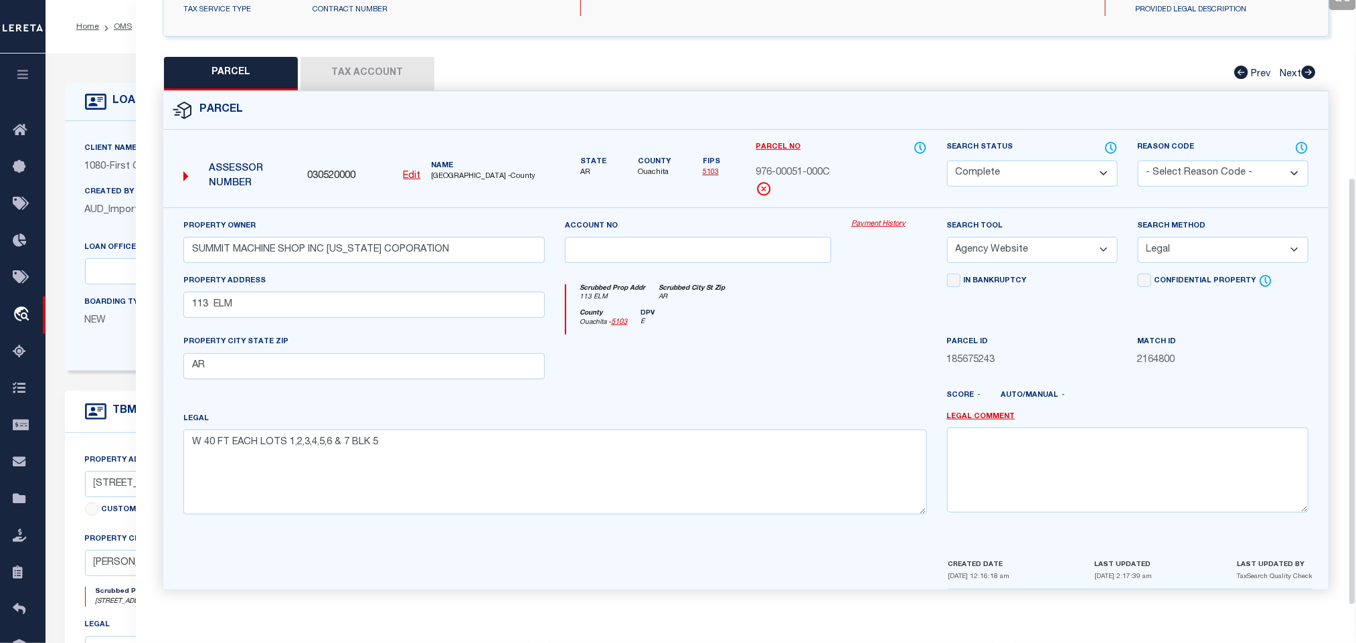
click at [323, 169] on span "030520000" at bounding box center [331, 176] width 48 height 15
click at [109, 147] on label "Client Name" at bounding box center [111, 148] width 52 height 11
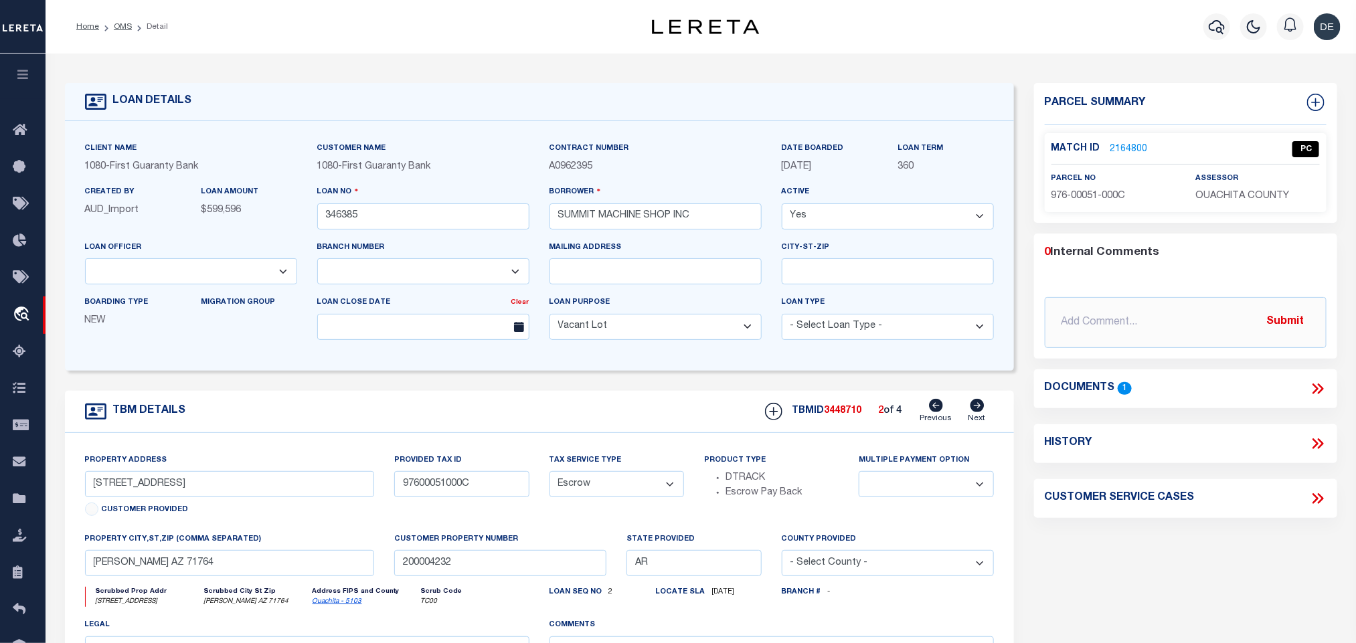
click at [976, 411] on icon at bounding box center [977, 405] width 15 height 13
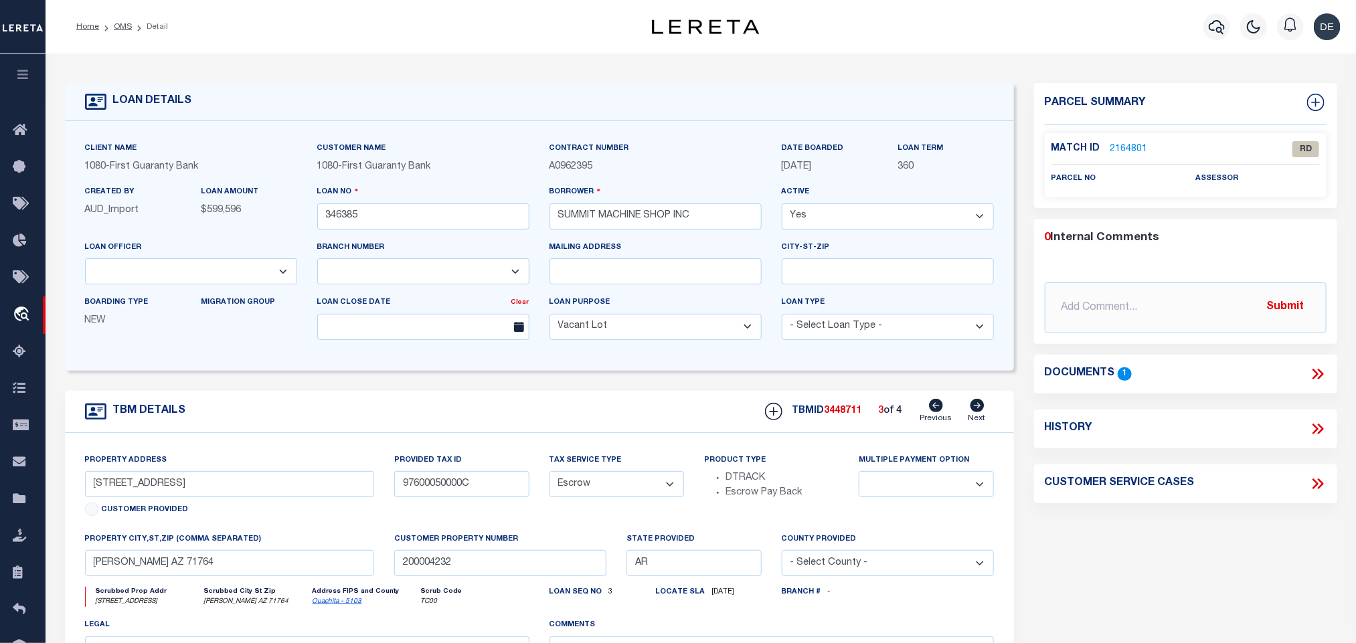
click at [1134, 149] on link "2164801" at bounding box center [1128, 150] width 37 height 14
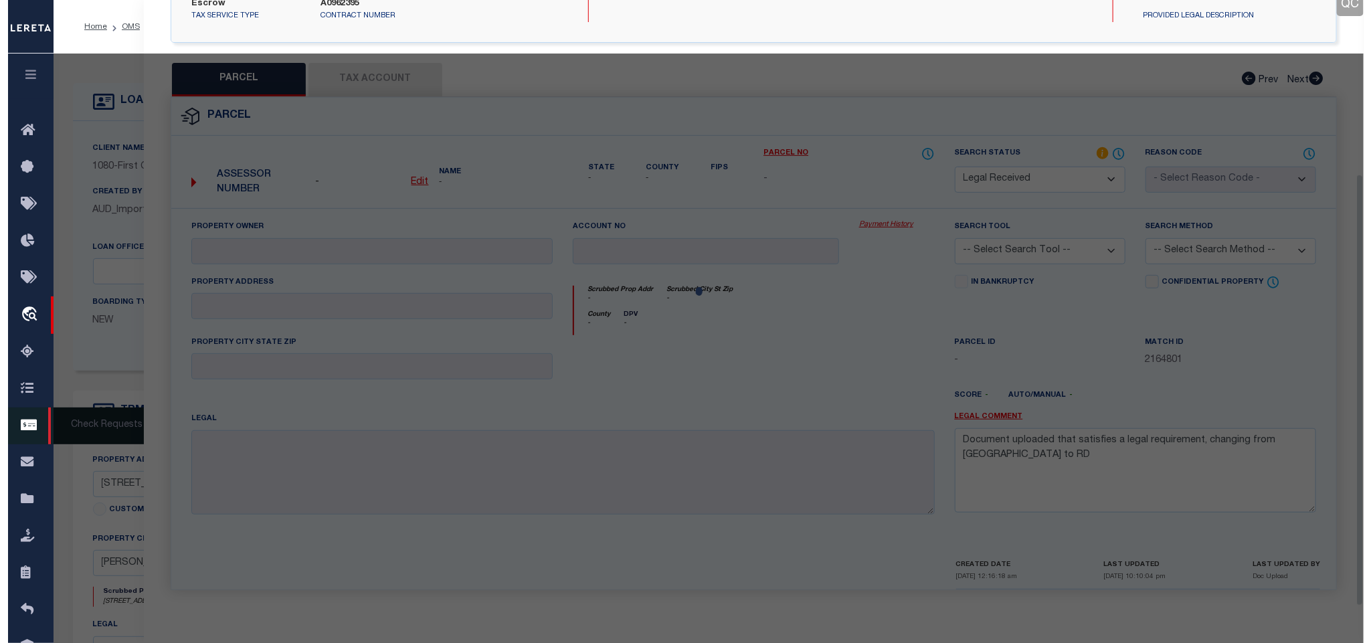
scroll to position [245, 0]
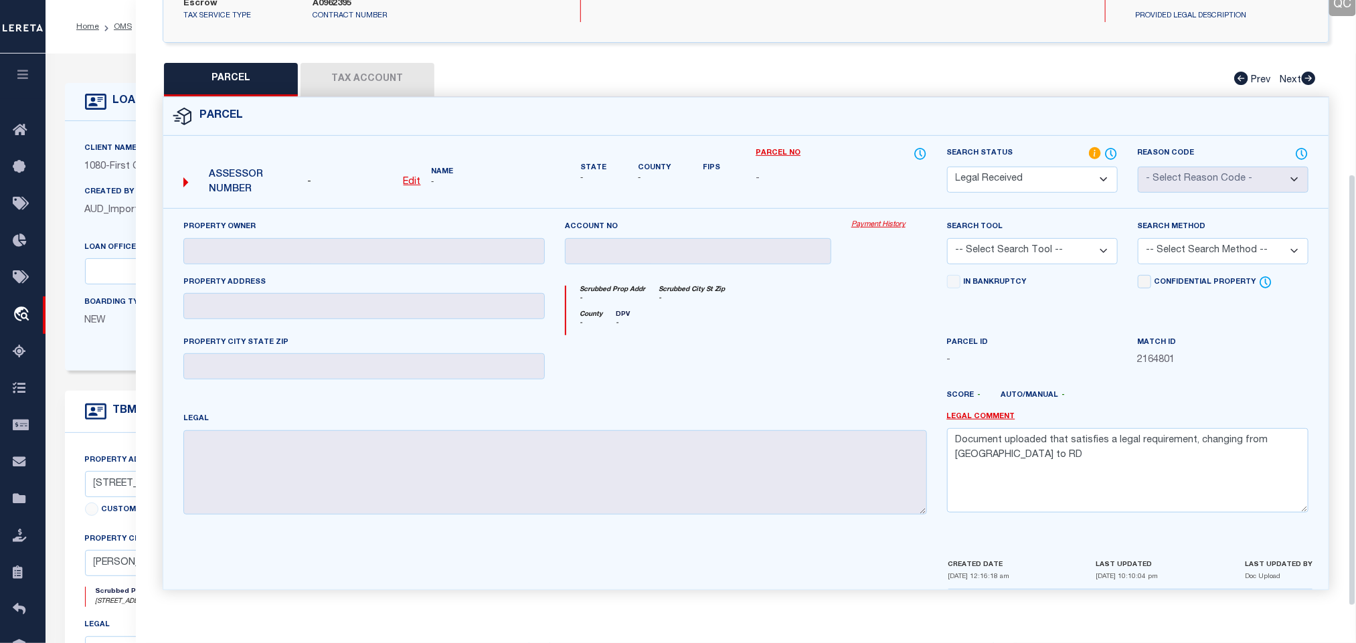
click at [409, 179] on u "Edit" at bounding box center [411, 181] width 17 height 9
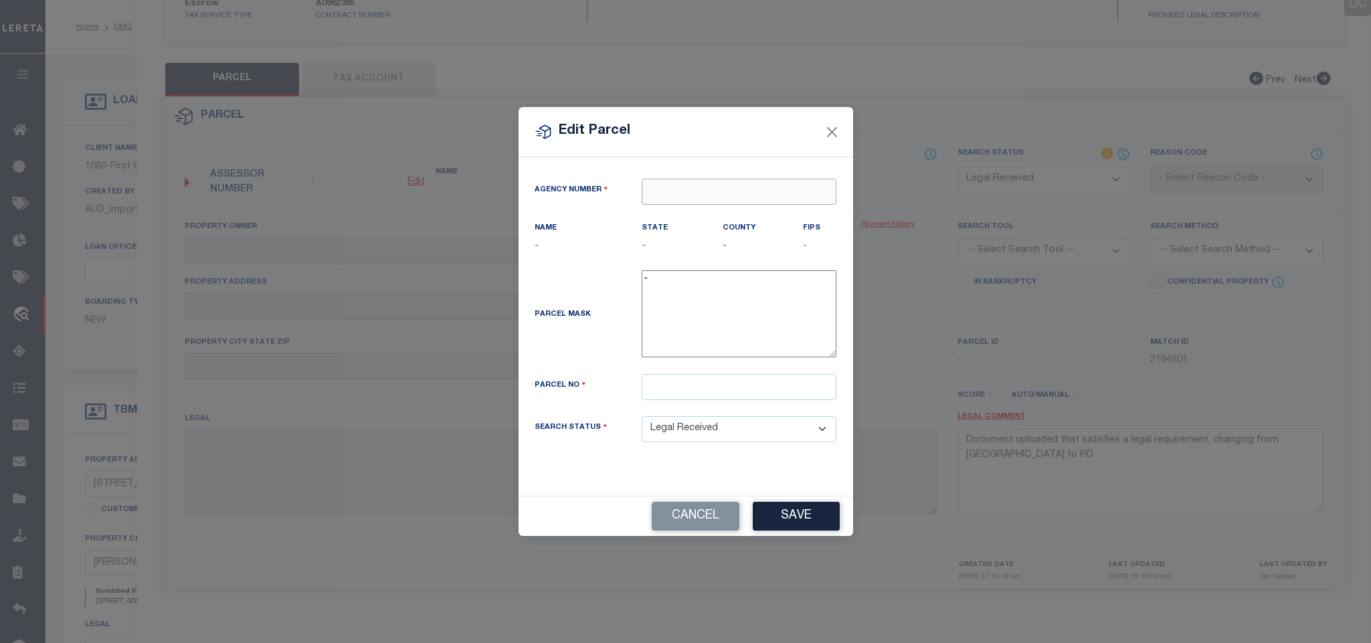
click at [759, 191] on input "text" at bounding box center [739, 192] width 195 height 26
paste input "030520000"
click at [723, 209] on div "030520000 : [GEOGRAPHIC_DATA]" at bounding box center [739, 221] width 195 height 38
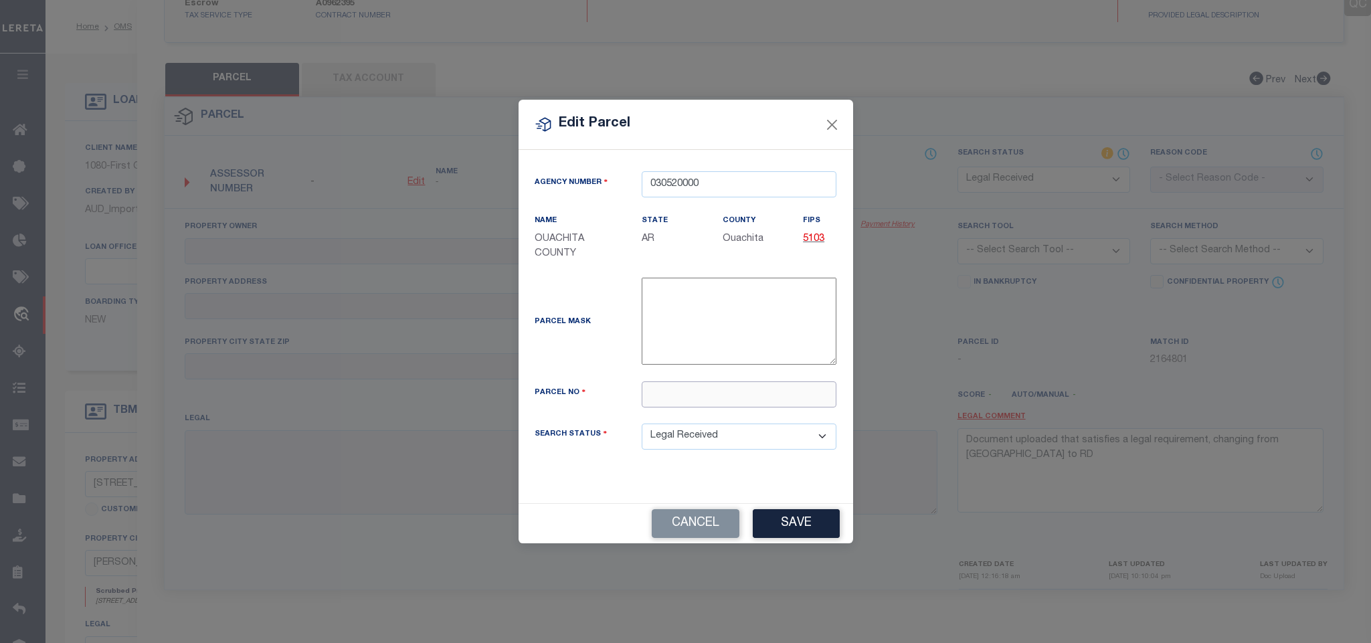
click at [731, 391] on input "text" at bounding box center [739, 394] width 195 height 26
paste input "976-00050-000C"
click at [812, 526] on button "Save" at bounding box center [796, 523] width 87 height 29
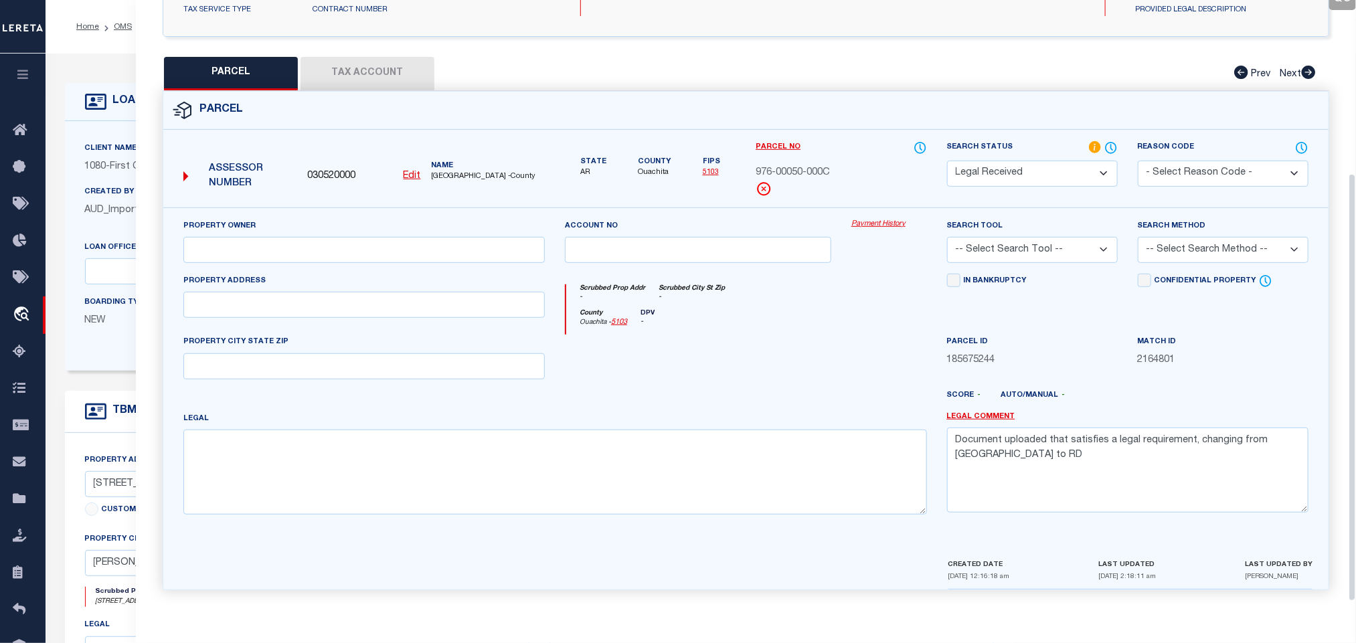
drag, startPoint x: 444, startPoint y: 276, endPoint x: 448, endPoint y: 266, distance: 10.8
click at [444, 276] on div "Property Address" at bounding box center [363, 296] width 361 height 44
click at [448, 263] on input "text" at bounding box center [363, 250] width 361 height 26
paste input "SUMMIT MACHINE SHOP INC [US_STATE] COPORATION"
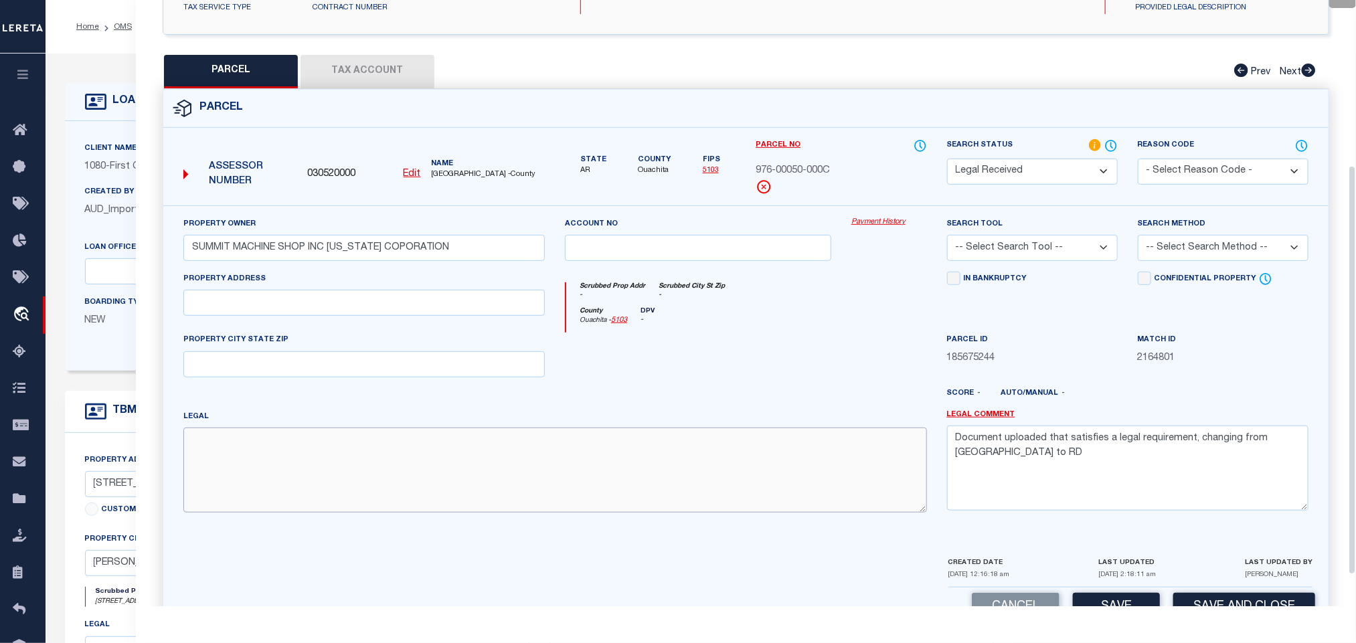
click at [355, 474] on textarea at bounding box center [554, 470] width 743 height 84
paste textarea "W 50 FT OF THE EAST 100 FT LOTS 1 - 7 BLK 5"
click at [340, 304] on input "text" at bounding box center [363, 303] width 361 height 26
paste input "502 1ST"
click at [273, 375] on input "text" at bounding box center [363, 364] width 361 height 26
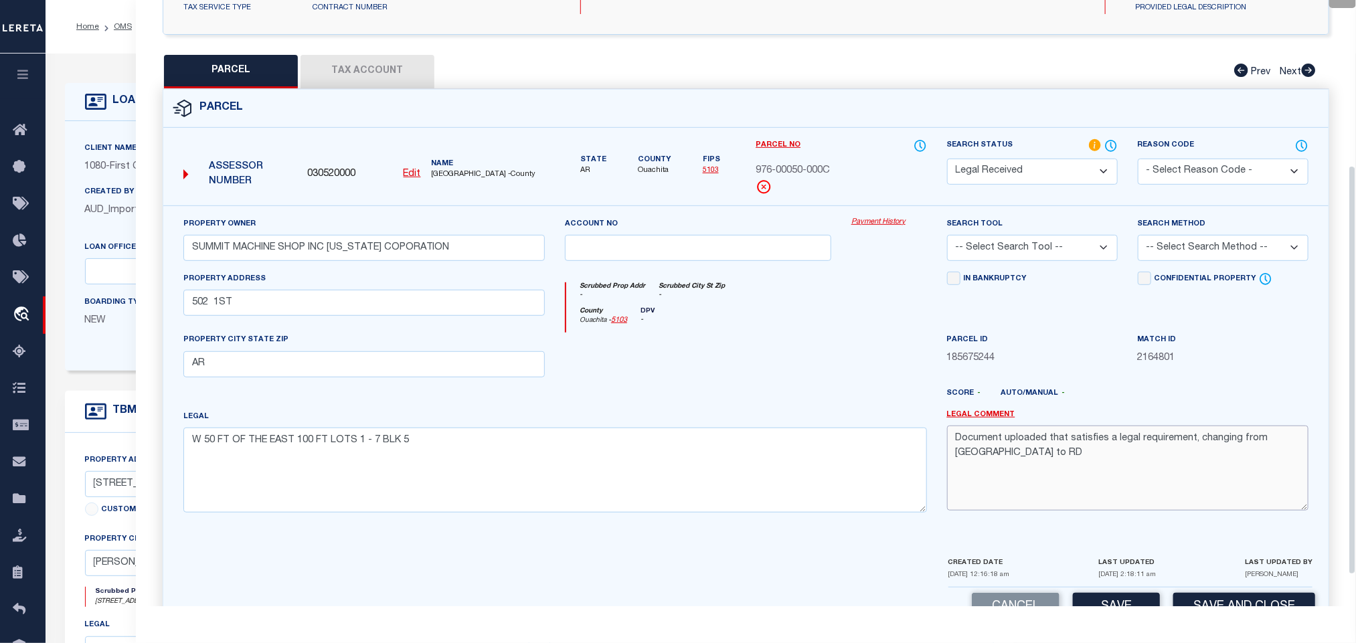
click at [988, 448] on textarea "Document uploaded that satisfies a legal requirement, changing from [GEOGRAPHIC…" at bounding box center [1127, 468] width 361 height 84
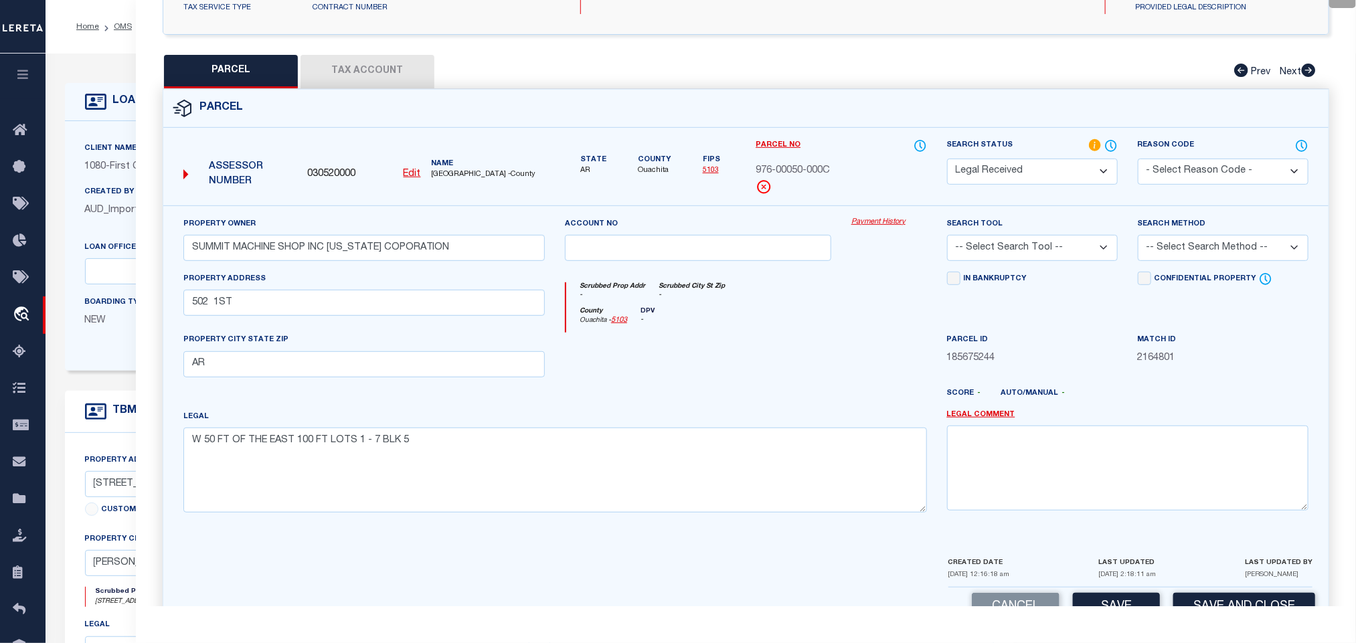
click at [1042, 261] on select "-- Select Search Tool -- 3rd Party Website Agency File Agency Website ATLS CNV-…" at bounding box center [1032, 248] width 171 height 26
click at [947, 239] on select "-- Select Search Tool -- 3rd Party Website Agency File Agency Website ATLS CNV-…" at bounding box center [1032, 248] width 171 height 26
click at [1180, 243] on select "-- Select Search Method -- Property Address Legal Liability Info Provided" at bounding box center [1222, 248] width 171 height 26
click at [1137, 239] on select "-- Select Search Method -- Property Address Legal Liability Info Provided" at bounding box center [1222, 248] width 171 height 26
click at [1129, 602] on button "Save" at bounding box center [1116, 607] width 87 height 29
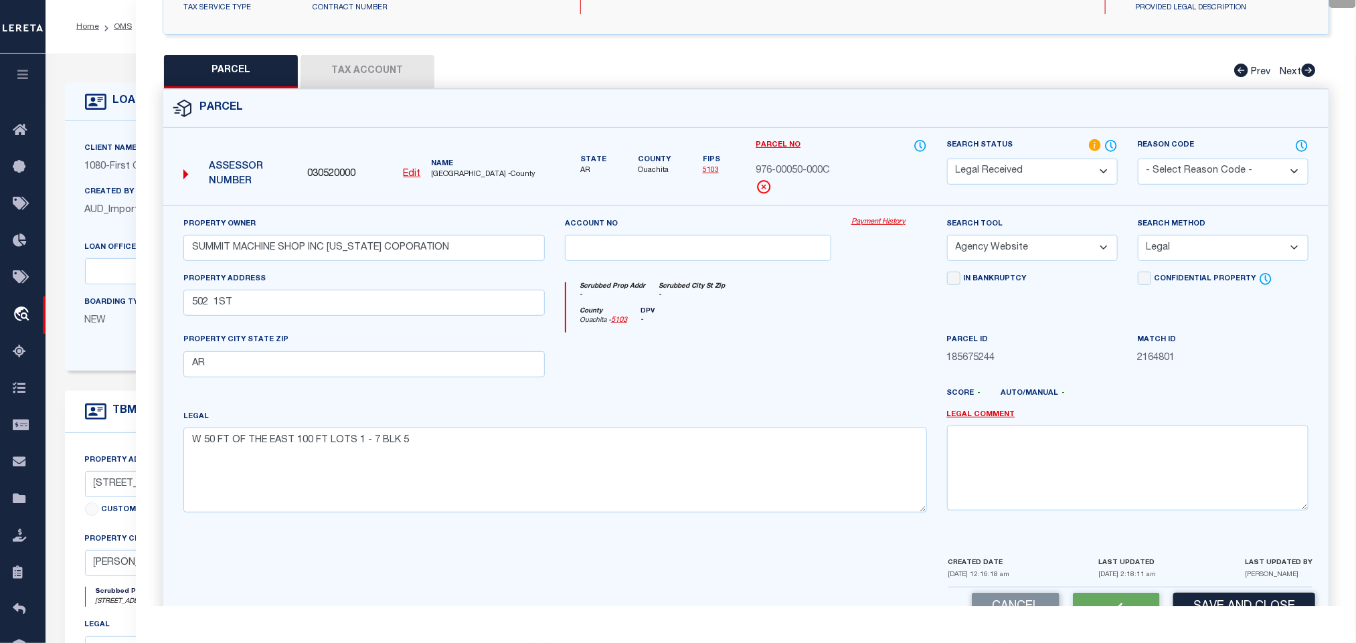
click at [392, 69] on button "Tax Account" at bounding box center [367, 71] width 134 height 33
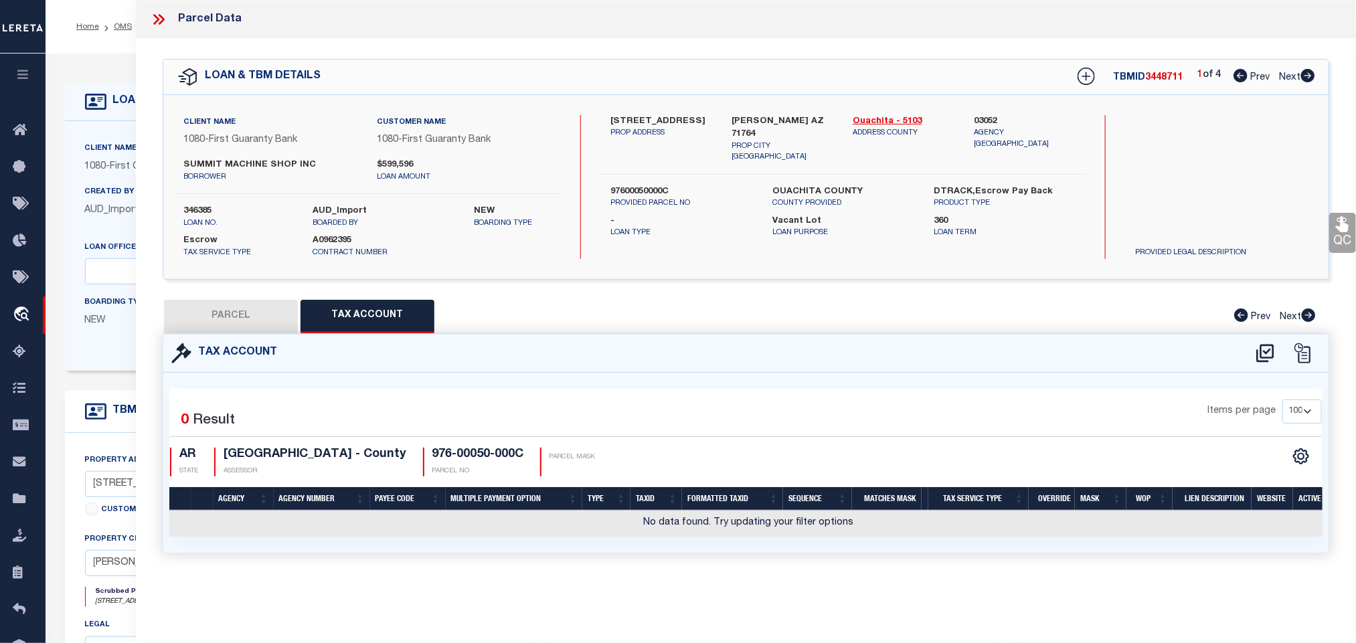
scroll to position [0, 0]
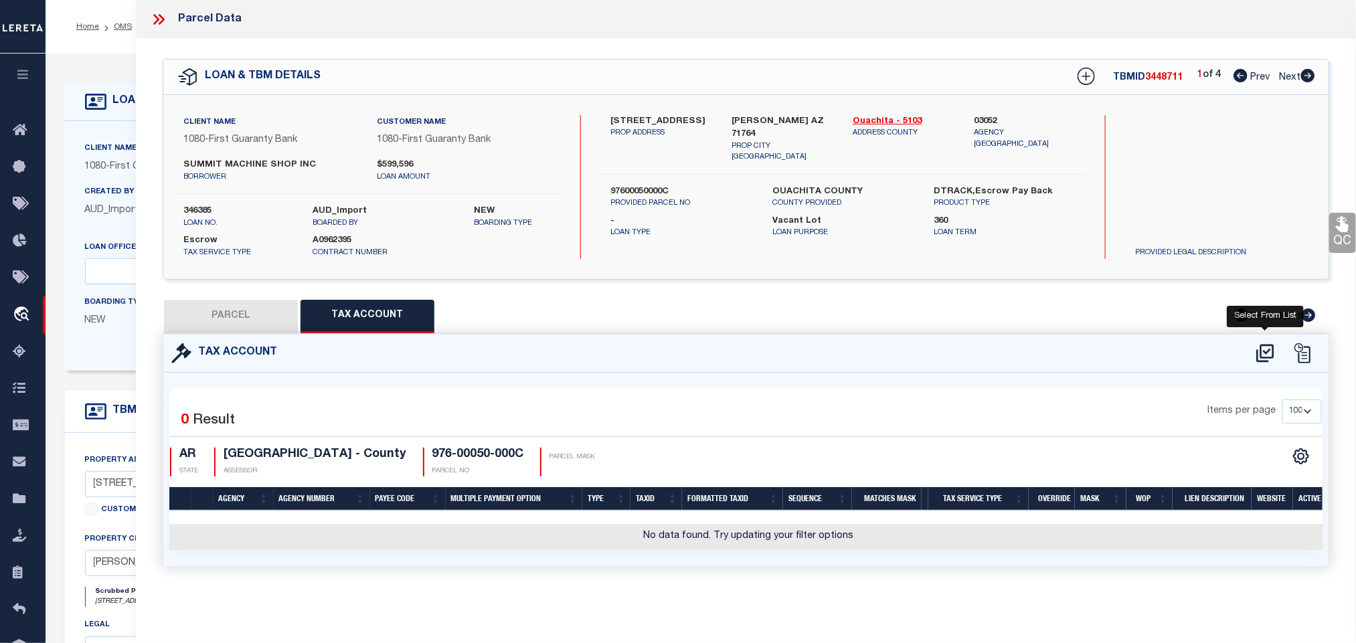
click at [1267, 354] on icon at bounding box center [1264, 353] width 17 height 18
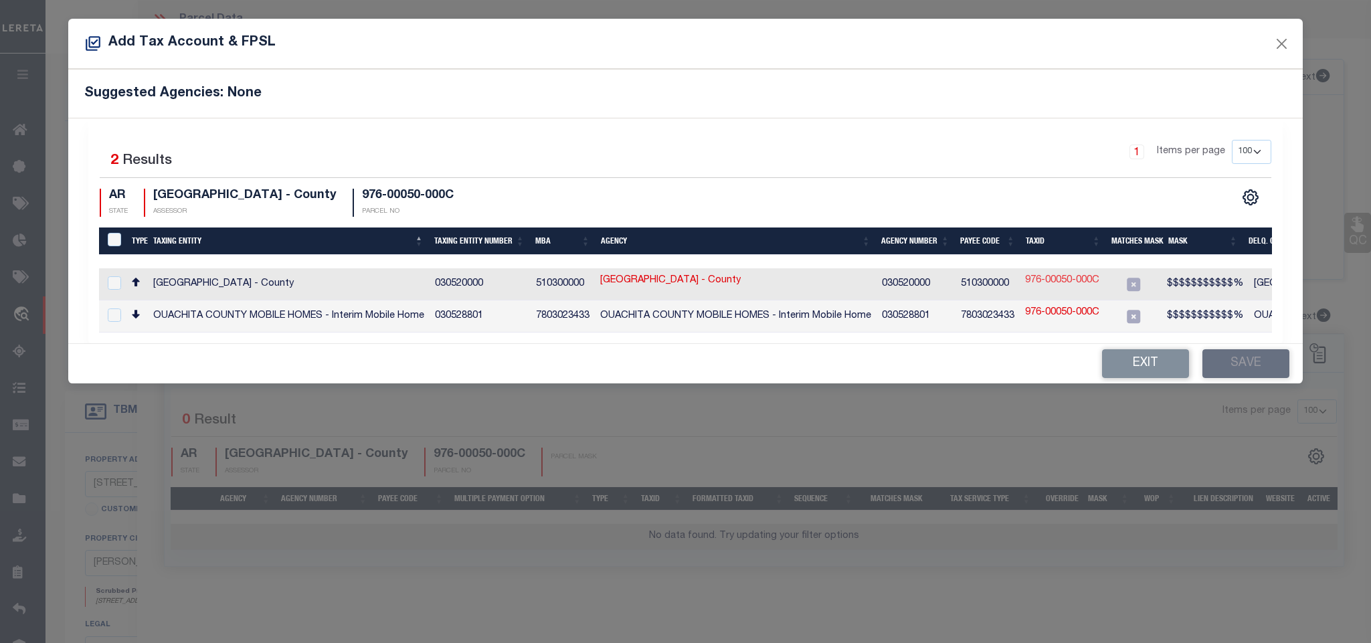
click at [1082, 288] on link "976-00050-000C" at bounding box center [1062, 281] width 74 height 15
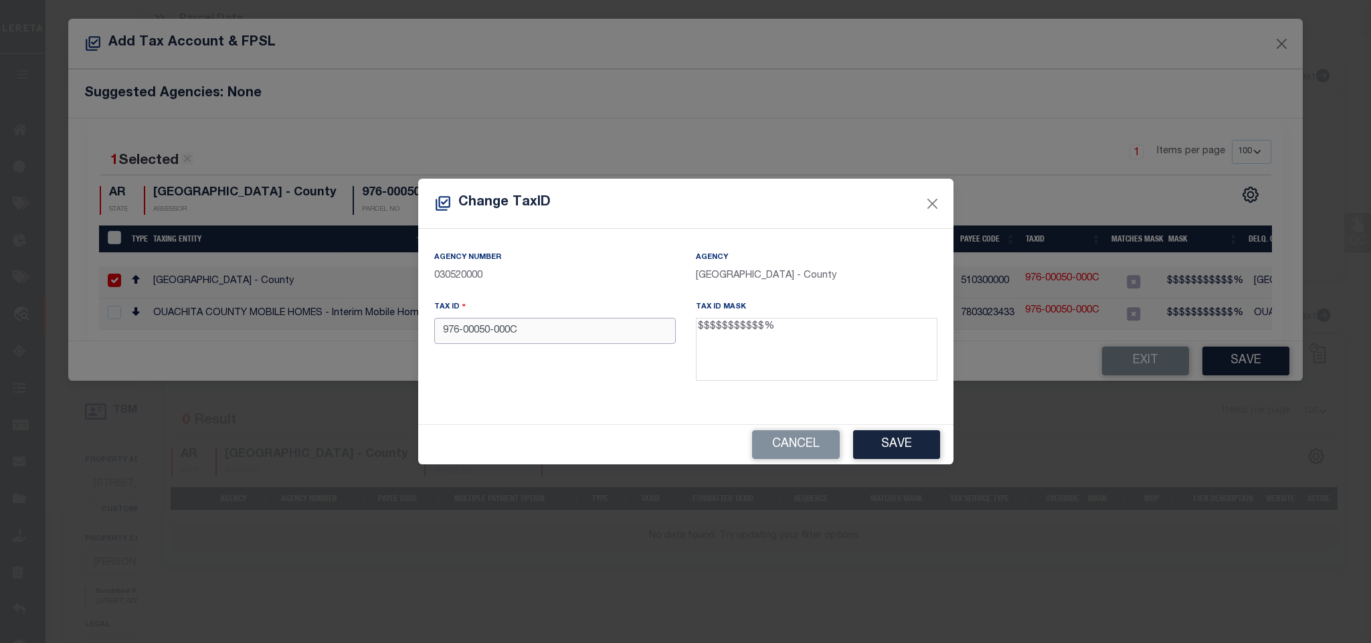
click at [610, 325] on input "976-00050-000C" at bounding box center [555, 331] width 242 height 26
click at [911, 448] on button "Save" at bounding box center [896, 444] width 87 height 29
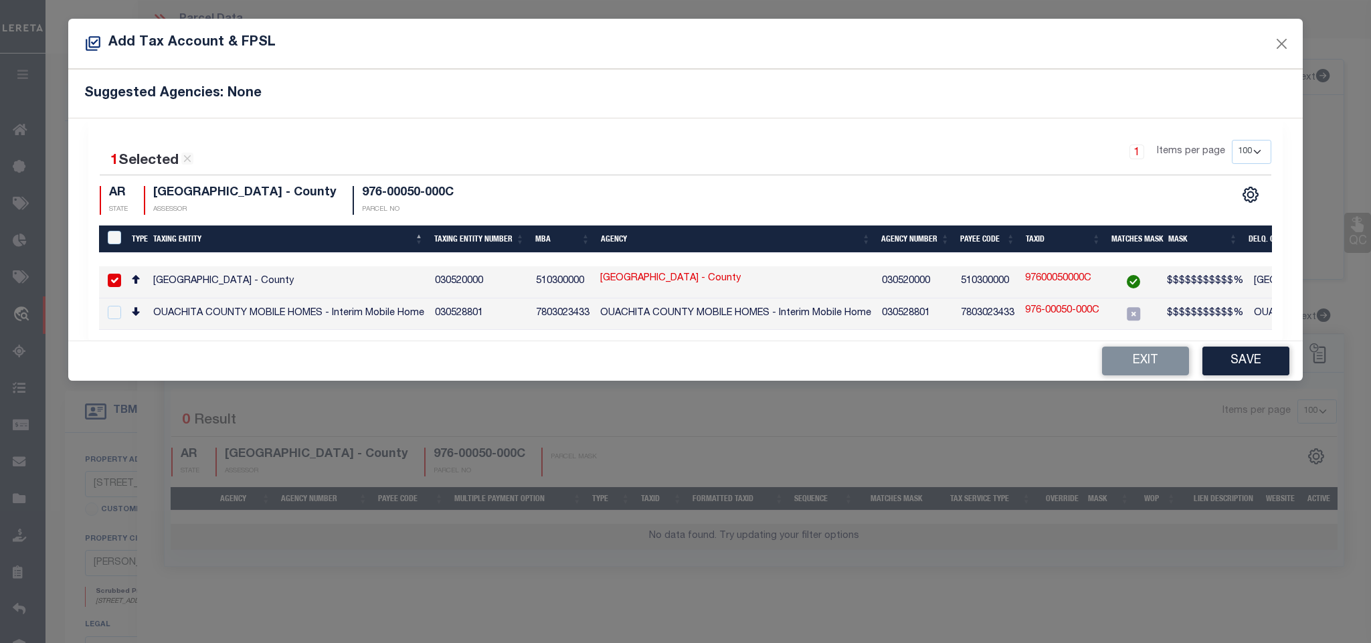
click at [1214, 353] on div "Exit Save" at bounding box center [685, 360] width 1234 height 39
click at [1239, 375] on button "Save" at bounding box center [1245, 361] width 87 height 29
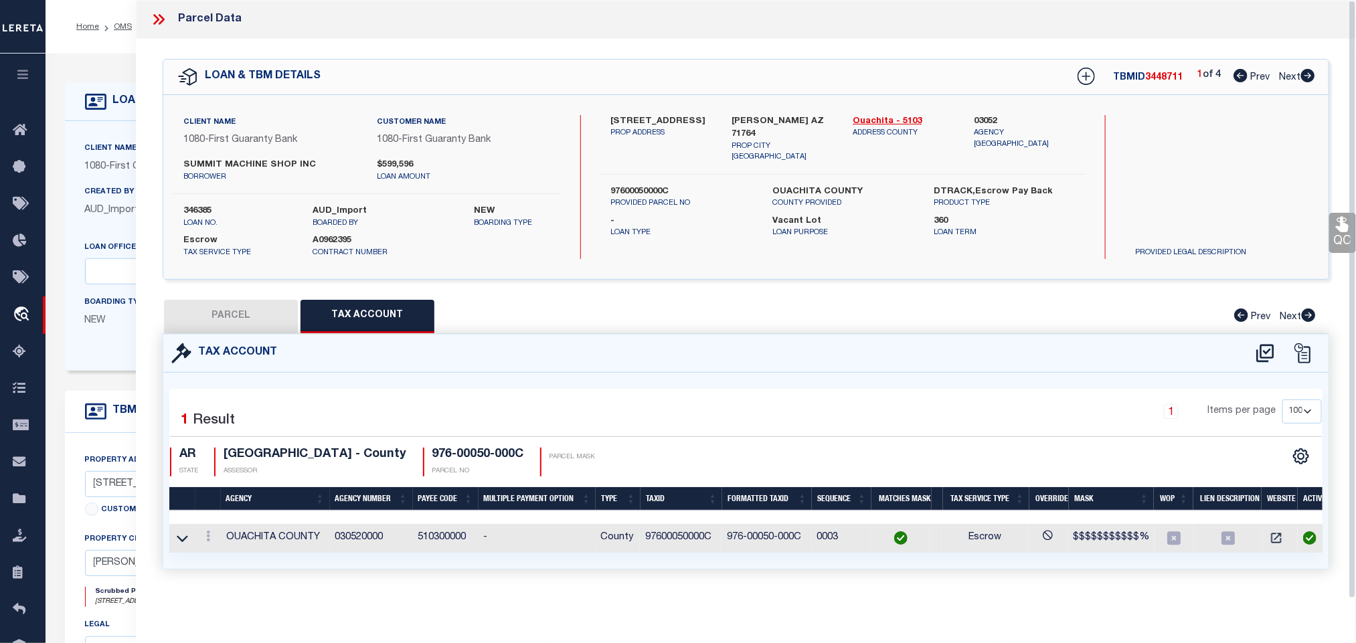
click at [256, 318] on button "PARCEL" at bounding box center [231, 316] width 134 height 33
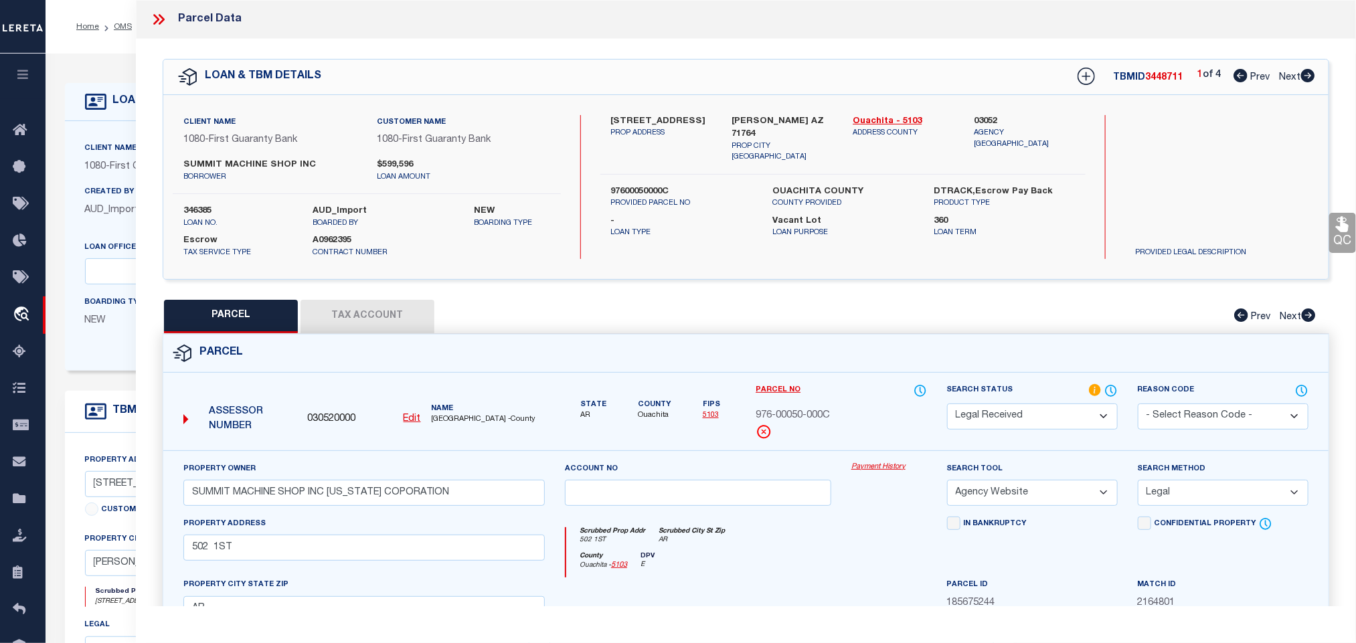
click at [1020, 397] on label "Search Status" at bounding box center [1032, 390] width 171 height 15
click at [1022, 414] on select "Automated Search Bad Parcel Complete Duplicate Parcel High Dollar Reporting In …" at bounding box center [1032, 416] width 171 height 26
click at [947, 405] on select "Automated Search Bad Parcel Complete Duplicate Parcel High Dollar Reporting In …" at bounding box center [1032, 416] width 171 height 26
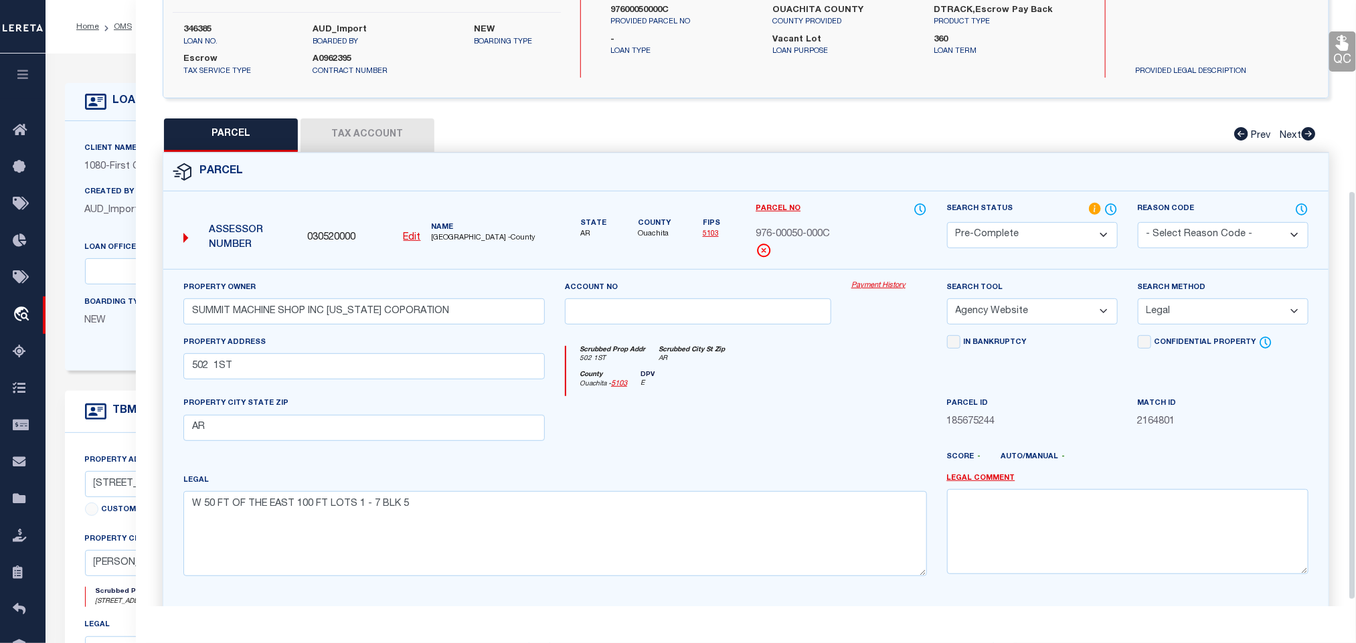
scroll to position [291, 0]
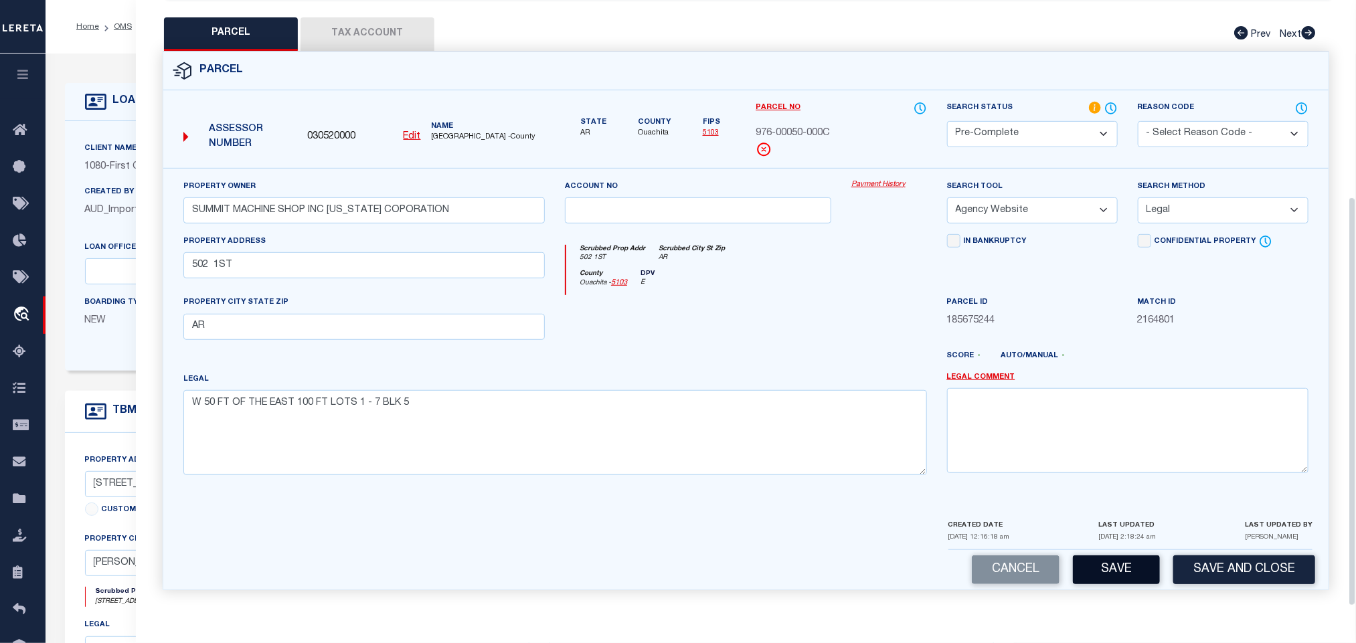
click at [1126, 573] on button "Save" at bounding box center [1116, 569] width 87 height 29
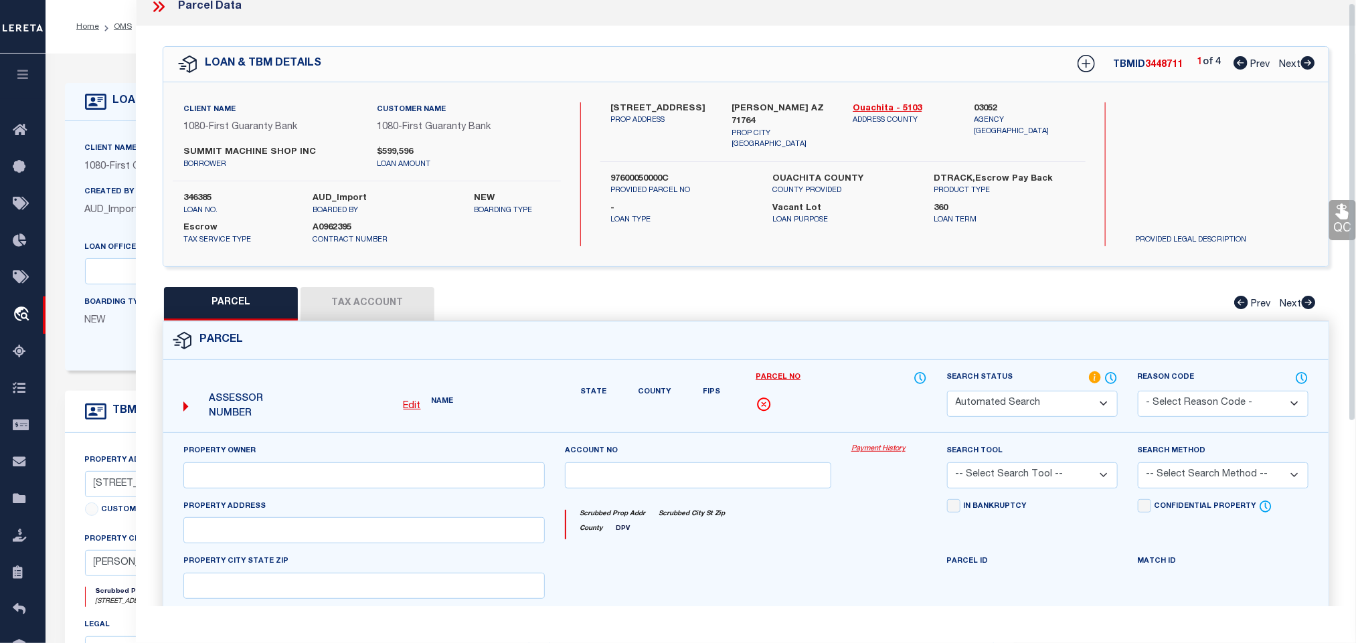
scroll to position [0, 0]
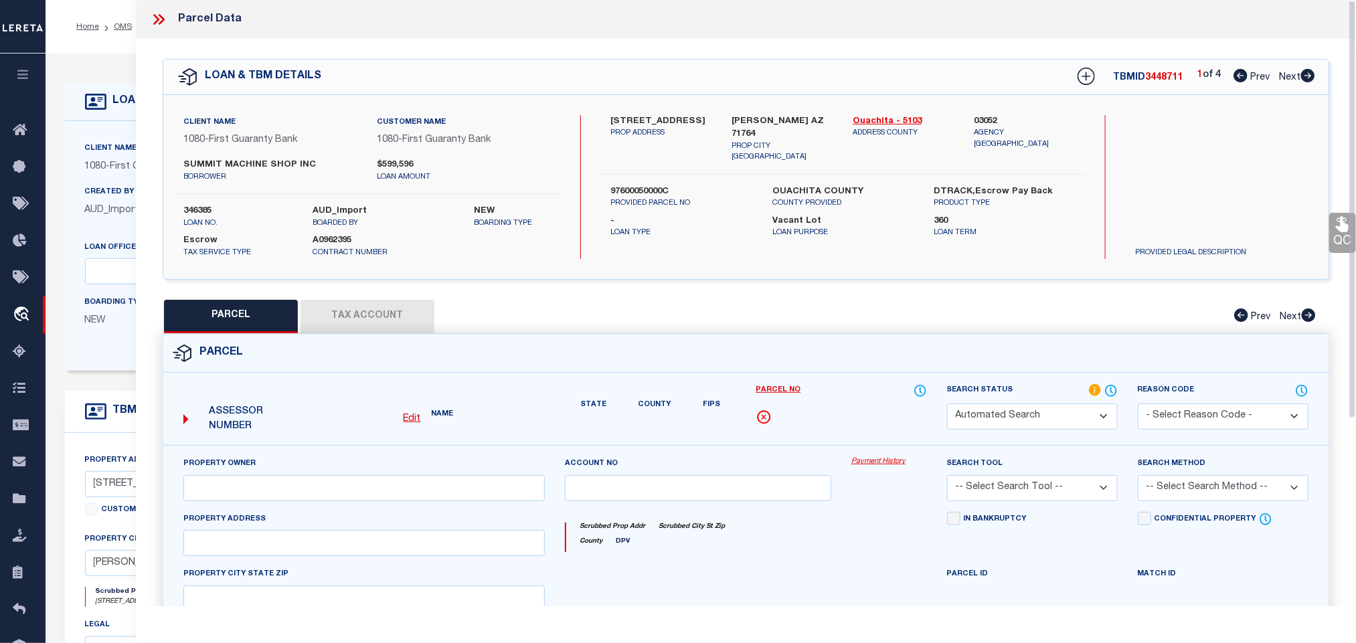
click at [112, 141] on div "Client Name 1080 - First Guaranty Bank" at bounding box center [191, 157] width 212 height 33
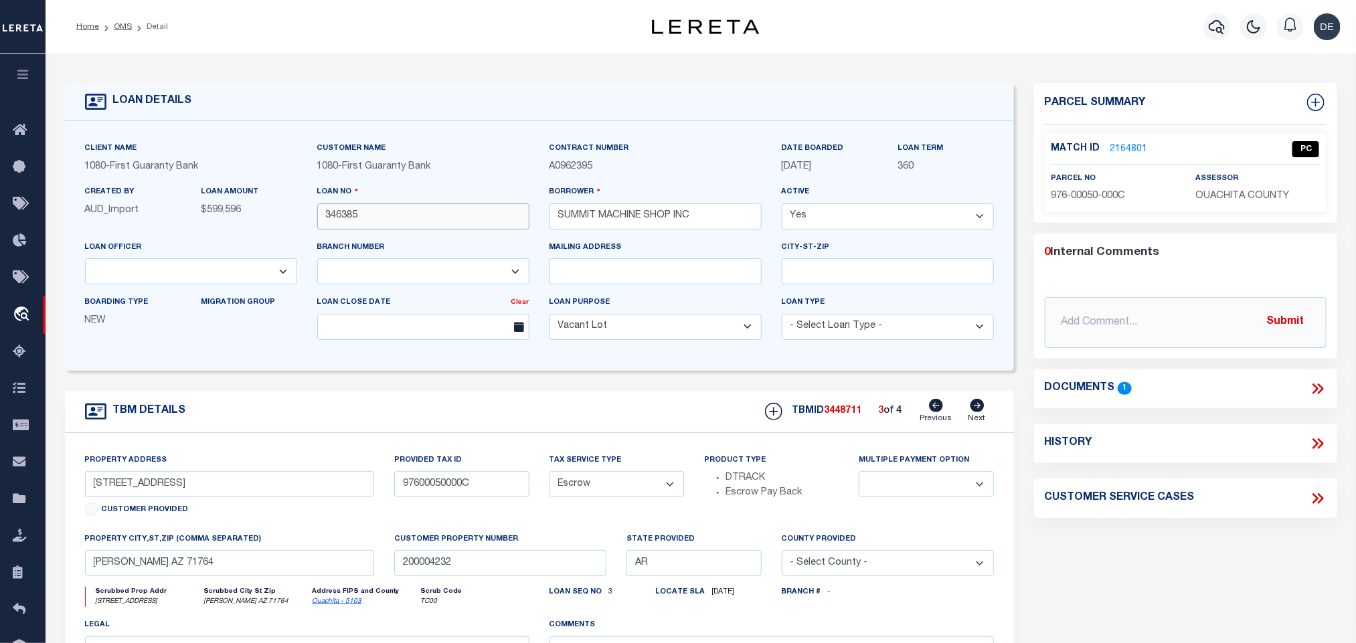
click at [360, 219] on input "346385" at bounding box center [423, 216] width 212 height 26
click at [855, 416] on span "3448711" at bounding box center [842, 410] width 37 height 9
click at [1231, 201] on span "OUACHITA COUNTY" at bounding box center [1242, 195] width 94 height 9
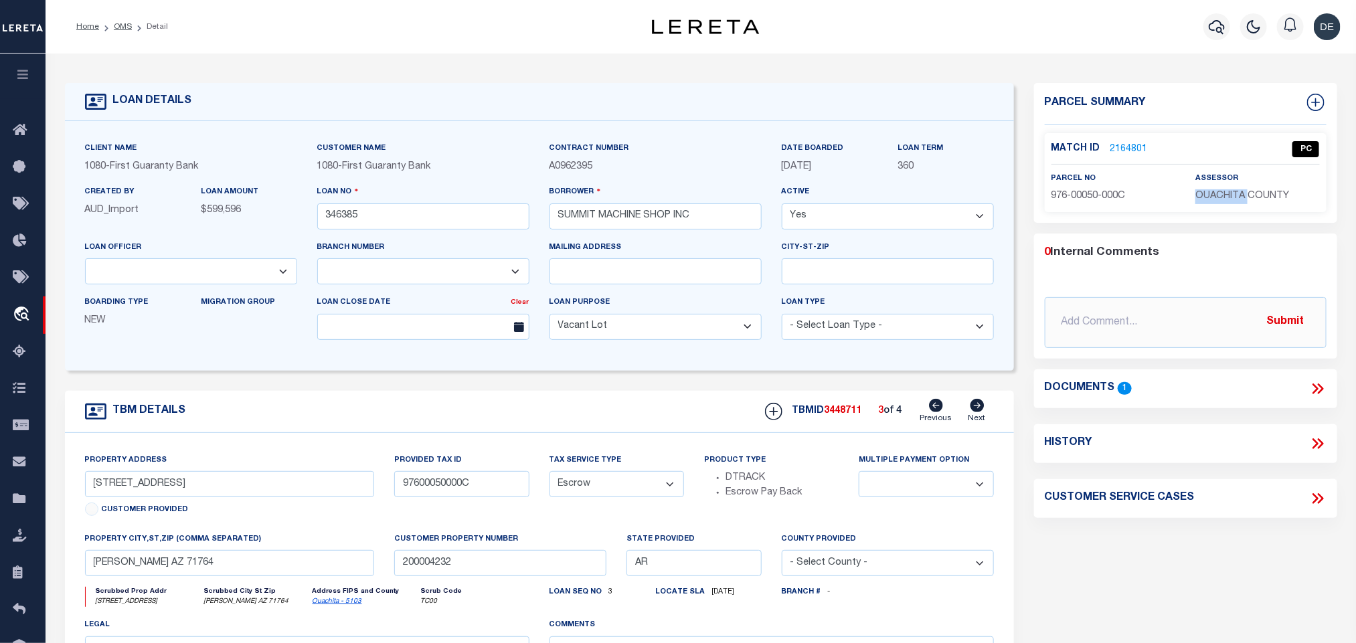
click at [1231, 201] on span "OUACHITA COUNTY" at bounding box center [1242, 195] width 94 height 9
click at [1085, 193] on span "976-00050-000C" at bounding box center [1088, 195] width 74 height 9
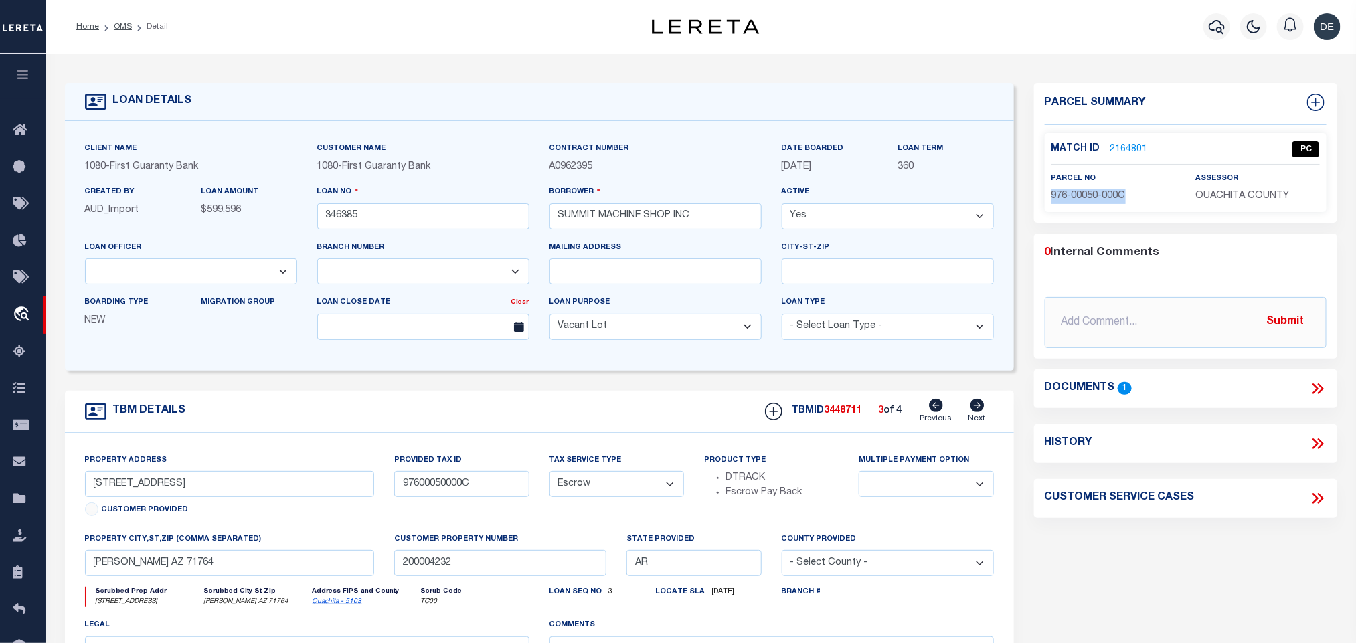
click at [974, 412] on icon at bounding box center [977, 405] width 14 height 13
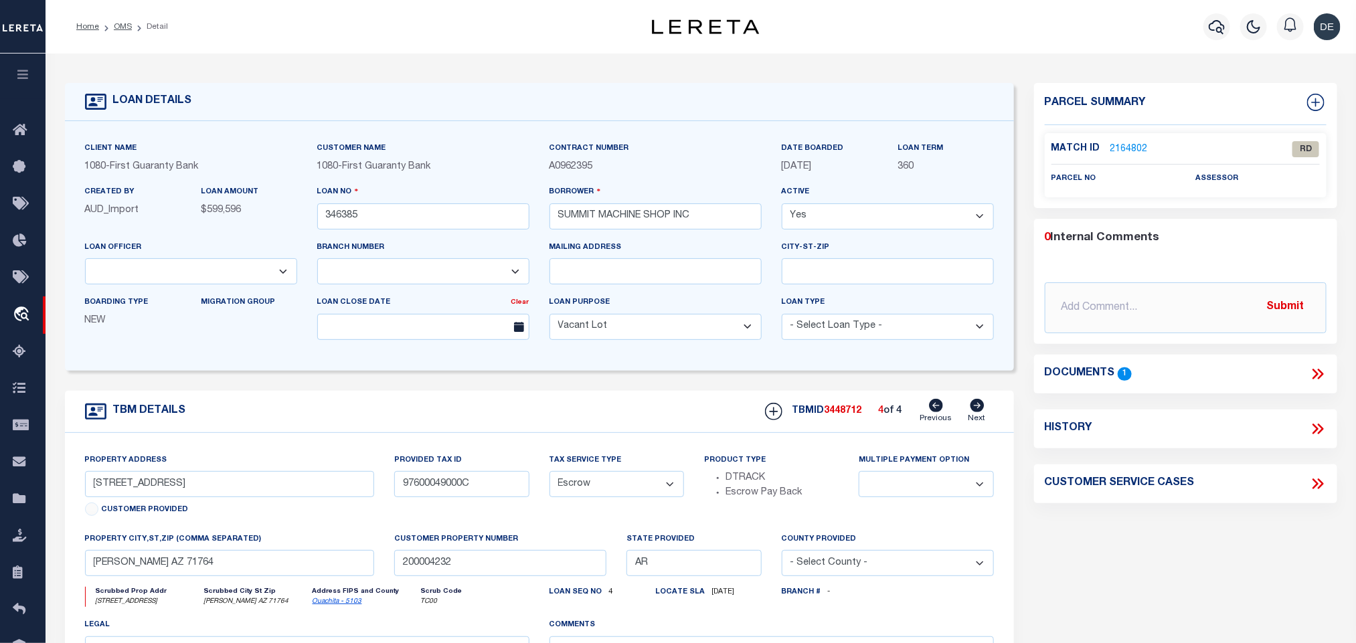
click at [1131, 142] on p "2164802" at bounding box center [1128, 149] width 37 height 15
click at [1133, 145] on link "2164802" at bounding box center [1128, 150] width 37 height 14
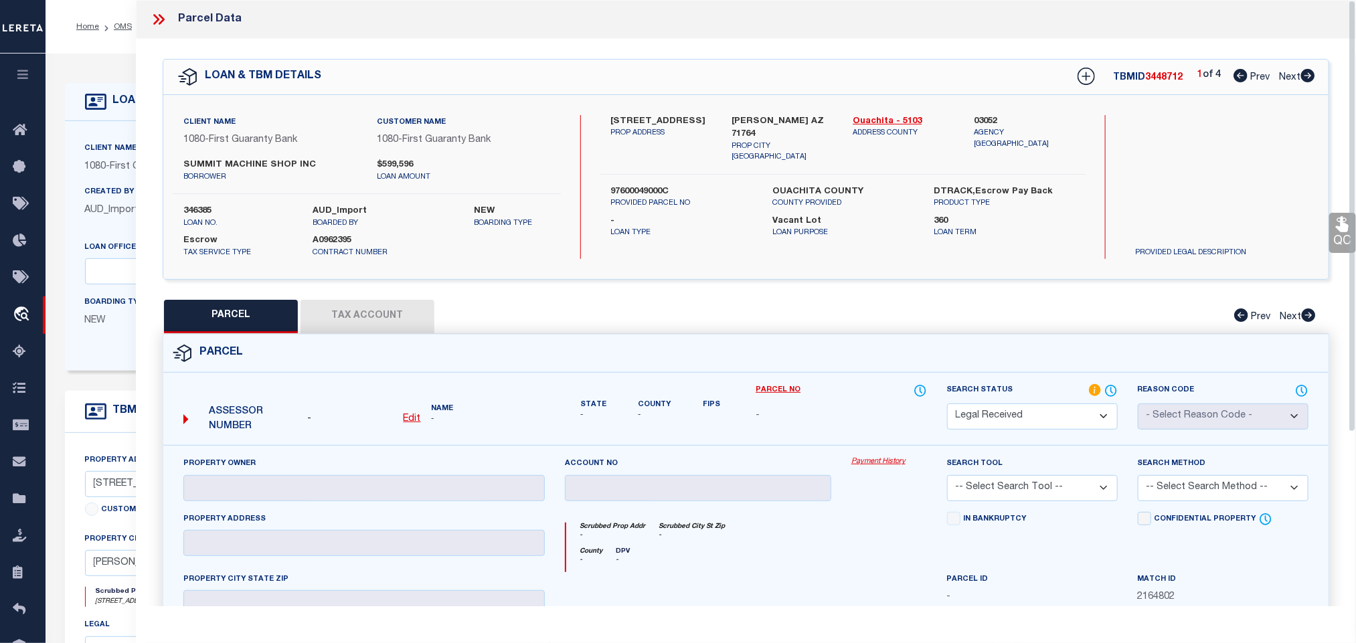
click at [1309, 78] on icon at bounding box center [1307, 75] width 15 height 13
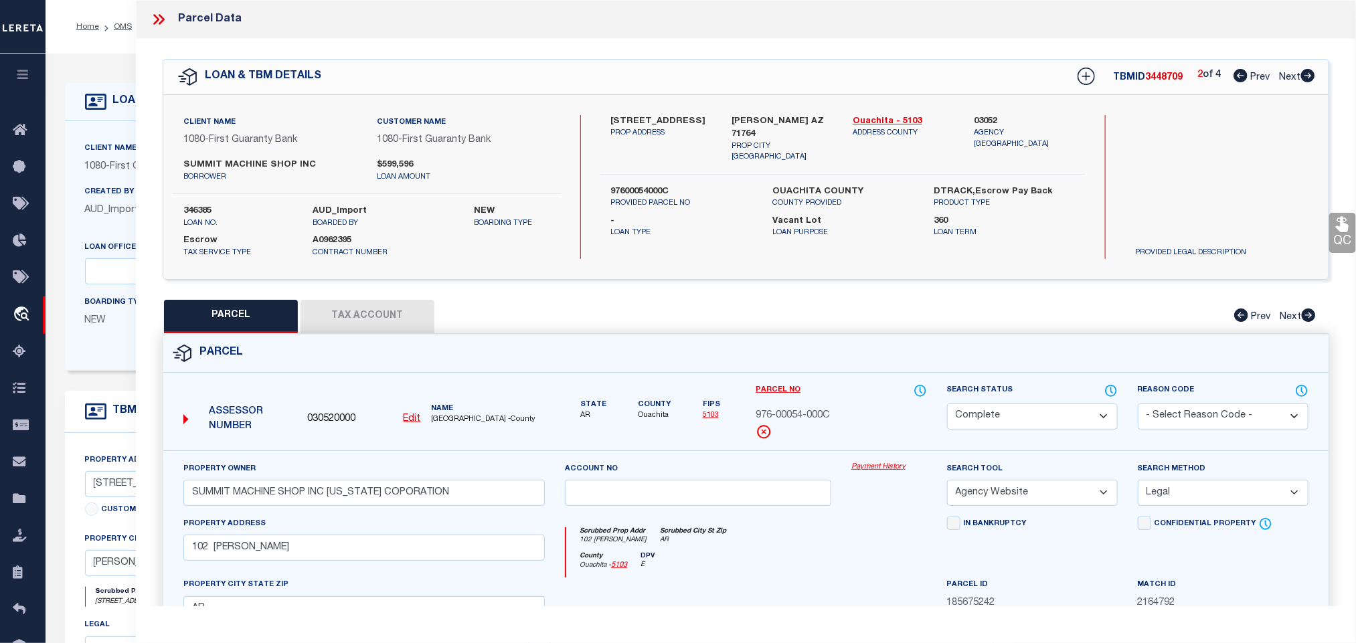
click at [336, 420] on span "030520000" at bounding box center [331, 419] width 48 height 15
click at [118, 139] on div "Client Name 1080 - First Guaranty Bank Customer Name 1080 - First Guaranty Bank" at bounding box center [539, 246] width 949 height 250
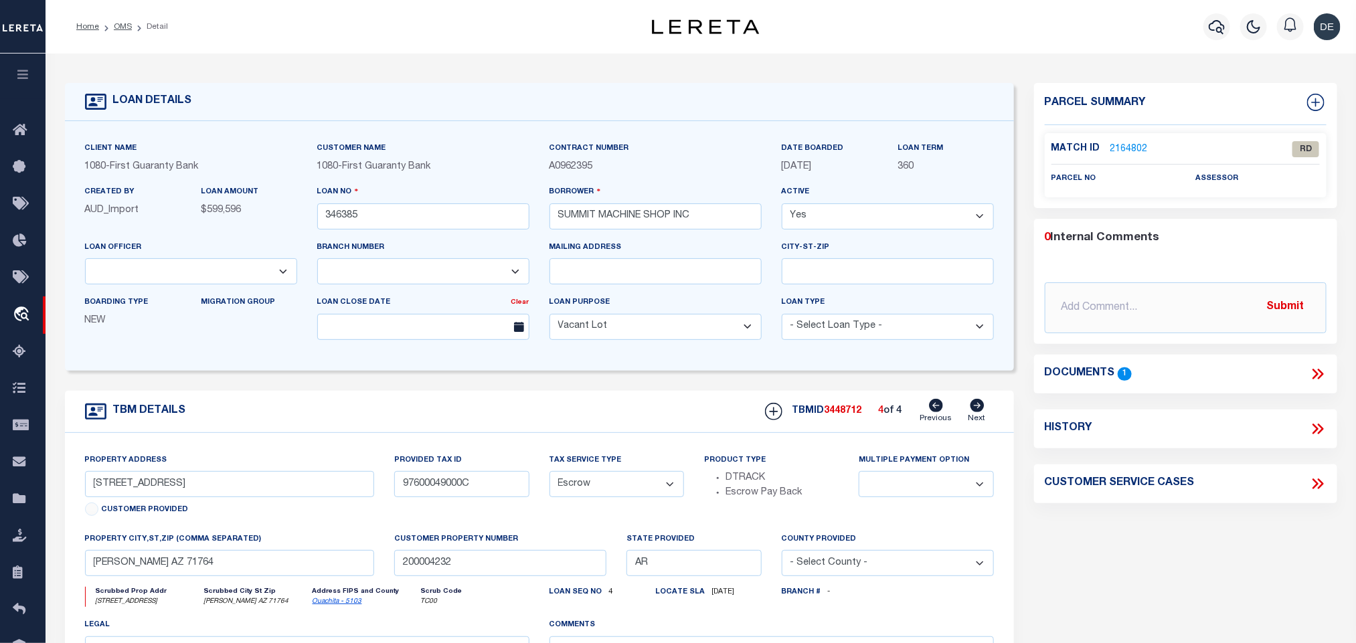
click at [1134, 149] on link "2164802" at bounding box center [1128, 150] width 37 height 14
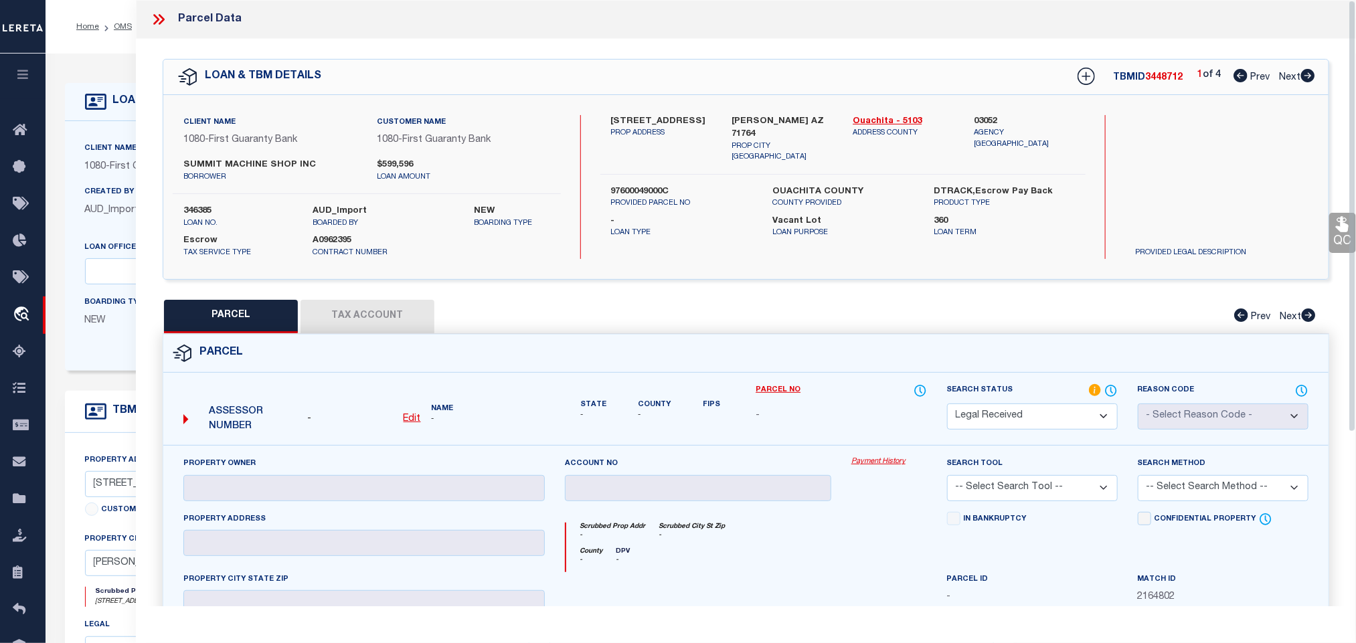
click at [413, 422] on u "Edit" at bounding box center [411, 418] width 17 height 9
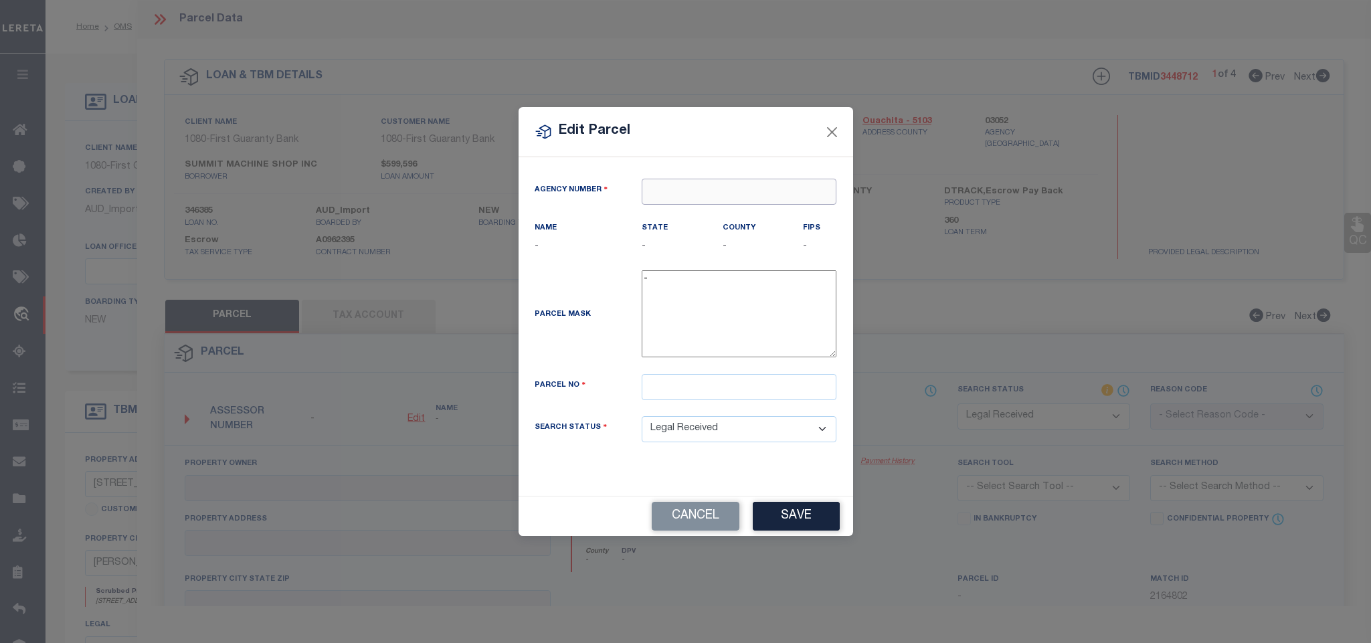
click at [769, 195] on input "text" at bounding box center [739, 192] width 195 height 26
paste input "030520000"
click at [735, 209] on div "030520000 : [GEOGRAPHIC_DATA]" at bounding box center [739, 221] width 195 height 38
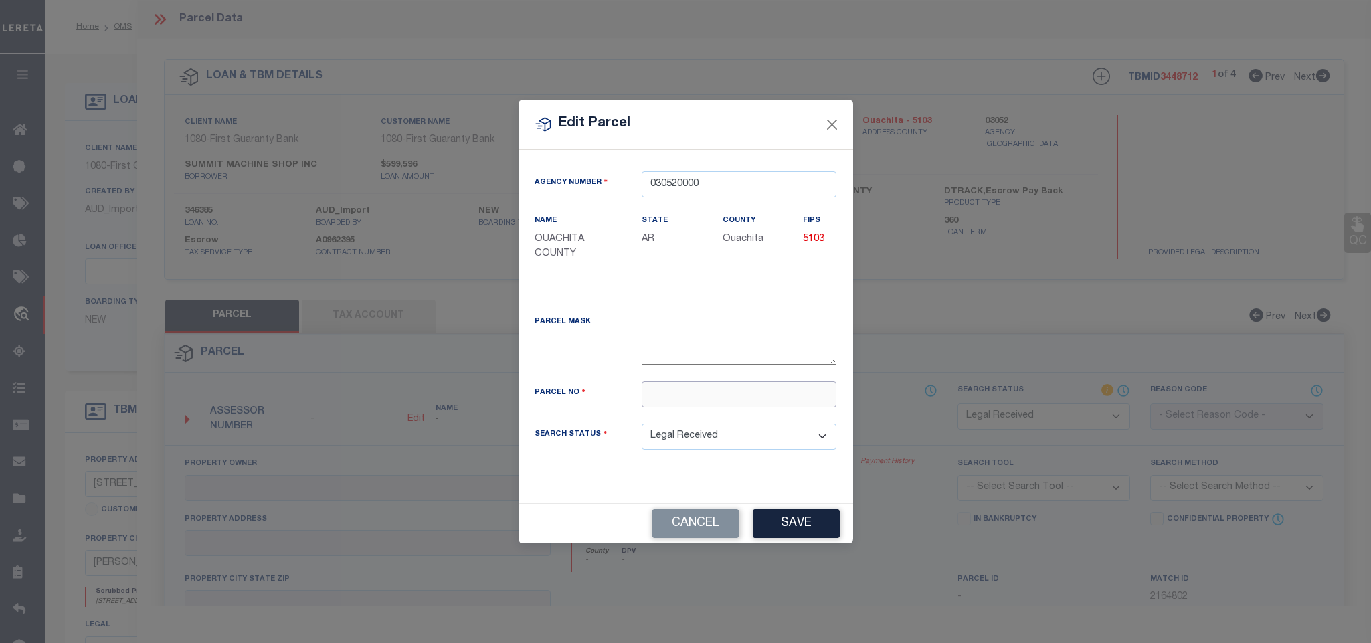
click at [707, 392] on input "text" at bounding box center [739, 394] width 195 height 26
paste input "976-00049-000C"
click at [789, 518] on button "Save" at bounding box center [796, 523] width 87 height 29
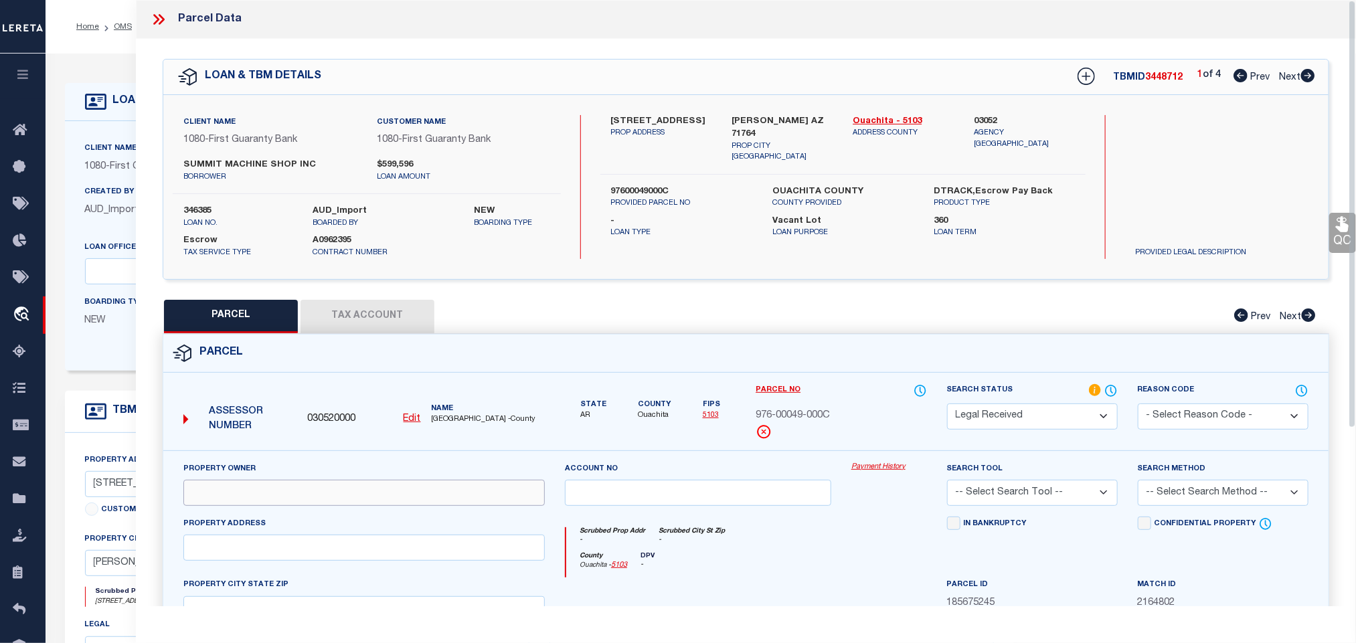
click at [354, 486] on input "text" at bounding box center [363, 493] width 361 height 26
paste input "SUMMIT MACHINE SHOP INC [US_STATE] COPORATION"
click at [773, 113] on div "Client Name 1080 - First Guaranty Bank Customer Name 1080 - First Guaranty Bank…" at bounding box center [745, 187] width 1165 height 184
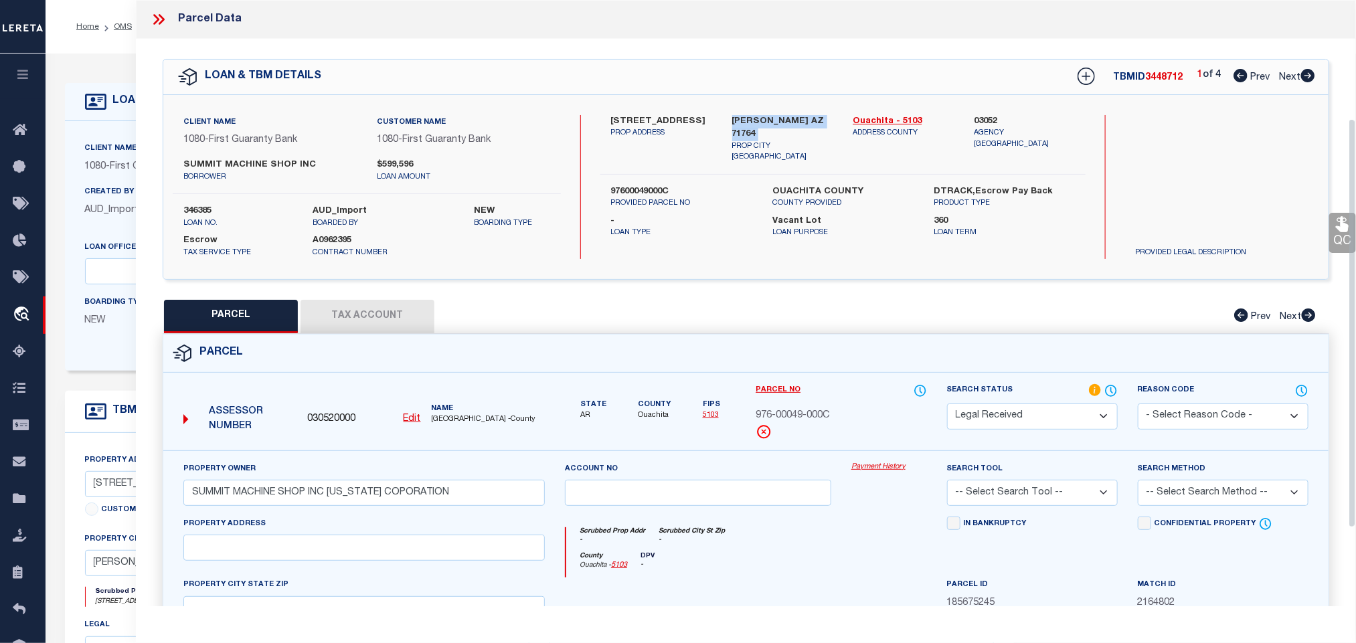
scroll to position [291, 0]
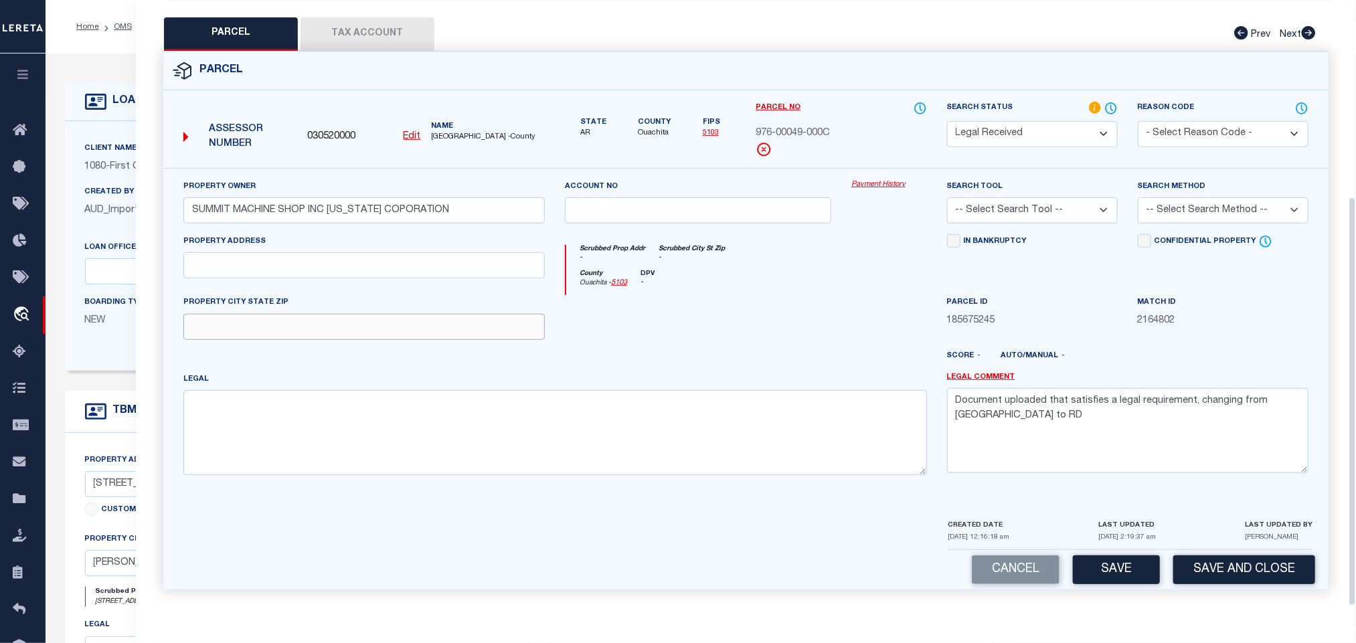
click at [454, 328] on input "text" at bounding box center [363, 327] width 361 height 26
paste input "[PERSON_NAME] AZ 71764"
click at [426, 252] on input "text" at bounding box center [363, 265] width 361 height 26
paste input "120 [PERSON_NAME]"
click at [1056, 401] on textarea "Document uploaded that satisfies a legal requirement, changing from [GEOGRAPHIC…" at bounding box center [1127, 430] width 361 height 84
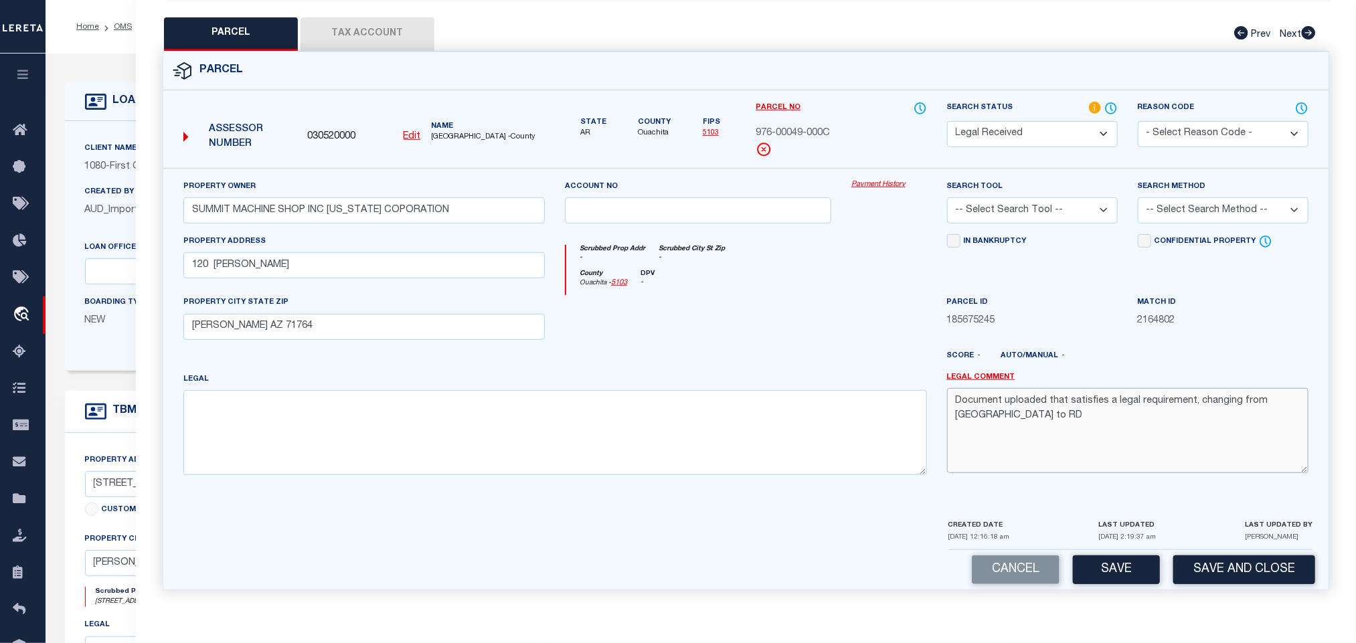
click at [1056, 401] on textarea "Document uploaded that satisfies a legal requirement, changing from [GEOGRAPHIC…" at bounding box center [1127, 430] width 361 height 84
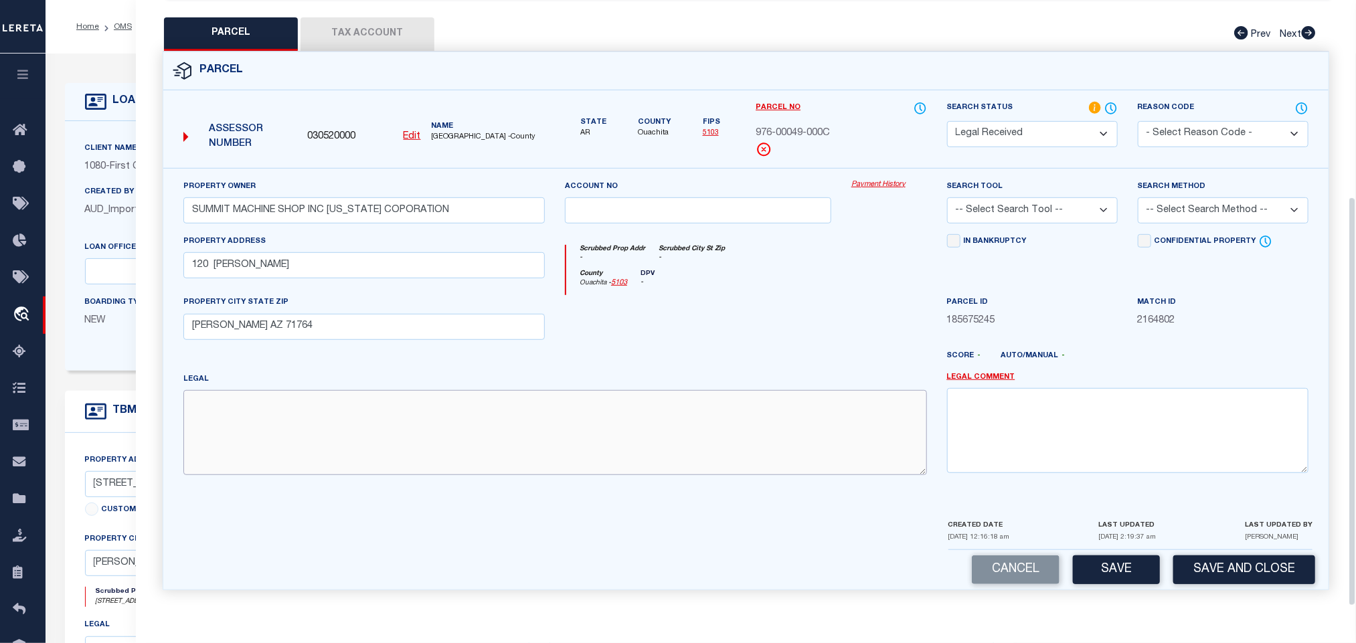
click at [540, 396] on textarea at bounding box center [554, 432] width 743 height 84
paste textarea "E 50 FT LOTS 1 - 7 INCL MCMUR ADD STEP"
click at [1022, 203] on select "-- Select Search Tool -- 3rd Party Website Agency File Agency Website ATLS CNV-…" at bounding box center [1032, 210] width 171 height 26
click at [947, 197] on select "-- Select Search Tool -- 3rd Party Website Agency File Agency Website ATLS CNV-…" at bounding box center [1032, 210] width 171 height 26
drag, startPoint x: 1206, startPoint y: 199, endPoint x: 1201, endPoint y: 217, distance: 18.8
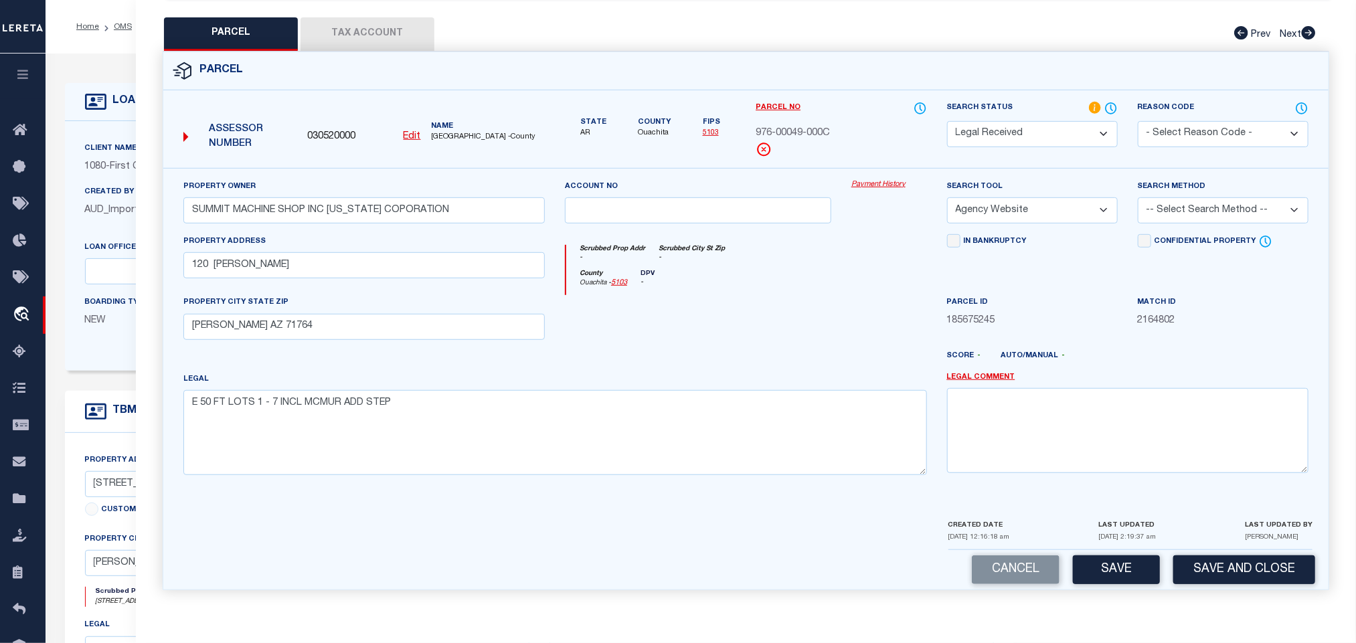
click at [1206, 199] on select "-- Select Search Method -- Property Address Legal Liability Info Provided" at bounding box center [1222, 210] width 171 height 26
click at [1137, 197] on select "-- Select Search Method -- Property Address Legal Liability Info Provided" at bounding box center [1222, 210] width 171 height 26
click at [1121, 577] on button "Save" at bounding box center [1116, 569] width 87 height 29
click at [391, 17] on button "Tax Account" at bounding box center [367, 33] width 134 height 33
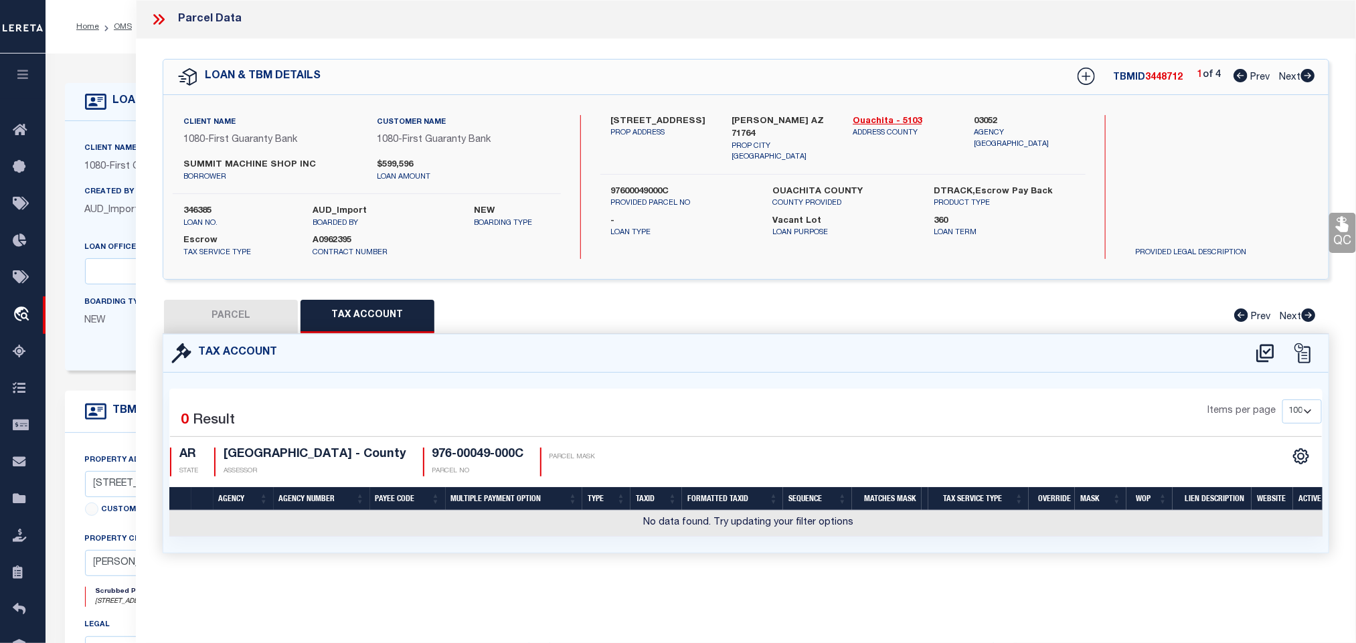
scroll to position [0, 0]
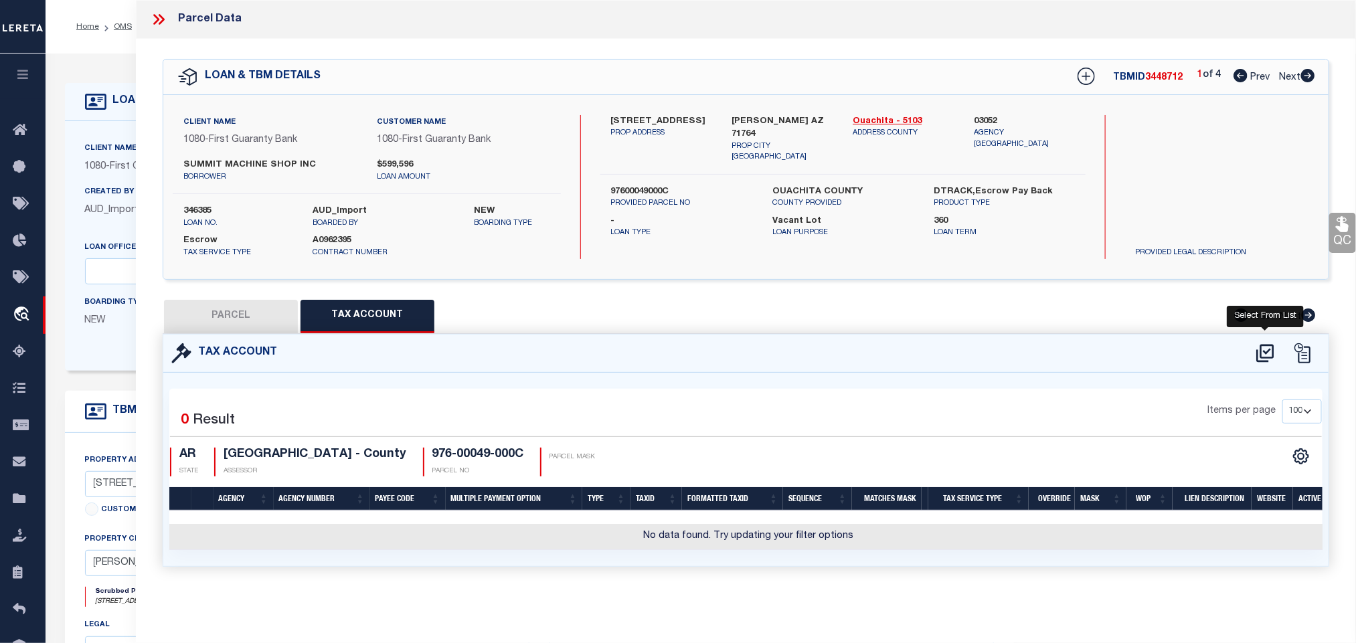
click at [1255, 357] on icon at bounding box center [1265, 353] width 22 height 21
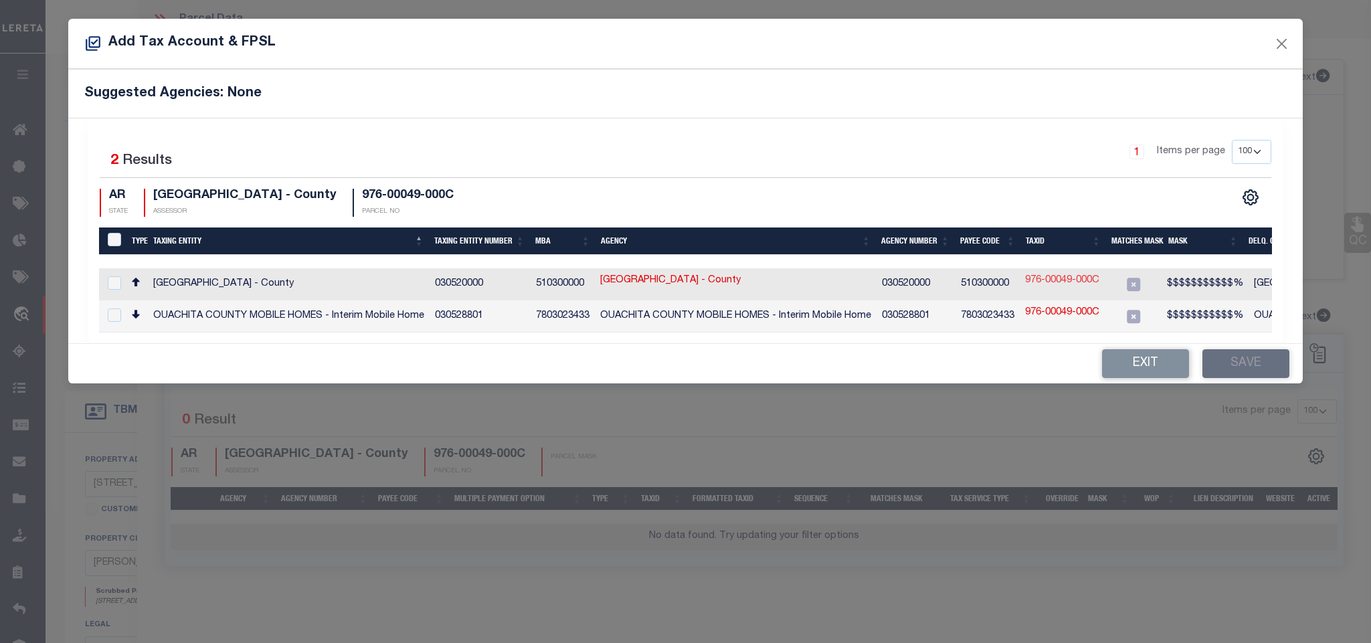
click at [1048, 282] on link "976-00049-000C" at bounding box center [1062, 281] width 74 height 15
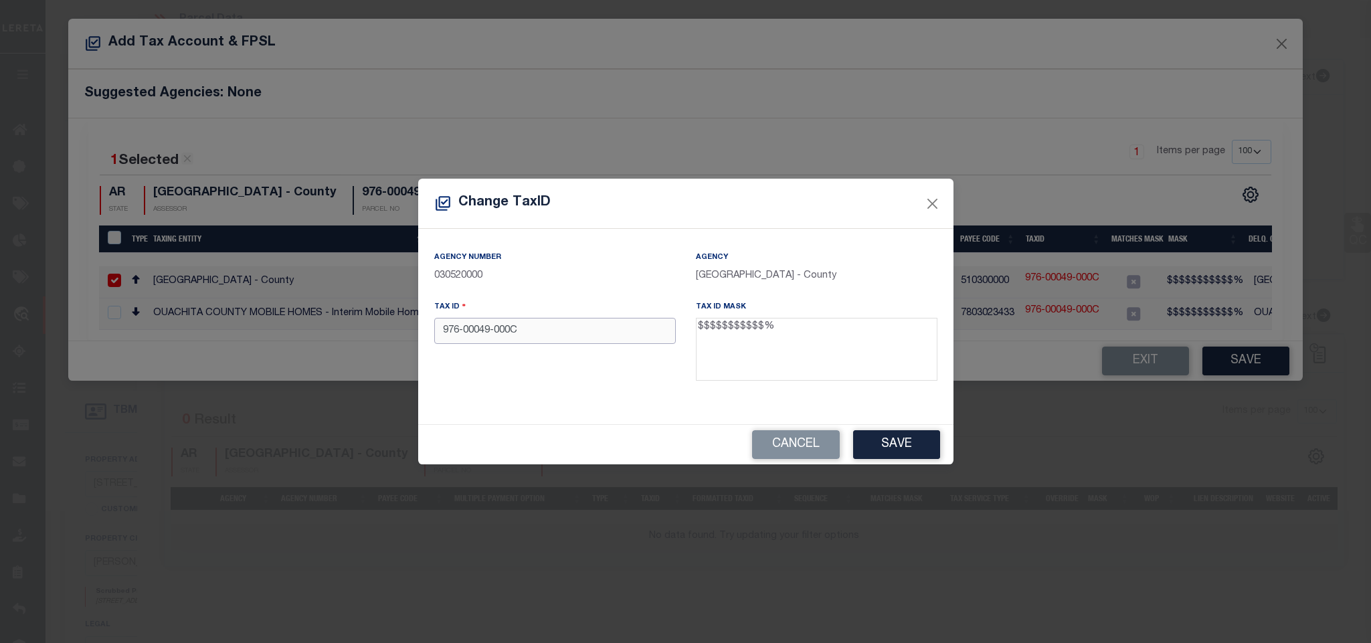
click at [591, 325] on input "976-00049-000C" at bounding box center [555, 331] width 242 height 26
click at [911, 448] on button "Save" at bounding box center [896, 444] width 87 height 29
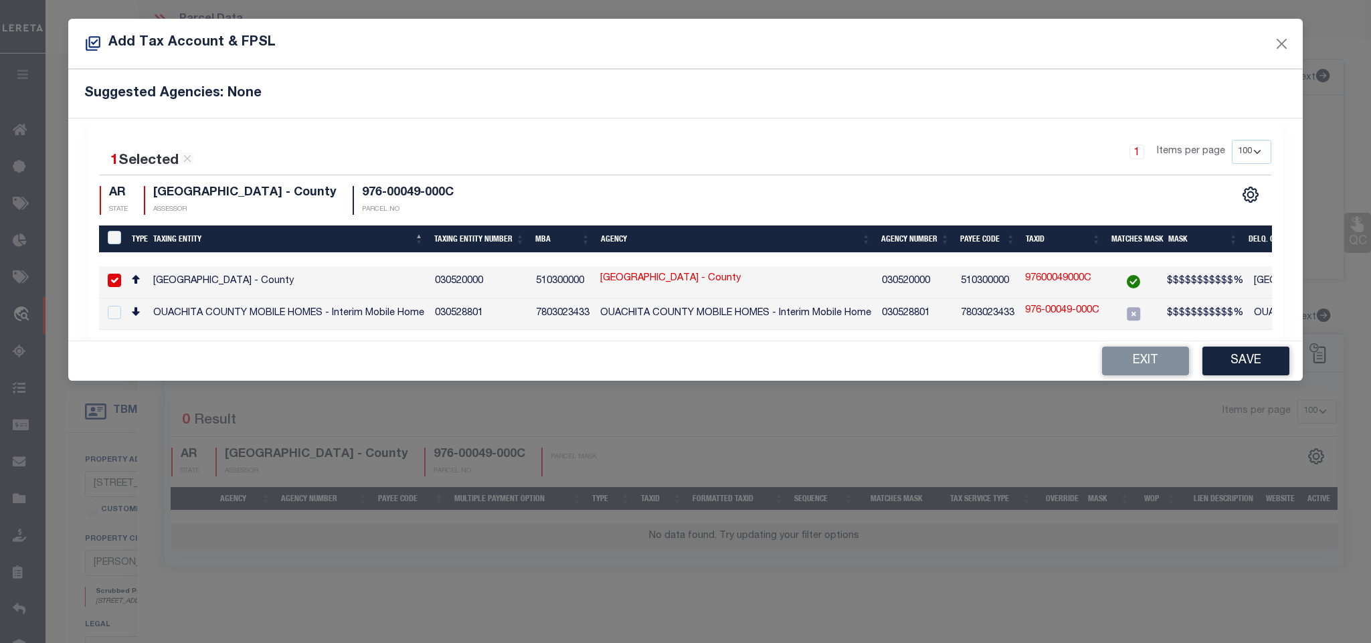
click at [1249, 369] on button "Save" at bounding box center [1245, 361] width 87 height 29
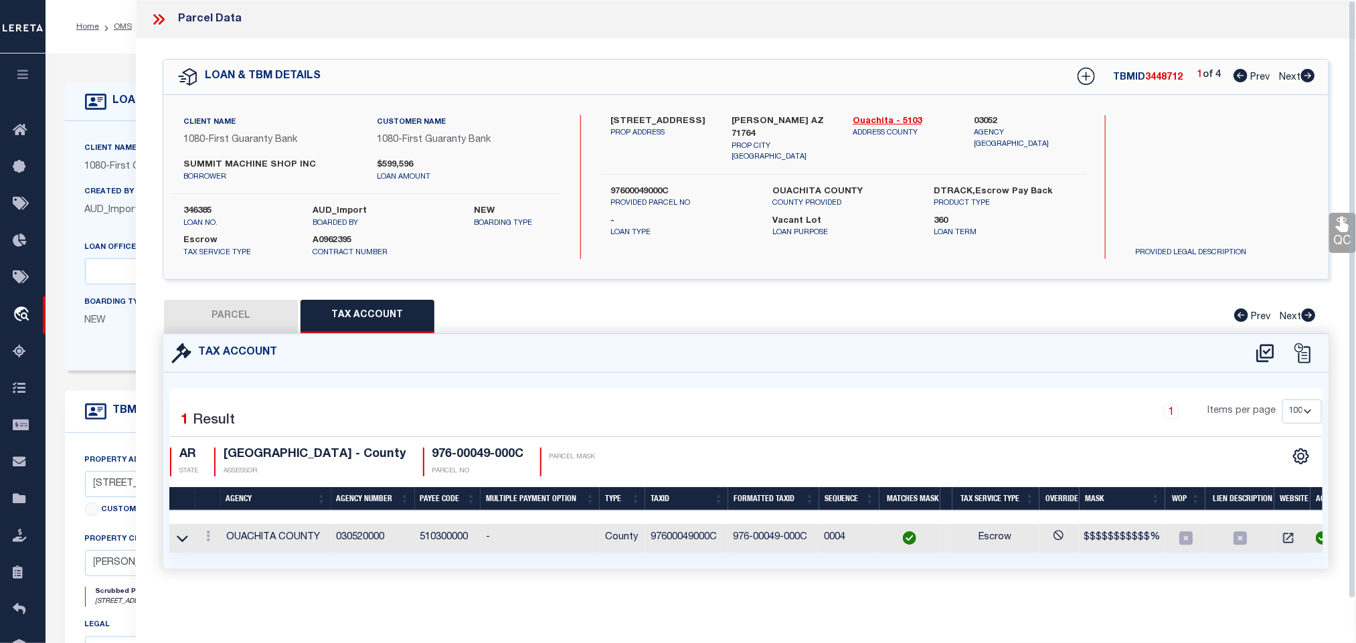
click at [235, 310] on button "PARCEL" at bounding box center [231, 316] width 134 height 33
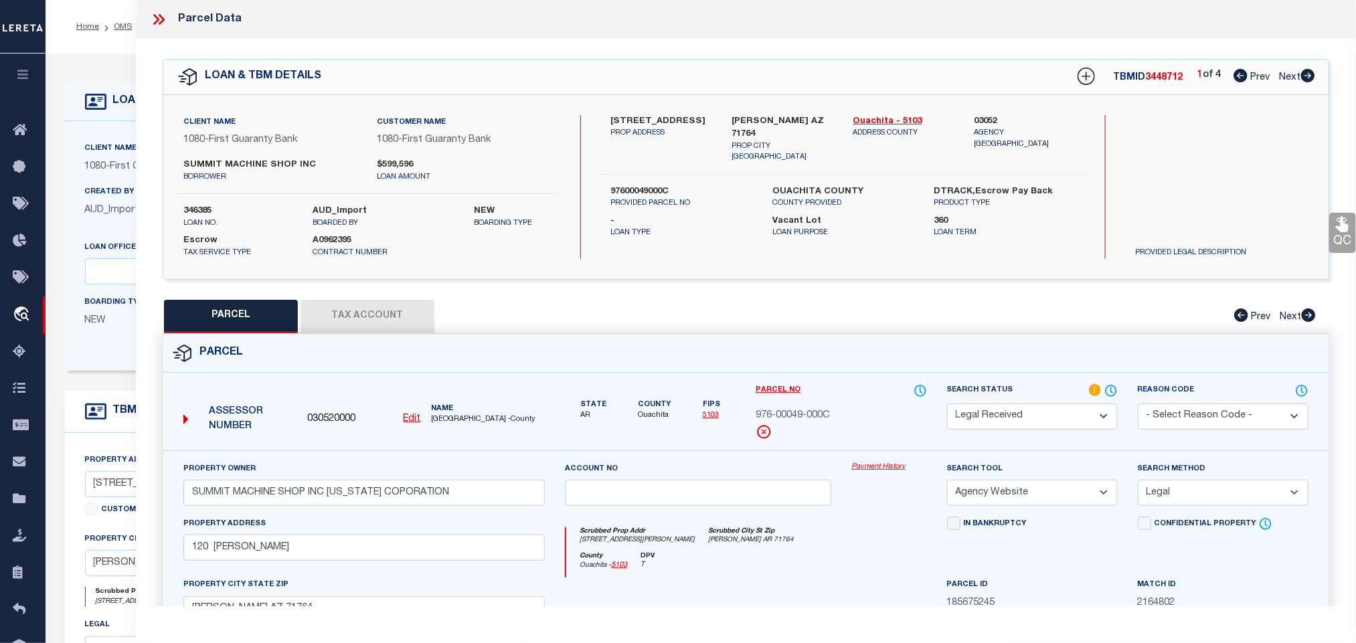
click at [1078, 406] on select "Automated Search Bad Parcel Complete Duplicate Parcel High Dollar Reporting In …" at bounding box center [1032, 416] width 171 height 26
click at [947, 405] on select "Automated Search Bad Parcel Complete Duplicate Parcel High Dollar Reporting In …" at bounding box center [1032, 416] width 171 height 26
click at [1014, 412] on select "Automated Search Bad Parcel Complete Duplicate Parcel High Dollar Reporting In …" at bounding box center [1032, 416] width 171 height 26
click at [947, 405] on select "Automated Search Bad Parcel Complete Duplicate Parcel High Dollar Reporting In …" at bounding box center [1032, 416] width 171 height 26
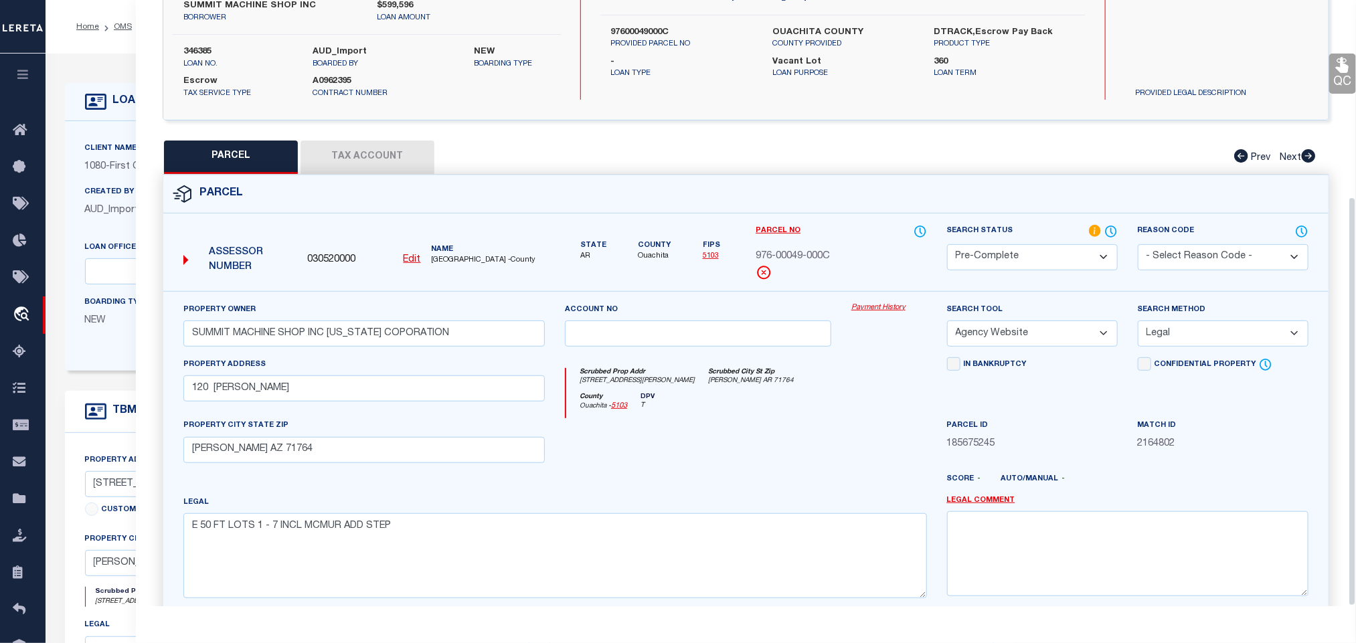
scroll to position [291, 0]
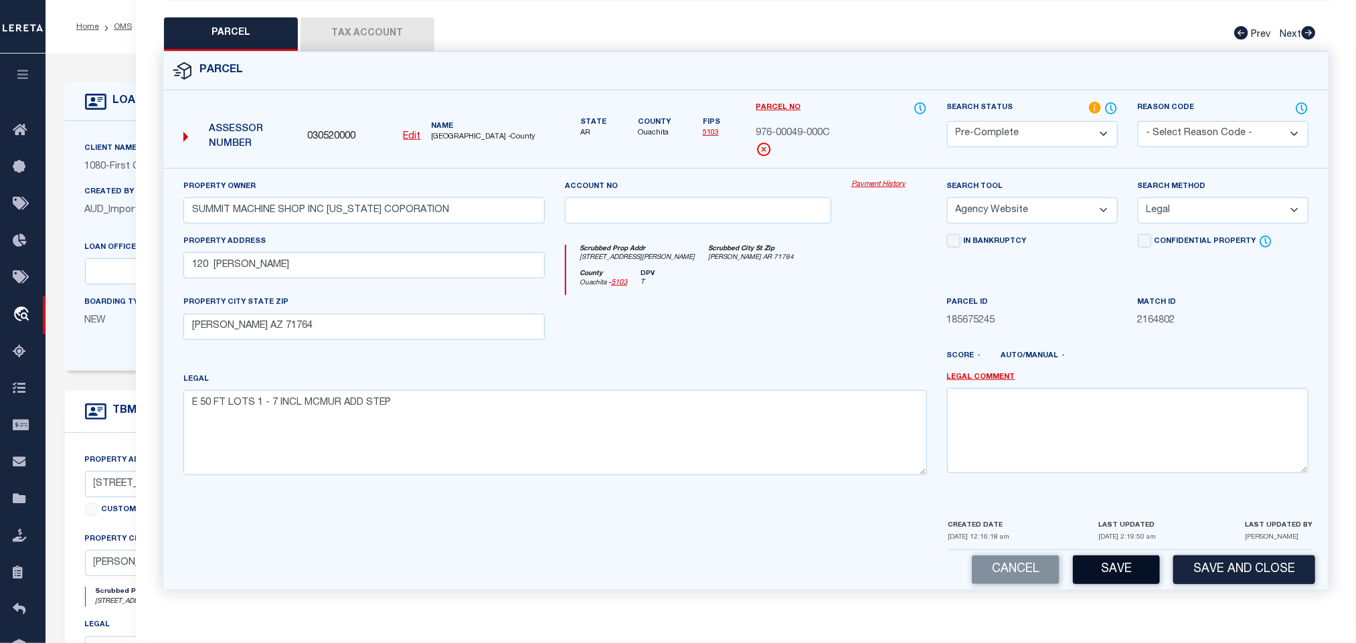
click at [1127, 573] on button "Save" at bounding box center [1116, 569] width 87 height 29
click at [96, 147] on label "Client Name" at bounding box center [111, 148] width 52 height 11
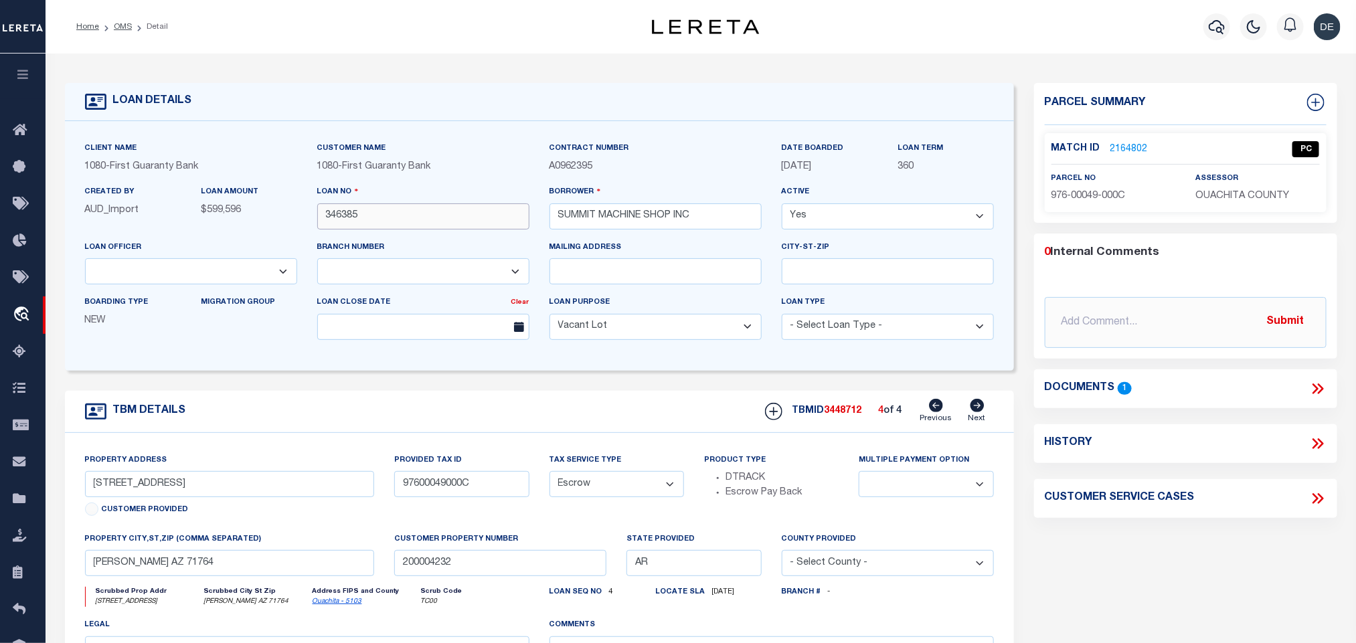
click at [357, 213] on input "346385" at bounding box center [423, 216] width 212 height 26
click at [846, 416] on span "3448712" at bounding box center [842, 410] width 37 height 9
click at [1251, 197] on span "OUACHITA COUNTY" at bounding box center [1242, 195] width 94 height 9
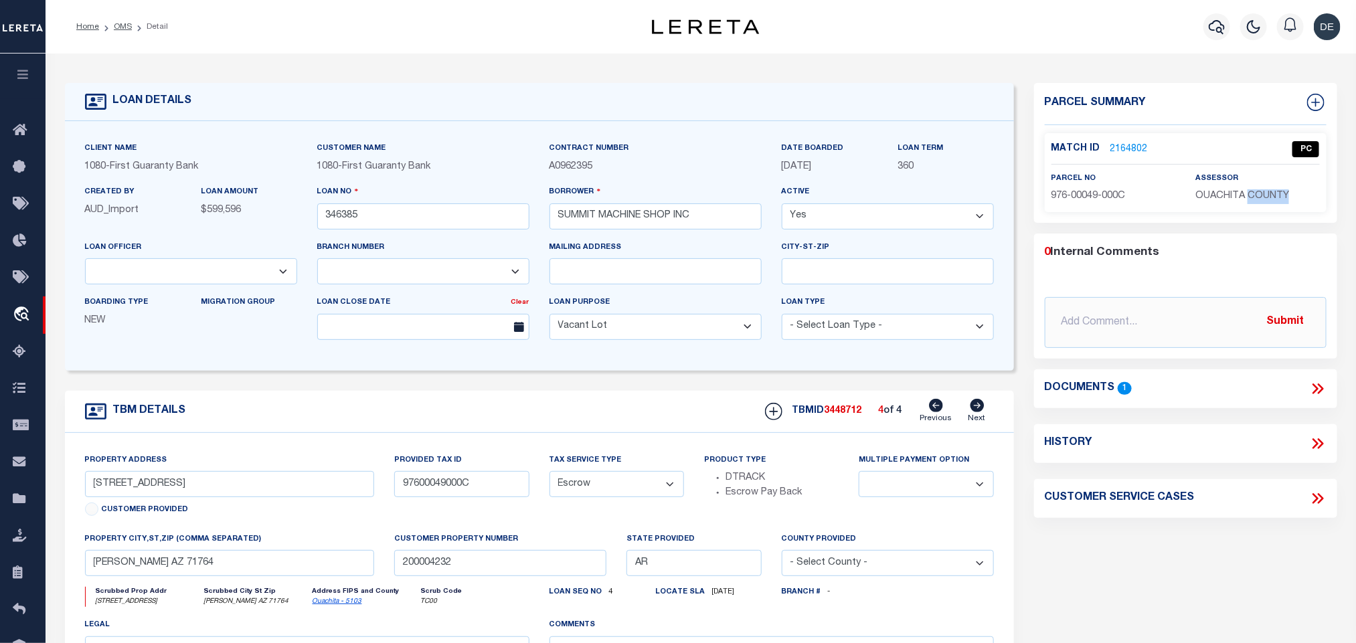
click at [1251, 197] on span "OUACHITA COUNTY" at bounding box center [1242, 195] width 94 height 9
click at [1078, 193] on span "976-00049-000C" at bounding box center [1088, 195] width 74 height 9
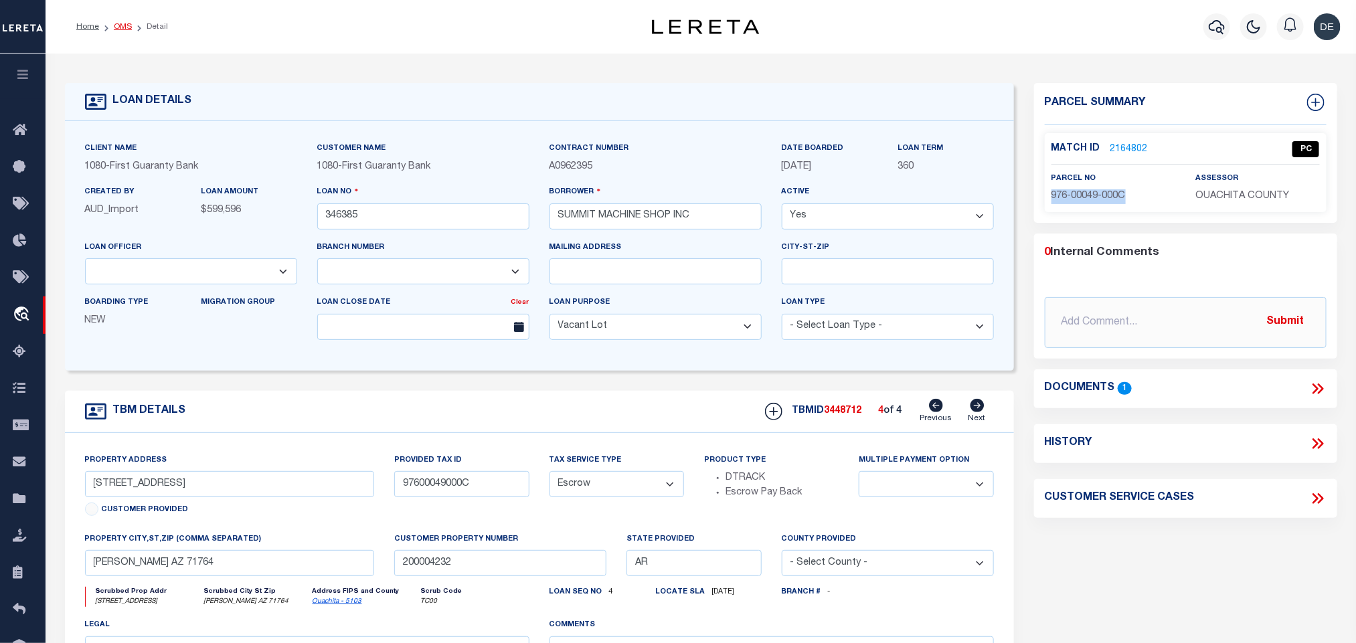
click at [122, 29] on link "OMS" at bounding box center [123, 27] width 18 height 8
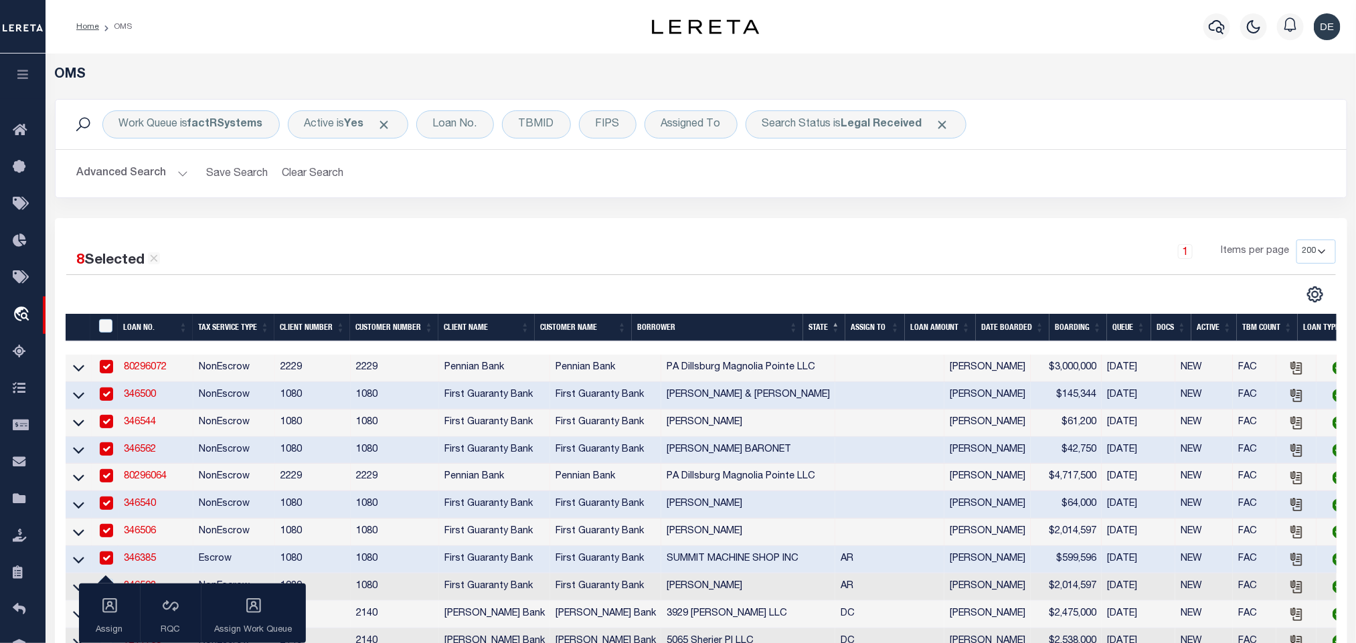
click at [862, 264] on div "1 Items per page 10 25 50 100 200" at bounding box center [861, 257] width 947 height 35
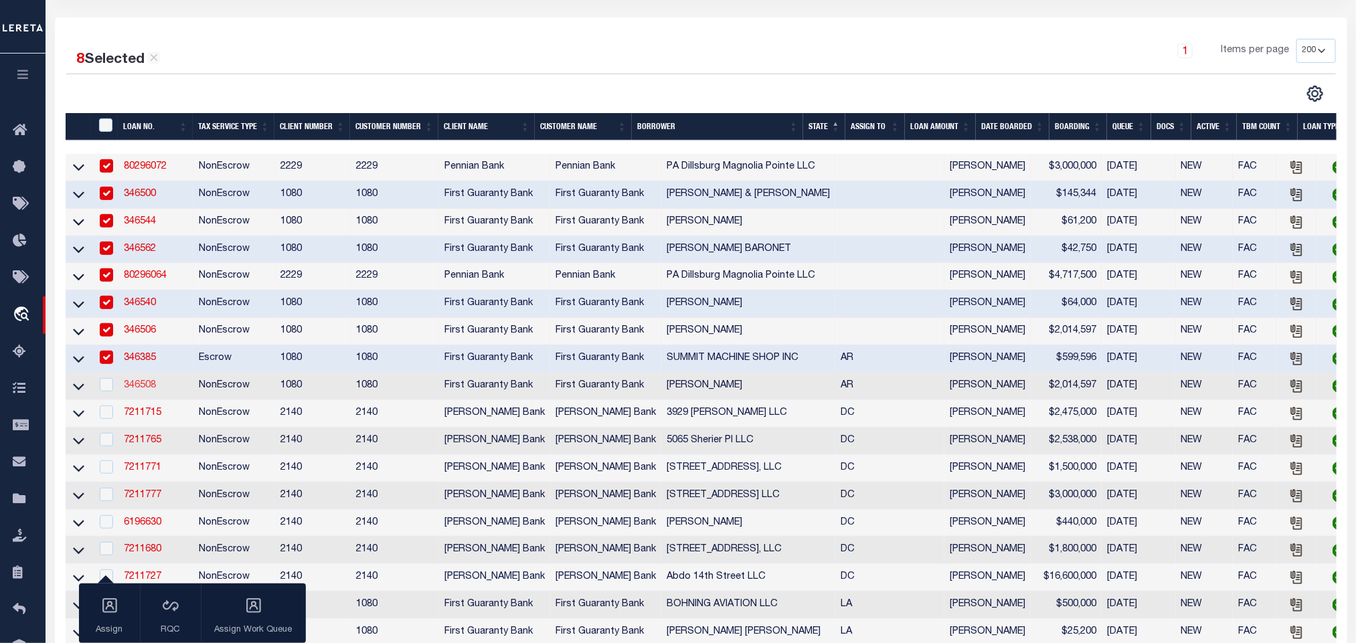
click at [133, 390] on link "346508" at bounding box center [140, 385] width 32 height 9
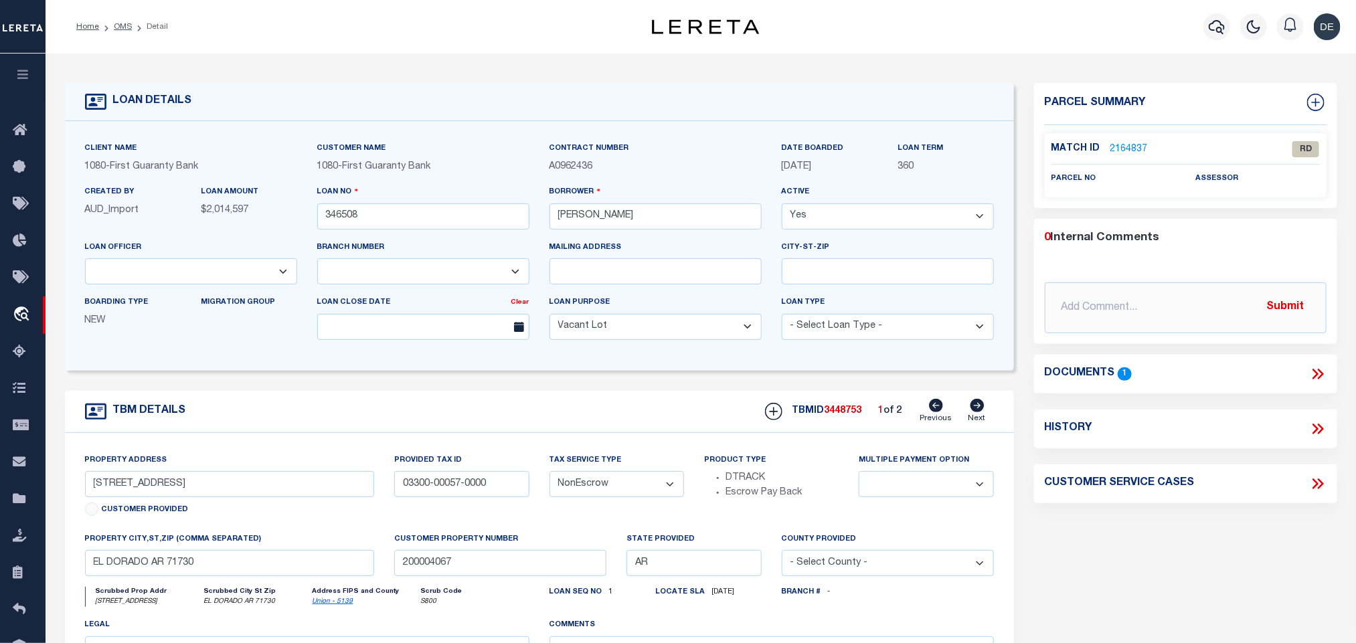
click at [1323, 372] on icon at bounding box center [1317, 373] width 17 height 17
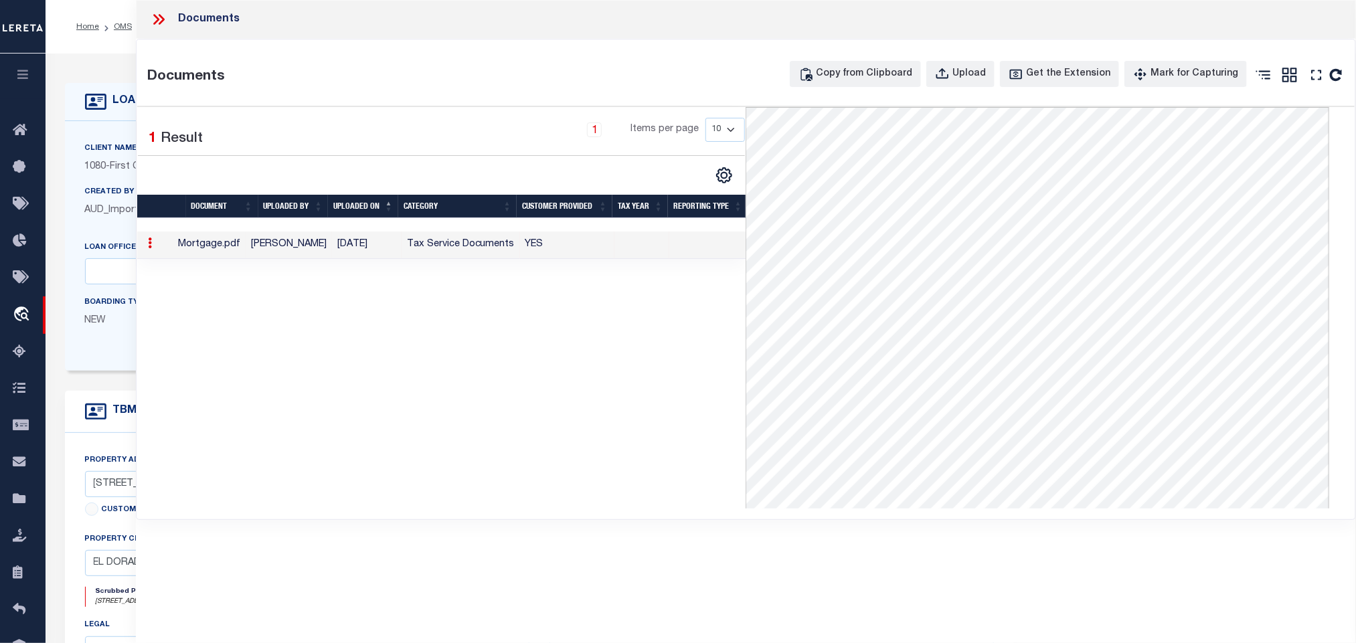
click at [153, 16] on icon at bounding box center [158, 19] width 17 height 17
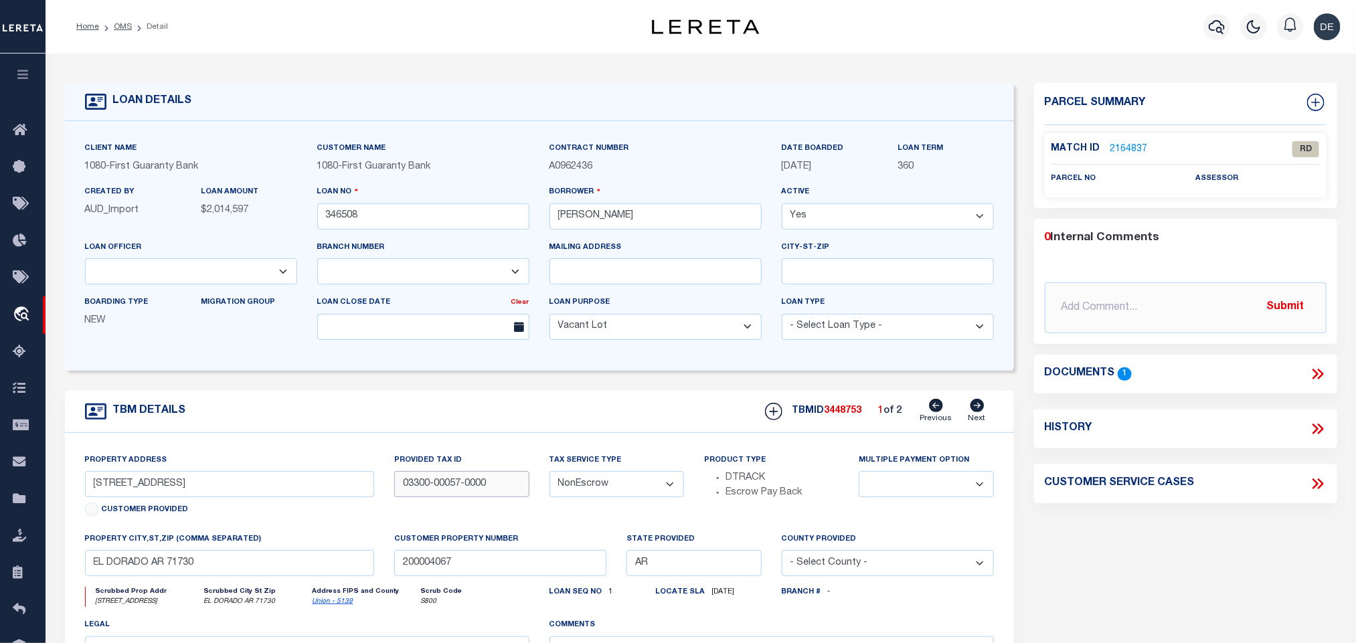
click at [478, 490] on input "03300-00057-0000" at bounding box center [461, 484] width 134 height 26
click at [1315, 371] on icon at bounding box center [1317, 373] width 17 height 17
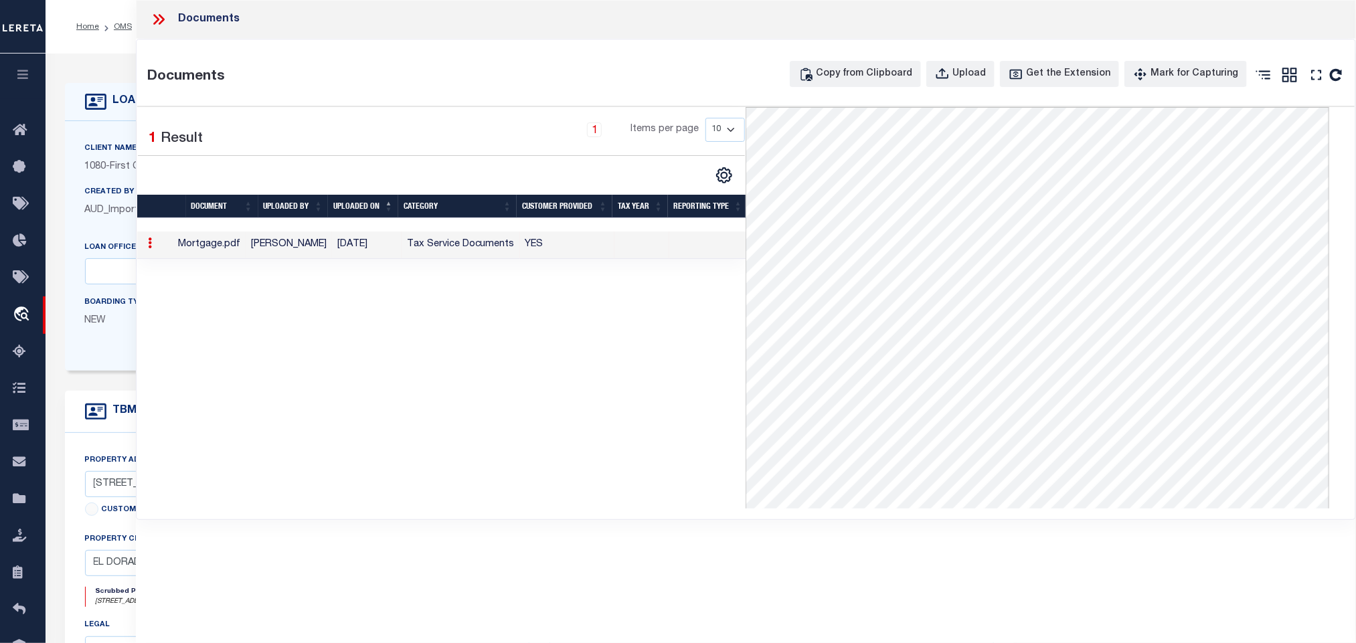
click at [115, 149] on label "Client Name" at bounding box center [111, 148] width 52 height 11
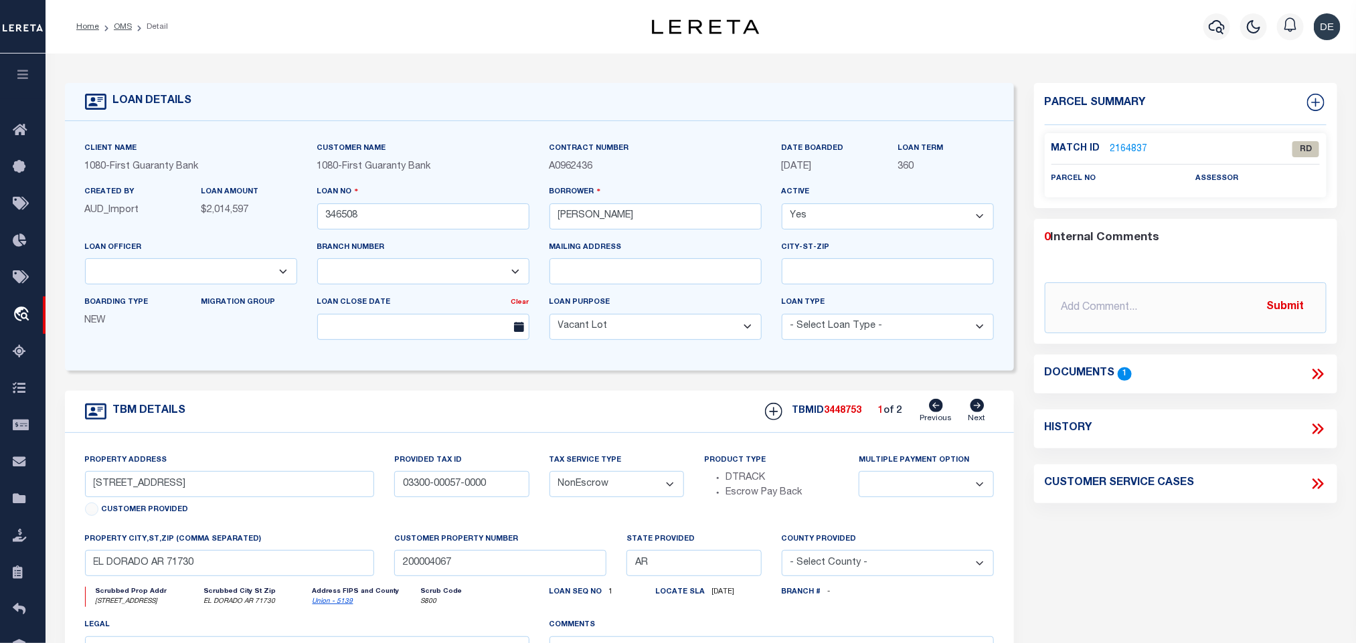
click at [1319, 377] on icon at bounding box center [1320, 374] width 6 height 11
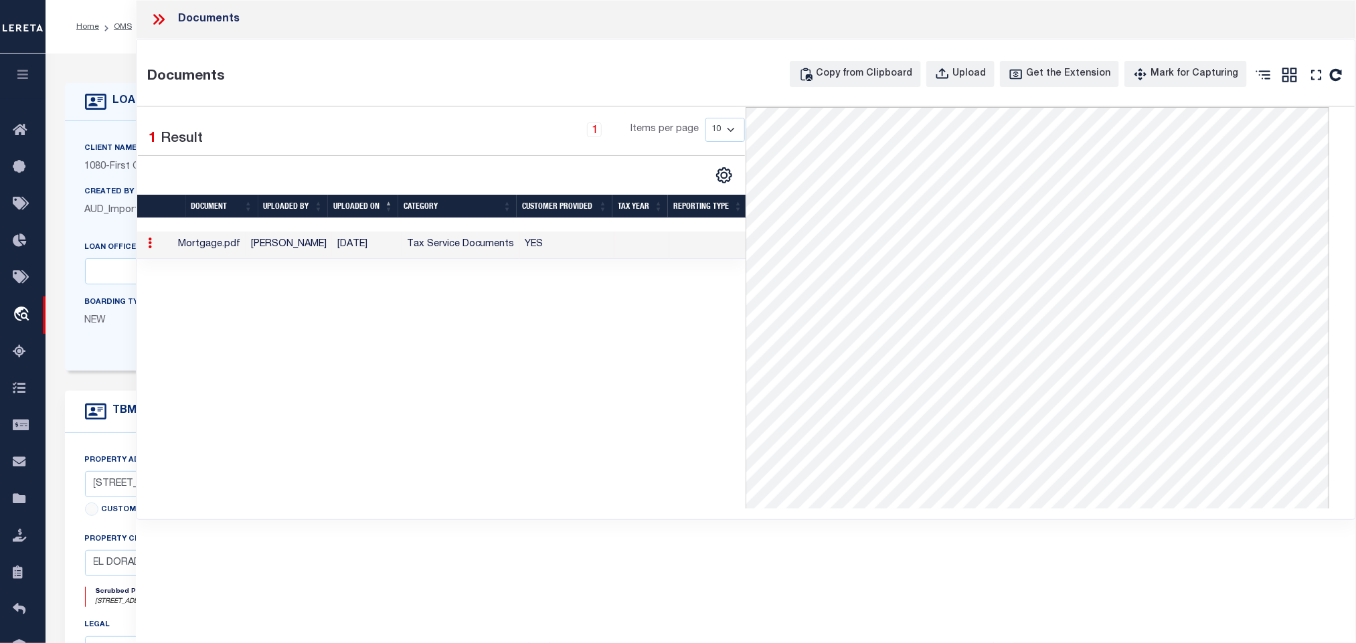
click at [92, 95] on icon at bounding box center [95, 102] width 21 height 16
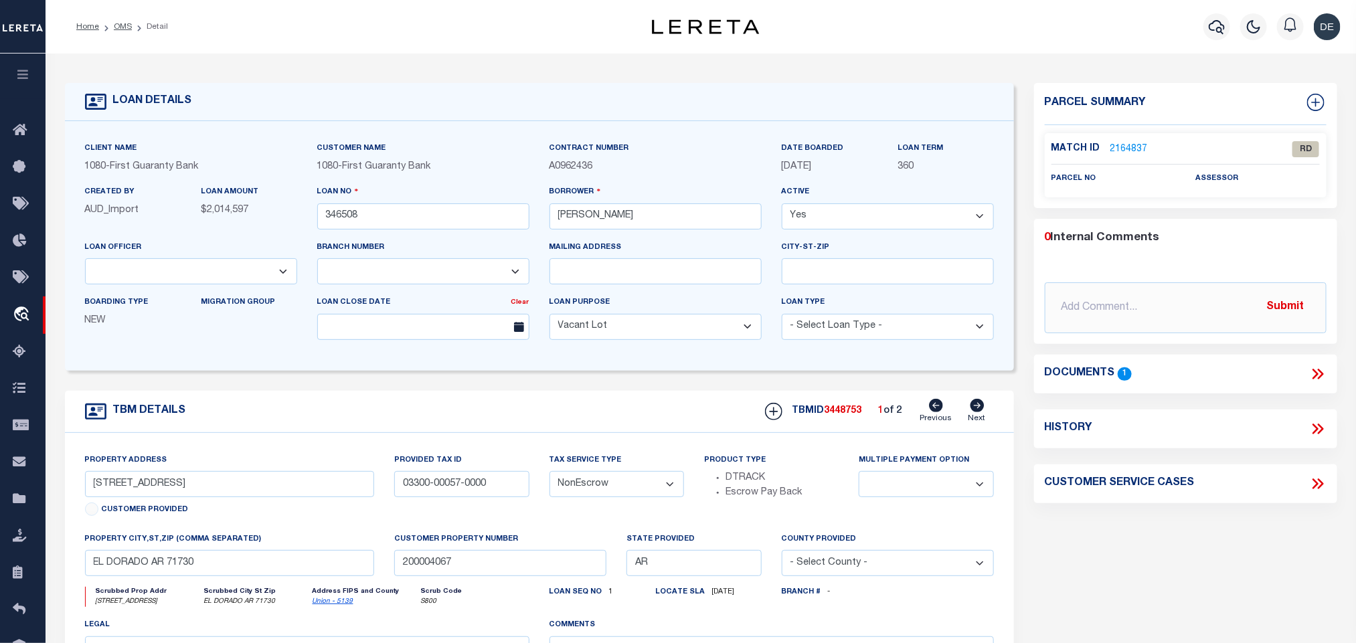
scroll to position [100, 0]
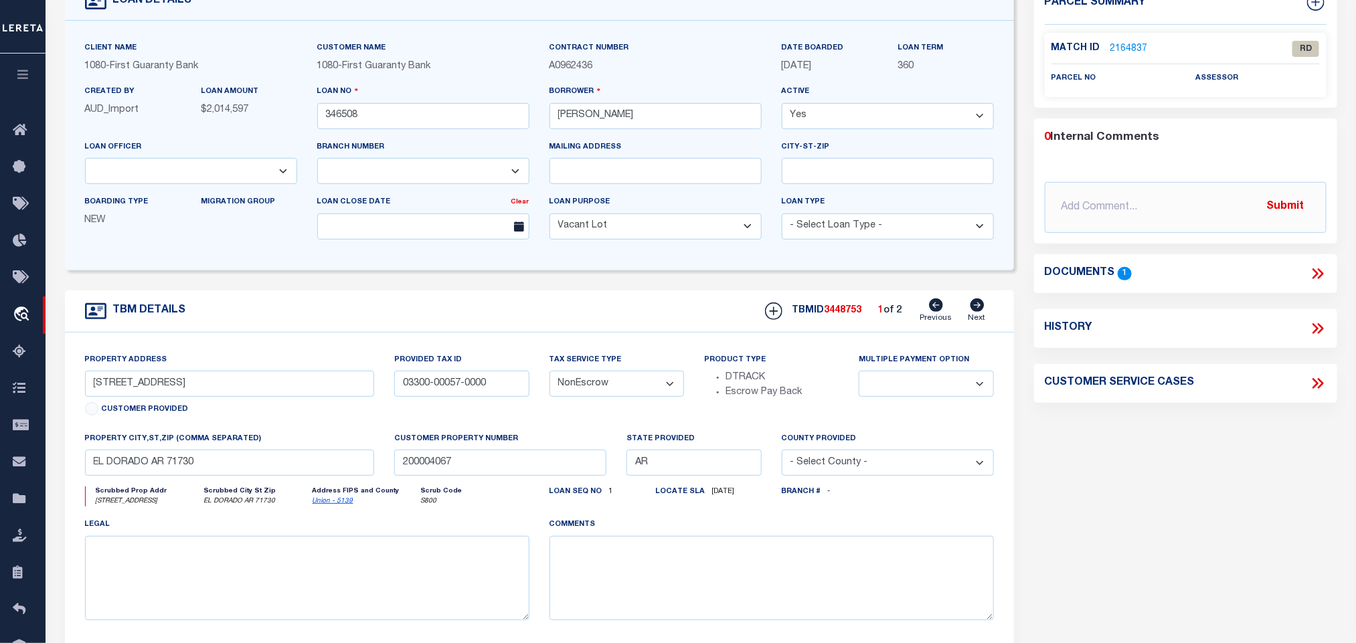
click at [976, 312] on icon at bounding box center [977, 304] width 14 height 13
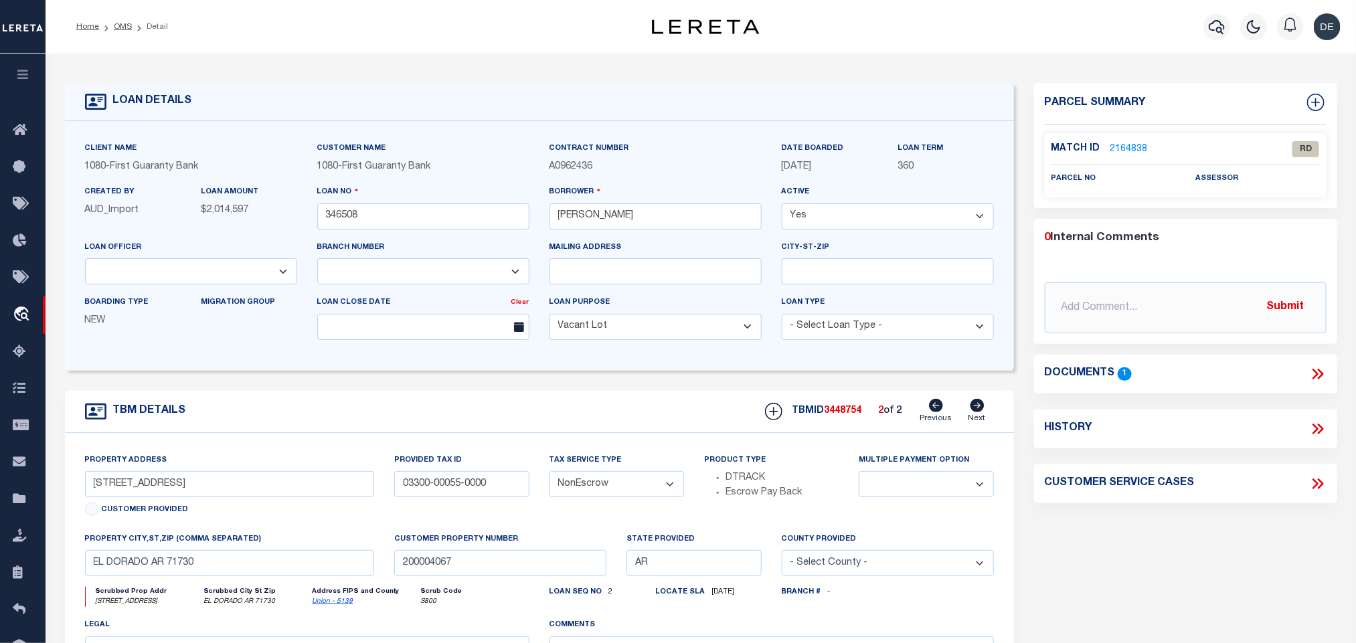
click at [938, 409] on icon at bounding box center [936, 405] width 14 height 13
click at [1122, 145] on link "2164837" at bounding box center [1128, 150] width 37 height 14
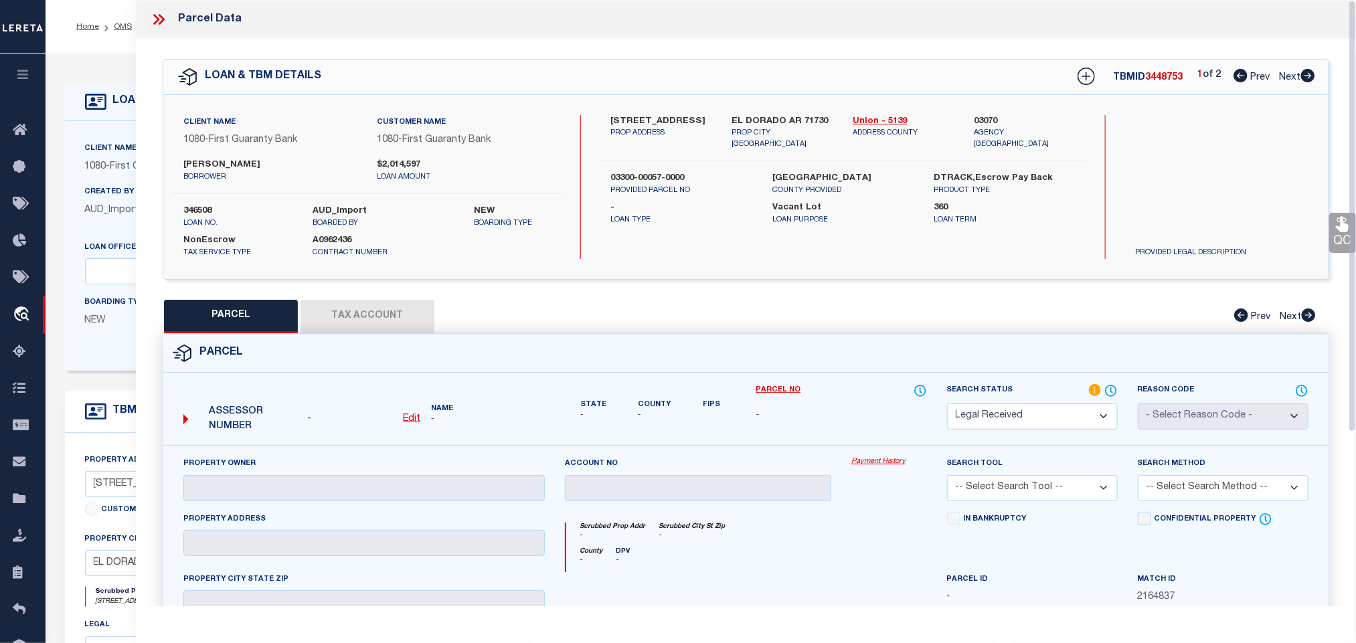
click at [418, 422] on u "Edit" at bounding box center [411, 418] width 17 height 9
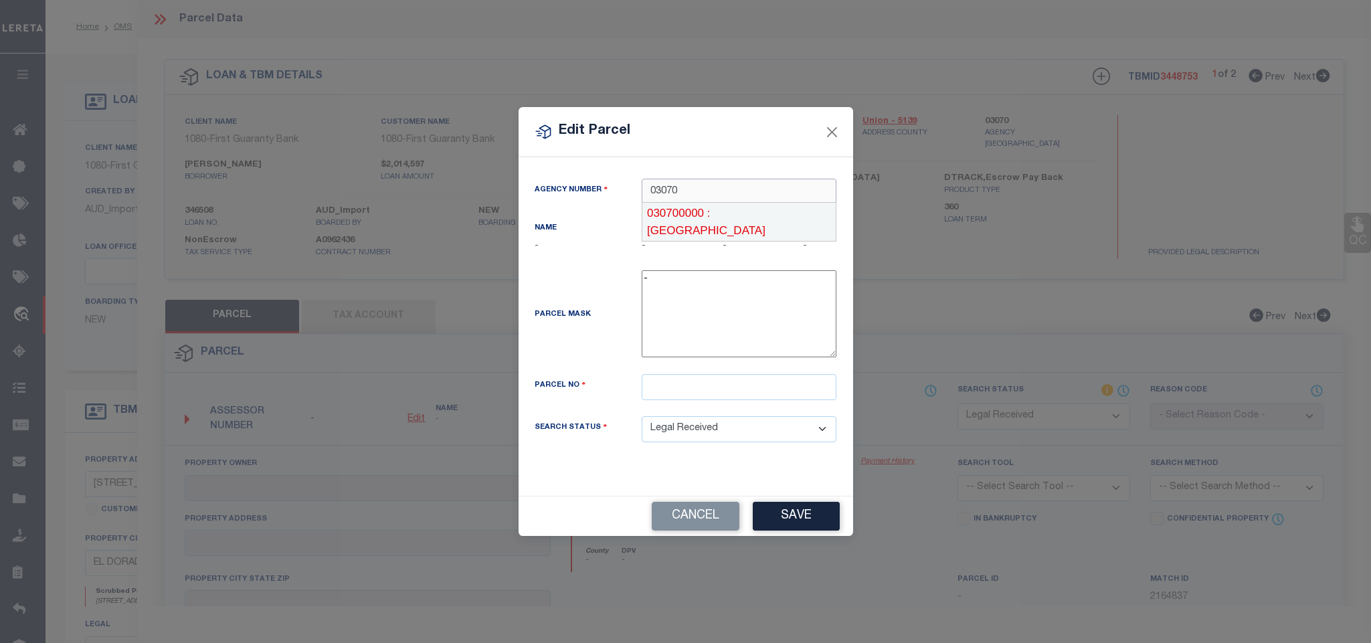
click at [719, 213] on div "030700000 : [GEOGRAPHIC_DATA]" at bounding box center [738, 222] width 193 height 38
click at [765, 373] on div "Parcel Mask -" at bounding box center [686, 322] width 323 height 104
paste input "03300-00057-0000"
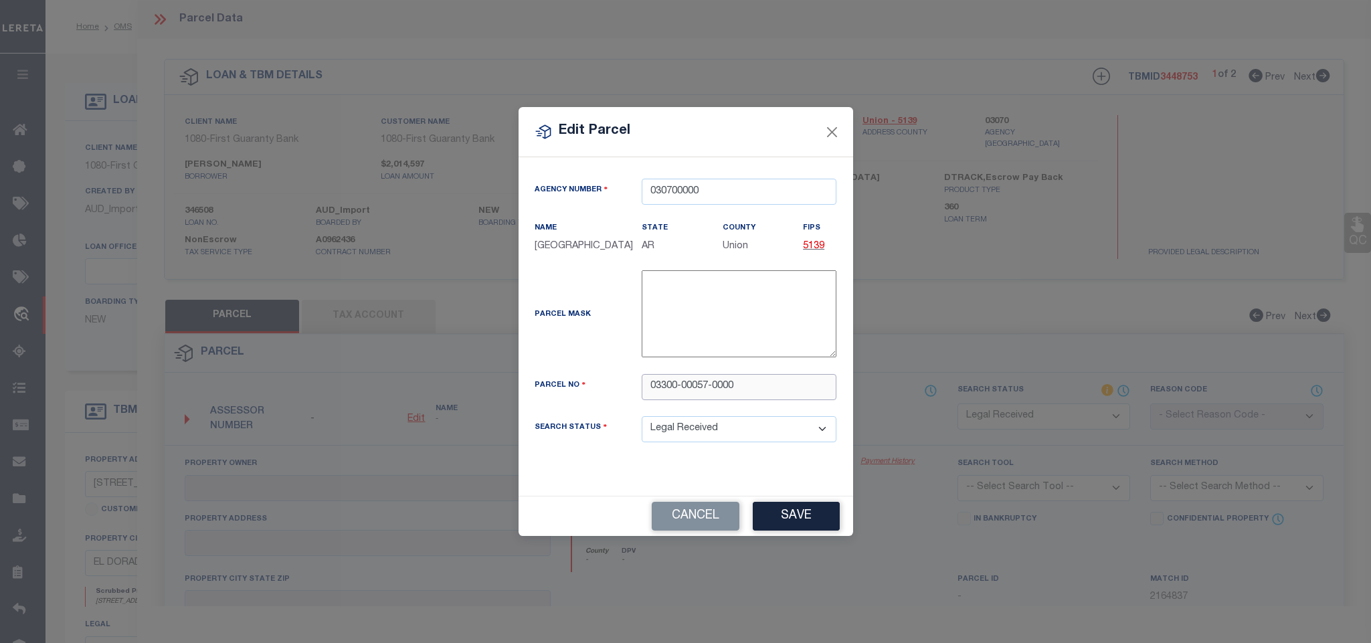
click at [761, 391] on input "03300-00057-0000" at bounding box center [739, 387] width 195 height 26
click at [805, 513] on button "Save" at bounding box center [796, 516] width 87 height 29
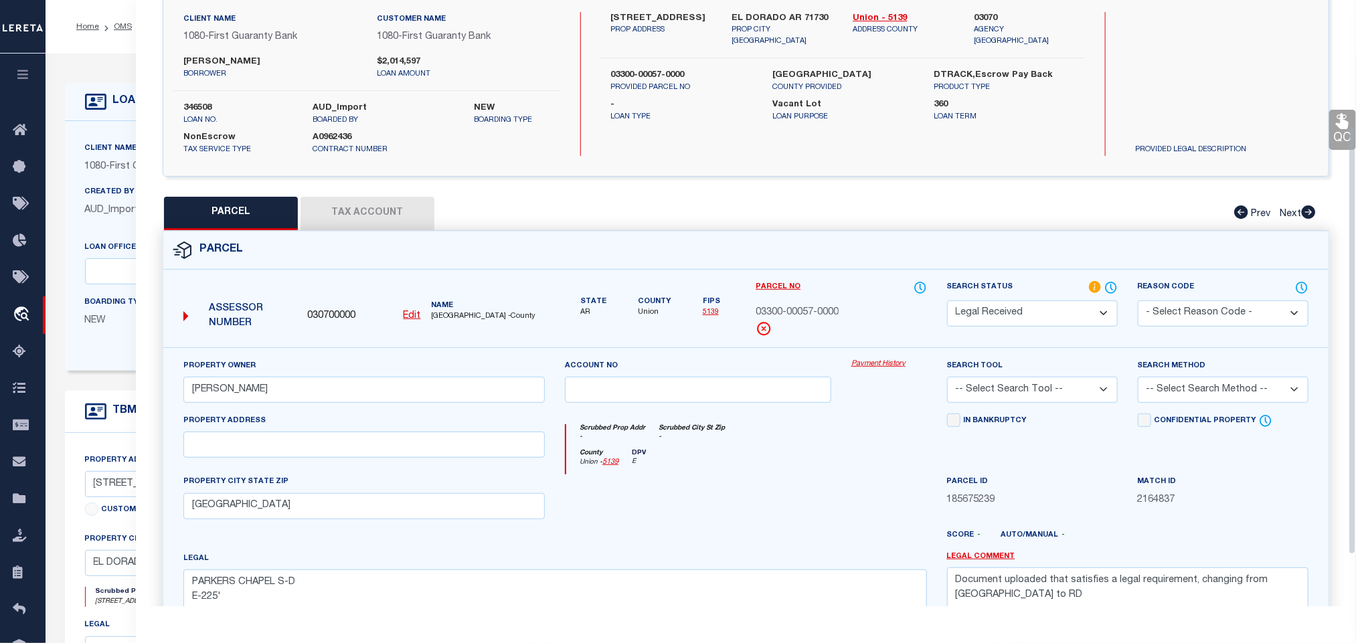
scroll to position [201, 0]
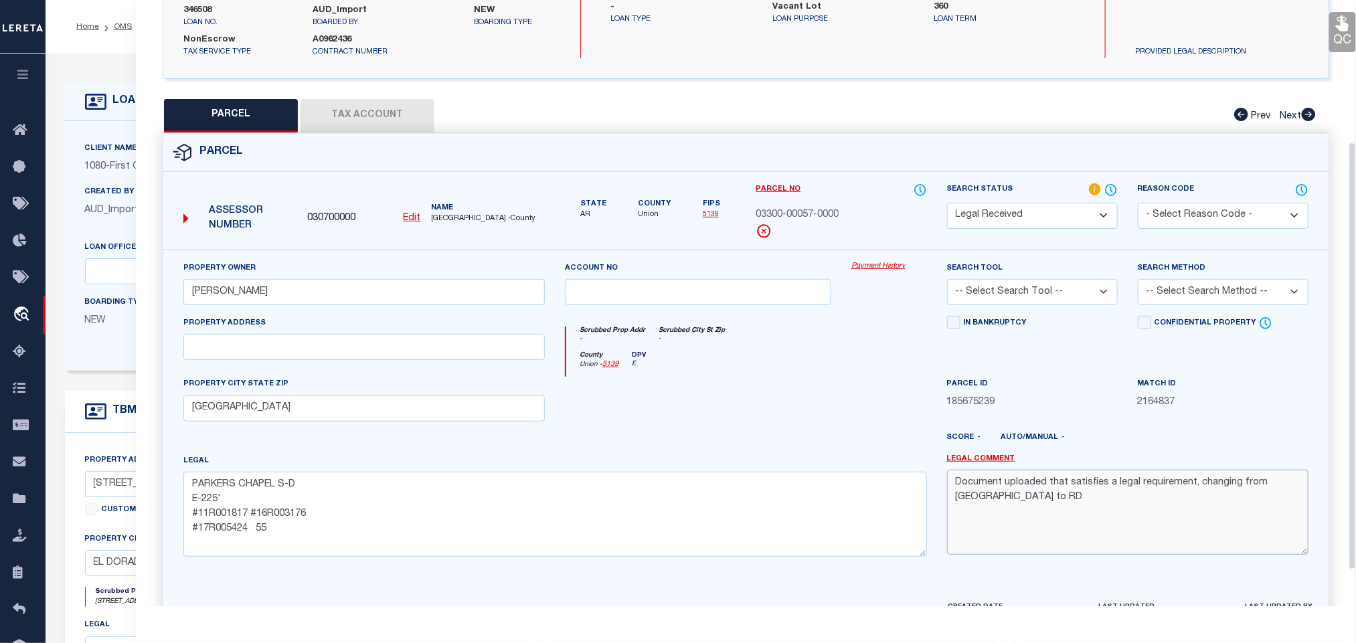
click at [1034, 525] on textarea "Document uploaded that satisfies a legal requirement, changing from [GEOGRAPHIC…" at bounding box center [1127, 512] width 361 height 84
click at [1016, 294] on select "-- Select Search Tool -- 3rd Party Website Agency File Agency Website ATLS CNV-…" at bounding box center [1032, 292] width 171 height 26
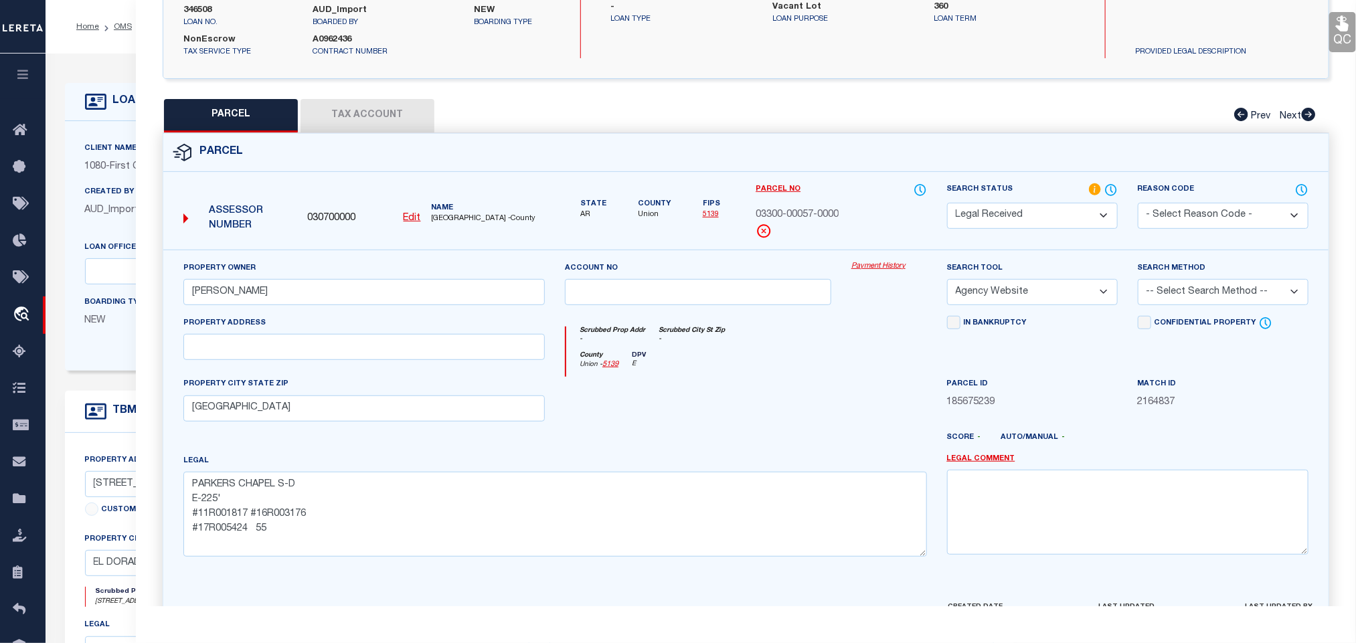
click at [947, 283] on select "-- Select Search Tool -- 3rd Party Website Agency File Agency Website ATLS CNV-…" at bounding box center [1032, 292] width 171 height 26
drag, startPoint x: 1233, startPoint y: 290, endPoint x: 1225, endPoint y: 305, distance: 17.4
click at [1233, 290] on select "-- Select Search Method -- Property Address Legal Liability Info Provided" at bounding box center [1222, 292] width 171 height 26
click at [1137, 283] on select "-- Select Search Method -- Property Address Legal Liability Info Provided" at bounding box center [1222, 292] width 171 height 26
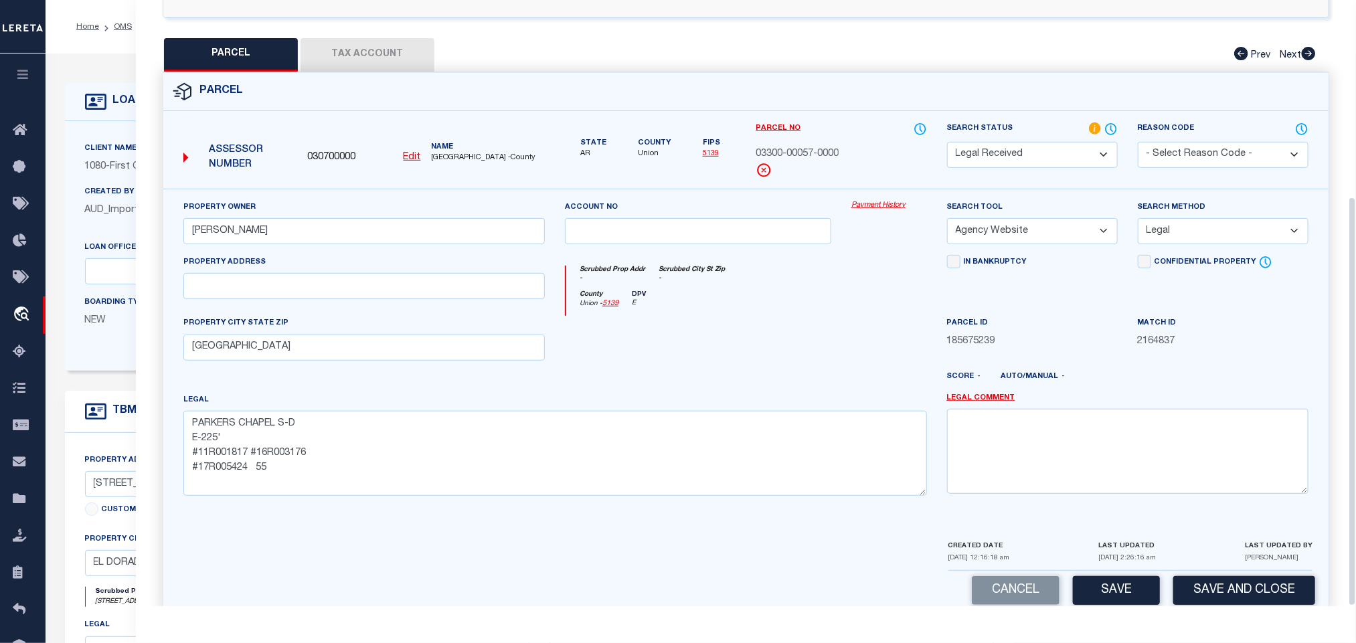
scroll to position [291, 0]
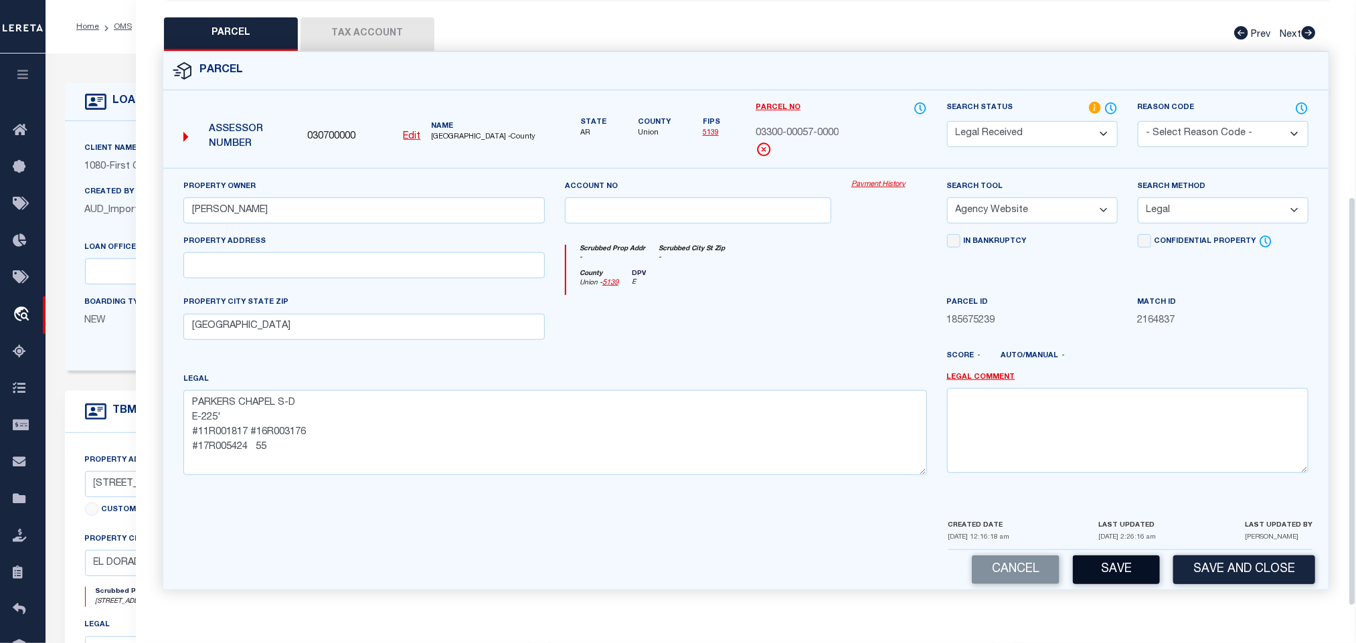
click at [1103, 567] on button "Save" at bounding box center [1116, 569] width 87 height 29
click at [384, 38] on button "Tax Account" at bounding box center [367, 33] width 134 height 33
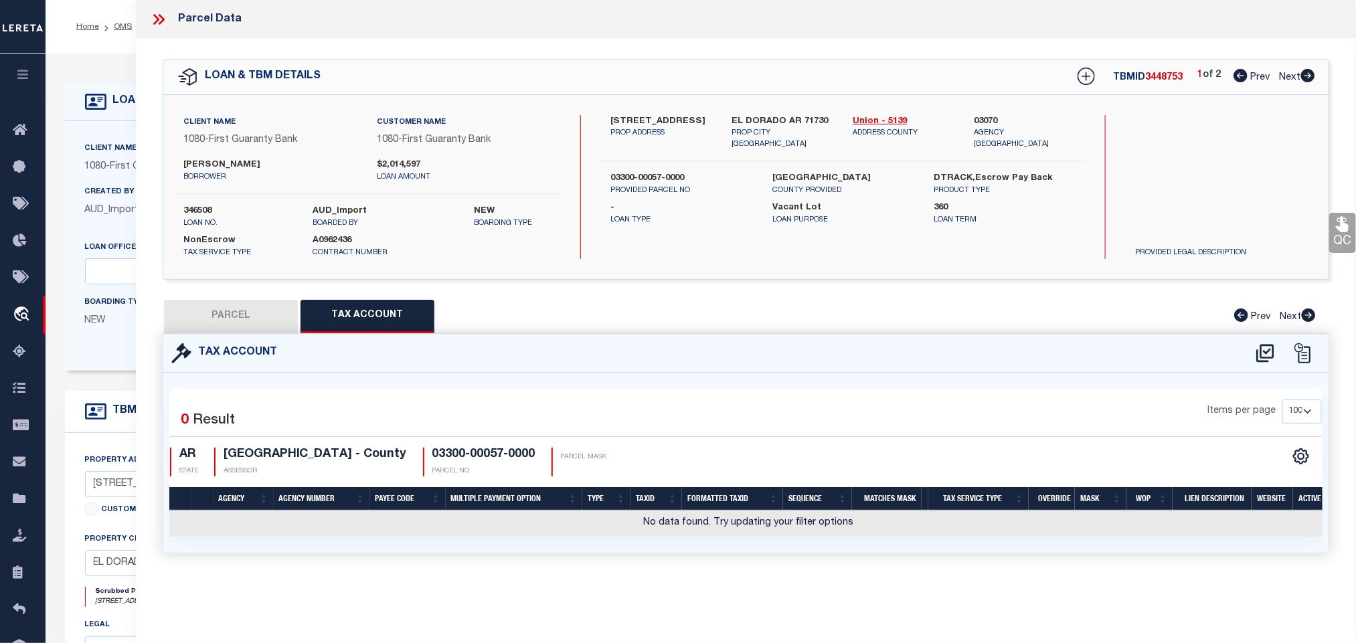
scroll to position [0, 0]
click at [1263, 356] on icon at bounding box center [1265, 353] width 22 height 21
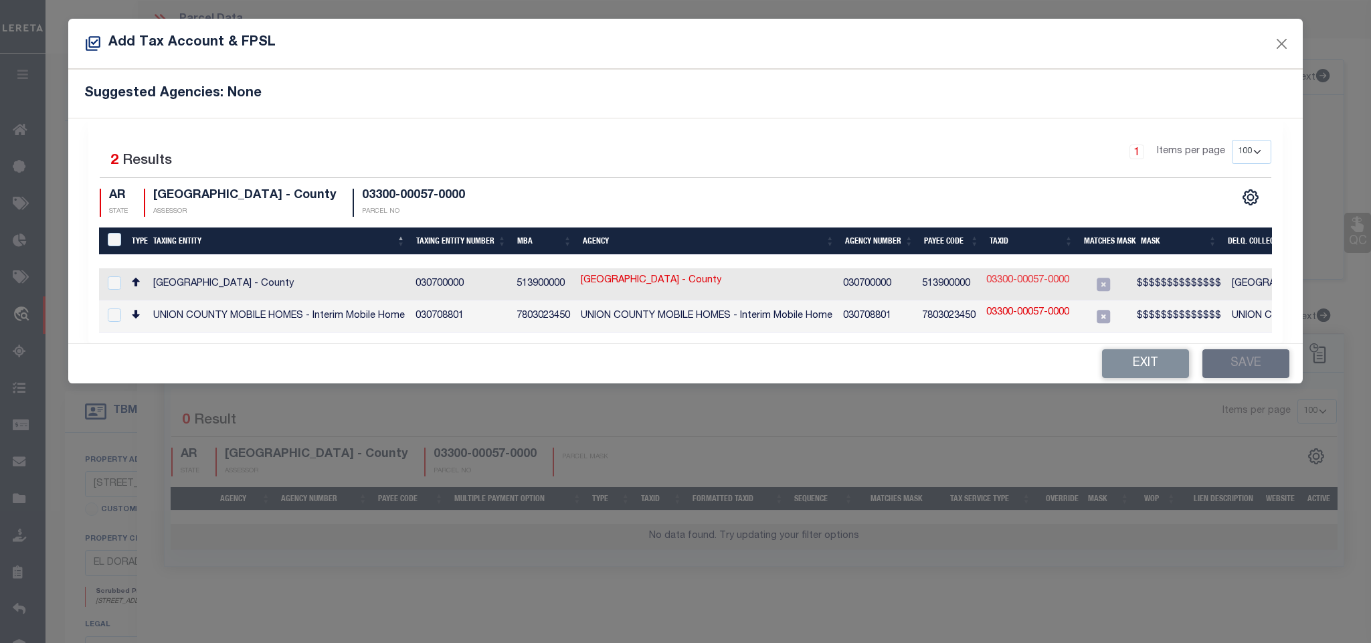
click at [1026, 281] on link "03300-00057-0000" at bounding box center [1027, 281] width 83 height 15
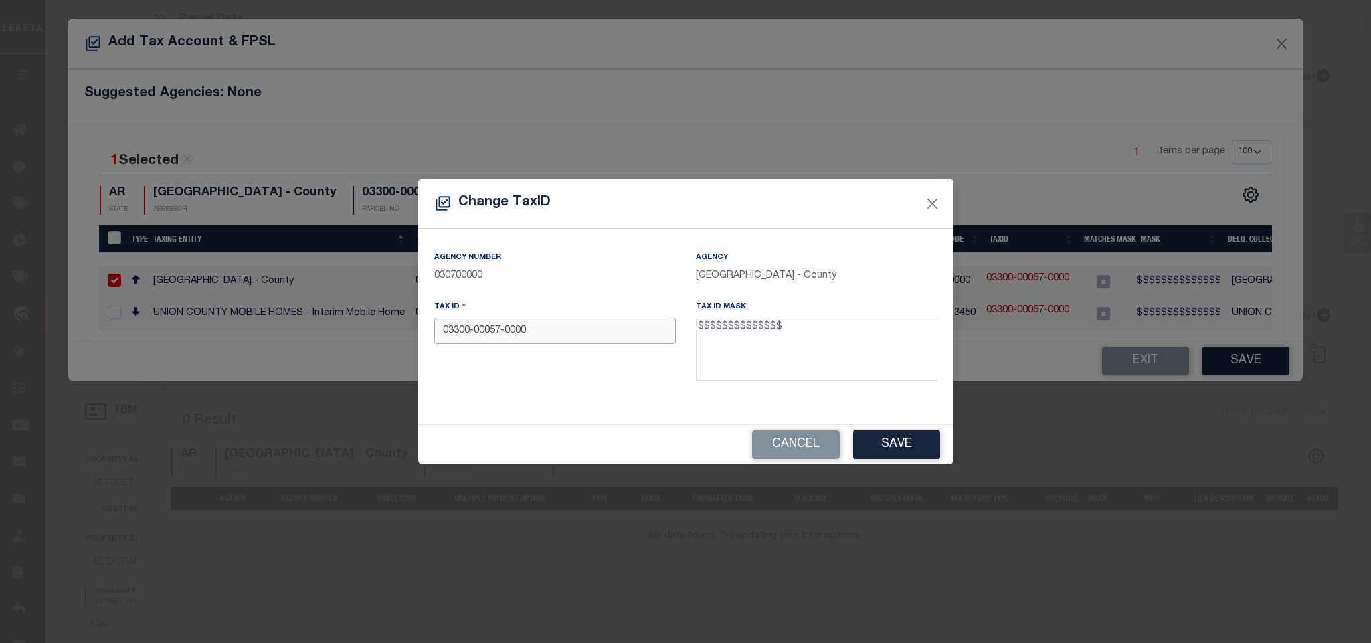
click at [587, 329] on input "03300-00057-0000" at bounding box center [555, 331] width 242 height 26
click at [901, 446] on button "Save" at bounding box center [896, 444] width 87 height 29
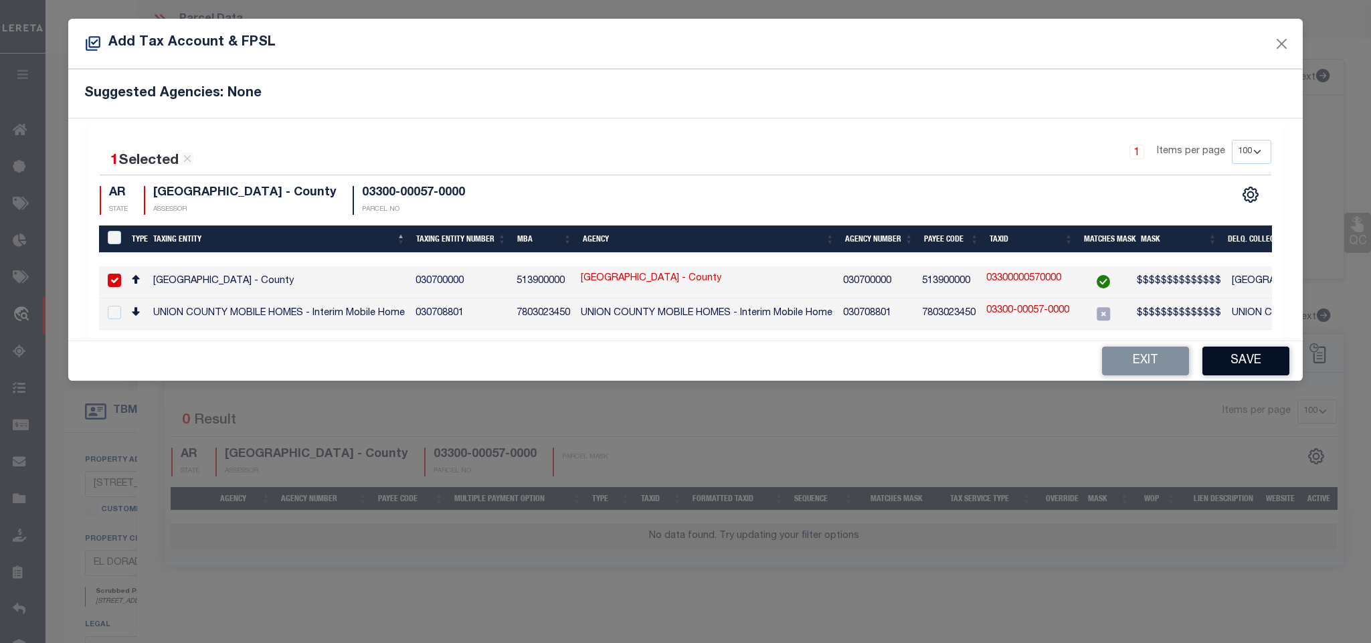
click at [1235, 371] on button "Save" at bounding box center [1245, 361] width 87 height 29
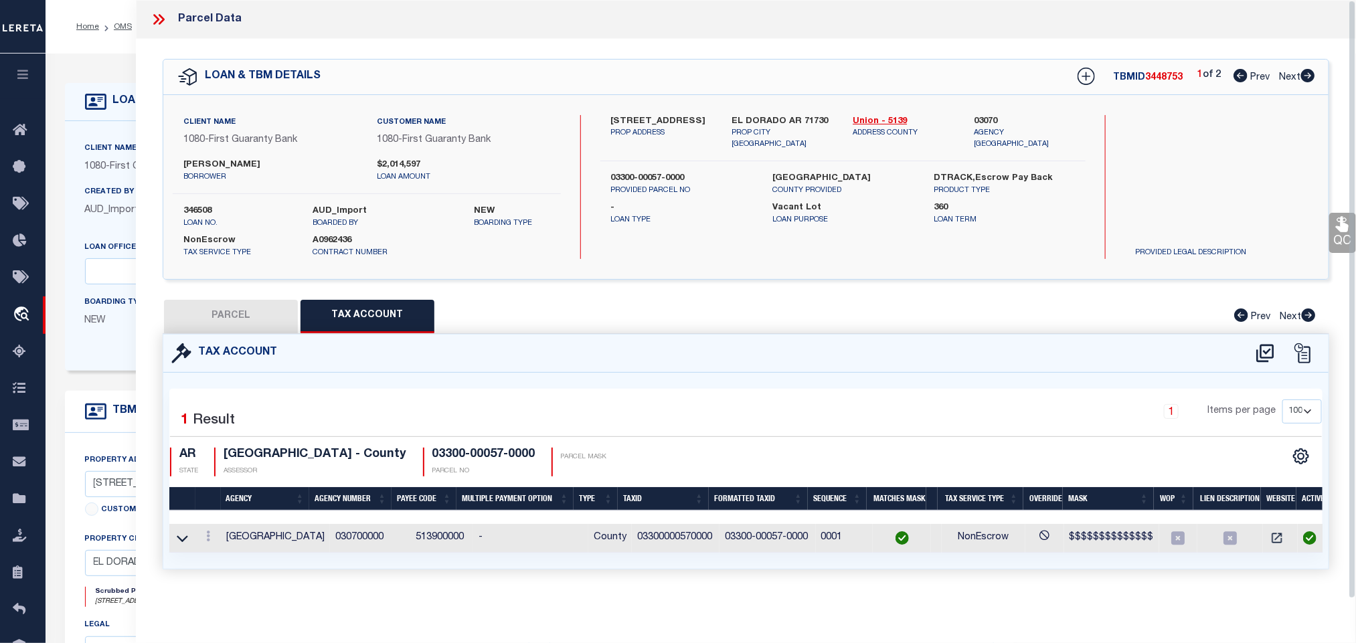
click at [238, 320] on button "PARCEL" at bounding box center [231, 316] width 134 height 33
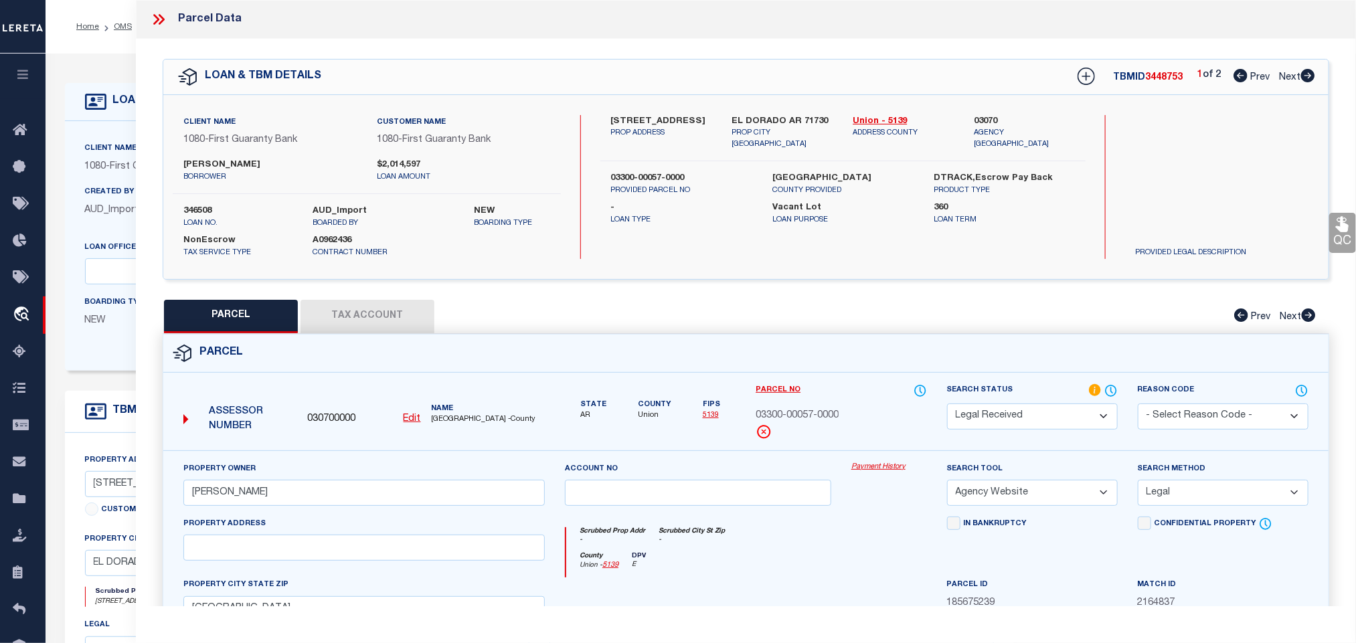
drag, startPoint x: 1020, startPoint y: 418, endPoint x: 1020, endPoint y: 405, distance: 12.7
click at [1020, 418] on select "Automated Search Bad Parcel Complete Duplicate Parcel High Dollar Reporting In …" at bounding box center [1032, 416] width 171 height 26
click at [947, 405] on select "Automated Search Bad Parcel Complete Duplicate Parcel High Dollar Reporting In …" at bounding box center [1032, 416] width 171 height 26
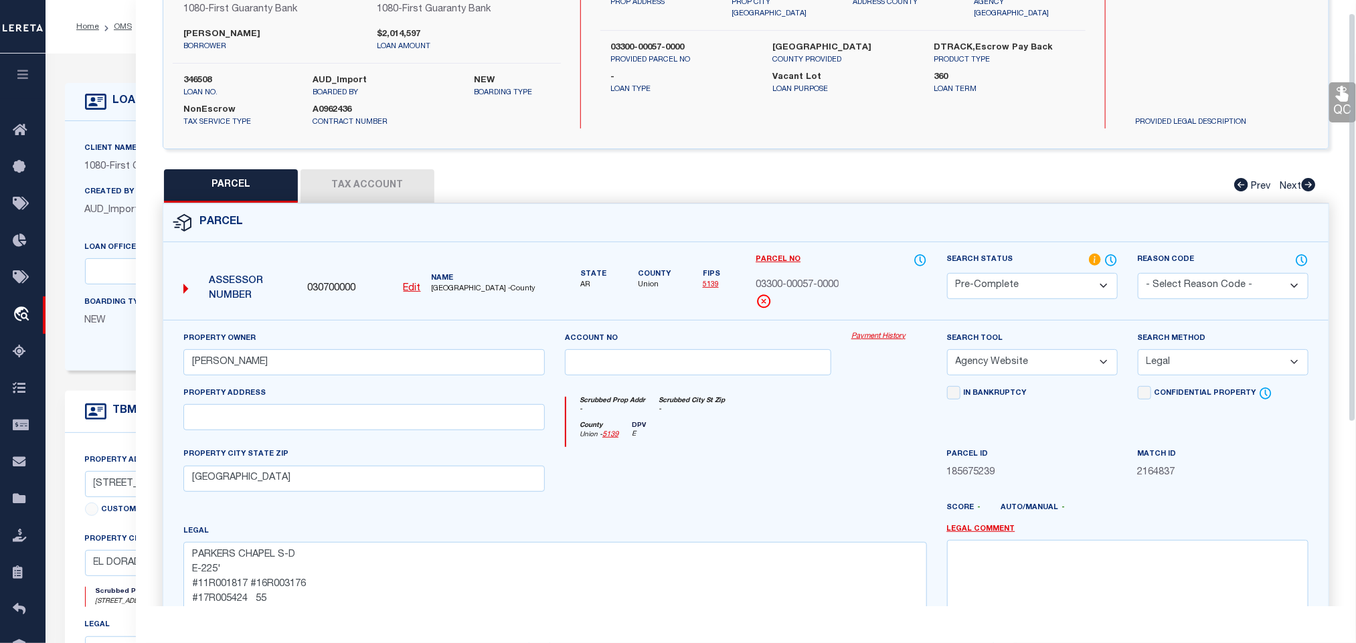
scroll to position [291, 0]
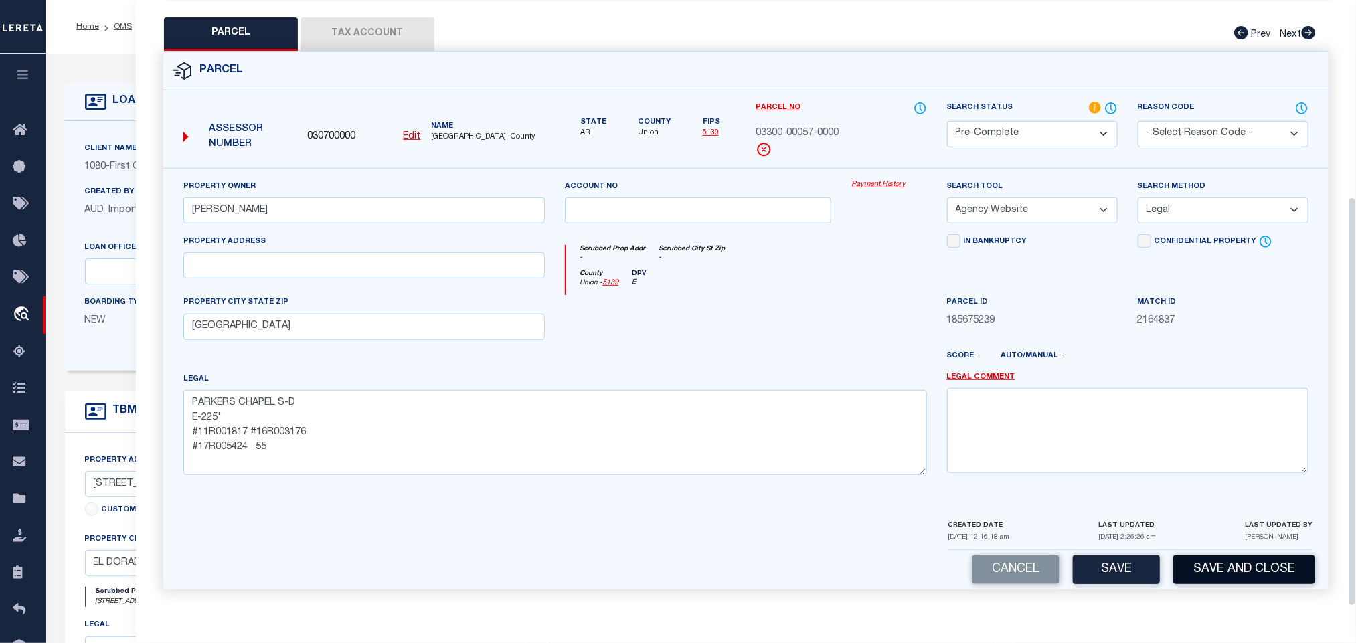
click at [1199, 581] on button "Save and Close" at bounding box center [1244, 569] width 142 height 29
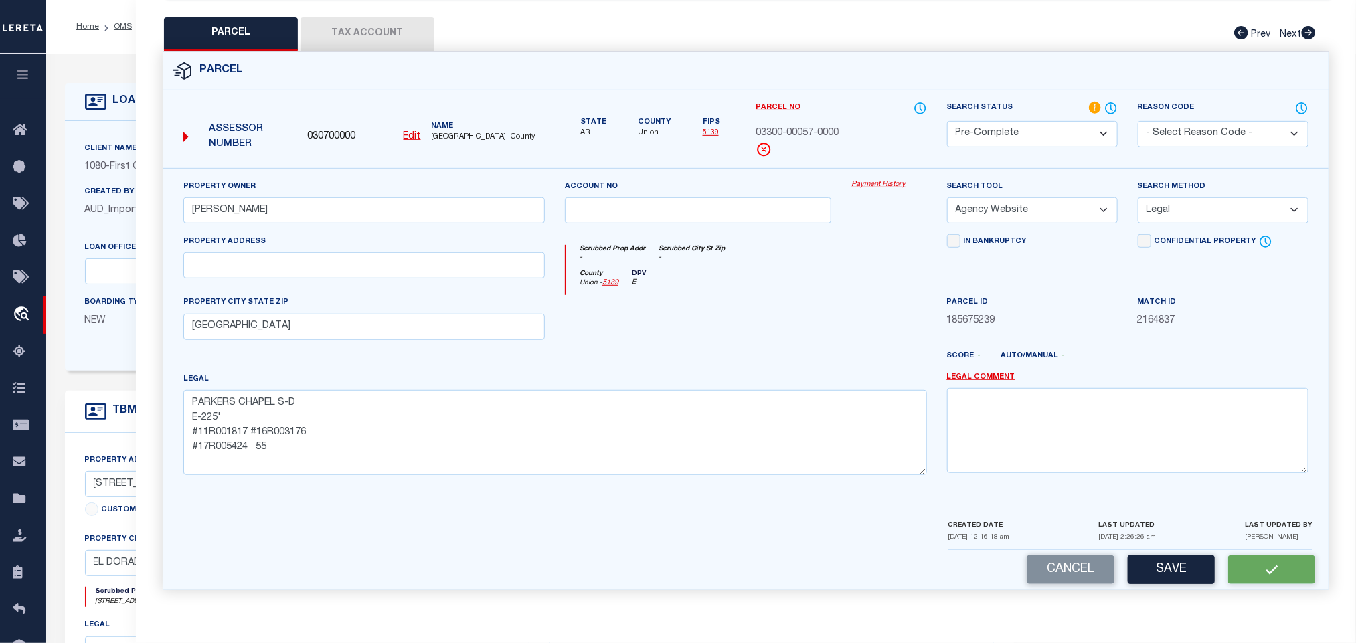
click at [320, 130] on span "030700000" at bounding box center [331, 137] width 48 height 15
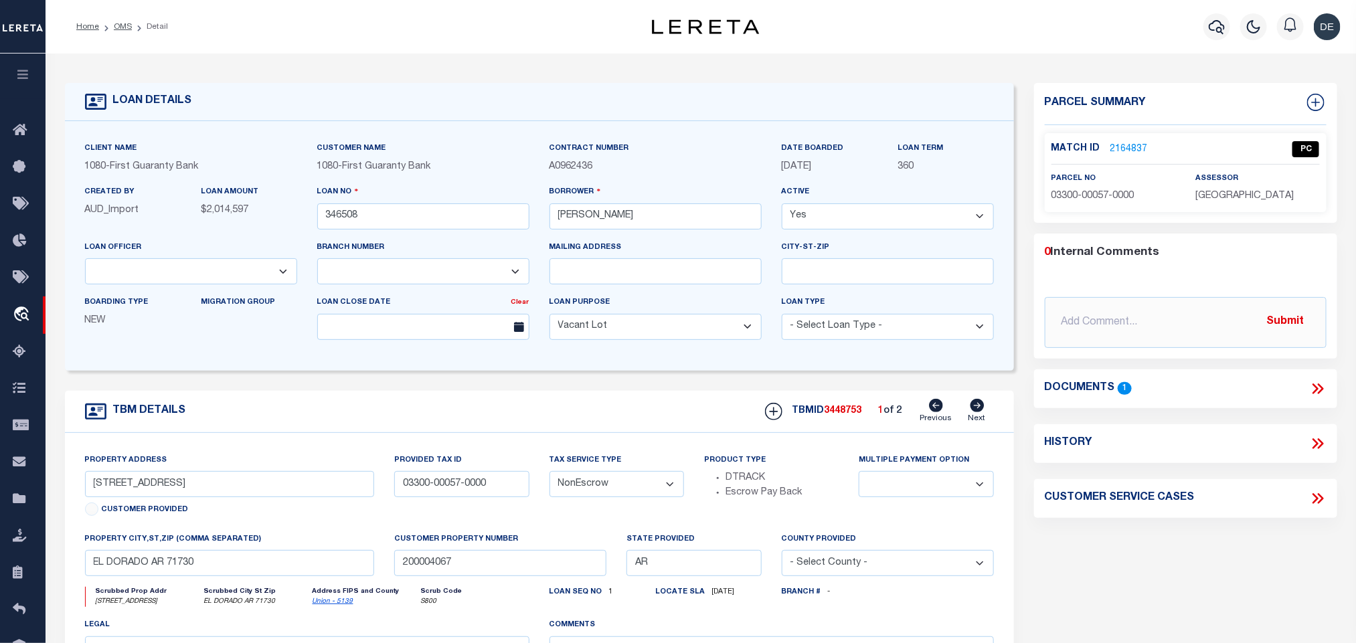
click at [1119, 147] on link "2164837" at bounding box center [1128, 150] width 37 height 14
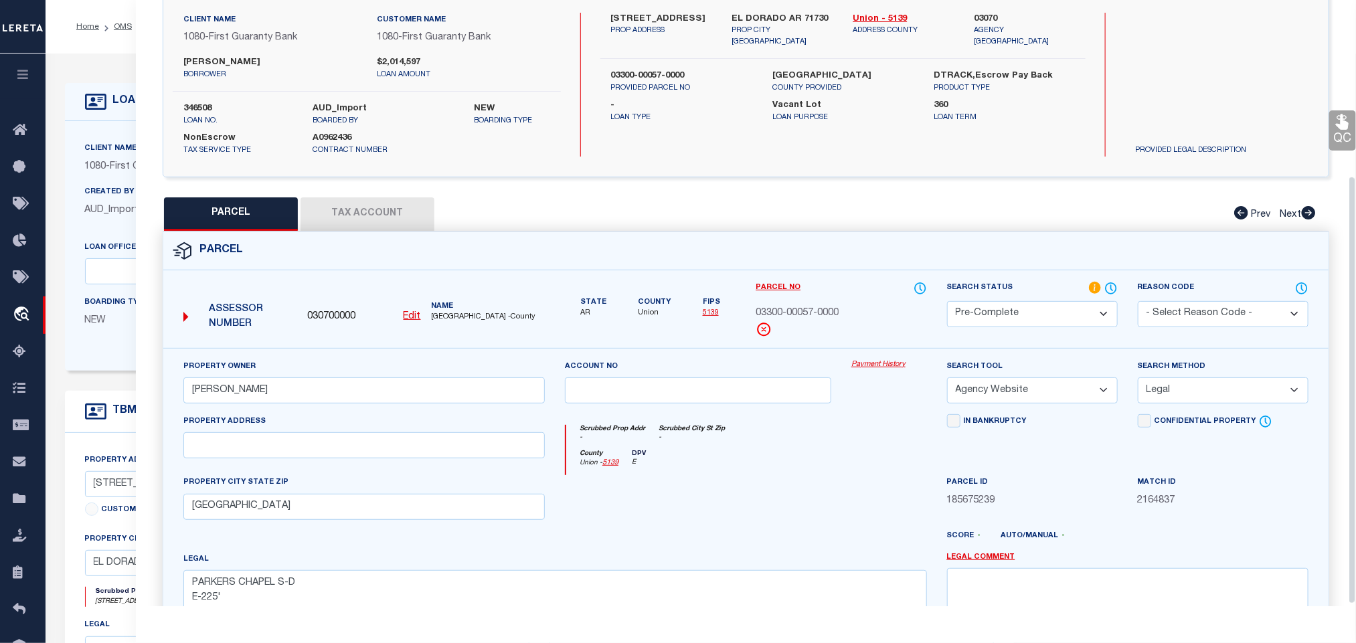
scroll to position [0, 0]
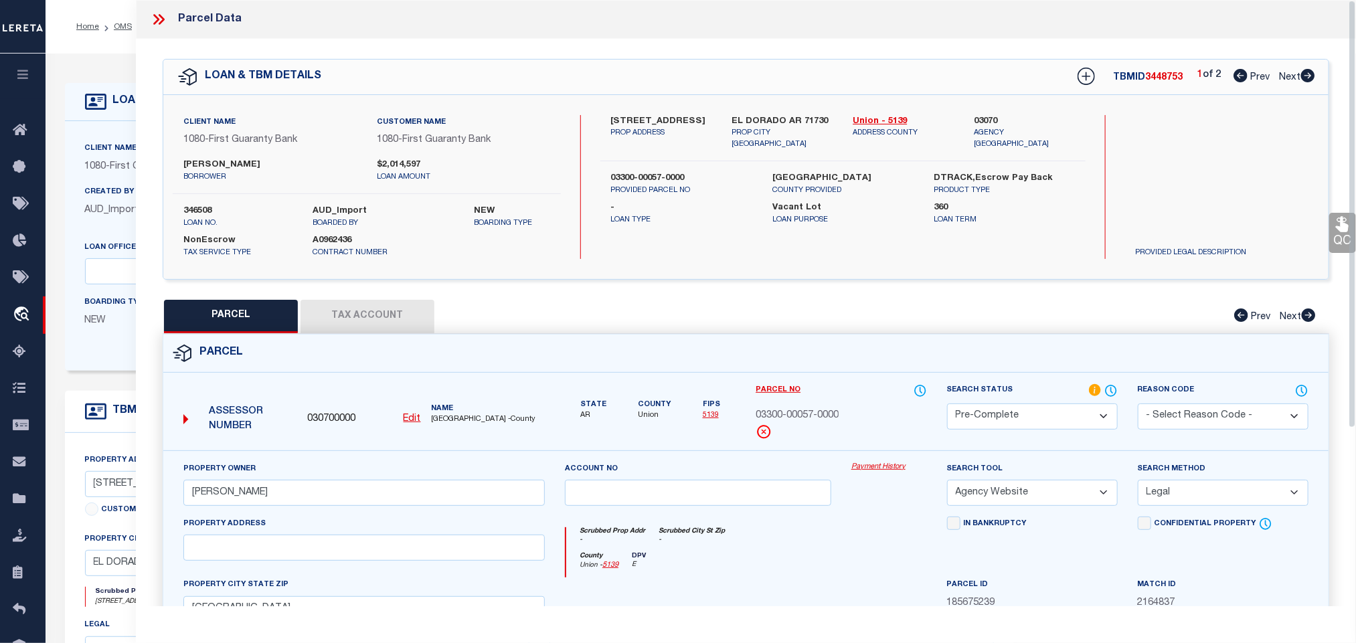
click at [1305, 74] on icon at bounding box center [1308, 75] width 14 height 13
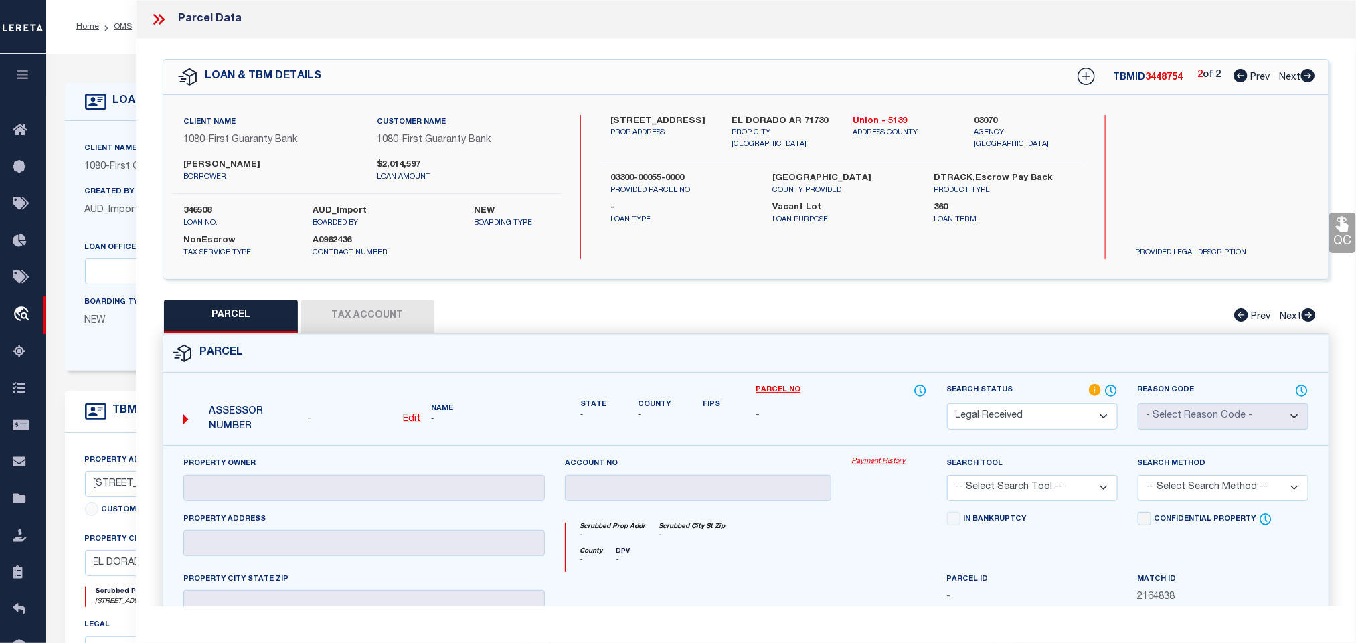
click at [413, 420] on u "Edit" at bounding box center [411, 418] width 17 height 9
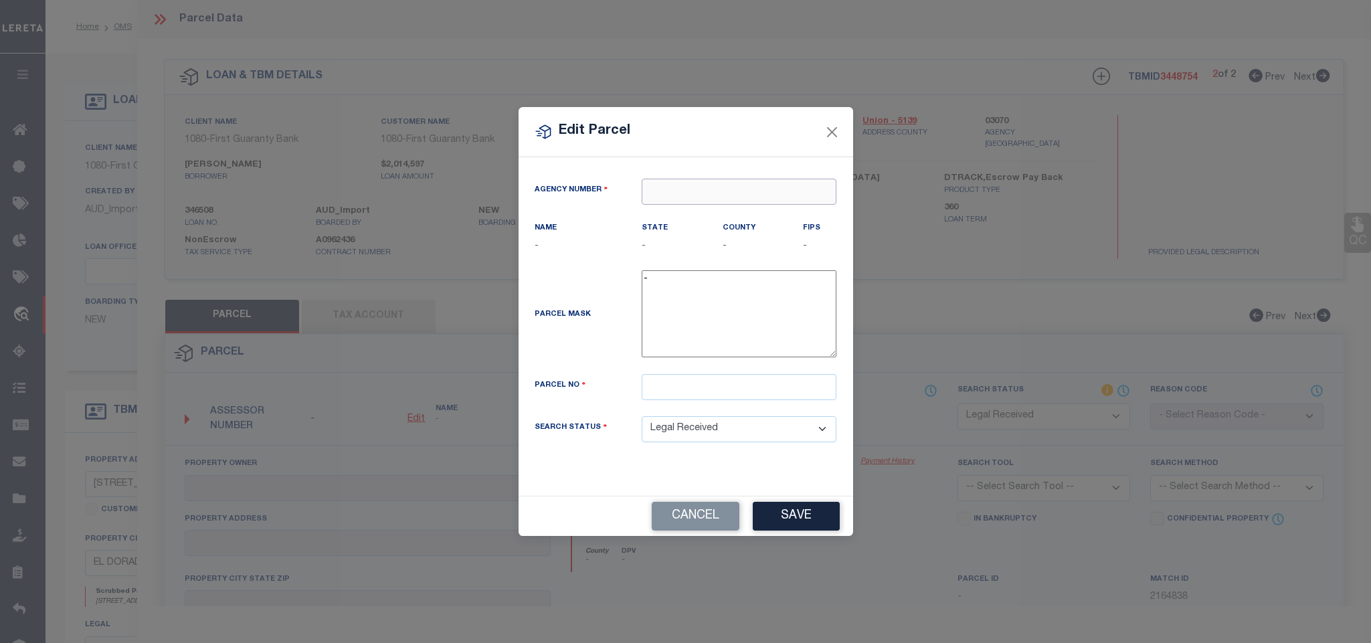
click at [723, 201] on input "text" at bounding box center [739, 192] width 195 height 26
paste input "030700000"
click at [717, 211] on div "030700000 : [GEOGRAPHIC_DATA]" at bounding box center [739, 221] width 195 height 38
click at [697, 381] on input "text" at bounding box center [739, 387] width 195 height 26
paste input "03300-00055-0000"
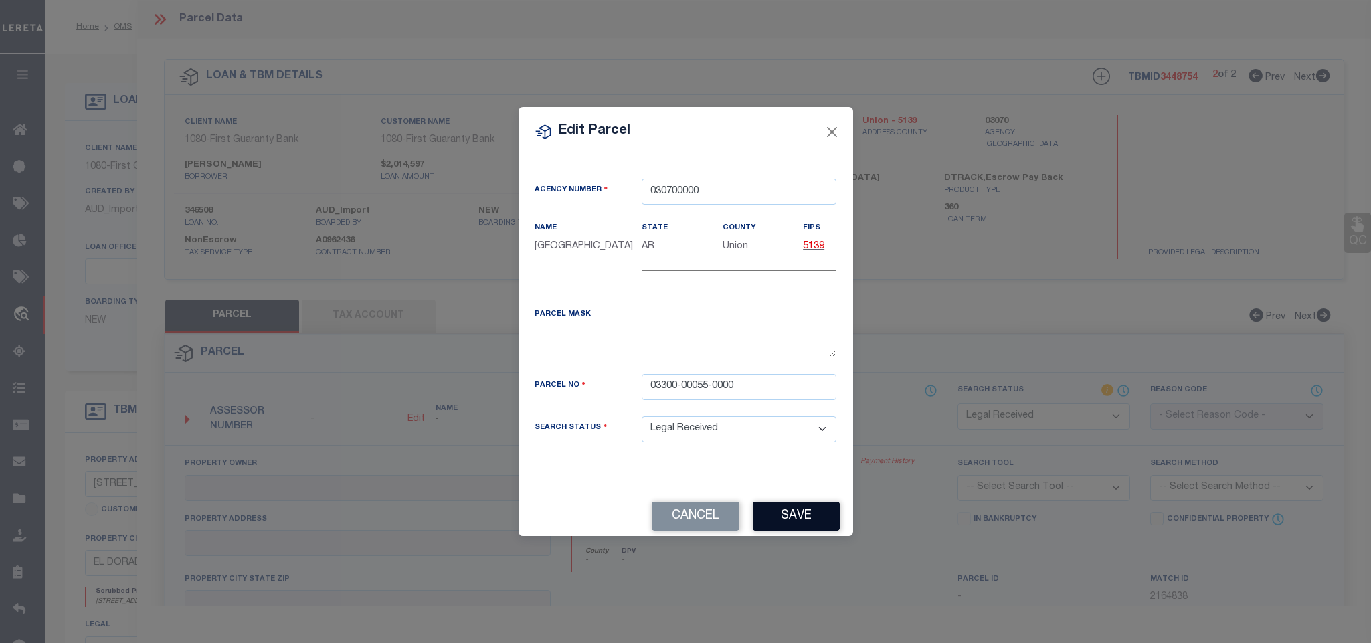
click at [806, 516] on button "Save" at bounding box center [796, 516] width 87 height 29
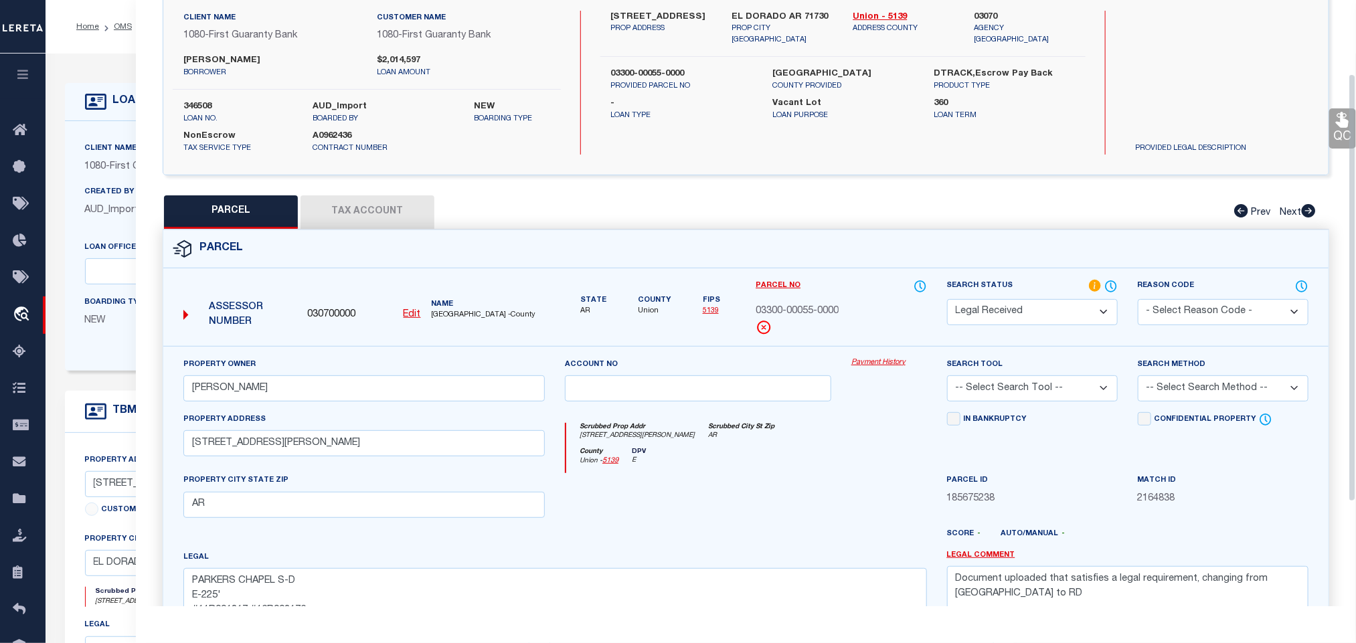
scroll to position [201, 0]
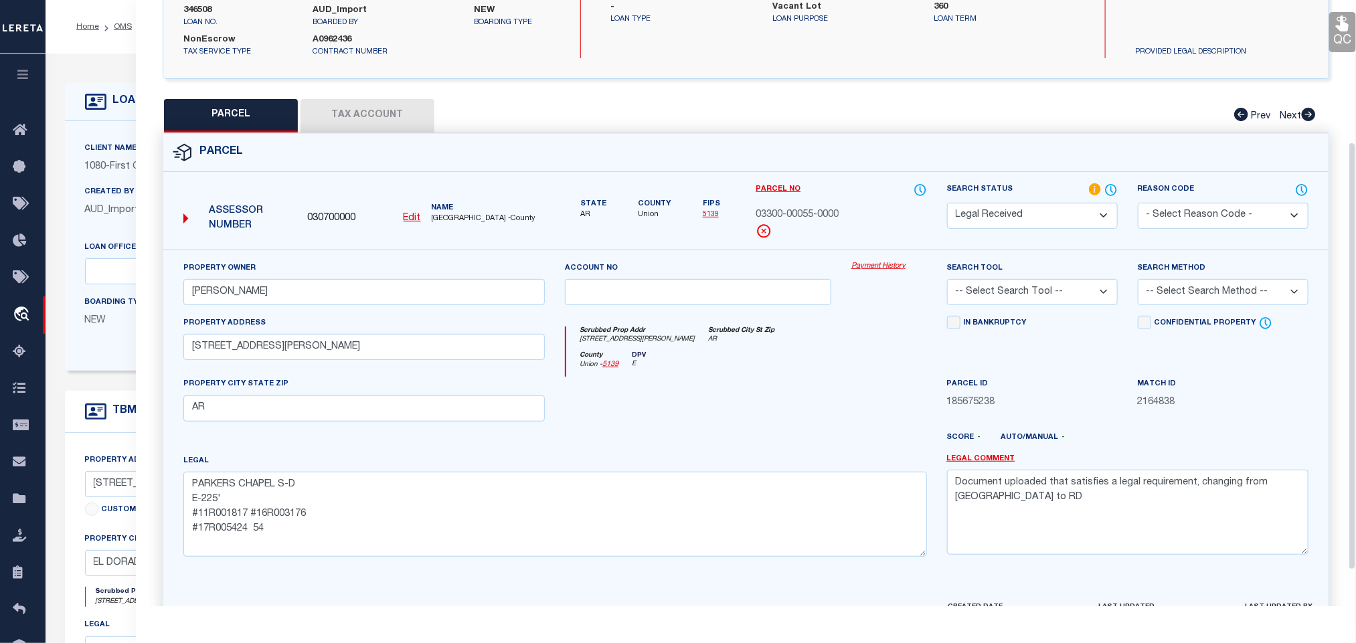
click at [1046, 289] on select "-- Select Search Tool -- 3rd Party Website Agency File Agency Website ATLS CNV-…" at bounding box center [1032, 292] width 171 height 26
click at [947, 283] on select "-- Select Search Tool -- 3rd Party Website Agency File Agency Website ATLS CNV-…" at bounding box center [1032, 292] width 171 height 26
drag, startPoint x: 1196, startPoint y: 294, endPoint x: 1196, endPoint y: 308, distance: 14.1
click at [1196, 296] on select "-- Select Search Method -- Property Address Legal Liability Info Provided" at bounding box center [1222, 292] width 171 height 26
click at [1137, 283] on select "-- Select Search Method -- Property Address Legal Liability Info Provided" at bounding box center [1222, 292] width 171 height 26
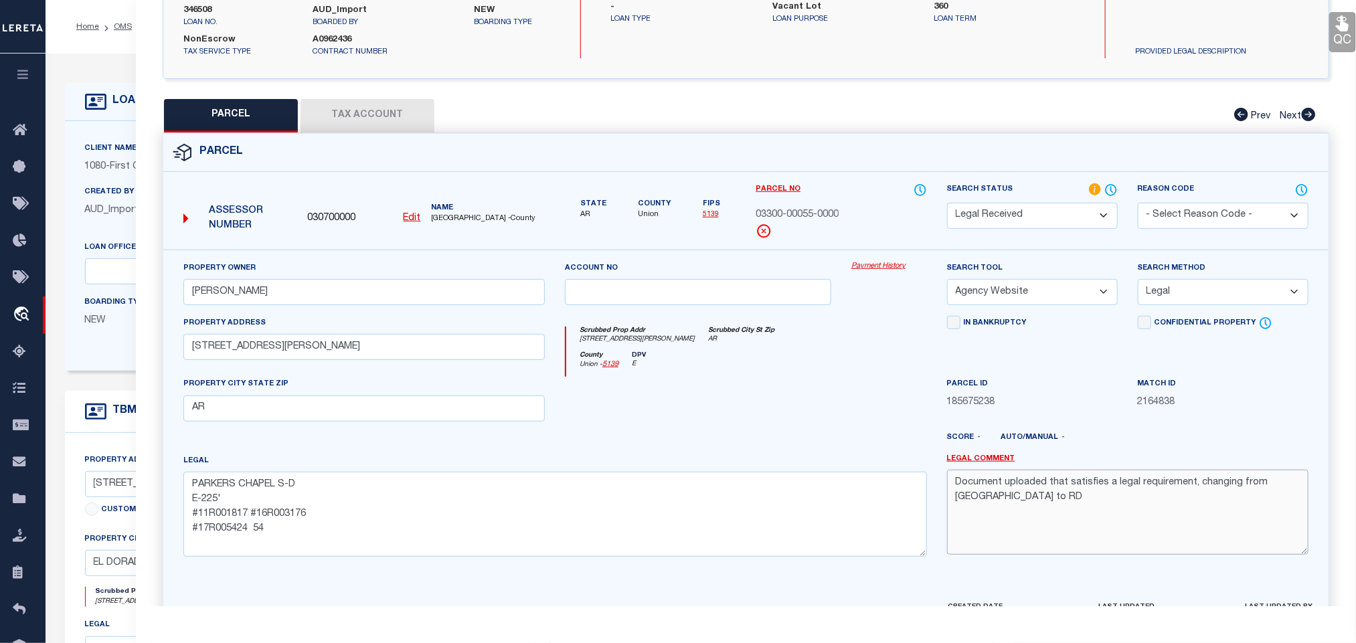
click at [1169, 504] on textarea "Document uploaded that satisfies a legal requirement, changing from [GEOGRAPHIC…" at bounding box center [1127, 512] width 361 height 84
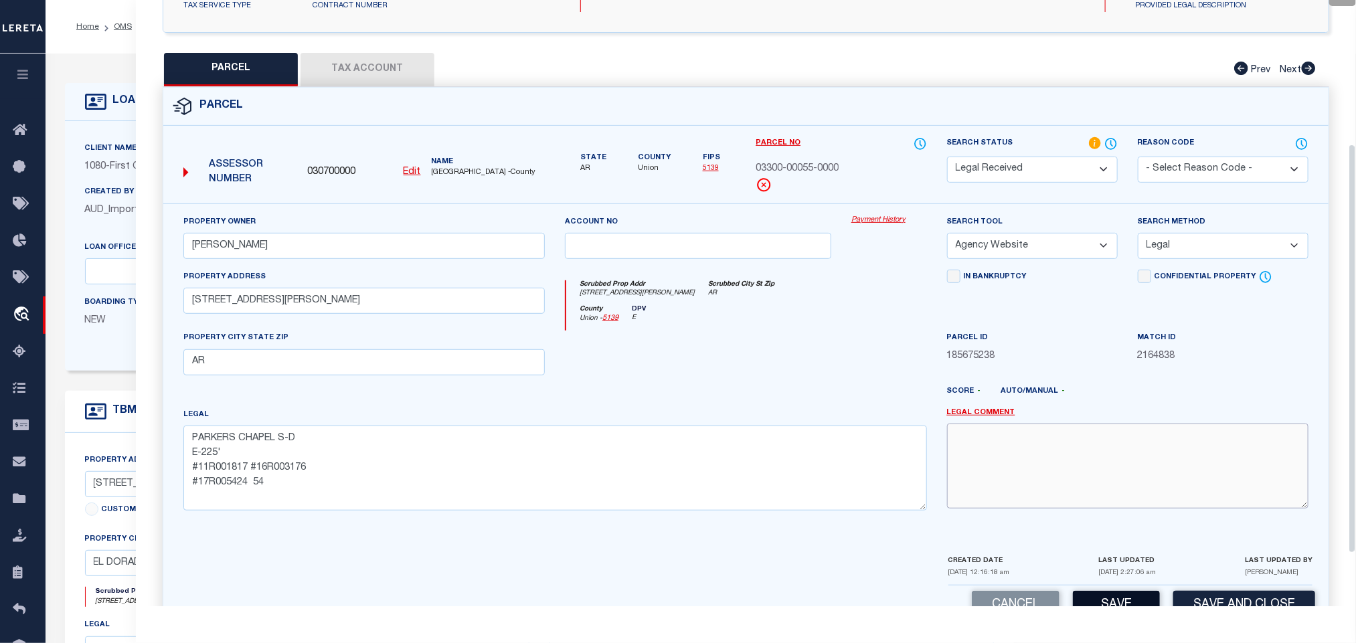
scroll to position [291, 0]
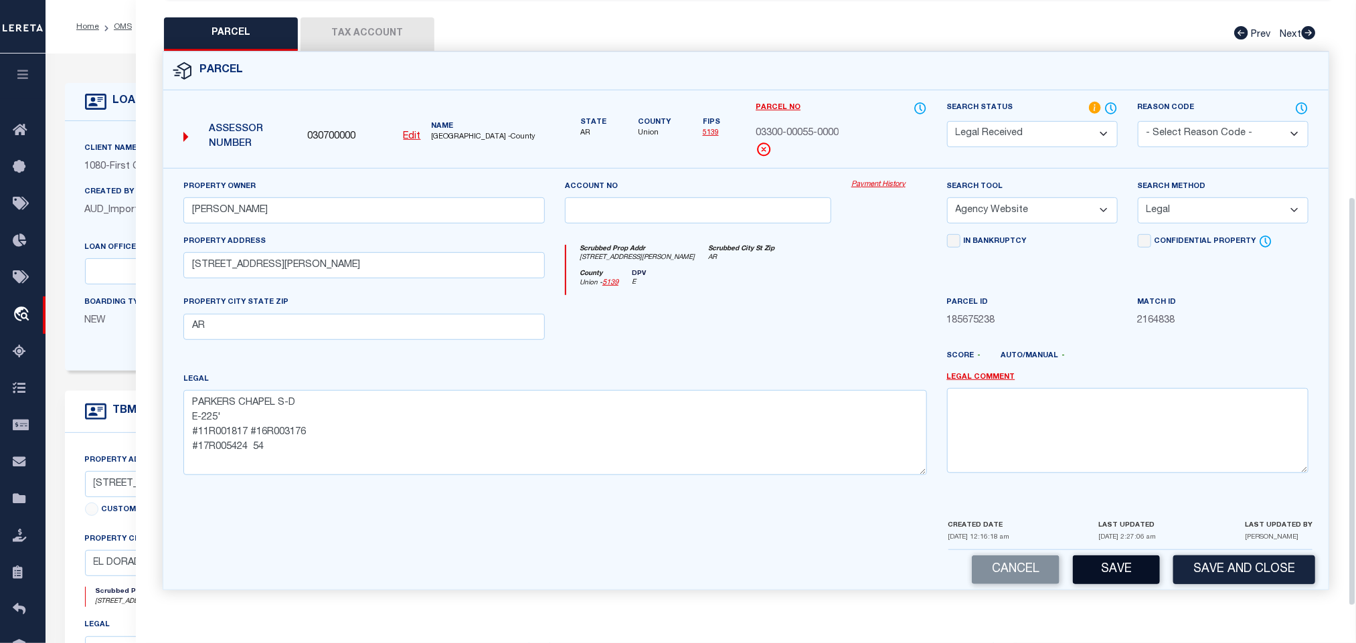
click at [1097, 564] on button "Save" at bounding box center [1116, 569] width 87 height 29
click at [371, 28] on button "Tax Account" at bounding box center [367, 33] width 134 height 33
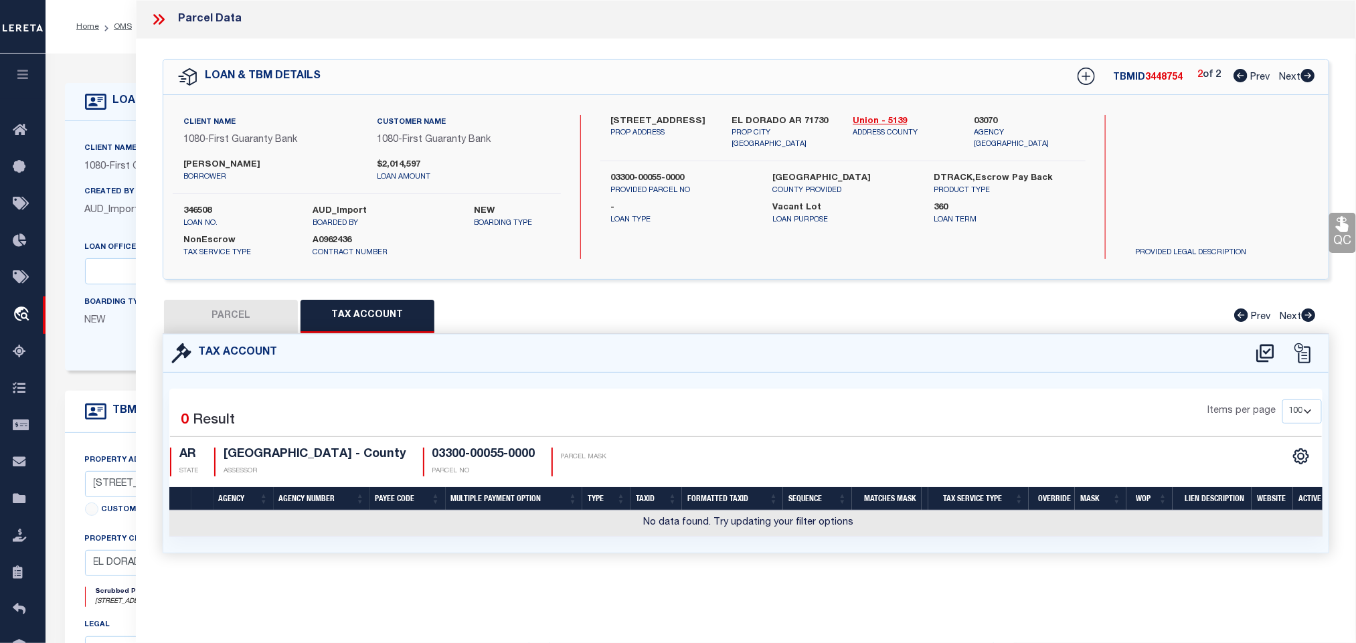
scroll to position [0, 0]
click at [1265, 354] on icon at bounding box center [1264, 353] width 17 height 18
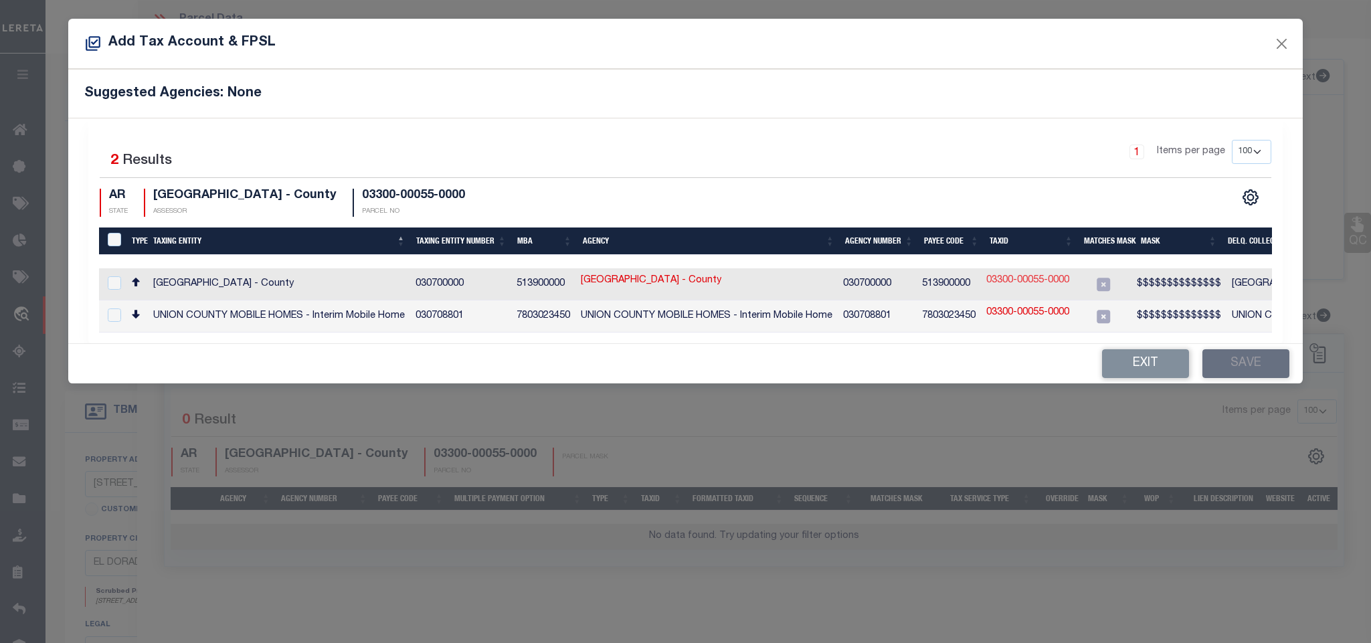
click at [1016, 279] on link "03300-00055-0000" at bounding box center [1027, 281] width 83 height 15
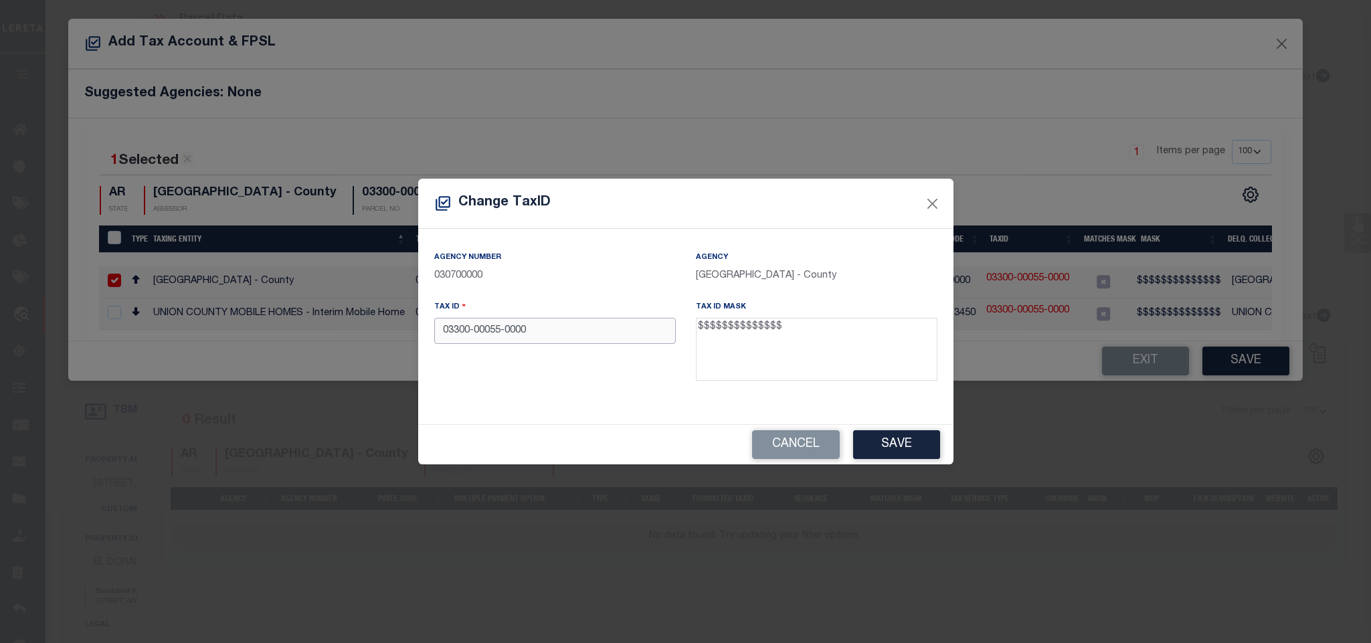
click at [606, 334] on input "03300-00055-0000" at bounding box center [555, 331] width 242 height 26
click at [917, 436] on button "Save" at bounding box center [896, 444] width 87 height 29
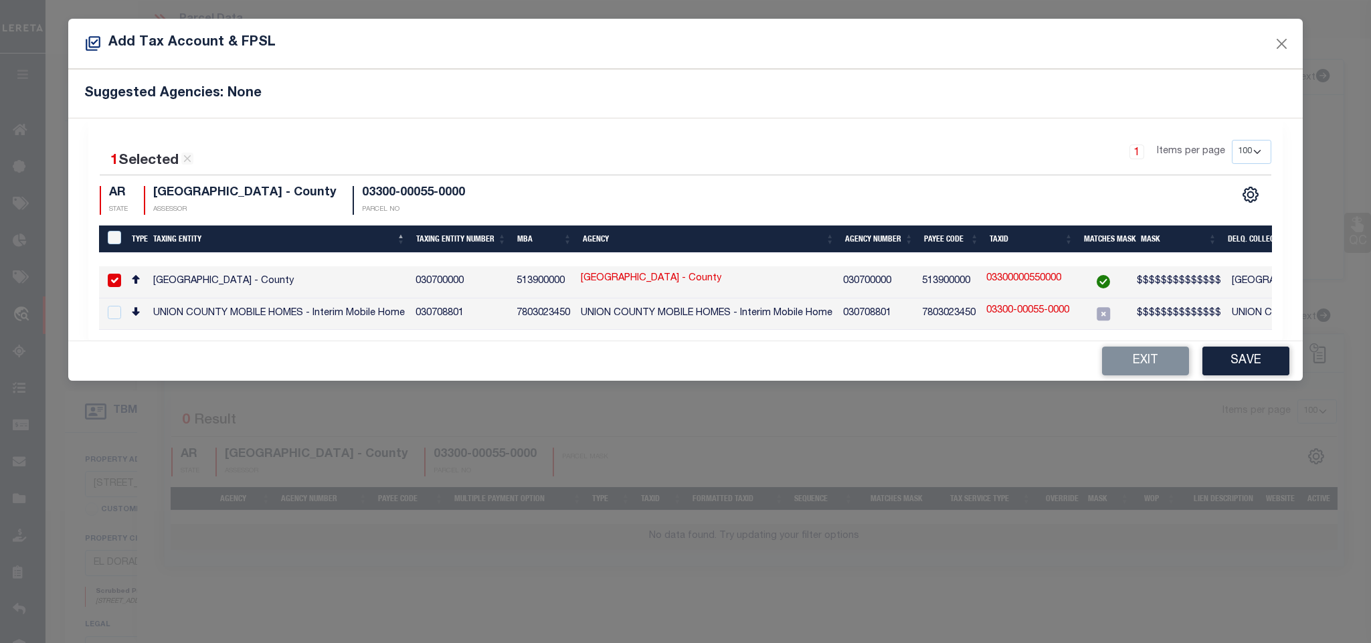
click at [1240, 367] on button "Save" at bounding box center [1245, 361] width 87 height 29
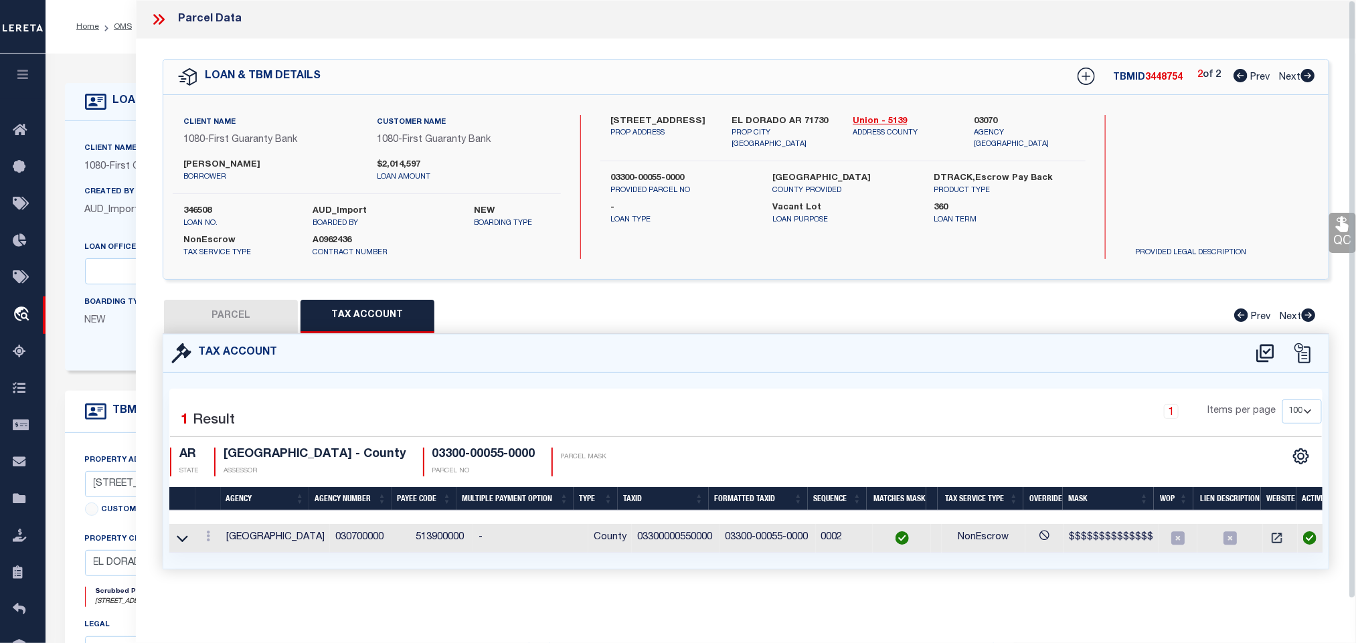
click at [259, 312] on button "PARCEL" at bounding box center [231, 316] width 134 height 33
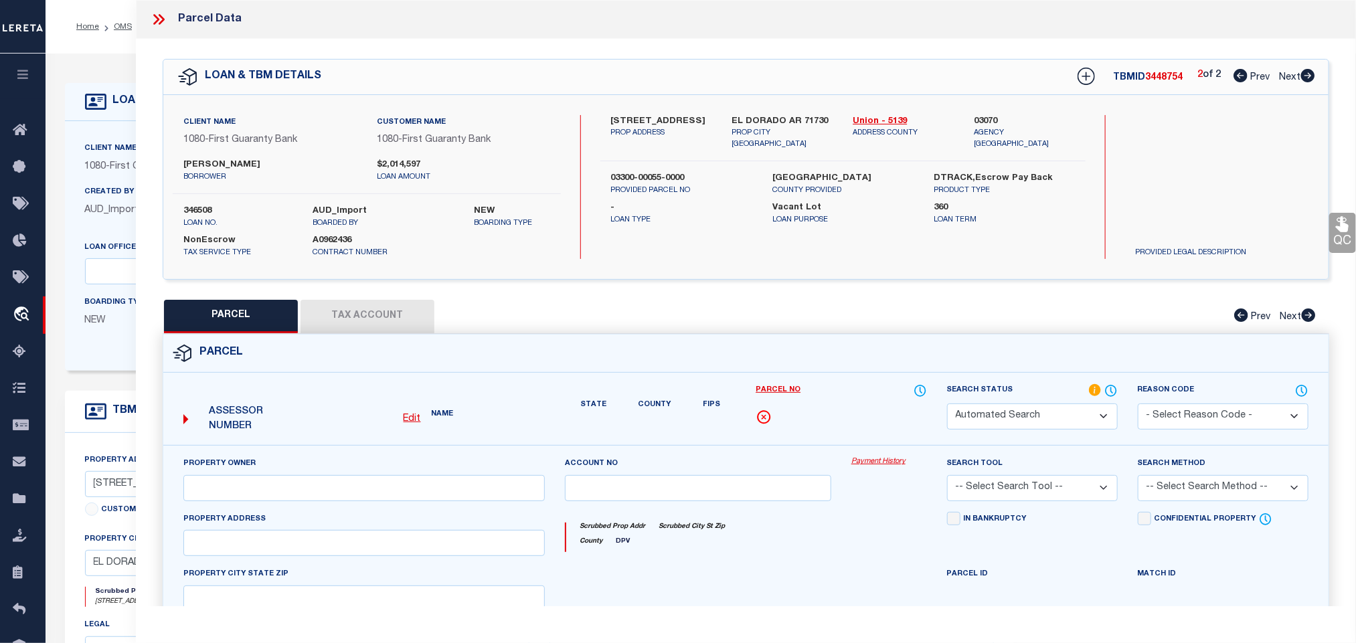
click at [984, 412] on select "Automated Search Bad Parcel Complete Duplicate Parcel High Dollar Reporting In …" at bounding box center [1032, 416] width 171 height 26
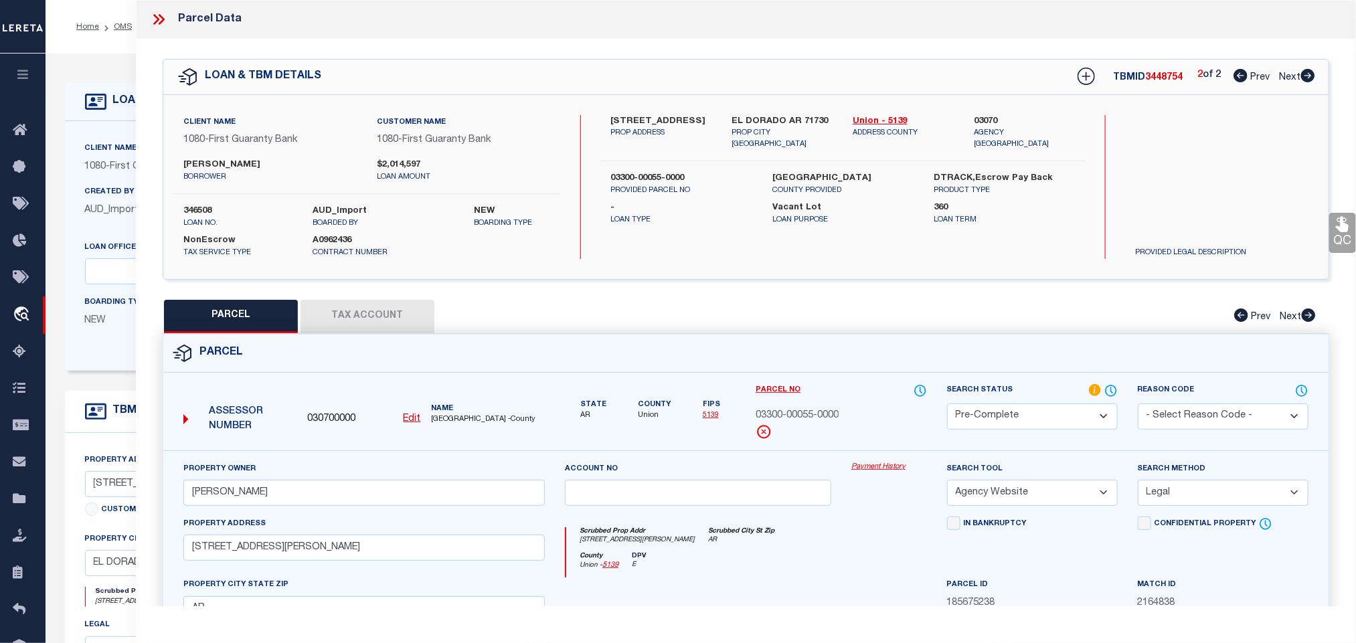
click at [947, 405] on select "Automated Search Bad Parcel Complete Duplicate Parcel High Dollar Reporting In …" at bounding box center [1032, 416] width 171 height 26
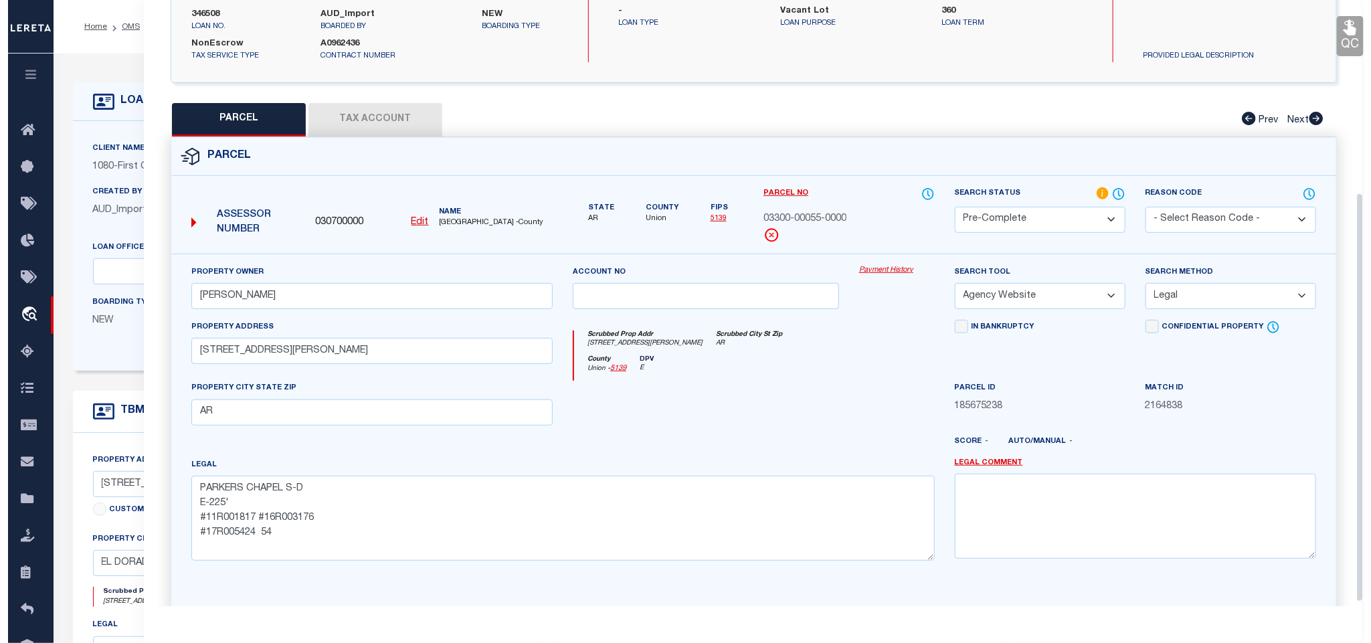
scroll to position [291, 0]
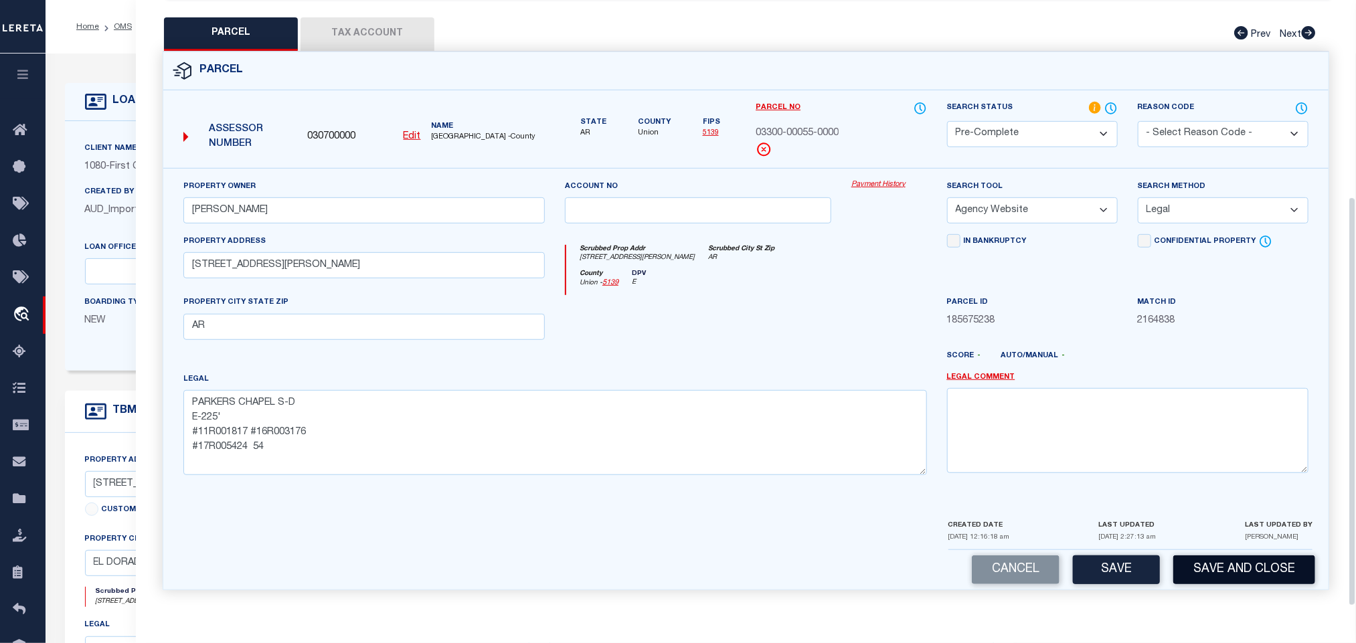
click at [1203, 560] on button "Save and Close" at bounding box center [1244, 569] width 142 height 29
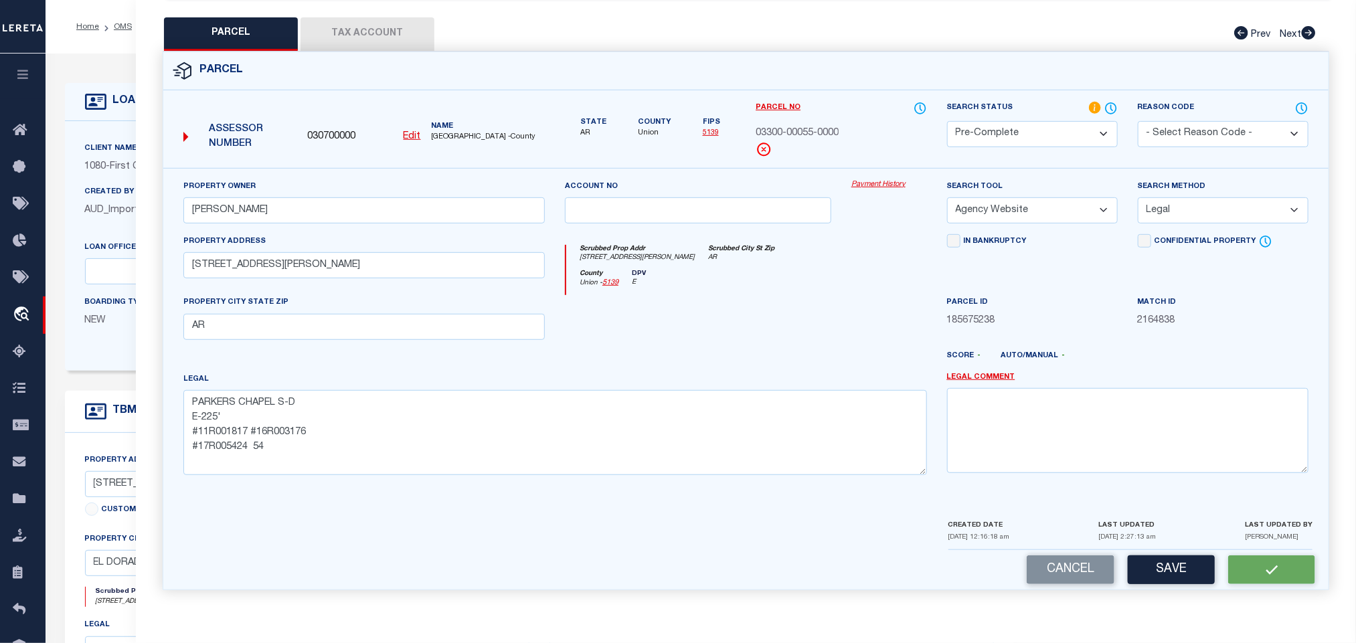
click at [331, 141] on div "Assessor Number 030700000 Edit Name [GEOGRAPHIC_DATA] -County" at bounding box center [364, 132] width 372 height 52
click at [332, 130] on span "030700000" at bounding box center [331, 137] width 48 height 15
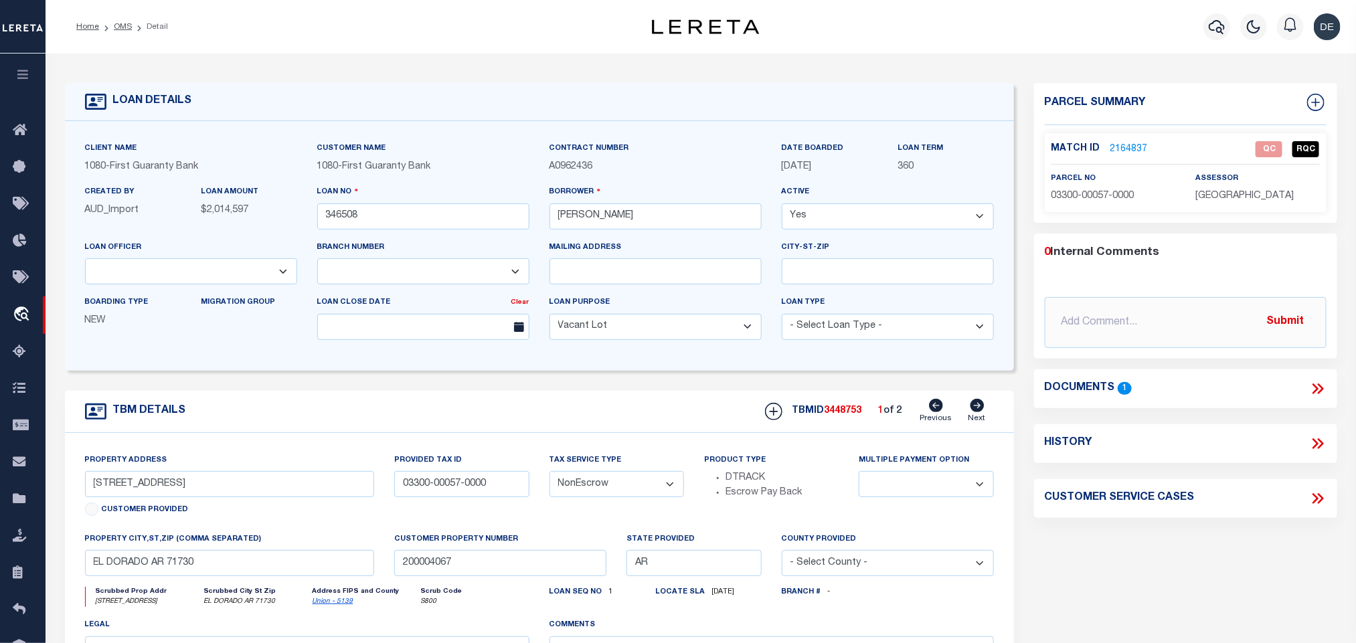
click at [978, 412] on icon at bounding box center [977, 405] width 14 height 13
click at [1315, 103] on icon at bounding box center [1315, 102] width 9 height 9
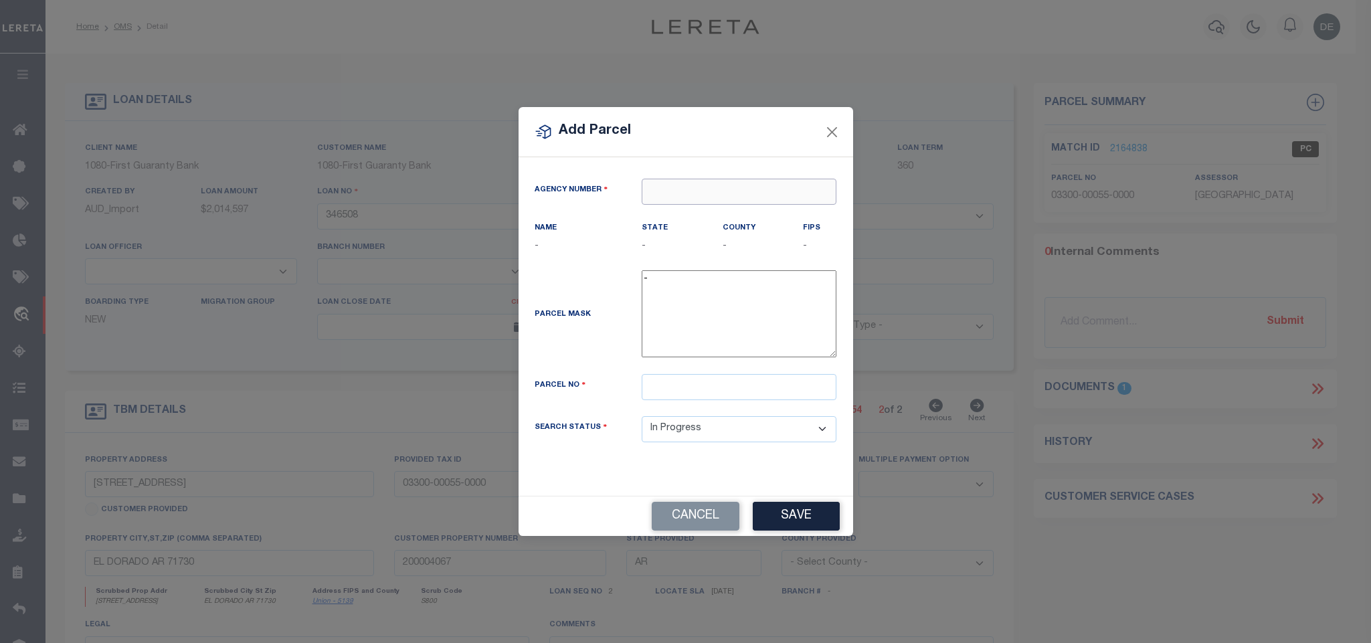
click at [757, 191] on input "text" at bounding box center [739, 192] width 195 height 26
paste input "030700000"
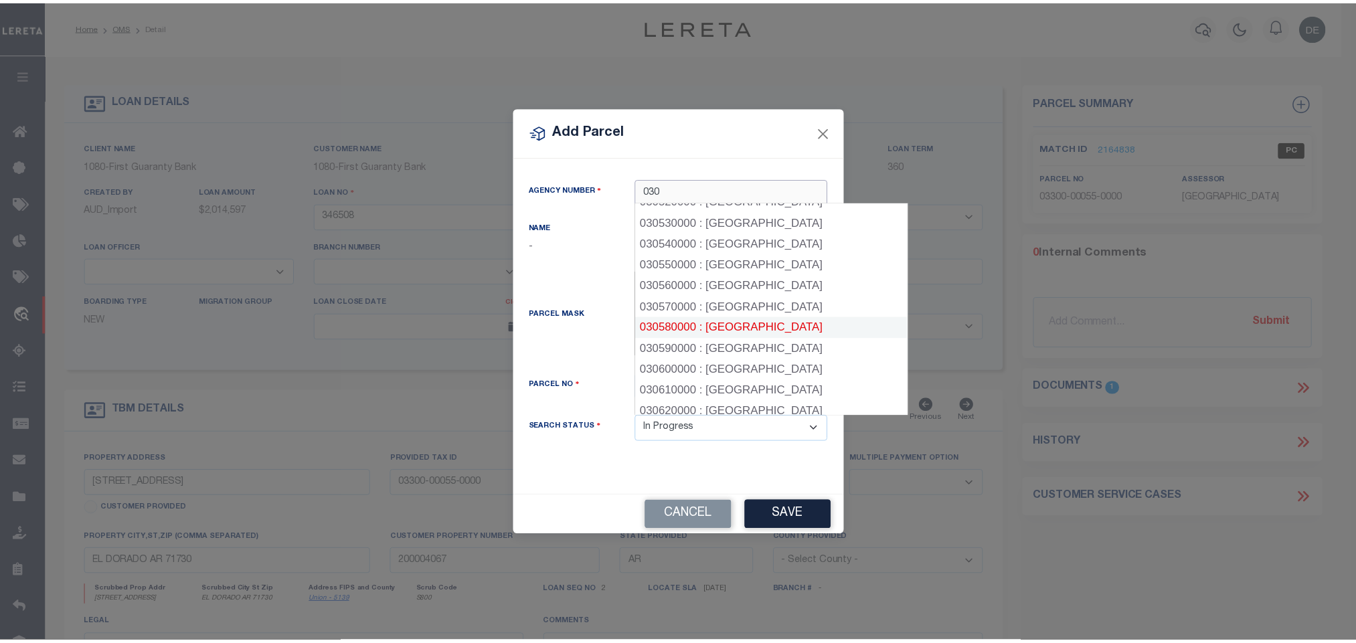
scroll to position [1004, 0]
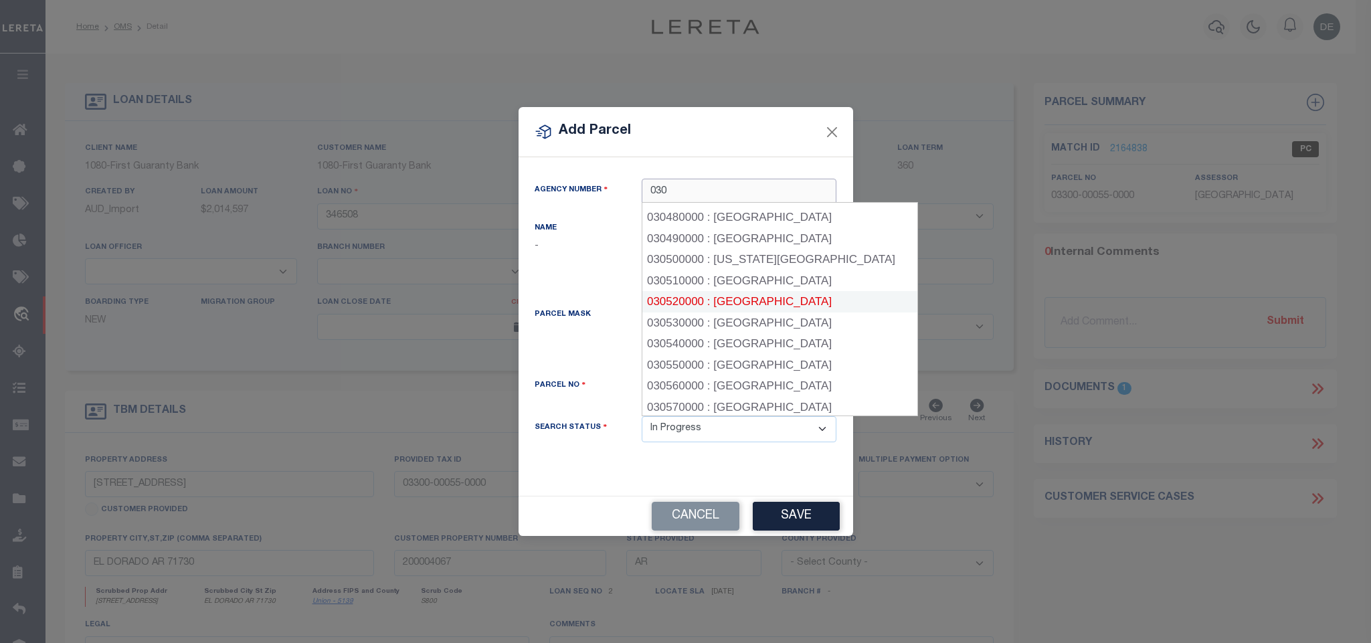
click at [773, 291] on div "030520000 : [GEOGRAPHIC_DATA]" at bounding box center [779, 301] width 275 height 21
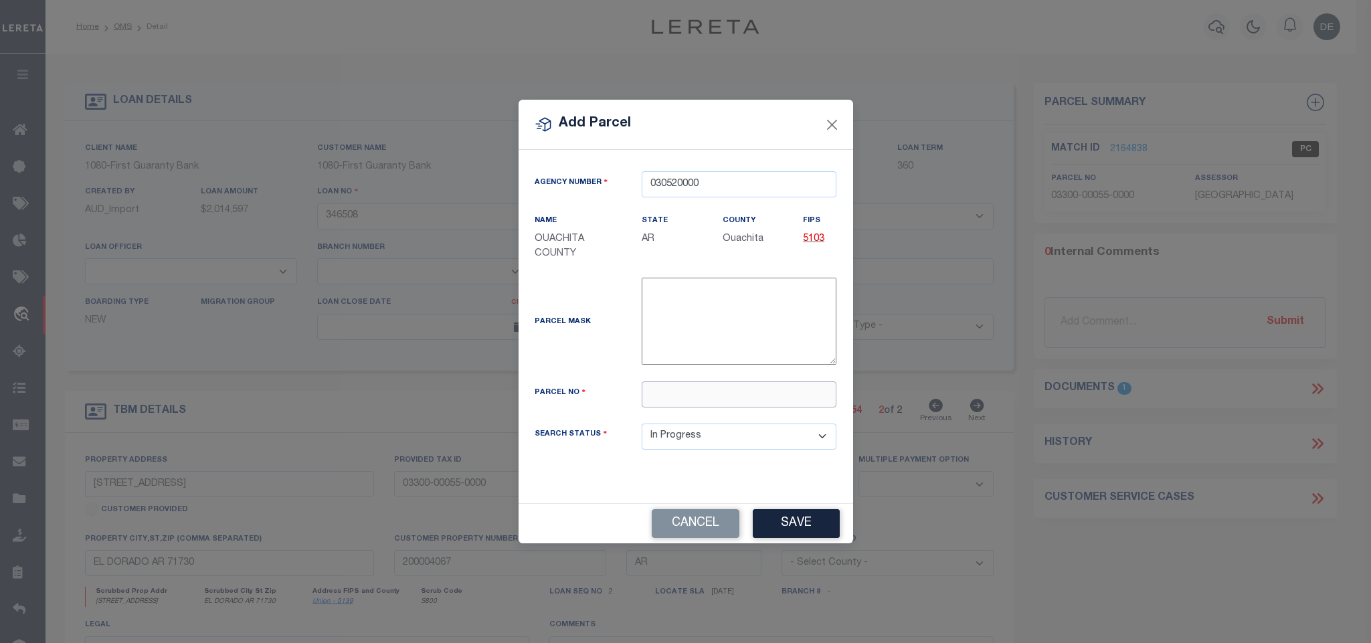
click at [731, 401] on input "text" at bounding box center [739, 394] width 195 height 26
paste input "355-00010-000C"
click at [812, 535] on button "Save" at bounding box center [796, 523] width 87 height 29
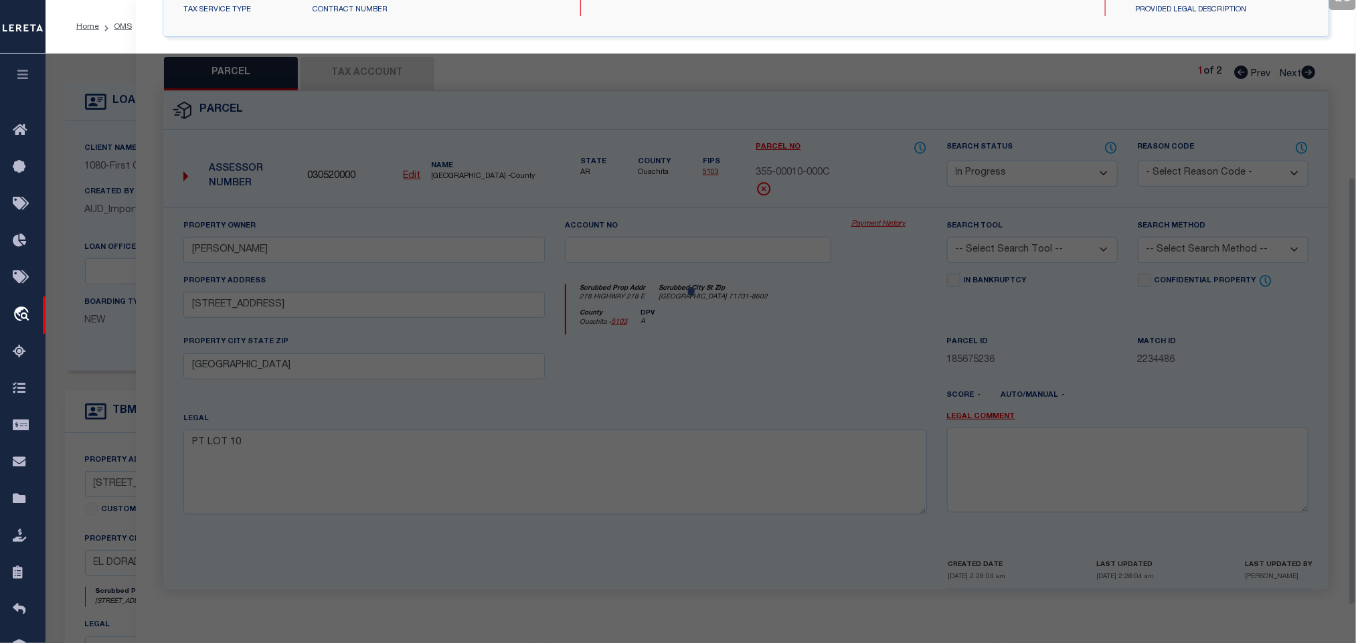
scroll to position [251, 0]
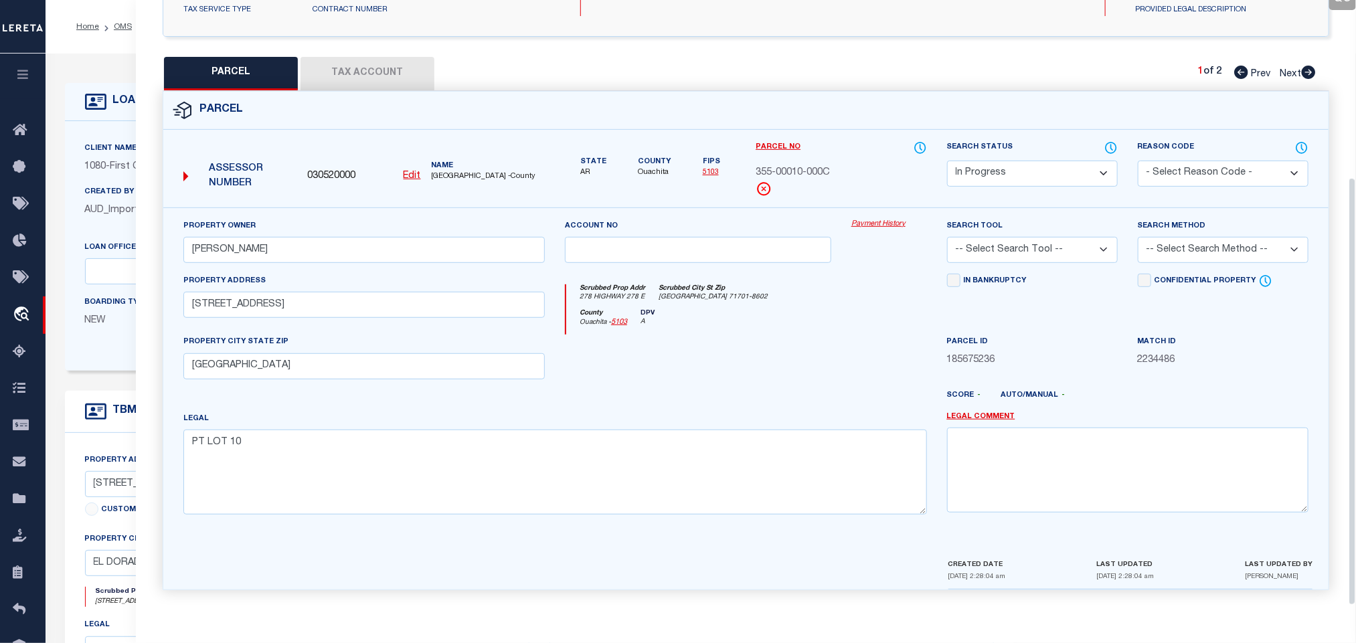
drag, startPoint x: 1042, startPoint y: 247, endPoint x: 1042, endPoint y: 259, distance: 12.1
click at [1042, 247] on select "-- Select Search Tool -- 3rd Party Website Agency File Agency Website ATLS CNV-…" at bounding box center [1032, 250] width 171 height 26
click at [947, 237] on select "-- Select Search Tool -- 3rd Party Website Agency File Agency Website ATLS CNV-…" at bounding box center [1032, 250] width 171 height 26
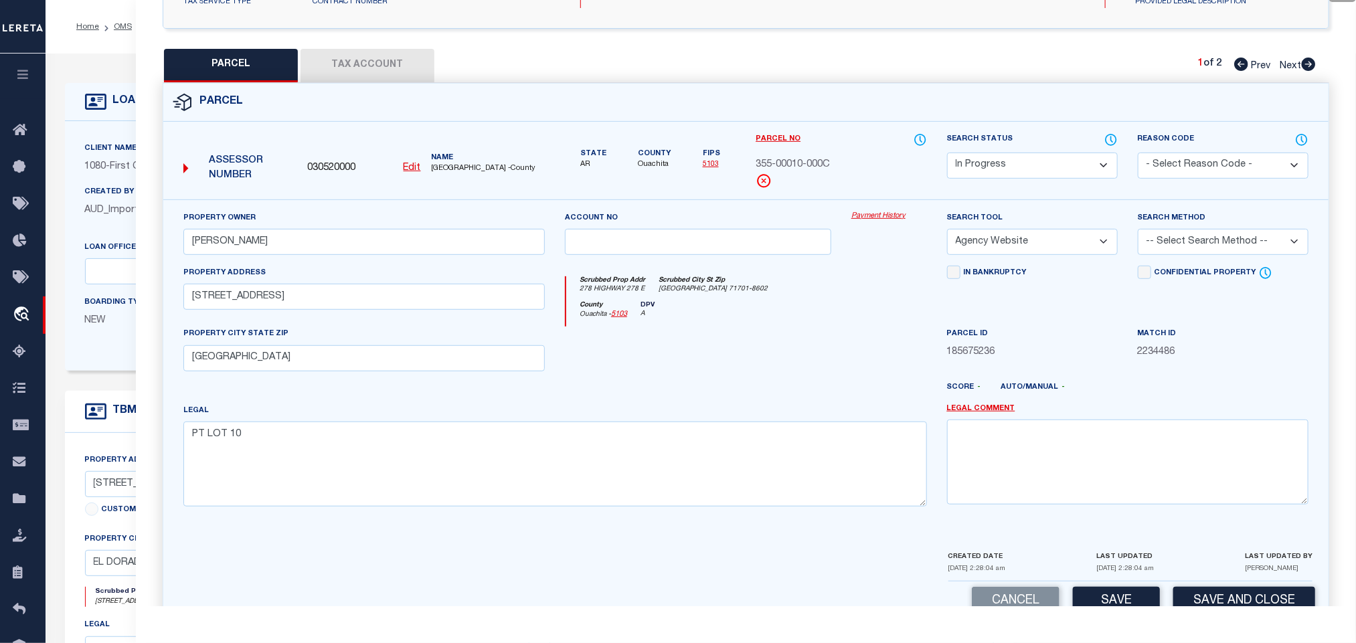
drag, startPoint x: 1206, startPoint y: 250, endPoint x: 1206, endPoint y: 259, distance: 9.4
click at [1206, 250] on select "-- Select Search Method -- Property Address Legal Liability Info Provided" at bounding box center [1222, 242] width 171 height 26
click at [1137, 233] on select "-- Select Search Method -- Property Address Legal Liability Info Provided" at bounding box center [1222, 242] width 171 height 26
click at [1151, 598] on button "Save" at bounding box center [1116, 601] width 87 height 29
click at [388, 62] on button "Tax Account" at bounding box center [367, 65] width 134 height 33
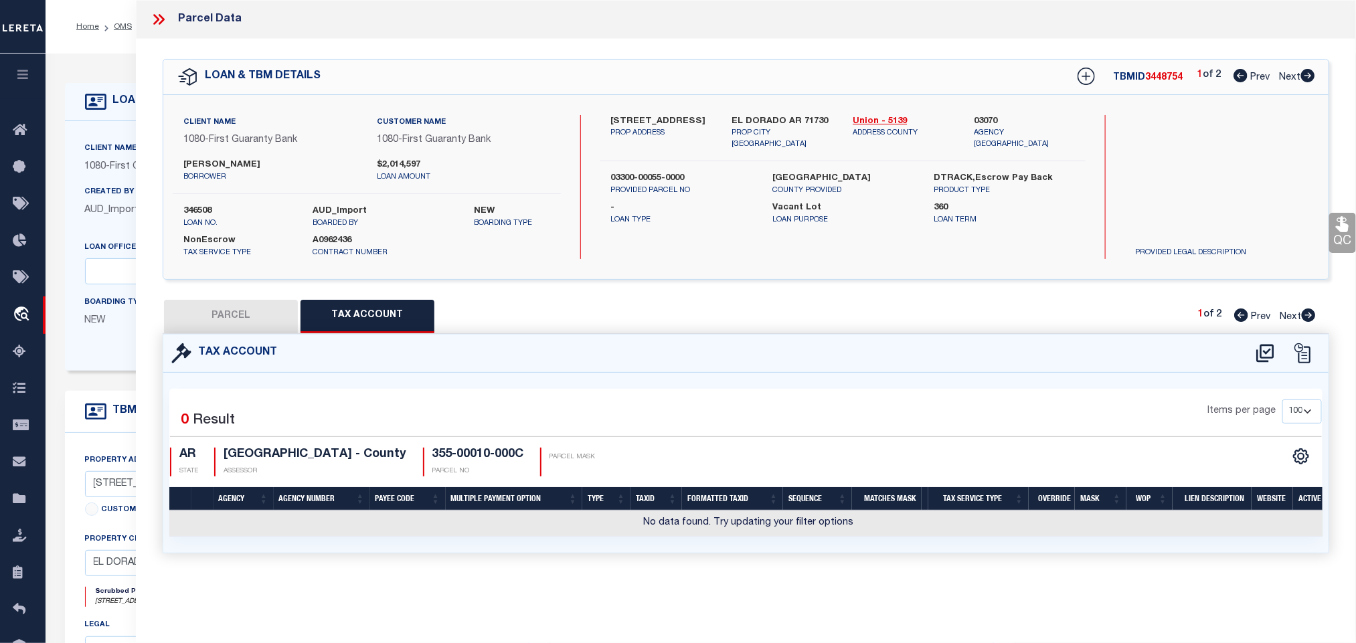
scroll to position [0, 0]
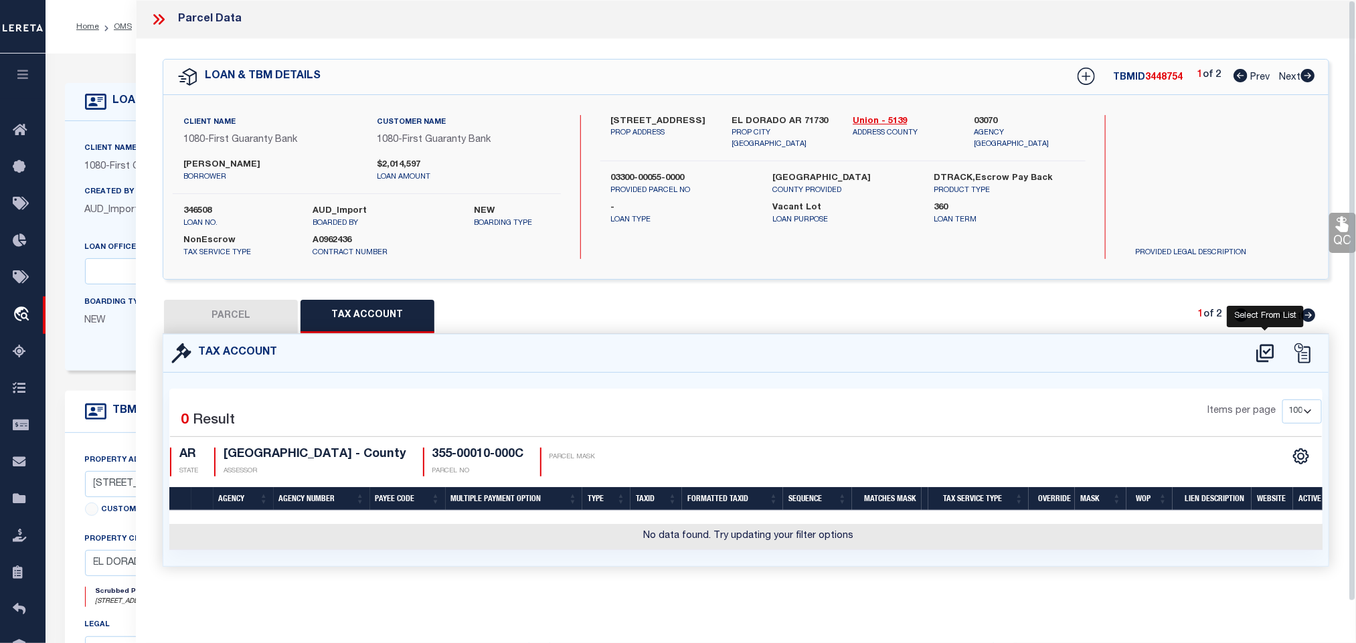
click at [1263, 357] on icon at bounding box center [1265, 353] width 22 height 21
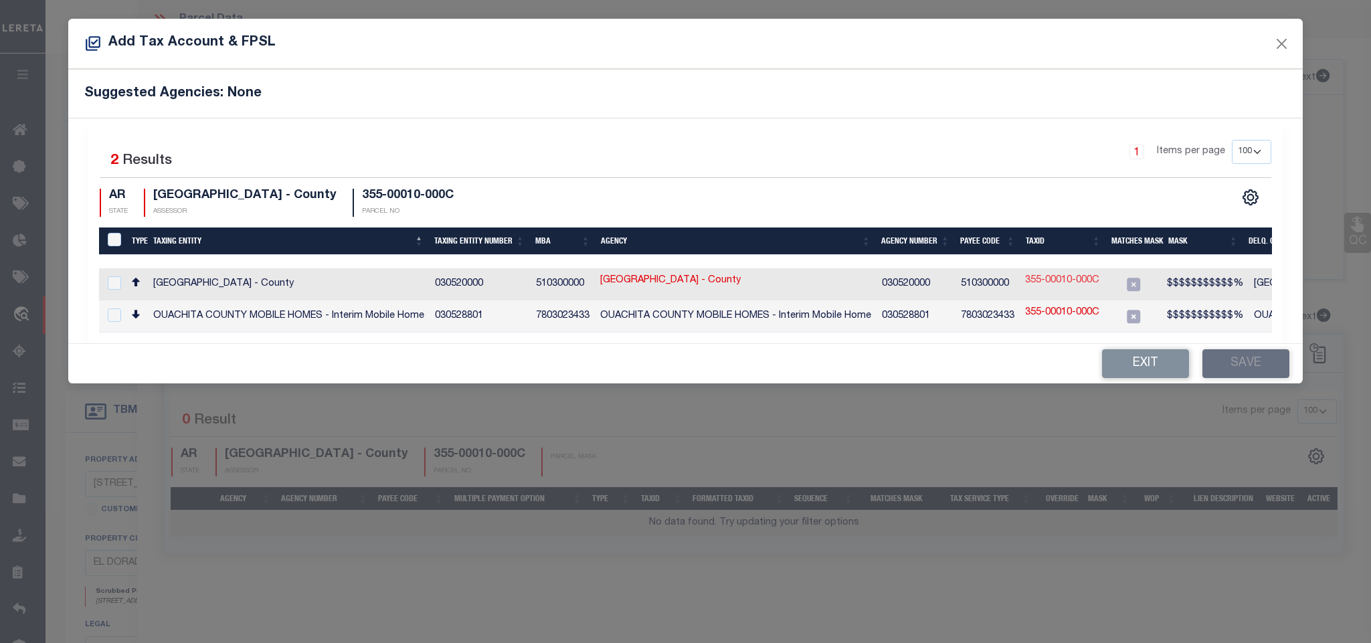
click at [1070, 278] on link "355-00010-000C" at bounding box center [1062, 281] width 74 height 15
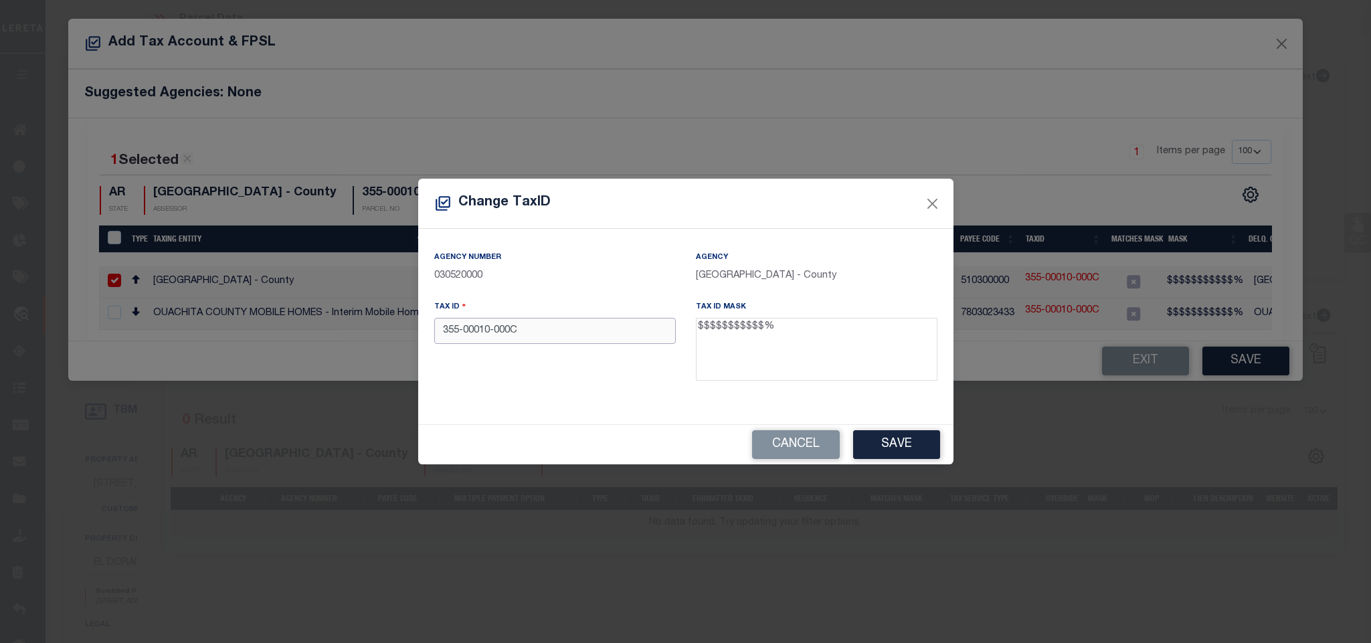
click at [607, 332] on input "355-00010-000C" at bounding box center [555, 331] width 242 height 26
click at [866, 436] on button "Save" at bounding box center [896, 444] width 87 height 29
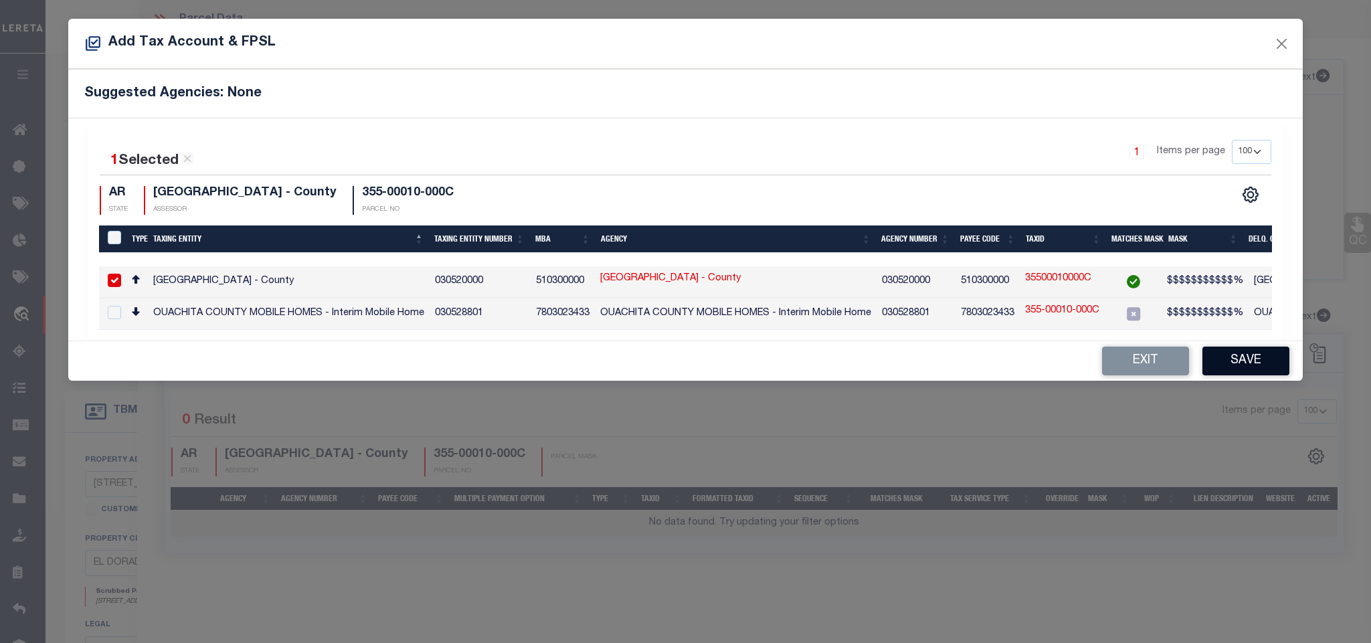
click at [1227, 364] on button "Save" at bounding box center [1245, 361] width 87 height 29
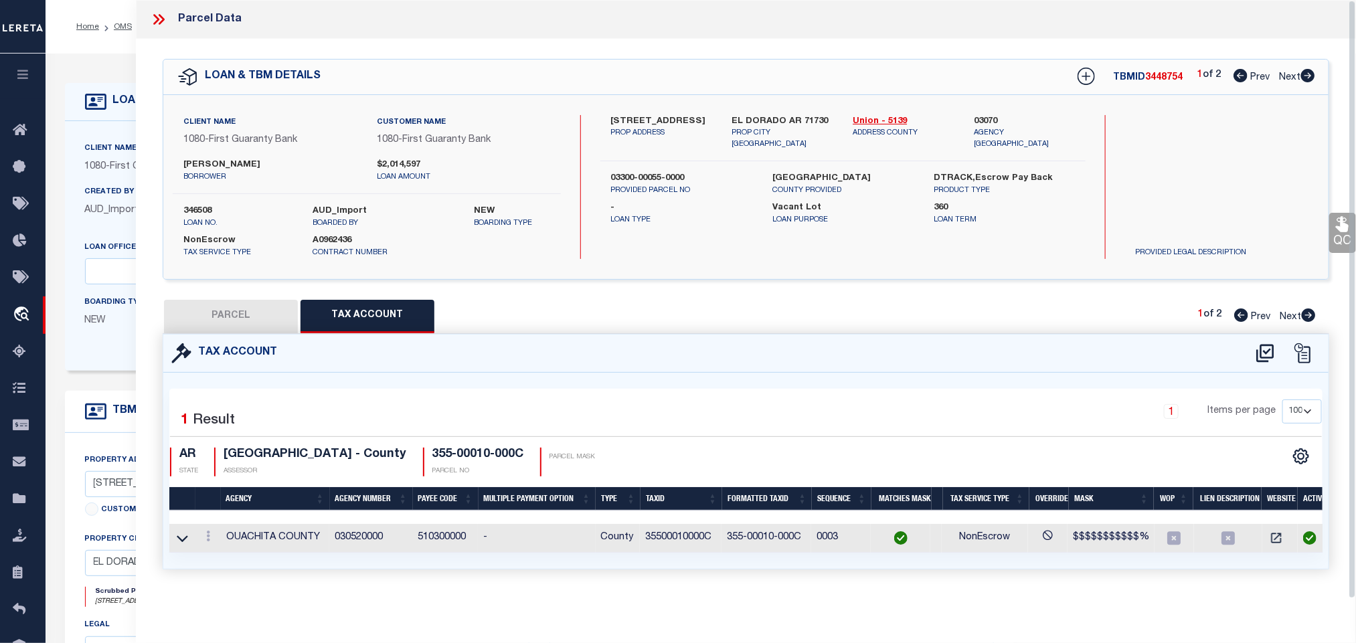
click at [254, 317] on button "PARCEL" at bounding box center [231, 316] width 134 height 33
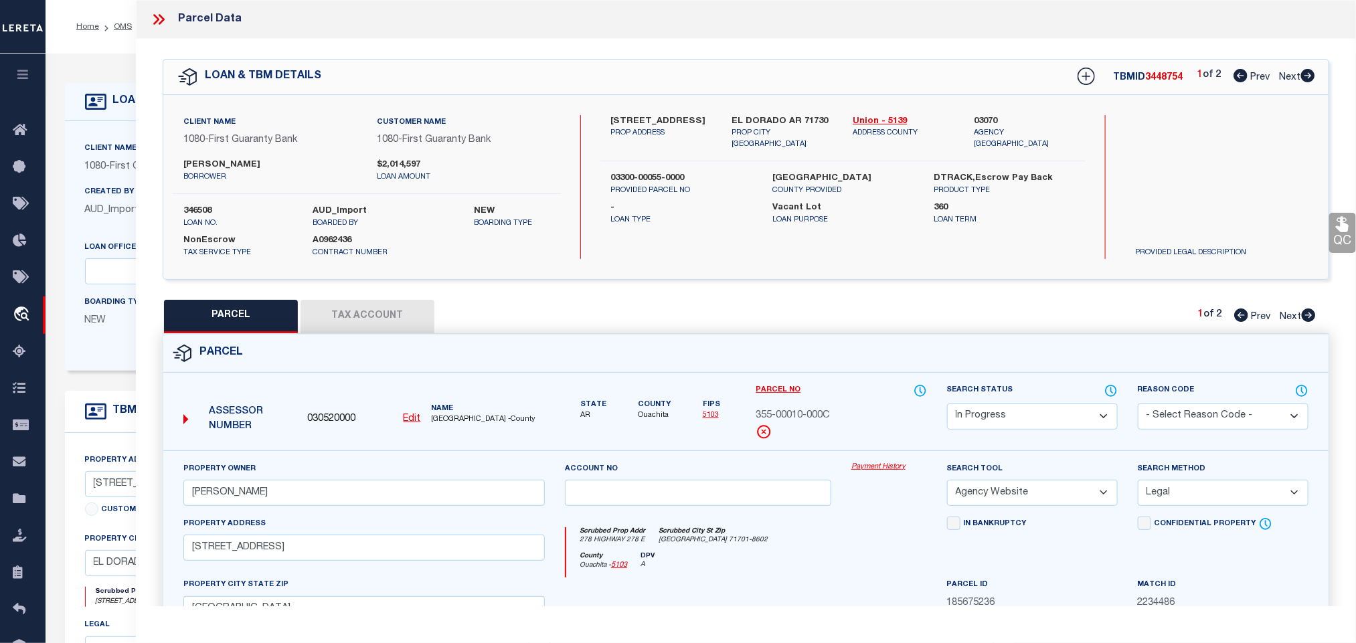
click at [996, 422] on select "Automated Search Bad Parcel Complete Duplicate Parcel High Dollar Reporting In …" at bounding box center [1032, 416] width 171 height 26
click at [947, 405] on select "Automated Search Bad Parcel Complete Duplicate Parcel High Dollar Reporting In …" at bounding box center [1032, 416] width 171 height 26
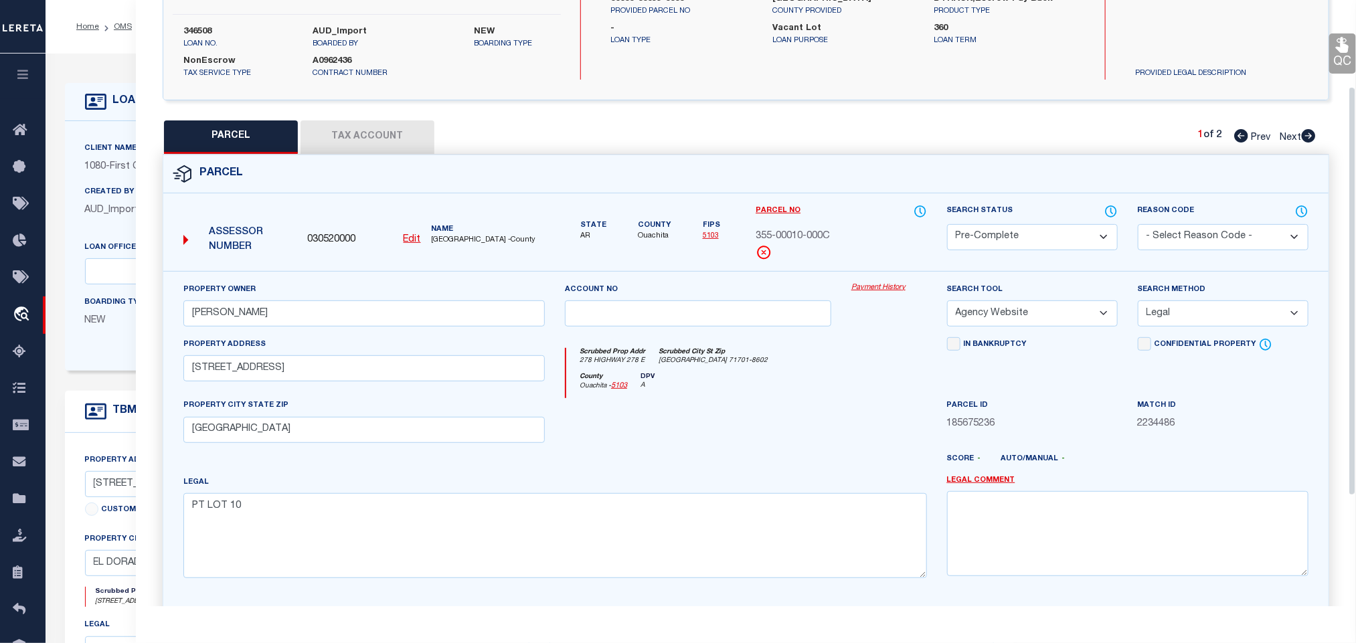
scroll to position [291, 0]
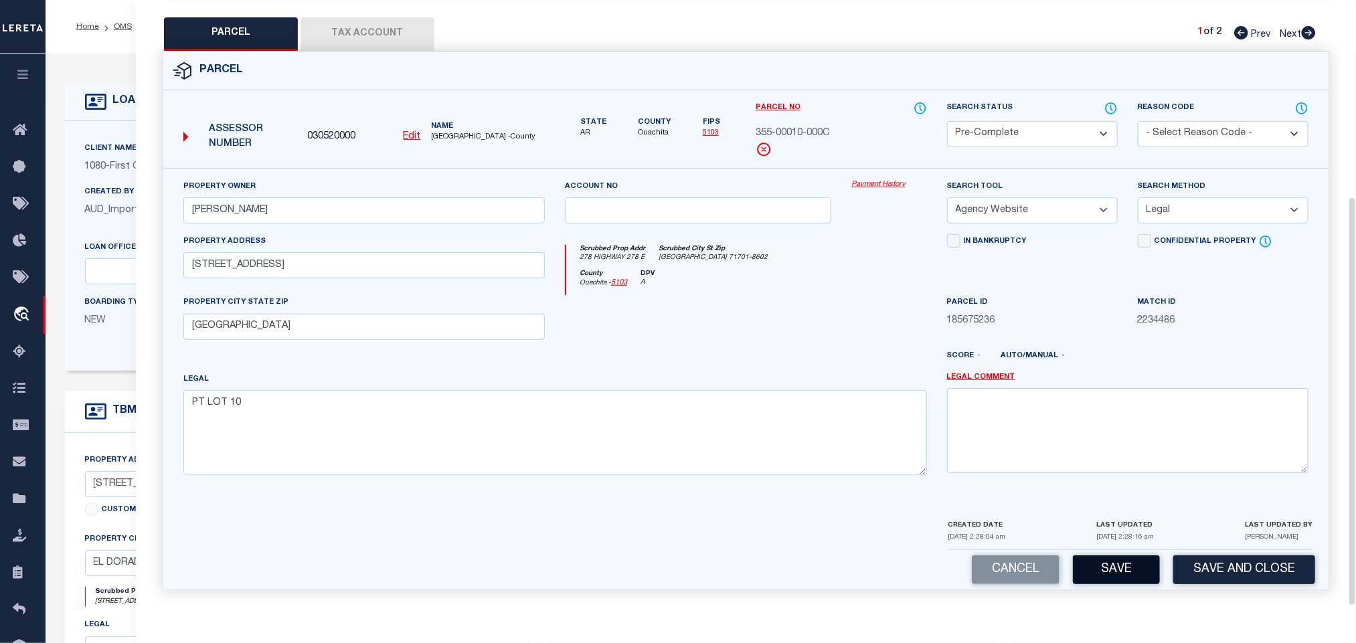
click at [1107, 572] on button "Save" at bounding box center [1116, 569] width 87 height 29
click at [347, 121] on div "Assessor Number 030520000 Edit Name [GEOGRAPHIC_DATA] -County" at bounding box center [364, 132] width 372 height 52
click at [103, 134] on div "Client Name 1080 - First Guaranty Bank Customer Name 1080 - First Guaranty Bank" at bounding box center [539, 246] width 949 height 250
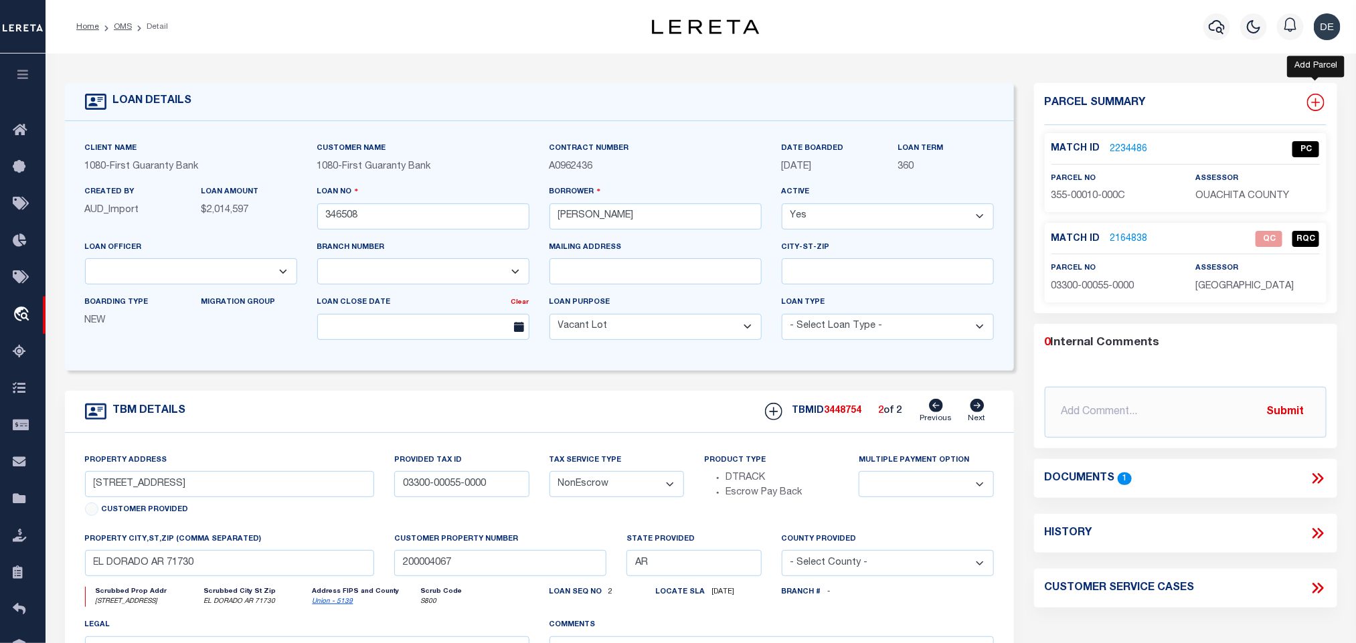
click at [1309, 102] on icon at bounding box center [1315, 102] width 17 height 17
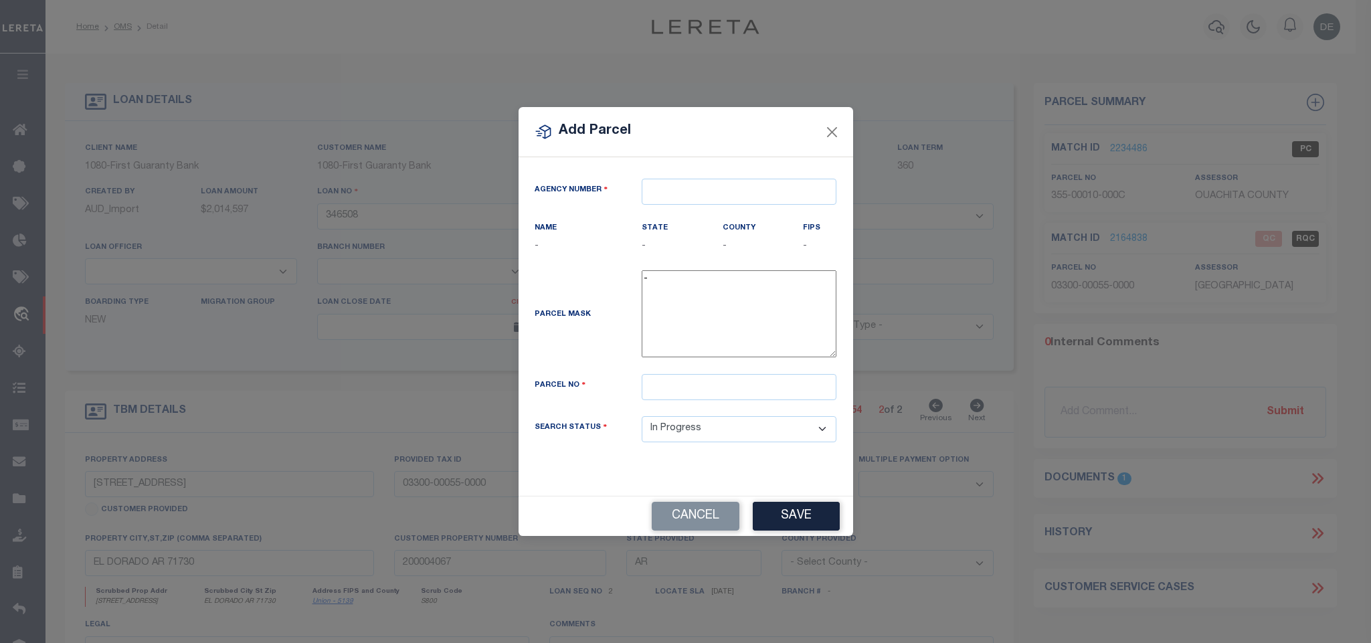
click at [761, 171] on div "Agency Number Name - State -" at bounding box center [686, 326] width 335 height 339
click at [759, 187] on input "text" at bounding box center [739, 192] width 195 height 26
paste input "030520000"
drag, startPoint x: 676, startPoint y: 193, endPoint x: 751, endPoint y: 209, distance: 75.8
click at [751, 209] on div "Agency Number 030520000" at bounding box center [686, 200] width 323 height 42
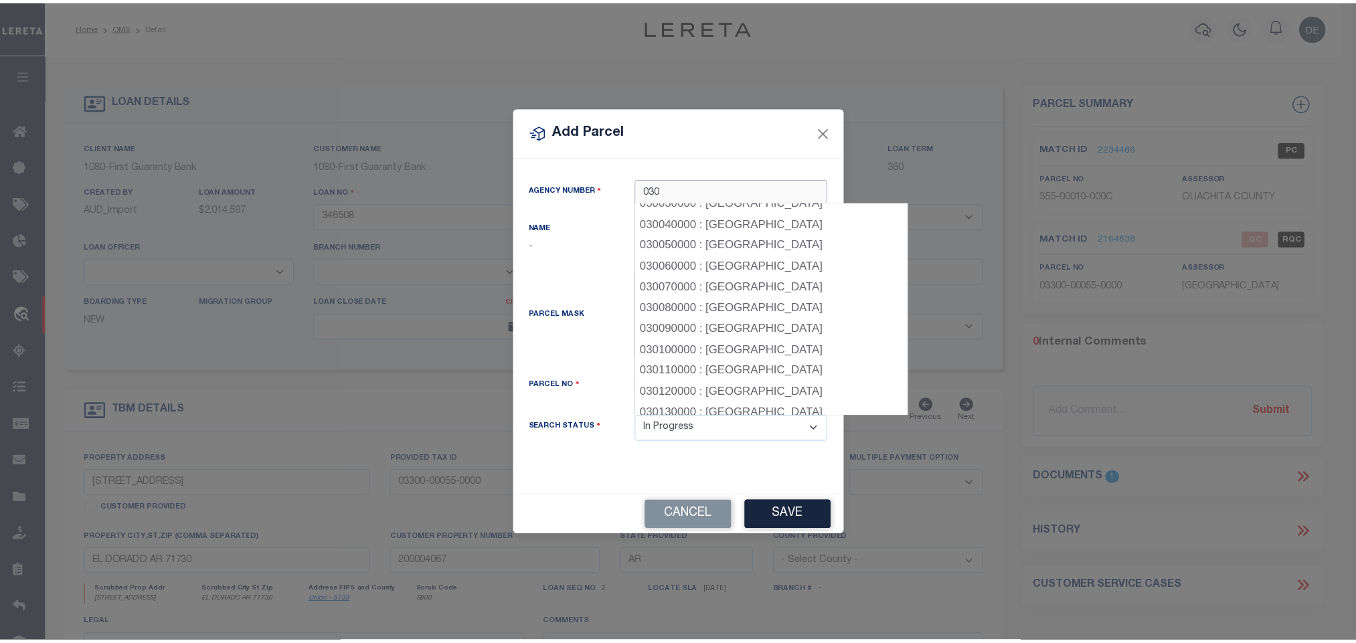
scroll to position [104, 0]
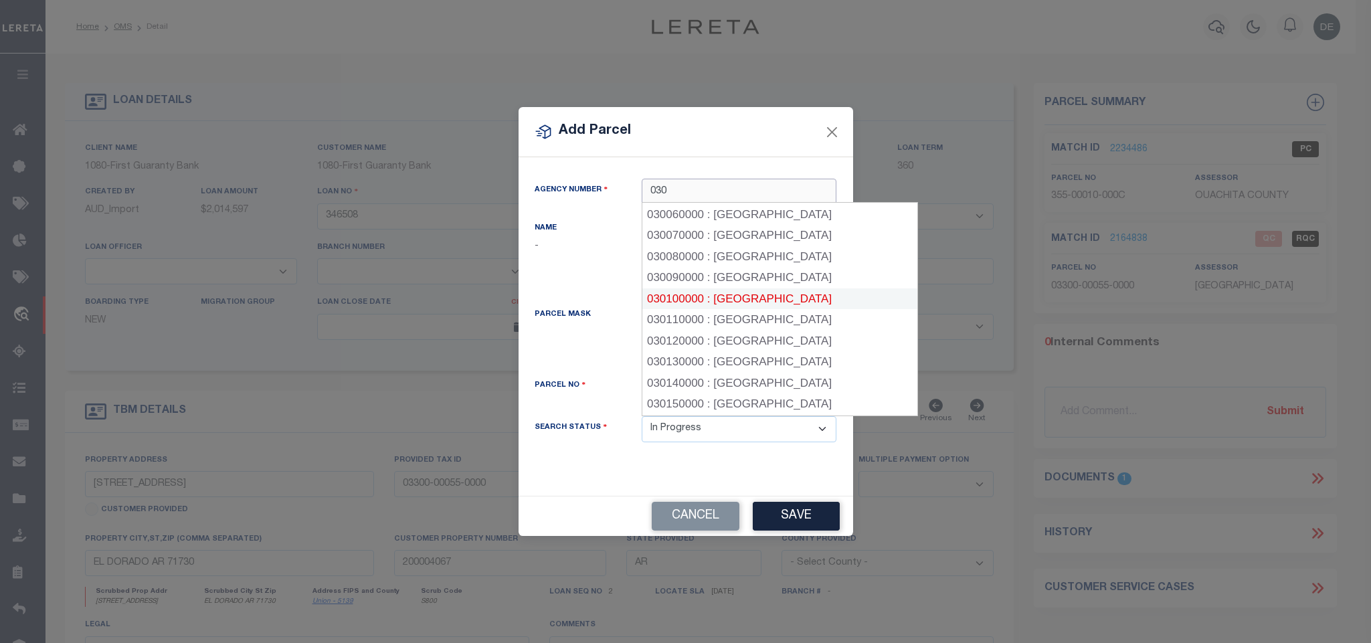
click at [781, 294] on div "030100000 : [GEOGRAPHIC_DATA]" at bounding box center [779, 298] width 275 height 21
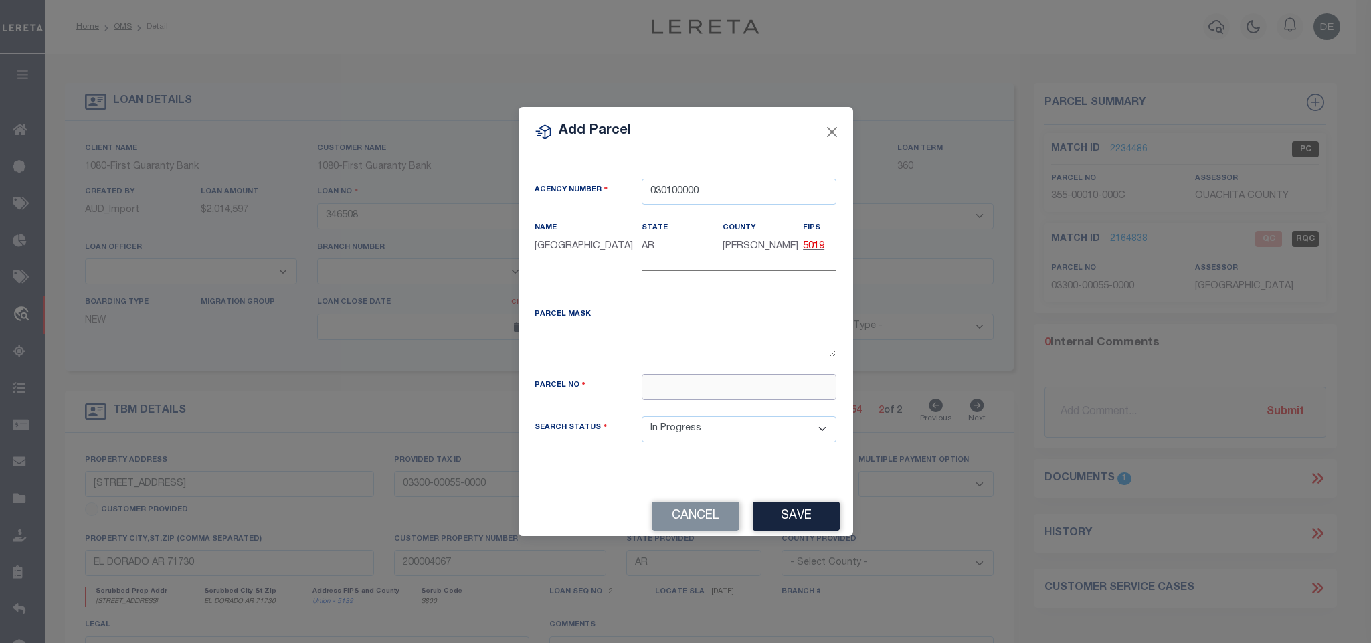
click at [757, 395] on input "text" at bounding box center [739, 387] width 195 height 26
paste input "8600150002"
click at [779, 525] on button "Save" at bounding box center [796, 516] width 87 height 29
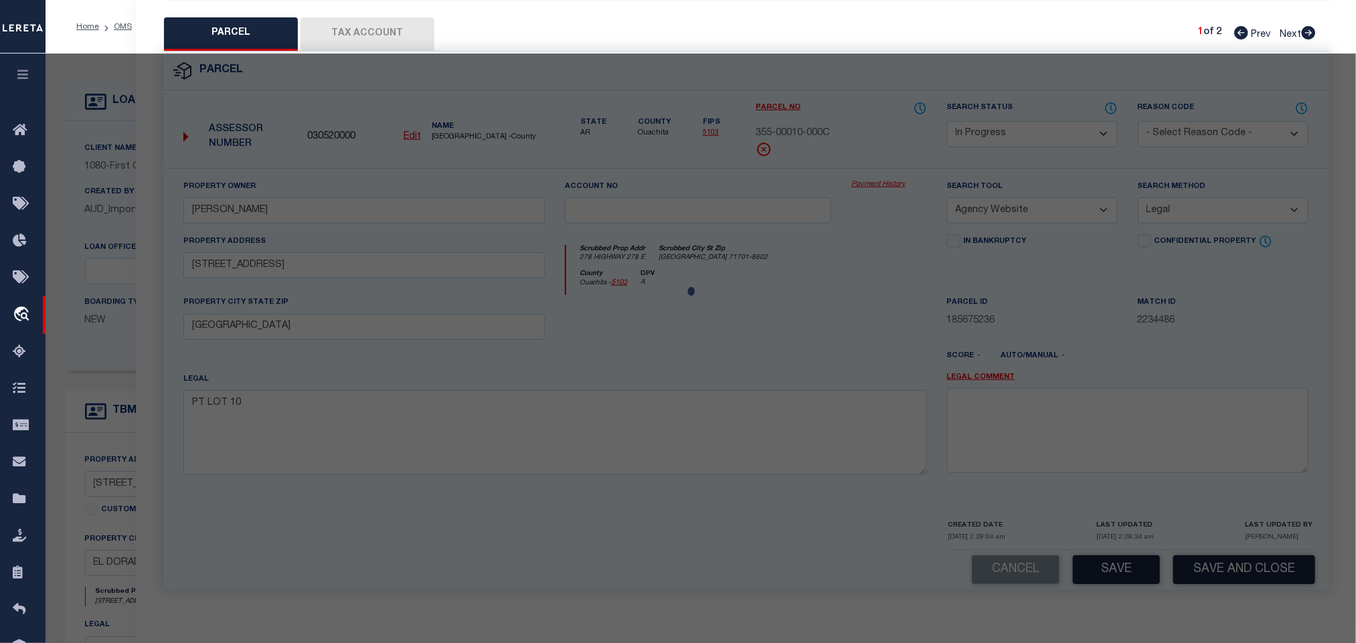
scroll to position [251, 0]
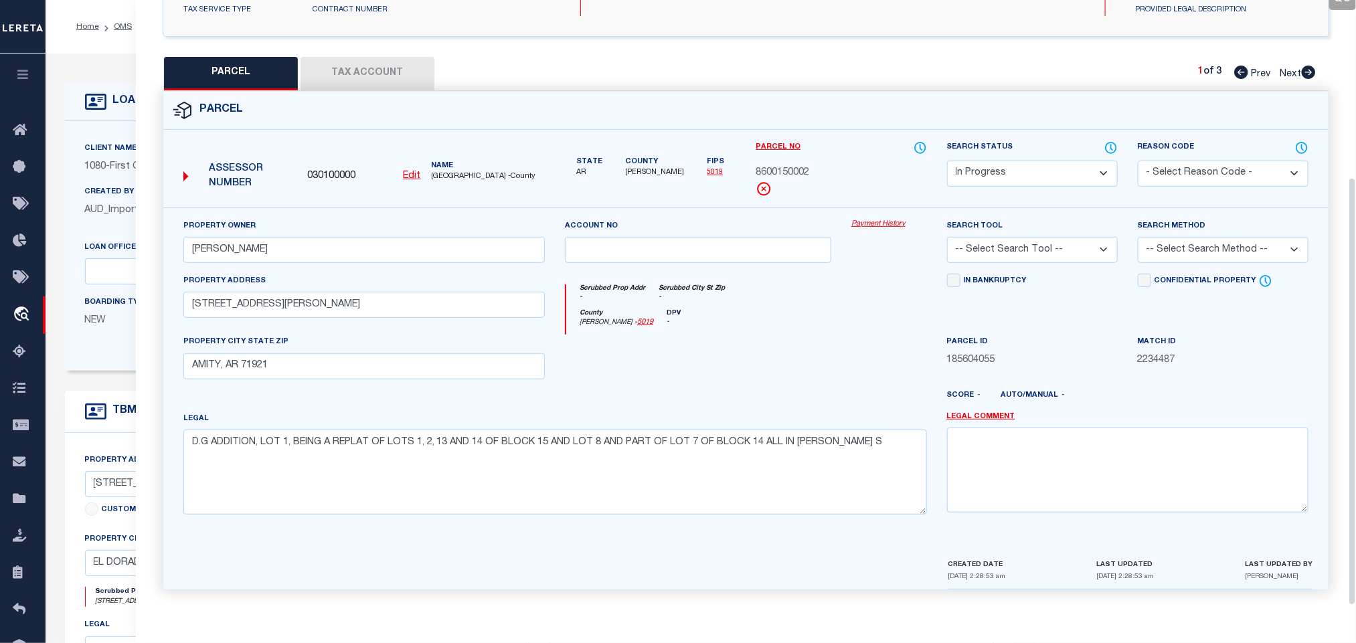
click at [353, 58] on button "Tax Account" at bounding box center [367, 73] width 134 height 33
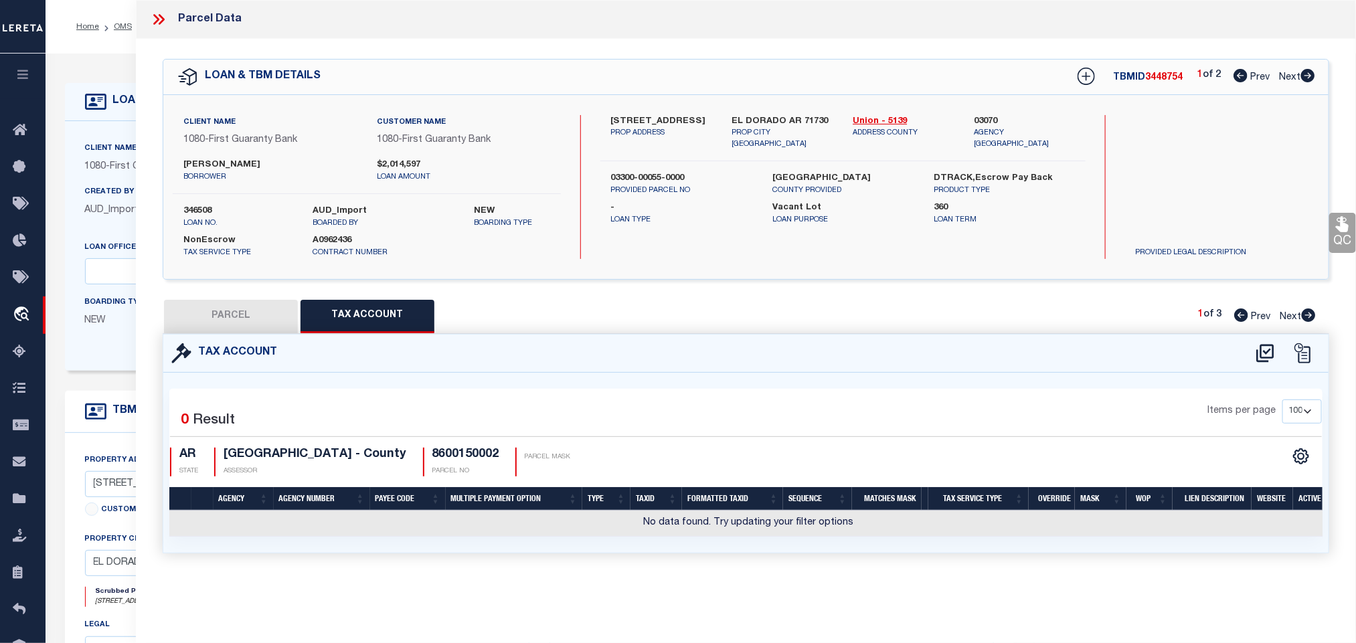
scroll to position [0, 0]
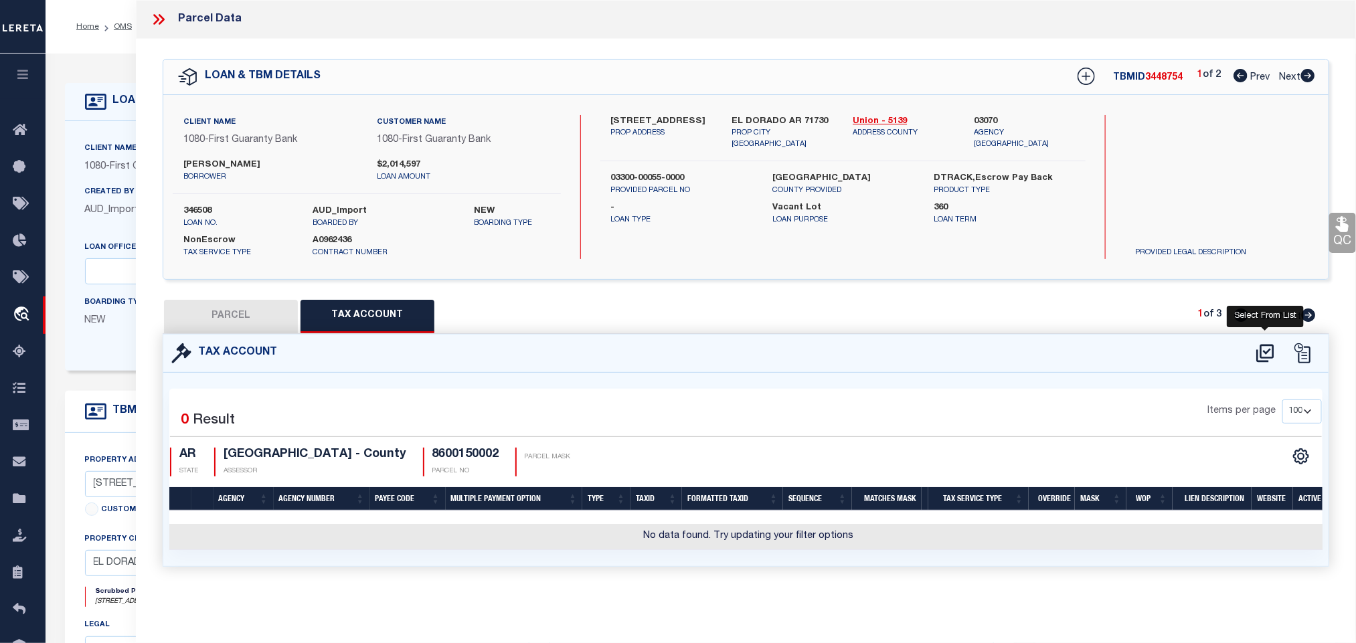
click at [1267, 356] on icon at bounding box center [1265, 353] width 22 height 21
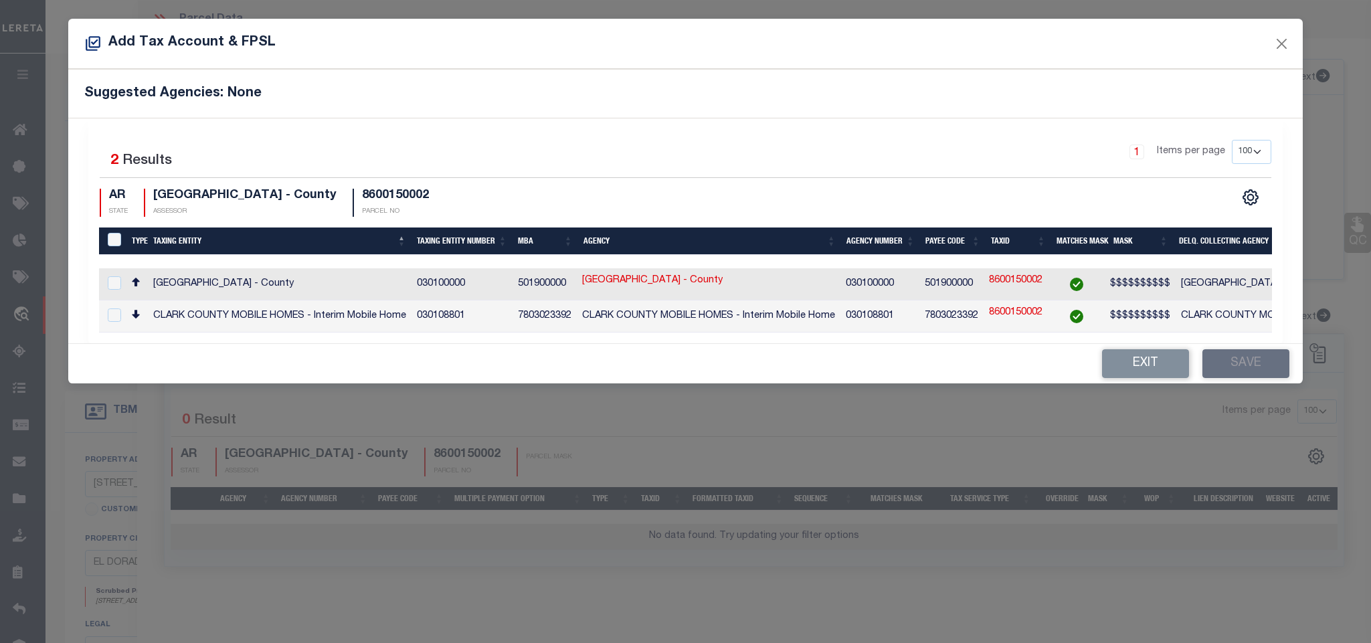
click at [1176, 285] on td "[GEOGRAPHIC_DATA] - County" at bounding box center [1308, 284] width 264 height 32
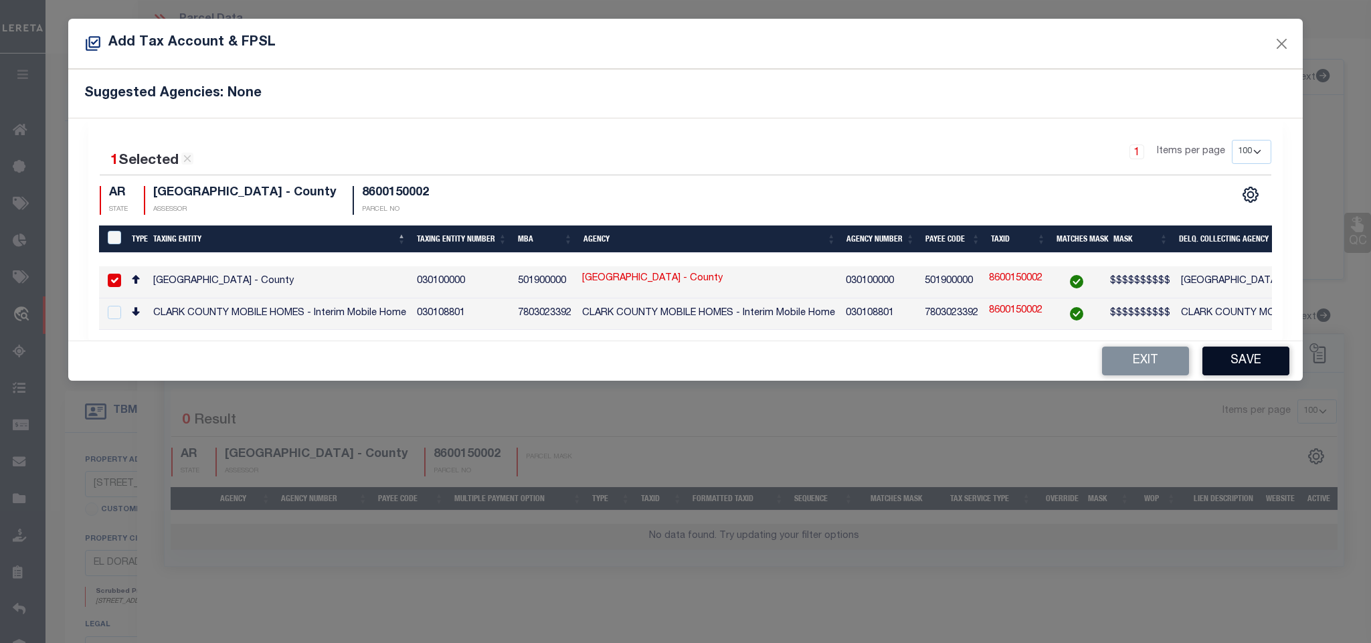
click at [1218, 375] on button "Save" at bounding box center [1245, 361] width 87 height 29
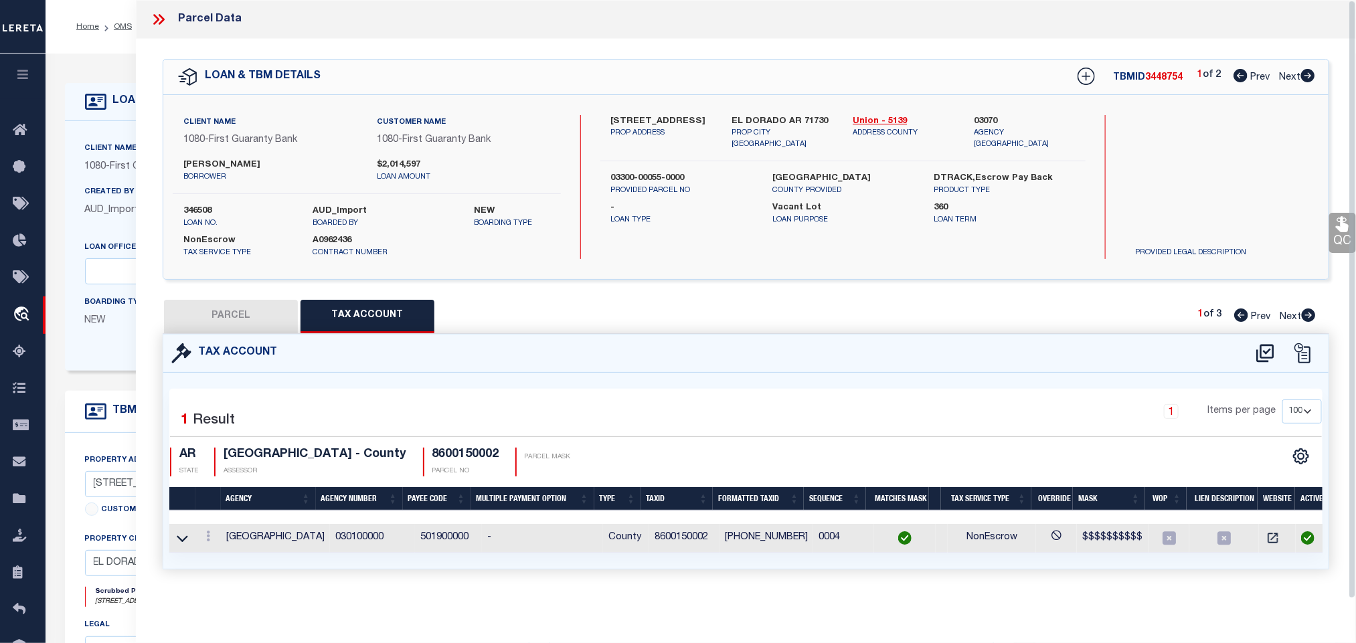
click at [262, 312] on button "PARCEL" at bounding box center [231, 316] width 134 height 33
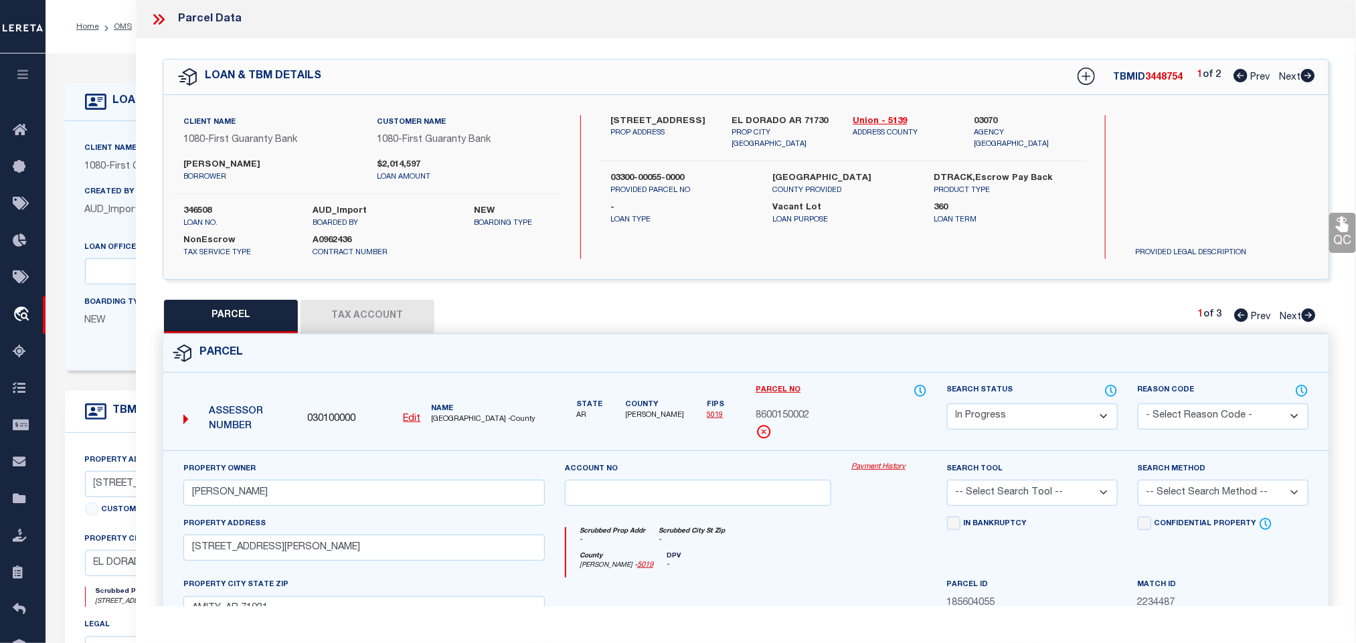
click at [1036, 410] on select "Automated Search Bad Parcel Complete Duplicate Parcel High Dollar Reporting In …" at bounding box center [1032, 416] width 171 height 26
click at [947, 405] on select "Automated Search Bad Parcel Complete Duplicate Parcel High Dollar Reporting In …" at bounding box center [1032, 416] width 171 height 26
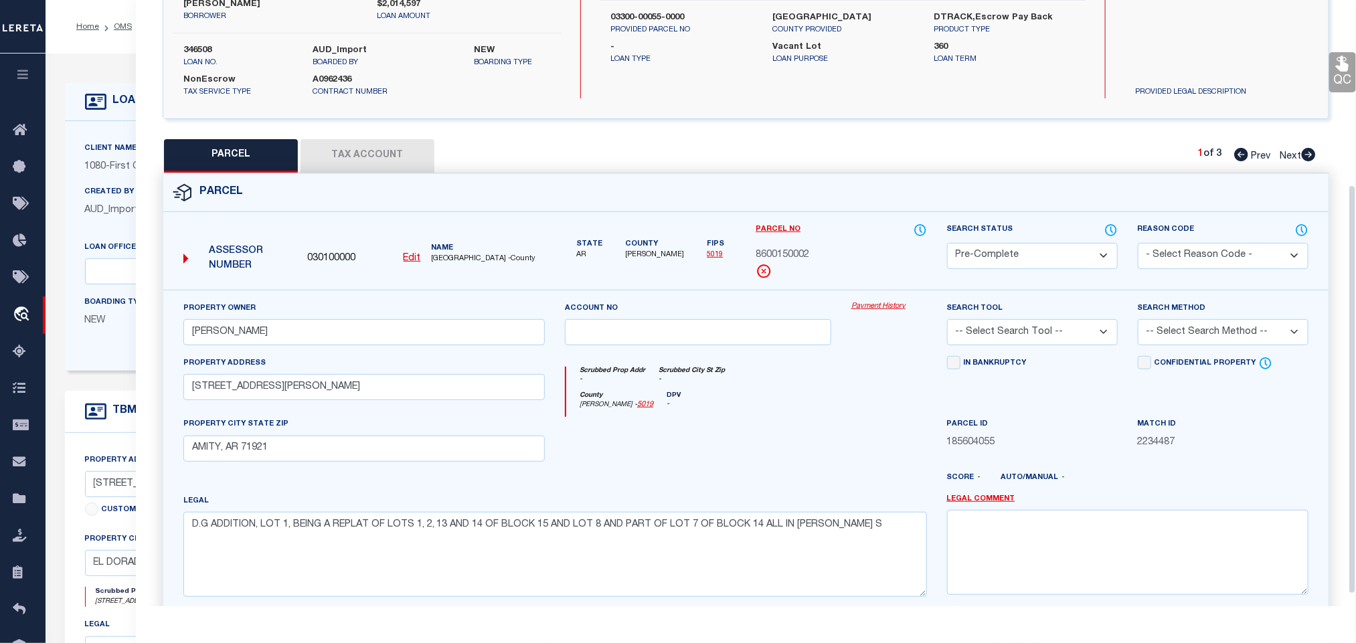
scroll to position [291, 0]
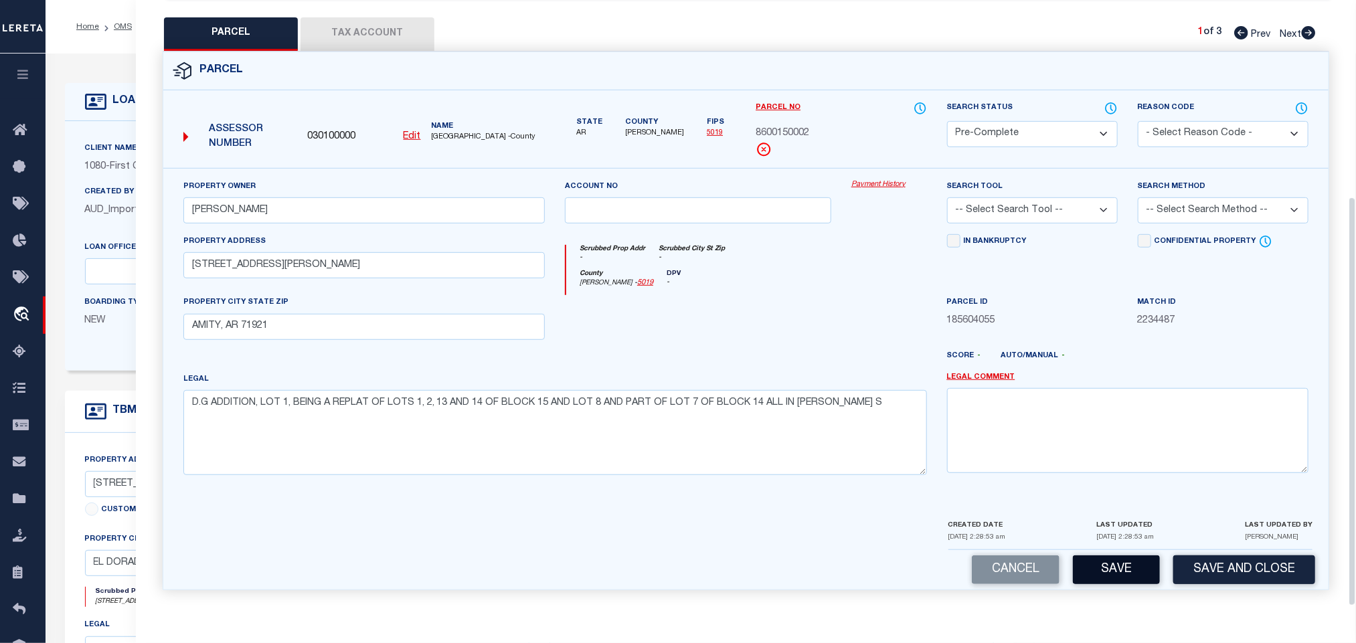
click at [1134, 562] on button "Save" at bounding box center [1116, 569] width 87 height 29
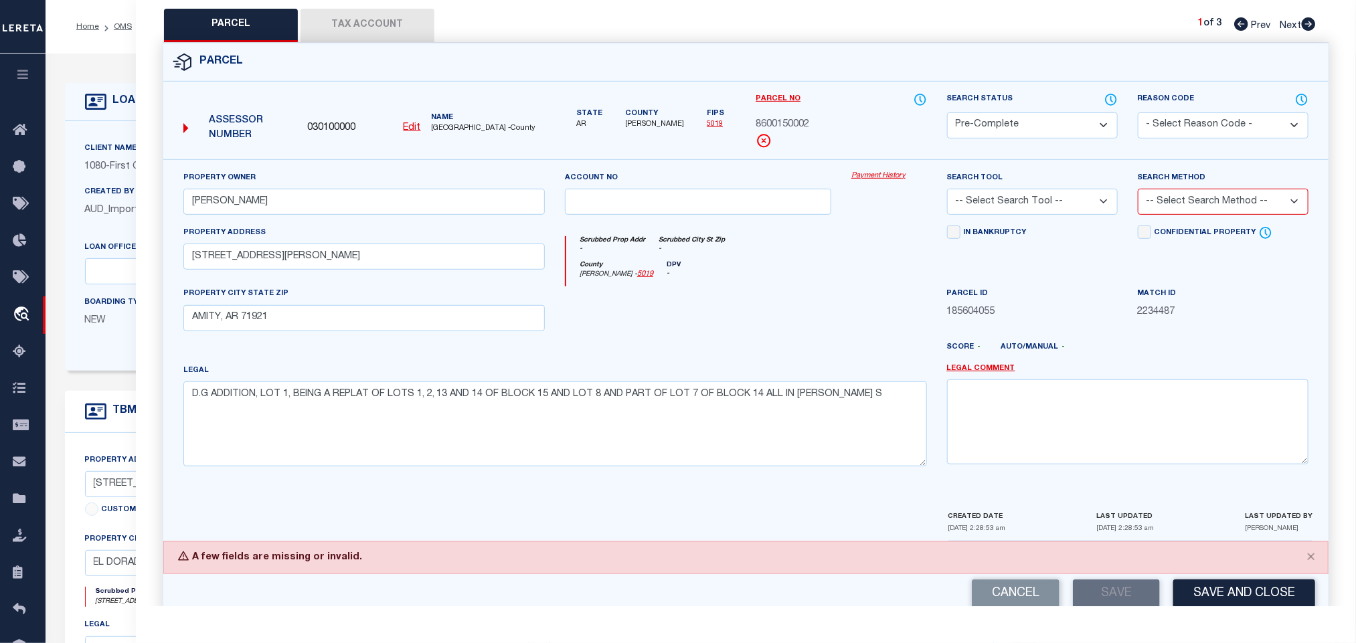
drag, startPoint x: 1052, startPoint y: 209, endPoint x: 1052, endPoint y: 219, distance: 9.4
click at [1052, 209] on select "-- Select Search Tool -- 3rd Party Website Agency File Agency Website ATLS CNV-…" at bounding box center [1032, 202] width 171 height 26
click at [947, 193] on select "-- Select Search Tool -- 3rd Party Website Agency File Agency Website ATLS CNV-…" at bounding box center [1032, 202] width 171 height 26
click at [1182, 205] on select "-- Select Search Method -- Property Address Legal Liability Info Provided" at bounding box center [1222, 202] width 171 height 26
click at [1137, 193] on select "-- Select Search Method -- Property Address Legal Liability Info Provided" at bounding box center [1222, 202] width 171 height 26
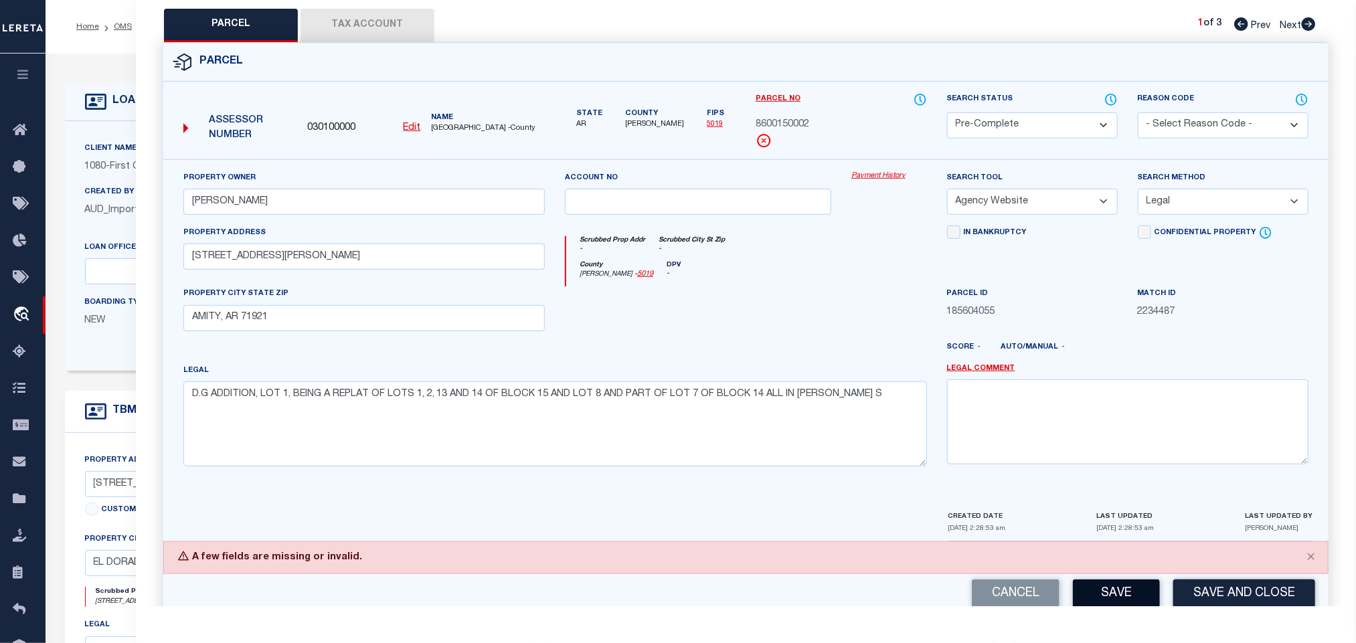
click at [1114, 599] on button "Save" at bounding box center [1116, 593] width 87 height 29
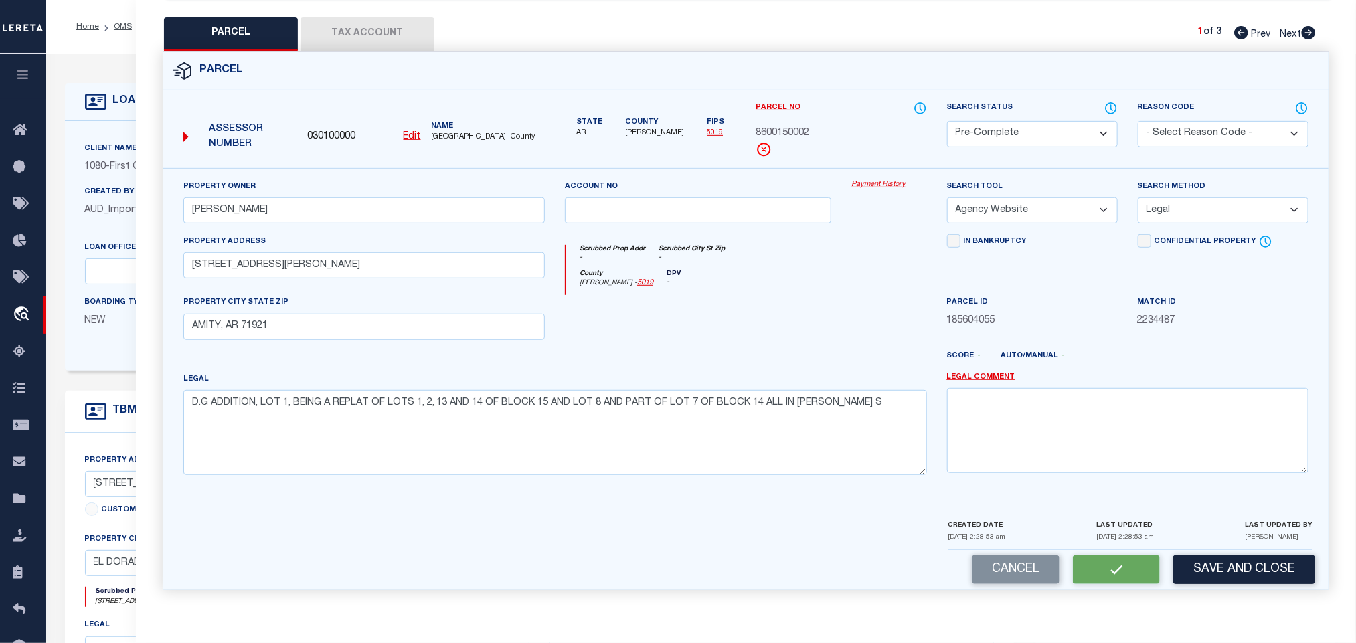
click at [329, 130] on span "030100000" at bounding box center [331, 137] width 48 height 15
click at [96, 118] on div "LOAN DETAILS" at bounding box center [539, 102] width 949 height 38
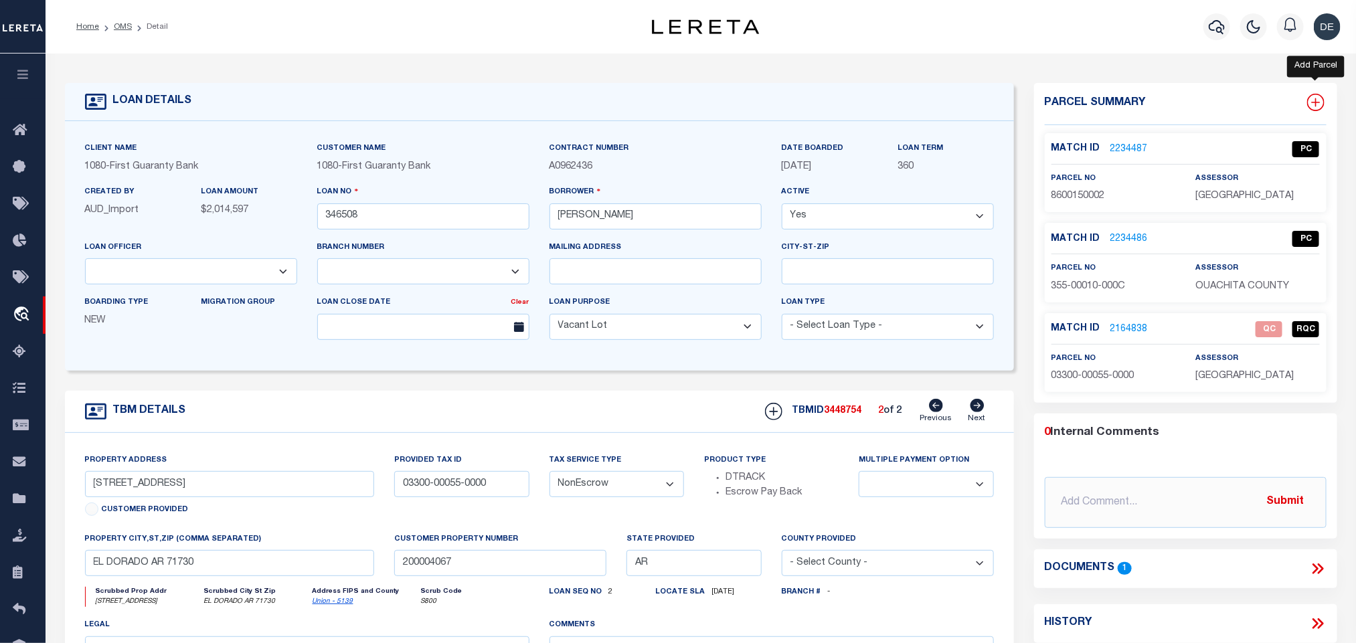
click at [1317, 109] on icon at bounding box center [1315, 102] width 17 height 17
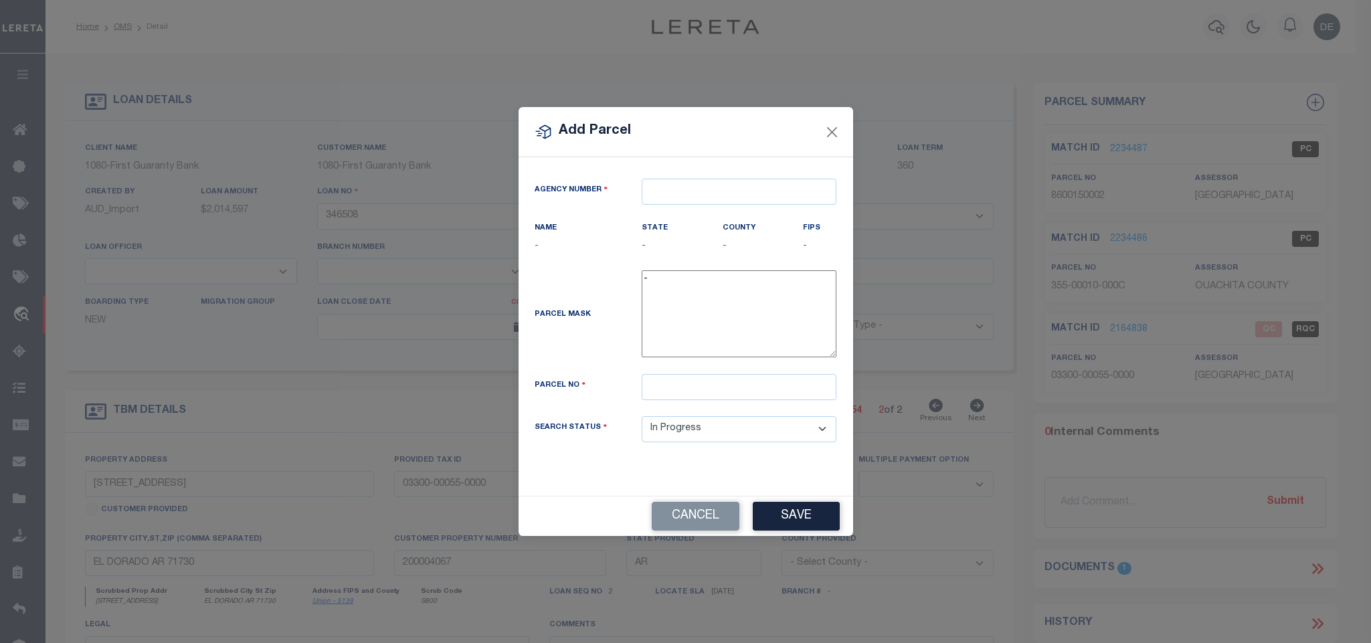
click at [705, 173] on div "Agency Number Name - State -" at bounding box center [686, 326] width 335 height 339
click at [713, 187] on input "text" at bounding box center [739, 192] width 195 height 26
paste input "8600150002"
click at [691, 515] on button "Cancel" at bounding box center [696, 516] width 88 height 29
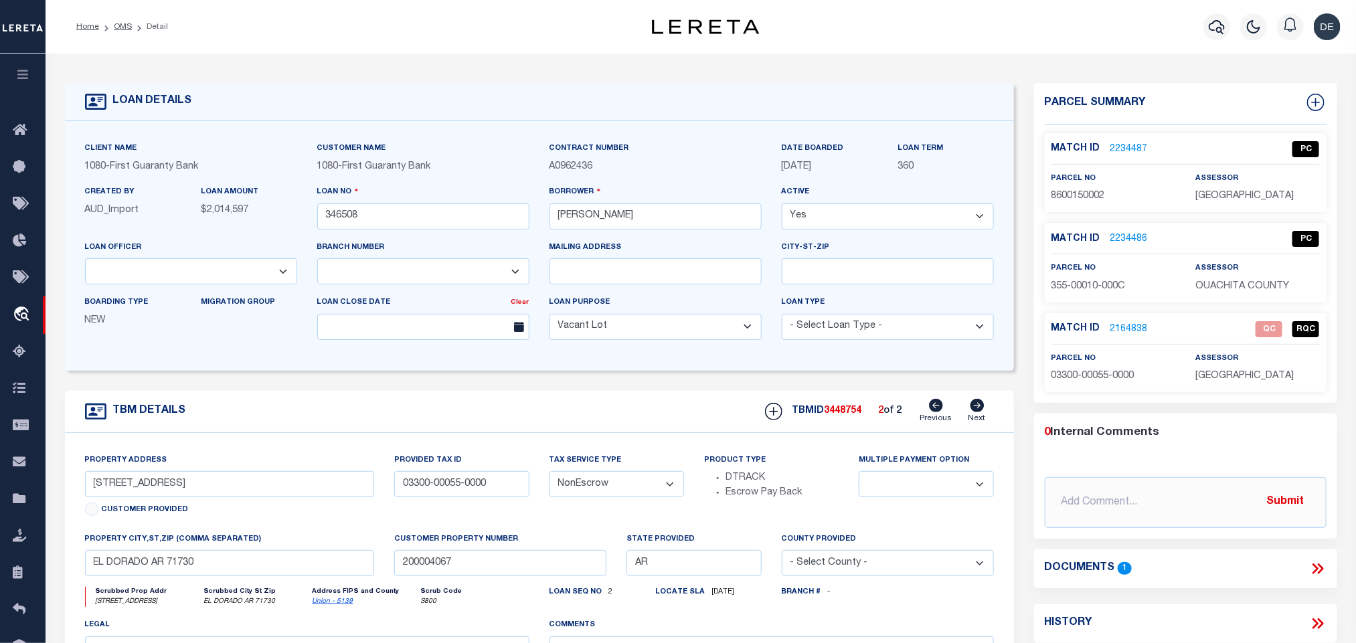
click at [1116, 147] on link "2234487" at bounding box center [1128, 150] width 37 height 14
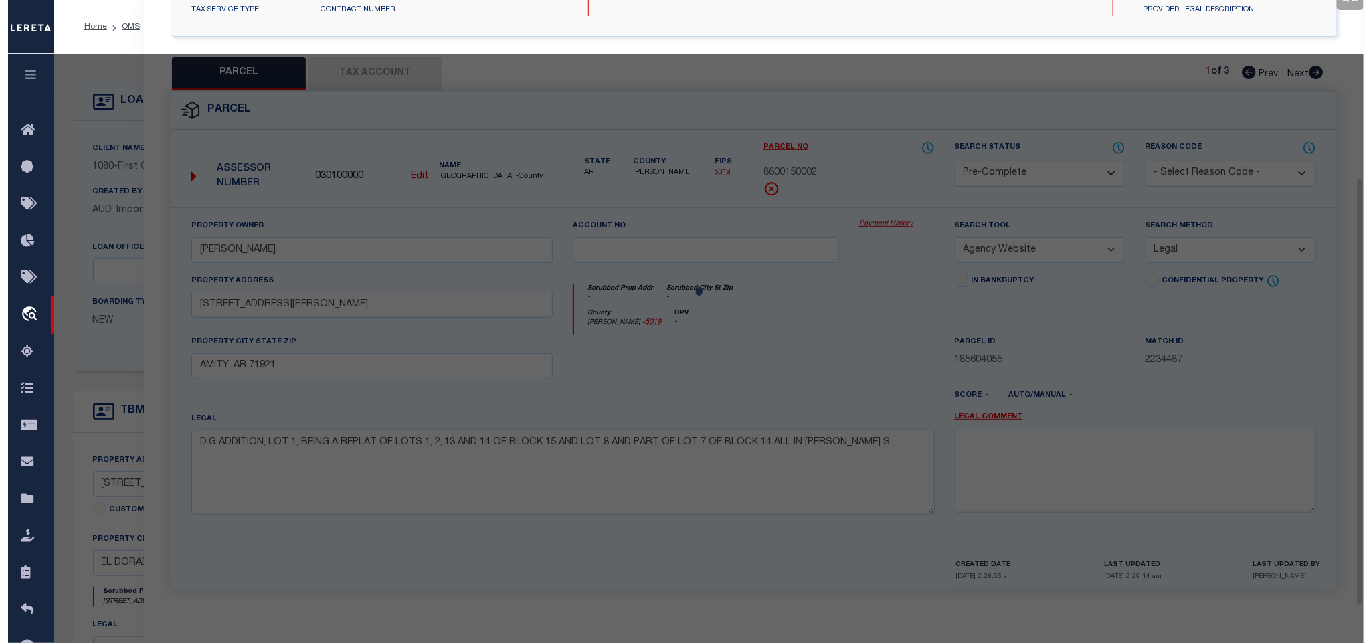
scroll to position [251, 0]
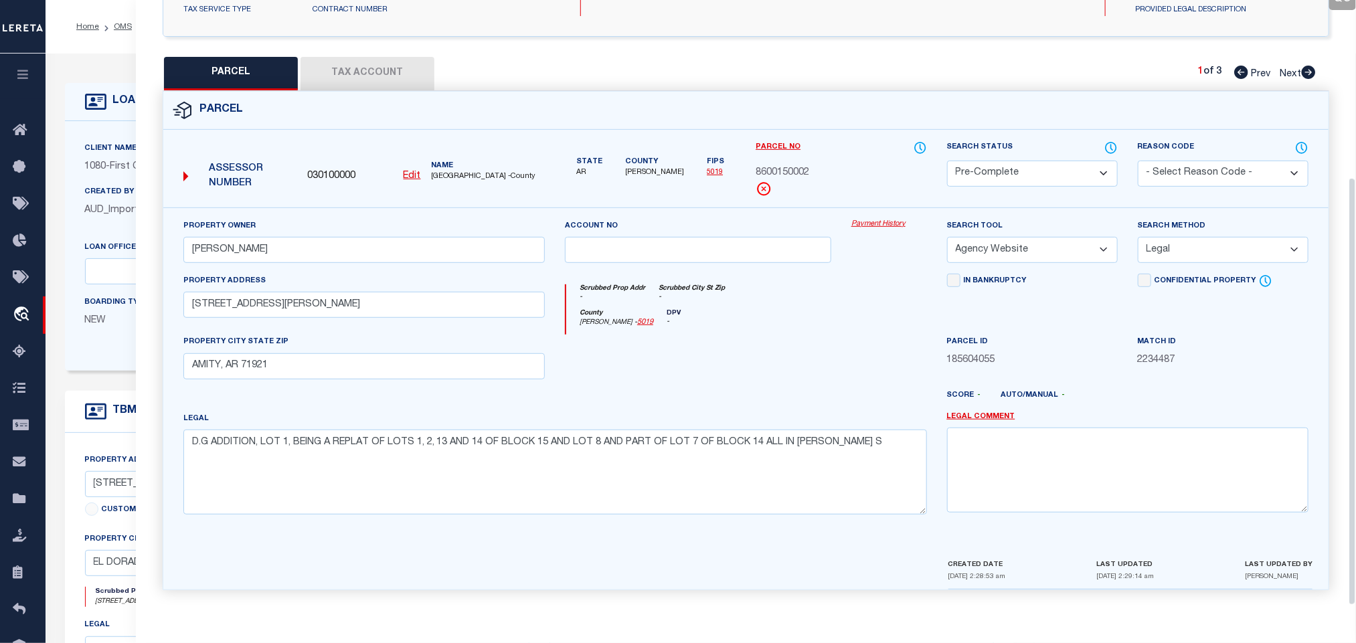
click at [334, 171] on span "030100000" at bounding box center [331, 176] width 48 height 15
click at [105, 137] on div "Client Name 1080 - First Guaranty Bank Customer Name 1080 - First Guaranty Bank" at bounding box center [539, 246] width 949 height 250
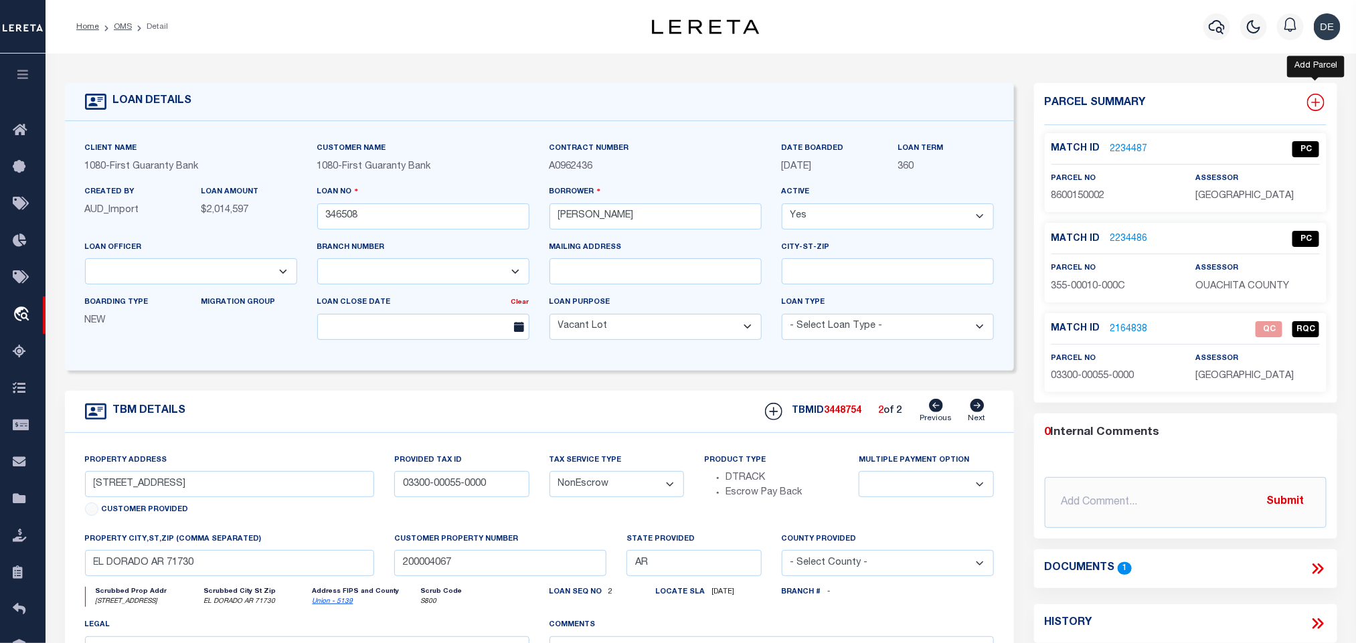
click at [1319, 106] on icon at bounding box center [1315, 102] width 17 height 17
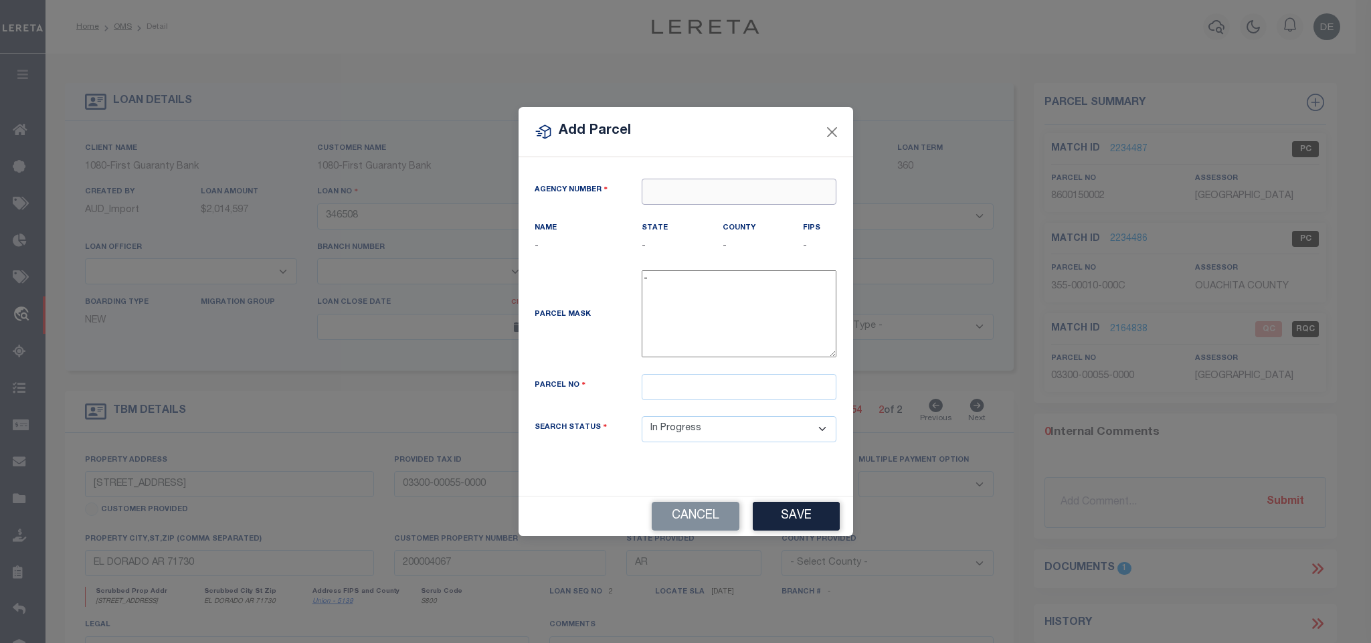
click at [777, 185] on input "text" at bounding box center [739, 192] width 195 height 26
paste input "030100000"
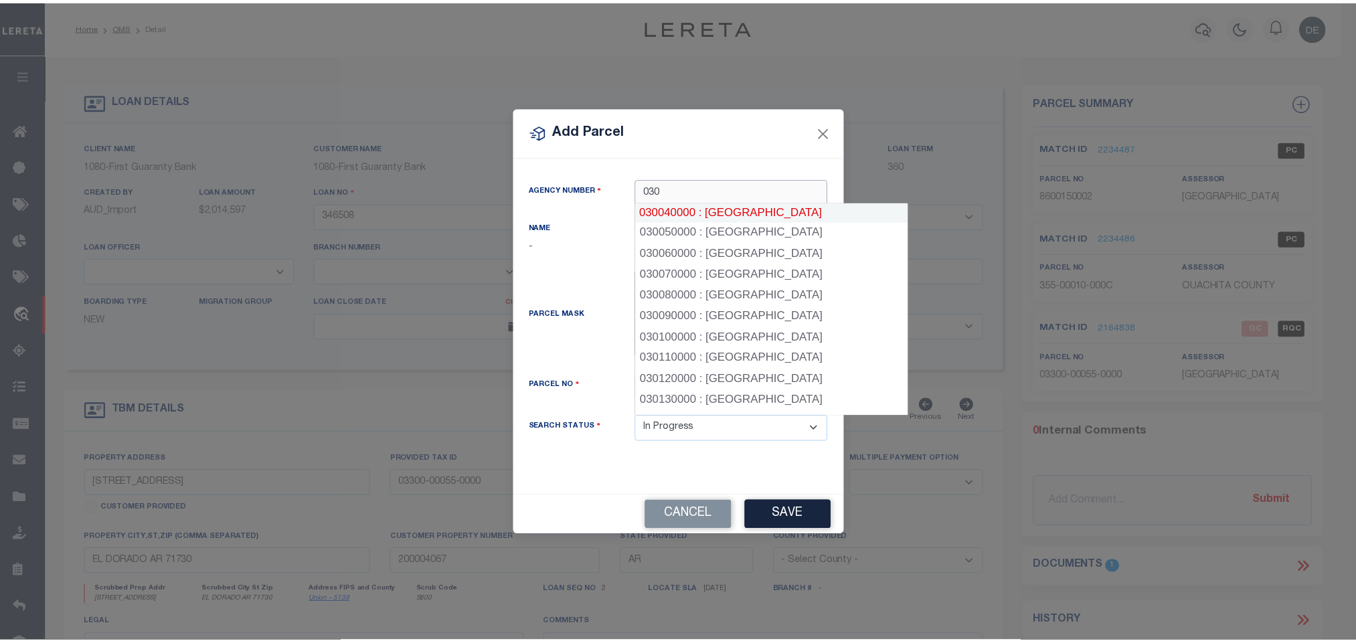
scroll to position [100, 0]
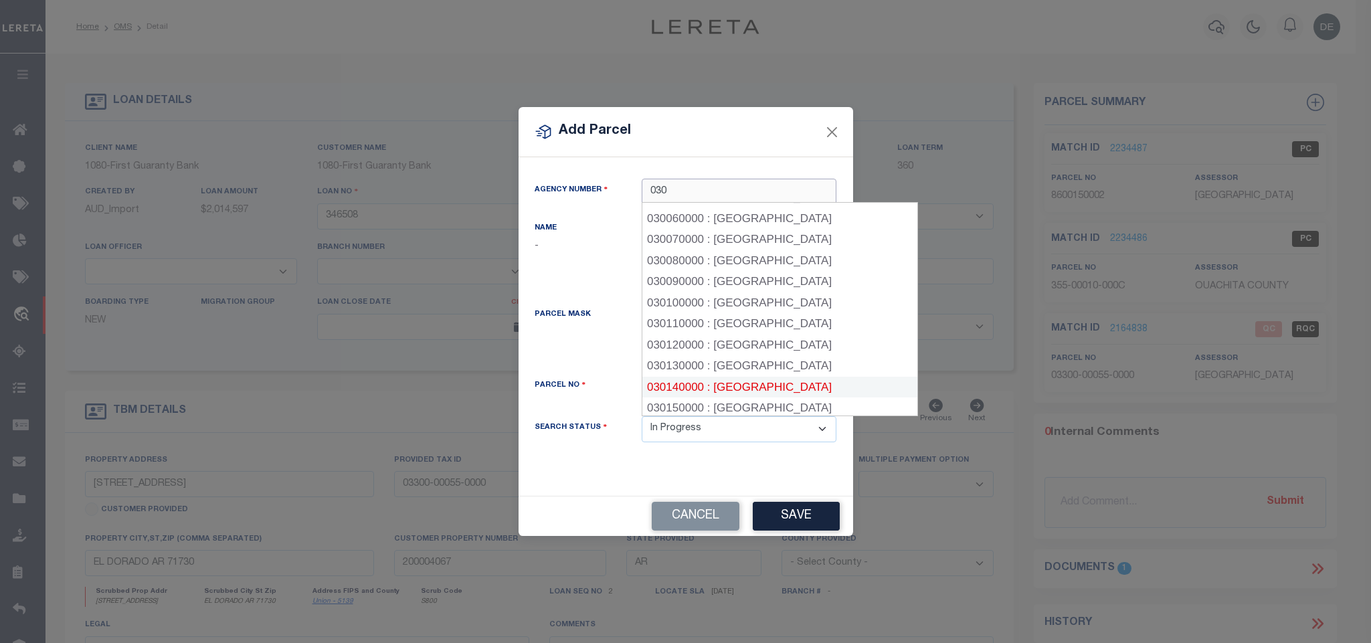
click at [773, 390] on div "030140000 : [GEOGRAPHIC_DATA]" at bounding box center [779, 387] width 275 height 21
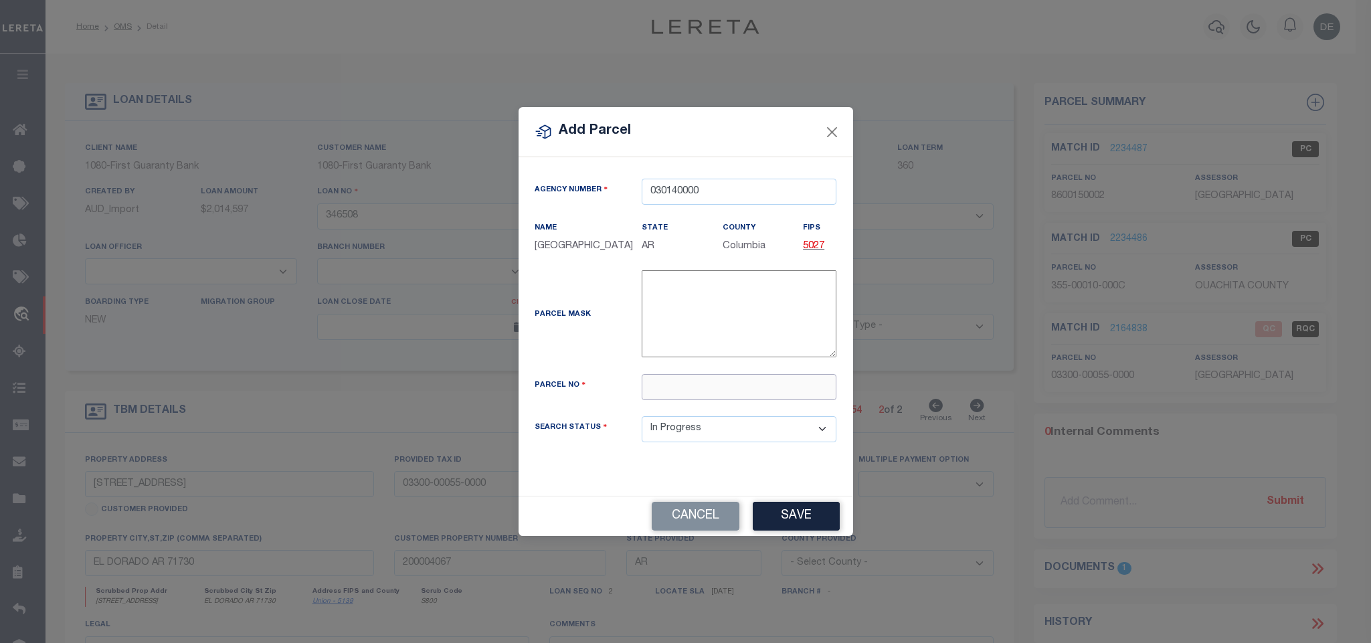
click at [745, 400] on input "text" at bounding box center [739, 387] width 195 height 26
paste input "050011500000"
click at [791, 531] on button "Save" at bounding box center [796, 516] width 87 height 29
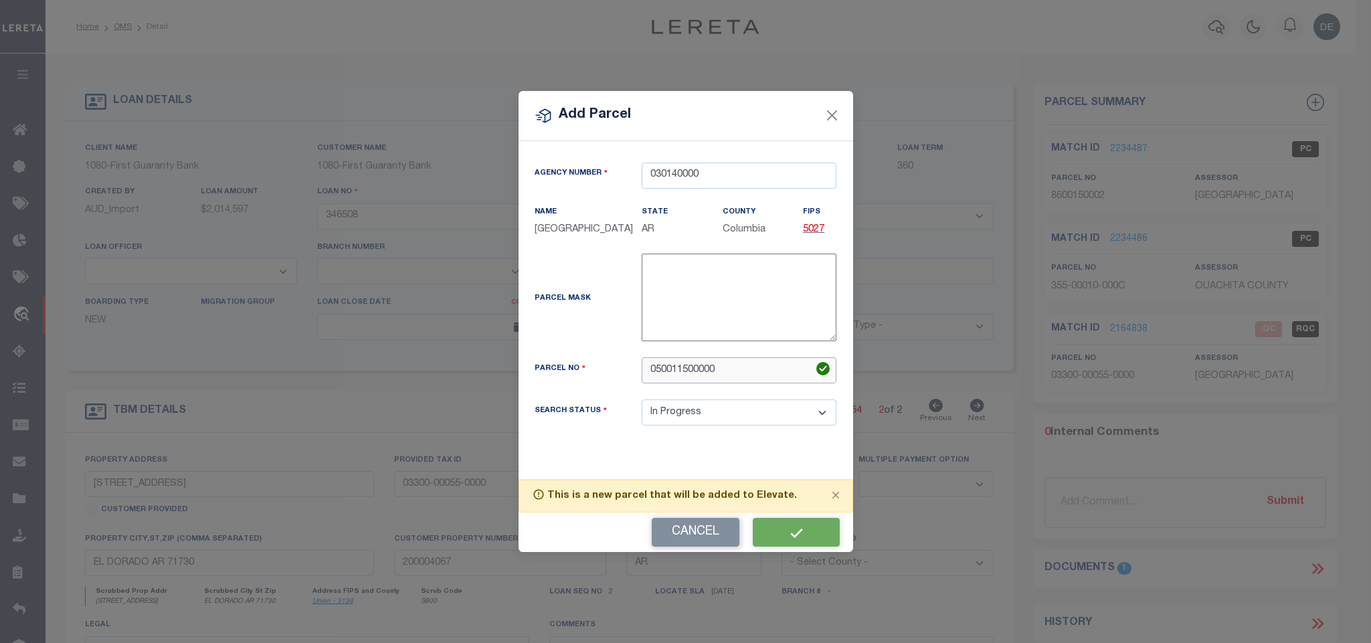
click at [757, 383] on input "050011500000" at bounding box center [739, 370] width 195 height 26
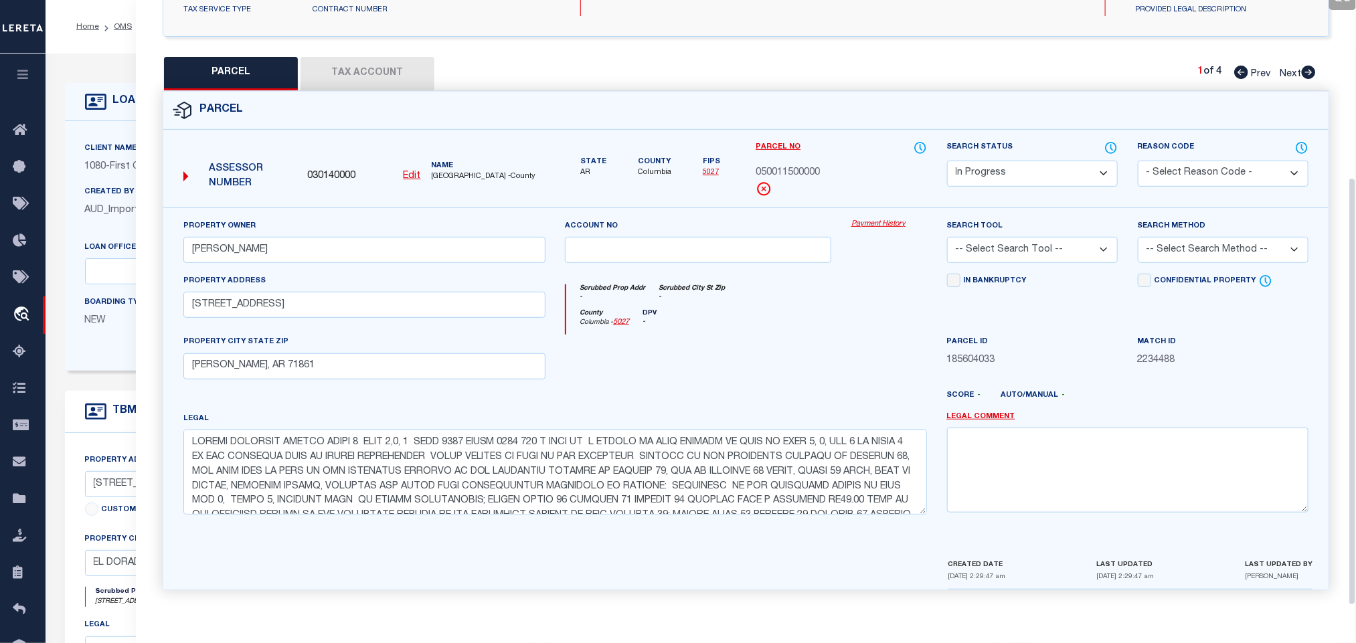
click at [366, 66] on button "Tax Account" at bounding box center [367, 73] width 134 height 33
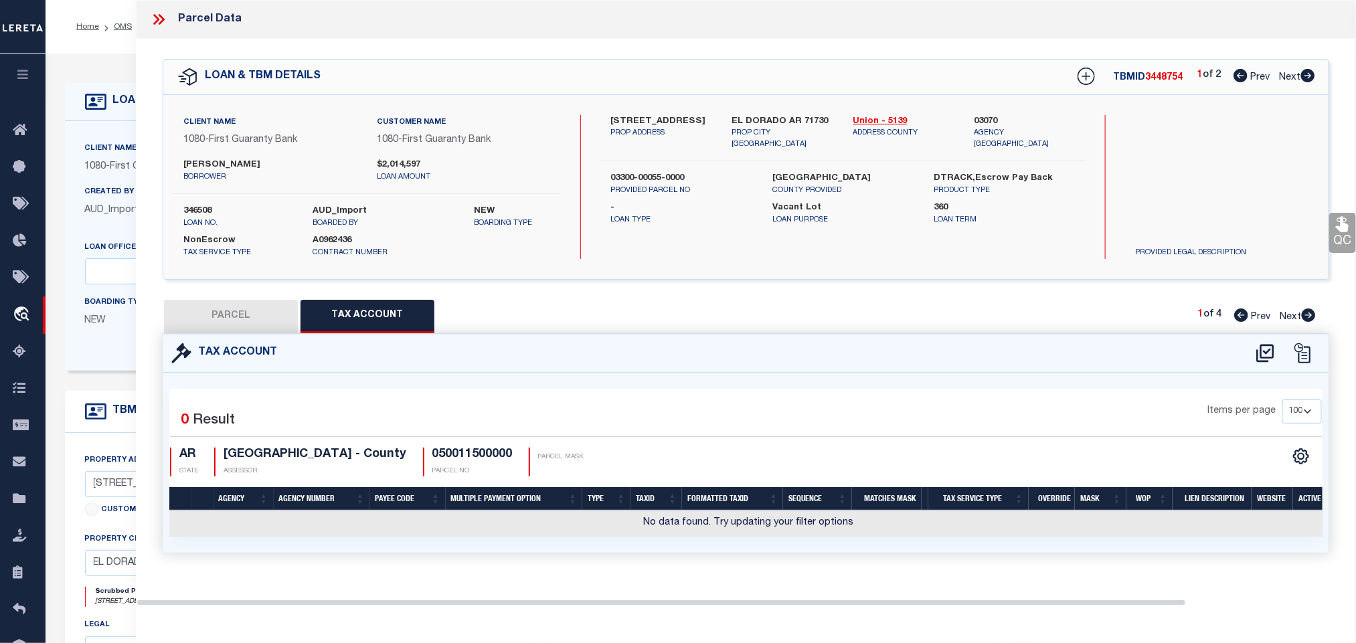
scroll to position [0, 0]
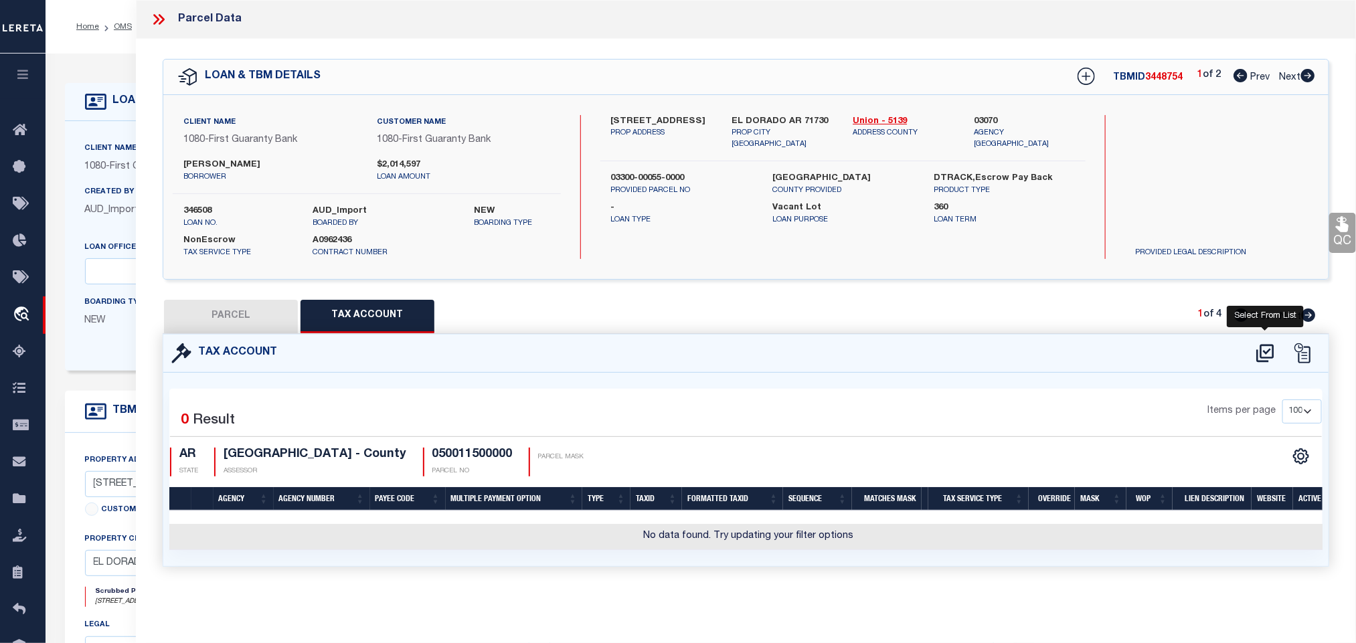
click at [1265, 354] on icon at bounding box center [1264, 353] width 17 height 18
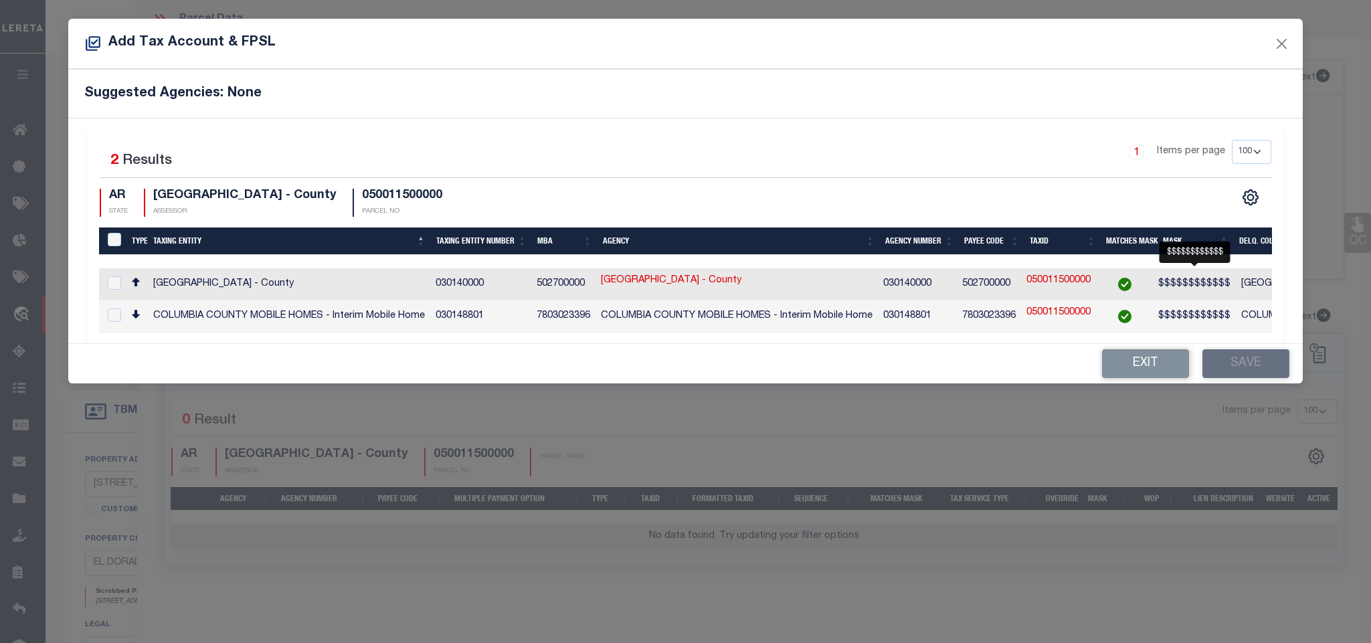
click at [1217, 288] on span "$$$$$$$$$$$$" at bounding box center [1194, 283] width 72 height 9
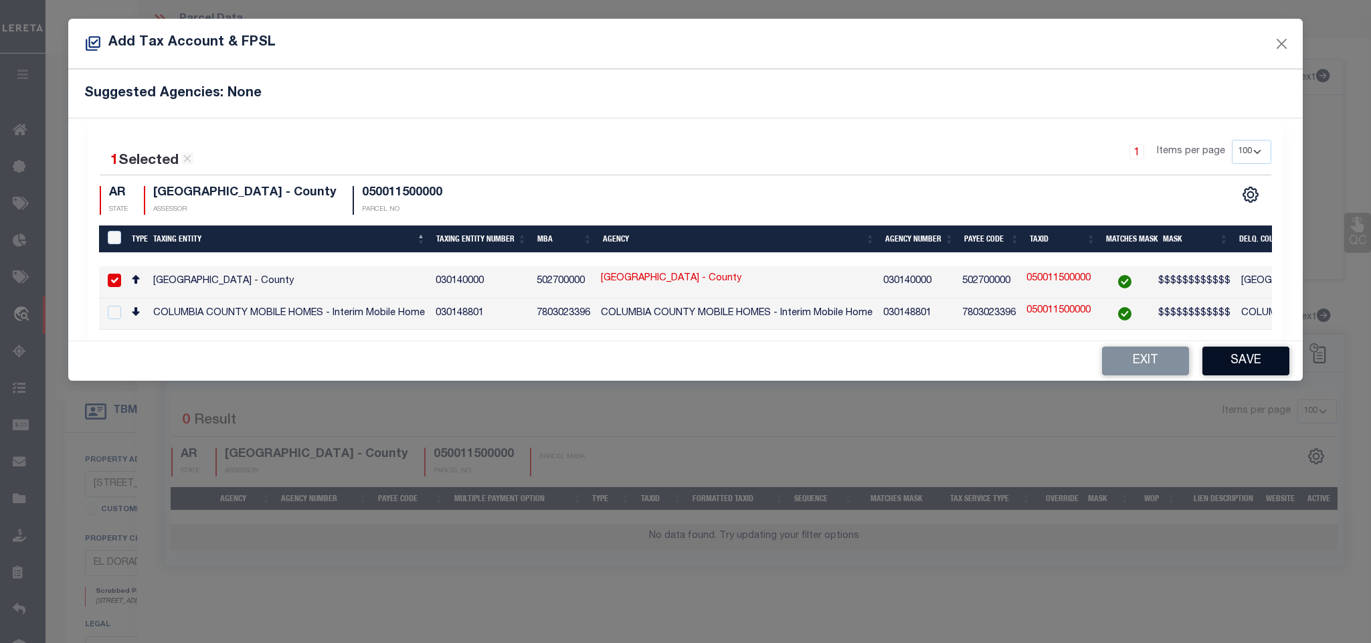
click at [1234, 375] on button "Save" at bounding box center [1245, 361] width 87 height 29
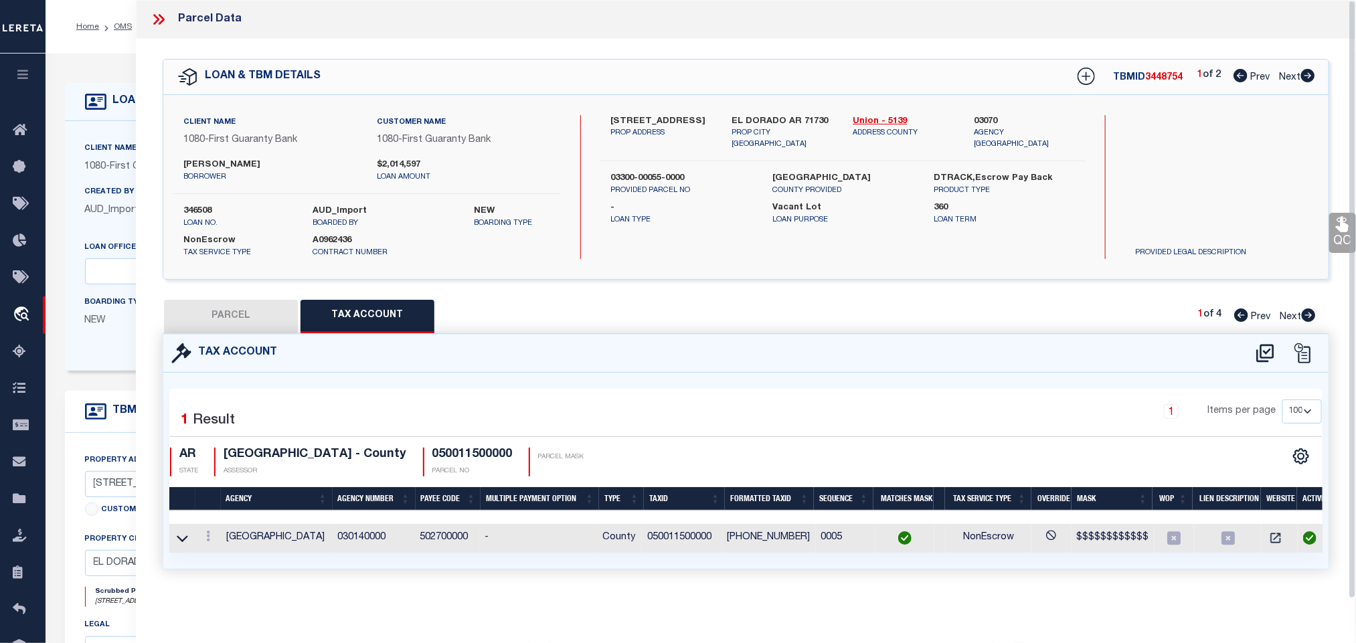
click at [254, 322] on button "PARCEL" at bounding box center [231, 316] width 134 height 33
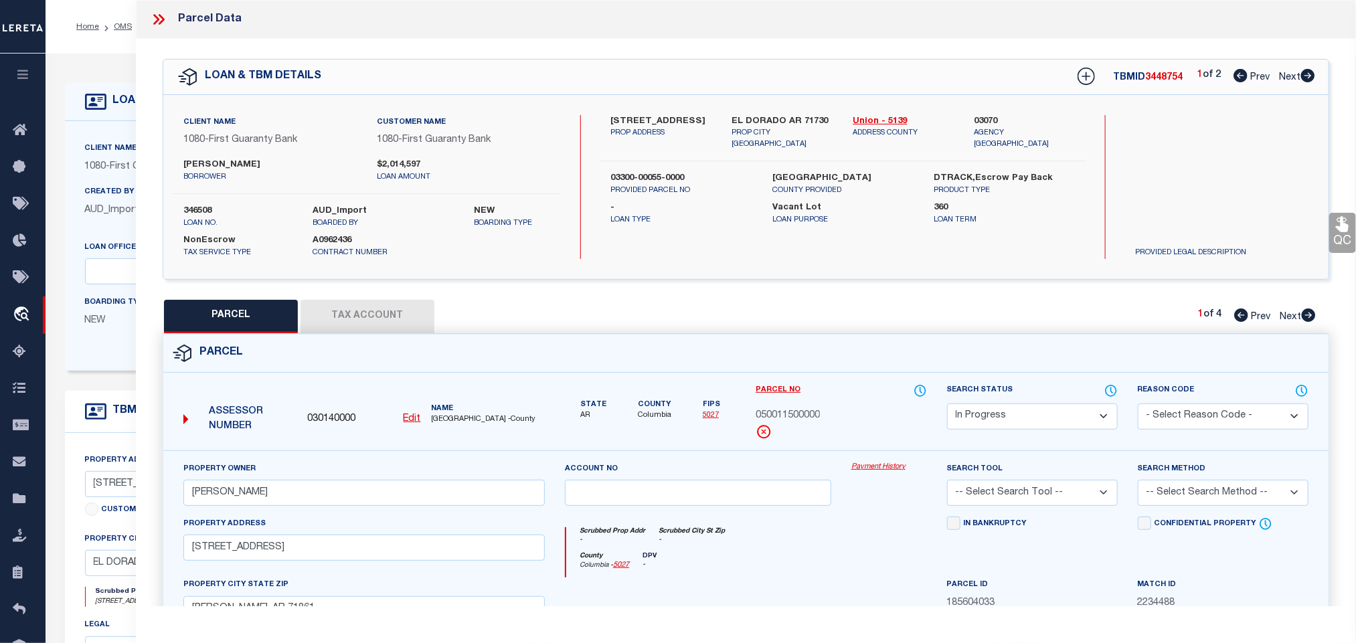
click at [1024, 413] on select "Automated Search Bad Parcel Complete Duplicate Parcel High Dollar Reporting In …" at bounding box center [1032, 416] width 171 height 26
click at [947, 405] on select "Automated Search Bad Parcel Complete Duplicate Parcel High Dollar Reporting In …" at bounding box center [1032, 416] width 171 height 26
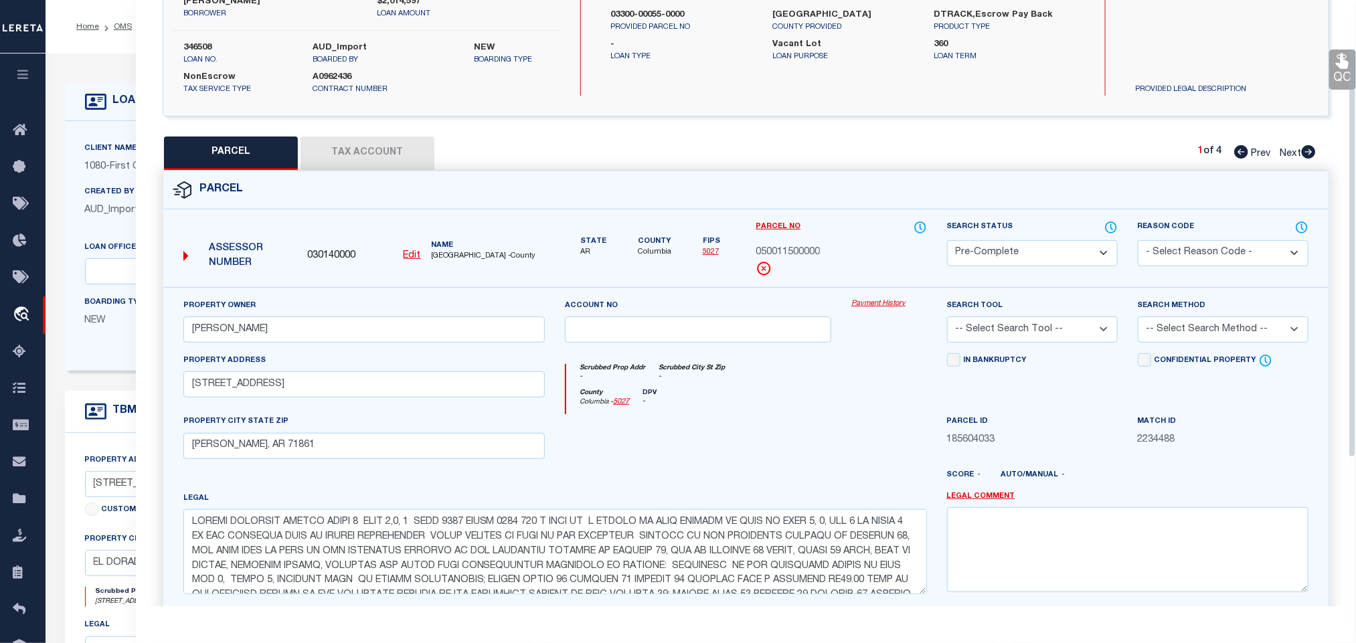
scroll to position [291, 0]
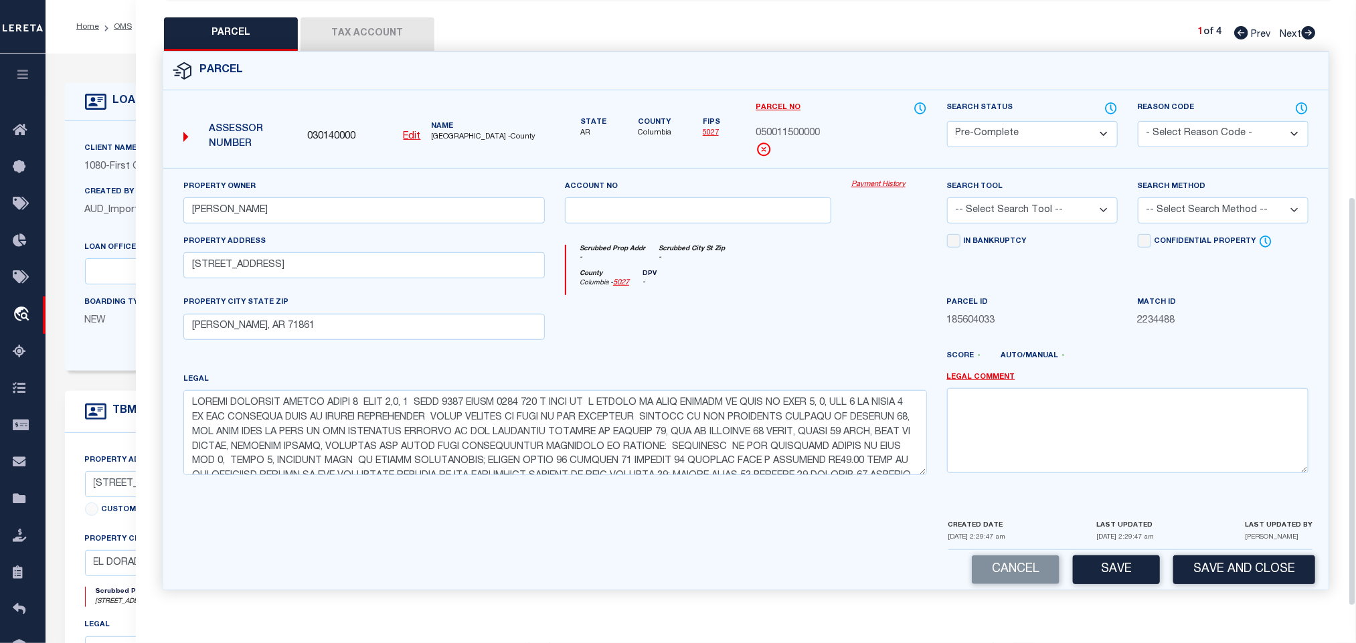
drag, startPoint x: 1028, startPoint y: 199, endPoint x: 1028, endPoint y: 215, distance: 16.1
click at [1028, 199] on select "-- Select Search Tool -- 3rd Party Website Agency File Agency Website ATLS CNV-…" at bounding box center [1032, 210] width 171 height 26
click at [947, 197] on select "-- Select Search Tool -- 3rd Party Website Agency File Agency Website ATLS CNV-…" at bounding box center [1032, 210] width 171 height 26
click at [1182, 197] on select "-- Select Search Method -- Property Address Legal Liability Info Provided" at bounding box center [1222, 210] width 171 height 26
click at [1137, 197] on select "-- Select Search Method -- Property Address Legal Liability Info Provided" at bounding box center [1222, 210] width 171 height 26
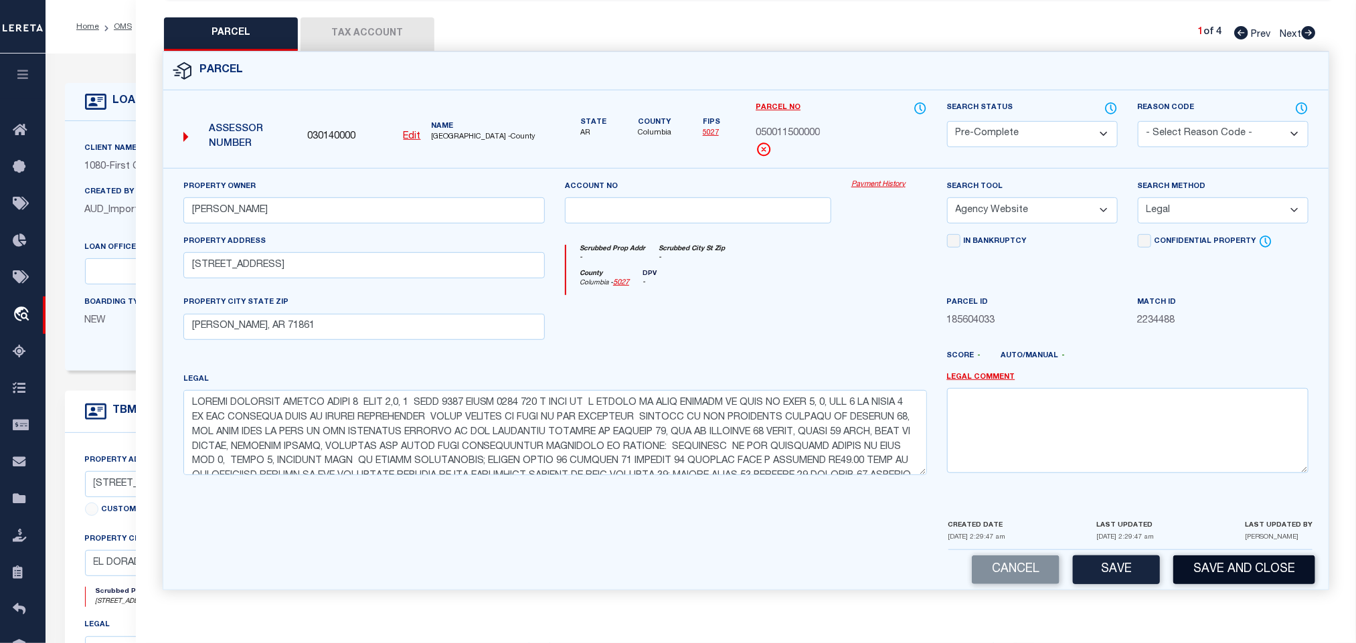
click at [1237, 560] on button "Save and Close" at bounding box center [1244, 569] width 142 height 29
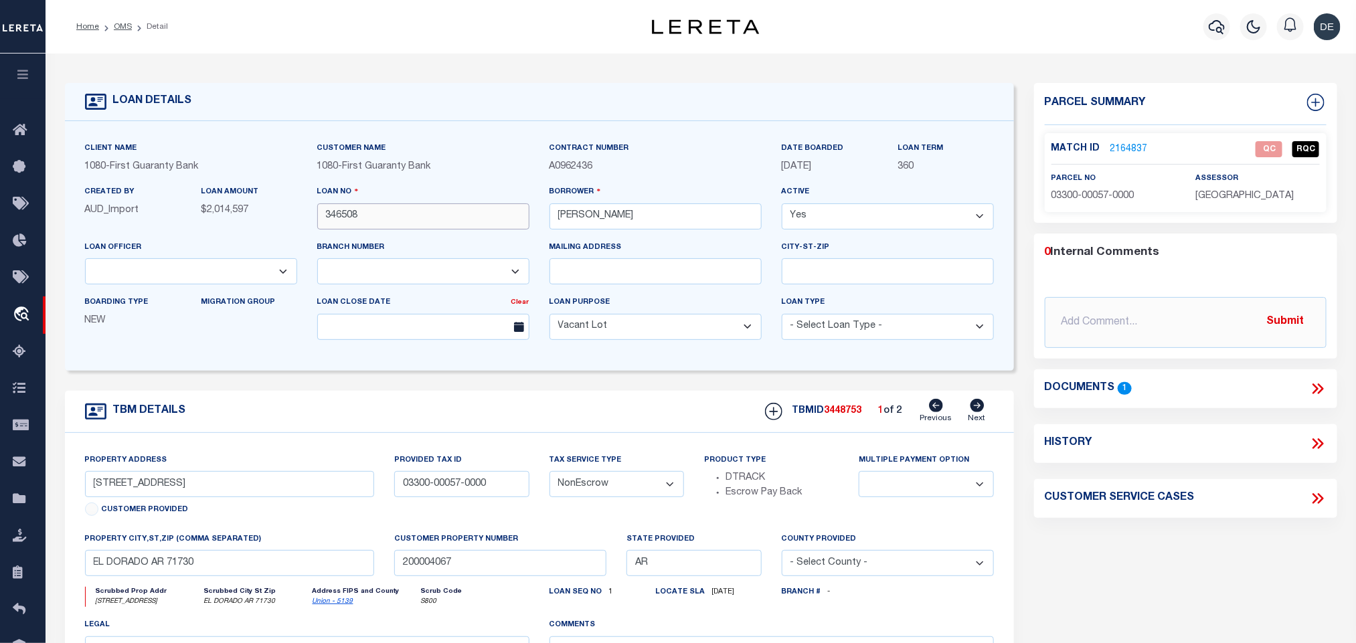
click at [345, 215] on input "346508" at bounding box center [423, 216] width 212 height 26
click at [846, 410] on div "TBMID 3448753 1 of 2 Previous Next" at bounding box center [874, 411] width 239 height 25
drag, startPoint x: 1281, startPoint y: 191, endPoint x: 1249, endPoint y: 195, distance: 31.7
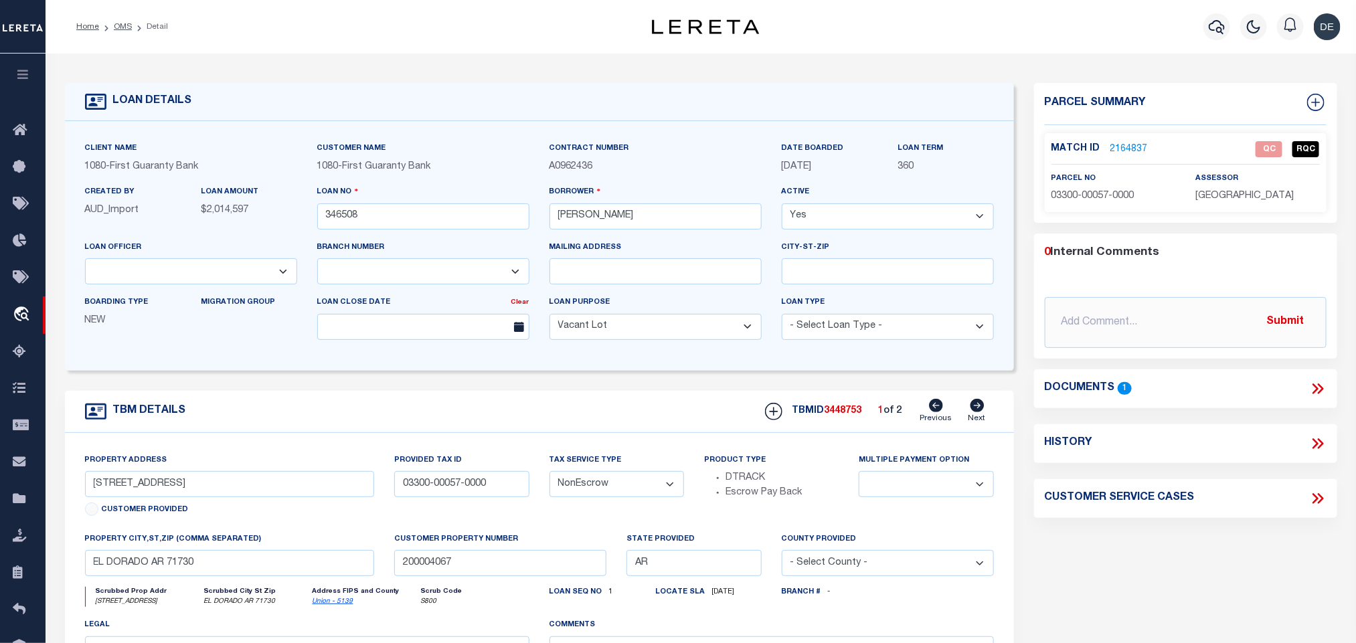
click at [1281, 191] on p "[GEOGRAPHIC_DATA]" at bounding box center [1257, 196] width 124 height 15
click at [1231, 195] on span "[GEOGRAPHIC_DATA]" at bounding box center [1244, 195] width 98 height 9
click at [1102, 201] on span "03300-00057-0000" at bounding box center [1092, 195] width 83 height 9
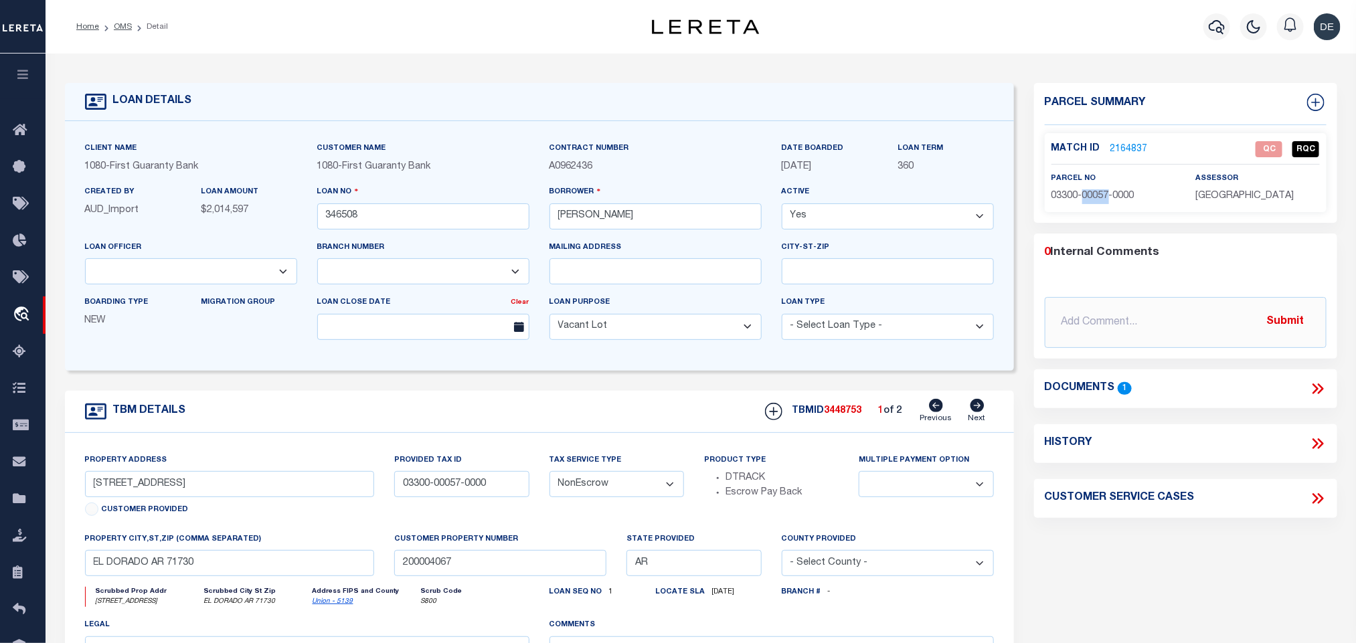
click at [1102, 201] on span "03300-00057-0000" at bounding box center [1092, 195] width 83 height 9
click at [968, 407] on div "TBMID 3448753 1 of 2 Previous Next" at bounding box center [874, 411] width 239 height 25
click at [974, 410] on icon at bounding box center [977, 405] width 14 height 13
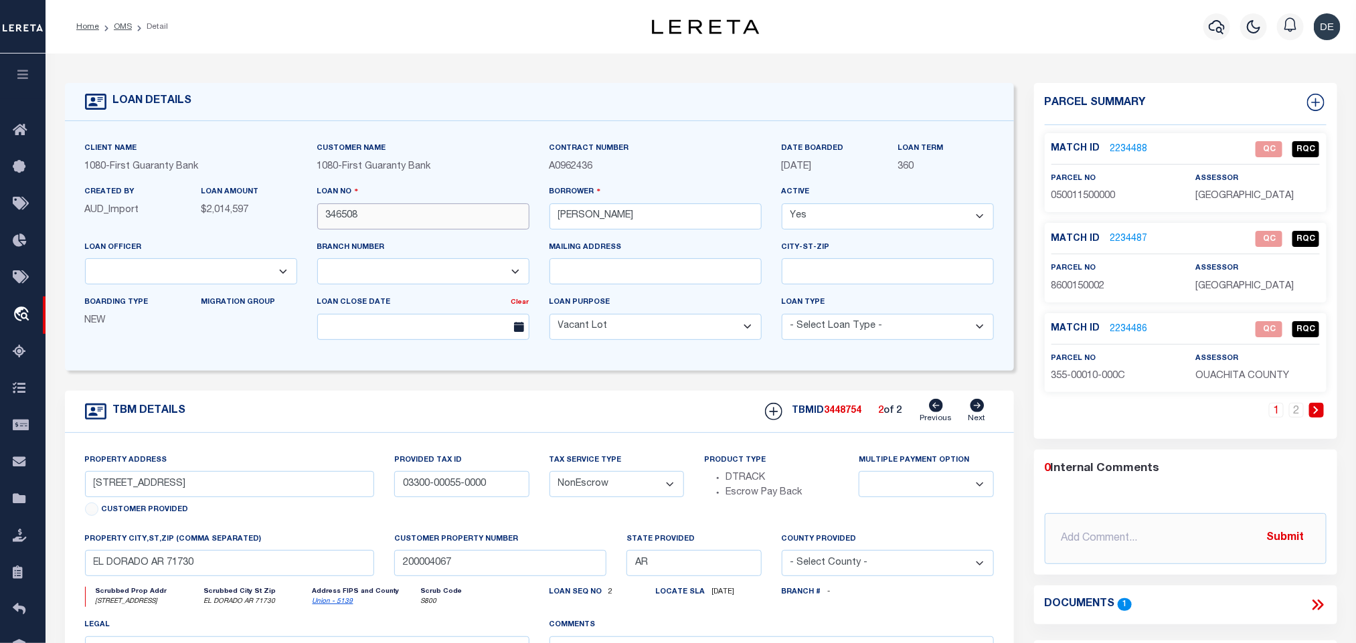
click at [356, 217] on input "346508" at bounding box center [423, 216] width 212 height 26
click at [851, 414] on span "3448754" at bounding box center [842, 410] width 37 height 9
click at [1257, 193] on span "[GEOGRAPHIC_DATA]" at bounding box center [1244, 195] width 98 height 9
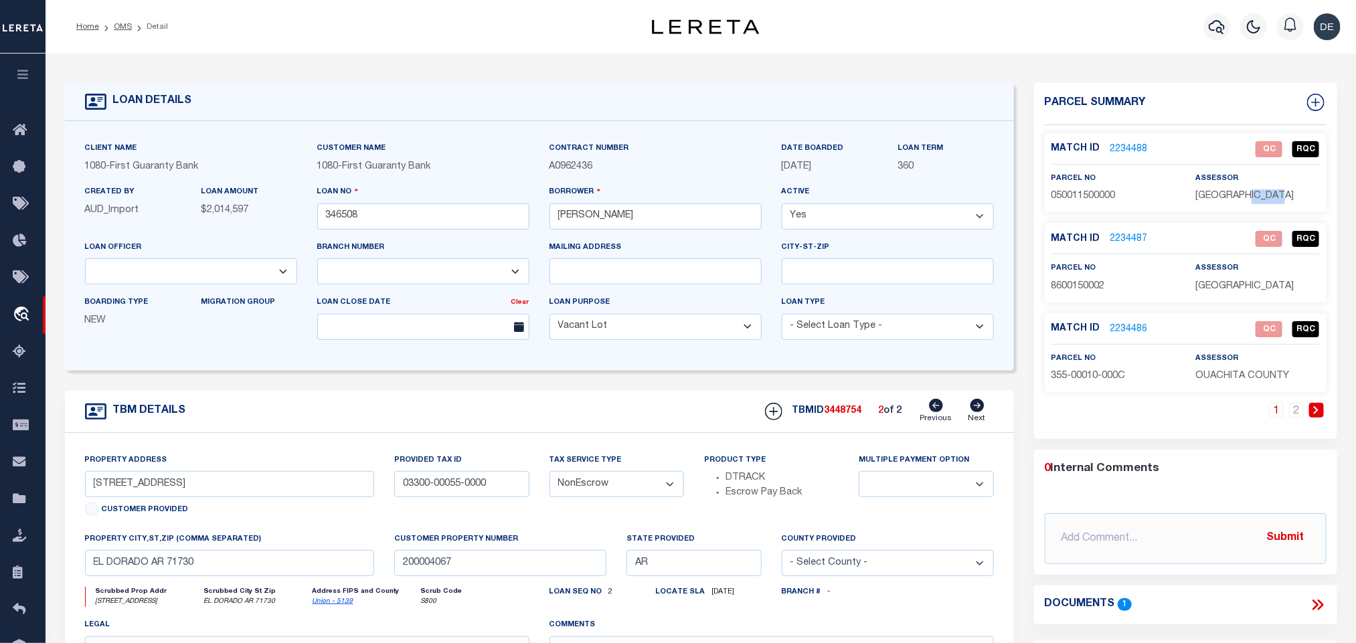
click at [1257, 193] on span "[GEOGRAPHIC_DATA]" at bounding box center [1244, 195] width 98 height 9
click at [1108, 201] on span "050011500000" at bounding box center [1083, 195] width 64 height 9
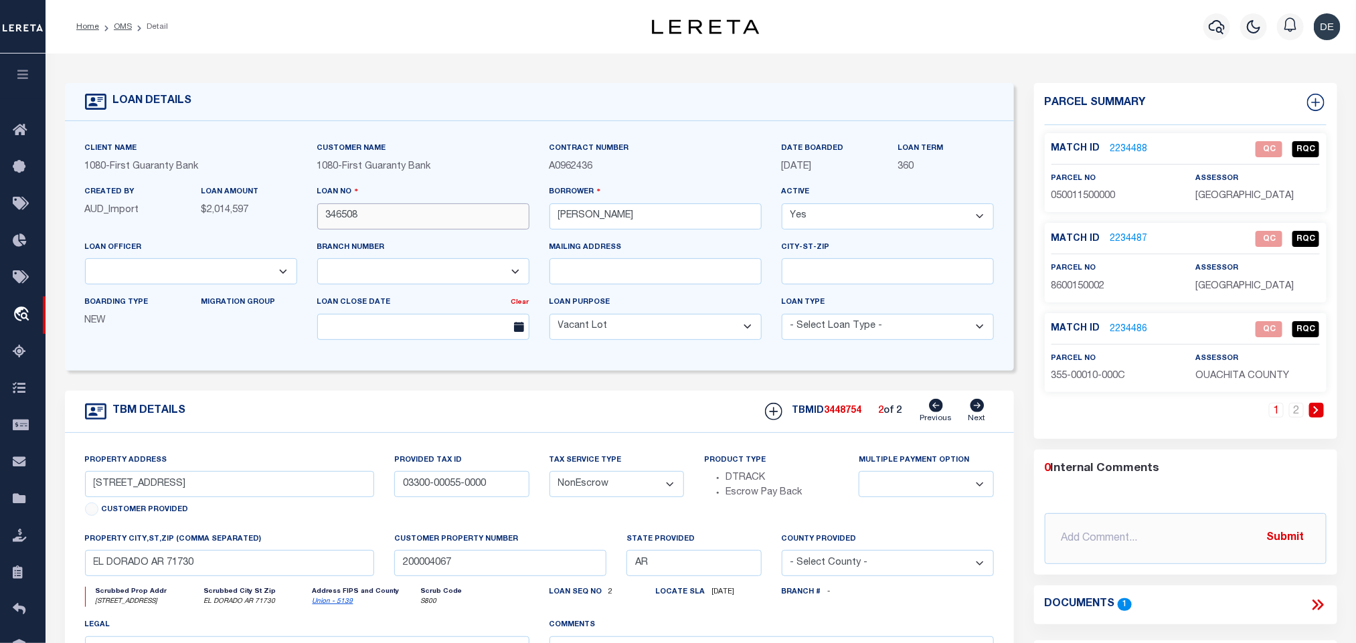
click at [341, 211] on input "346508" at bounding box center [423, 216] width 212 height 26
click at [844, 416] on span "3448754" at bounding box center [842, 410] width 37 height 9
click at [1239, 291] on span "[GEOGRAPHIC_DATA]" at bounding box center [1244, 286] width 98 height 9
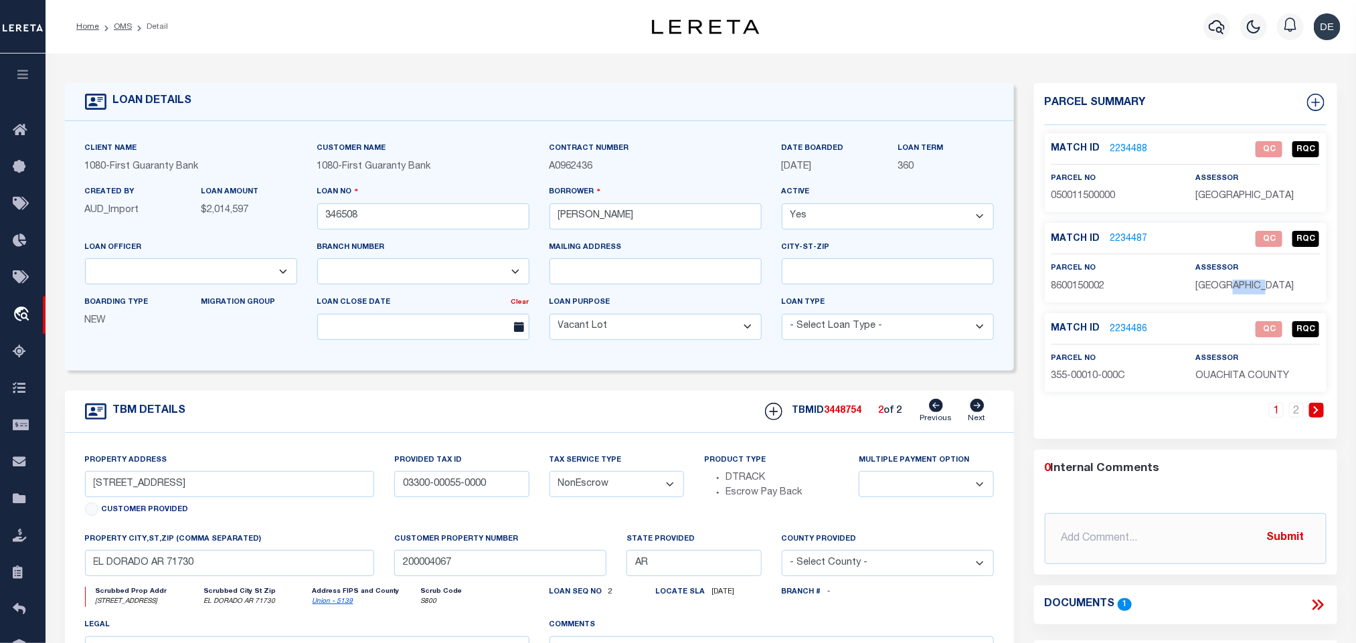
click at [1239, 291] on span "[GEOGRAPHIC_DATA]" at bounding box center [1244, 286] width 98 height 9
click at [1229, 291] on span "[GEOGRAPHIC_DATA]" at bounding box center [1244, 286] width 98 height 9
click at [1084, 290] on span "8600150002" at bounding box center [1078, 286] width 54 height 9
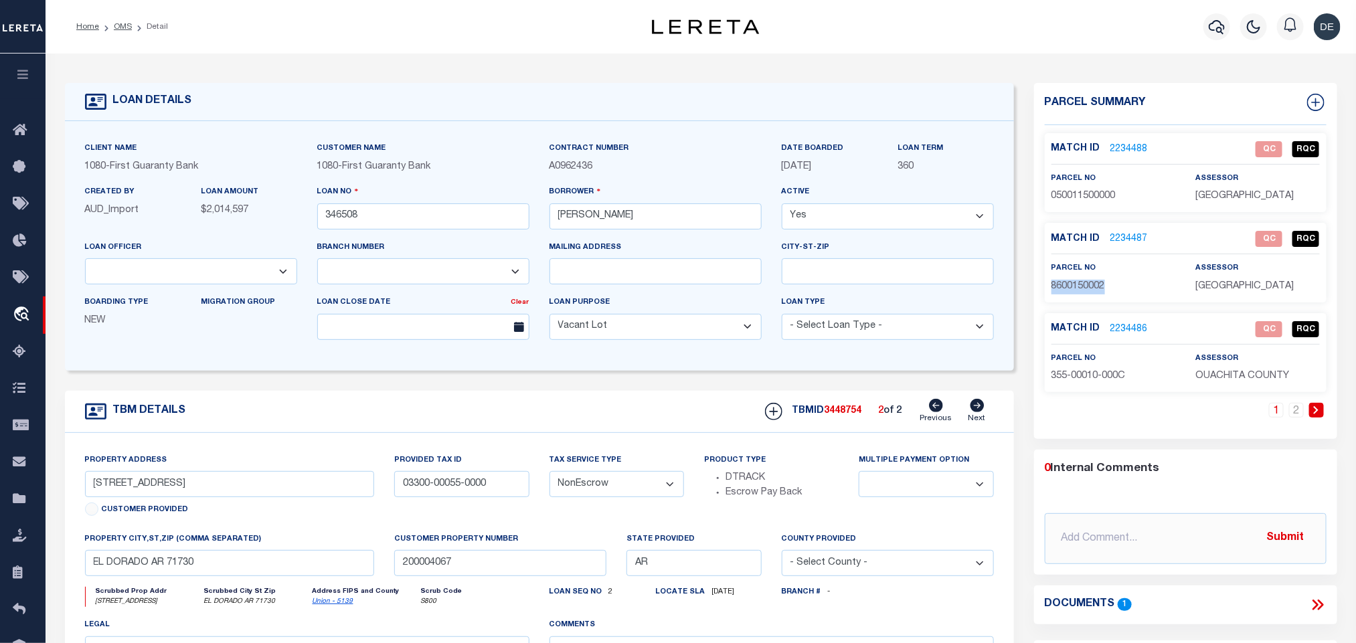
click at [1084, 290] on span "8600150002" at bounding box center [1078, 286] width 54 height 9
click at [349, 219] on input "346508" at bounding box center [423, 216] width 212 height 26
click at [847, 416] on span "3448754" at bounding box center [842, 410] width 37 height 9
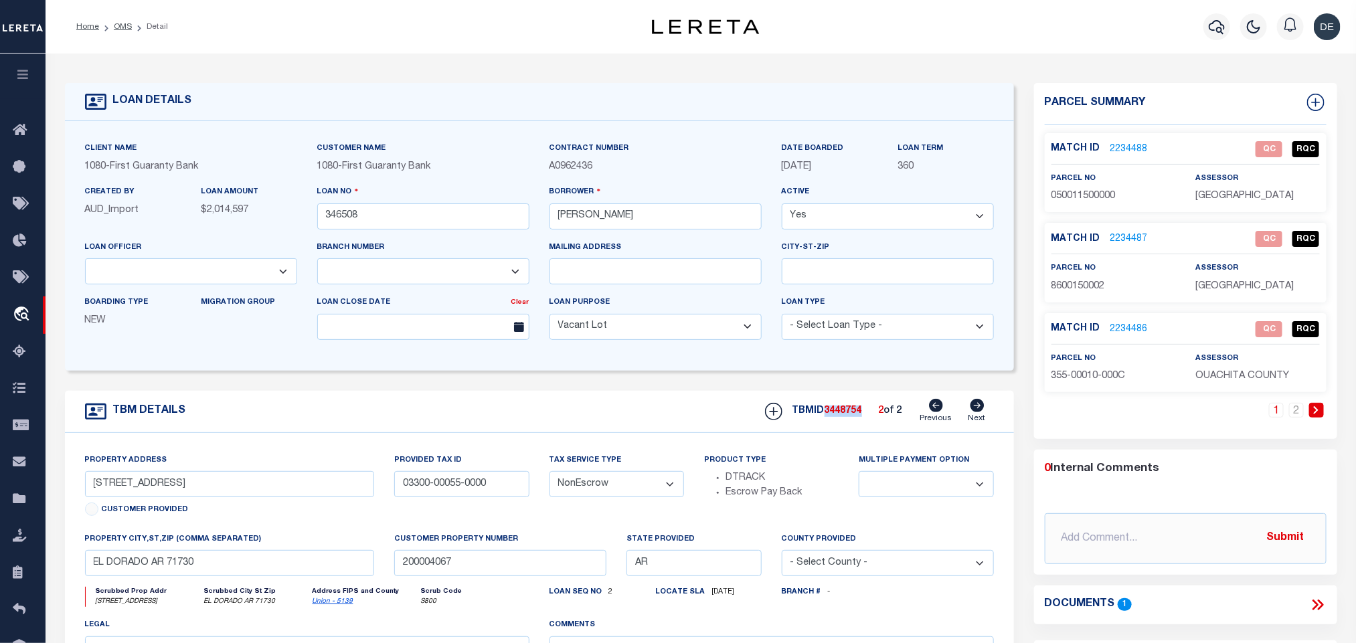
click at [1228, 374] on span "OUACHITA COUNTY" at bounding box center [1242, 375] width 94 height 9
click at [1237, 378] on span "OUACHITA COUNTY" at bounding box center [1242, 375] width 94 height 9
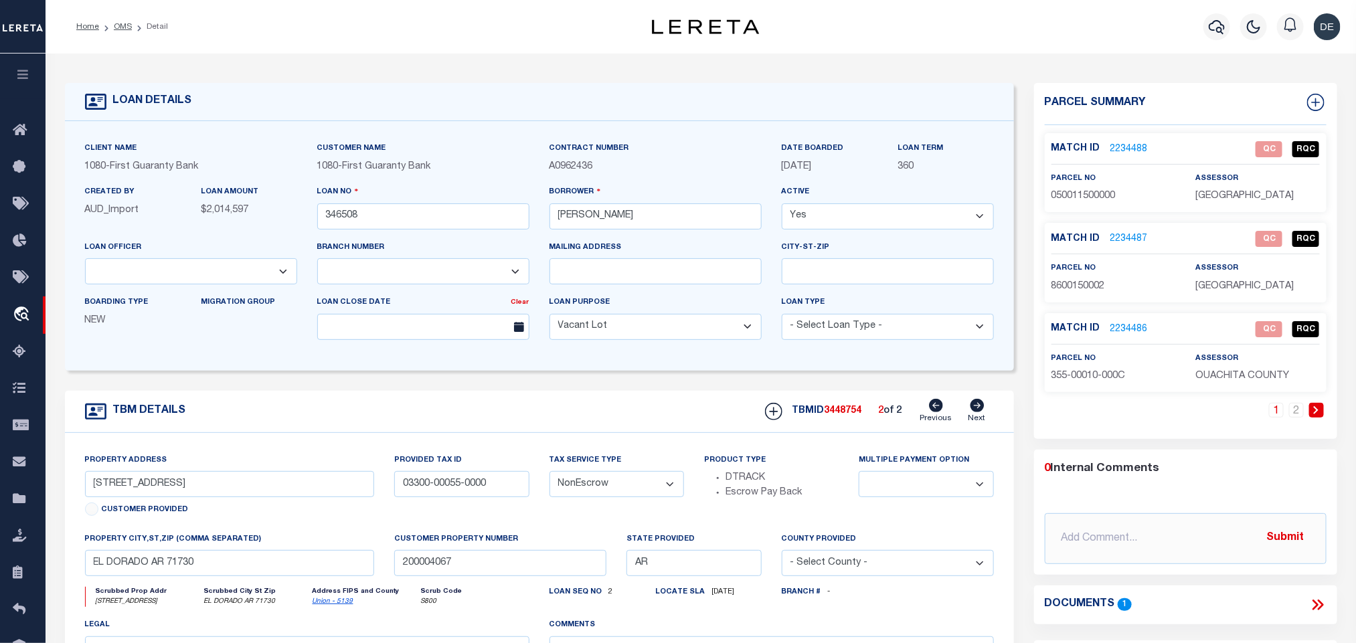
click at [1101, 375] on span "355-00010-000C" at bounding box center [1088, 375] width 74 height 9
click at [333, 229] on input "346508" at bounding box center [423, 216] width 212 height 26
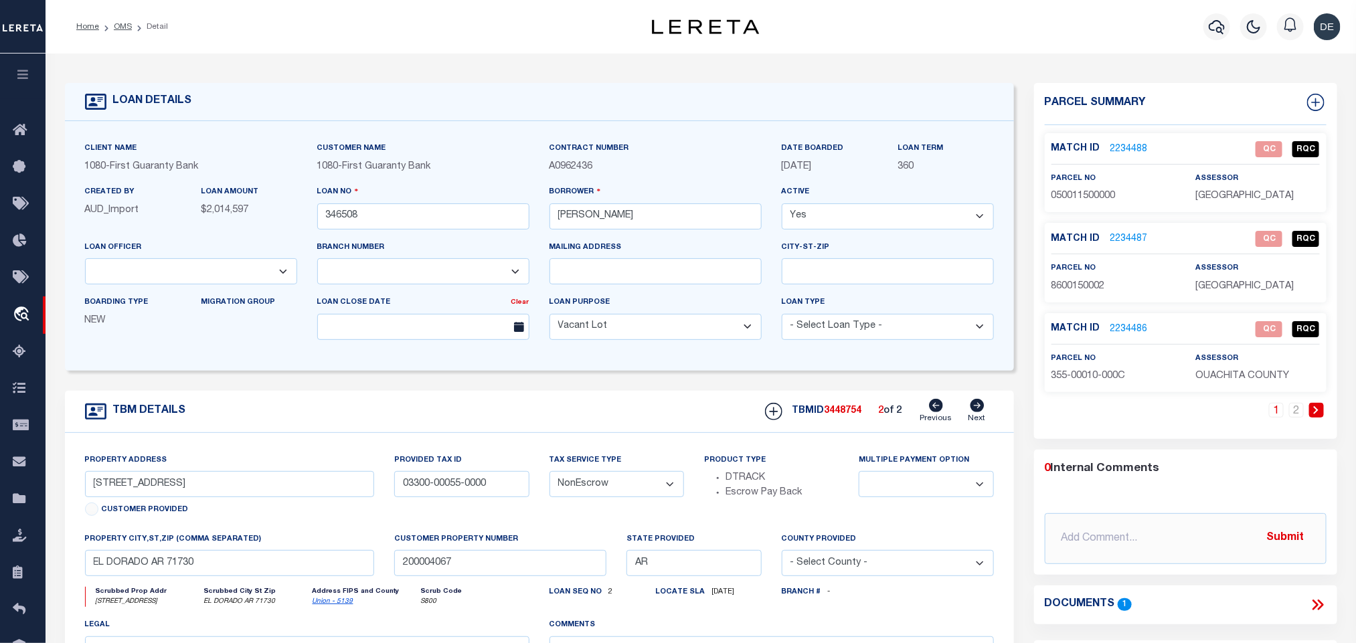
click at [837, 411] on span "3448754" at bounding box center [842, 410] width 37 height 9
drag, startPoint x: 1301, startPoint y: 411, endPoint x: 1283, endPoint y: 375, distance: 40.4
click at [1301, 411] on link "2" at bounding box center [1296, 410] width 15 height 15
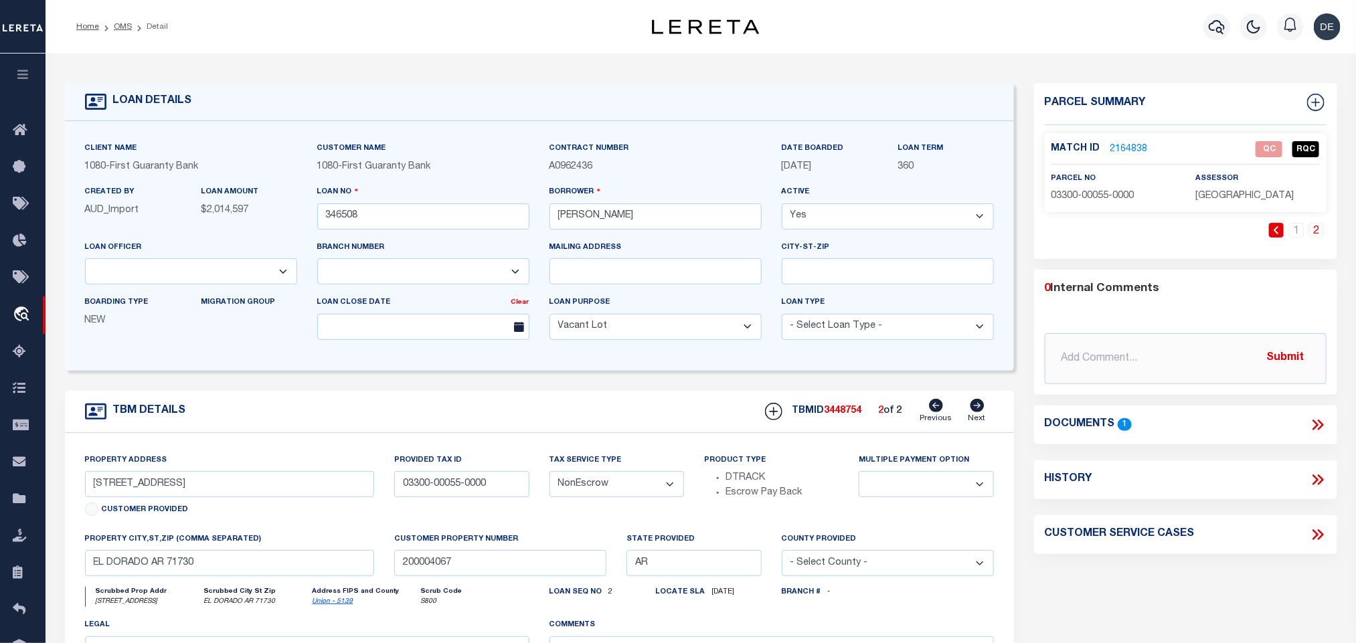
click at [1243, 209] on div "Match ID 2164838 QC RQC parcel no 03300-00055-0000" at bounding box center [1185, 172] width 282 height 79
click at [1083, 197] on span "03300-00055-0000" at bounding box center [1092, 195] width 83 height 9
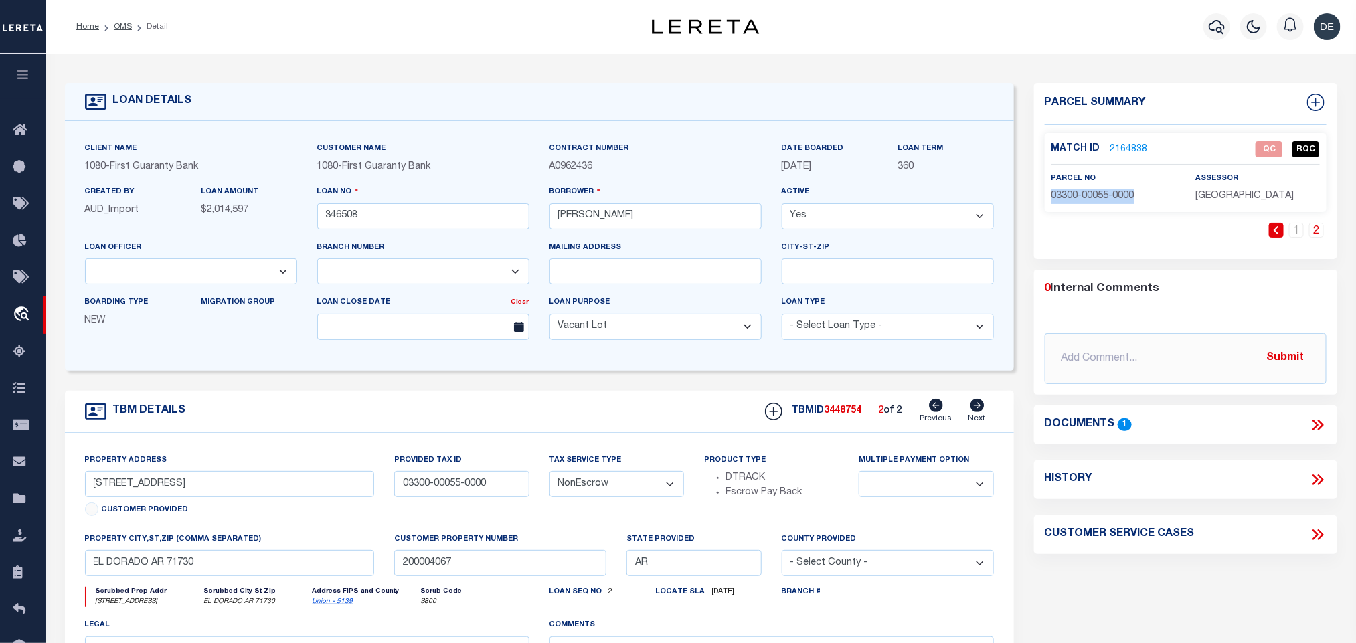
click at [1083, 197] on span "03300-00055-0000" at bounding box center [1092, 195] width 83 height 9
click at [118, 24] on link "OMS" at bounding box center [123, 27] width 18 height 8
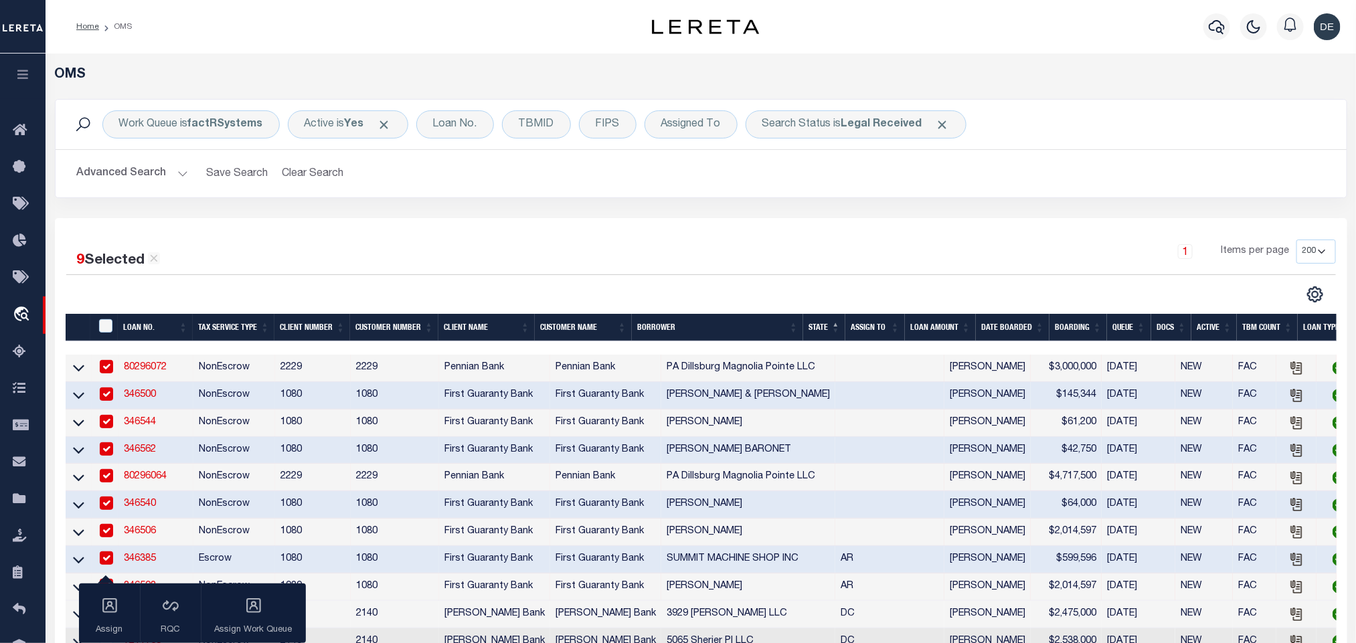
scroll to position [201, 0]
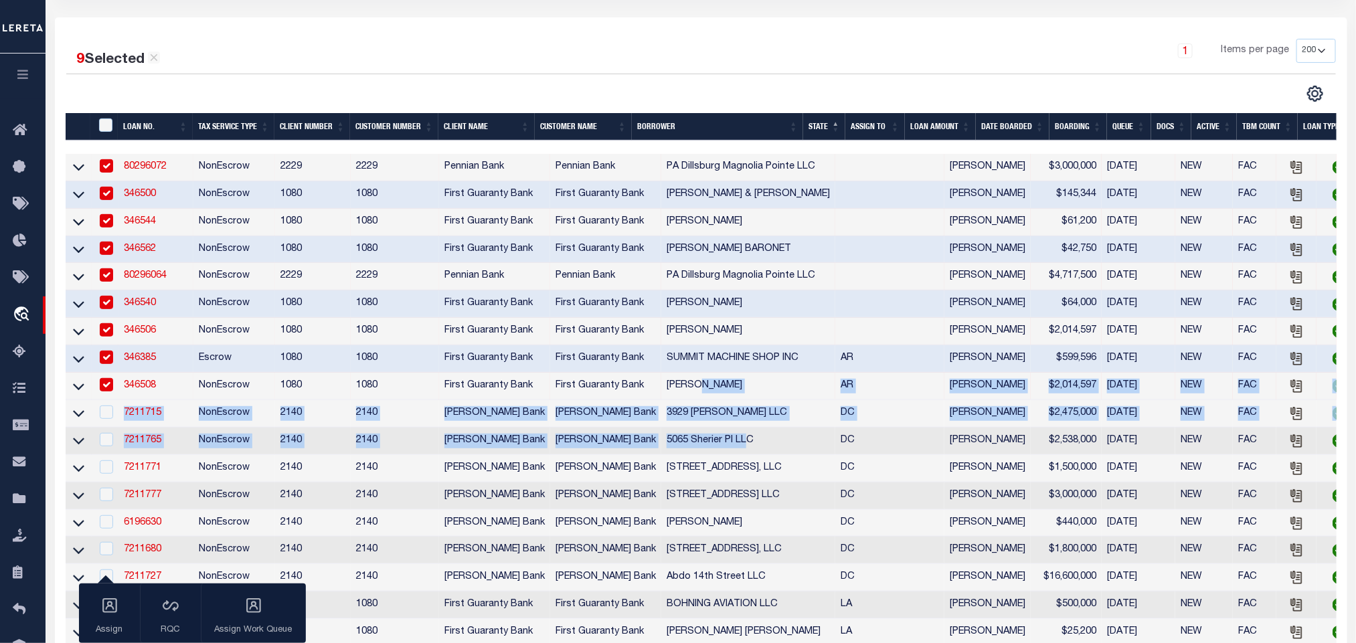
drag, startPoint x: 671, startPoint y: 396, endPoint x: 583, endPoint y: 113, distance: 296.5
click at [713, 442] on tbody "80296072 NonEscrow 2229 2229 Pennian Bank Pennian Bank [GEOGRAPHIC_DATA] Dillsb…" at bounding box center [815, 551] width 1499 height 794
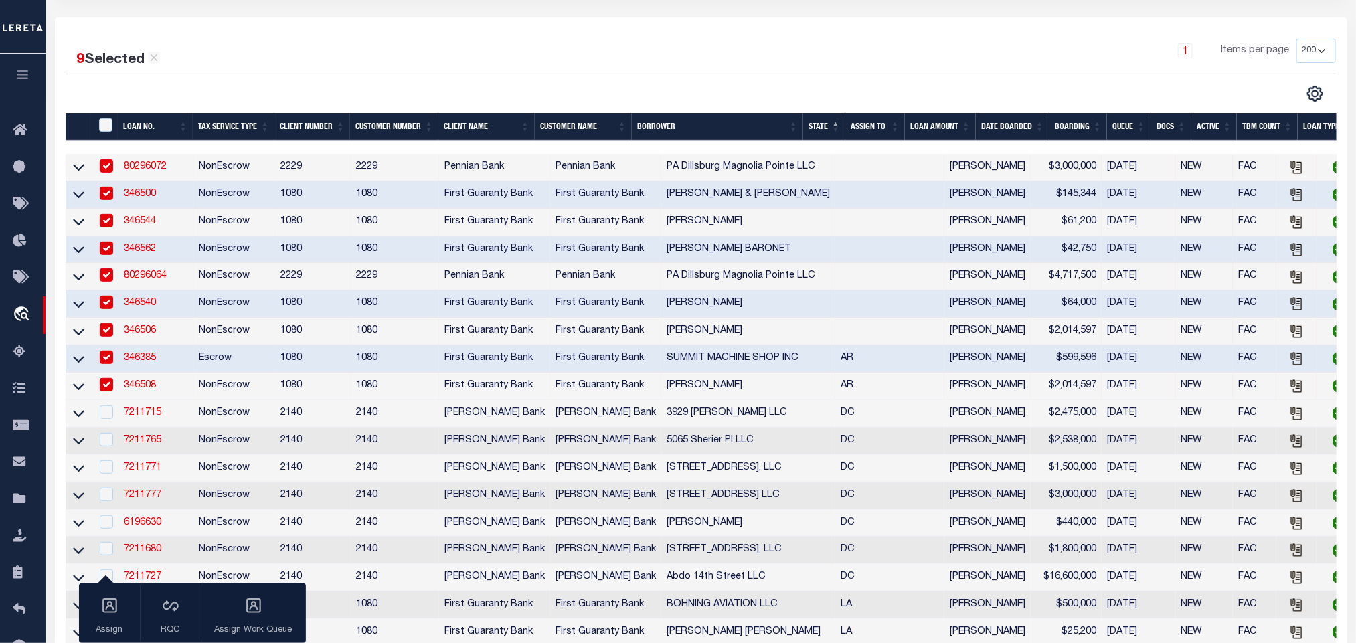
click at [582, 49] on div "1 Items per page 10 25 50 100 200" at bounding box center [861, 56] width 947 height 35
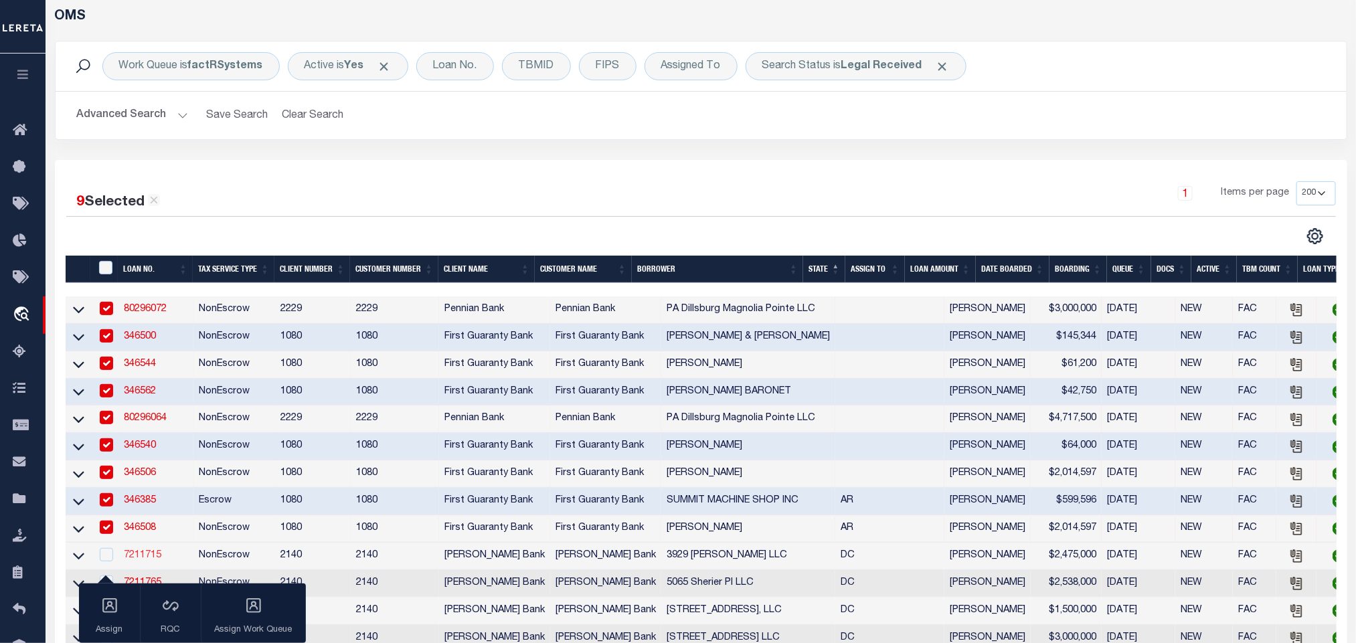
scroll to position [259, 0]
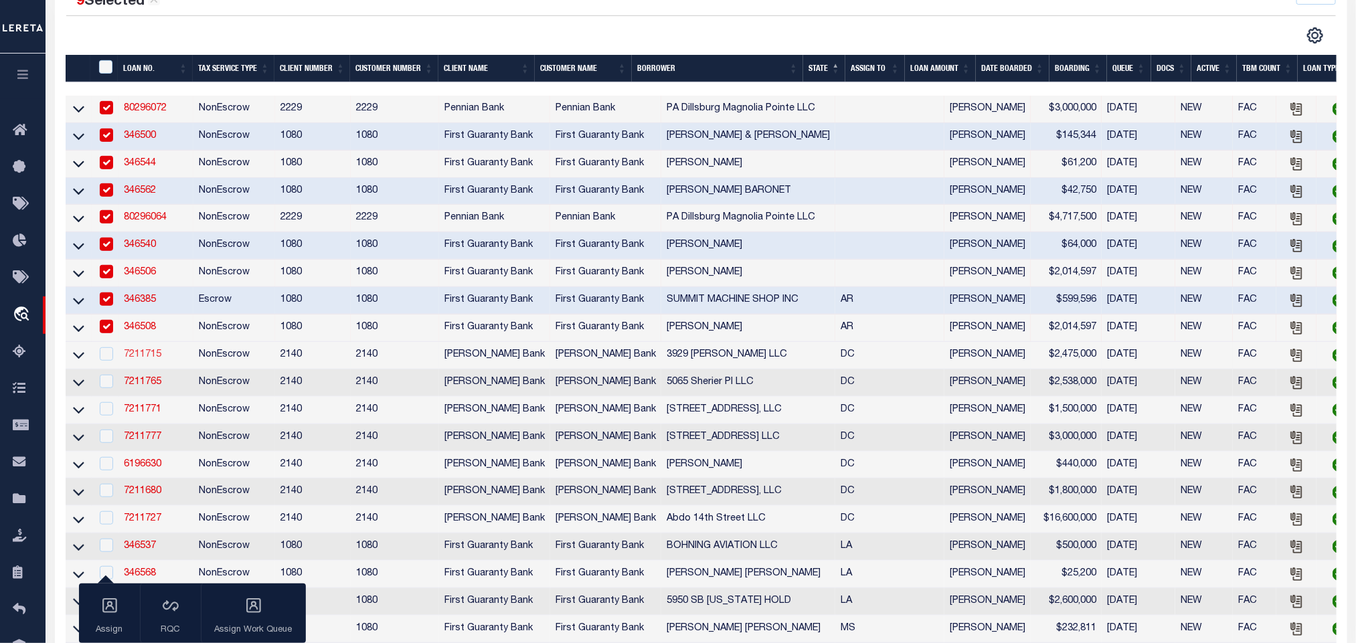
click at [155, 359] on link "7211715" at bounding box center [142, 354] width 37 height 9
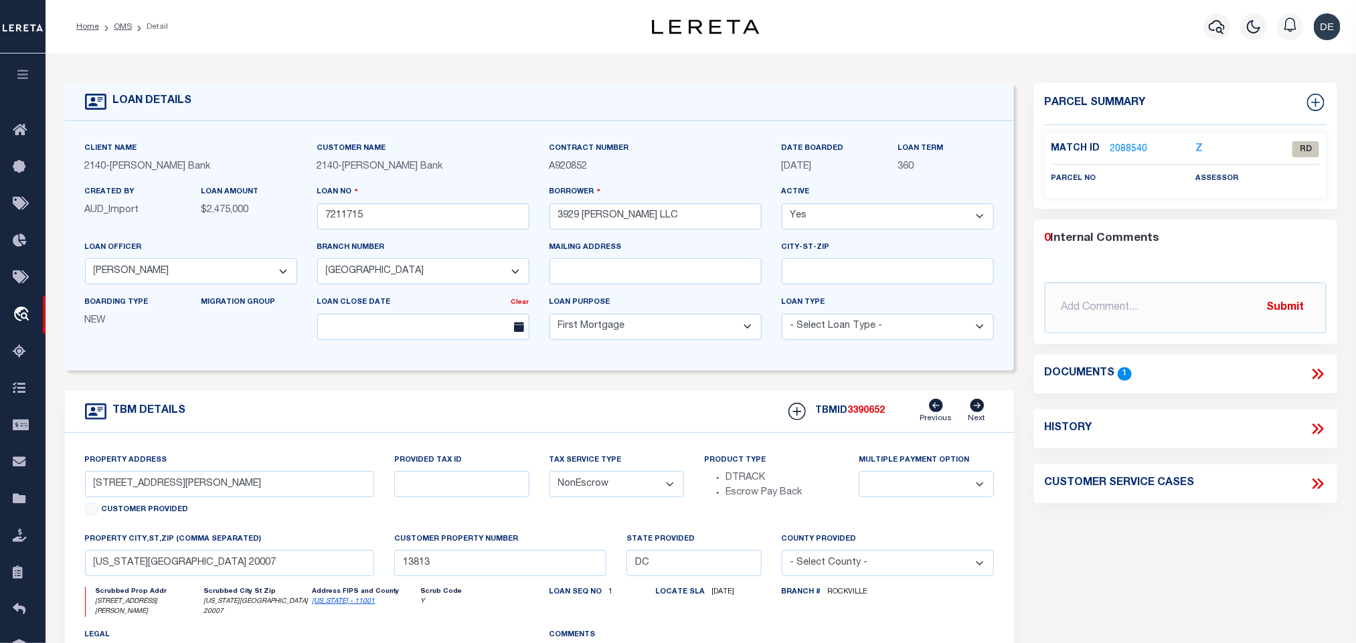
click at [1317, 371] on icon at bounding box center [1317, 373] width 17 height 17
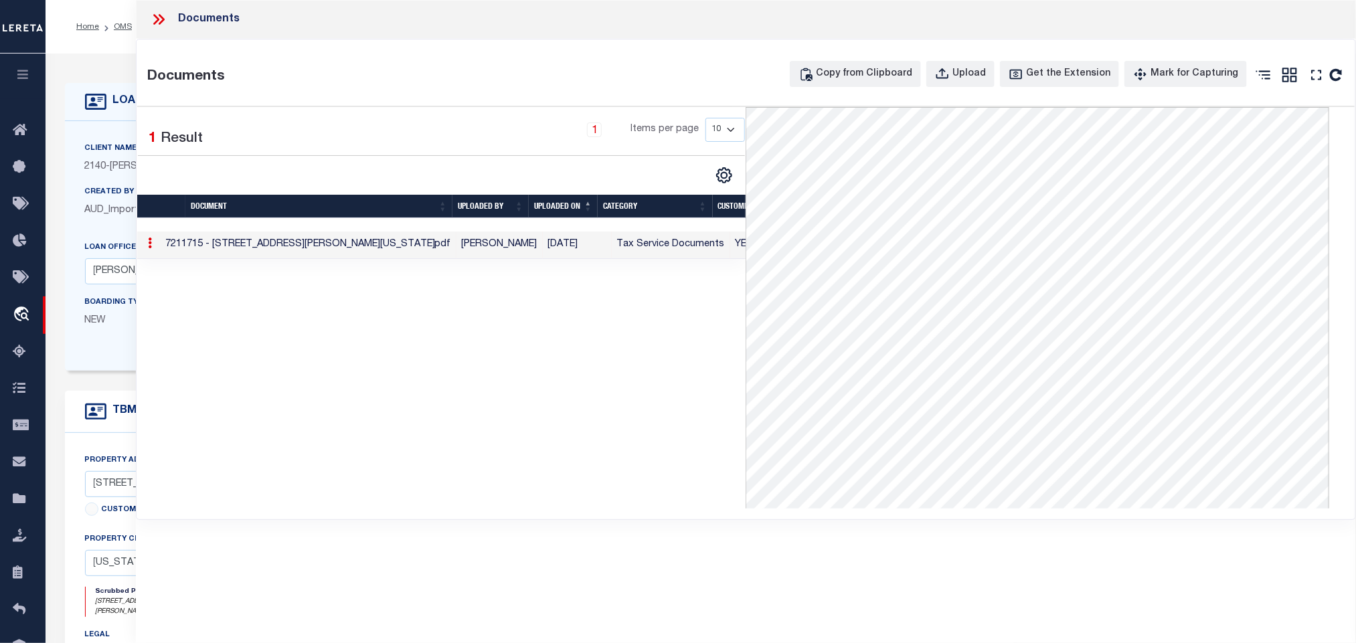
click at [107, 418] on h4 "TBM DETAILS" at bounding box center [146, 411] width 80 height 13
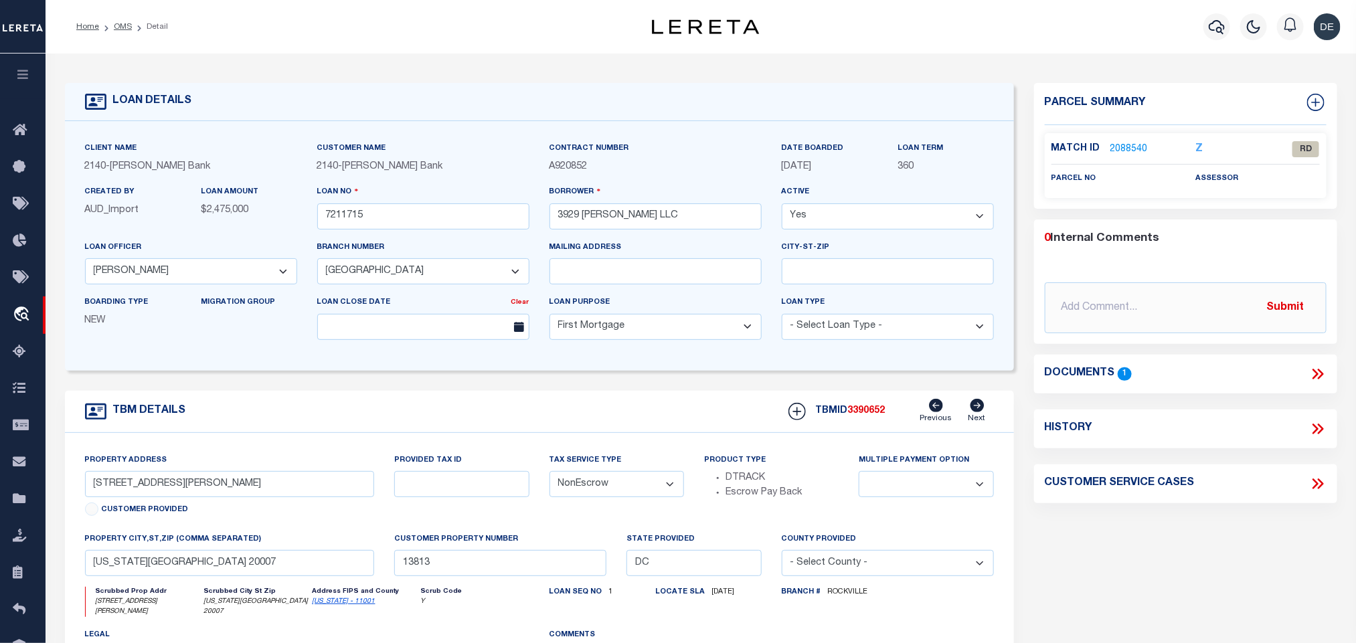
click at [1128, 145] on link "2088540" at bounding box center [1128, 150] width 37 height 14
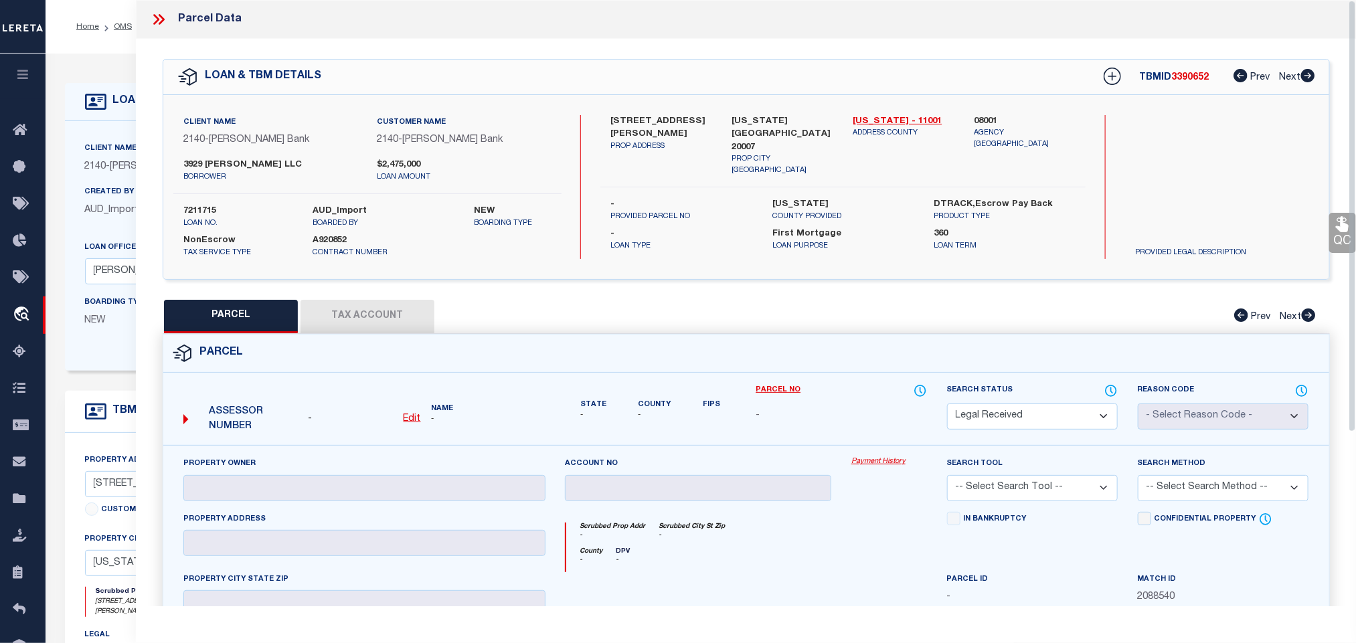
click at [412, 416] on u "Edit" at bounding box center [411, 418] width 17 height 9
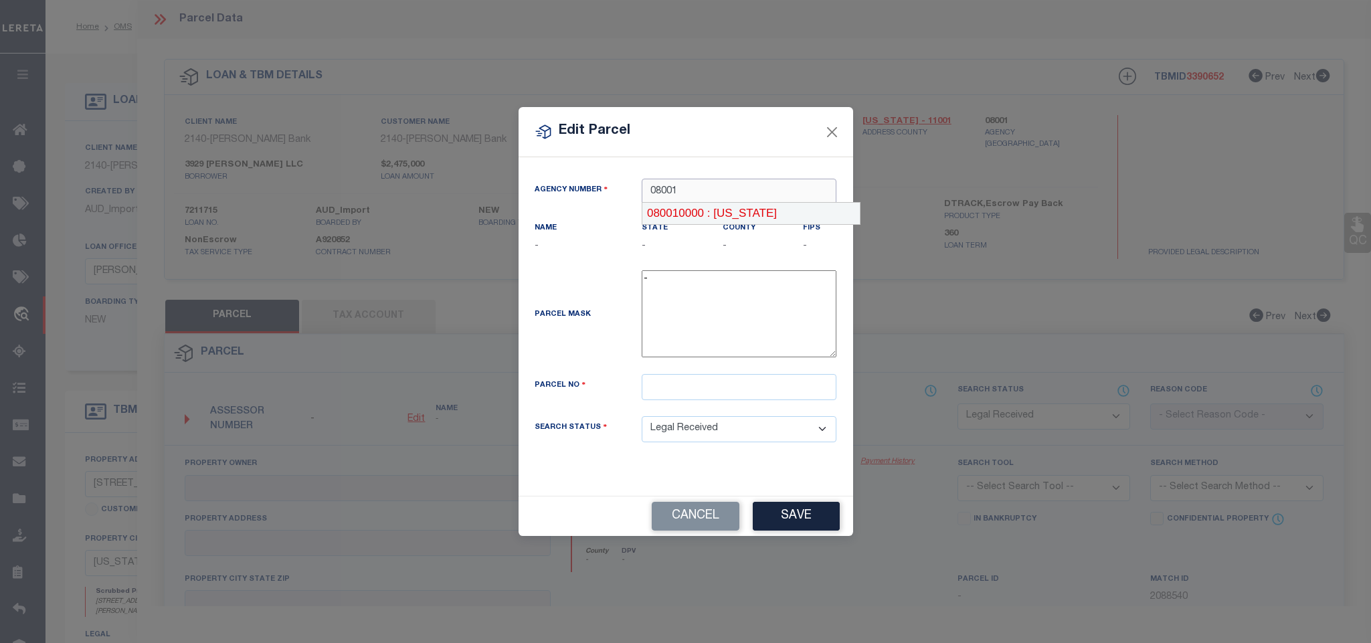
click at [755, 215] on div "080010000 : [US_STATE]" at bounding box center [750, 213] width 217 height 21
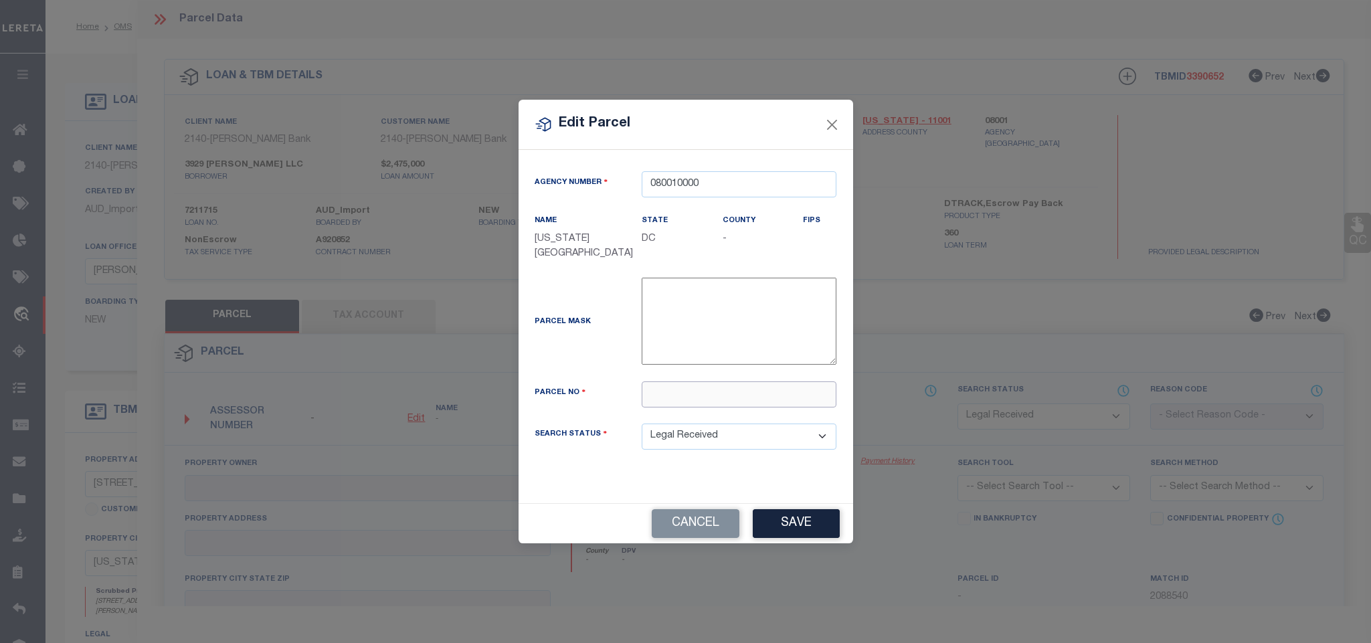
click at [725, 390] on input "text" at bounding box center [739, 394] width 195 height 26
click at [767, 535] on button "Save" at bounding box center [796, 523] width 87 height 29
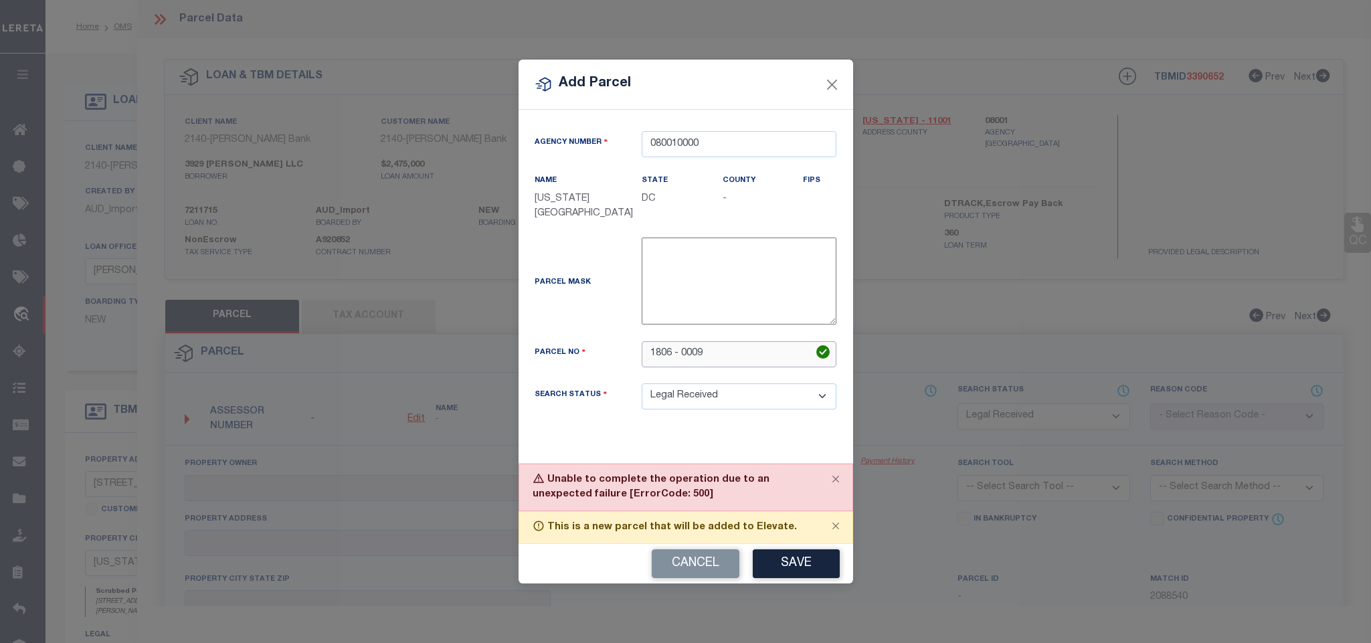
click at [680, 358] on input "1806 - 0009" at bounding box center [739, 354] width 195 height 26
click at [803, 563] on button "Save" at bounding box center [796, 563] width 87 height 29
click at [672, 558] on button "Cancel" at bounding box center [696, 563] width 88 height 29
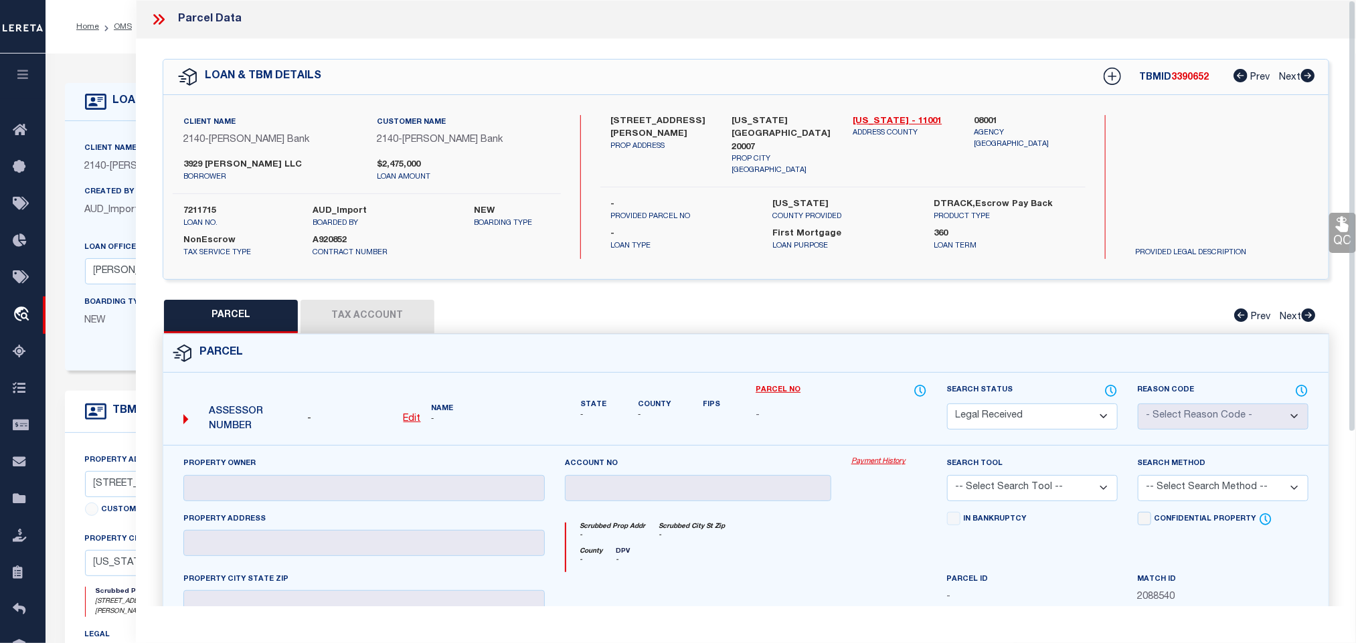
click at [114, 46] on div "Home OMS Detail Profile Sign out" at bounding box center [700, 27] width 1310 height 54
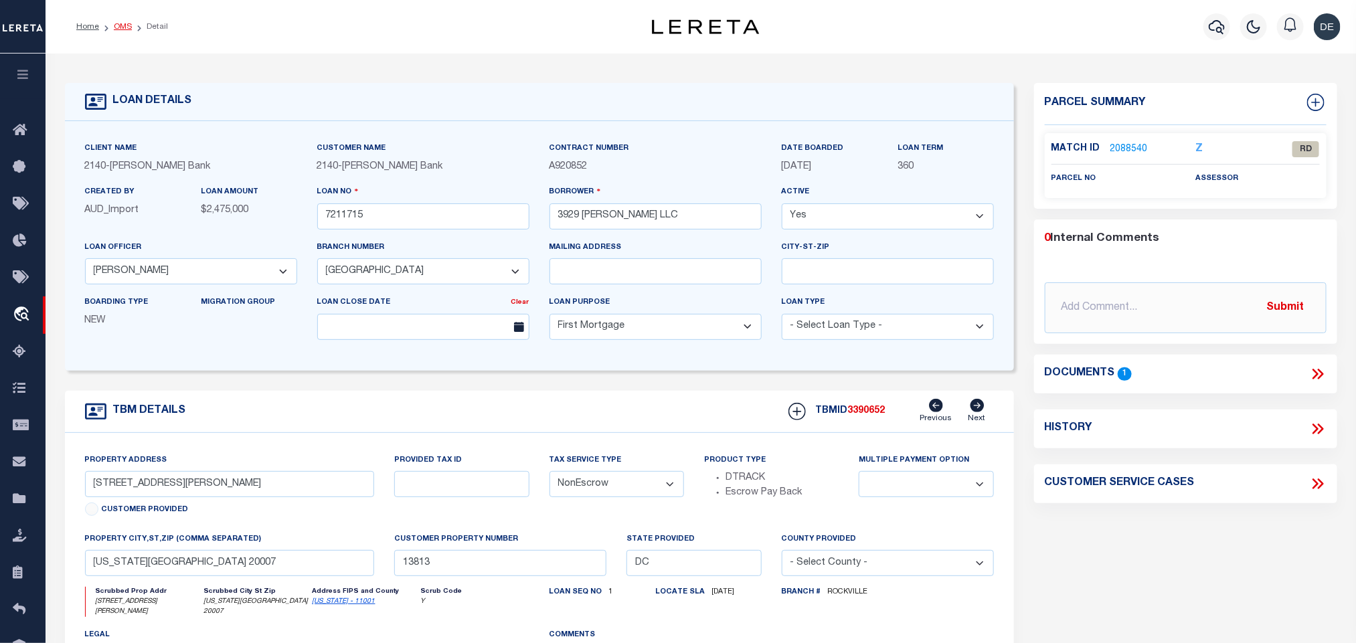
click at [122, 26] on link "OMS" at bounding box center [123, 27] width 18 height 8
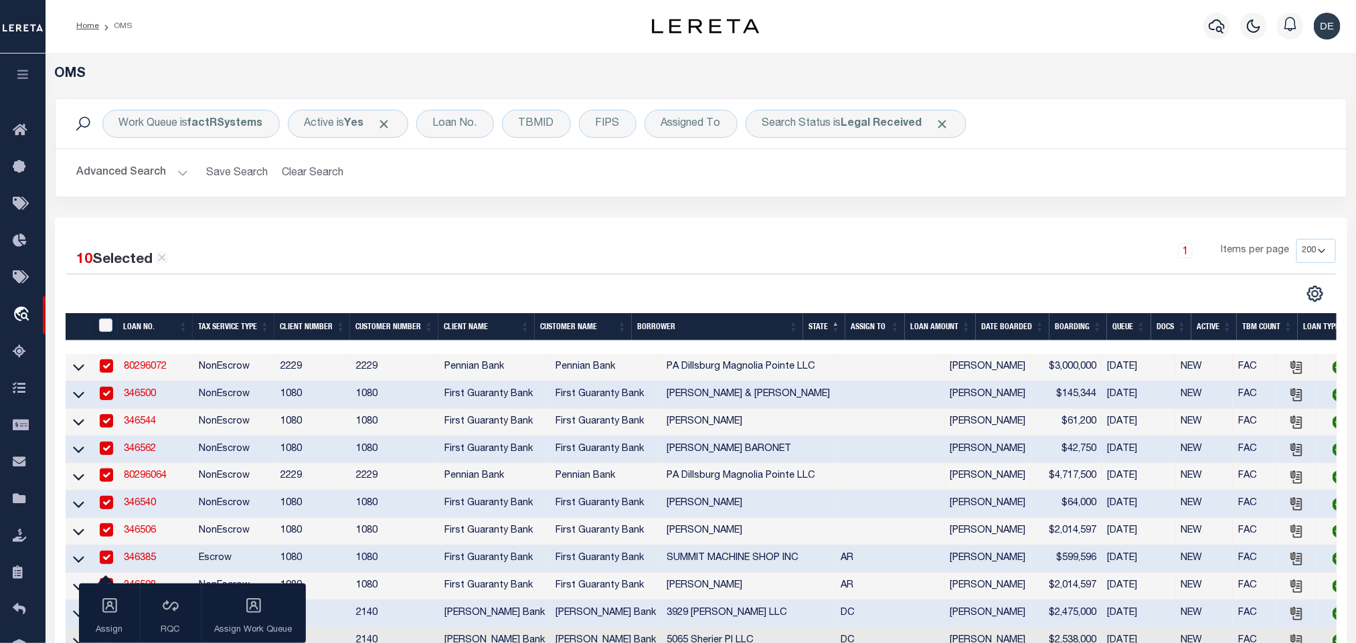
scroll to position [301, 0]
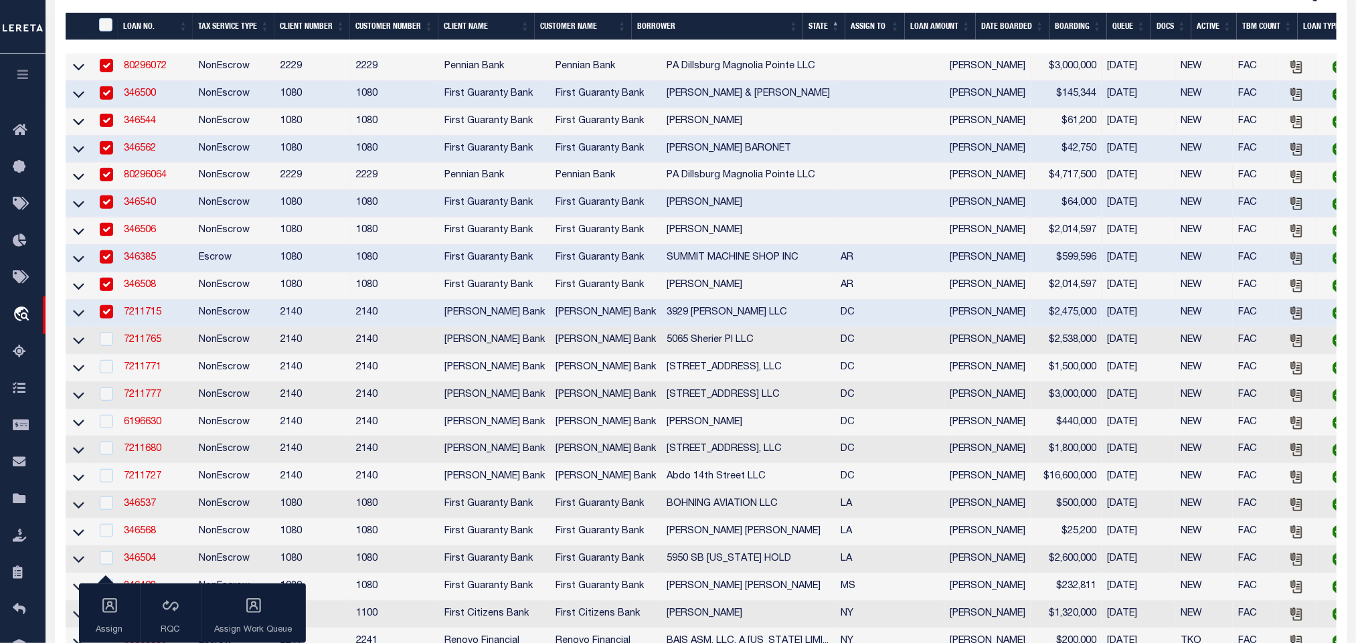
click at [183, 350] on td "7211765" at bounding box center [155, 340] width 75 height 27
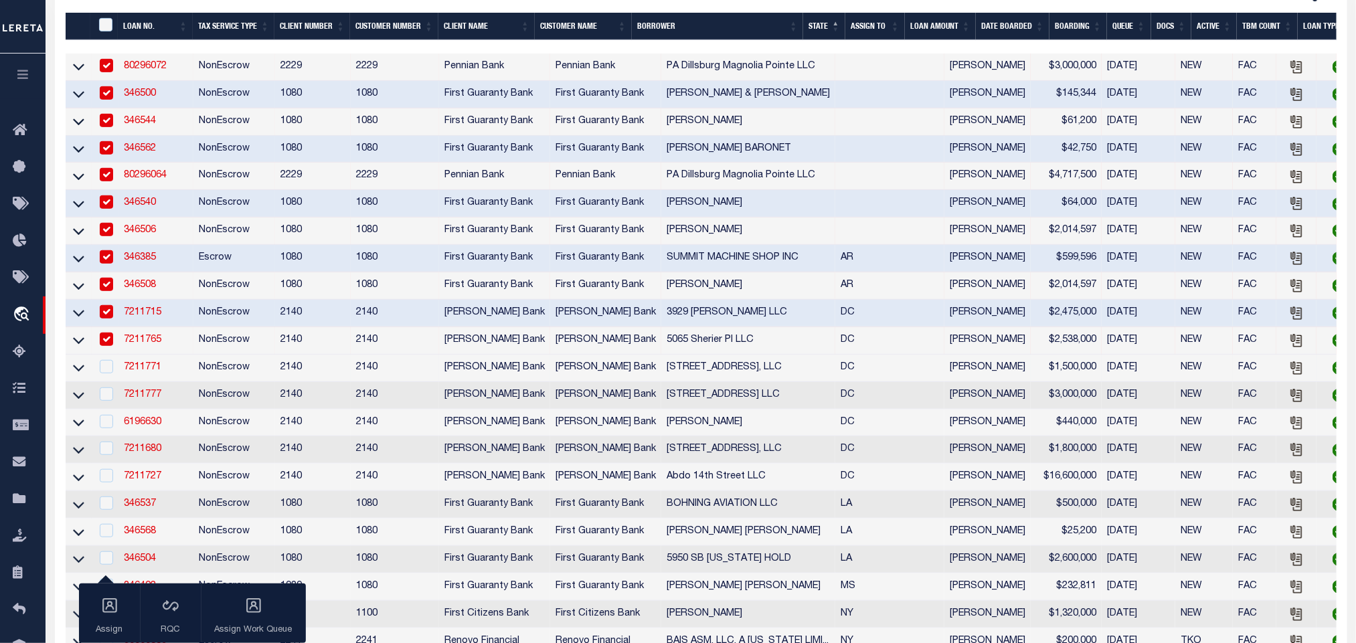
click at [183, 374] on td "7211771" at bounding box center [155, 368] width 75 height 27
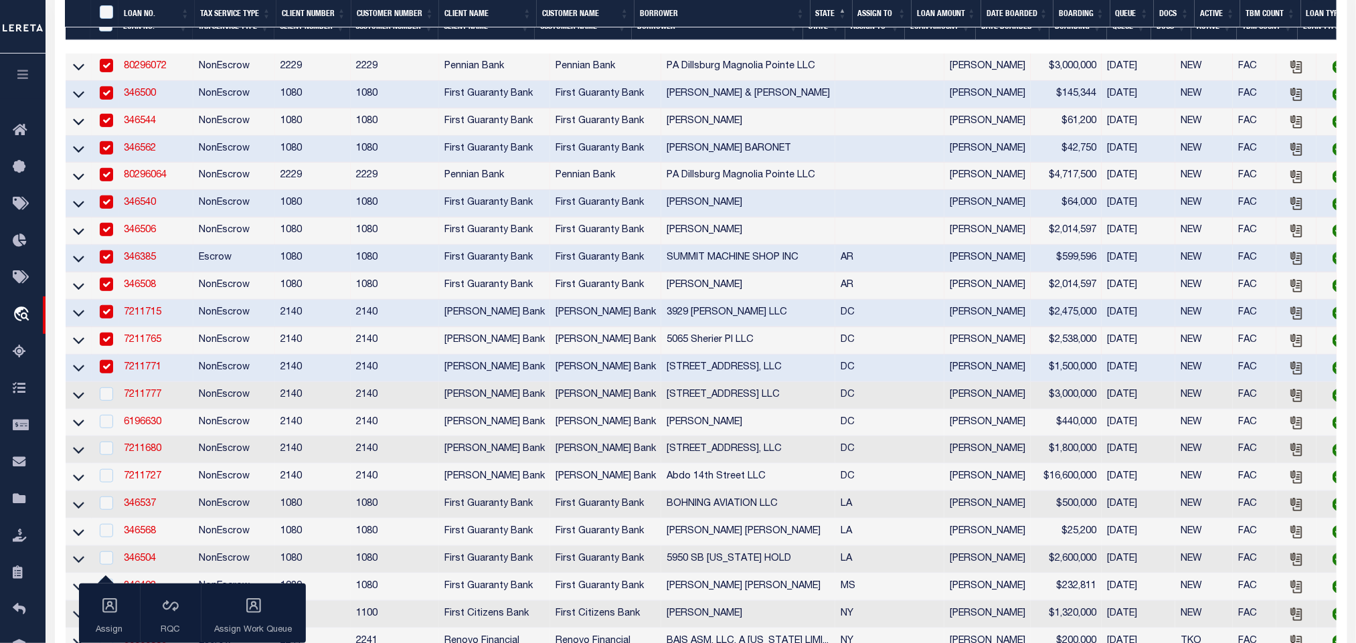
scroll to position [401, 0]
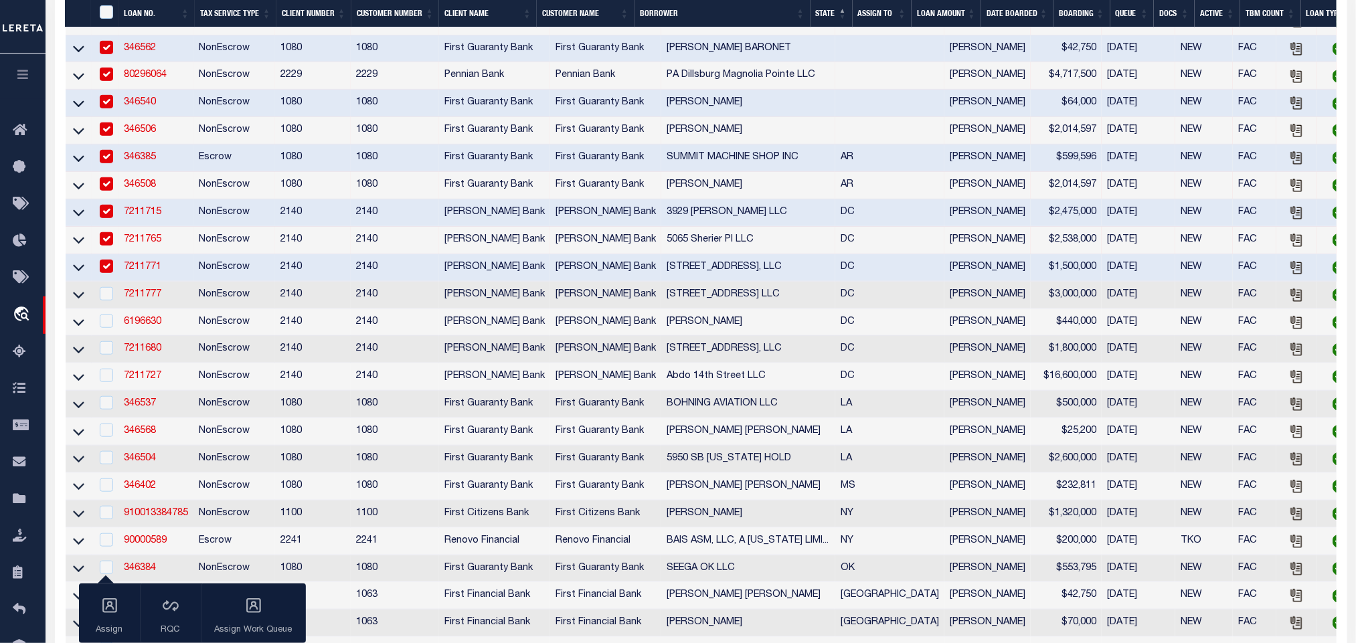
drag, startPoint x: 187, startPoint y: 393, endPoint x: 185, endPoint y: 353, distance: 40.2
click at [187, 391] on td "7211727" at bounding box center [155, 376] width 75 height 27
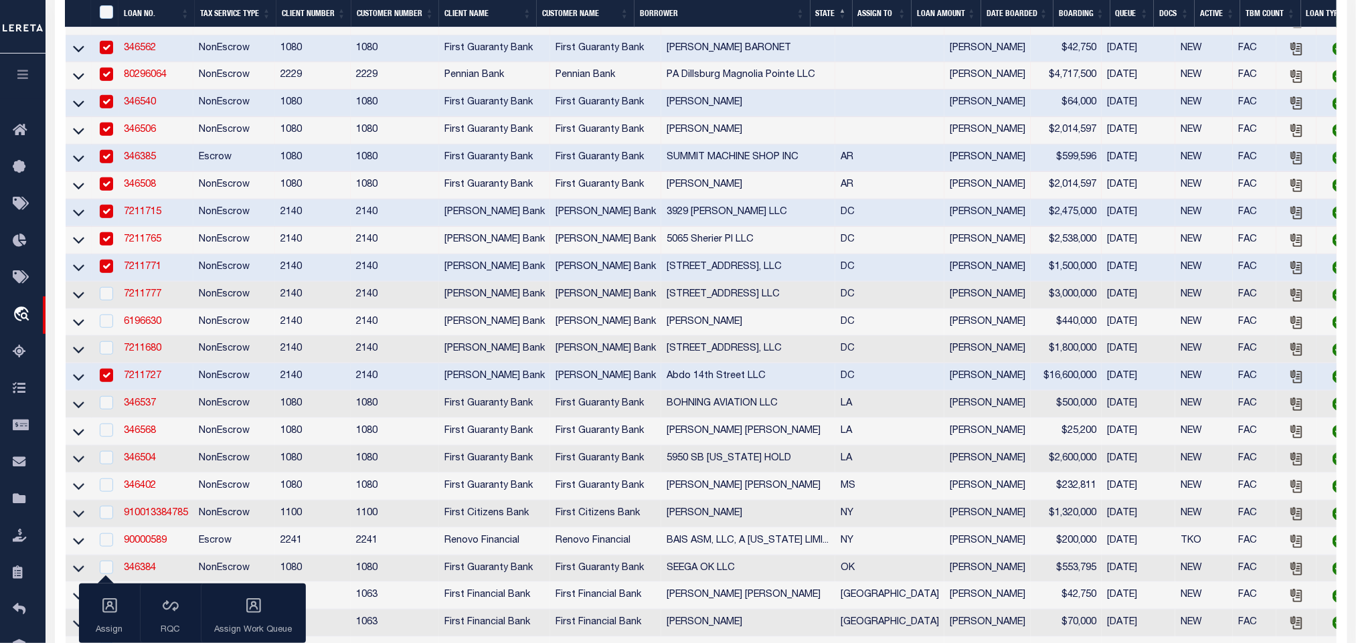
click at [185, 353] on td "7211680" at bounding box center [155, 349] width 75 height 27
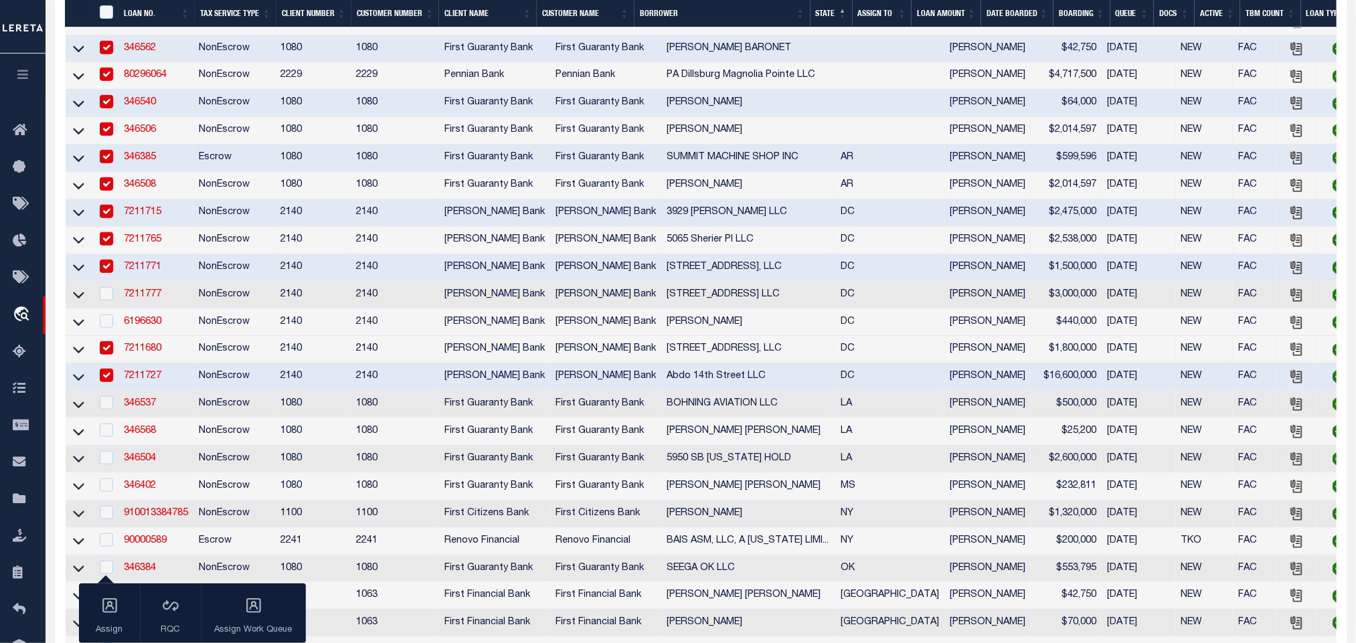
click at [187, 328] on td "6196630" at bounding box center [155, 322] width 75 height 27
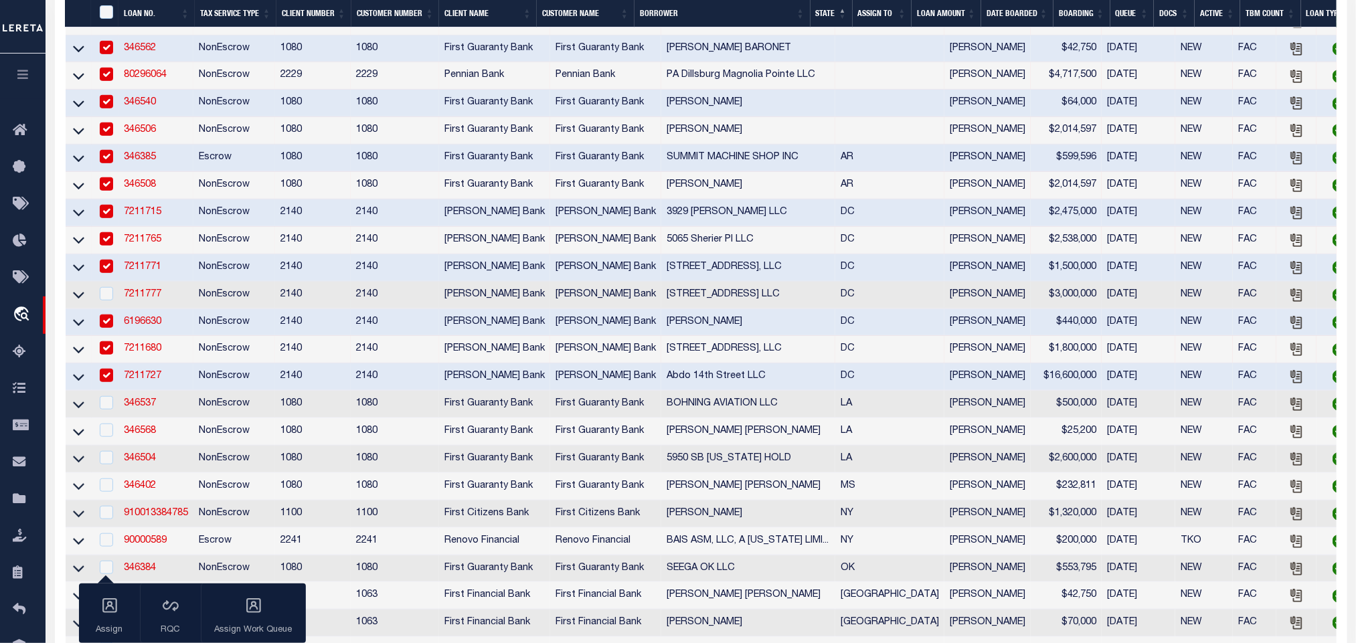
click at [179, 299] on td "7211777" at bounding box center [155, 295] width 75 height 27
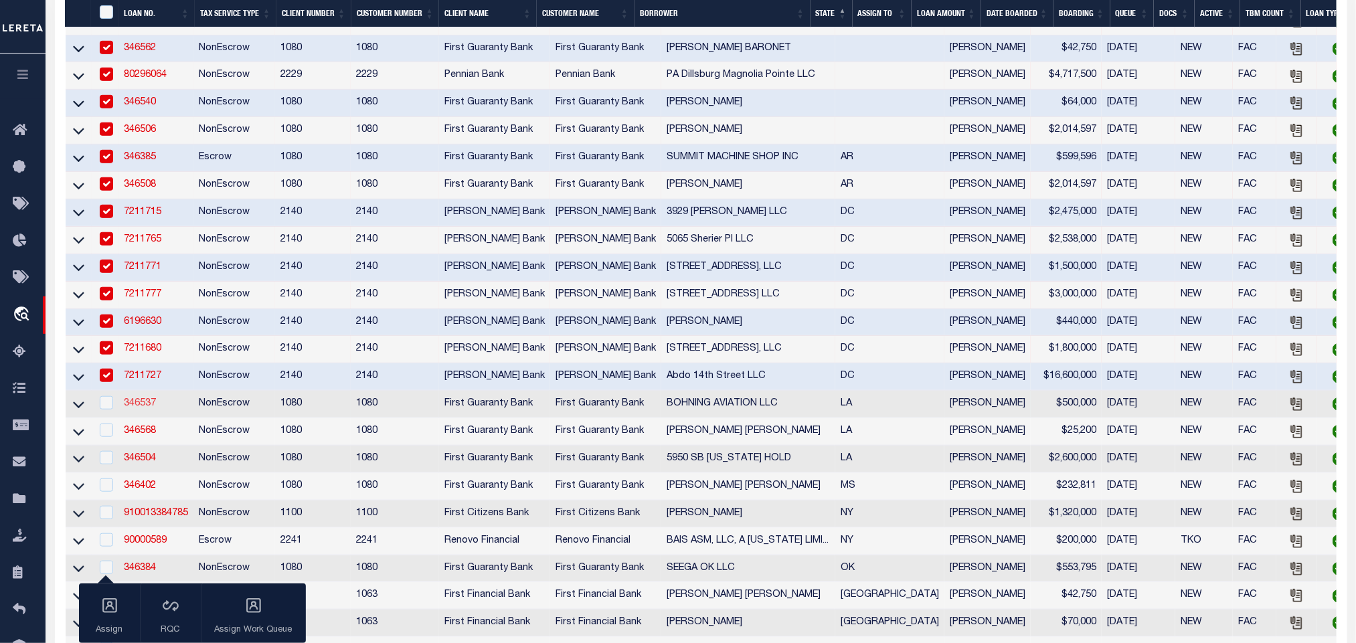
click at [149, 408] on link "346537" at bounding box center [140, 403] width 32 height 9
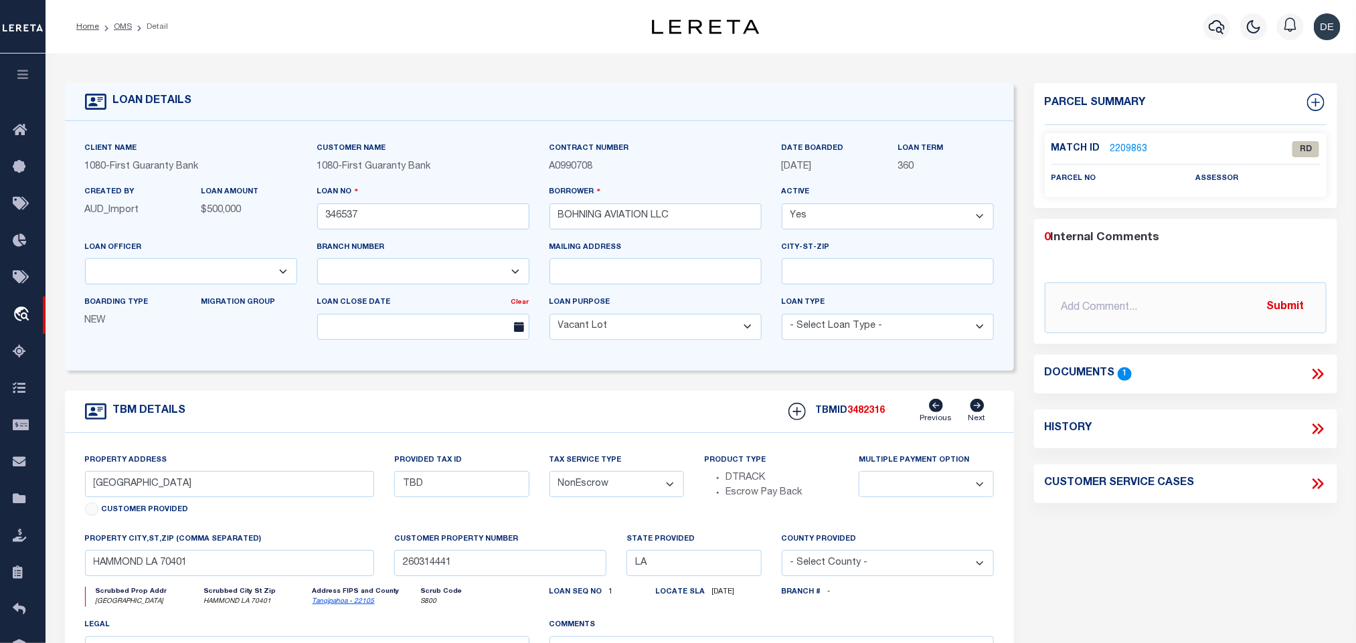
click at [1319, 371] on icon at bounding box center [1320, 374] width 6 height 11
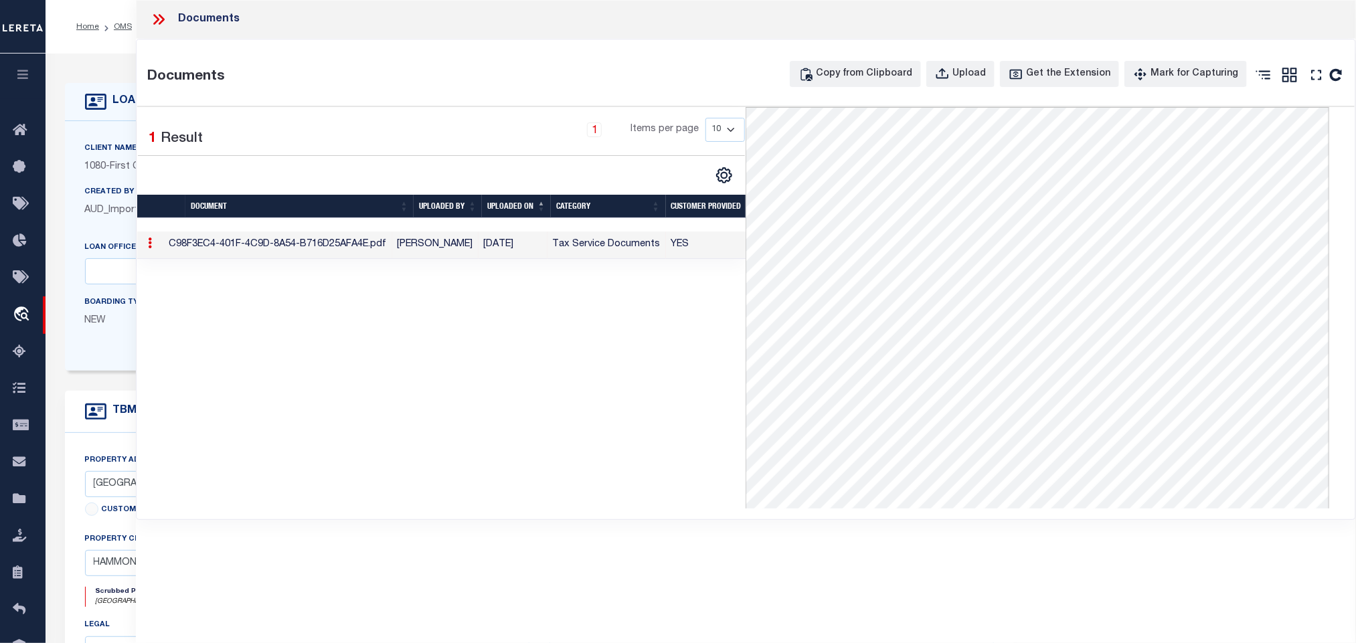
click at [116, 198] on label "Created By" at bounding box center [110, 192] width 50 height 11
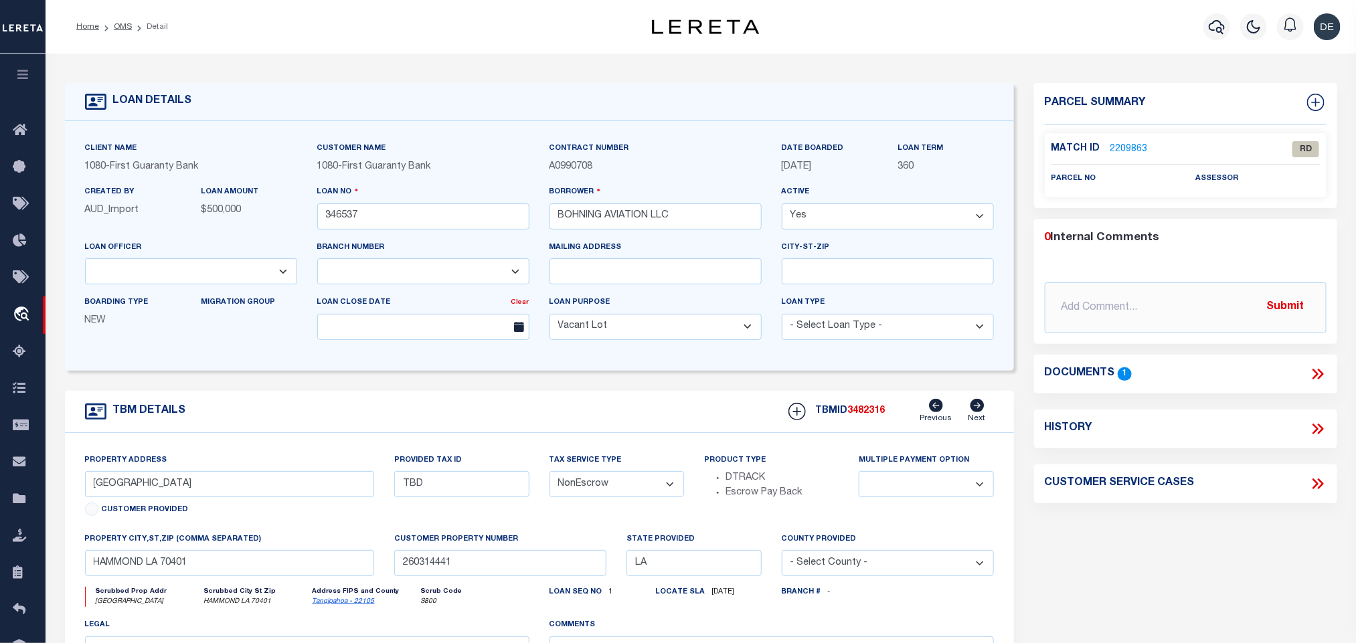
click at [344, 605] on link "Tangipahoa - 22105" at bounding box center [343, 601] width 62 height 7
drag, startPoint x: 91, startPoint y: 486, endPoint x: 169, endPoint y: 506, distance: 80.7
click at [169, 506] on div "Property Address [STREET_ADDRESS] Customer Provided" at bounding box center [230, 487] width 290 height 68
click at [586, 215] on input "BOHNING AVIATION LLC" at bounding box center [655, 216] width 212 height 26
click at [269, 488] on input "[GEOGRAPHIC_DATA]" at bounding box center [230, 484] width 290 height 26
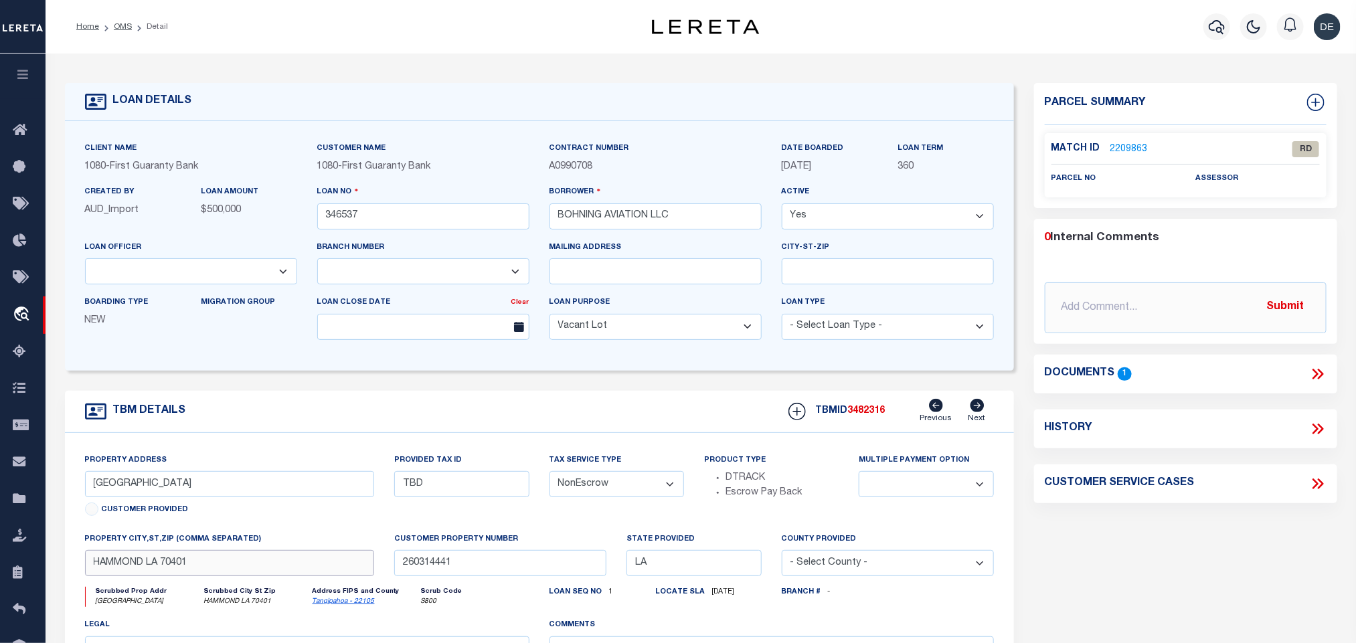
click at [253, 576] on input "HAMMOND LA 70401" at bounding box center [230, 563] width 290 height 26
